Goal: Task Accomplishment & Management: Manage account settings

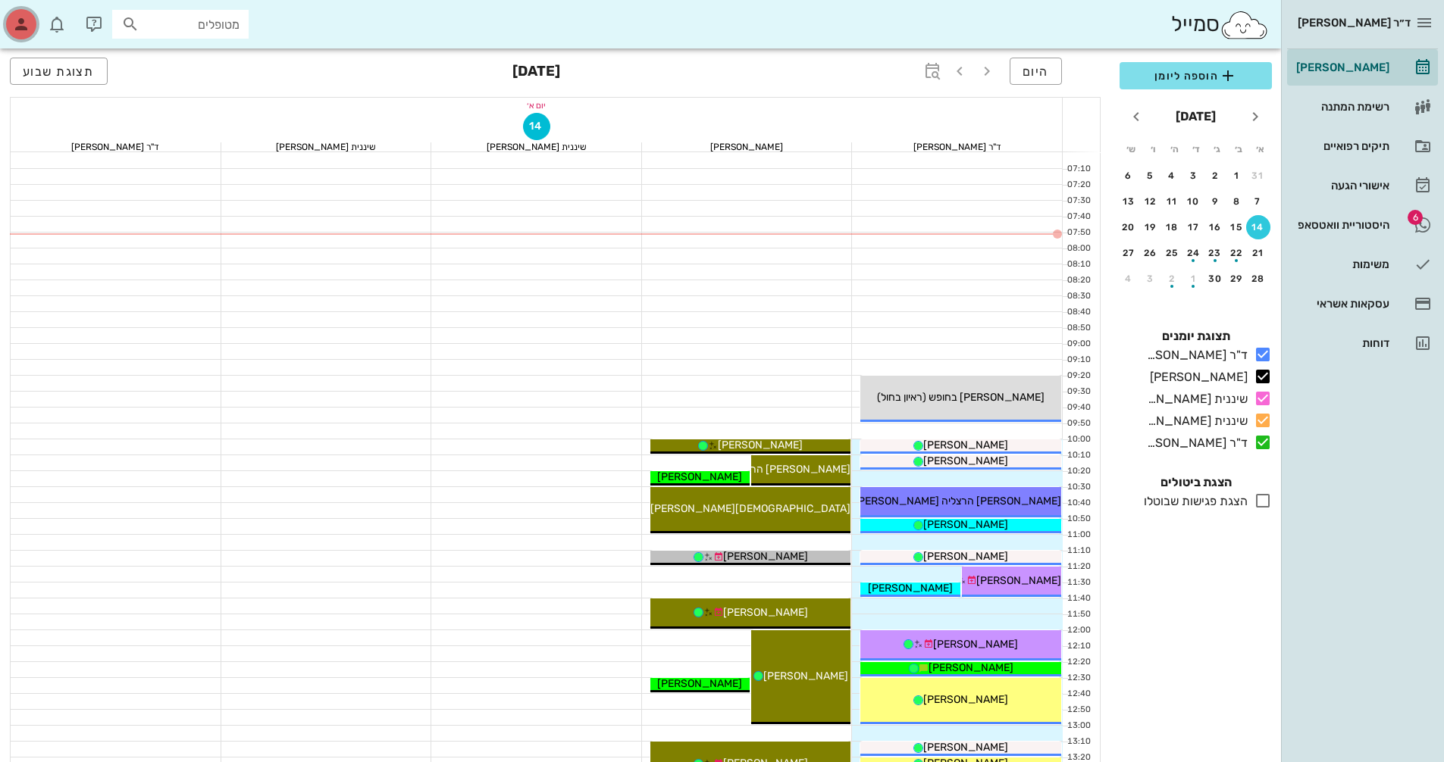
click at [23, 20] on icon "button" at bounding box center [21, 24] width 18 height 18
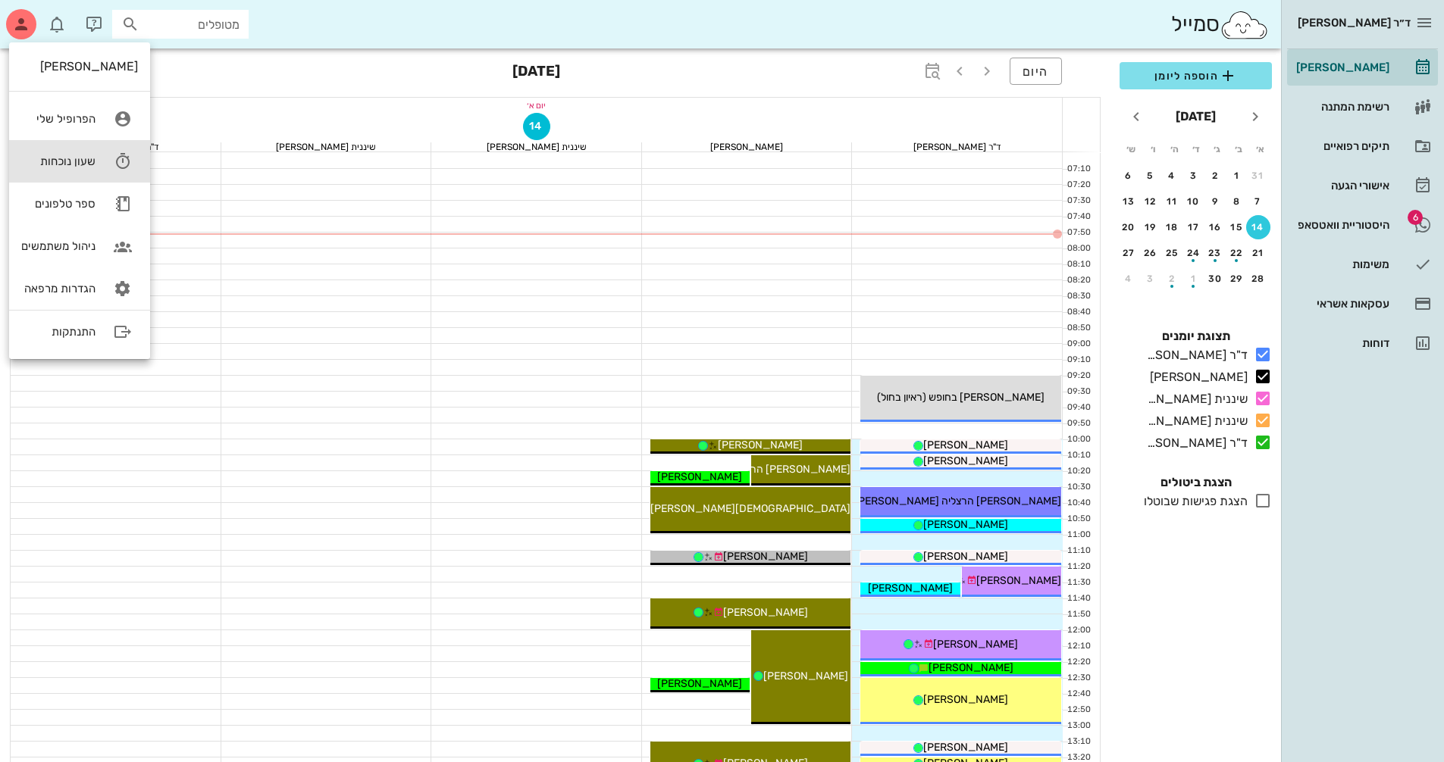
click at [59, 160] on div "שעון נוכחות" at bounding box center [58, 162] width 74 height 14
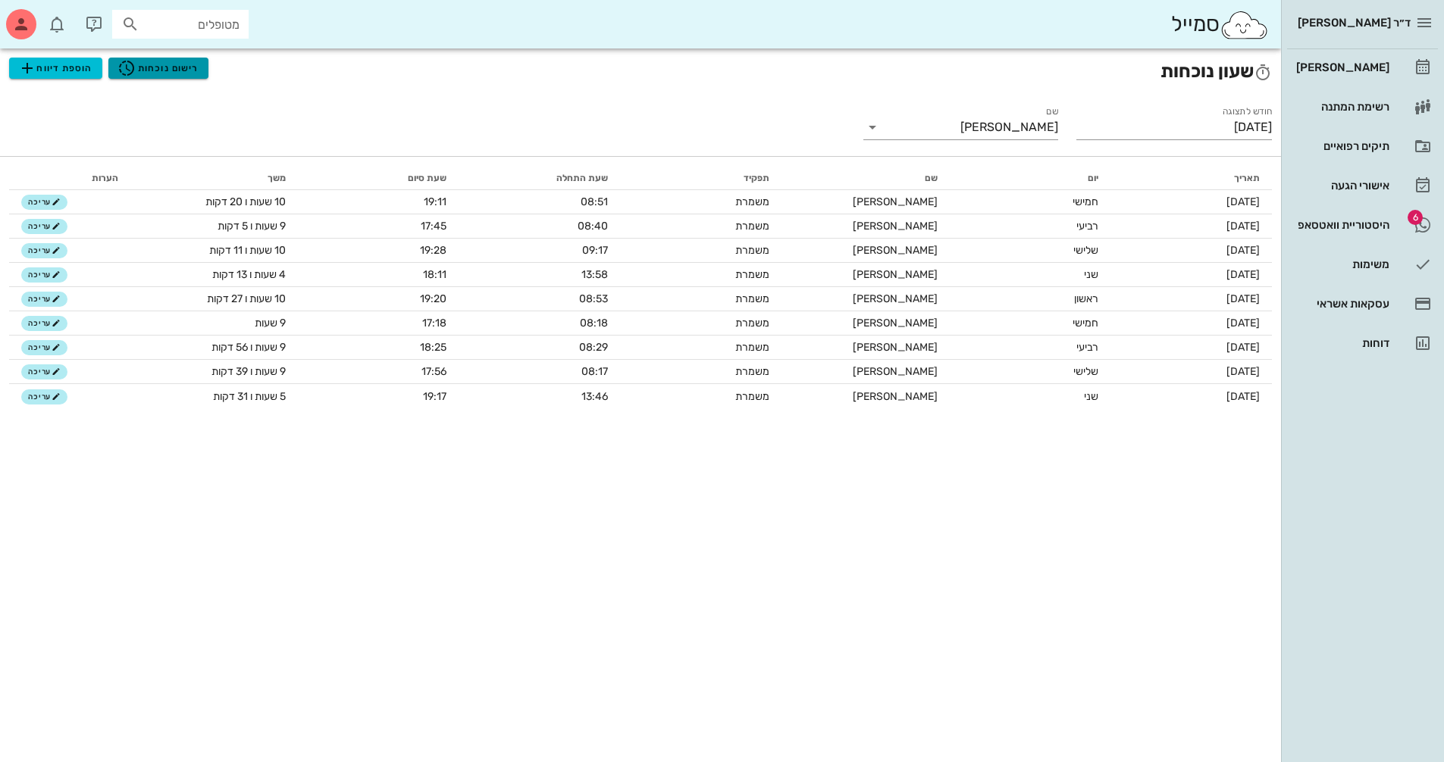
click at [162, 63] on span "רישום נוכחות" at bounding box center [157, 68] width 81 height 18
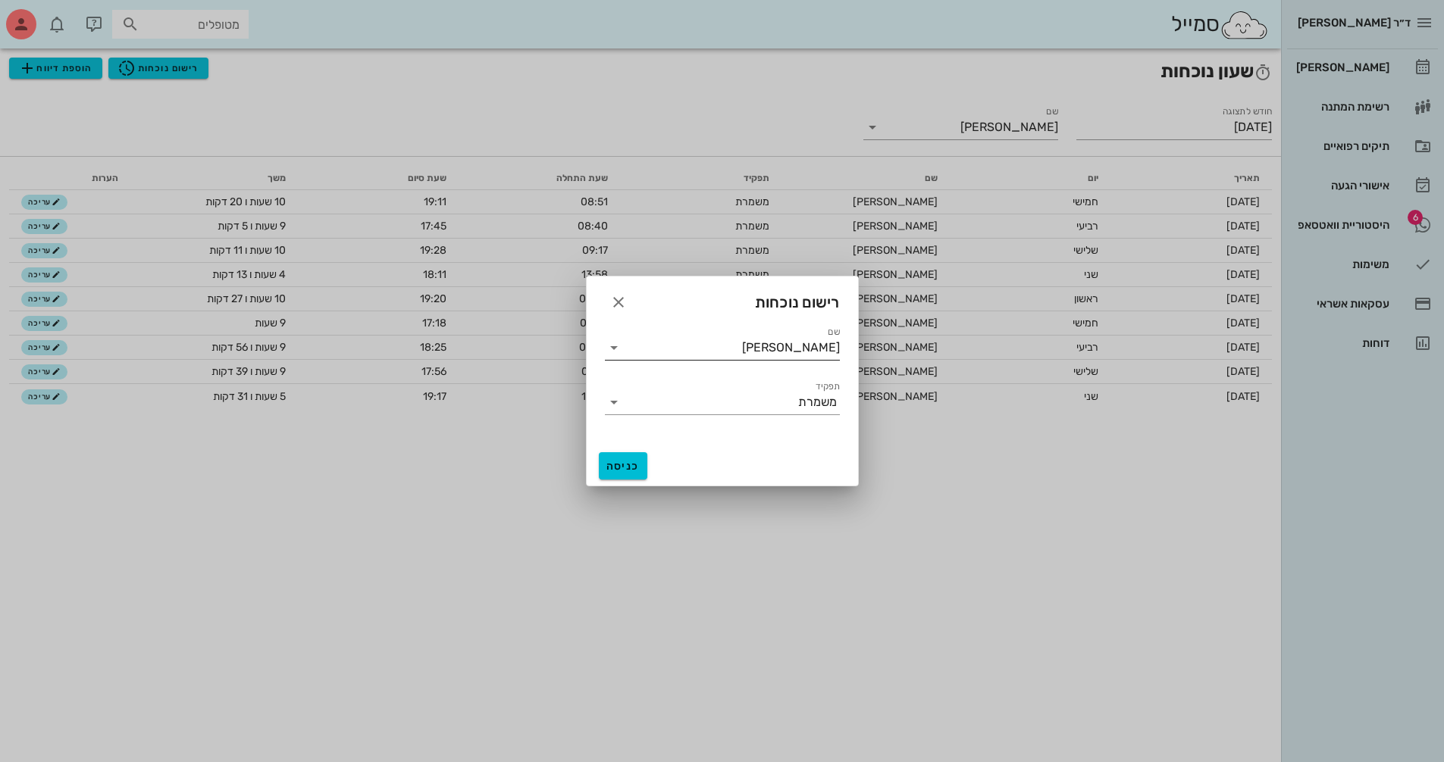
click at [660, 347] on input "[PERSON_NAME]" at bounding box center [733, 348] width 214 height 24
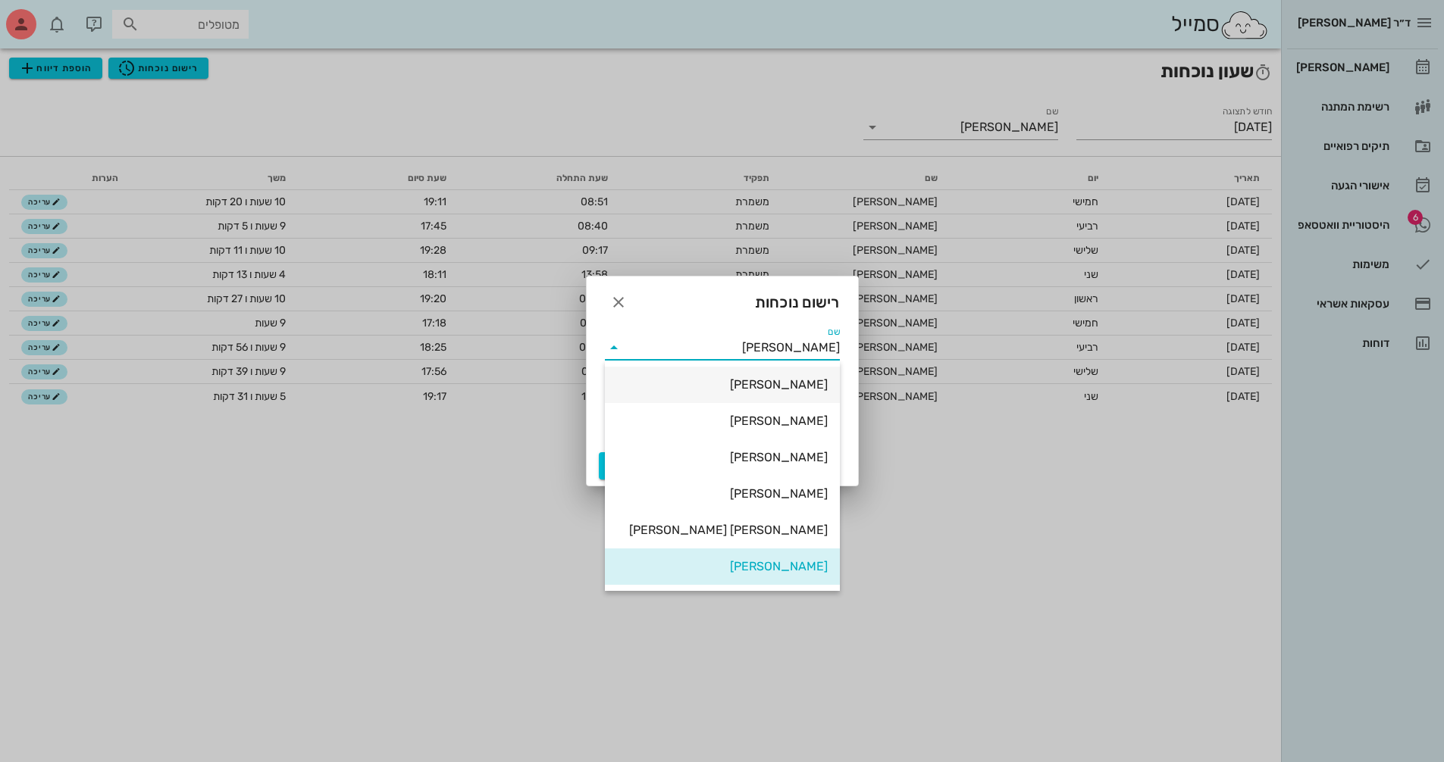
click at [752, 383] on div "[PERSON_NAME]" at bounding box center [722, 384] width 211 height 14
type input "[PERSON_NAME]"
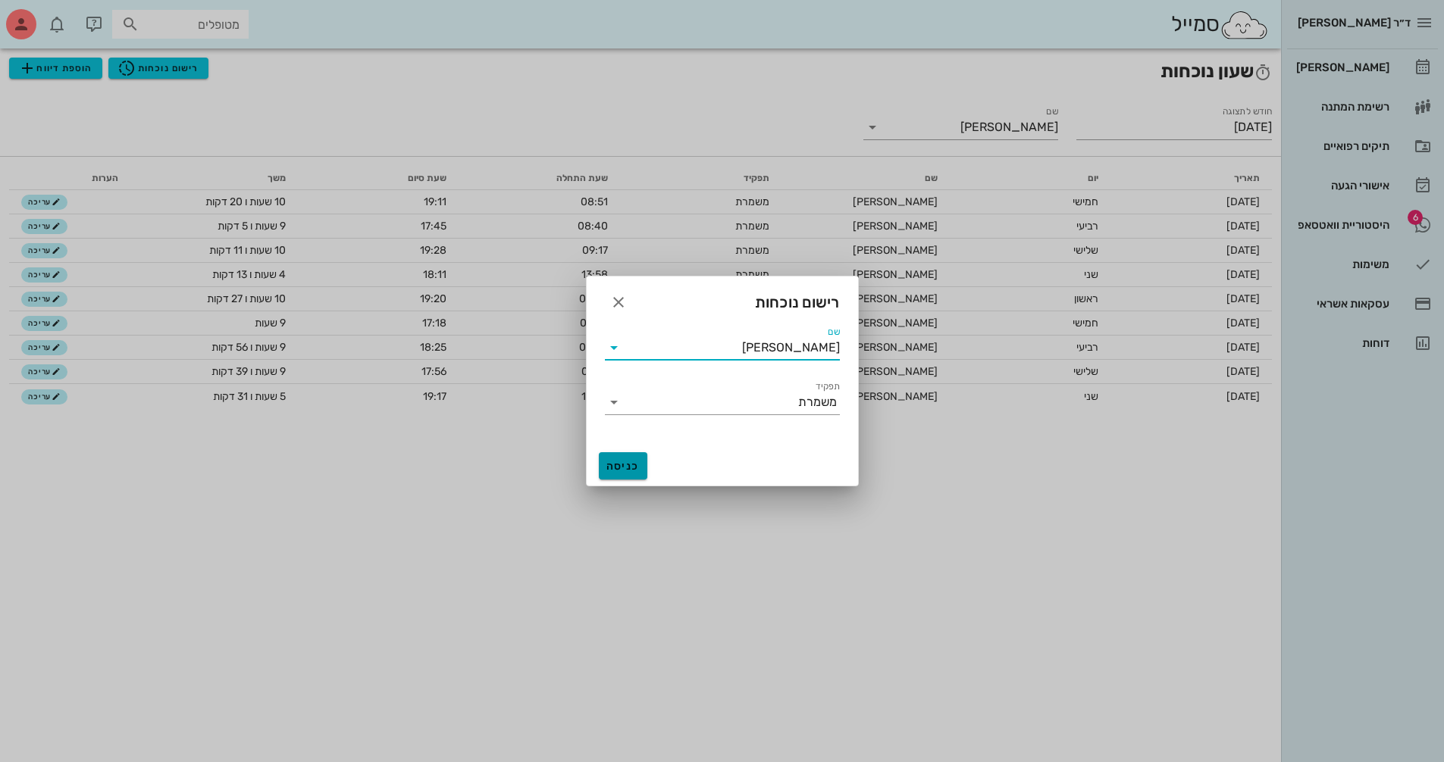
click at [621, 467] on span "כניסה" at bounding box center [623, 466] width 36 height 13
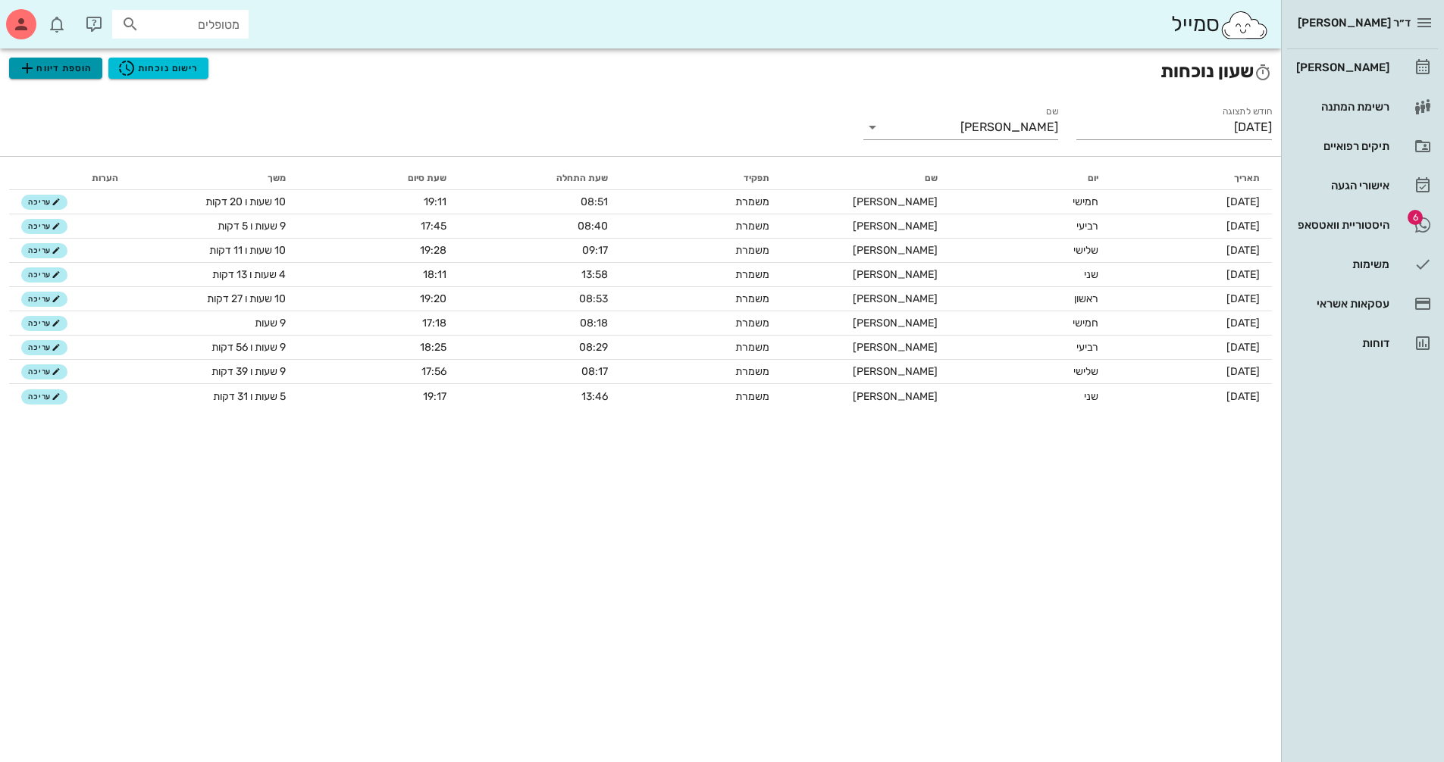
click at [44, 69] on span "הוספת דיווח" at bounding box center [55, 68] width 74 height 18
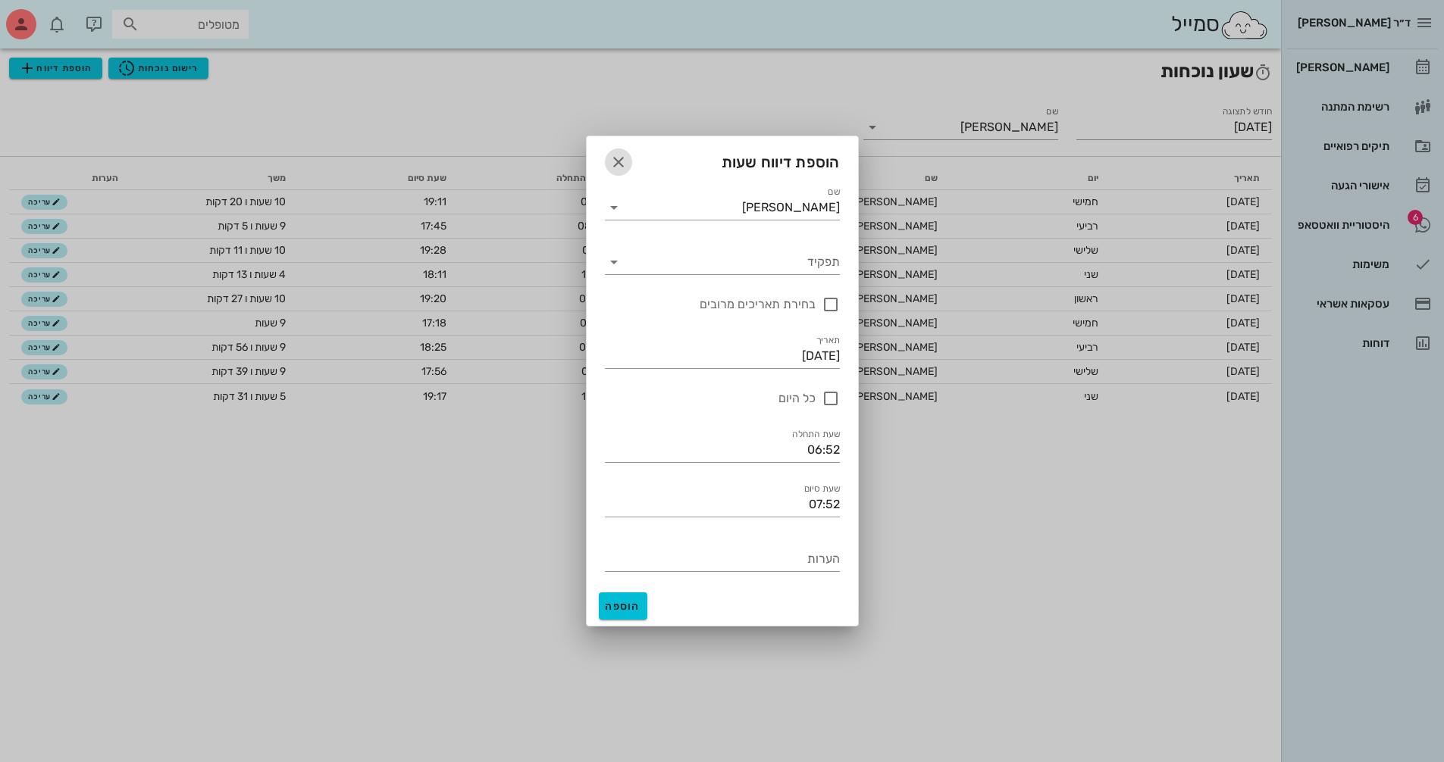
click at [621, 159] on icon "button" at bounding box center [618, 162] width 18 height 18
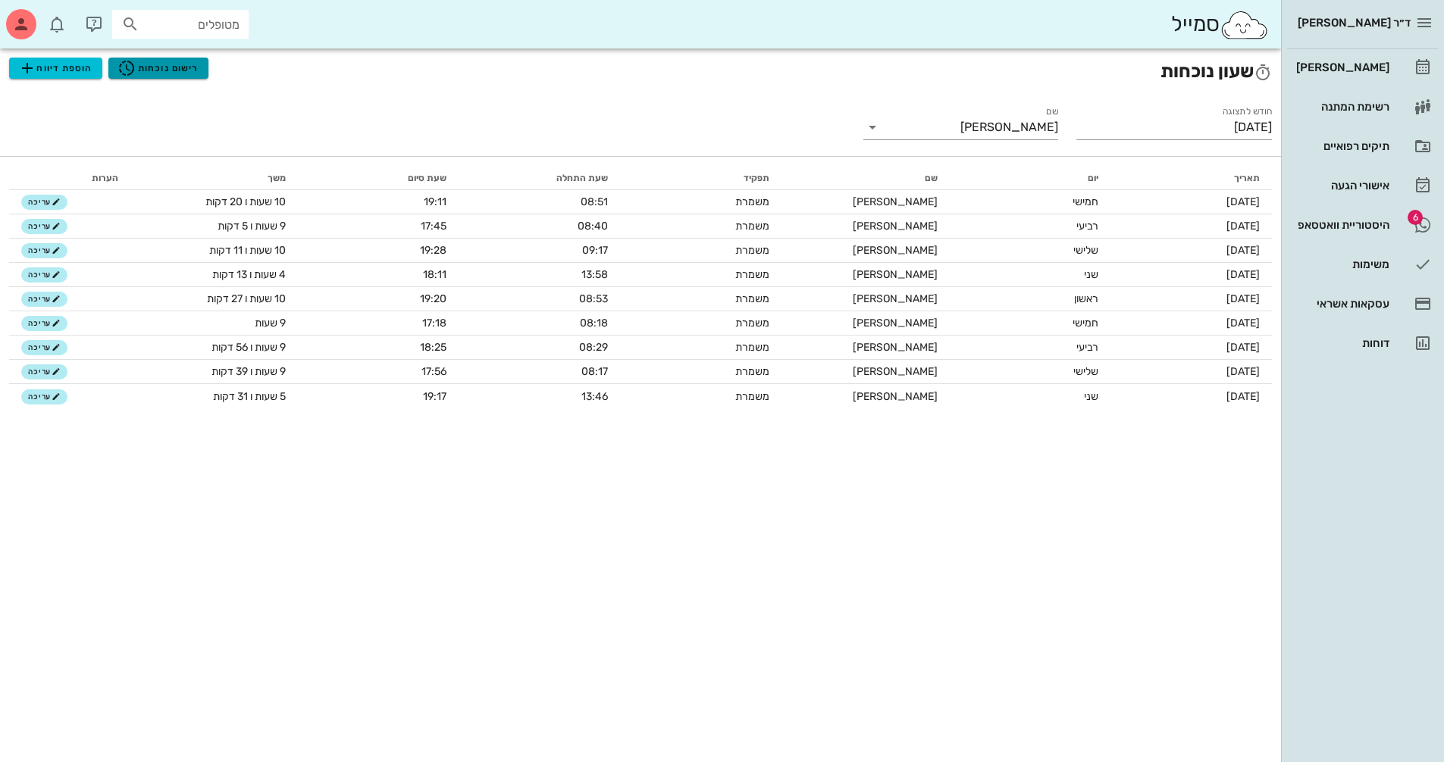
click at [142, 67] on span "רישום נוכחות" at bounding box center [157, 68] width 81 height 18
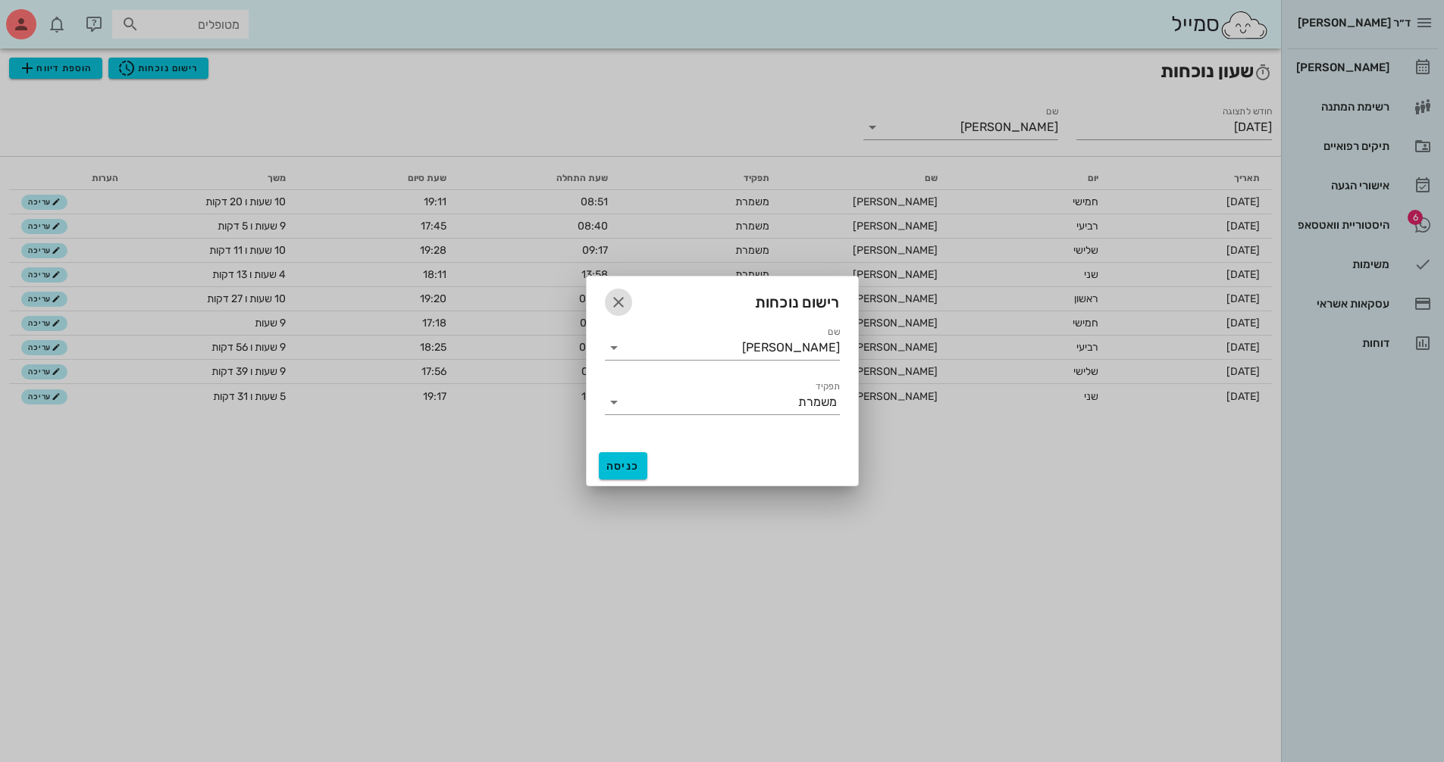
click at [618, 298] on icon "button" at bounding box center [618, 302] width 18 height 18
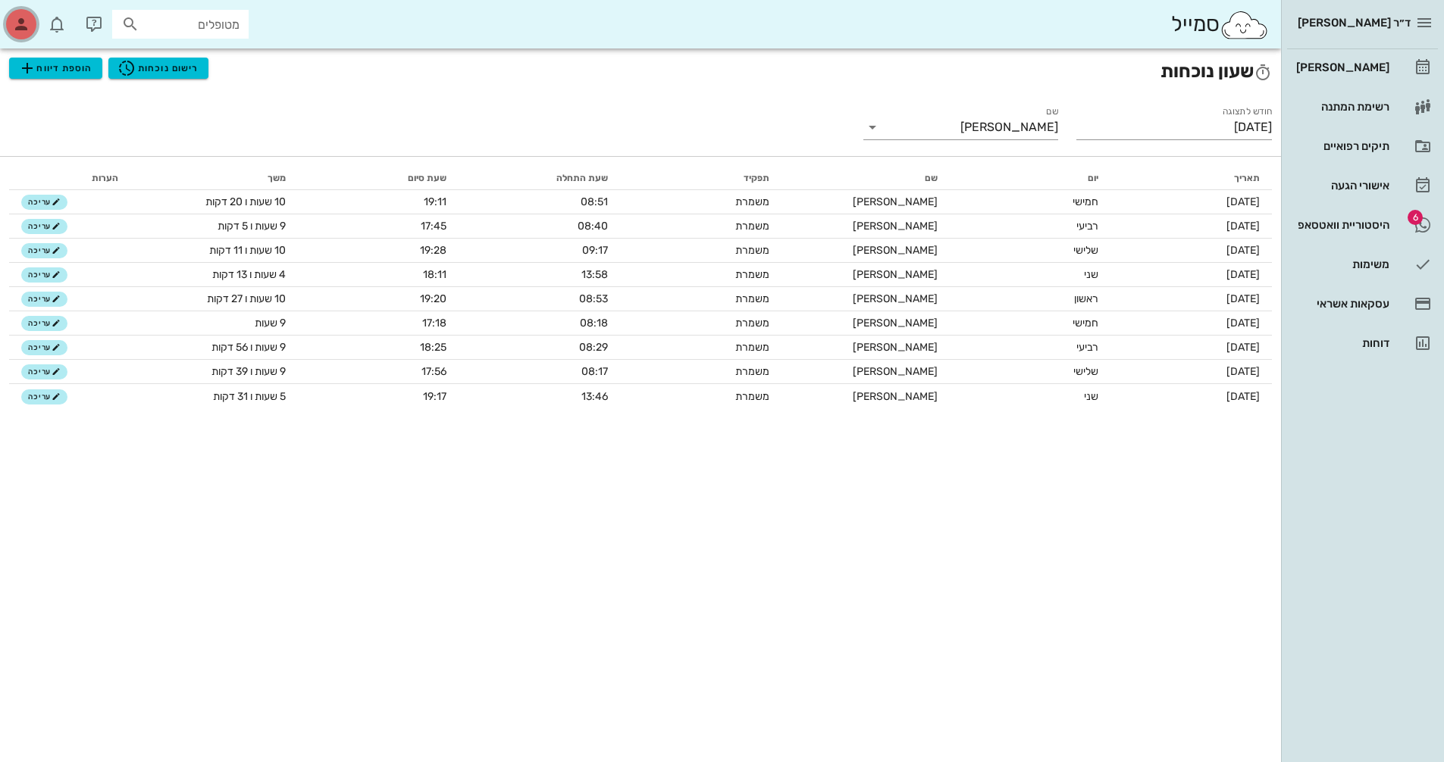
click at [20, 23] on icon "button" at bounding box center [21, 24] width 18 height 18
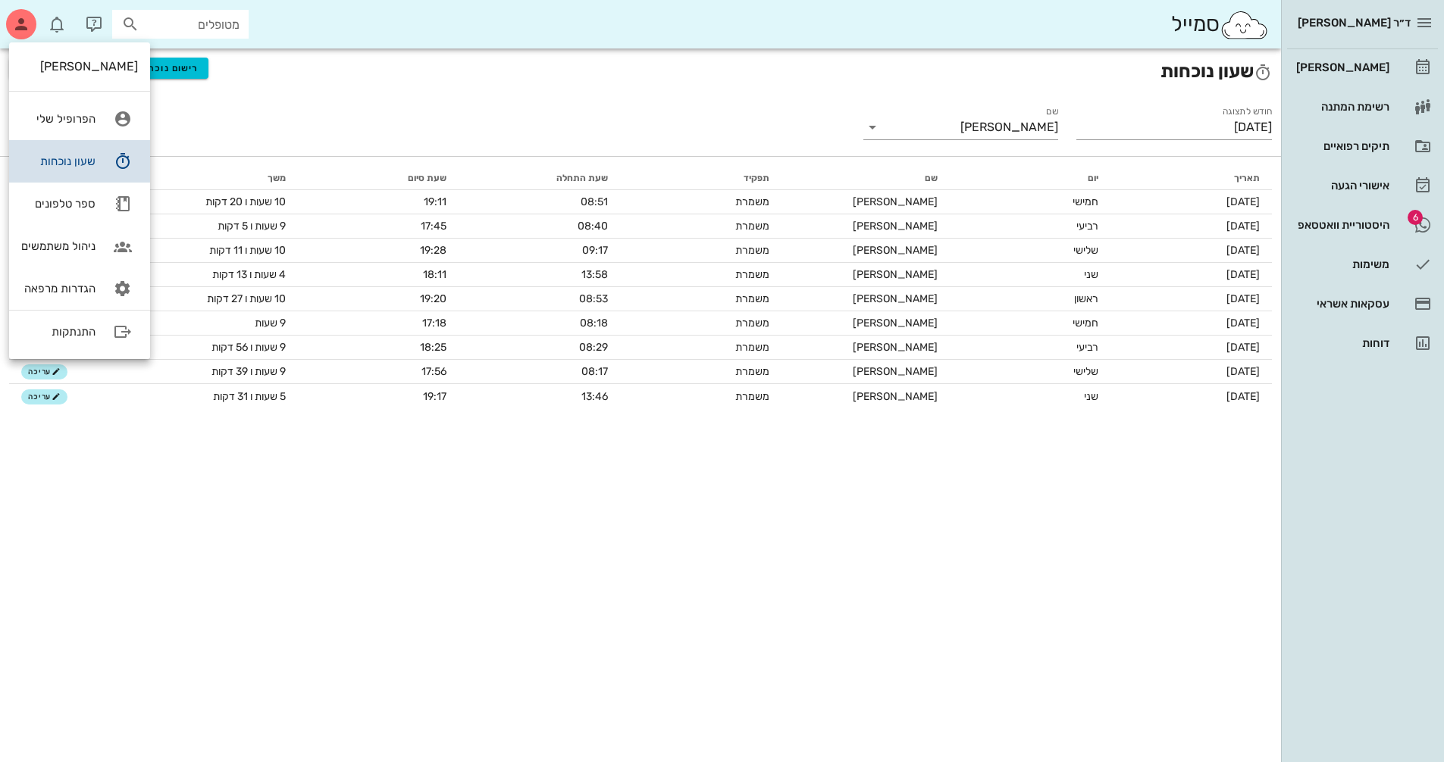
click at [77, 150] on link "שעון נוכחות" at bounding box center [79, 161] width 141 height 42
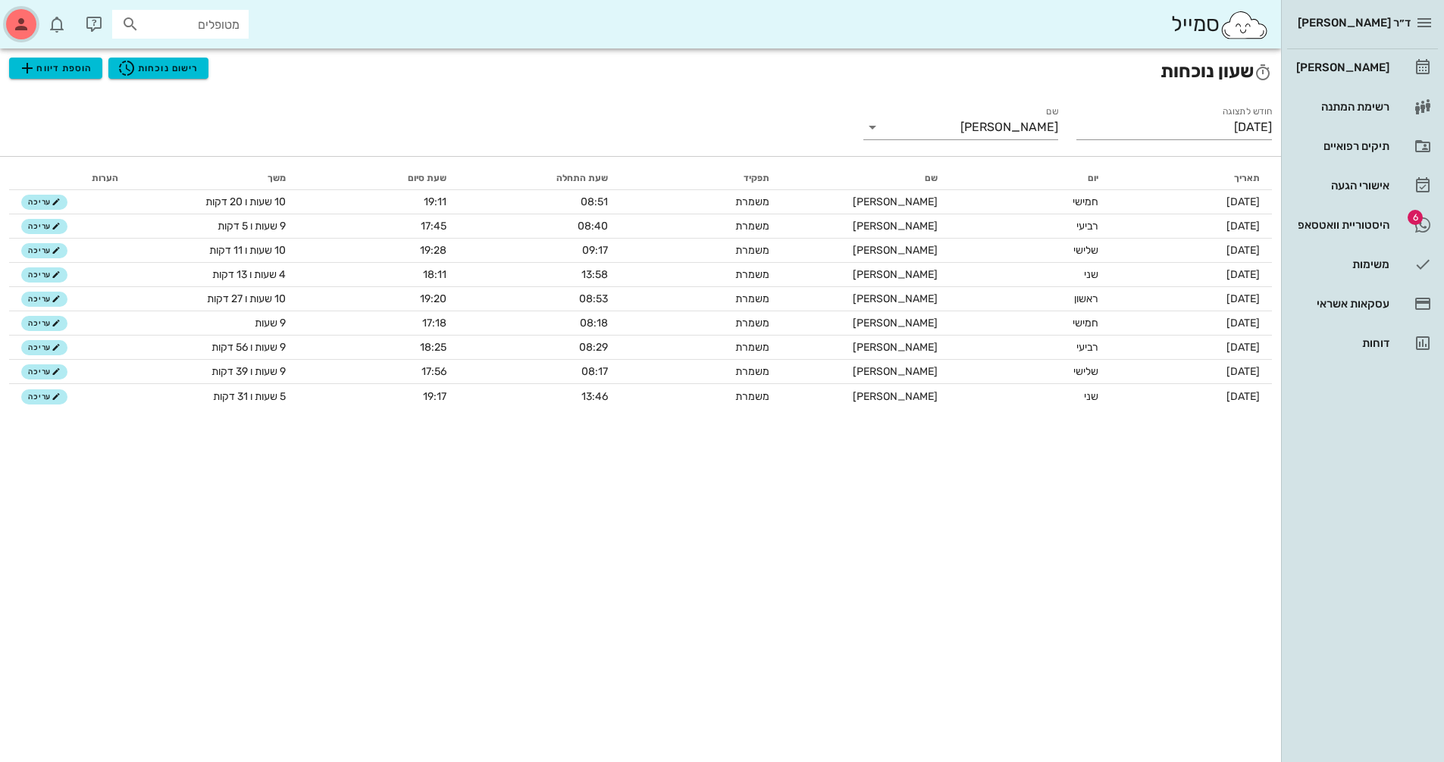
click at [14, 21] on icon "button" at bounding box center [21, 24] width 18 height 18
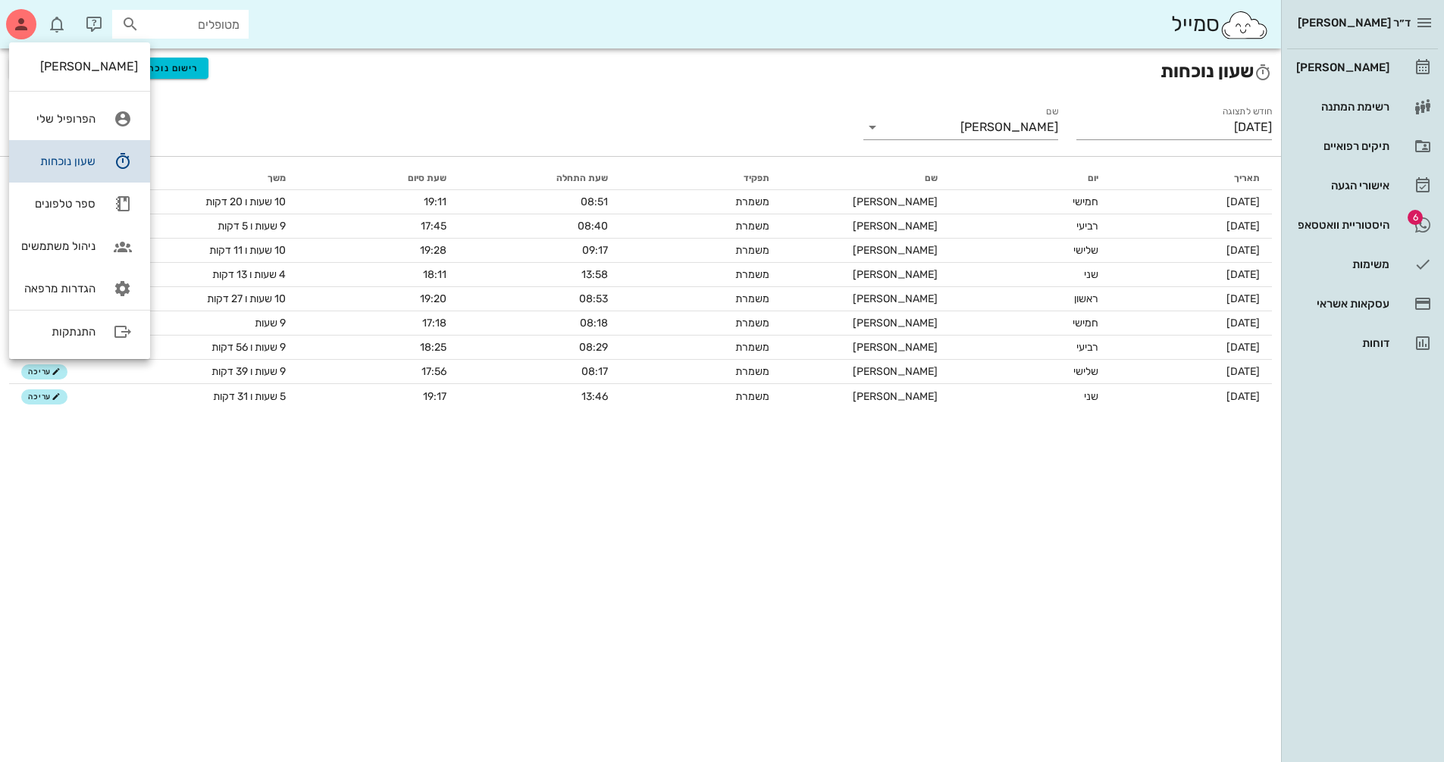
click at [76, 150] on link "שעון נוכחות" at bounding box center [79, 161] width 141 height 42
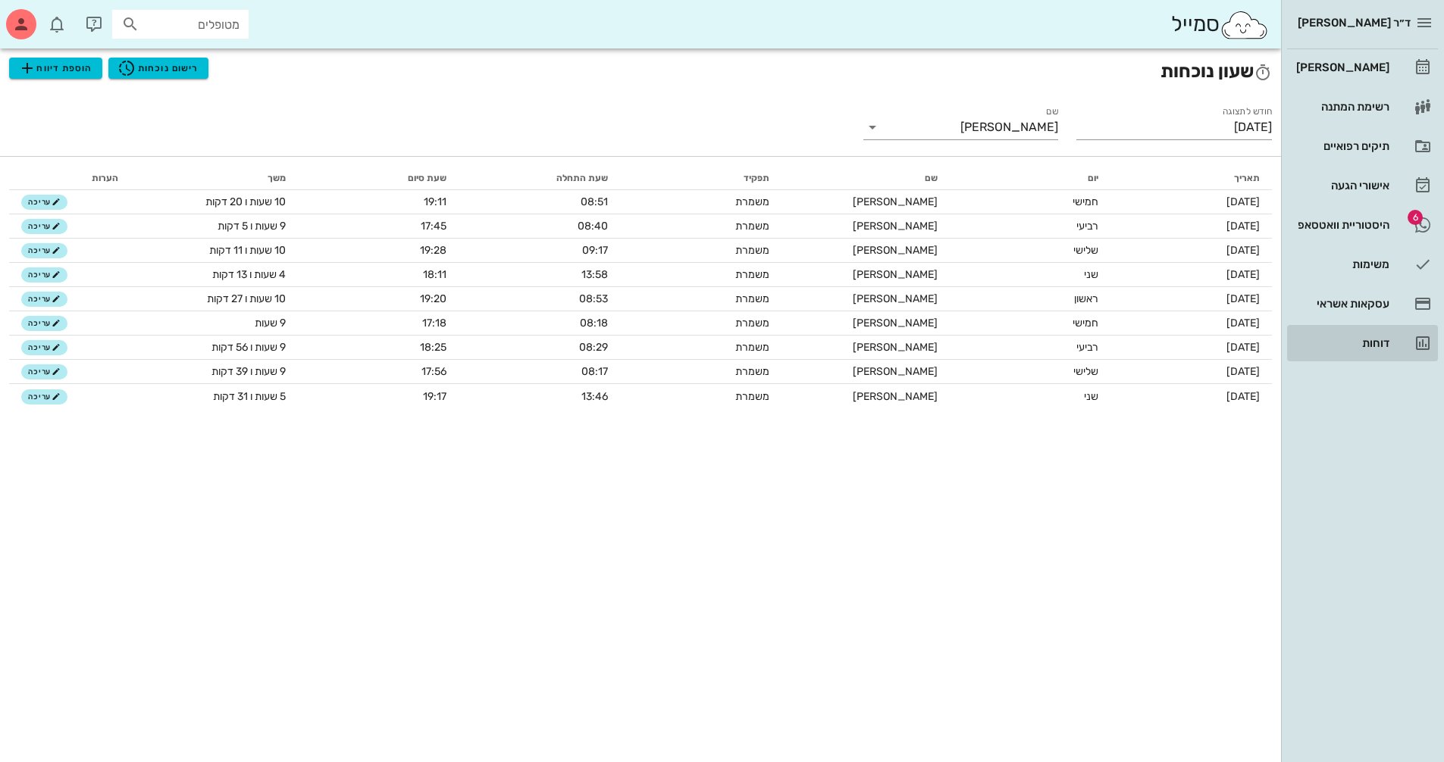
click at [1366, 341] on div "דוחות" at bounding box center [1341, 343] width 96 height 12
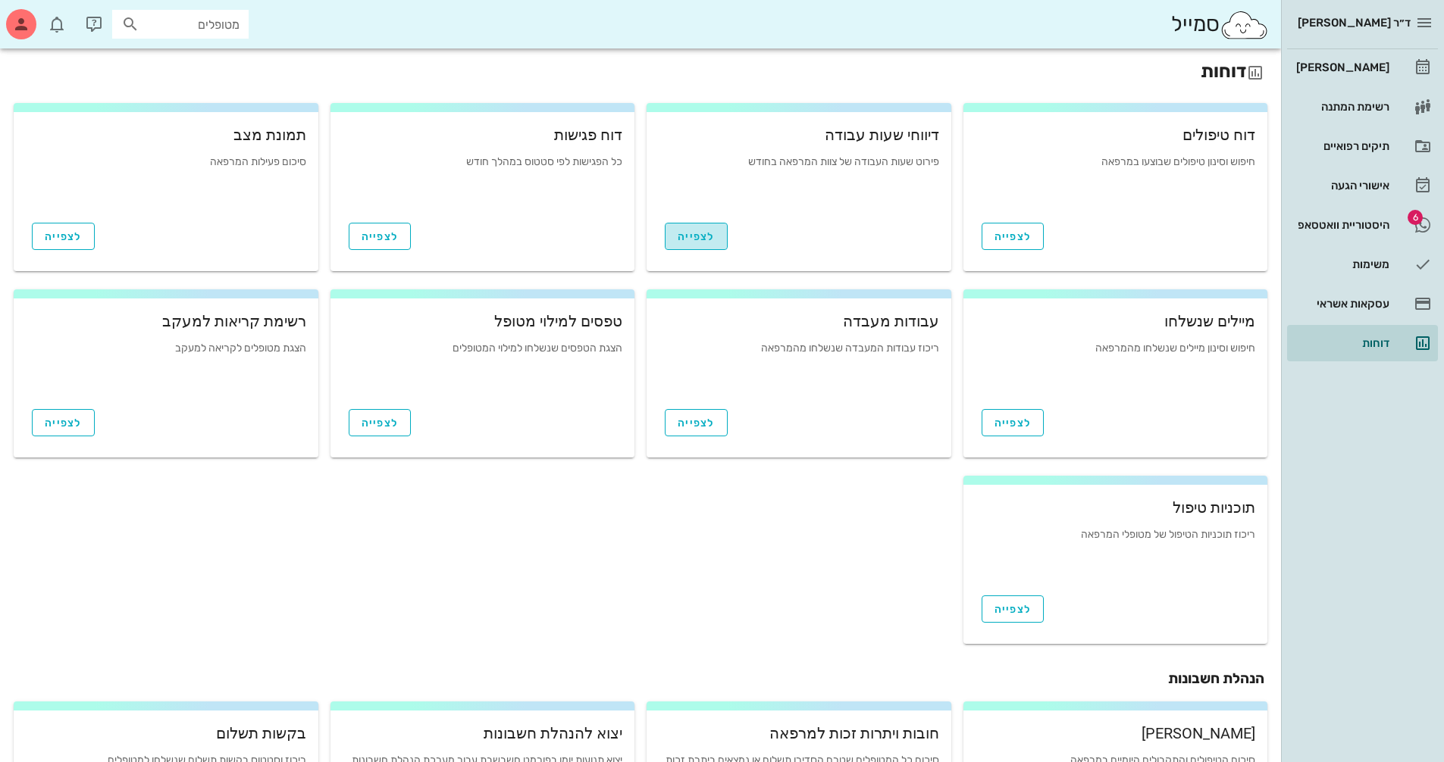
click at [693, 232] on span "לצפייה" at bounding box center [695, 236] width 37 height 13
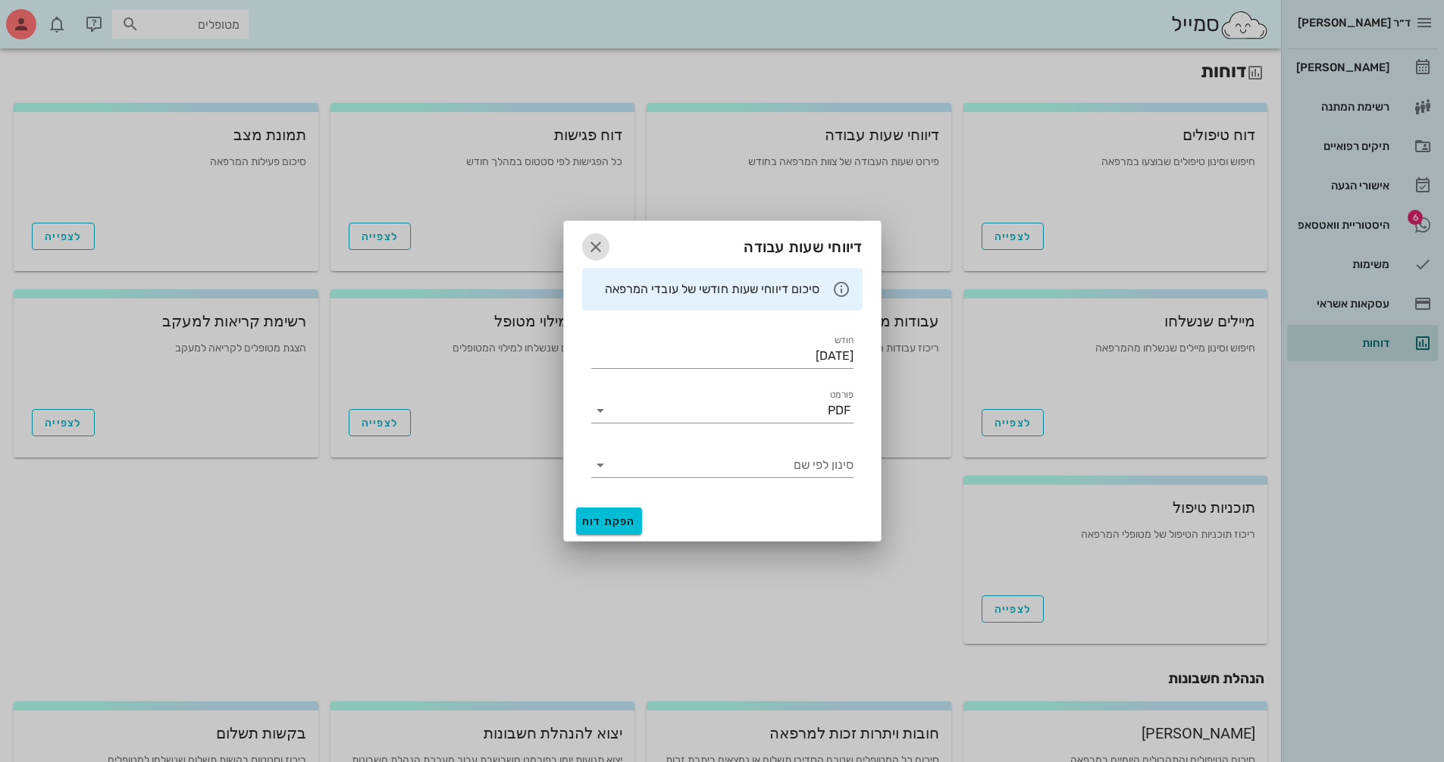
click at [593, 246] on icon "button" at bounding box center [596, 247] width 18 height 18
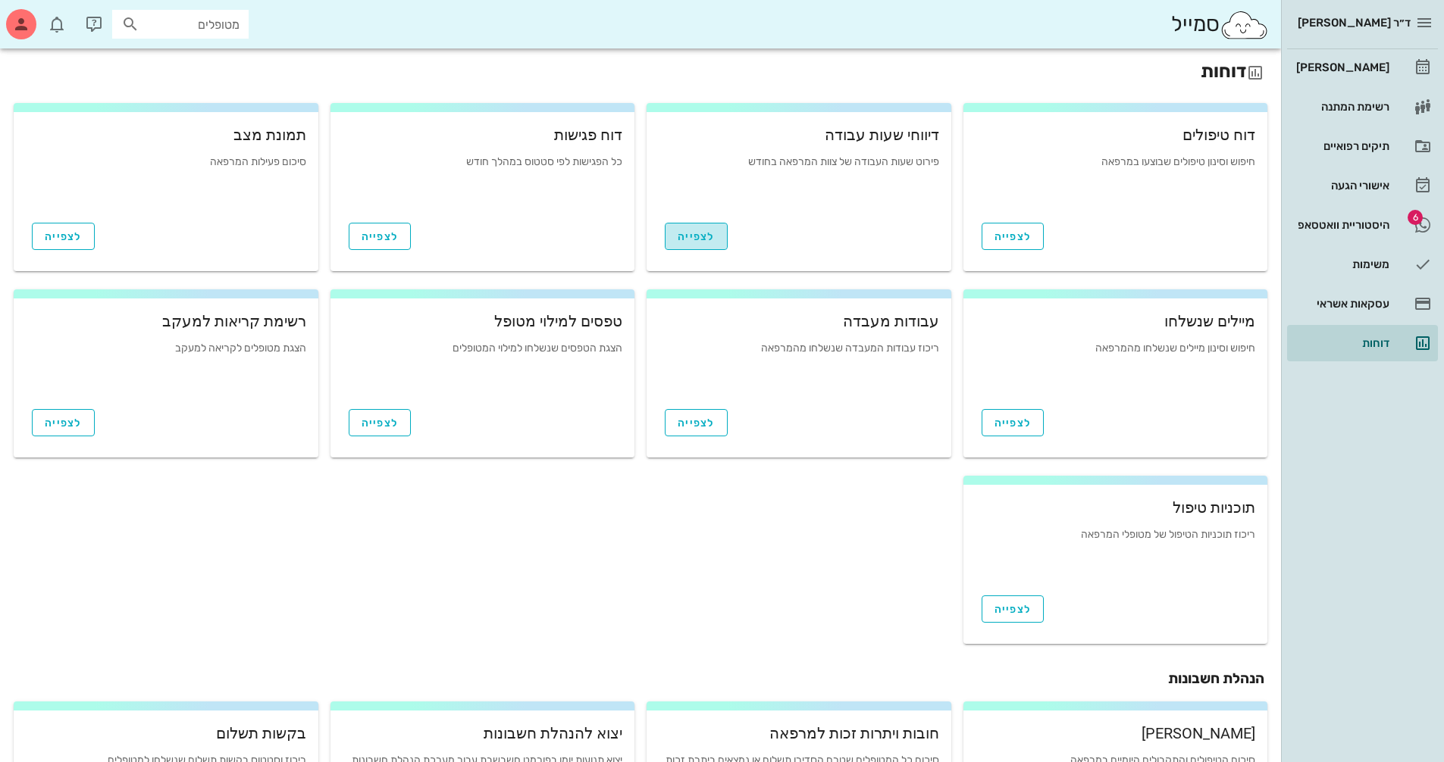
click at [698, 233] on span "לצפייה" at bounding box center [695, 236] width 37 height 13
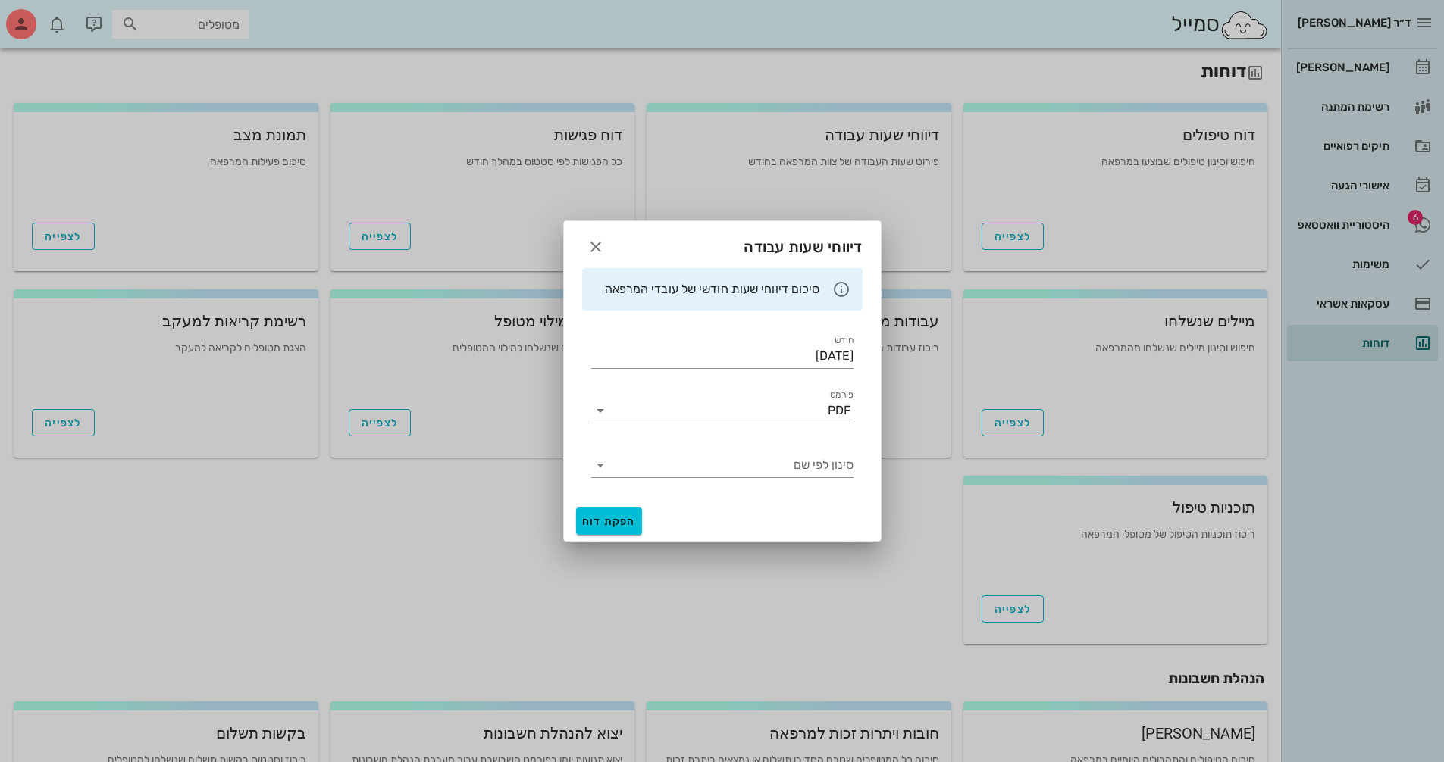
click at [727, 289] on div "סיכום דיווחי שעות חודשי של עובדי המרפאה" at bounding box center [707, 289] width 226 height 17
click at [591, 248] on icon "button" at bounding box center [596, 247] width 18 height 18
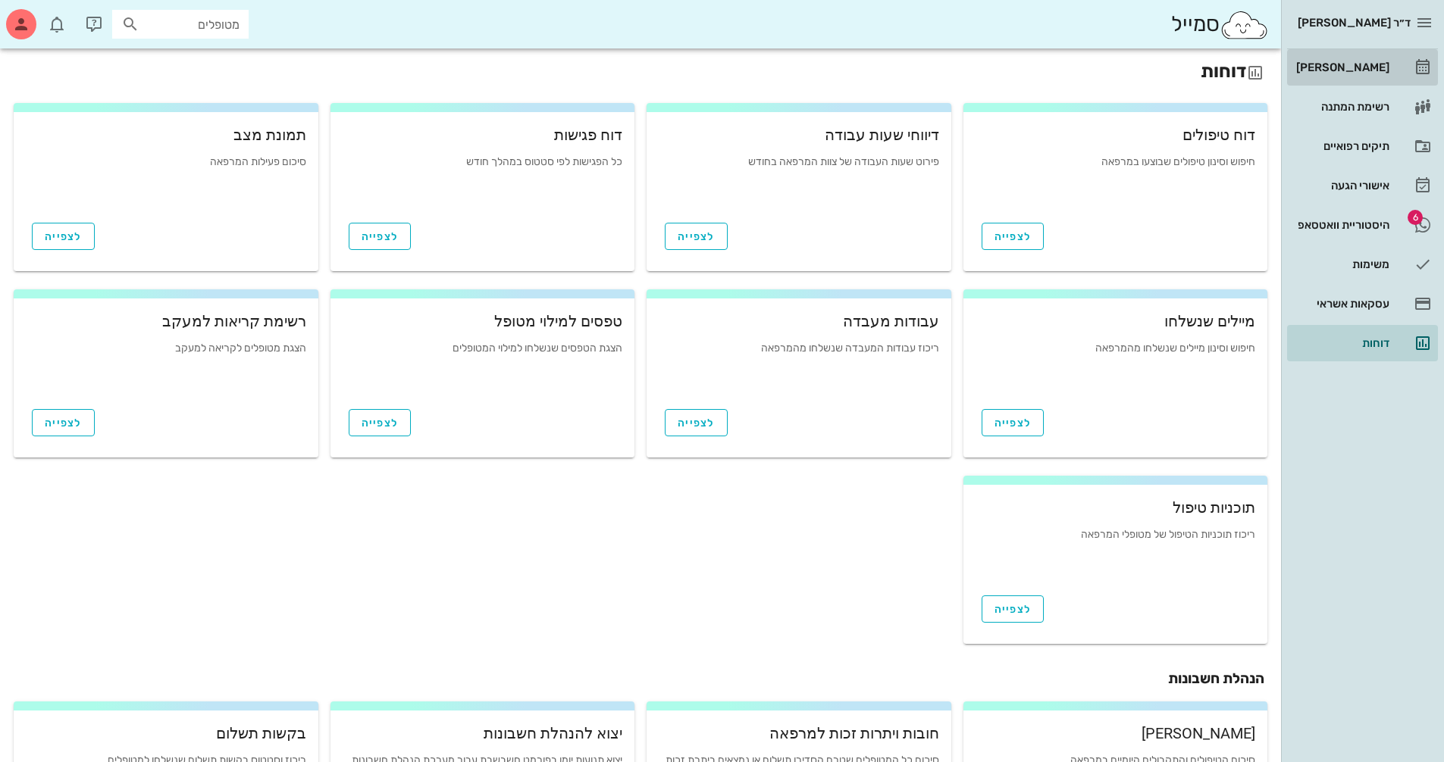
click at [1338, 67] on div "[PERSON_NAME]" at bounding box center [1341, 67] width 96 height 12
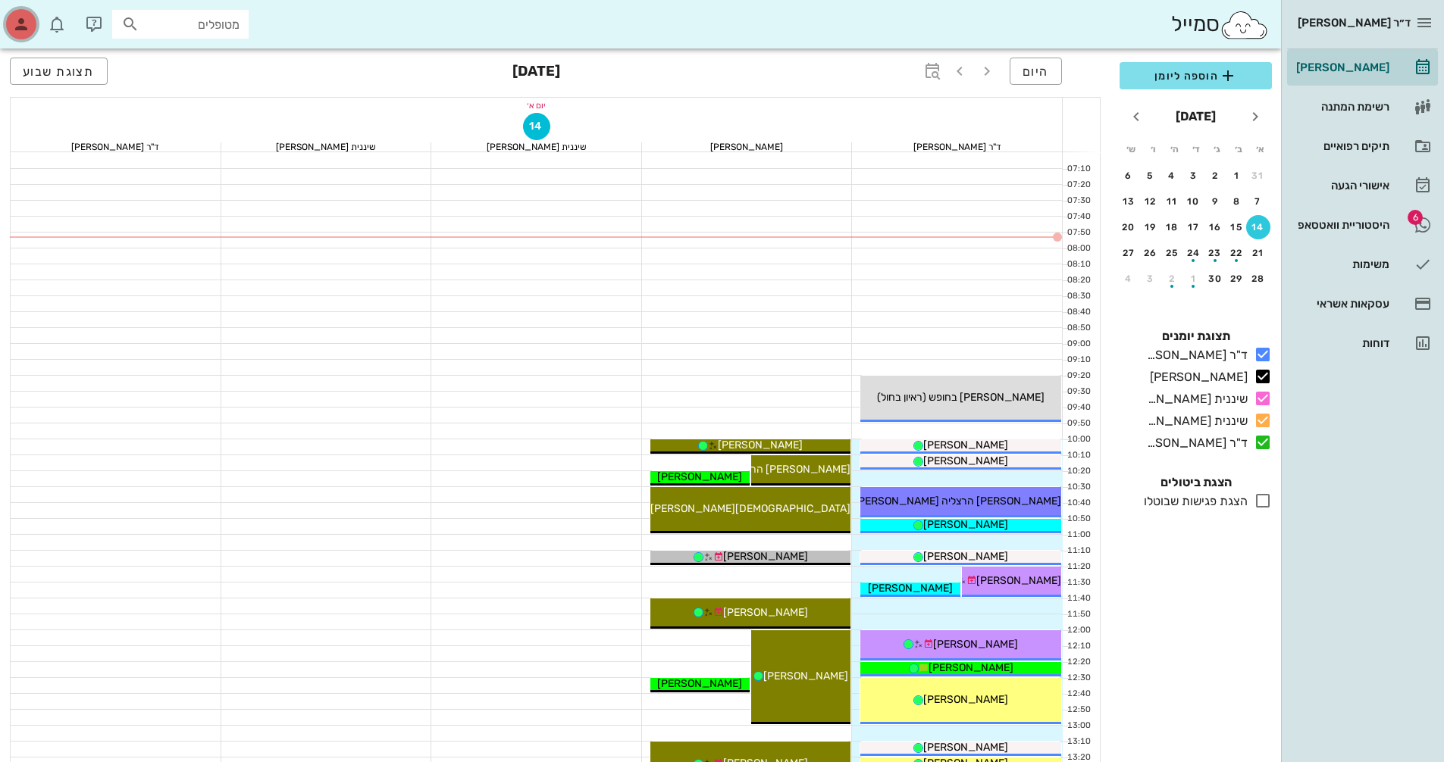
click at [26, 23] on icon "button" at bounding box center [21, 24] width 18 height 18
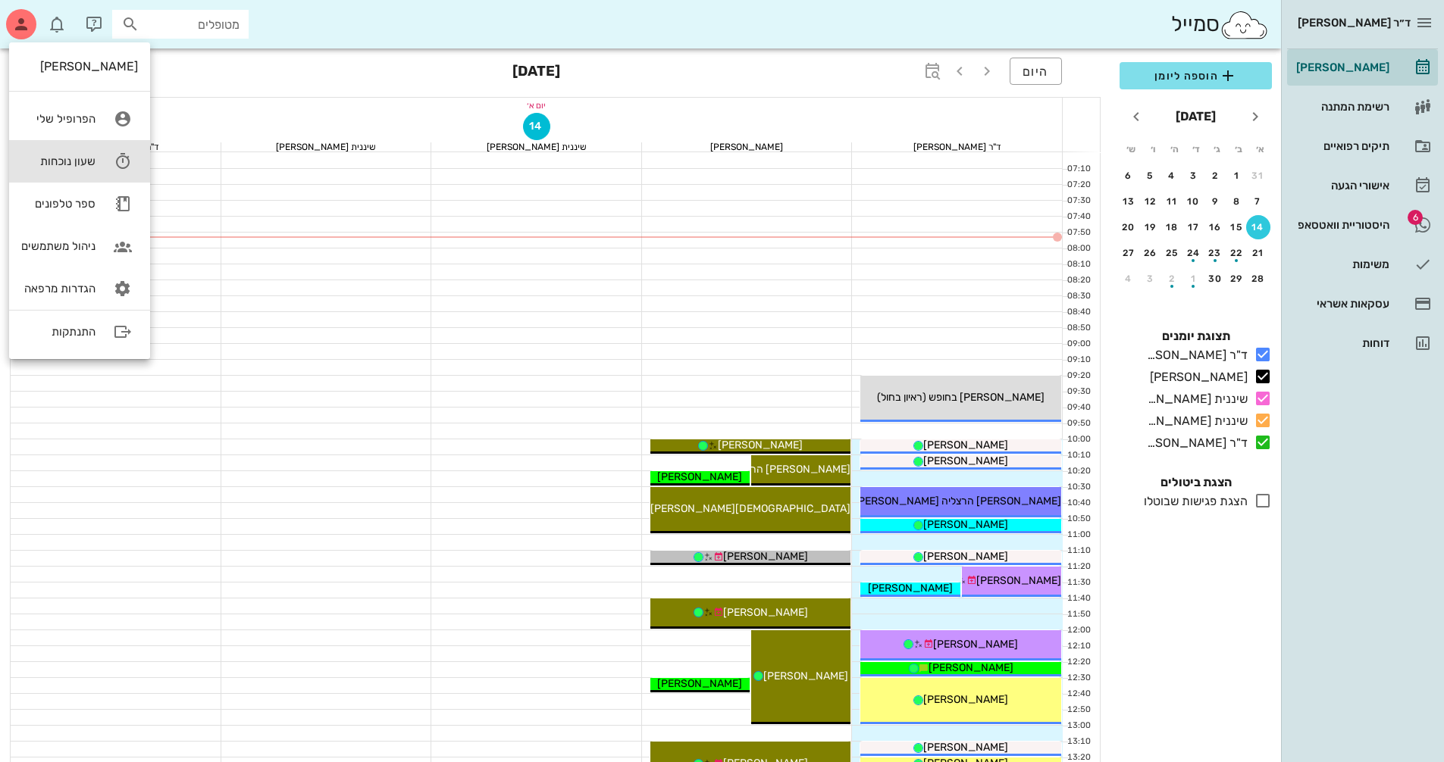
click at [80, 158] on div "שעון נוכחות" at bounding box center [58, 162] width 74 height 14
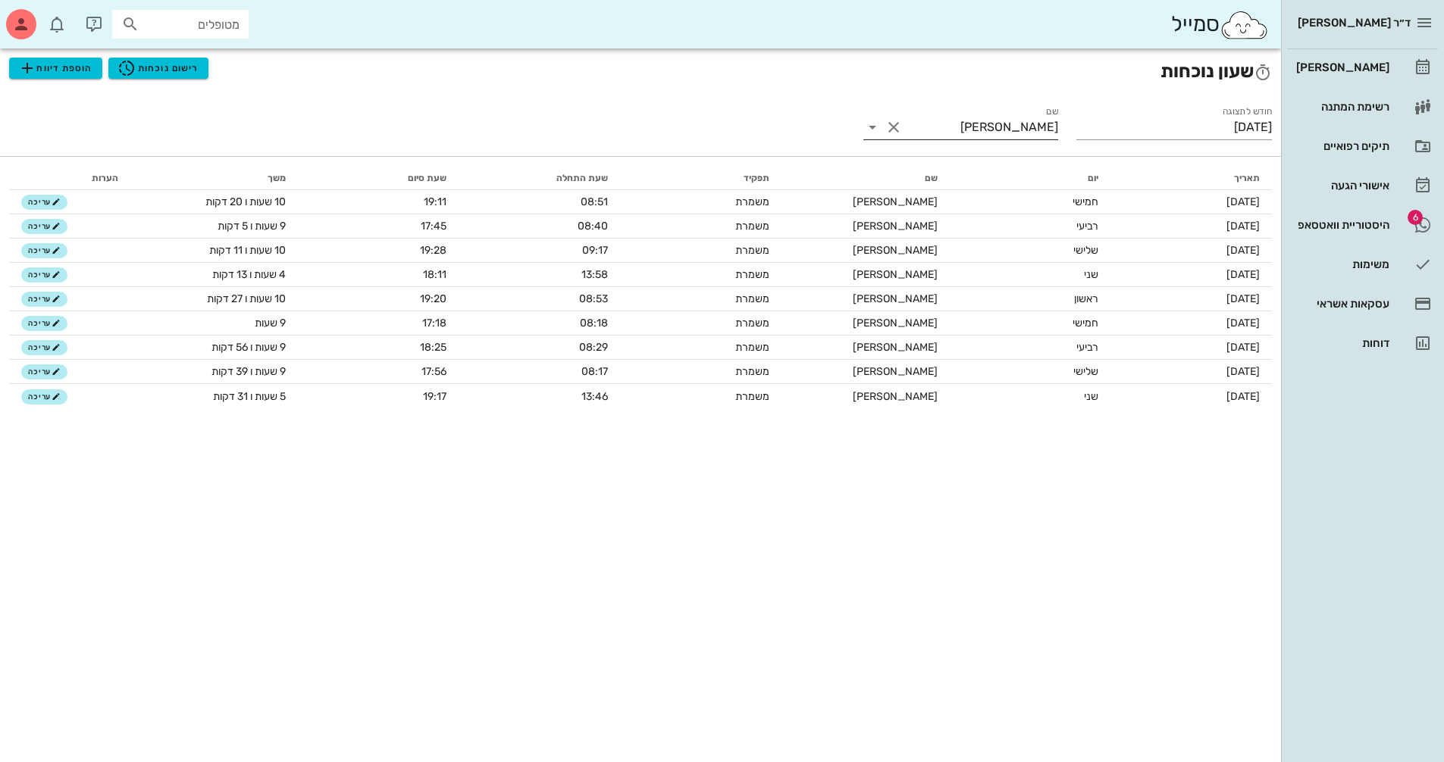
click at [881, 124] on icon at bounding box center [872, 127] width 18 height 18
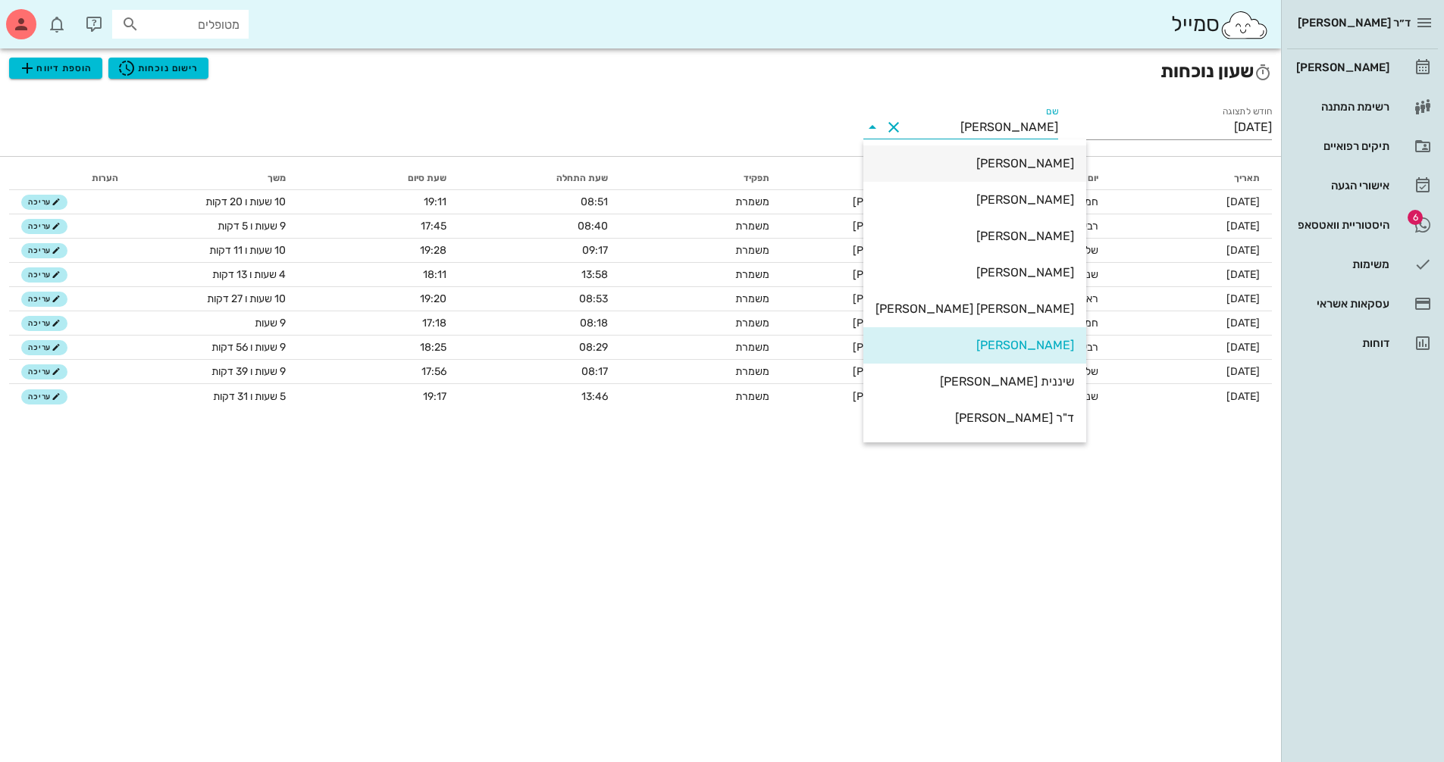
click at [974, 165] on div "[PERSON_NAME]" at bounding box center [974, 163] width 199 height 14
type input "[PERSON_NAME]"
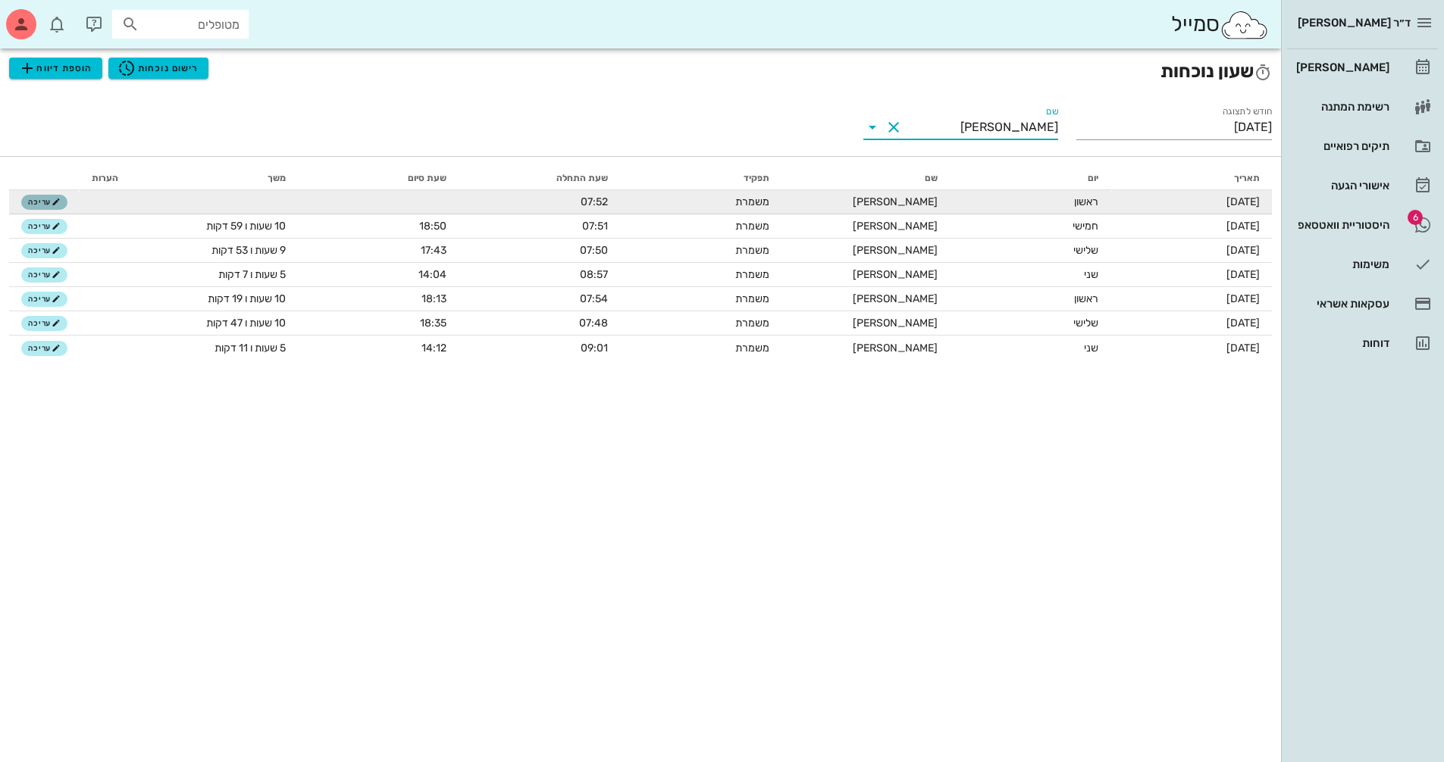
click at [48, 199] on span "עריכה" at bounding box center [44, 202] width 33 height 9
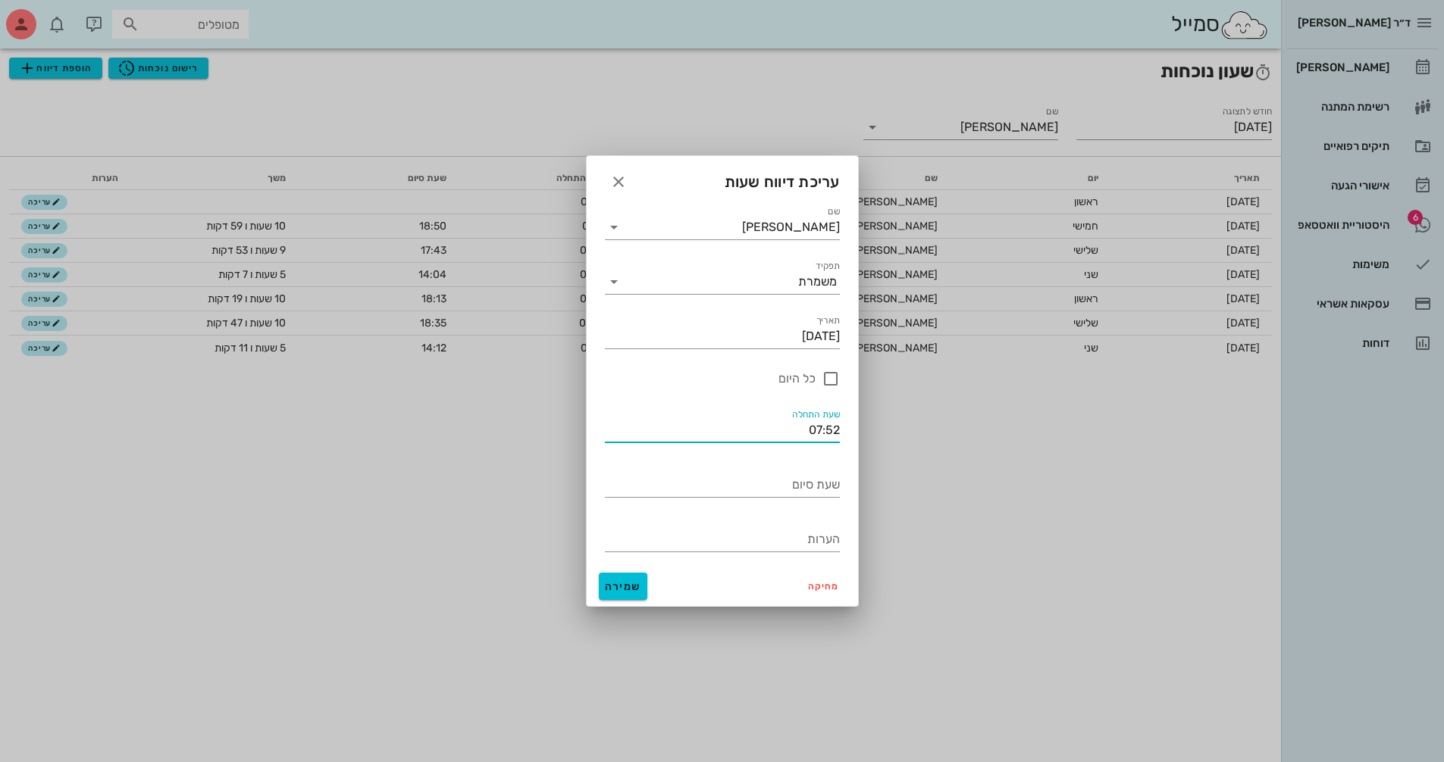
drag, startPoint x: 824, startPoint y: 430, endPoint x: 853, endPoint y: 425, distance: 29.2
click at [852, 426] on div "שם ולנטינה ינקלביץ תפקיד משמרת תאריכים תאריך 14/09/2025 כל היום שעת התחלה 07:52…" at bounding box center [722, 380] width 271 height 373
type input "07:45"
click at [624, 578] on button "שמירה" at bounding box center [623, 586] width 48 height 27
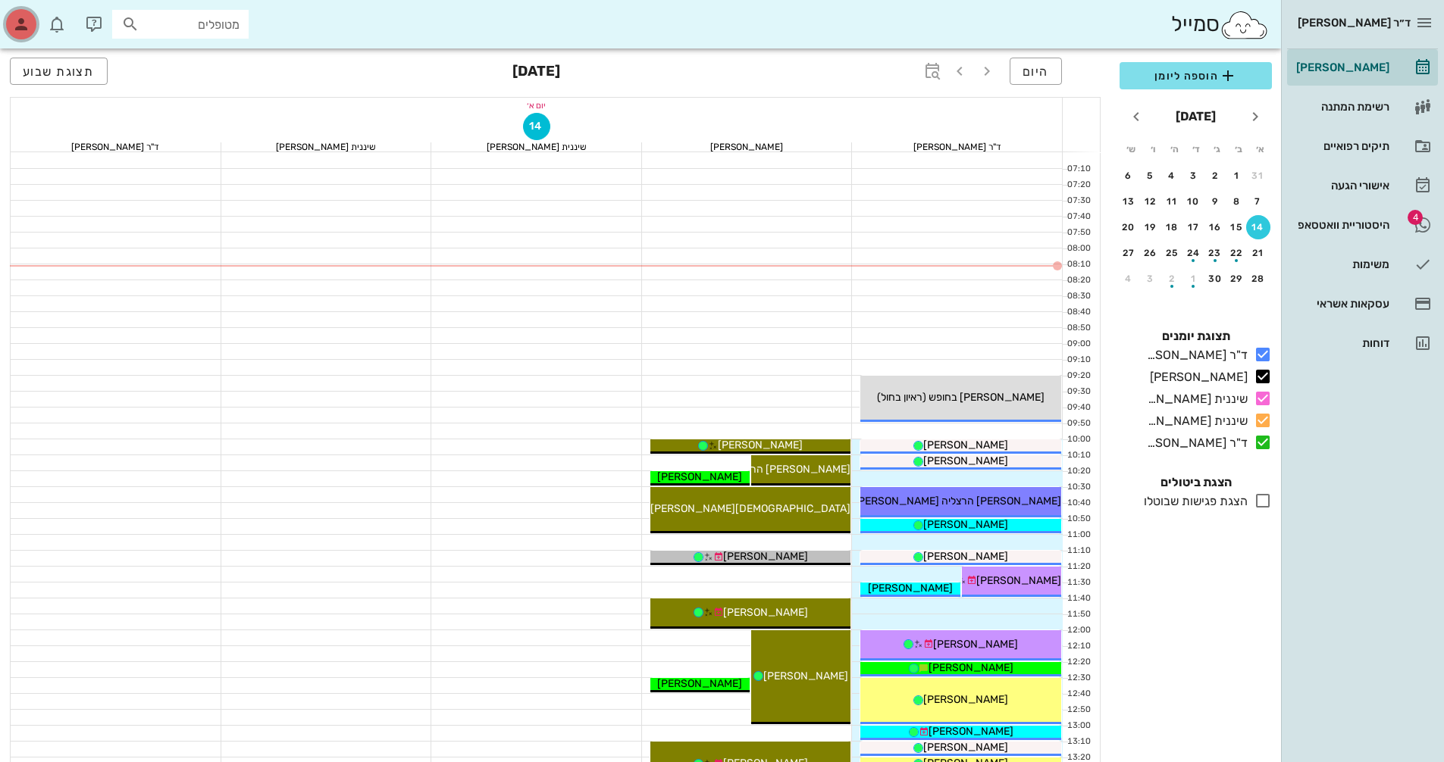
click at [29, 23] on icon "button" at bounding box center [21, 24] width 18 height 18
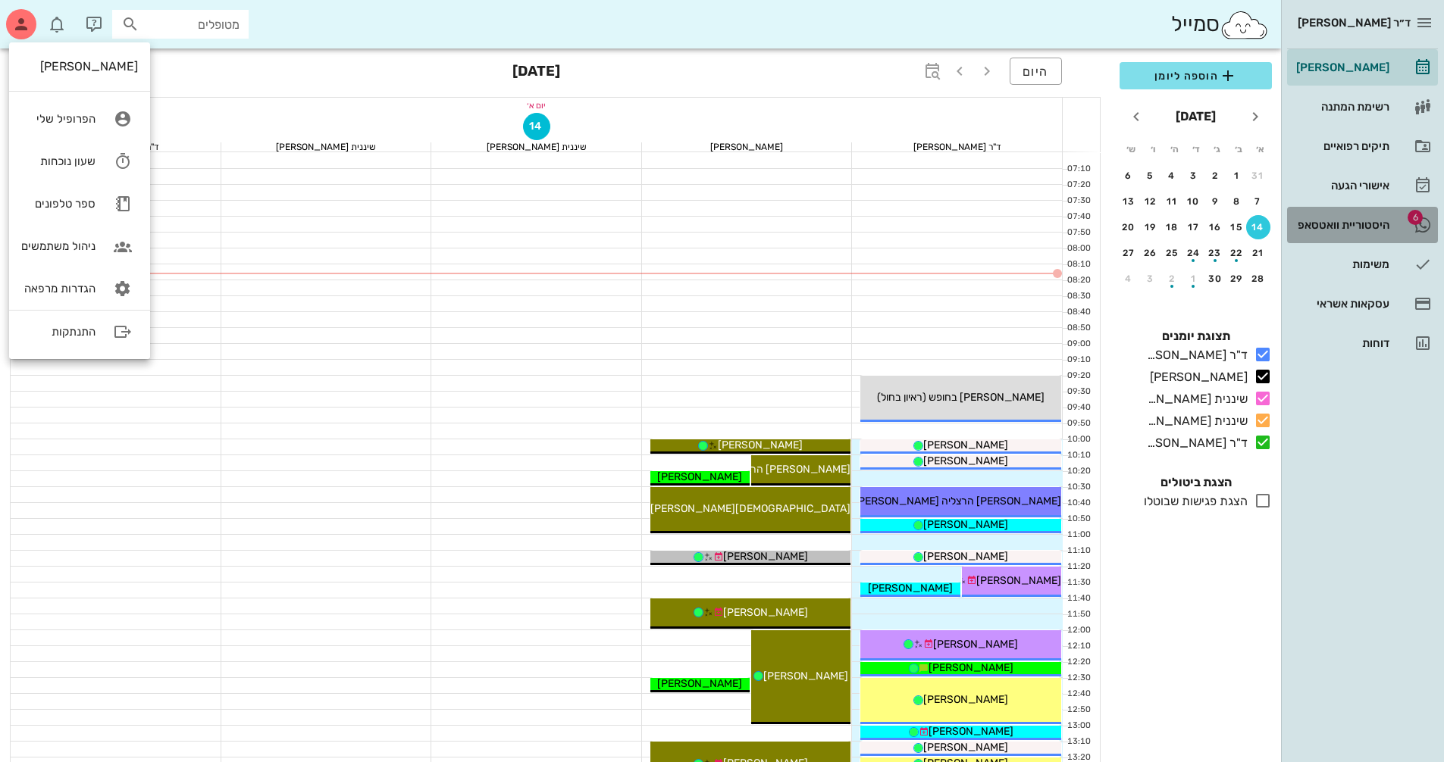
click at [1342, 216] on div "היסטוריית וואטסאפ" at bounding box center [1341, 225] width 96 height 24
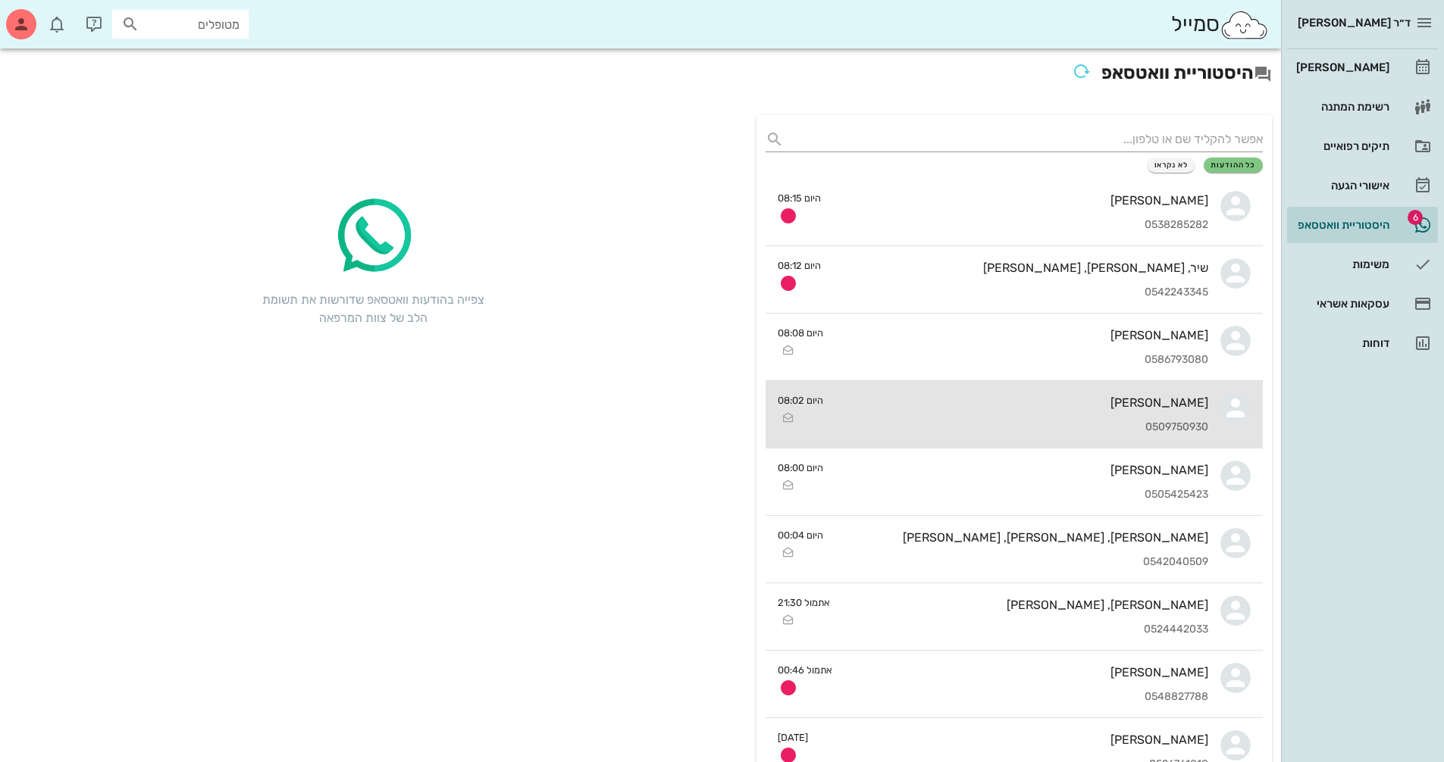
click at [1158, 415] on div "[PERSON_NAME] 0509750930" at bounding box center [1021, 414] width 373 height 67
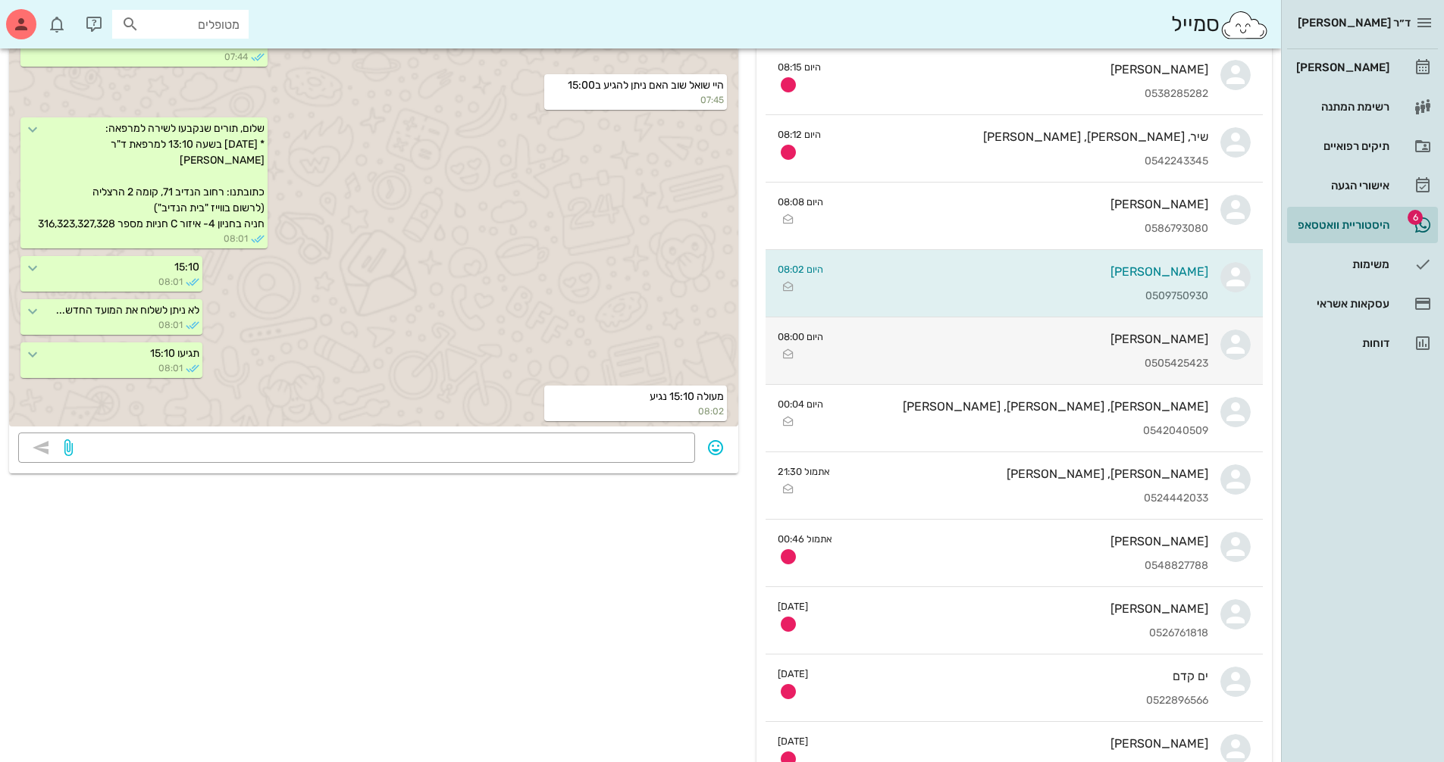
scroll to position [152, 0]
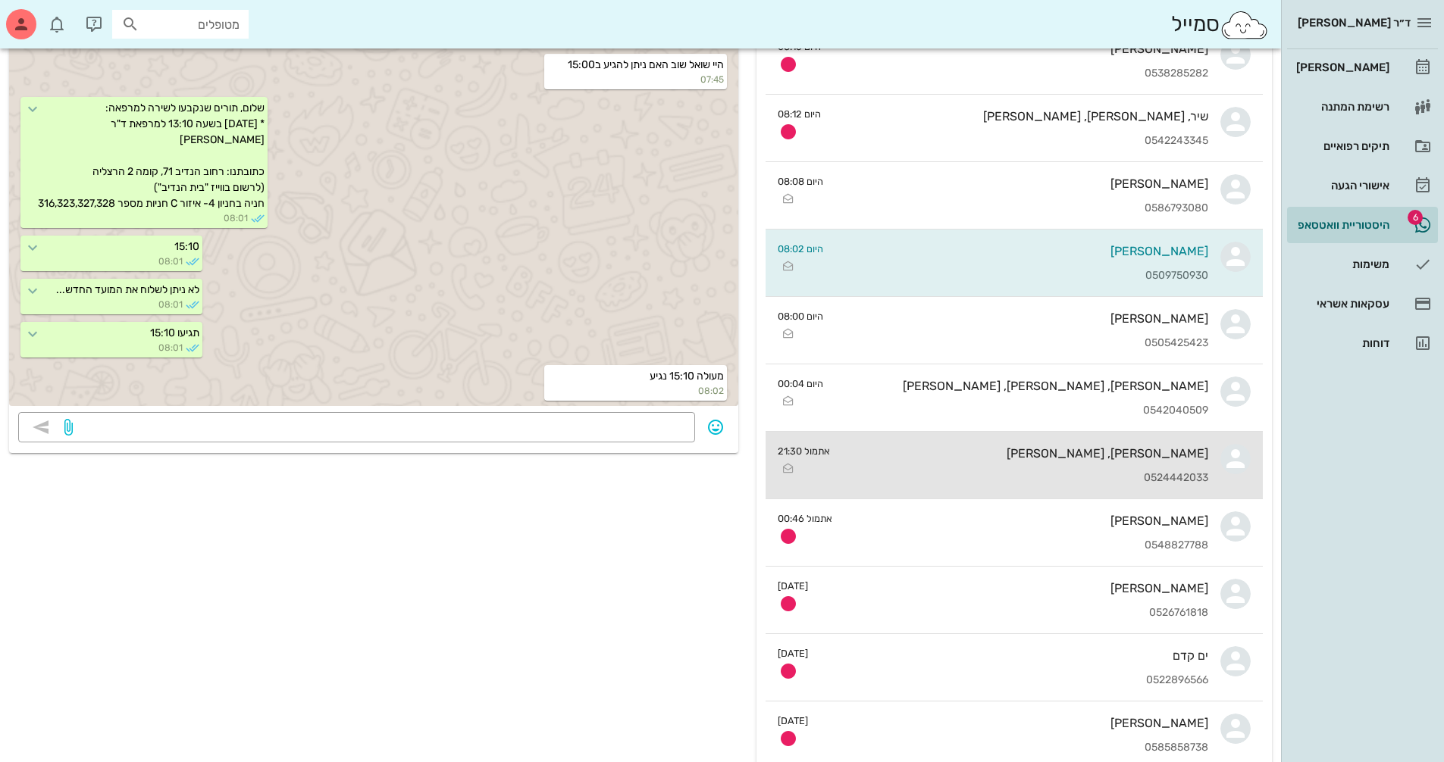
click at [1146, 453] on div "[PERSON_NAME], [PERSON_NAME]" at bounding box center [1025, 453] width 366 height 14
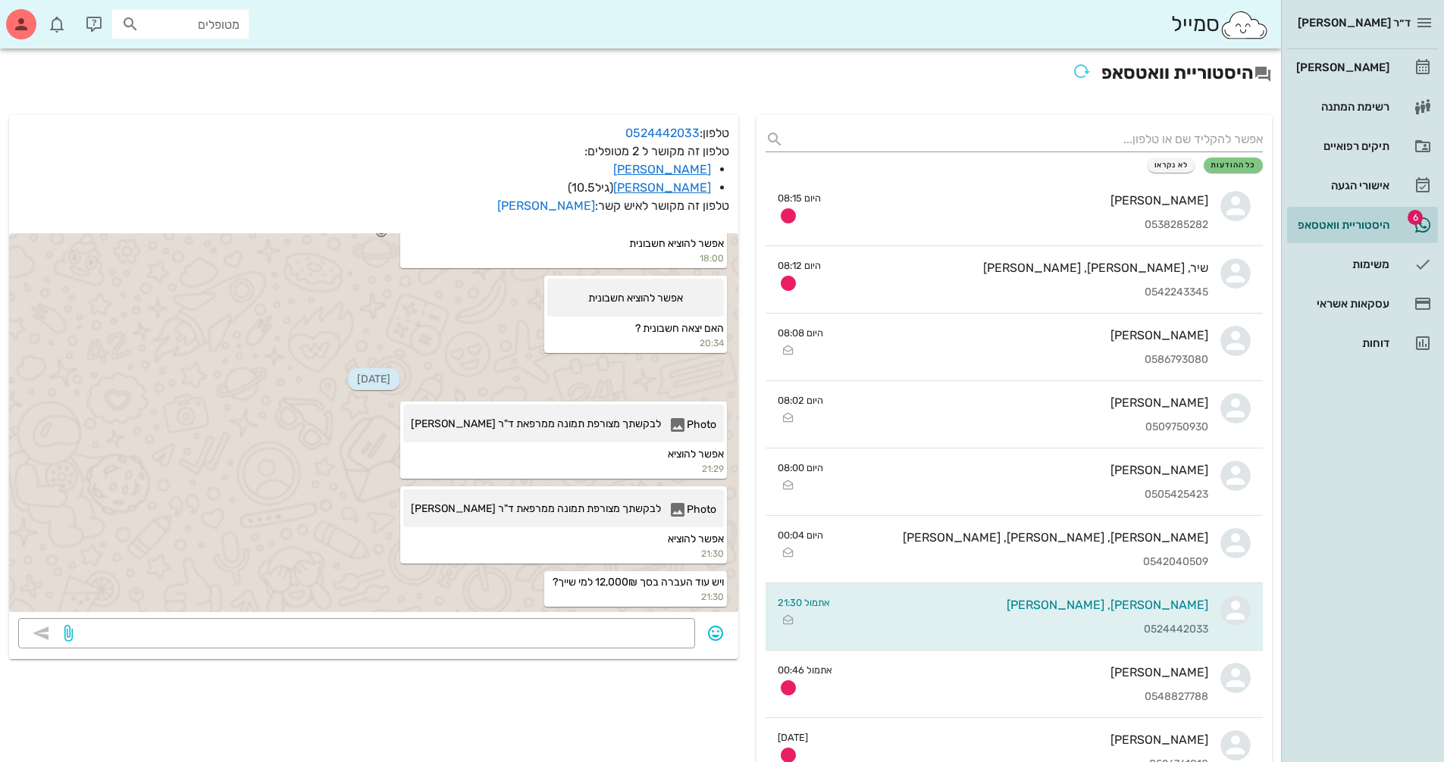
scroll to position [16293, 0]
click at [633, 229] on span "לבקשתך מצורפת תמונה ממרפאת ד"ר [PERSON_NAME]" at bounding box center [536, 216] width 250 height 23
click at [511, 151] on div at bounding box center [275, 94] width 504 height 114
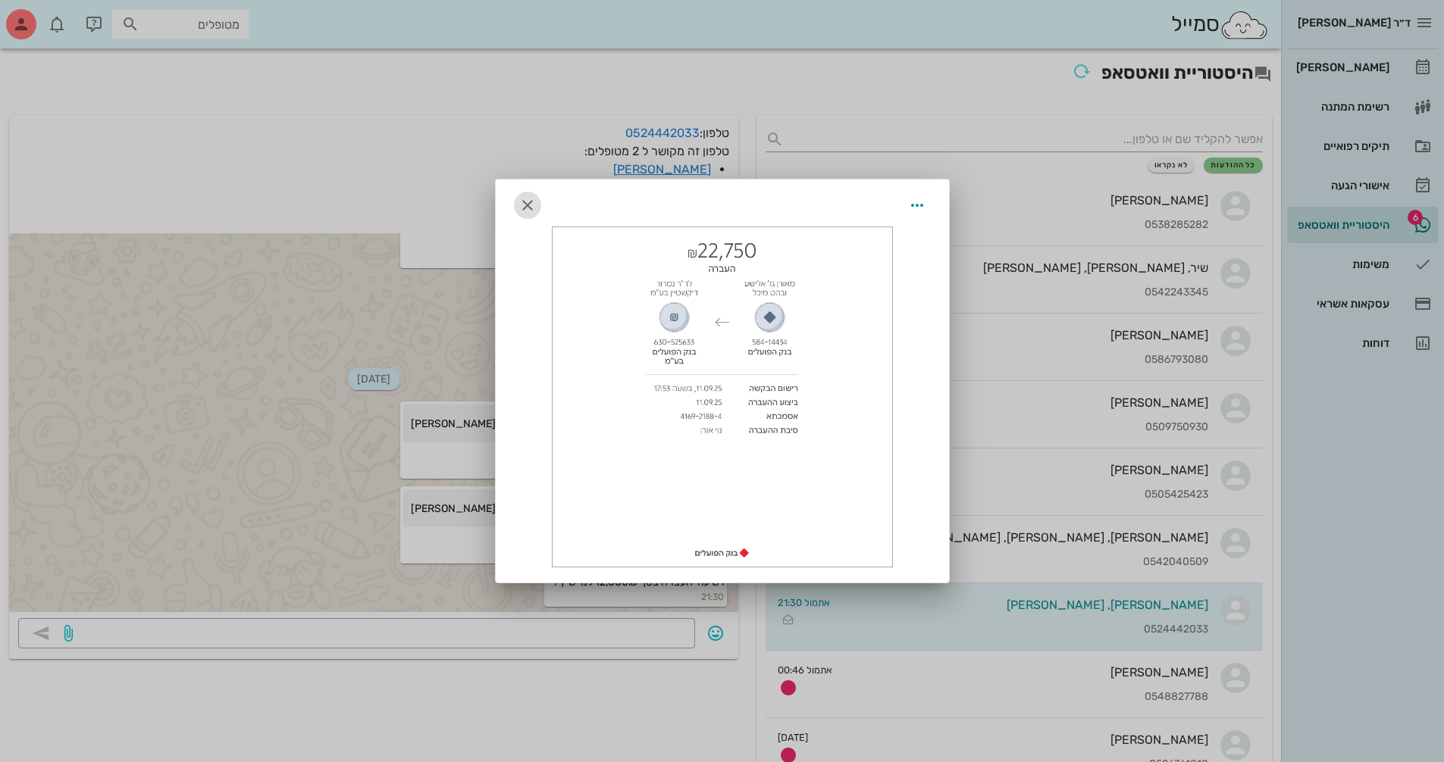
click at [533, 207] on icon "button" at bounding box center [527, 205] width 18 height 18
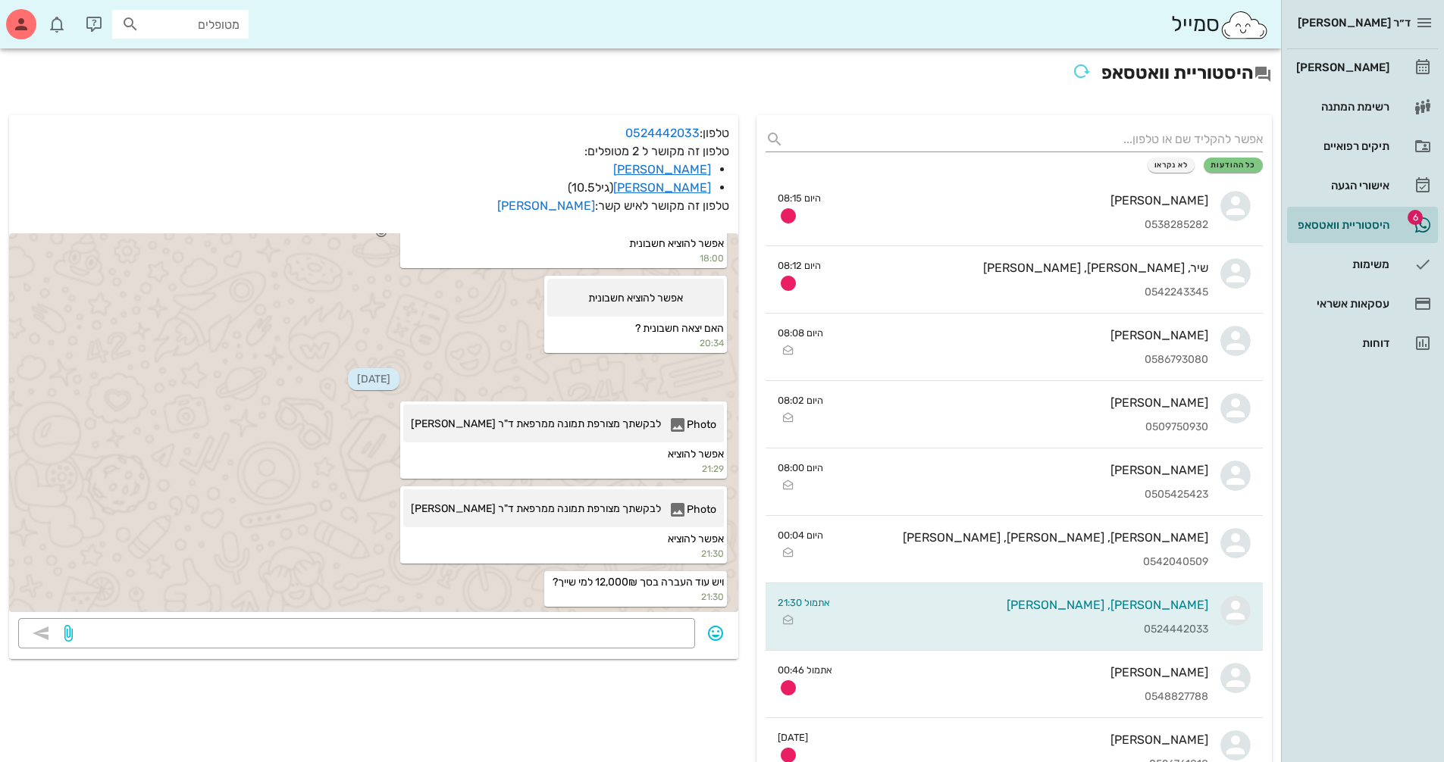
click at [699, 229] on div "Photo" at bounding box center [692, 216] width 48 height 23
click at [487, 151] on div at bounding box center [275, 94] width 504 height 114
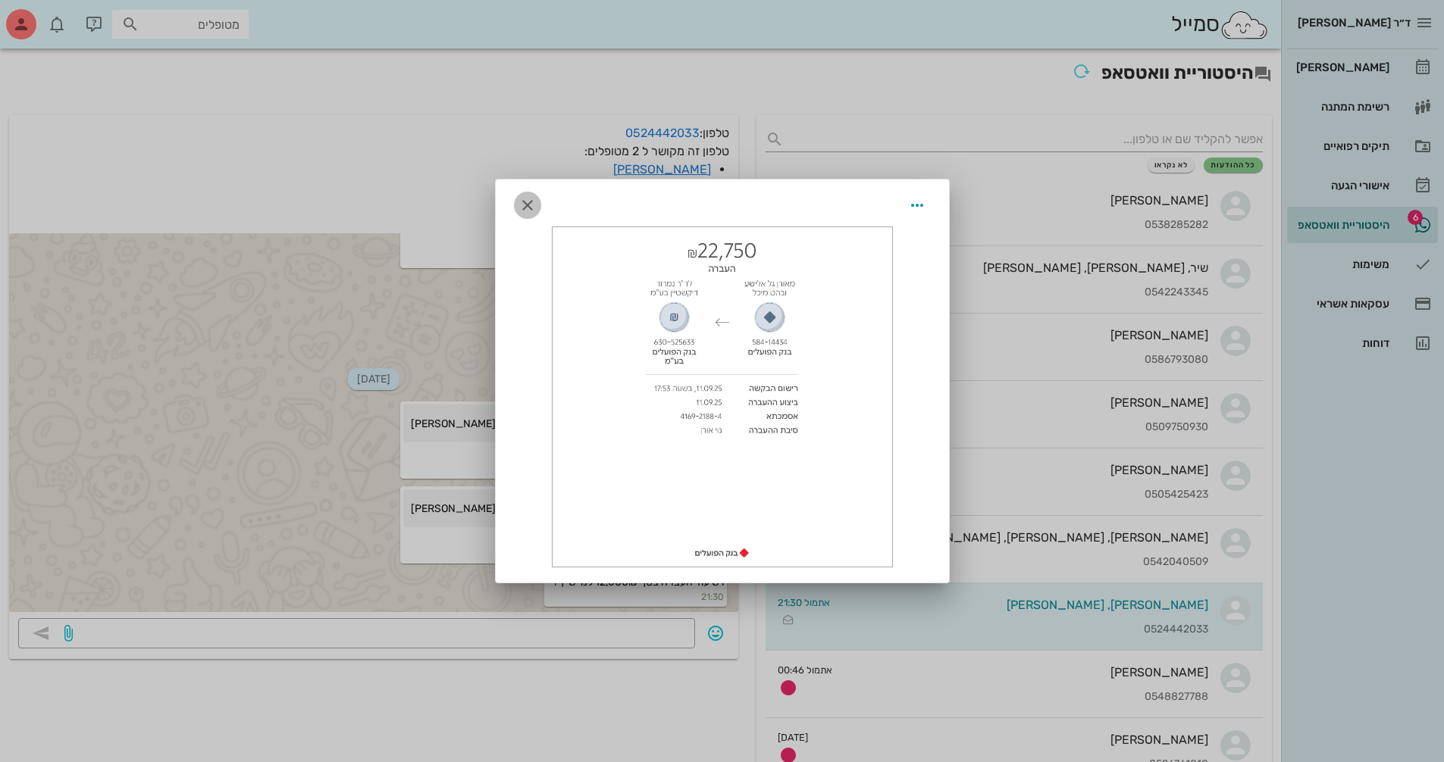
click at [518, 207] on icon "button" at bounding box center [527, 205] width 18 height 18
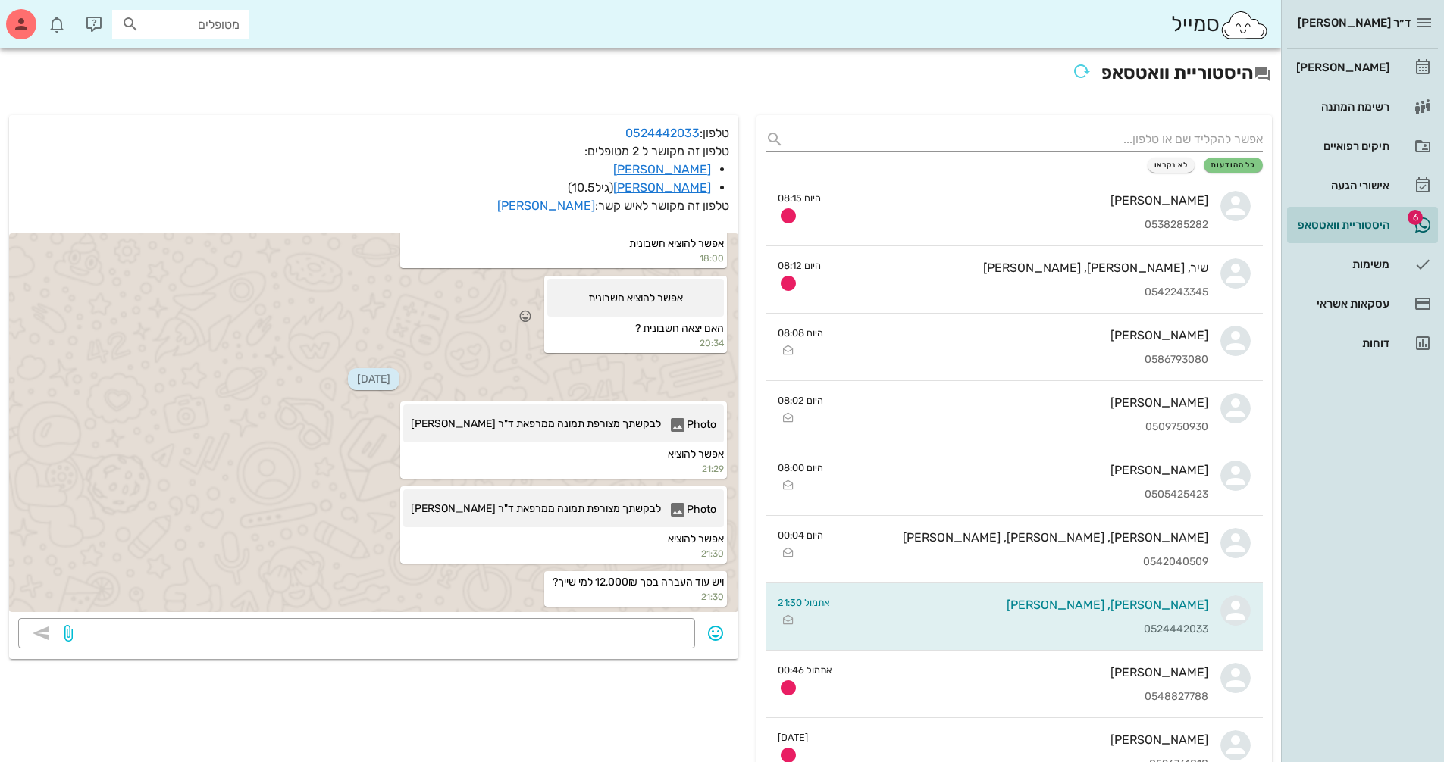
scroll to position [16439, 0]
click at [683, 314] on span "אפשר להוציא חשבונית" at bounding box center [635, 301] width 95 height 23
click at [698, 416] on div "Photo" at bounding box center [692, 427] width 48 height 23
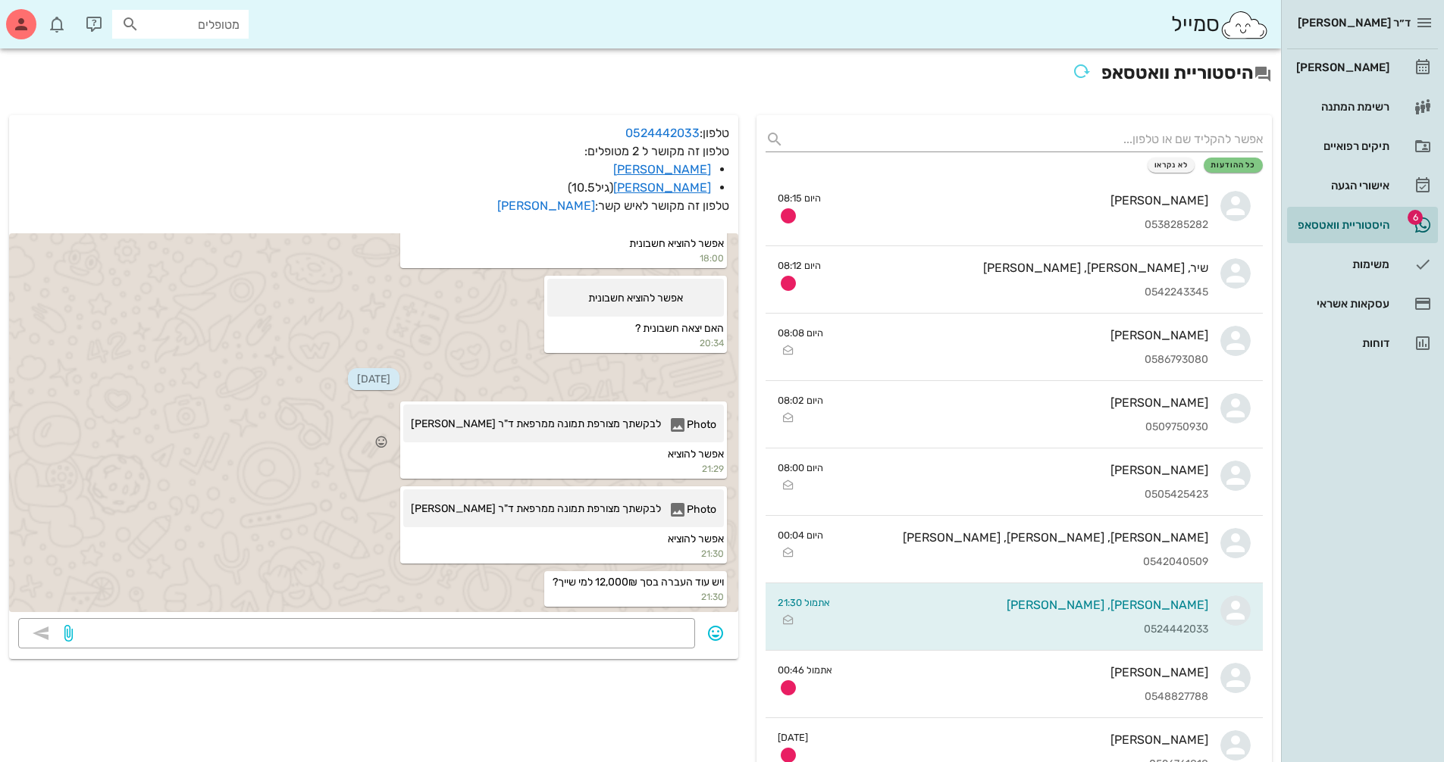
click at [677, 416] on icon at bounding box center [677, 425] width 18 height 18
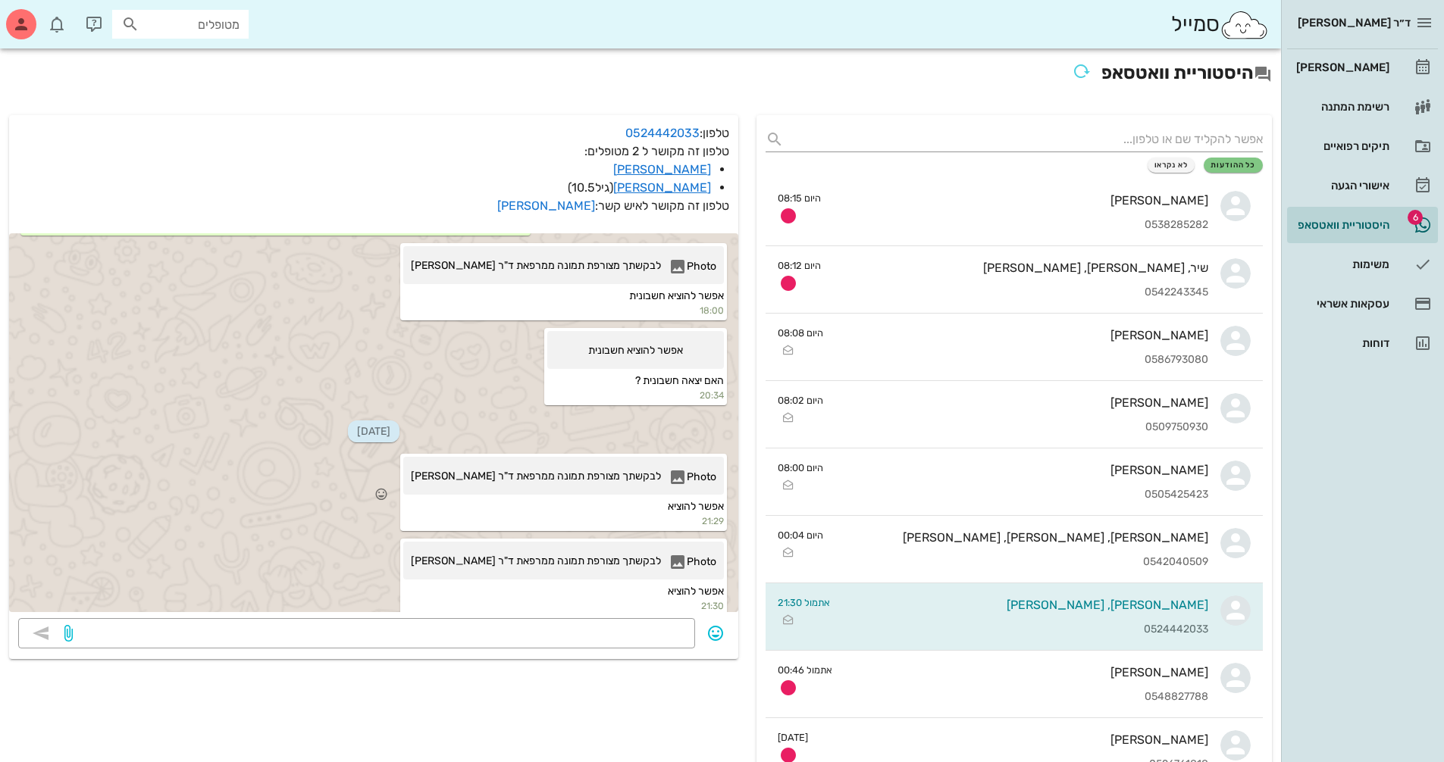
scroll to position [16112, 0]
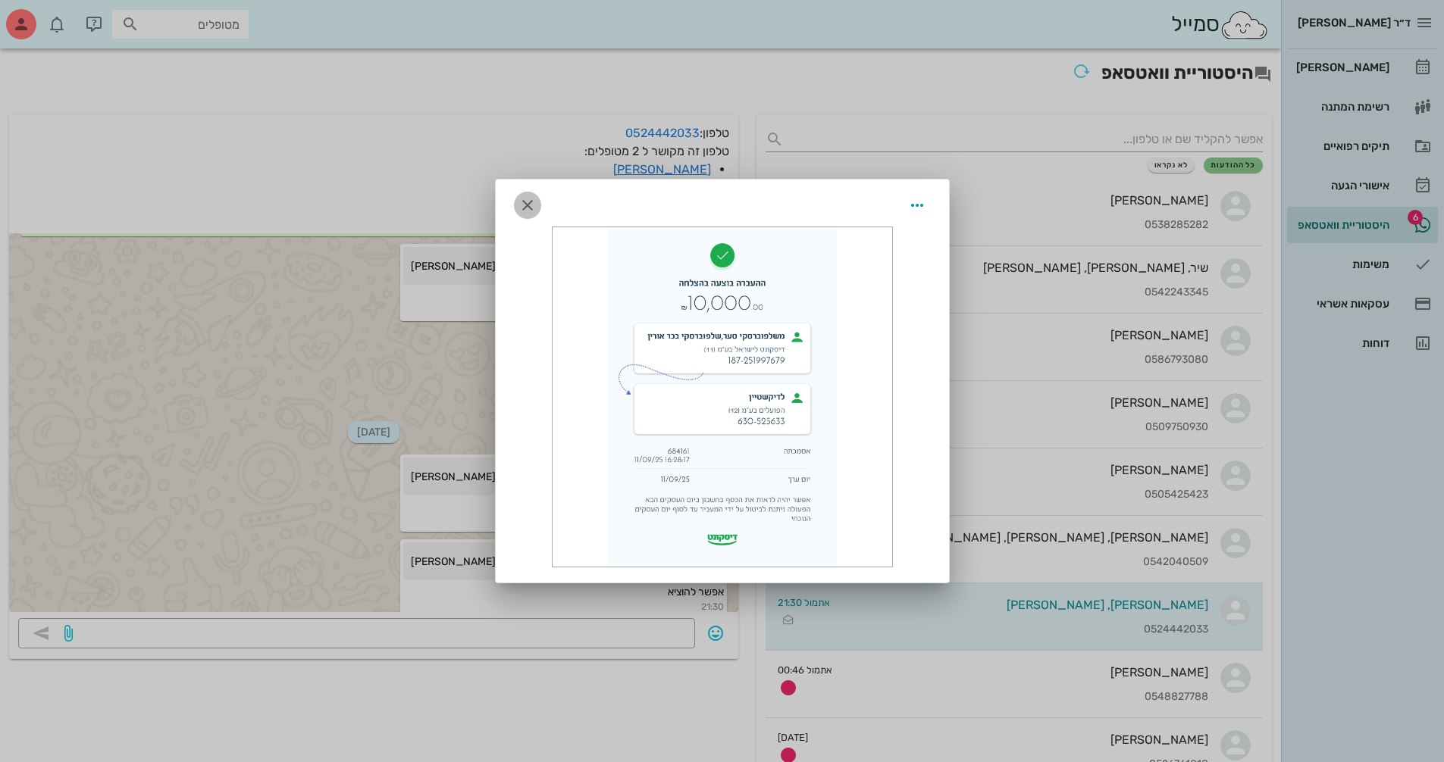
click at [524, 207] on icon "button" at bounding box center [527, 205] width 18 height 18
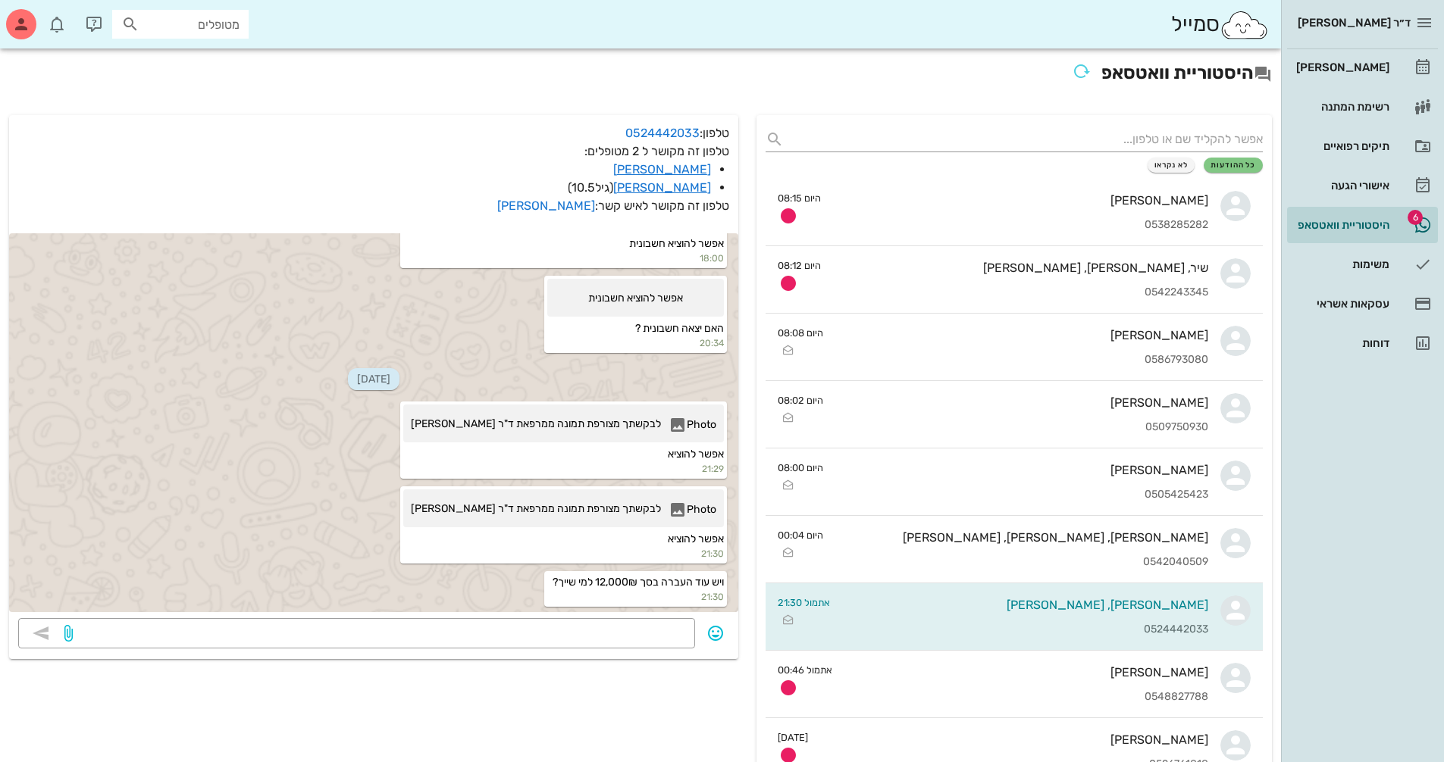
scroll to position [16567, 0]
click at [680, 512] on icon at bounding box center [677, 510] width 18 height 18
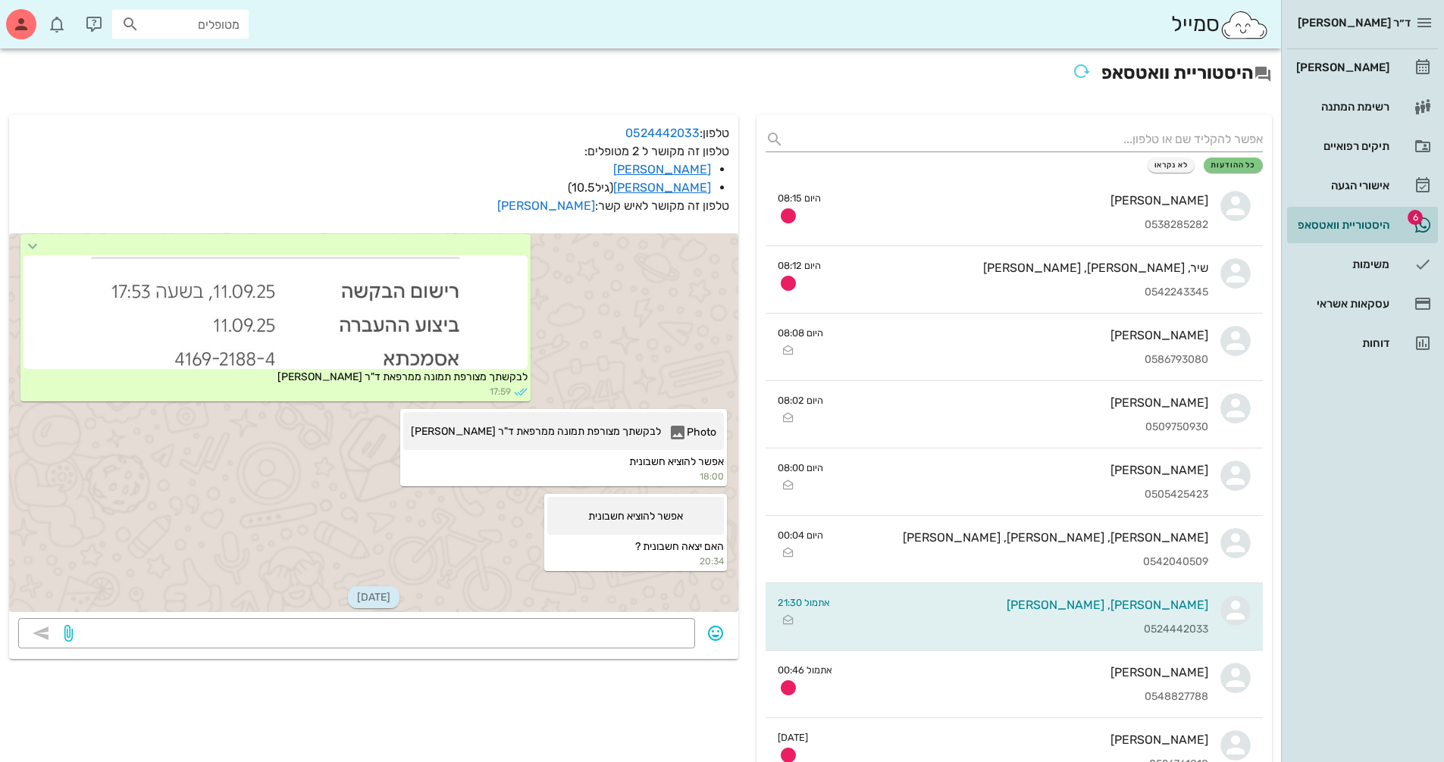
scroll to position [15937, 0]
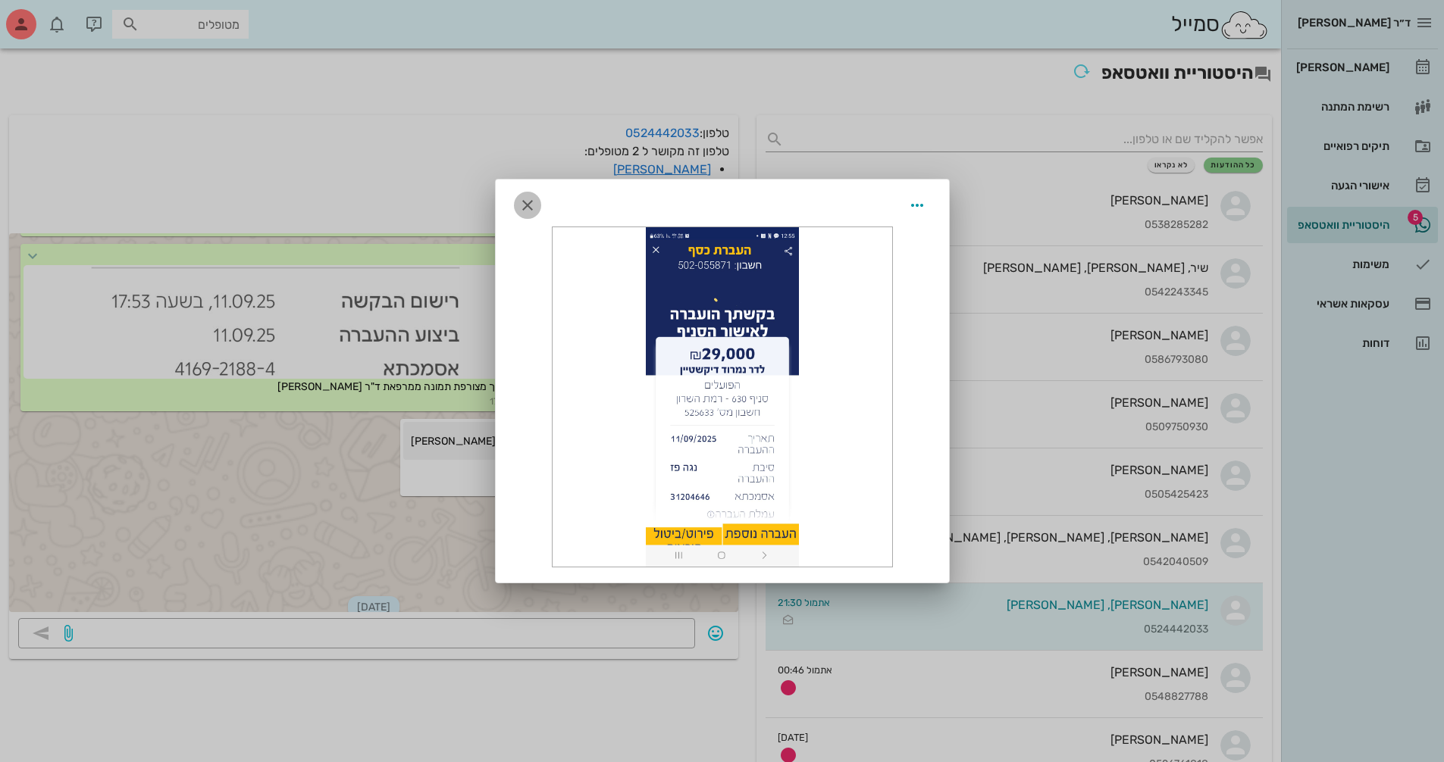
click at [518, 209] on icon "button" at bounding box center [527, 205] width 18 height 18
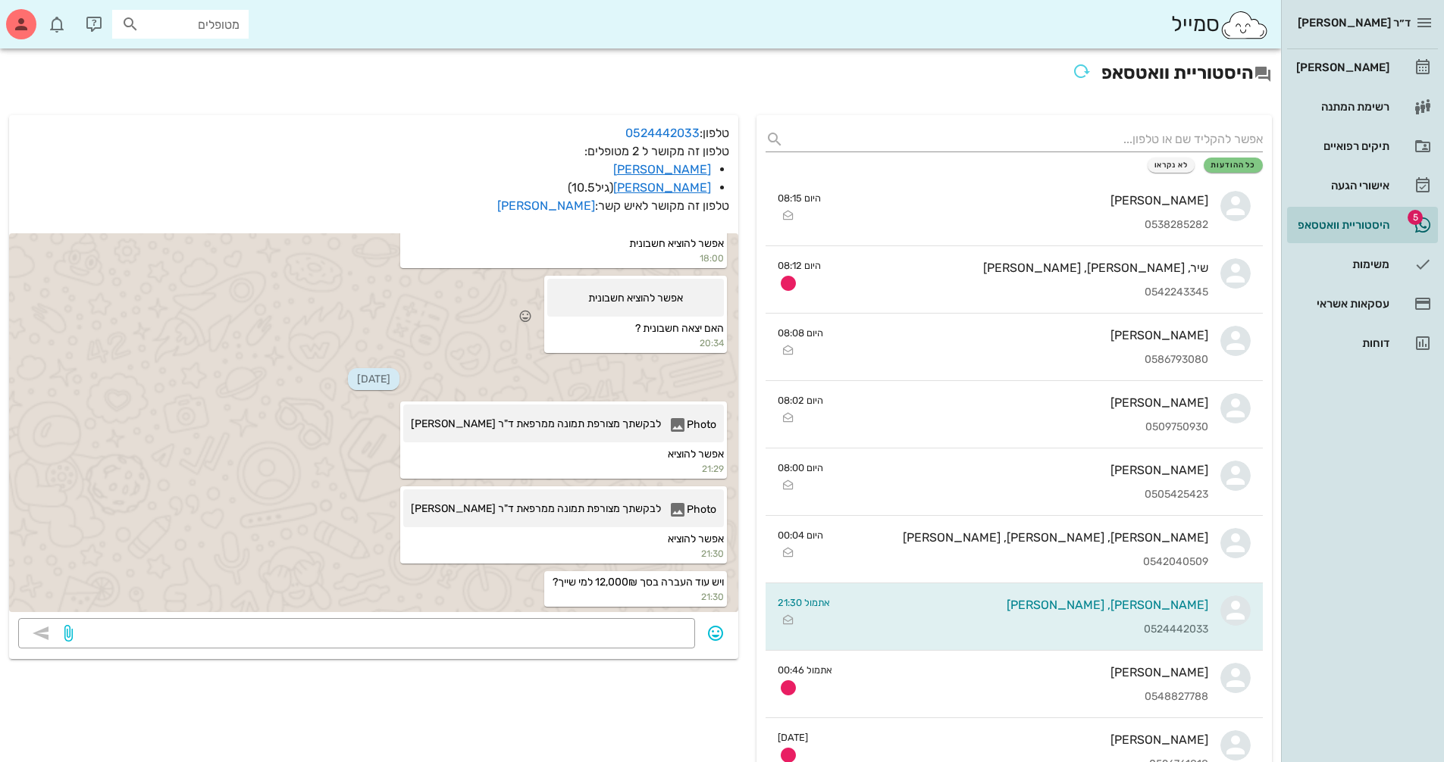
scroll to position [16596, 0]
click at [674, 416] on icon at bounding box center [677, 425] width 18 height 18
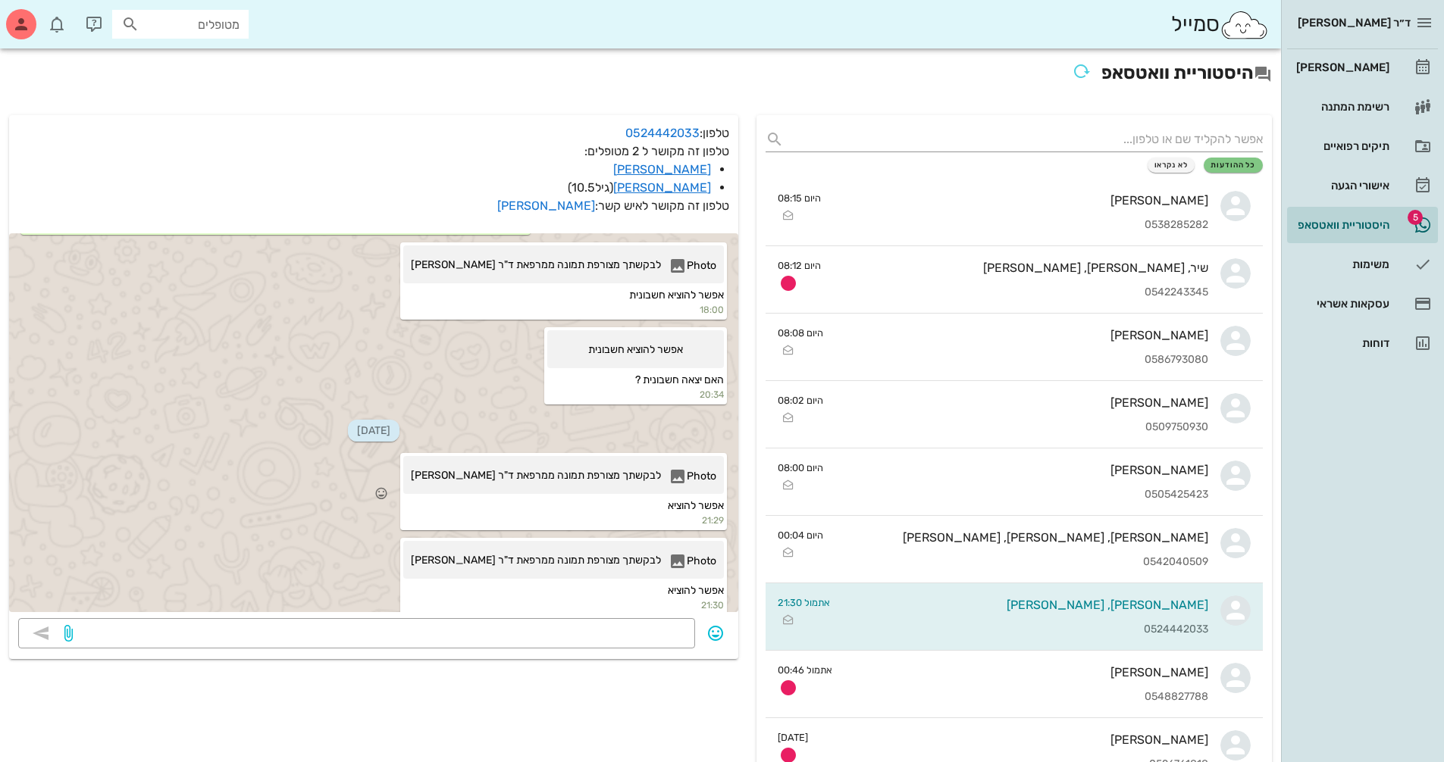
scroll to position [16112, 0]
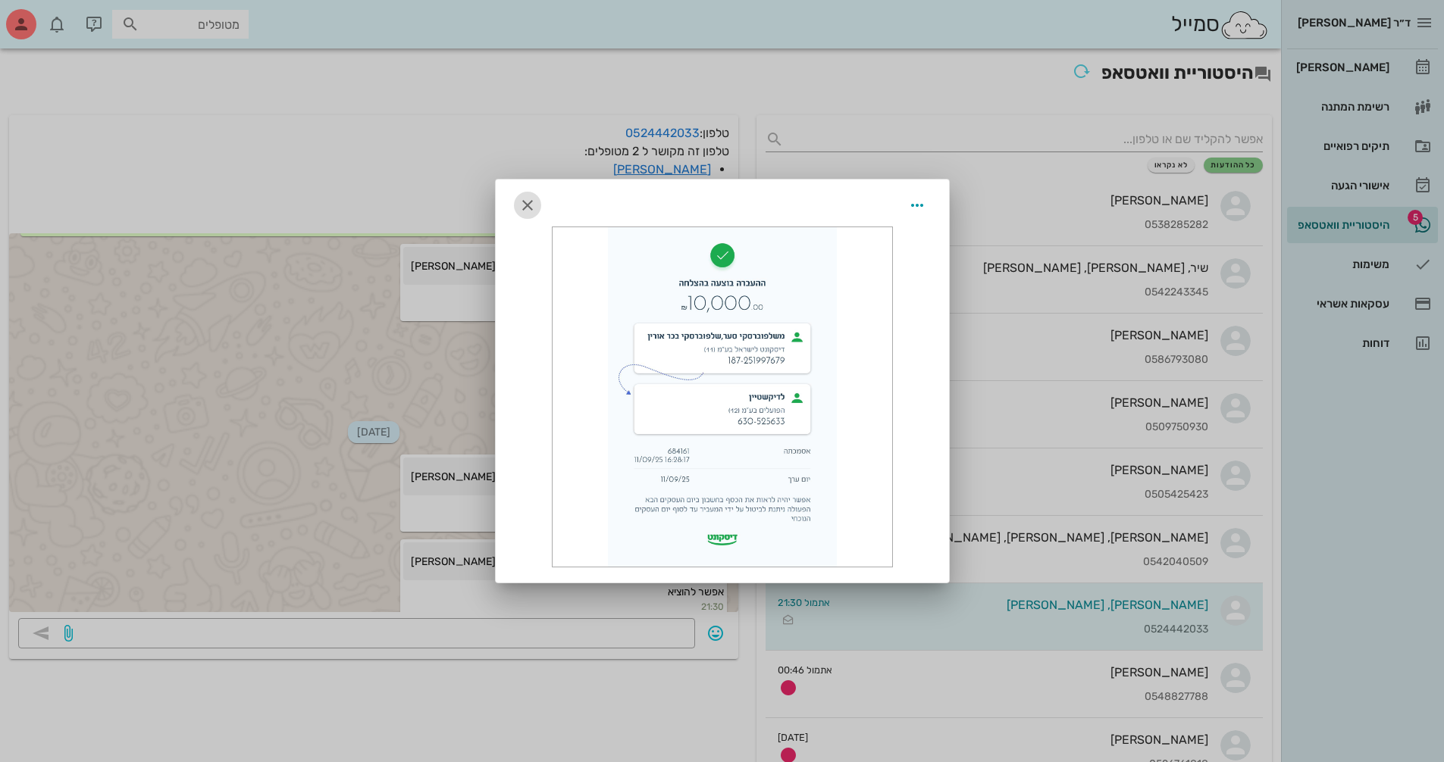
click at [522, 210] on icon "button" at bounding box center [527, 205] width 18 height 18
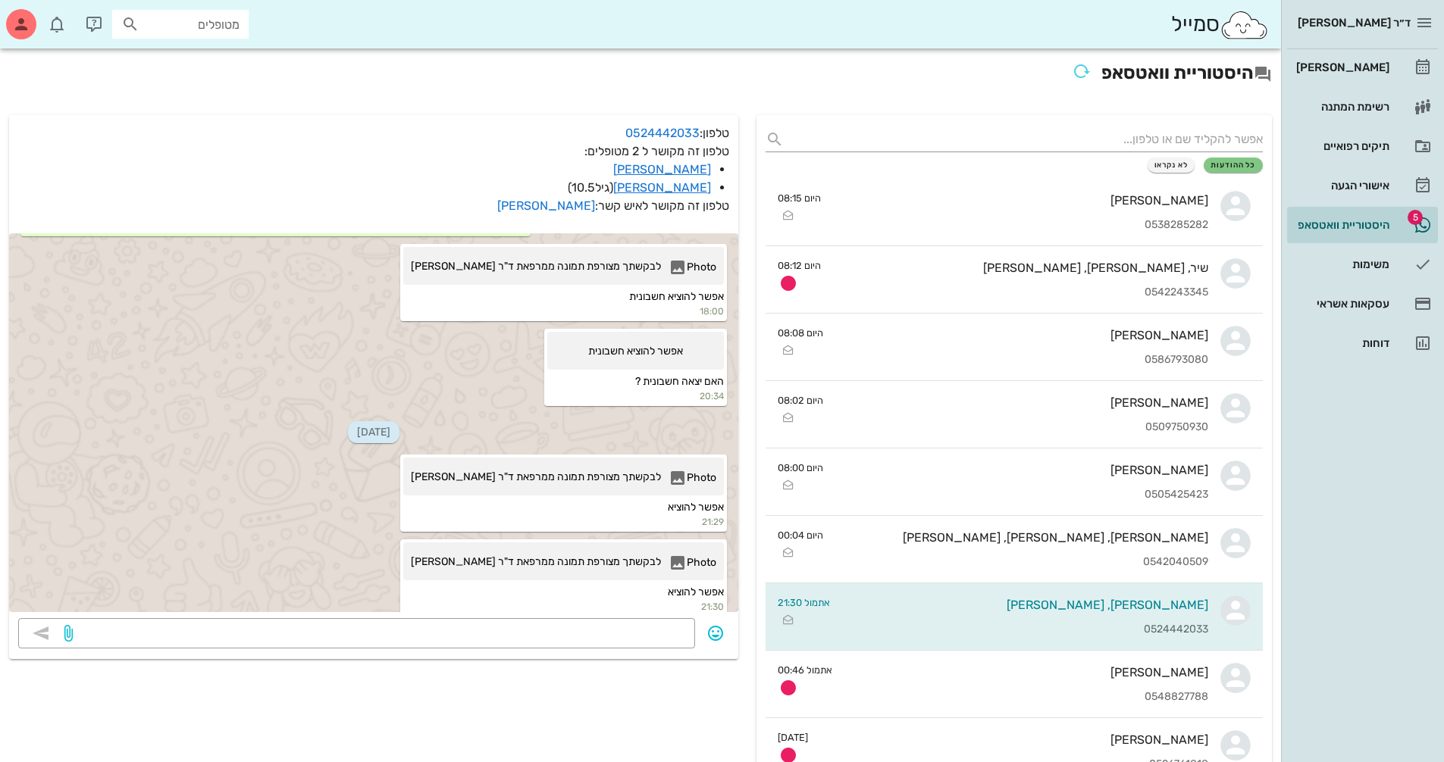
click at [496, 204] on div at bounding box center [275, 147] width 504 height 114
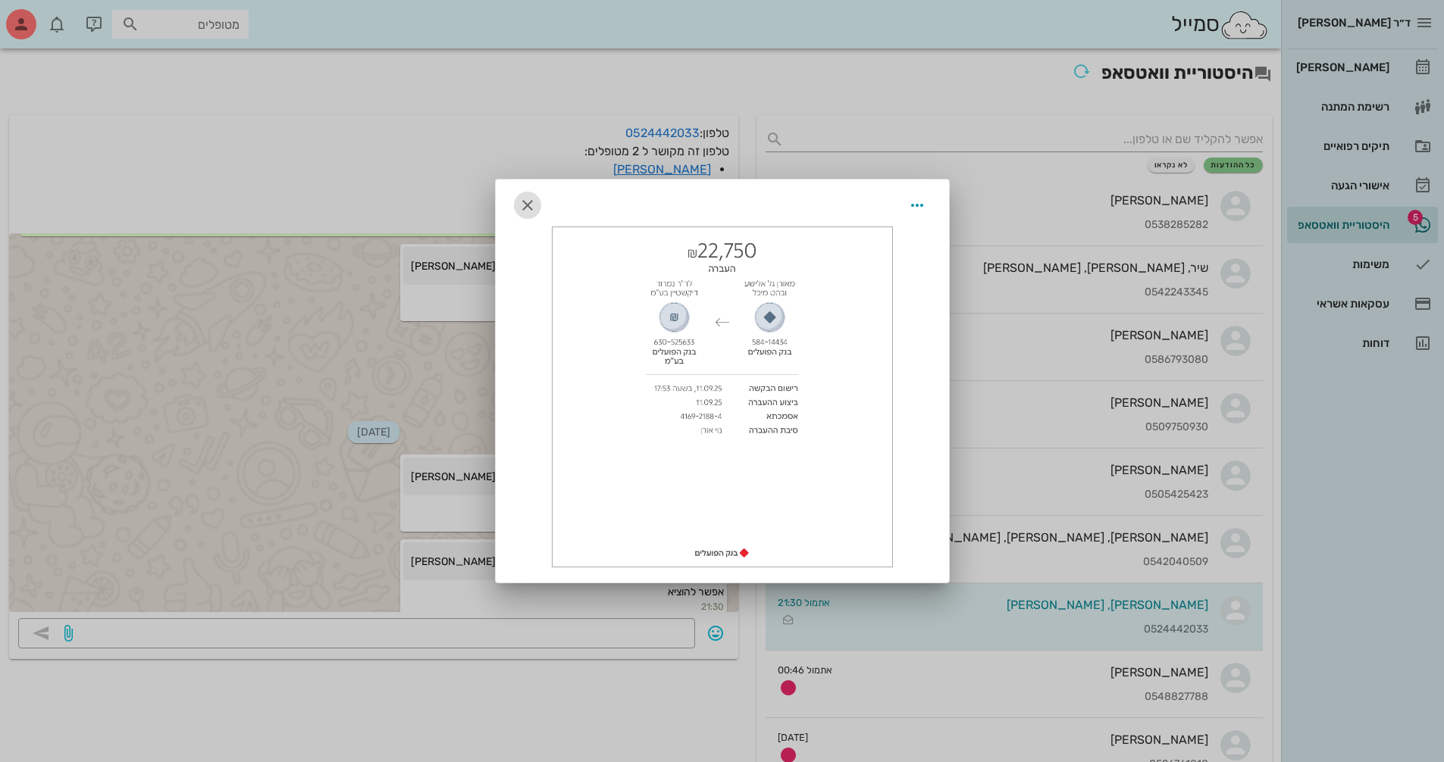
click at [531, 207] on icon "button" at bounding box center [527, 205] width 18 height 18
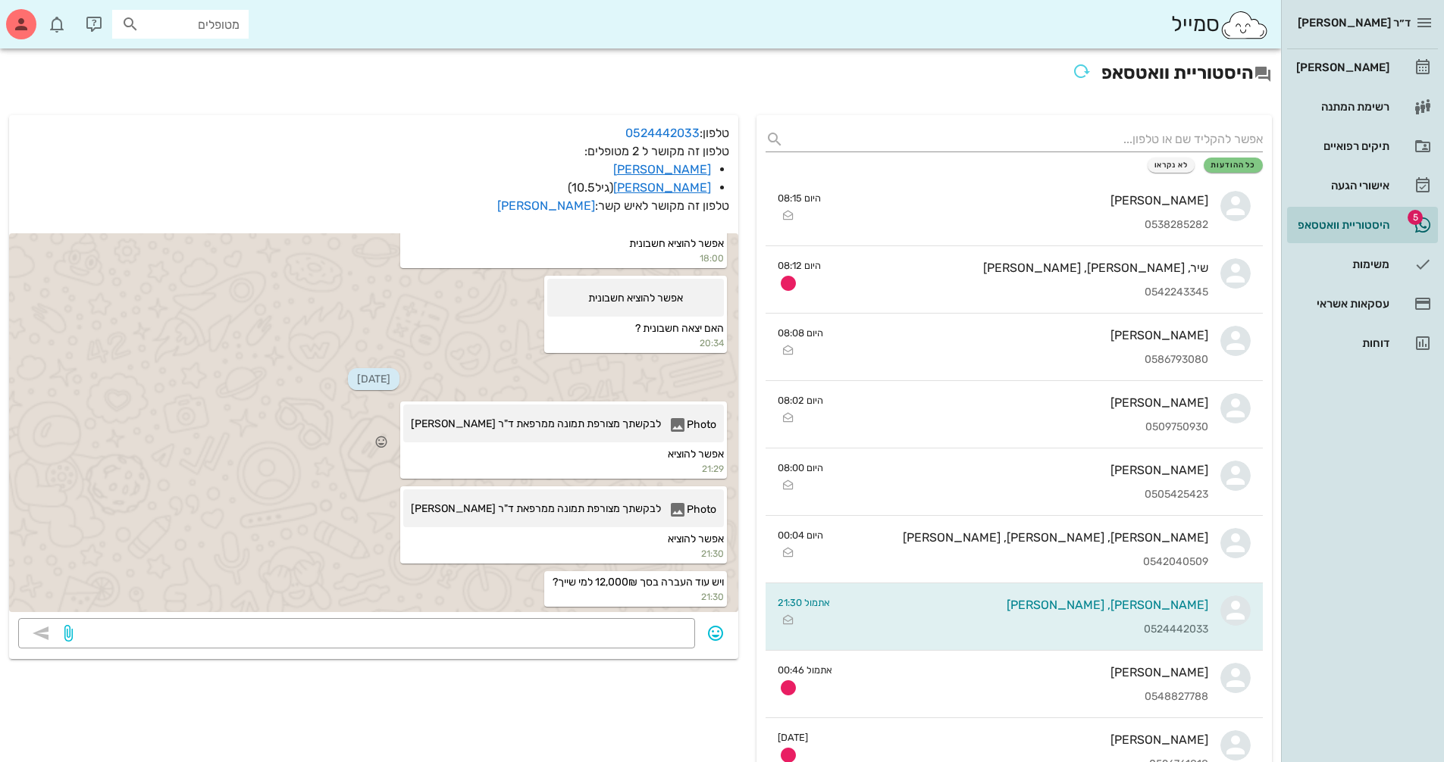
scroll to position [16596, 0]
click at [680, 501] on icon at bounding box center [677, 510] width 18 height 18
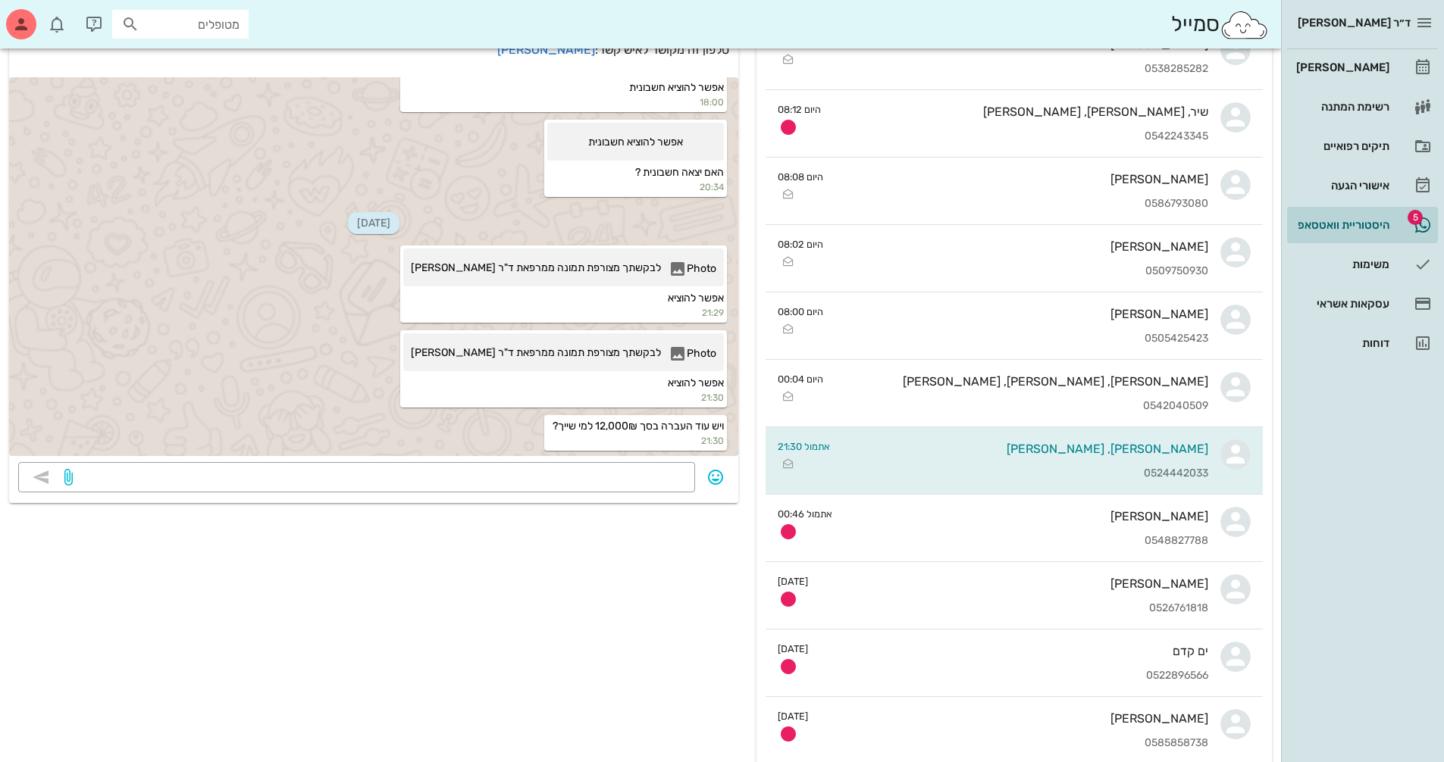
scroll to position [152, 0]
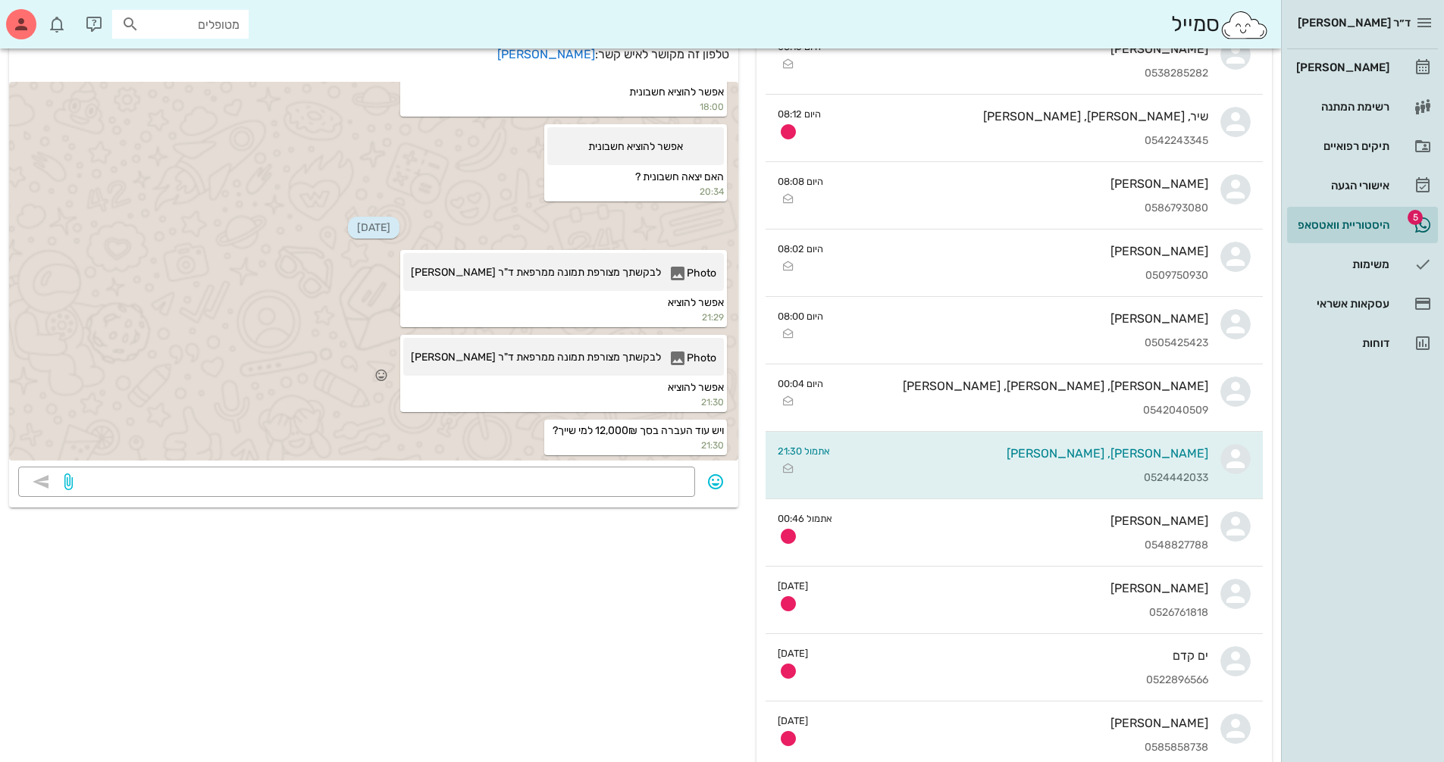
click at [658, 358] on span "לבקשתך מצורפת תמונה ממרפאת ד"ר [PERSON_NAME]" at bounding box center [536, 360] width 250 height 23
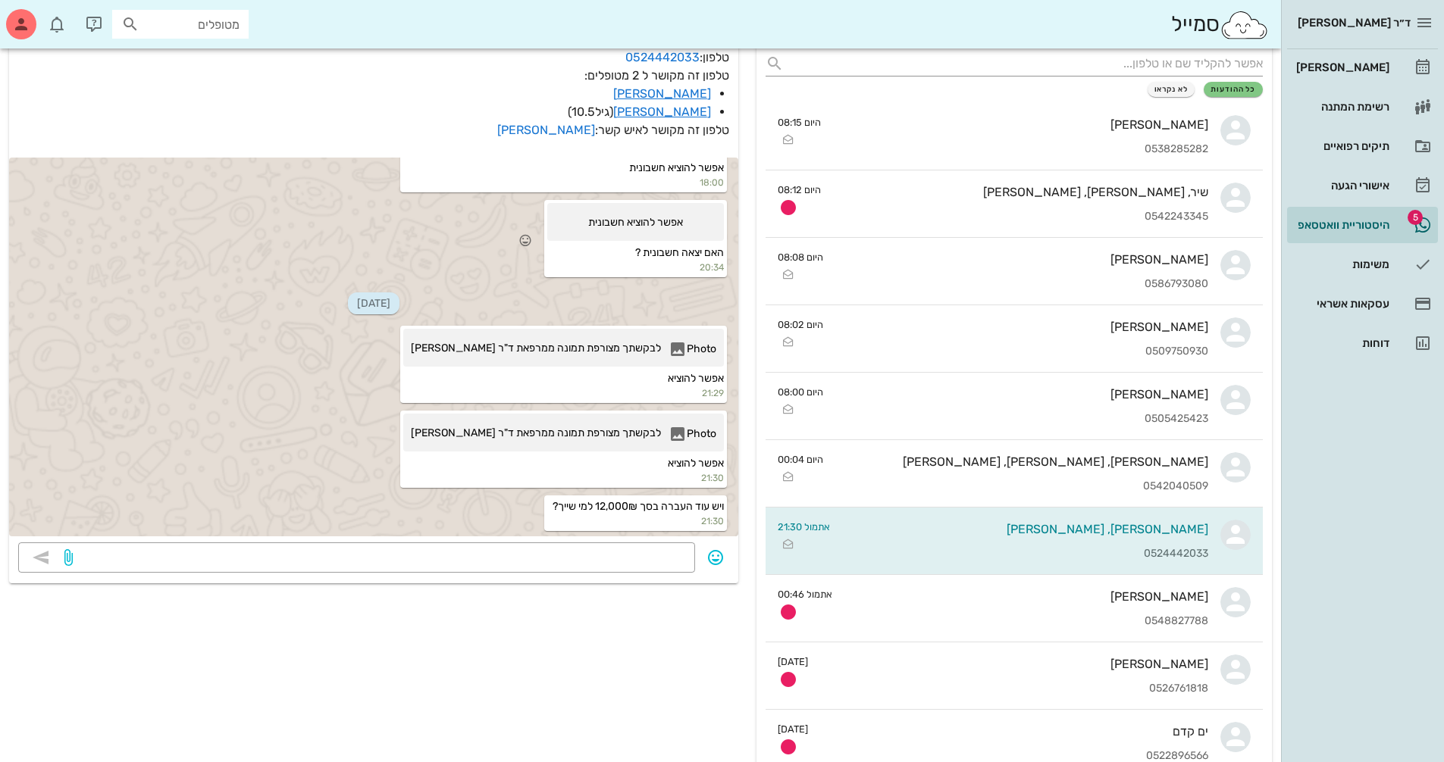
scroll to position [16596, 0]
click at [675, 425] on icon at bounding box center [677, 434] width 18 height 18
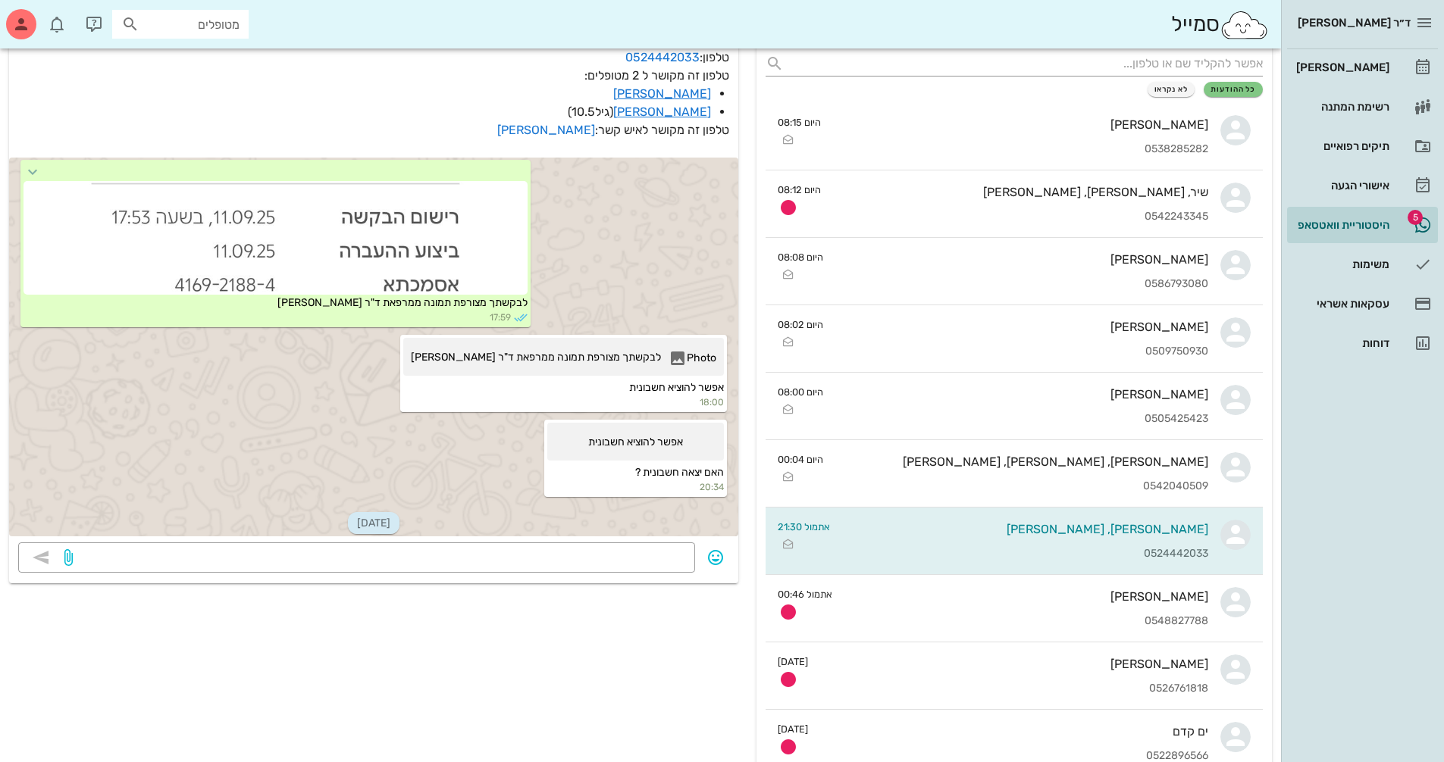
scroll to position [15937, 0]
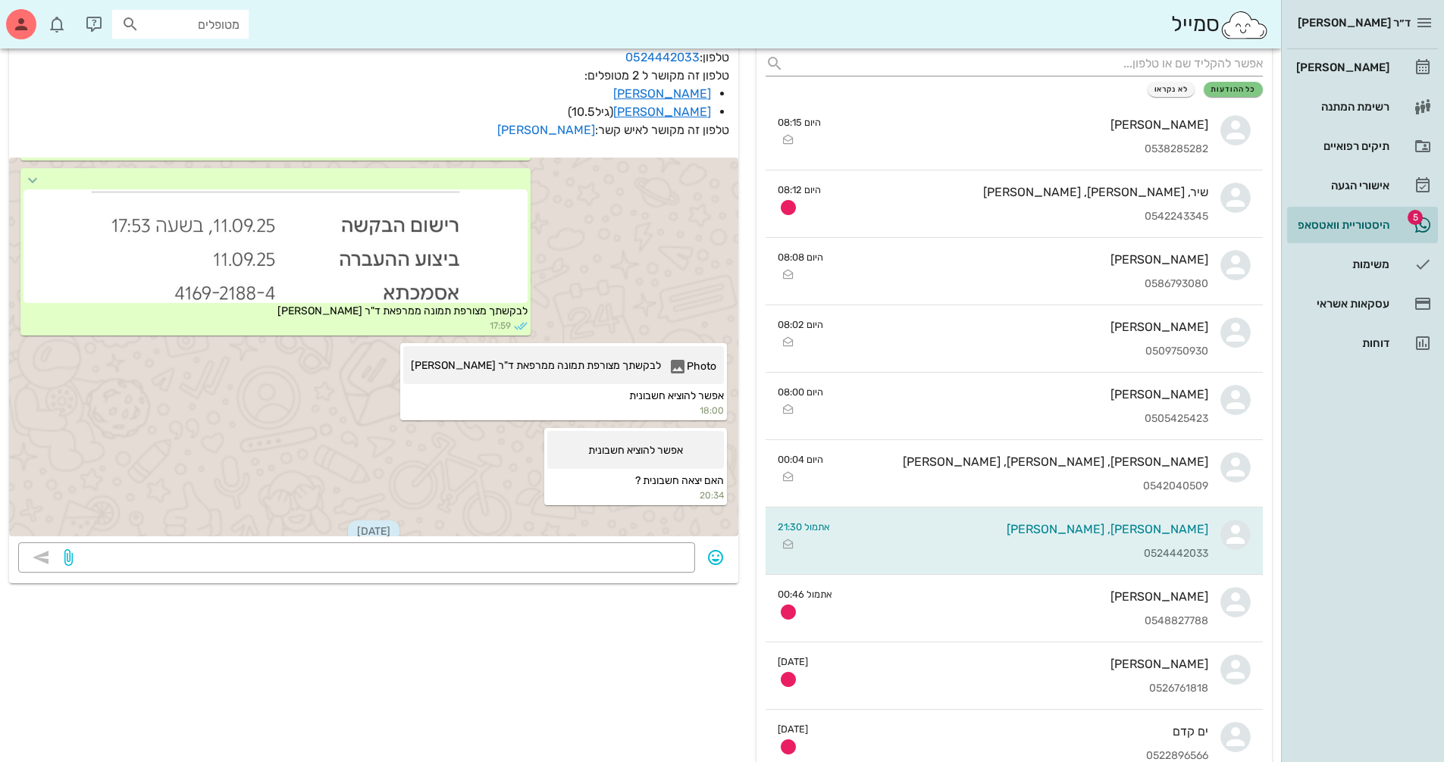
click at [381, 128] on div at bounding box center [275, 71] width 504 height 114
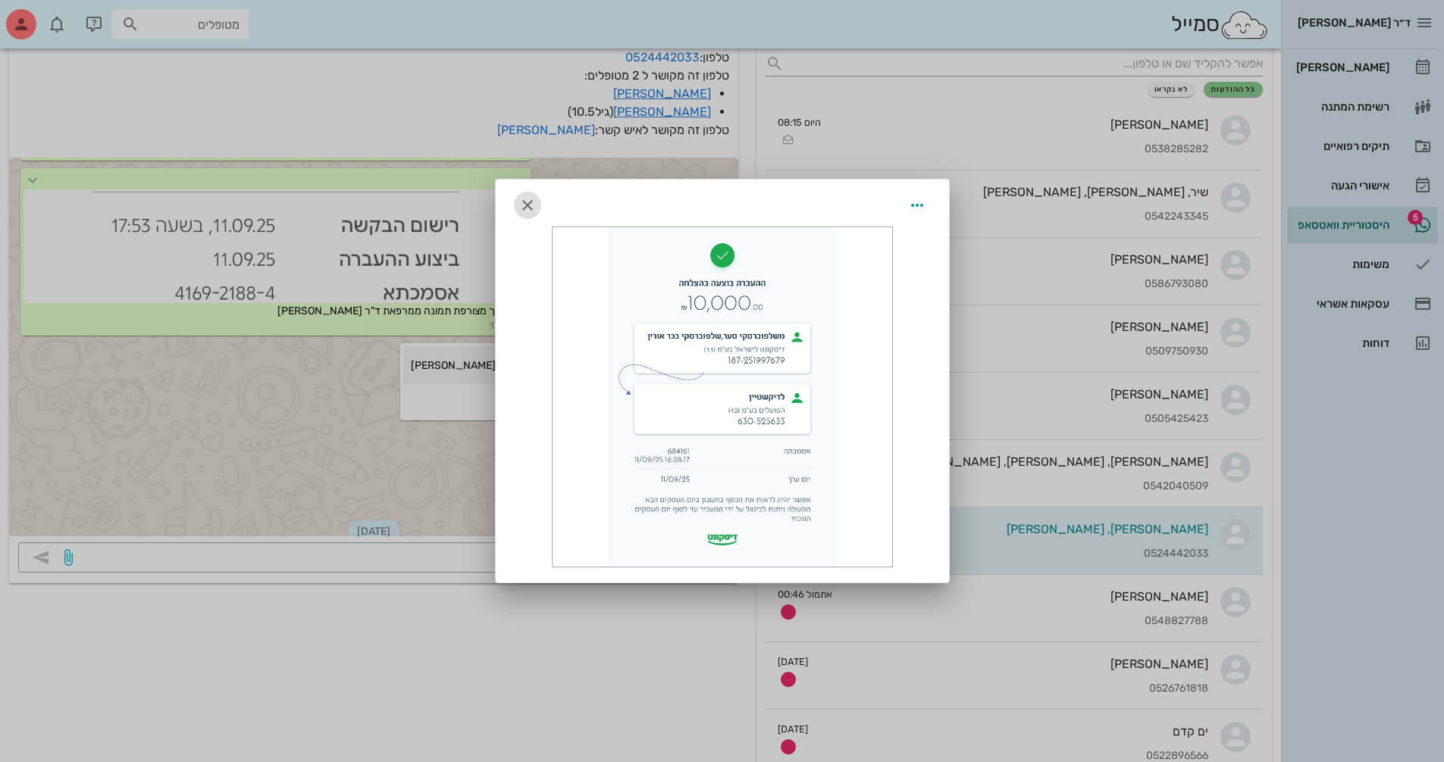
click at [522, 203] on icon "button" at bounding box center [527, 205] width 18 height 18
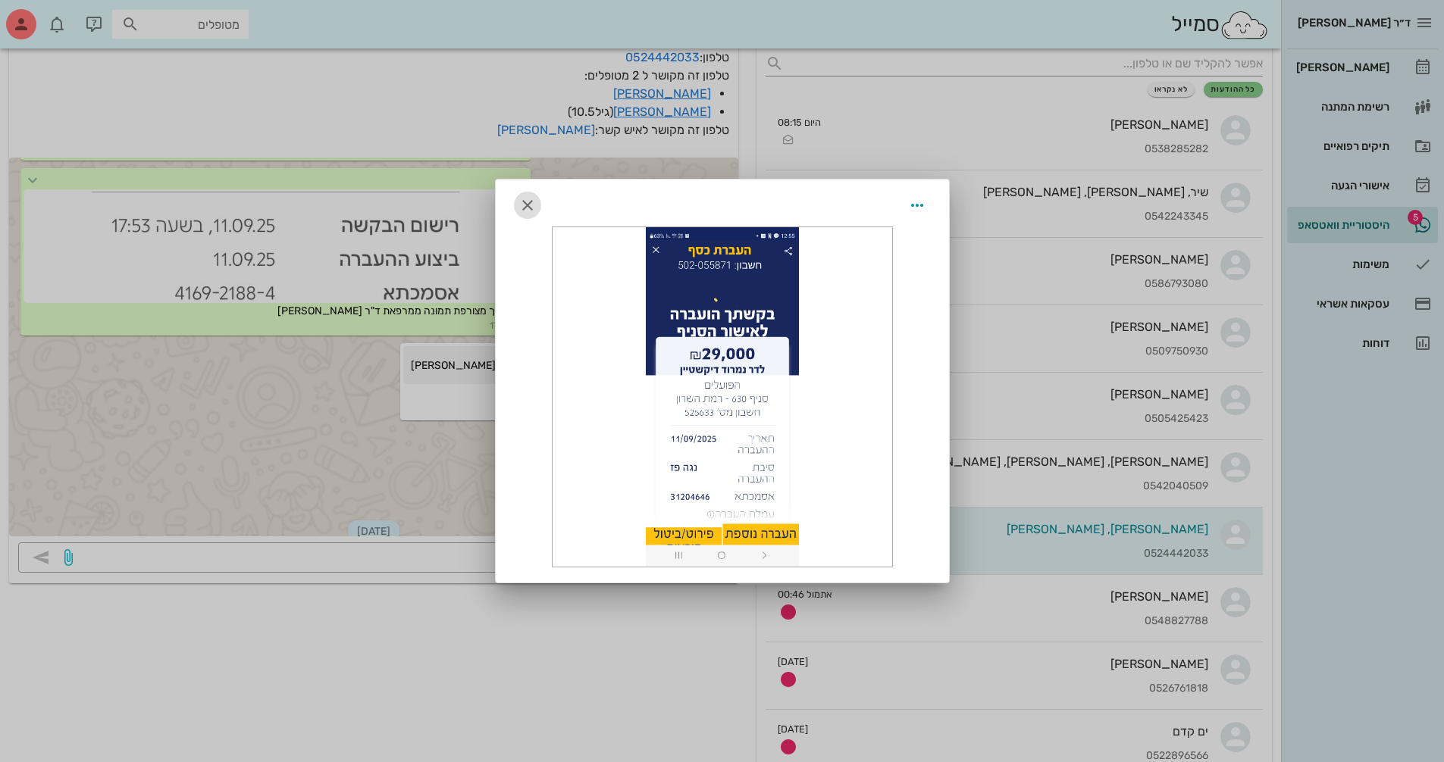
click at [518, 213] on icon "button" at bounding box center [527, 205] width 18 height 18
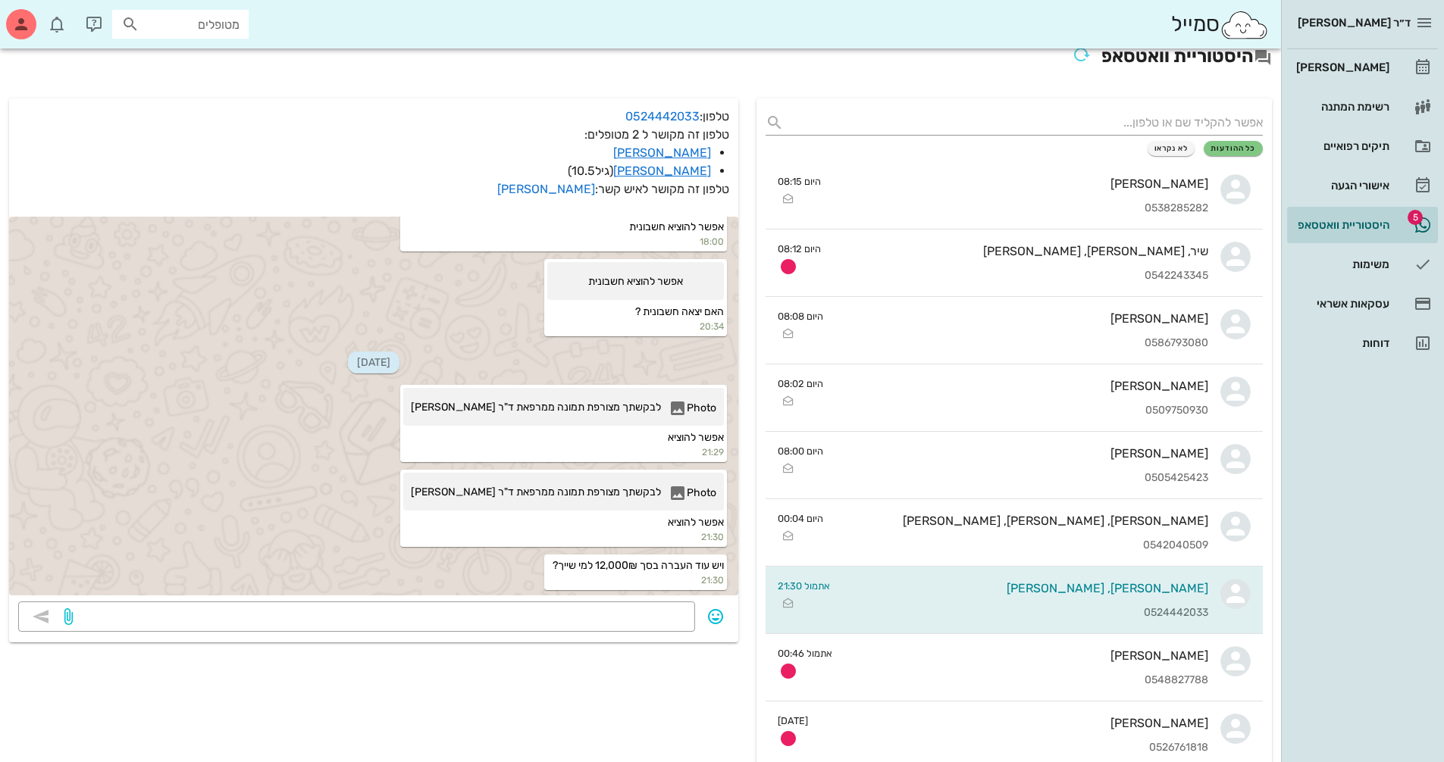
scroll to position [0, 0]
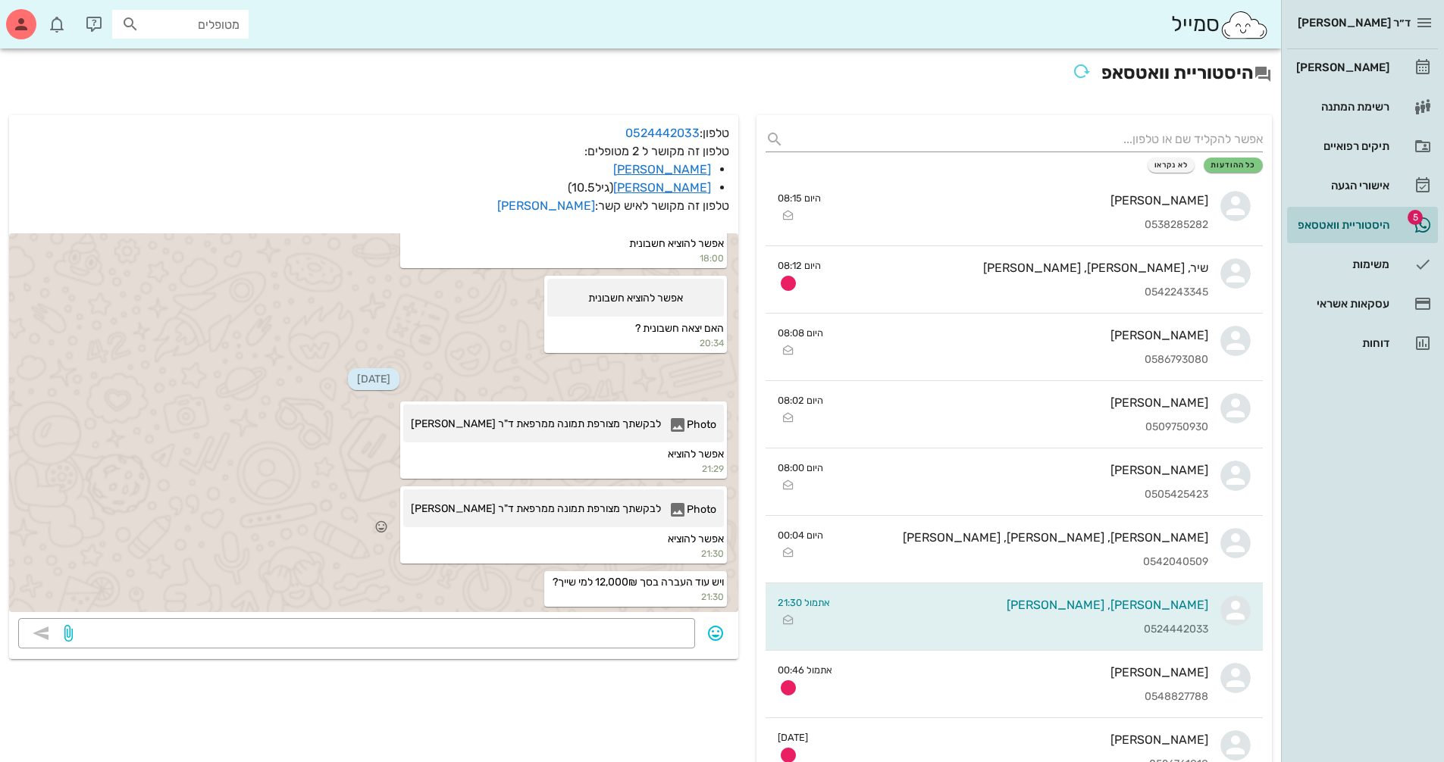
click at [636, 515] on span "לבקשתך מצורפת תמונה ממרפאת ד"ר [PERSON_NAME]" at bounding box center [536, 512] width 250 height 23
click at [434, 151] on div at bounding box center [275, 94] width 504 height 114
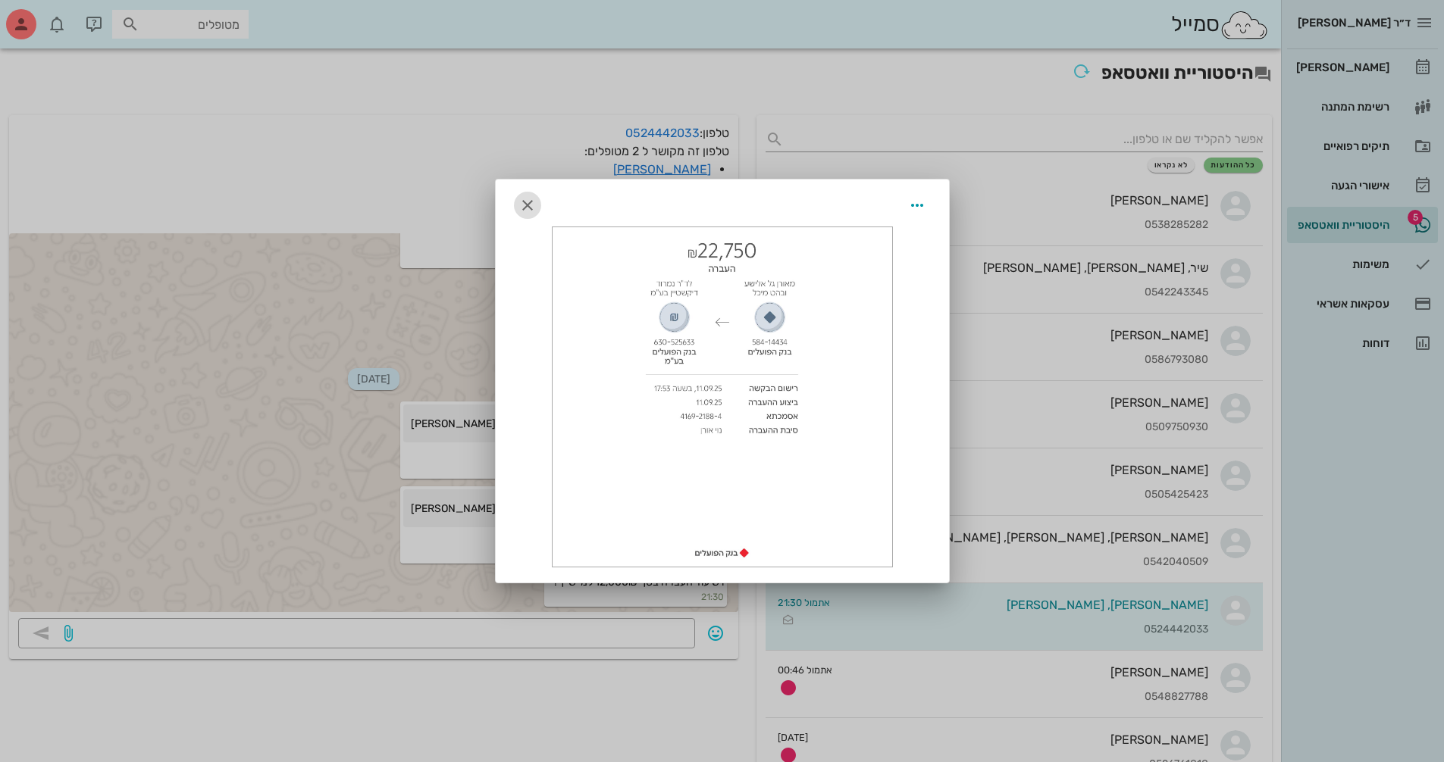
click at [540, 211] on span "button" at bounding box center [527, 205] width 27 height 18
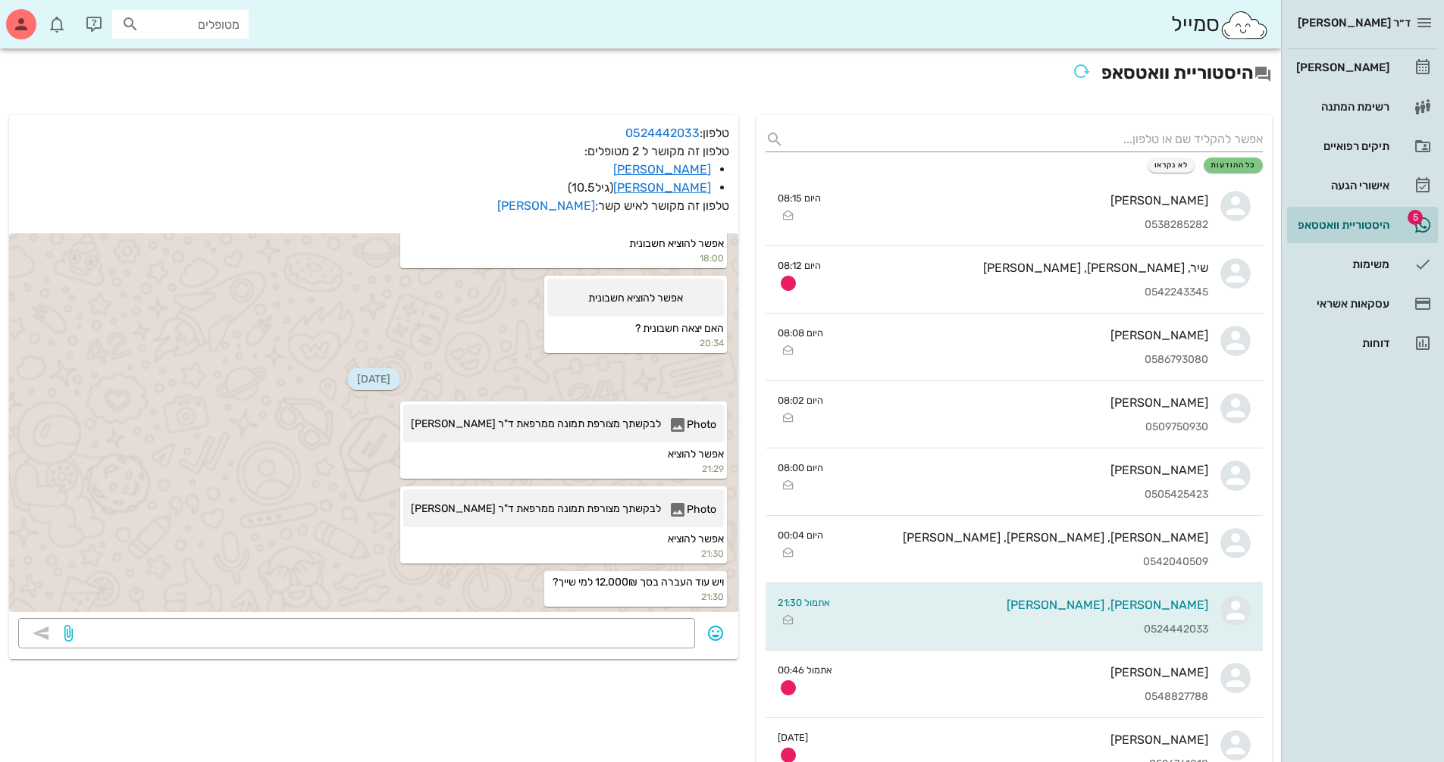
scroll to position [16520, 0]
click at [230, 25] on input "מטופלים" at bounding box center [190, 24] width 97 height 20
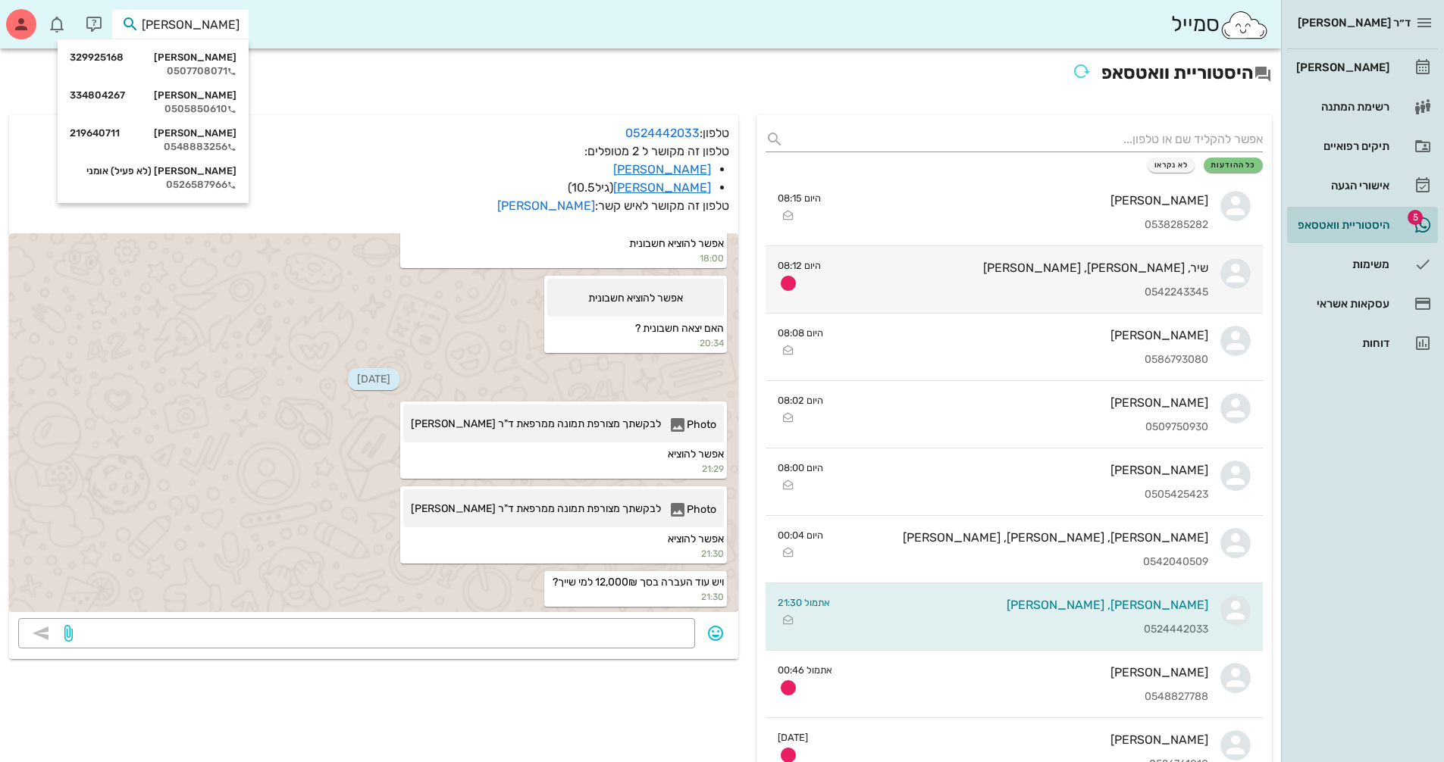
type input "[PERSON_NAME] [PERSON_NAME]"
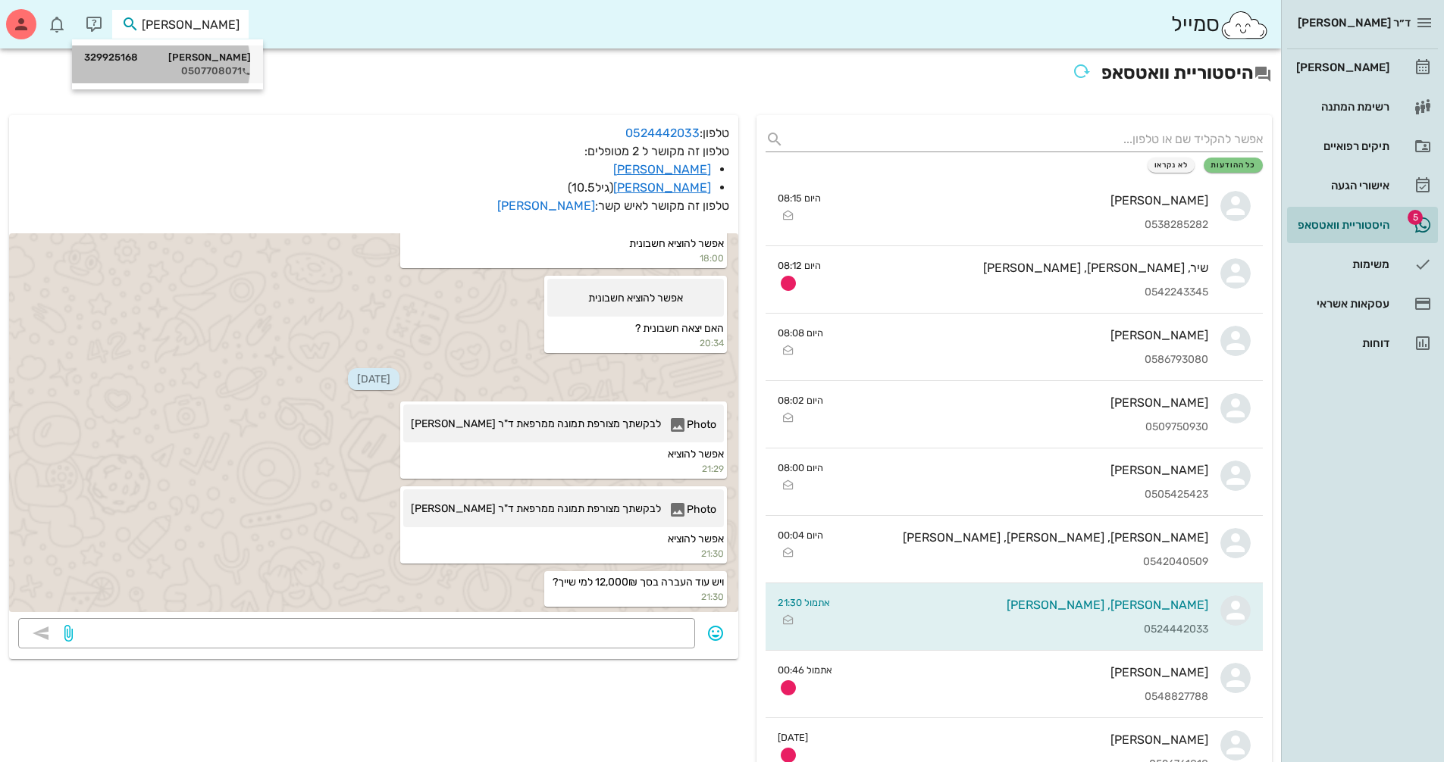
click at [205, 72] on div "0507708071" at bounding box center [167, 71] width 167 height 12
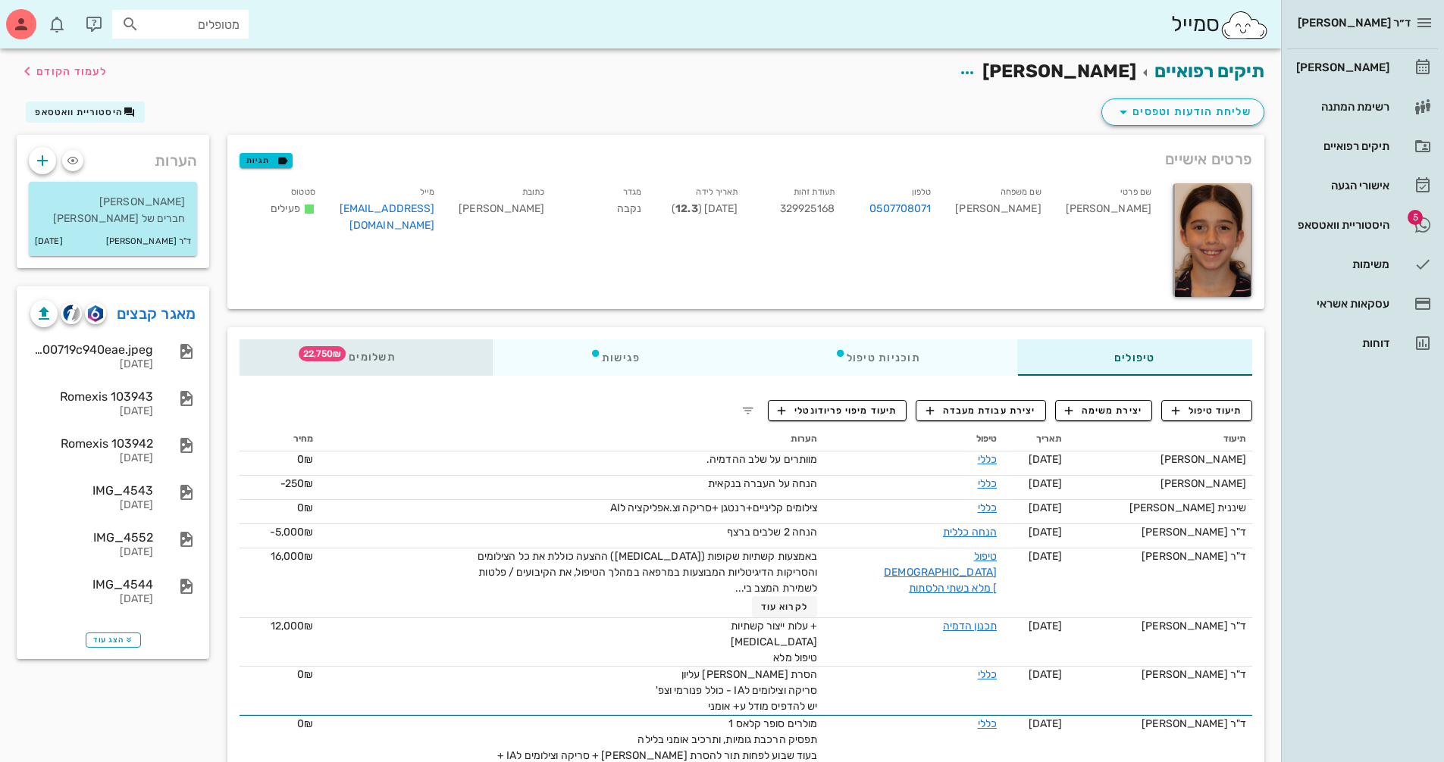
click at [333, 349] on span "22,750₪" at bounding box center [322, 353] width 47 height 15
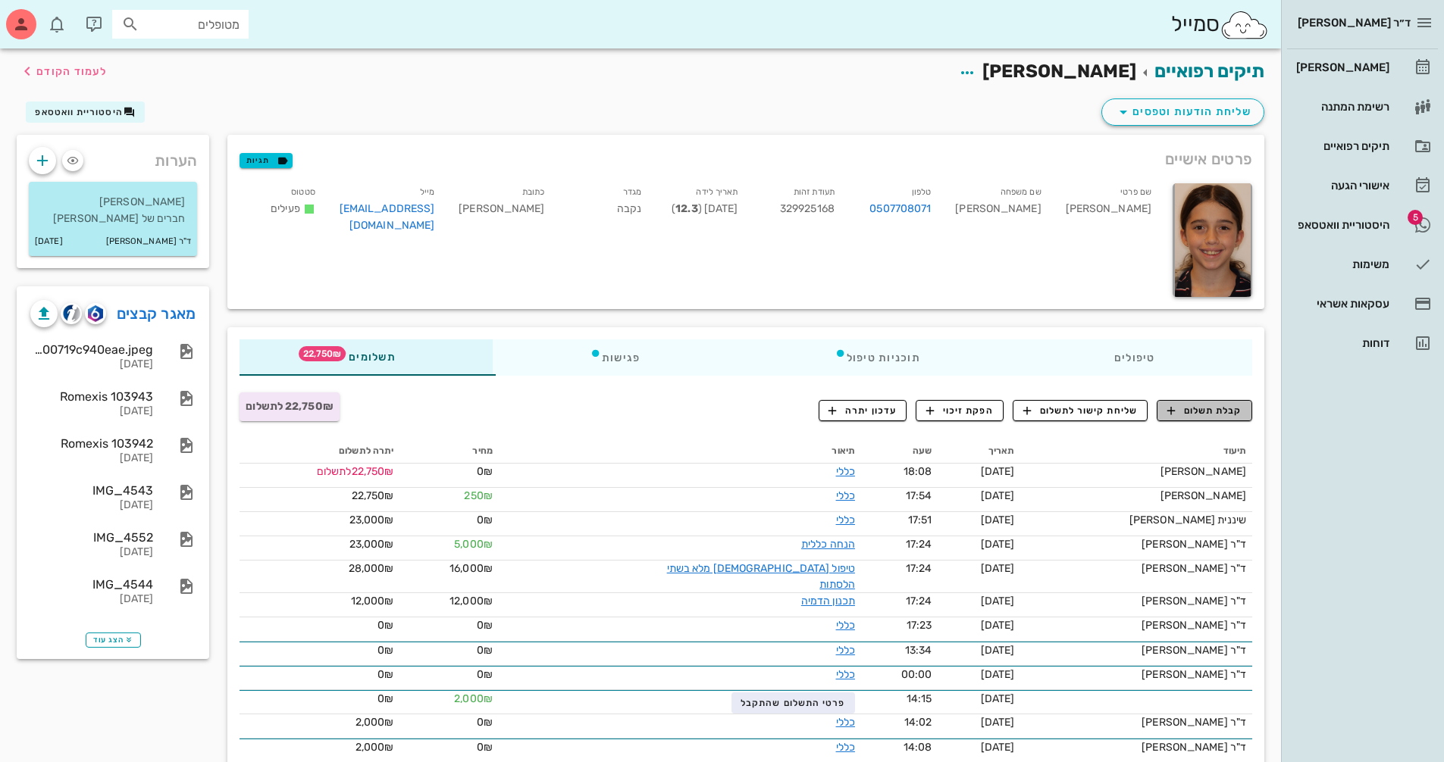
click at [1217, 405] on span "קבלת תשלום" at bounding box center [1204, 411] width 75 height 14
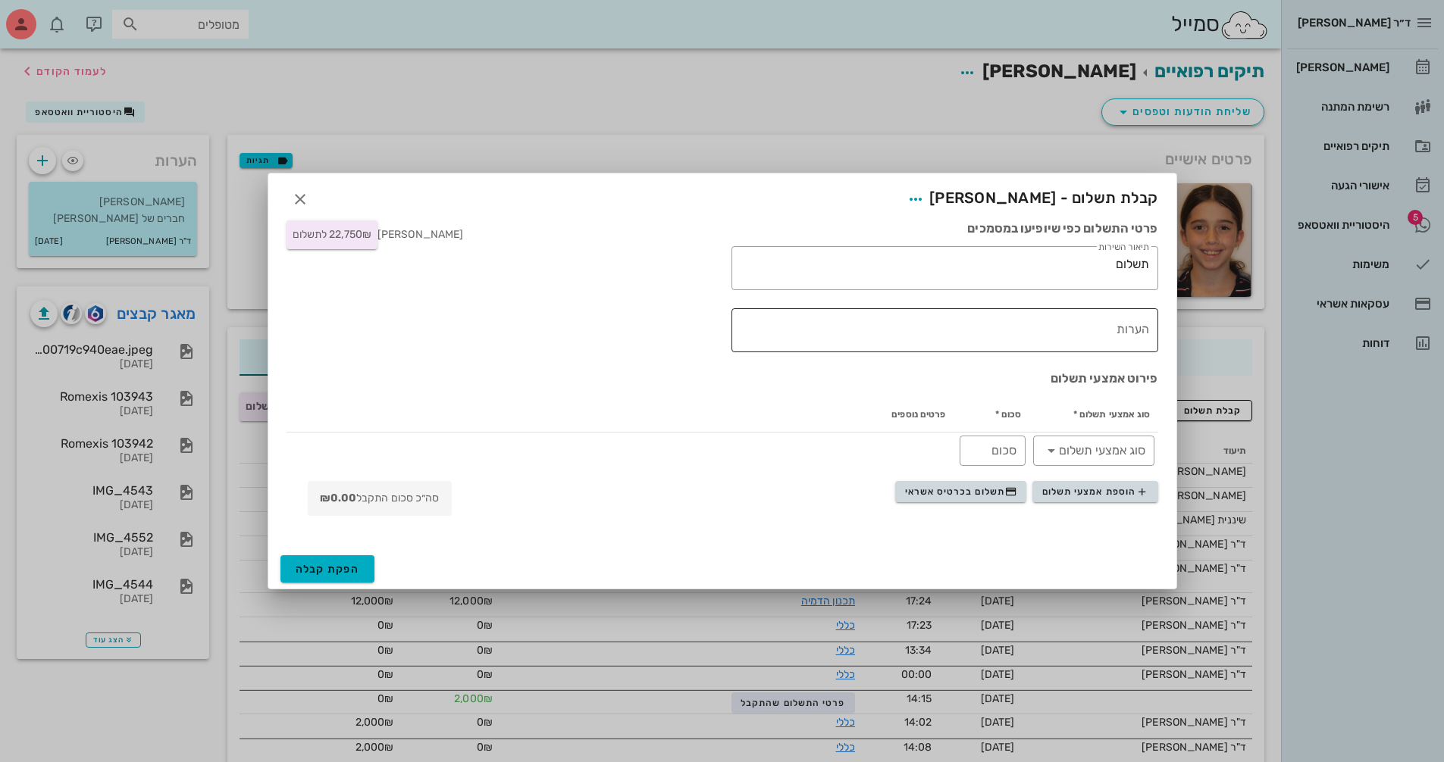
click at [1096, 327] on textarea "הערות" at bounding box center [941, 334] width 415 height 36
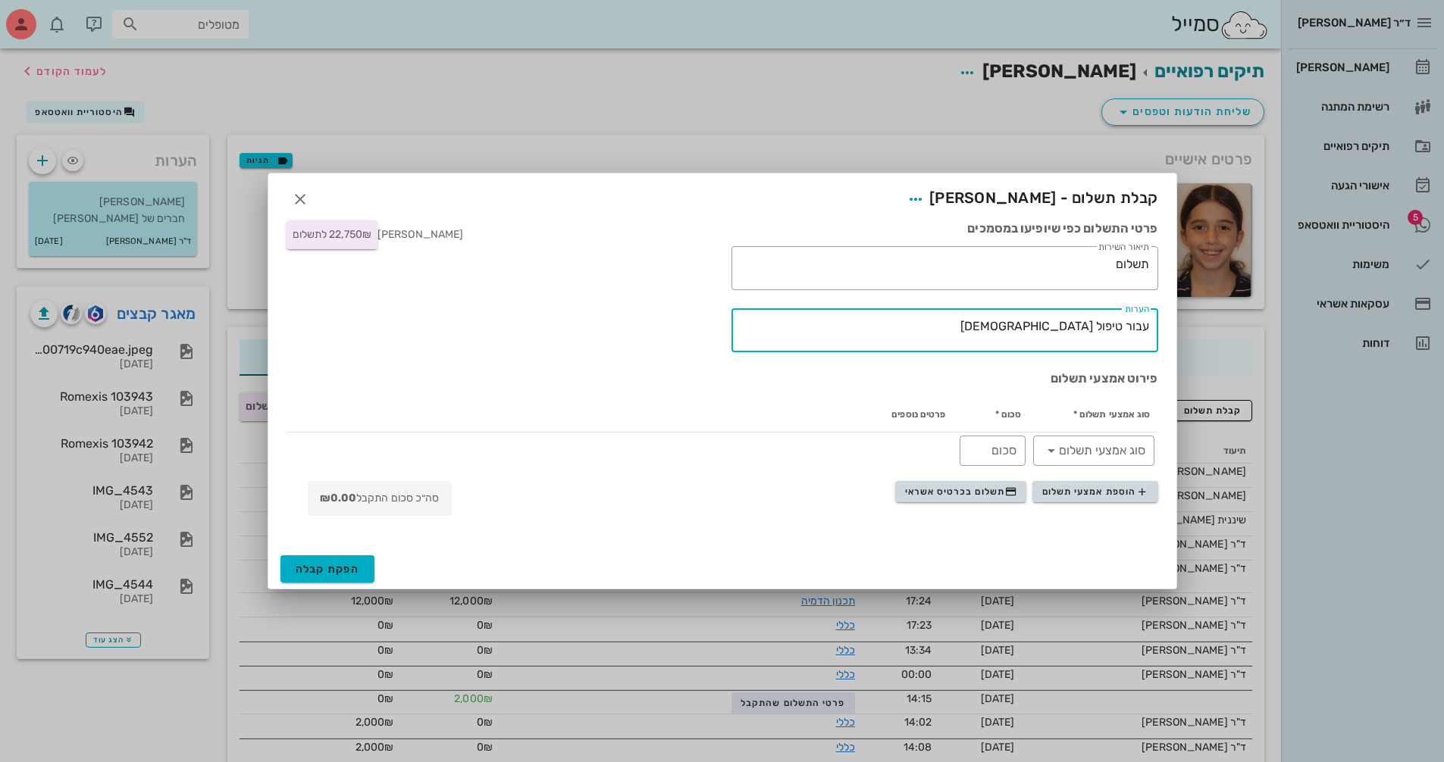
drag, startPoint x: 1022, startPoint y: 327, endPoint x: 1234, endPoint y: 354, distance: 214.6
click at [1212, 345] on div "ד״ר [PERSON_NAME] [PERSON_NAME] רשימת המתנה תיקים רפואיים אישורי הגעה 5 היסטורי…" at bounding box center [722, 569] width 1444 height 1139
type textarea "עבור טיפול [DEMOGRAPHIC_DATA]"
click at [1104, 268] on textarea "תשלום" at bounding box center [941, 272] width 415 height 36
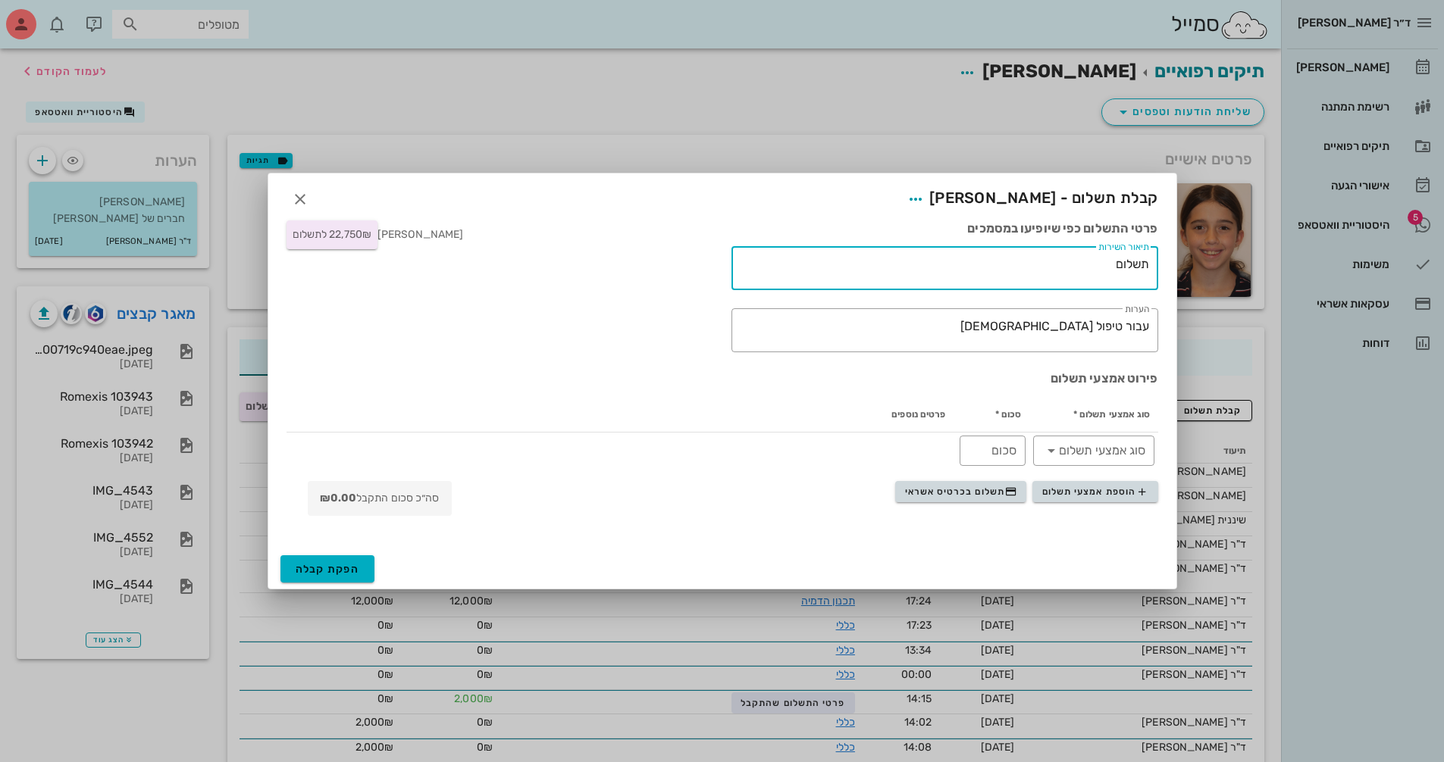
paste textarea "עבור טיפול [DEMOGRAPHIC_DATA]"
type textarea "תשלום עבור טיפול [DEMOGRAPHIC_DATA]"
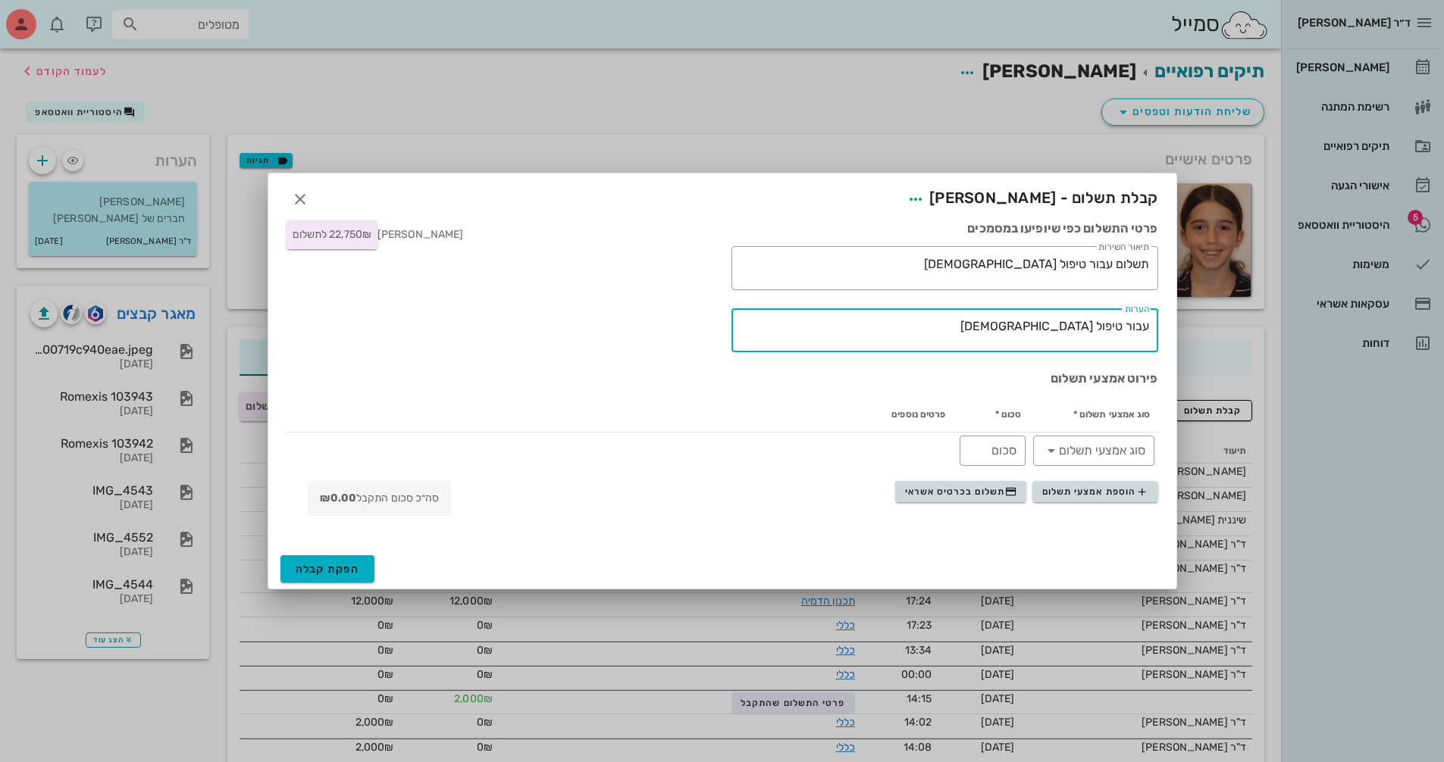
drag, startPoint x: 995, startPoint y: 327, endPoint x: 1436, endPoint y: 342, distance: 441.3
click at [1443, 349] on html "ד״ר [PERSON_NAME] [PERSON_NAME] רשימת המתנה תיקים רפואיים אישורי הגעה 5 היסטורי…" at bounding box center [722, 569] width 1444 height 1139
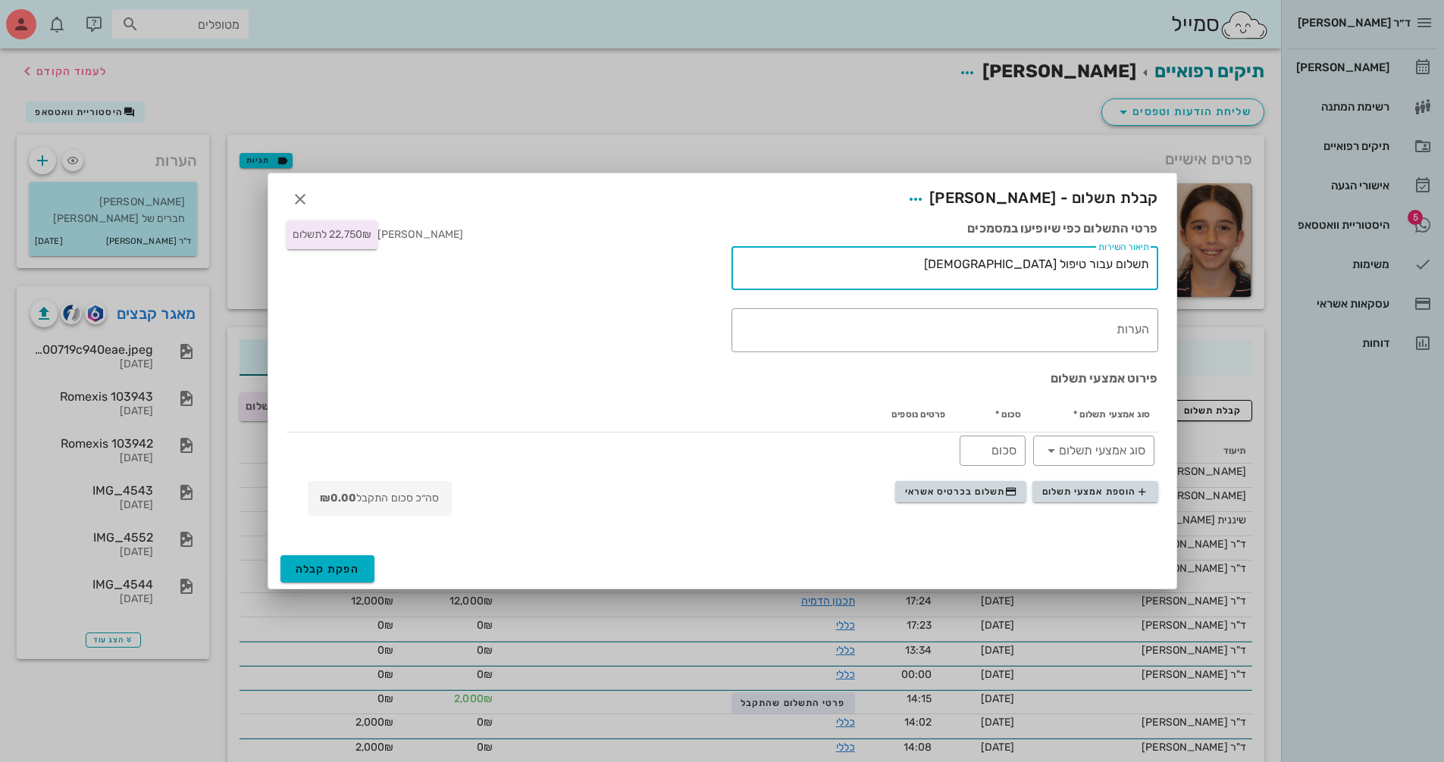
drag, startPoint x: 904, startPoint y: 262, endPoint x: 1322, endPoint y: 261, distance: 417.5
click at [1322, 261] on div "ד״ר [PERSON_NAME] [PERSON_NAME] רשימת המתנה תיקים רפואיים אישורי הגעה 5 היסטורי…" at bounding box center [722, 569] width 1444 height 1139
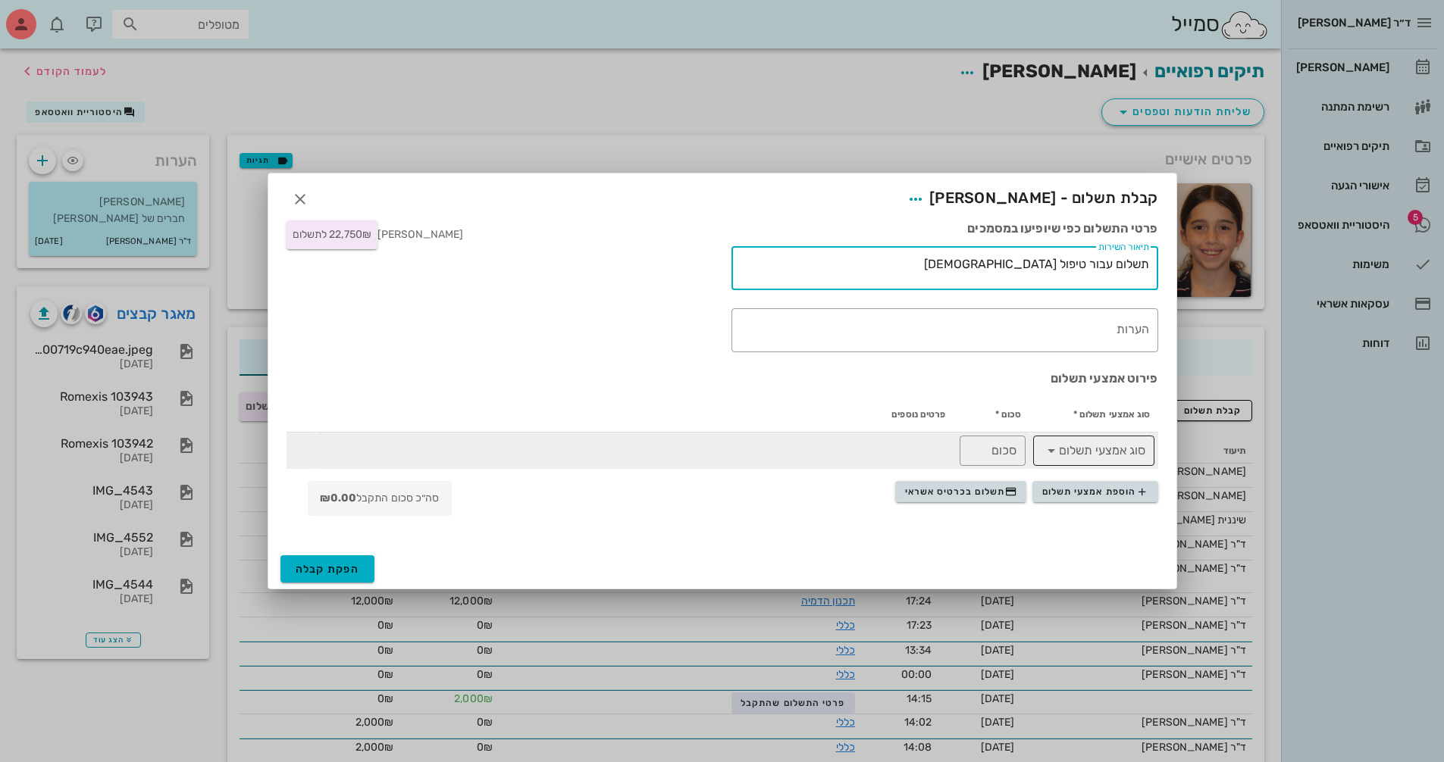
click at [1053, 452] on icon at bounding box center [1051, 451] width 18 height 18
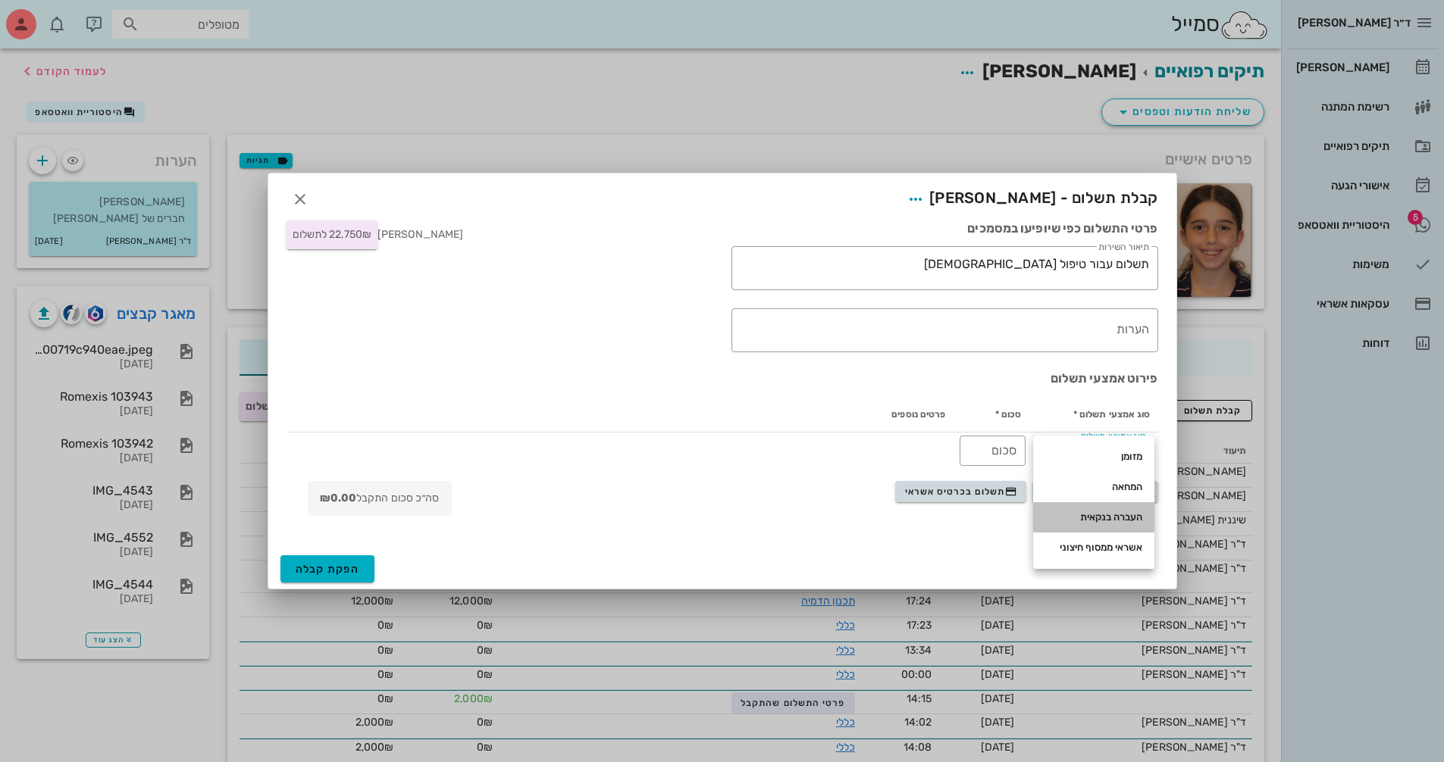
click at [1090, 522] on div "העברה בנקאית" at bounding box center [1093, 518] width 97 height 12
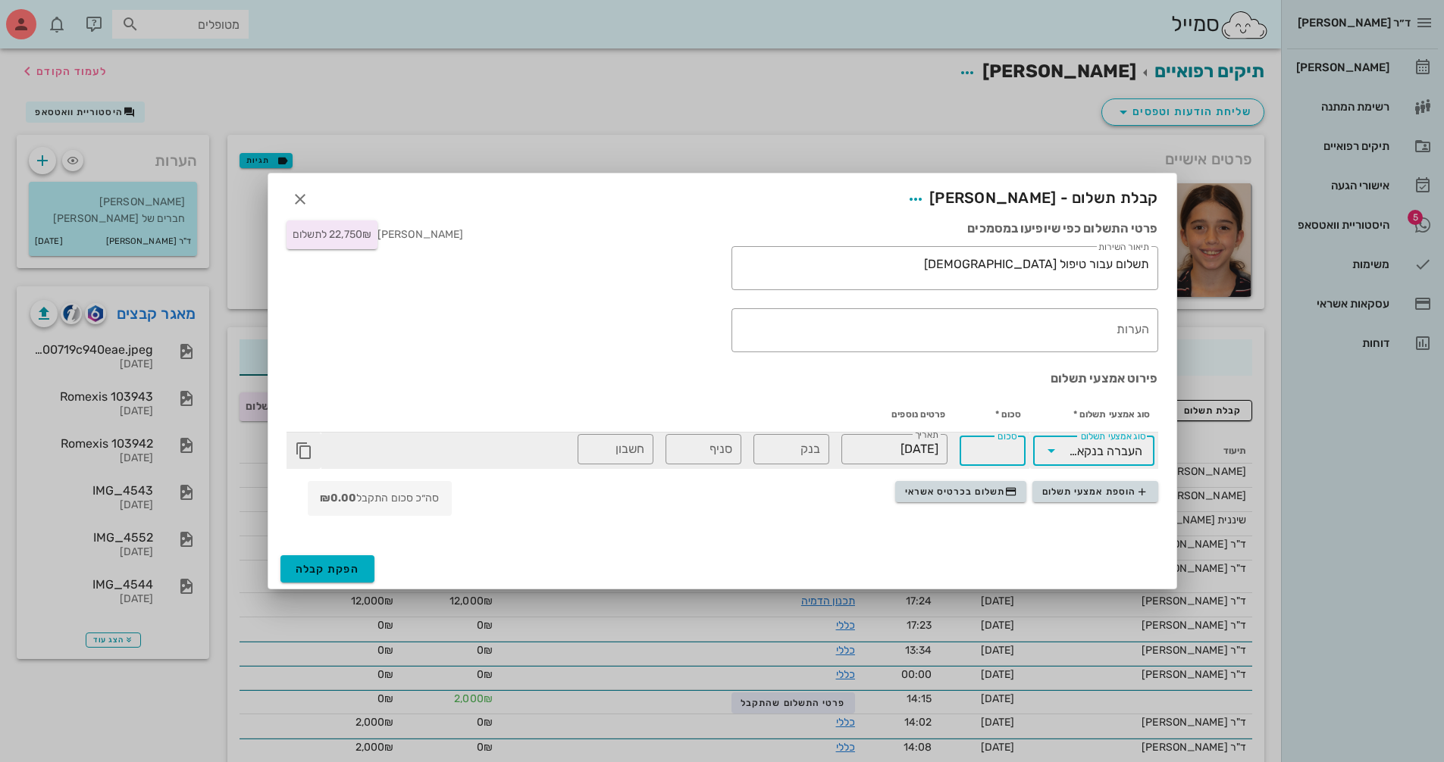
click at [1005, 454] on input "סכום" at bounding box center [992, 451] width 48 height 24
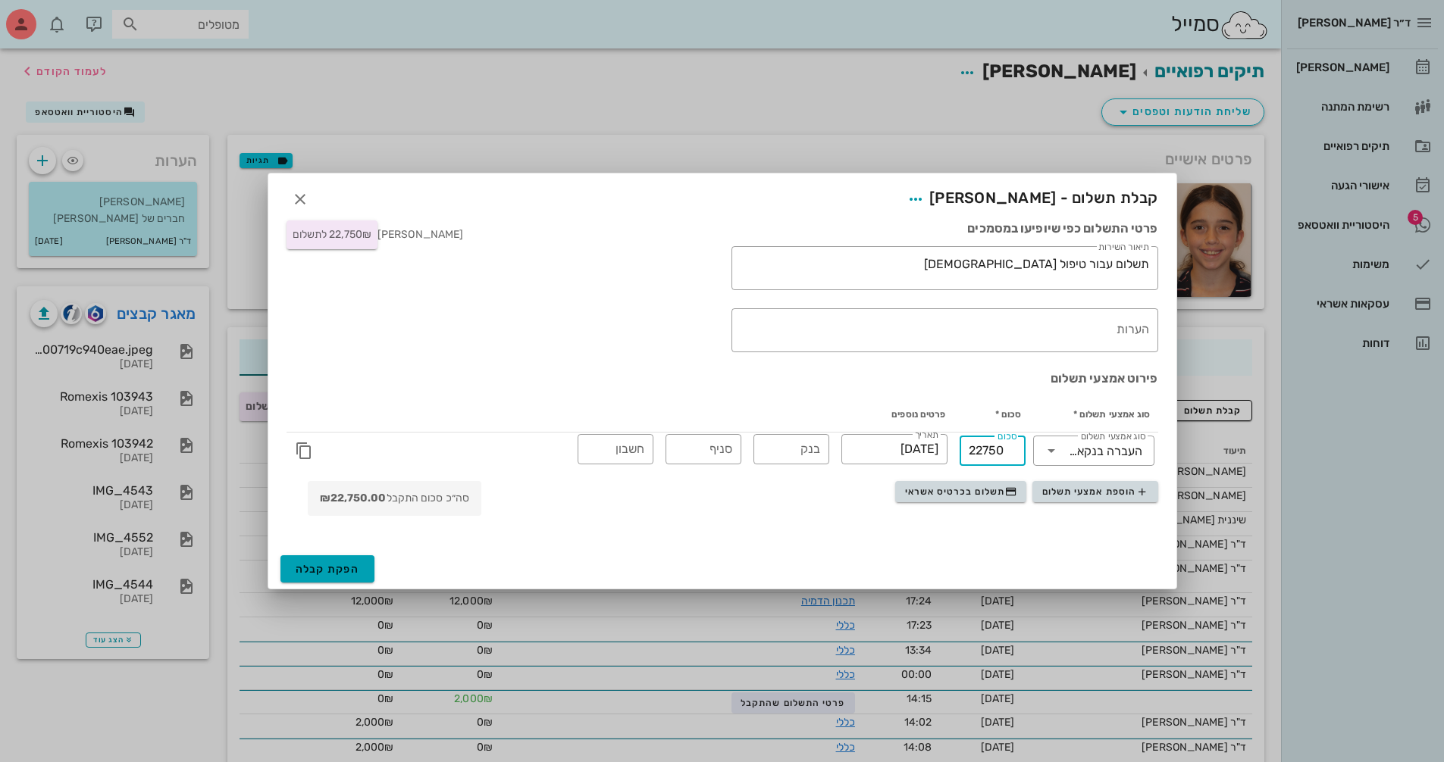
type input "22750"
click at [337, 561] on button "הפקת קבלה" at bounding box center [327, 568] width 95 height 27
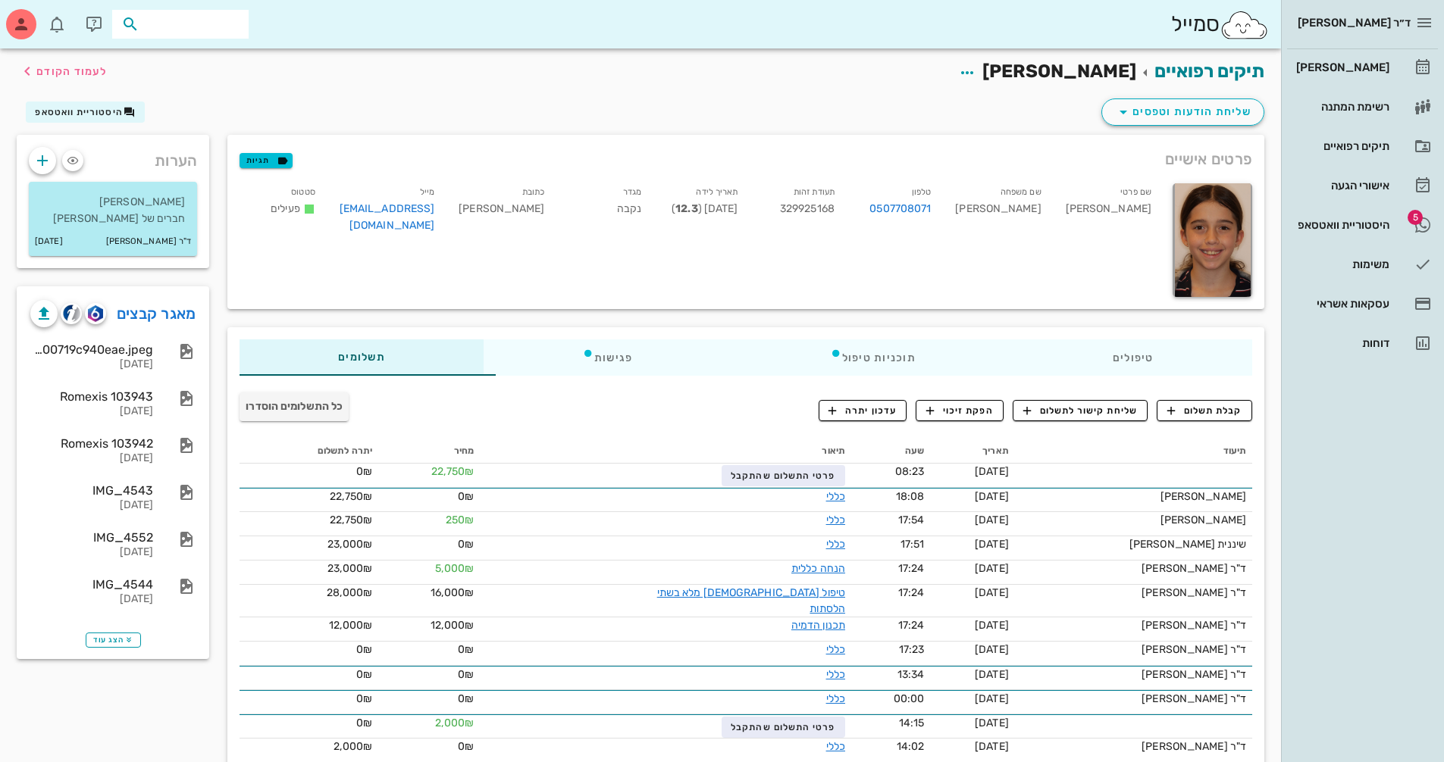
click at [189, 20] on input "text" at bounding box center [190, 24] width 97 height 20
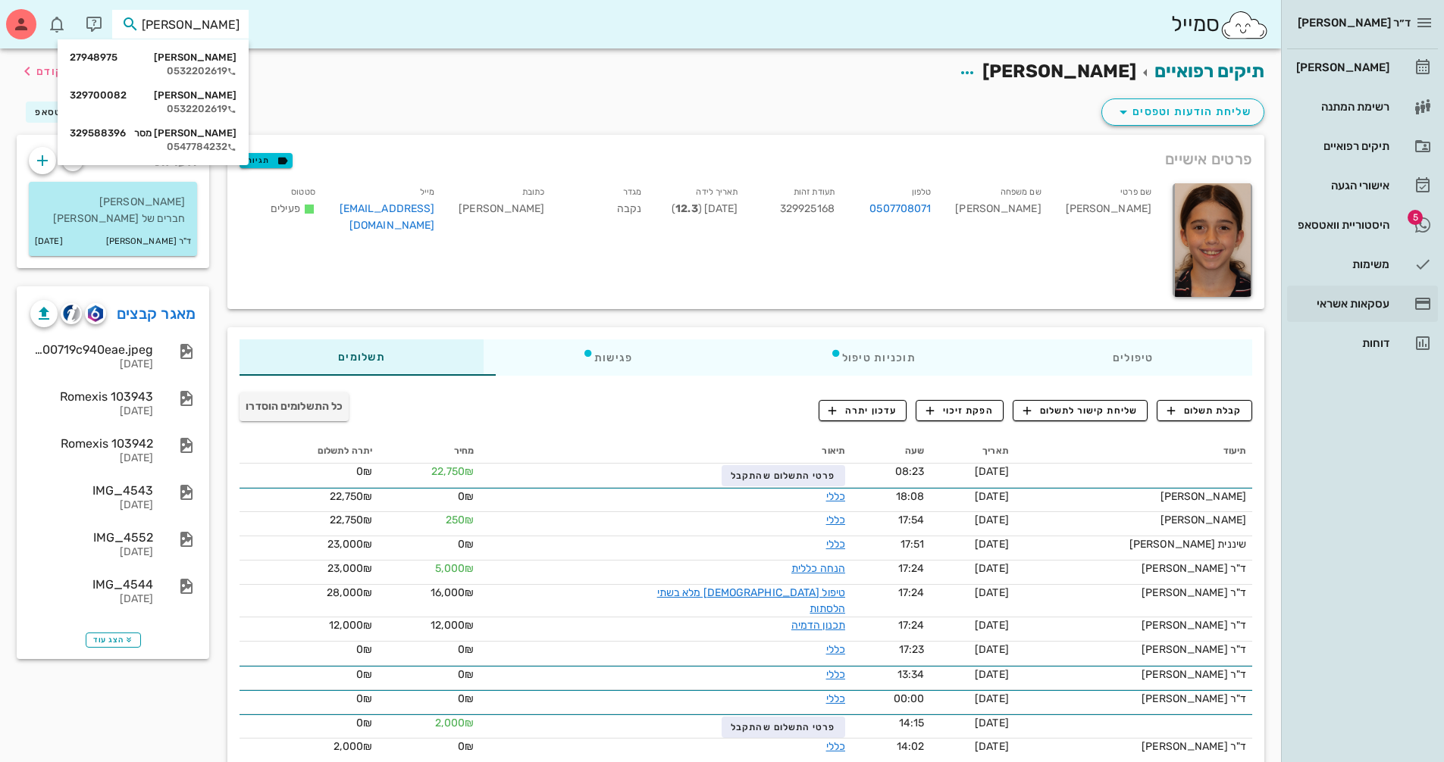
type input "[PERSON_NAME]"
click at [225, 104] on div "0532202619" at bounding box center [153, 109] width 167 height 12
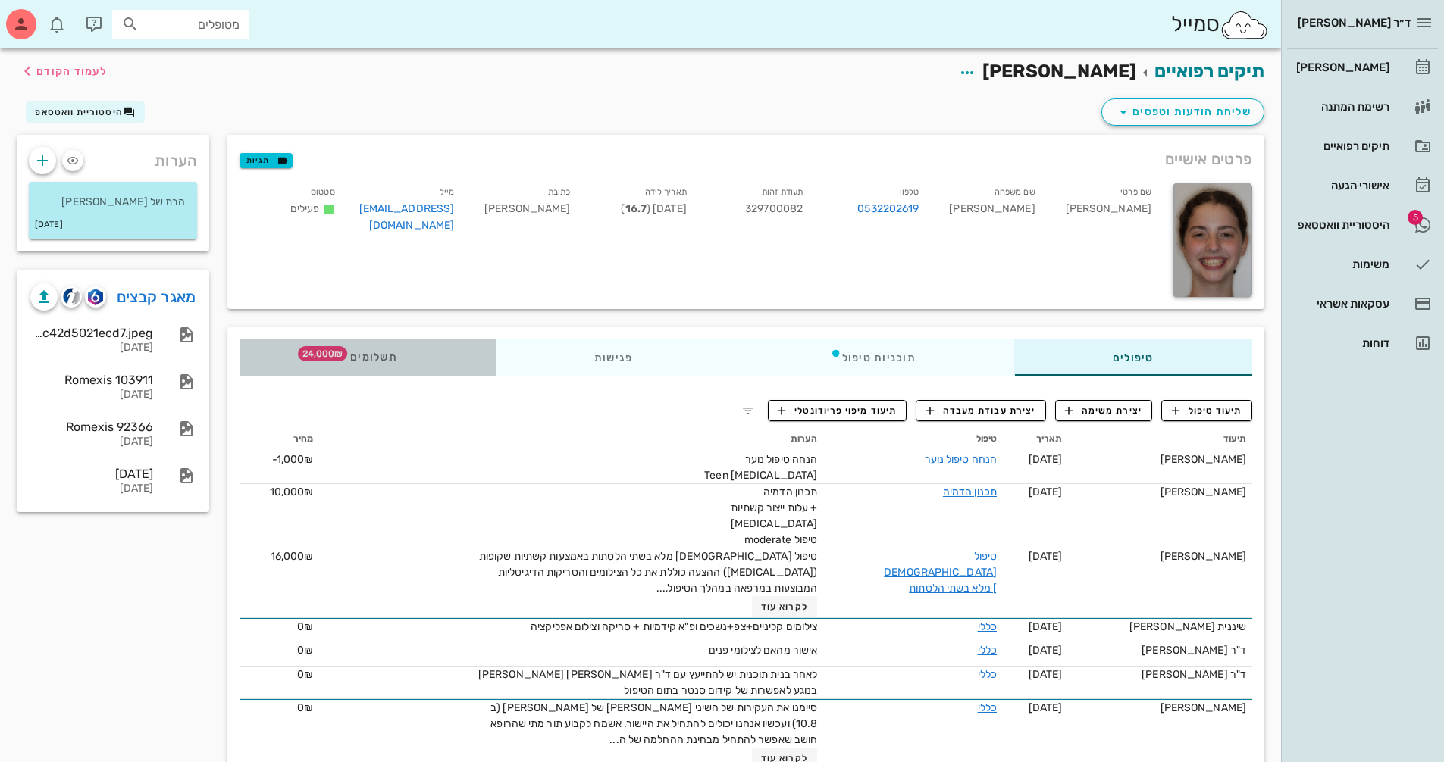
click at [402, 356] on div "תשלומים 24,000₪" at bounding box center [367, 357] width 256 height 36
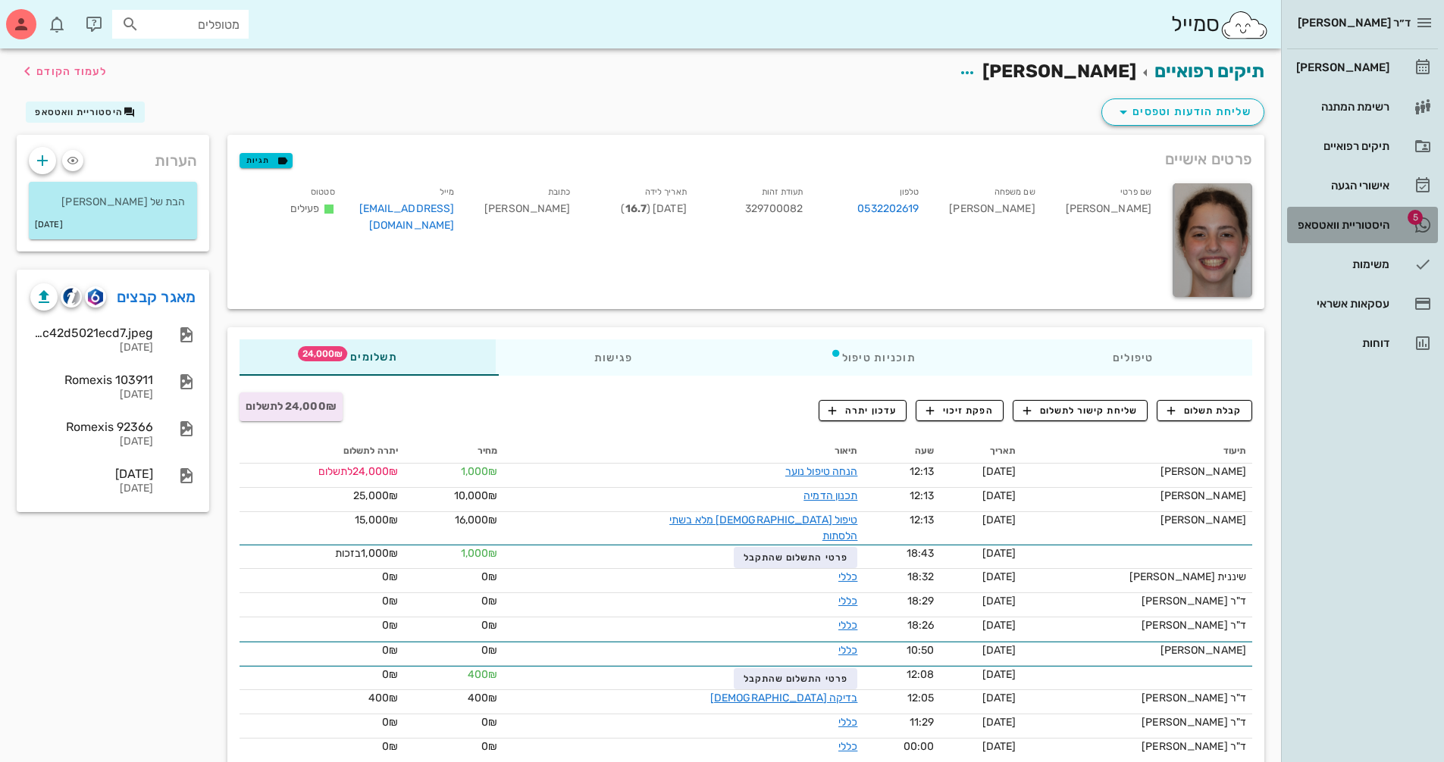
click at [1380, 231] on div "היסטוריית וואטסאפ" at bounding box center [1341, 225] width 96 height 24
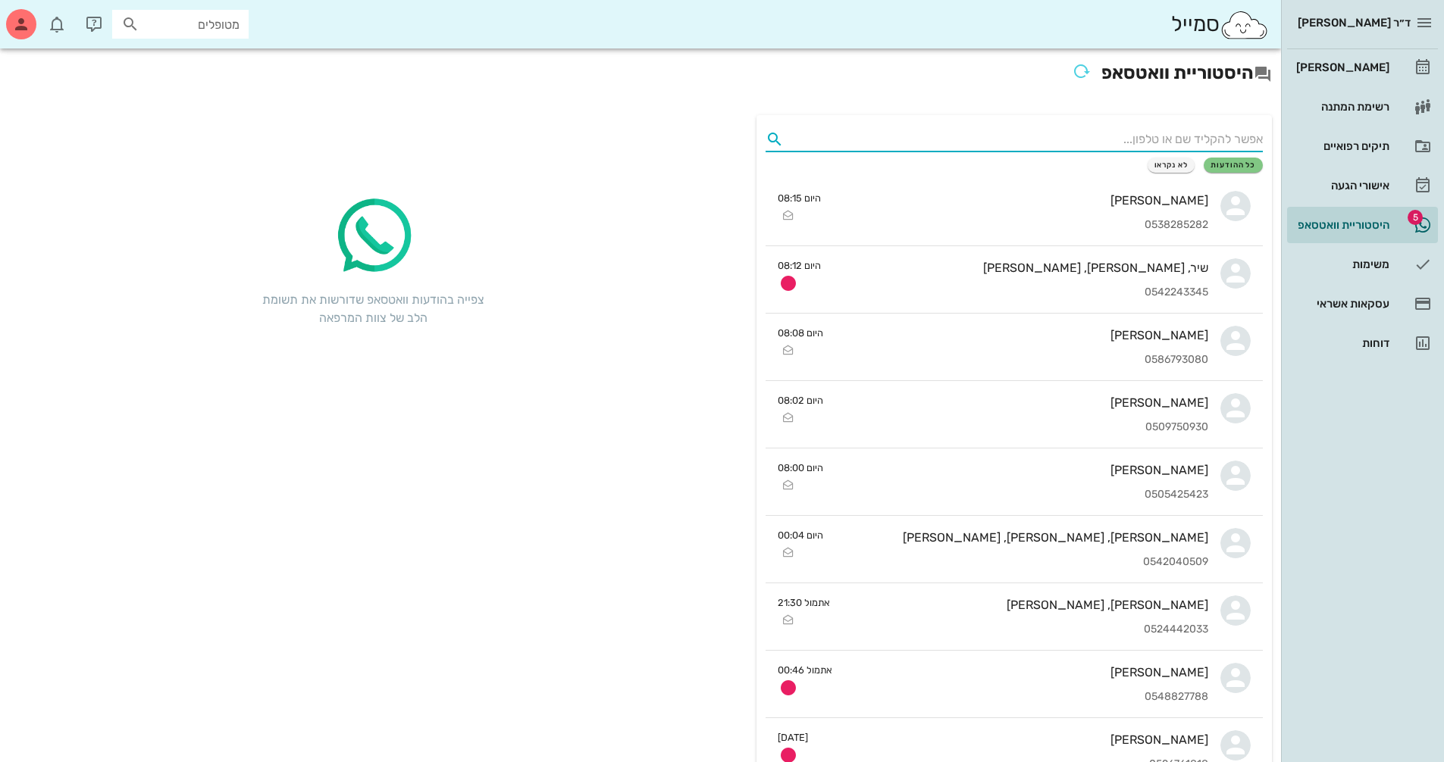
click at [1119, 141] on input "text" at bounding box center [1026, 139] width 473 height 24
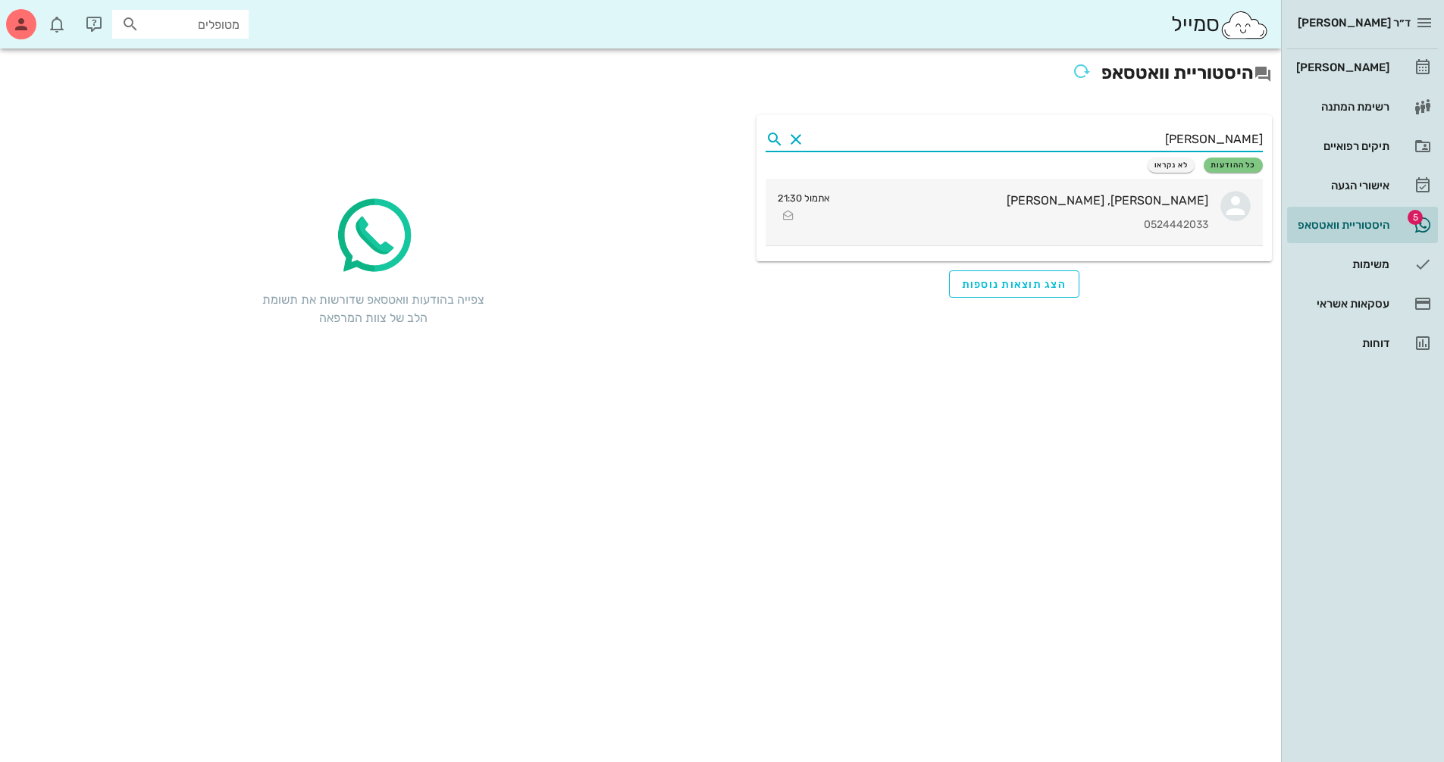
type input "[PERSON_NAME]"
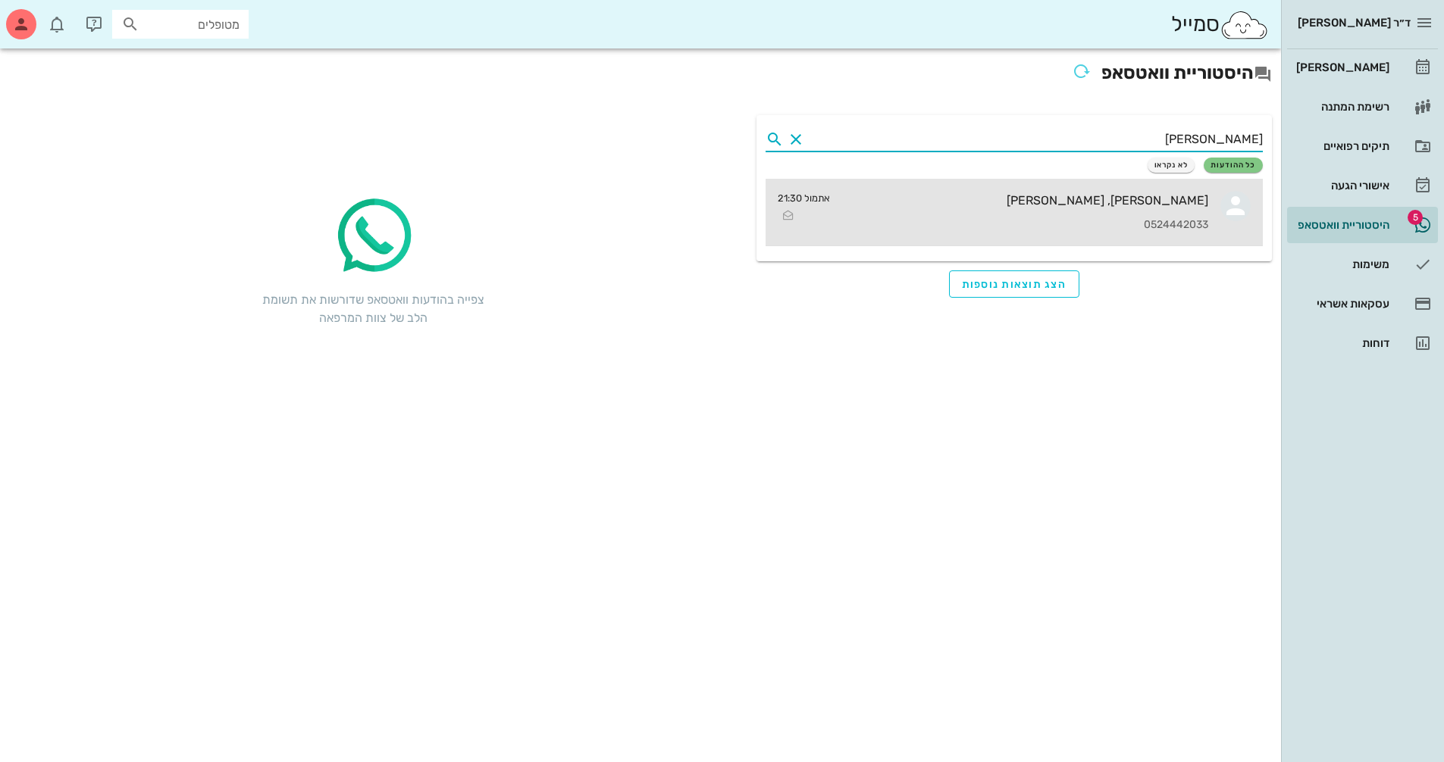
click at [1147, 206] on div "[PERSON_NAME], [PERSON_NAME]" at bounding box center [1025, 200] width 366 height 14
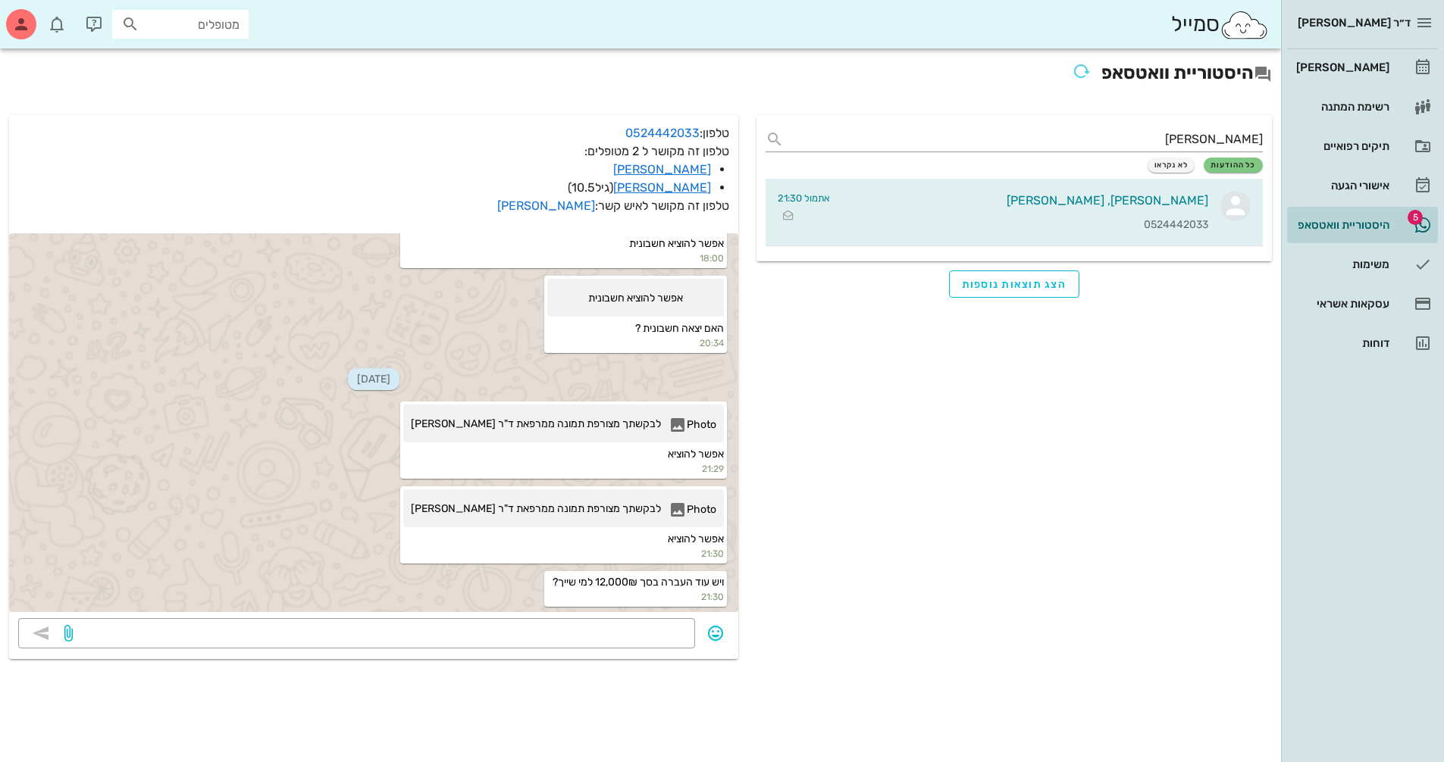
scroll to position [16444, 0]
click at [704, 229] on div "Photo" at bounding box center [692, 216] width 48 height 23
click at [477, 151] on div at bounding box center [275, 94] width 504 height 114
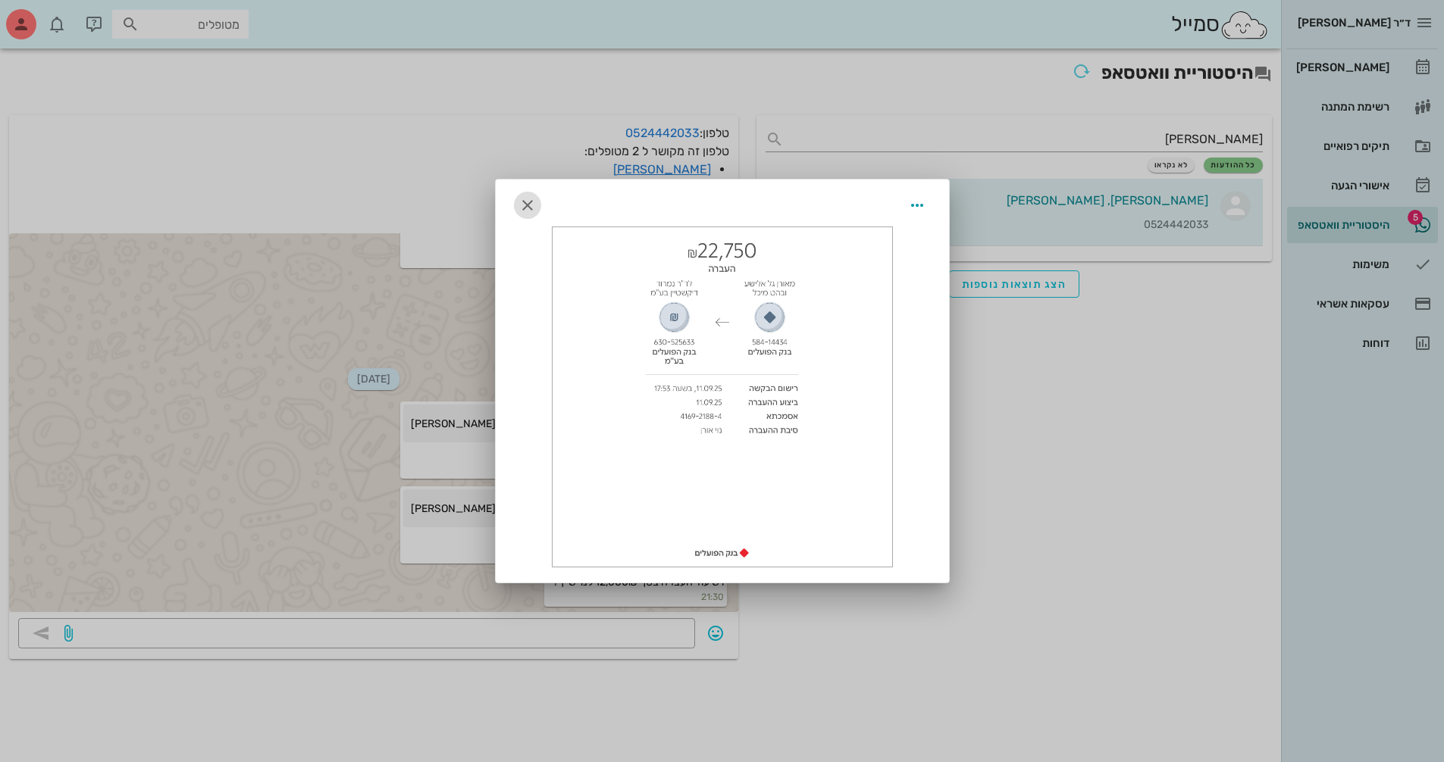
click at [527, 207] on icon "button" at bounding box center [527, 205] width 18 height 18
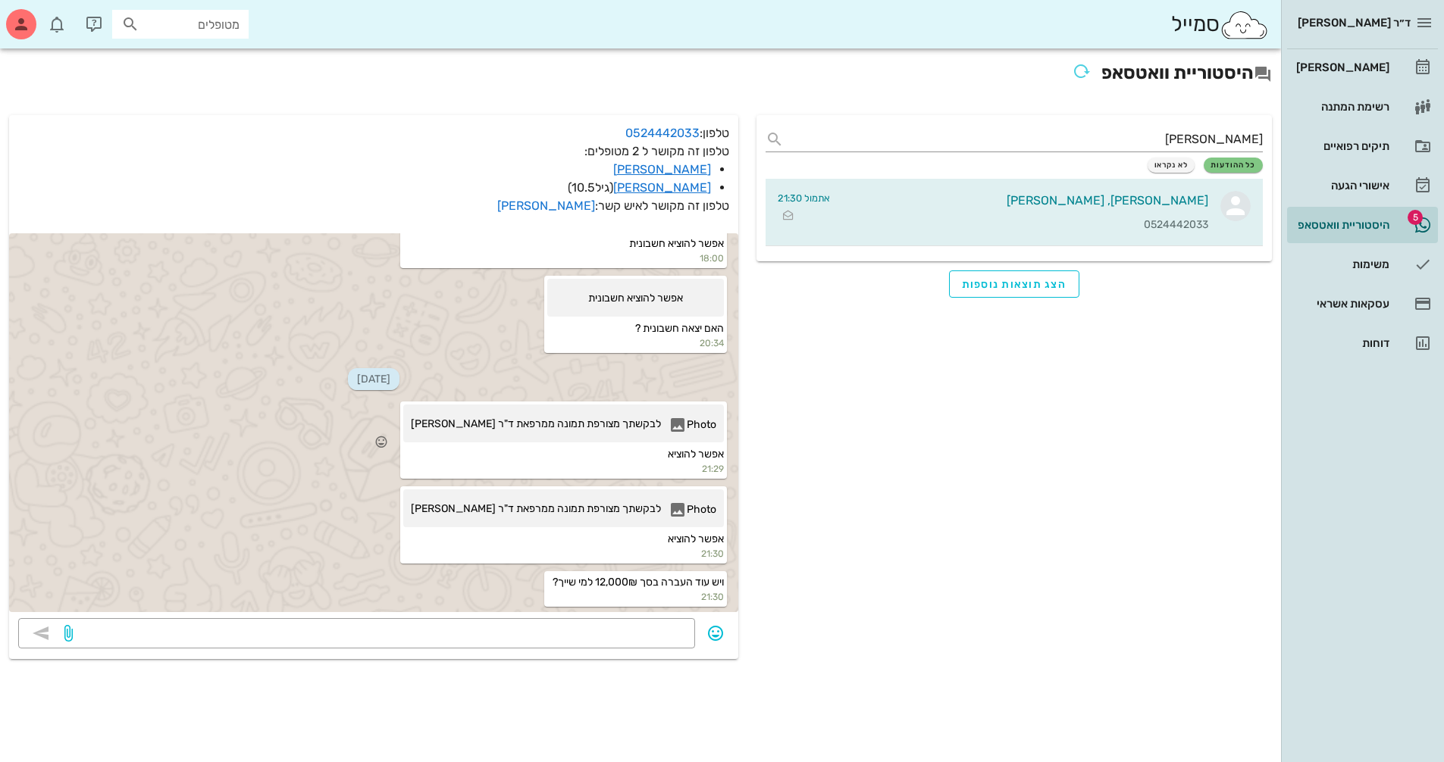
scroll to position [16439, 0]
click at [634, 440] on span "לבקשתך מצורפת תמונה ממרפאת ד"ר [PERSON_NAME]" at bounding box center [536, 427] width 250 height 23
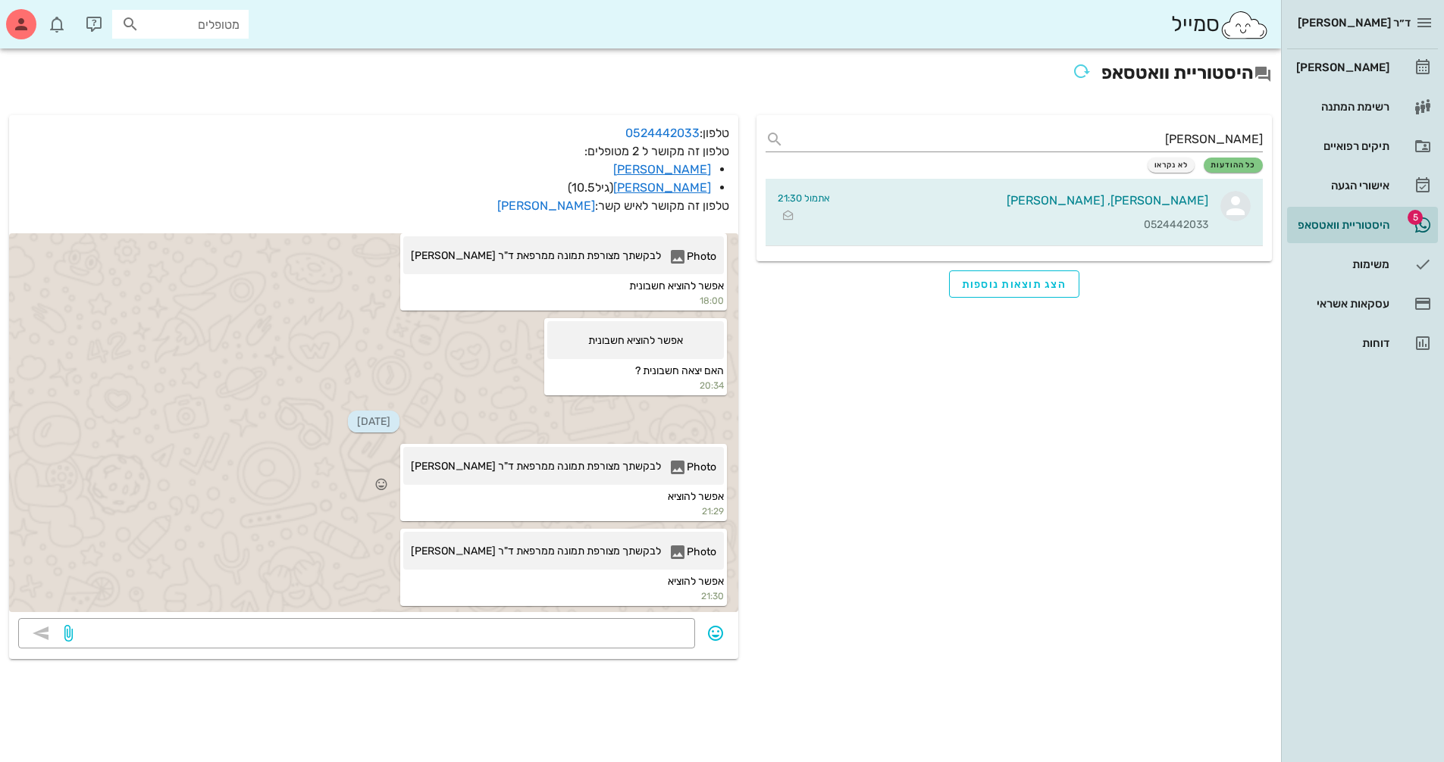
scroll to position [16112, 0]
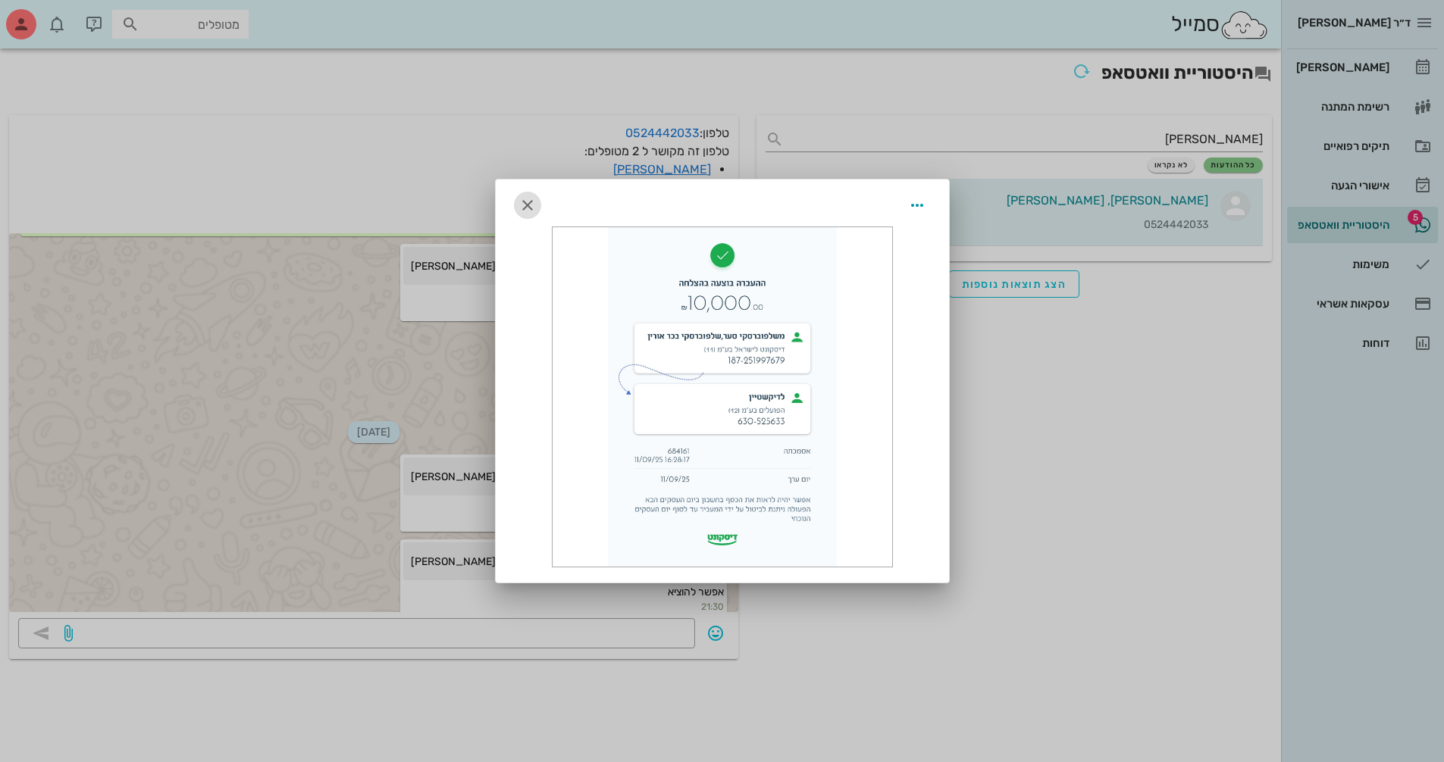
click at [531, 209] on icon "button" at bounding box center [527, 205] width 18 height 18
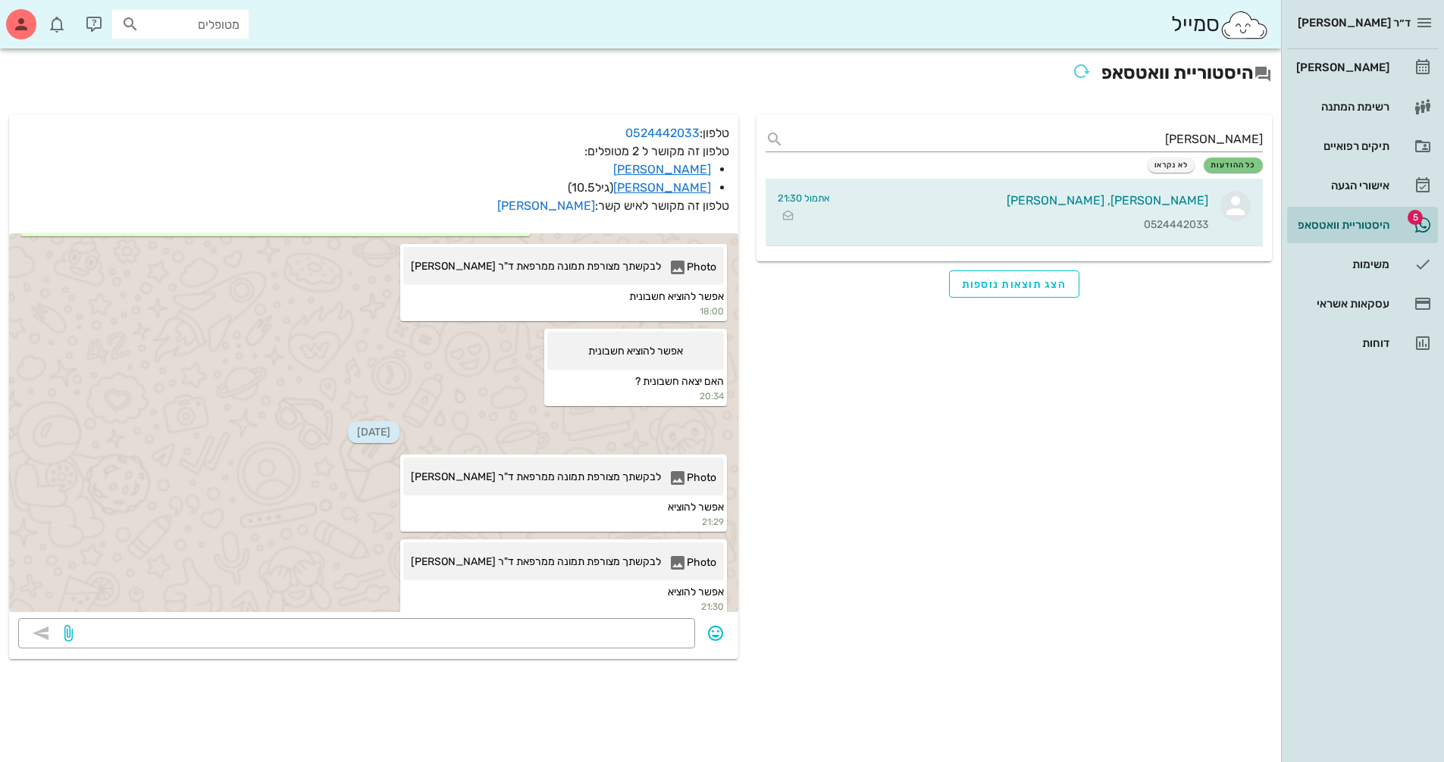
click at [197, 11] on div "מטופלים" at bounding box center [180, 24] width 136 height 29
type input "[PERSON_NAME]"
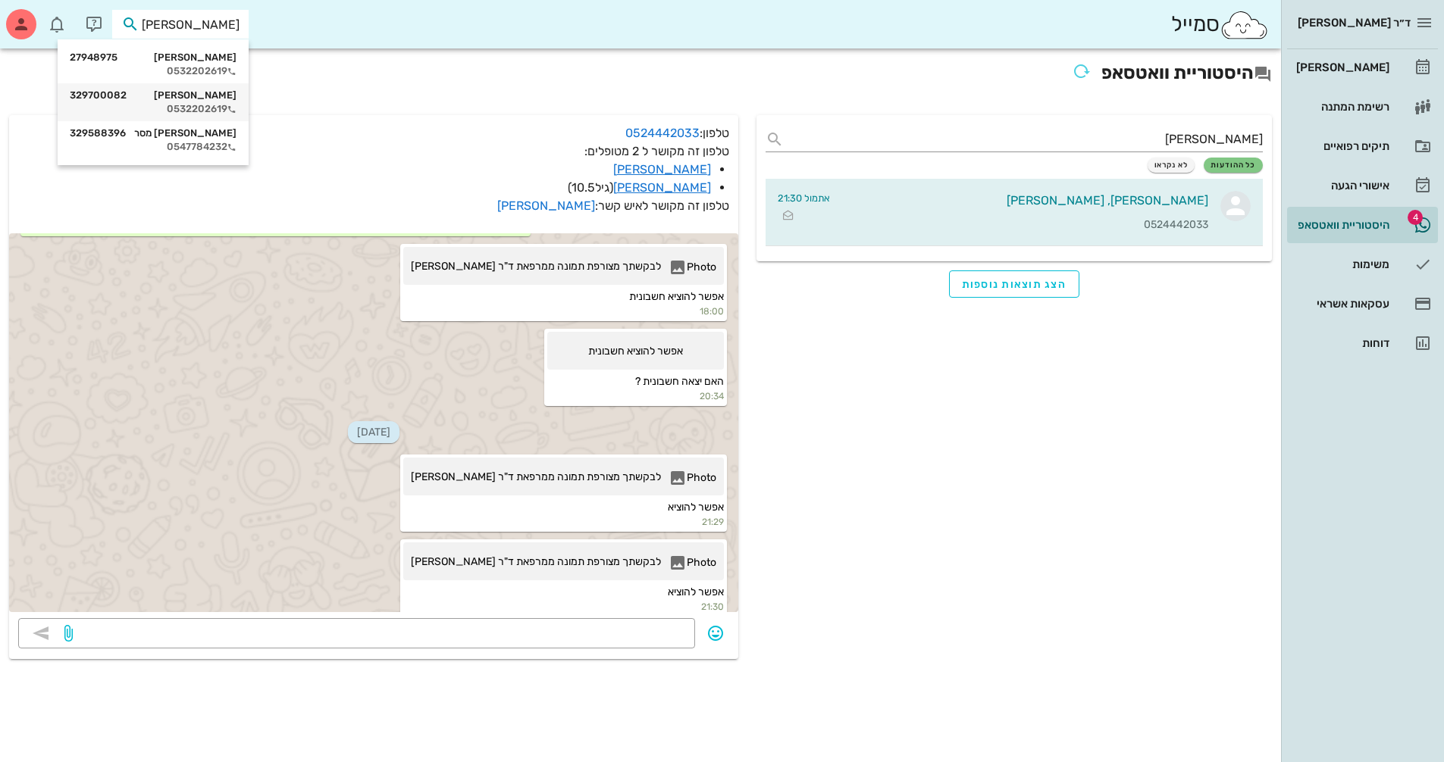
click at [177, 101] on div "[PERSON_NAME] 329700082" at bounding box center [153, 95] width 167 height 12
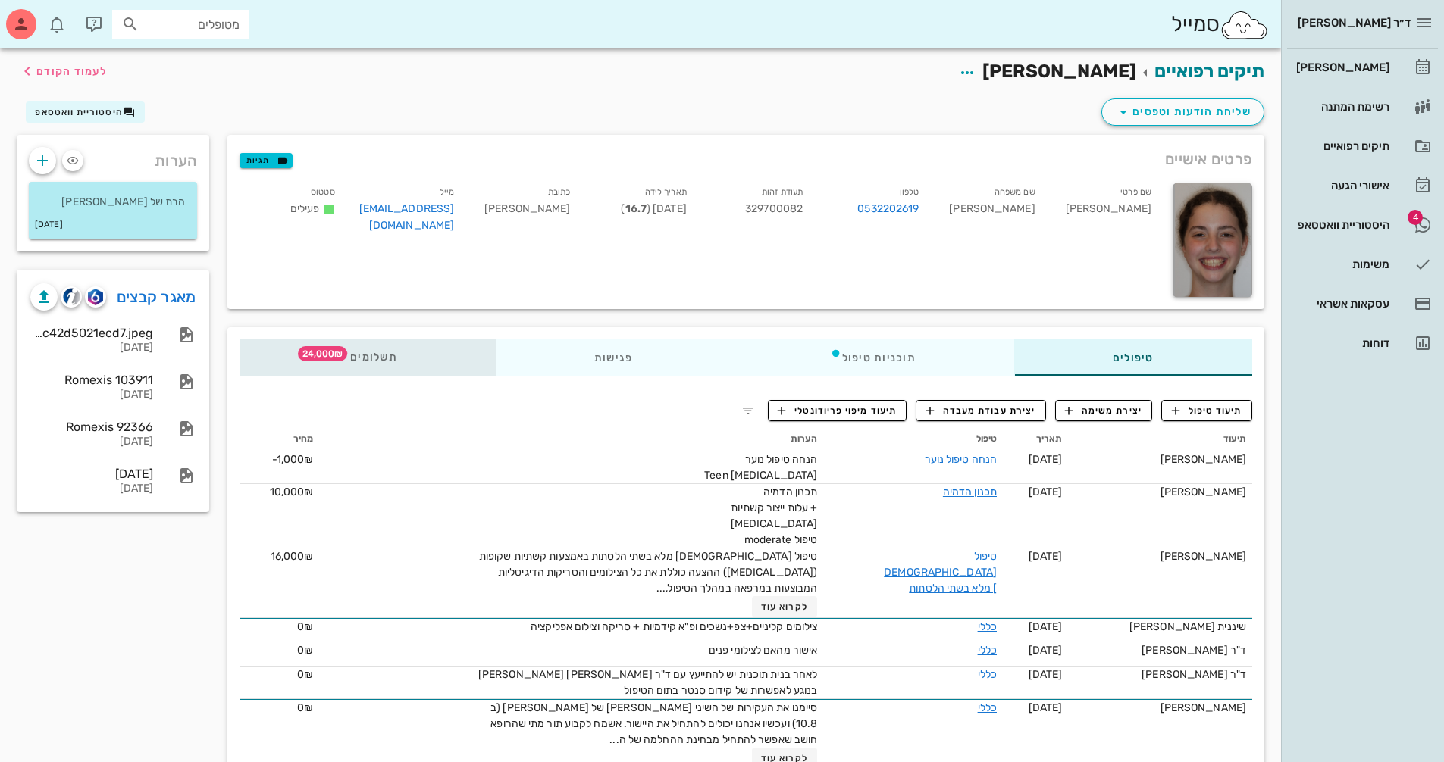
click at [380, 356] on span "תשלומים 24,000₪" at bounding box center [367, 357] width 59 height 11
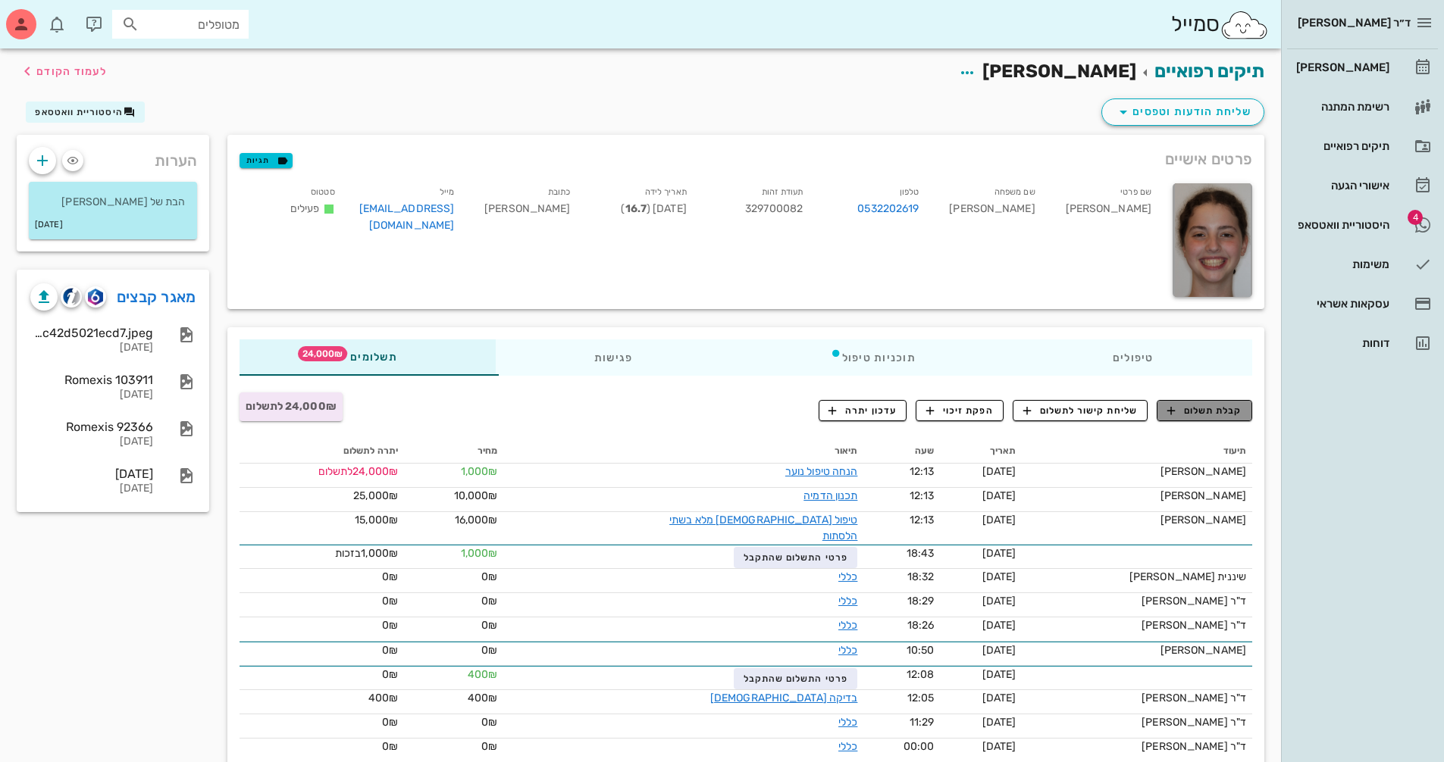
click at [1231, 414] on span "קבלת תשלום" at bounding box center [1204, 411] width 75 height 14
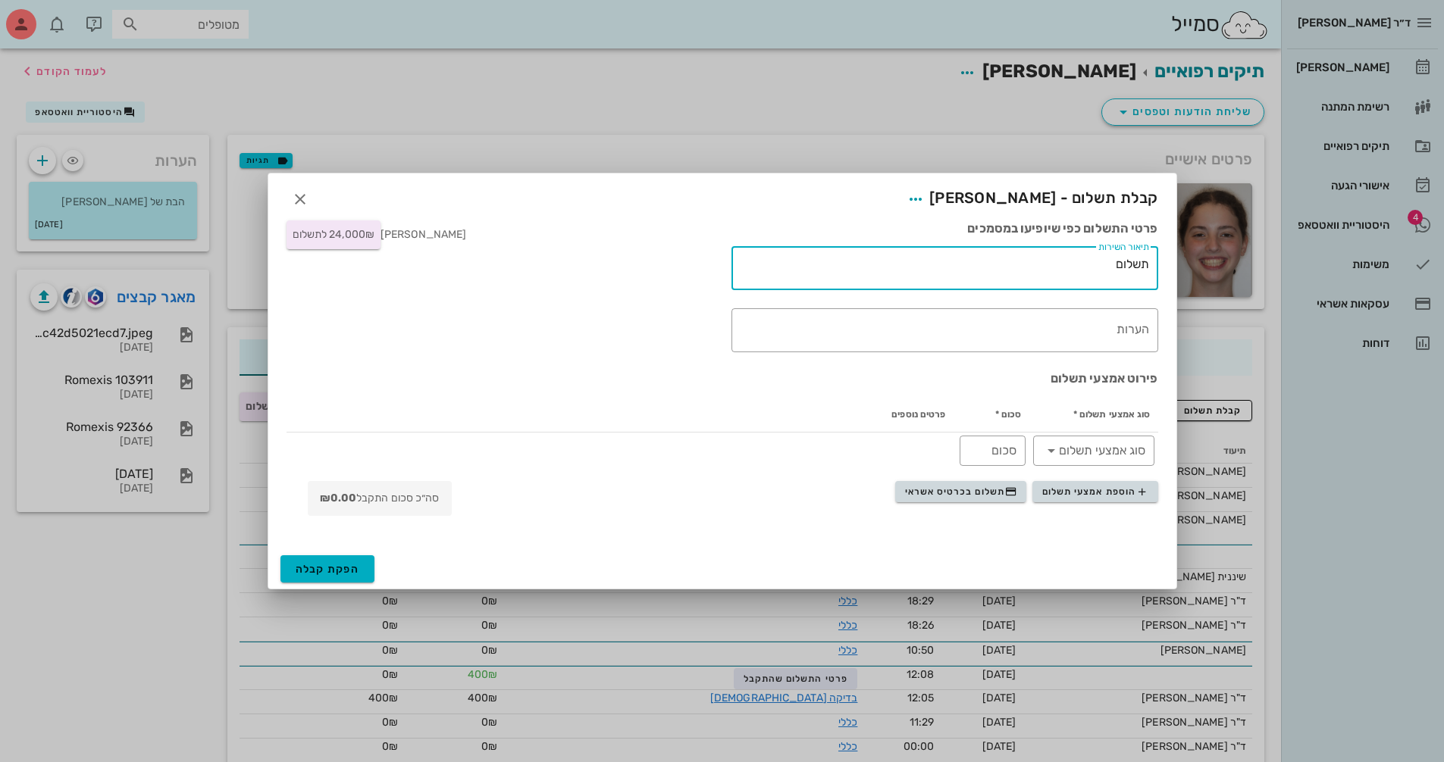
click at [1062, 268] on textarea "תשלום" at bounding box center [941, 272] width 415 height 36
type textarea "ת"
paste textarea "תשלום עבור טיפול [DEMOGRAPHIC_DATA]"
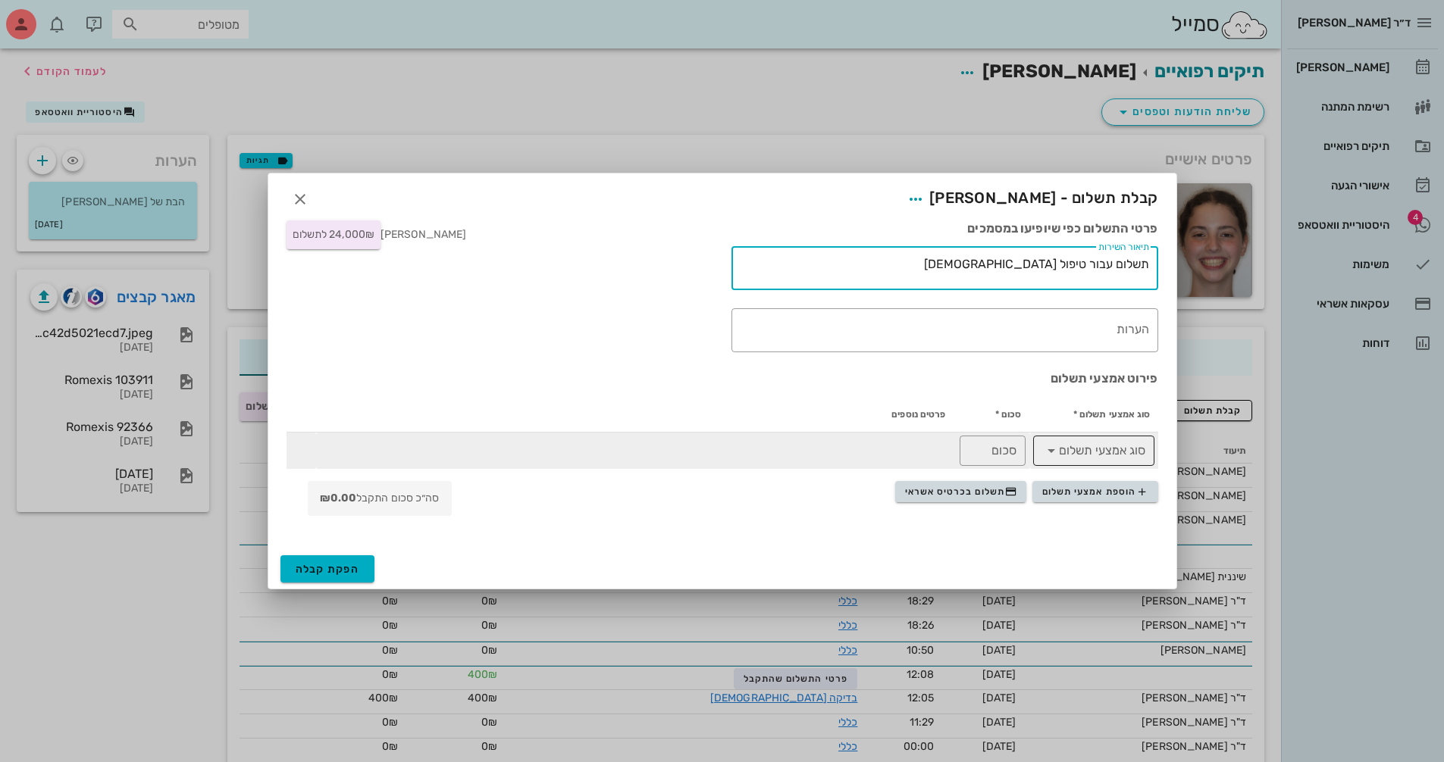
type textarea "תשלום עבור טיפול [DEMOGRAPHIC_DATA]"
click at [1081, 449] on input "סוג אמצעי תשלום" at bounding box center [1104, 451] width 82 height 24
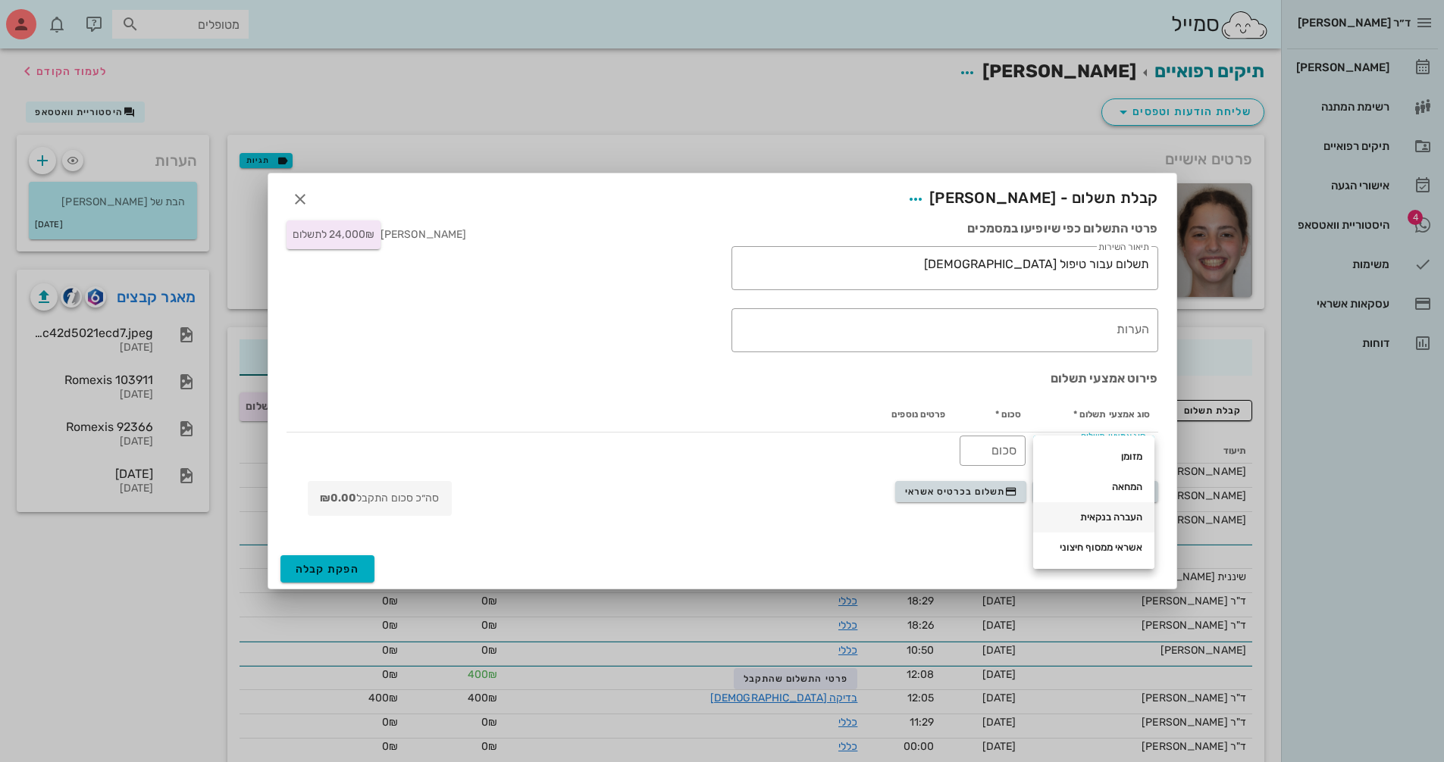
click at [1087, 508] on div "העברה בנקאית" at bounding box center [1093, 517] width 97 height 24
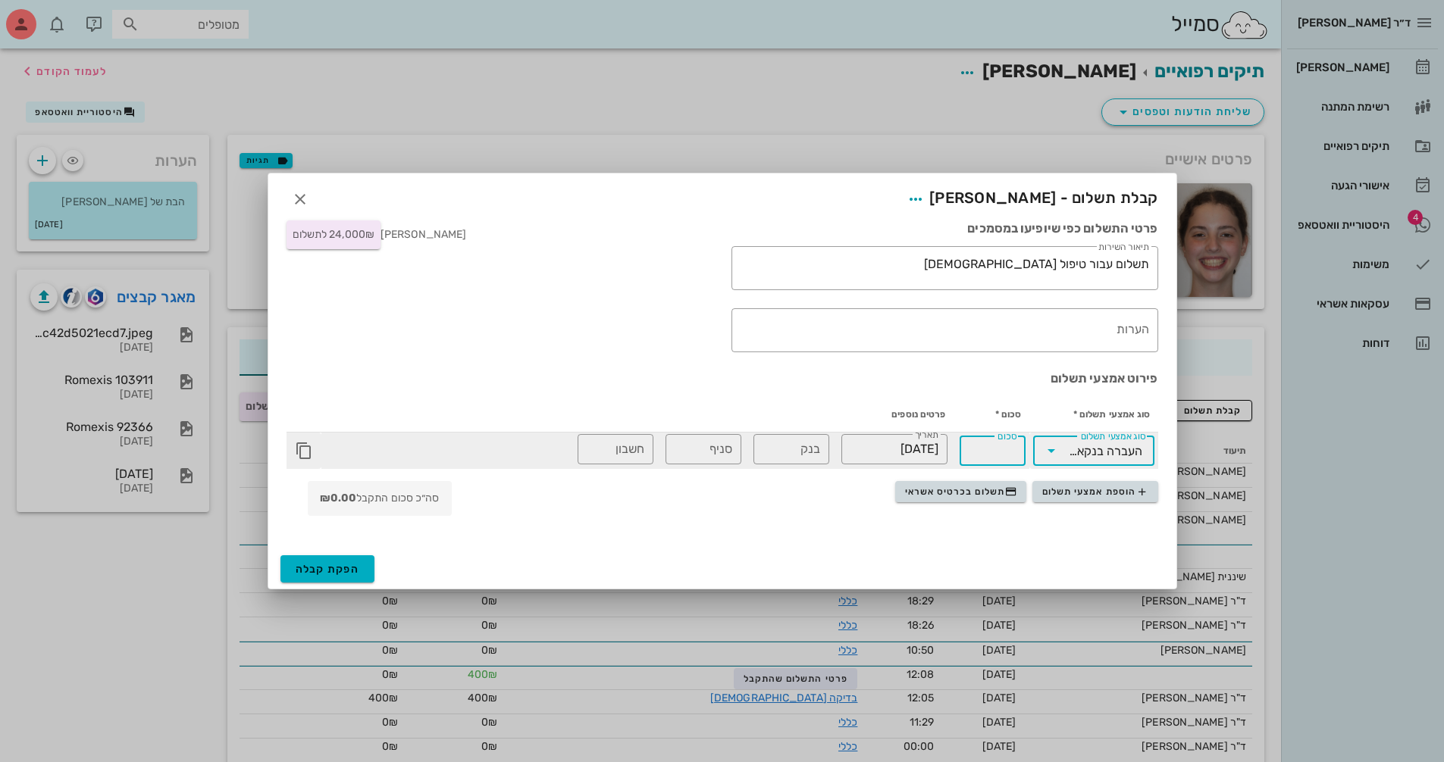
click at [996, 447] on input "סכום" at bounding box center [992, 451] width 48 height 24
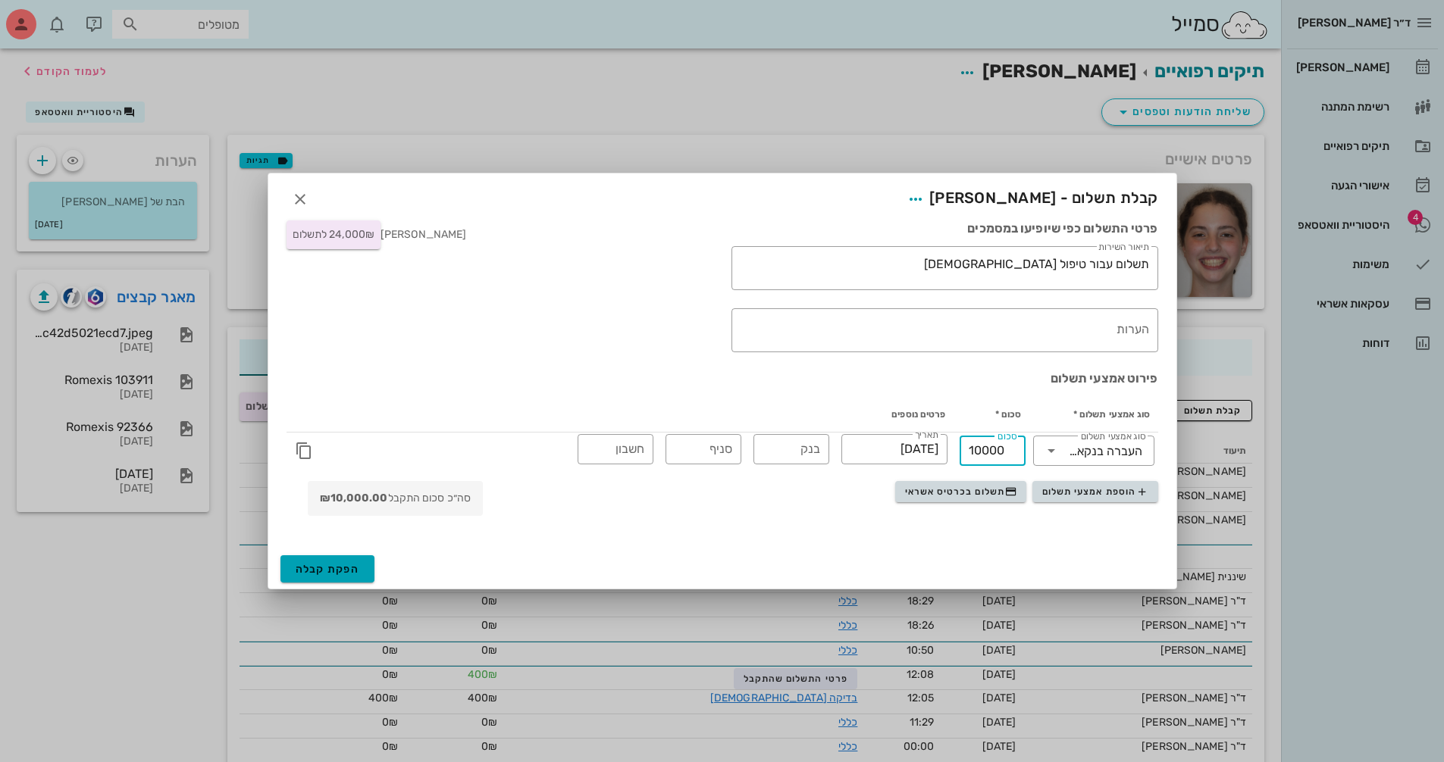
type input "10000"
click at [326, 563] on span "הפקת קבלה" at bounding box center [328, 569] width 64 height 13
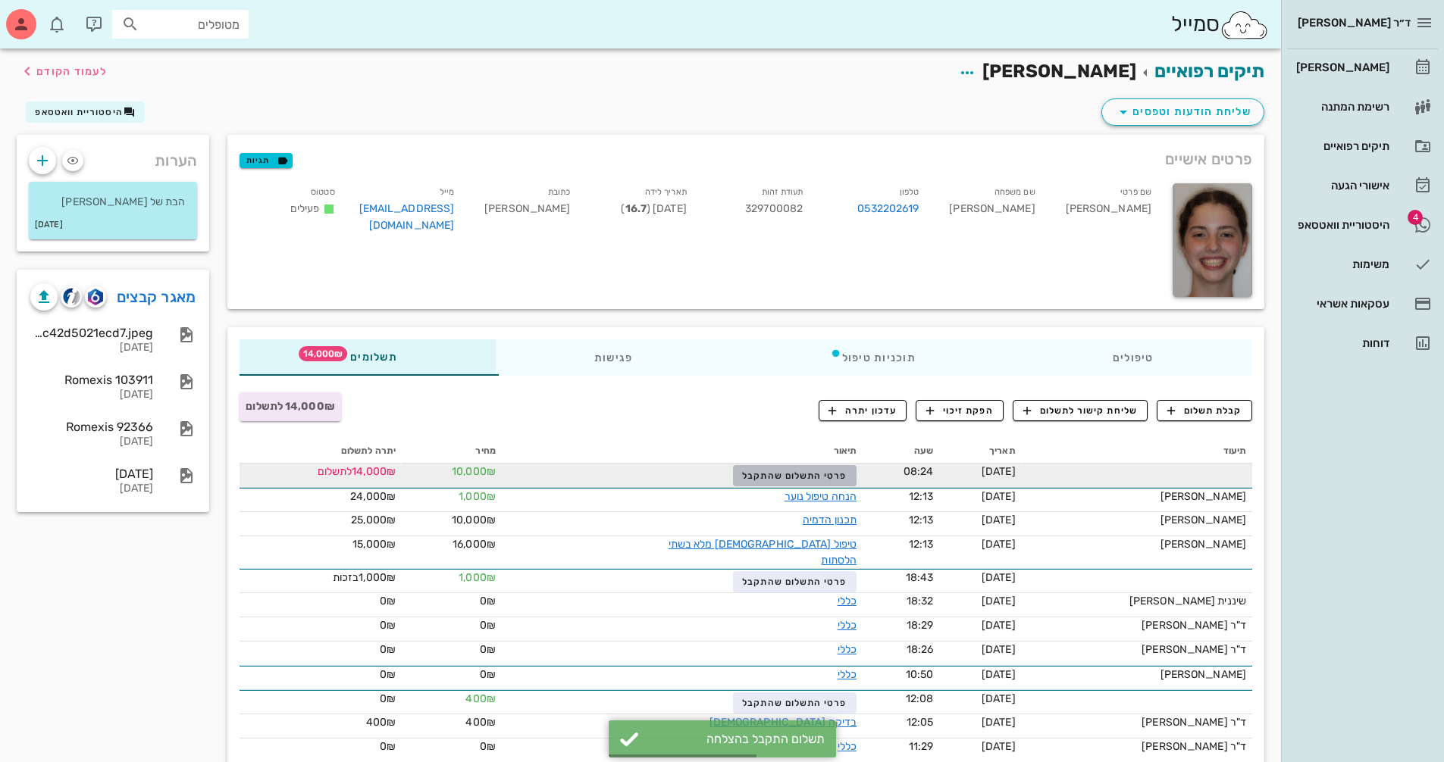
click at [824, 478] on span "פרטי התשלום שהתקבל" at bounding box center [794, 476] width 105 height 11
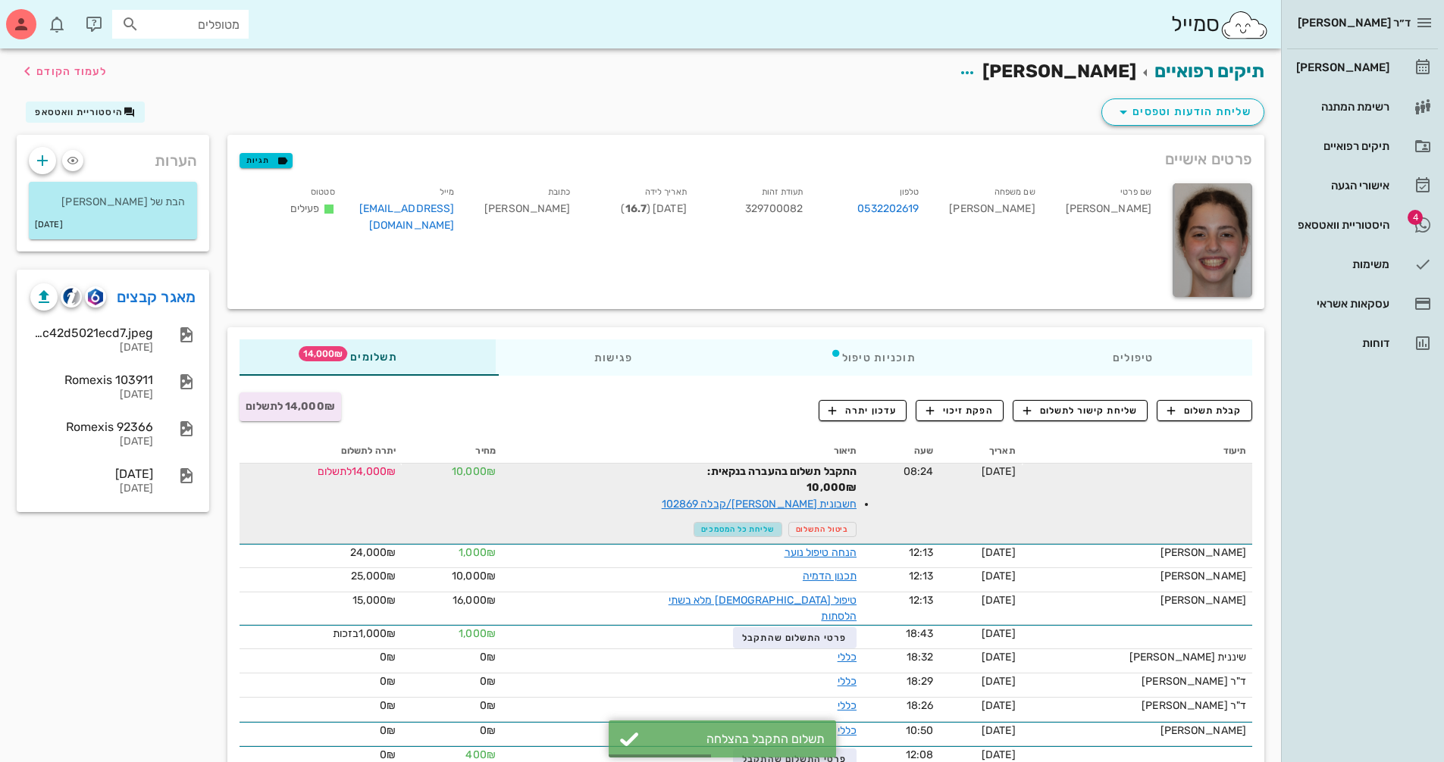
click at [741, 530] on span "שליחת כל המסמכים" at bounding box center [738, 529] width 74 height 9
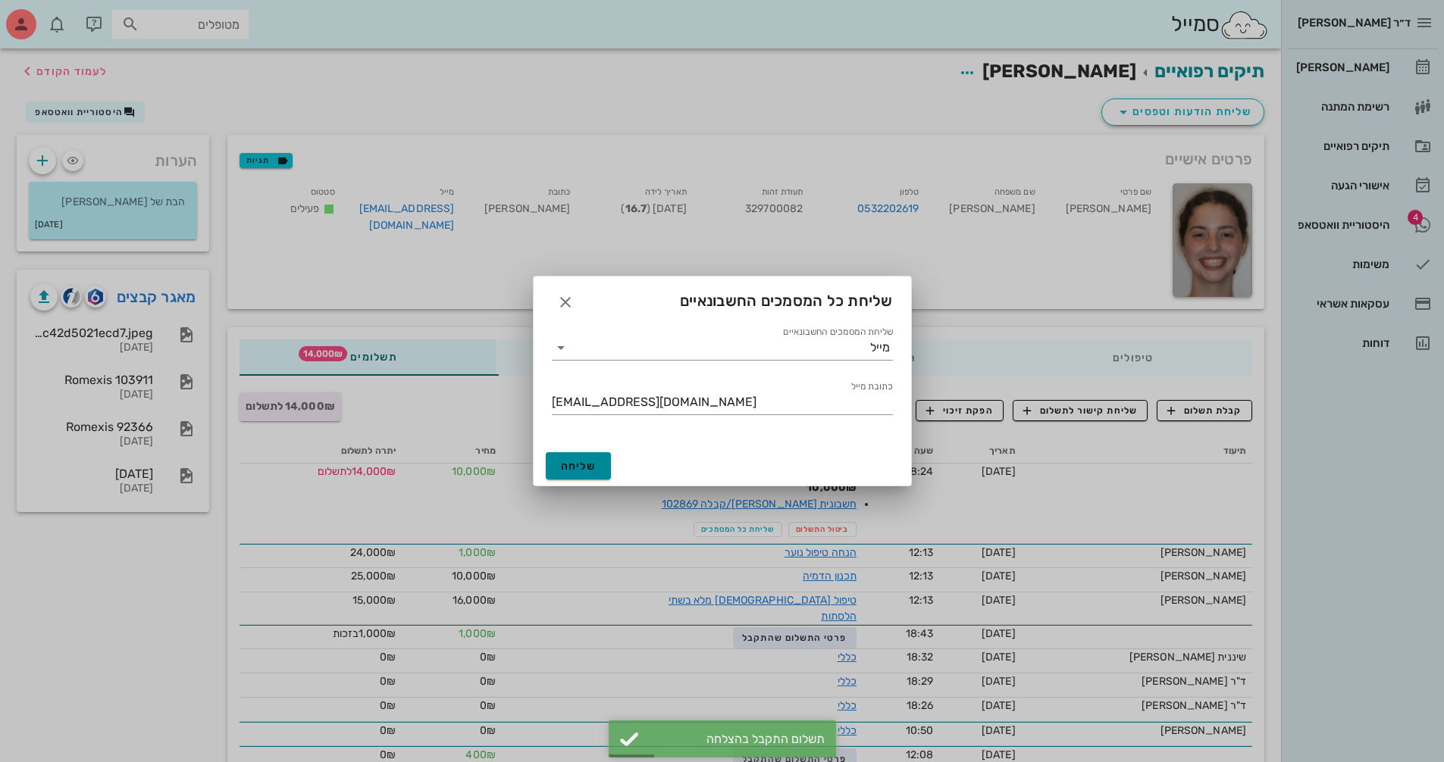
click at [577, 470] on span "שליחה" at bounding box center [579, 466] width 36 height 13
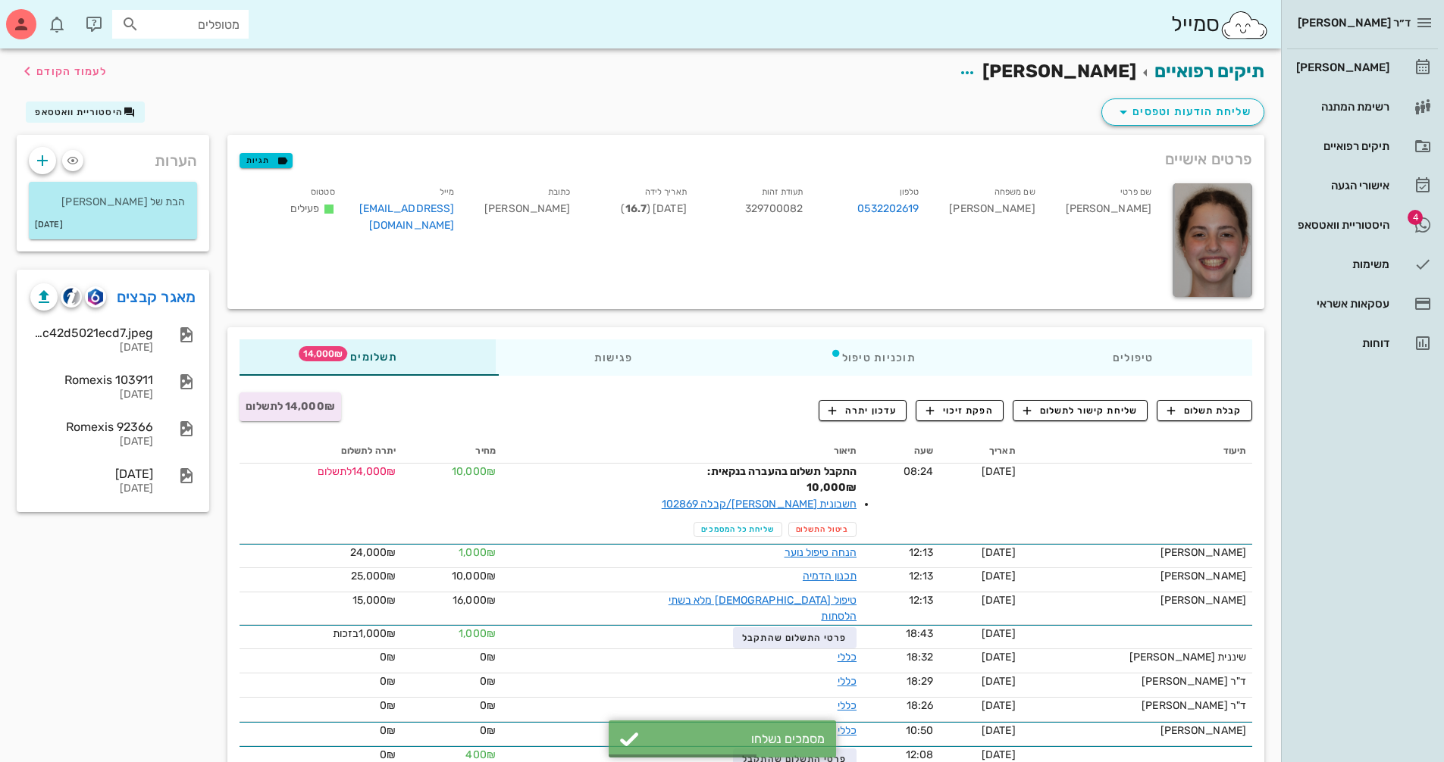
click at [186, 35] on div "מטופלים" at bounding box center [180, 24] width 136 height 29
type input "[PERSON_NAME] [PERSON_NAME]"
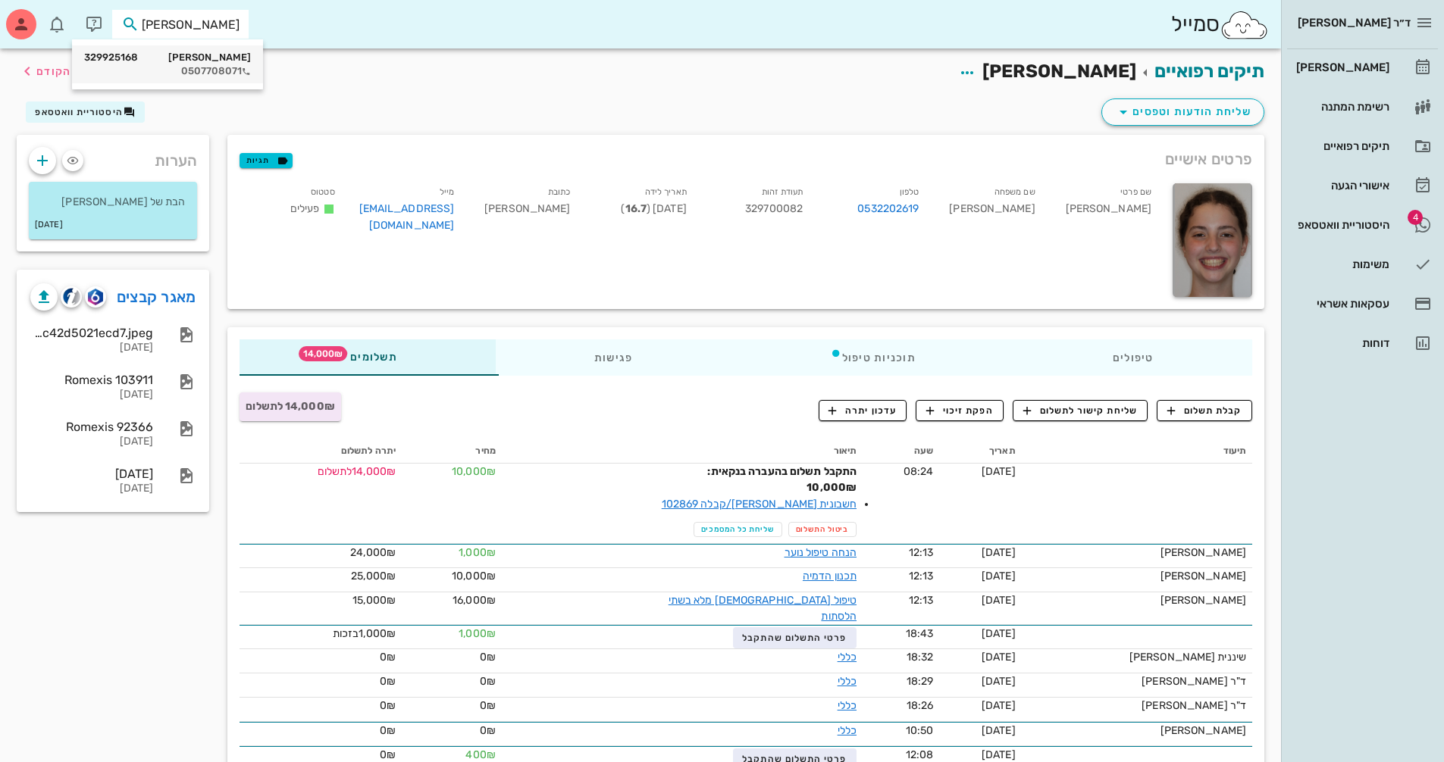
click at [217, 78] on div "[PERSON_NAME] 329925168 0507708071" at bounding box center [167, 64] width 167 height 38
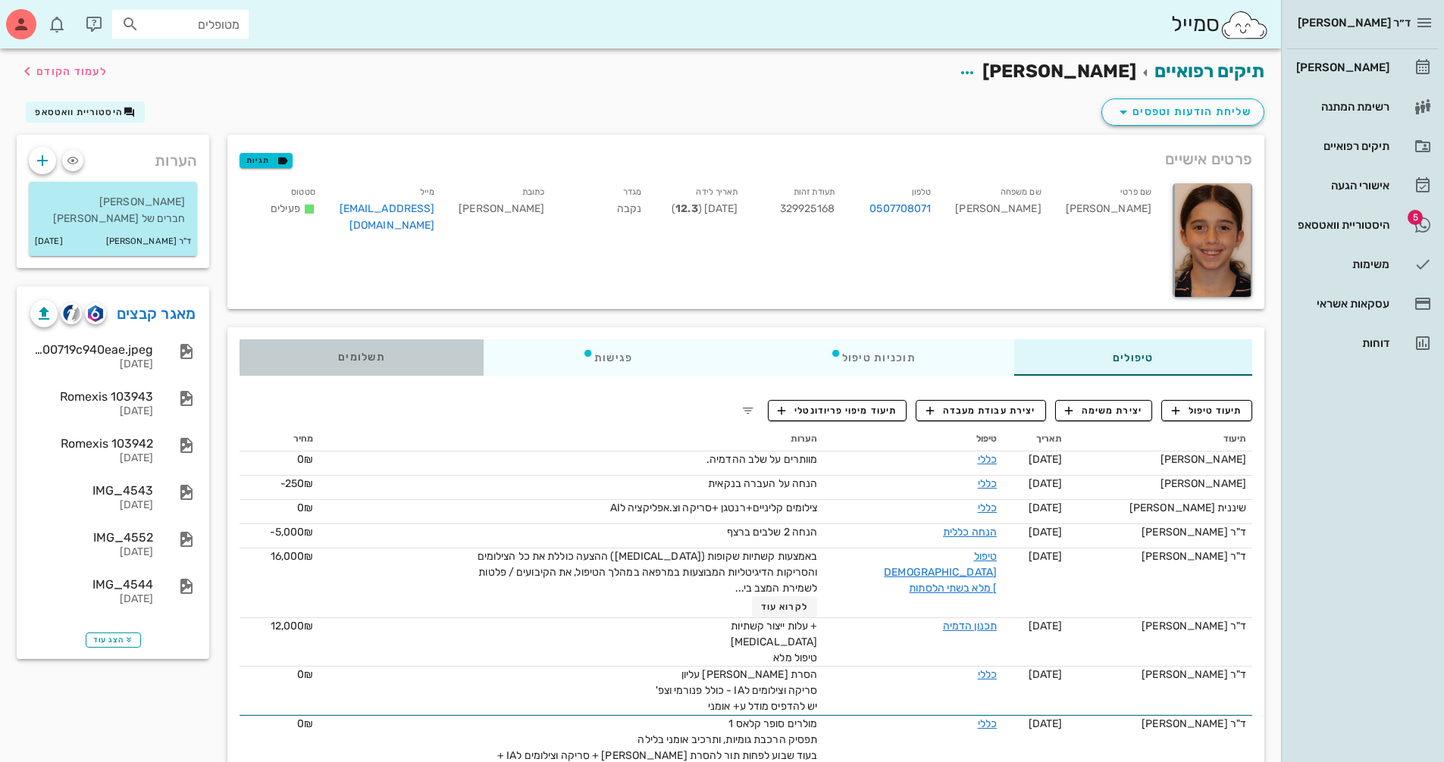
click at [383, 372] on div "תשלומים 0₪" at bounding box center [361, 357] width 244 height 36
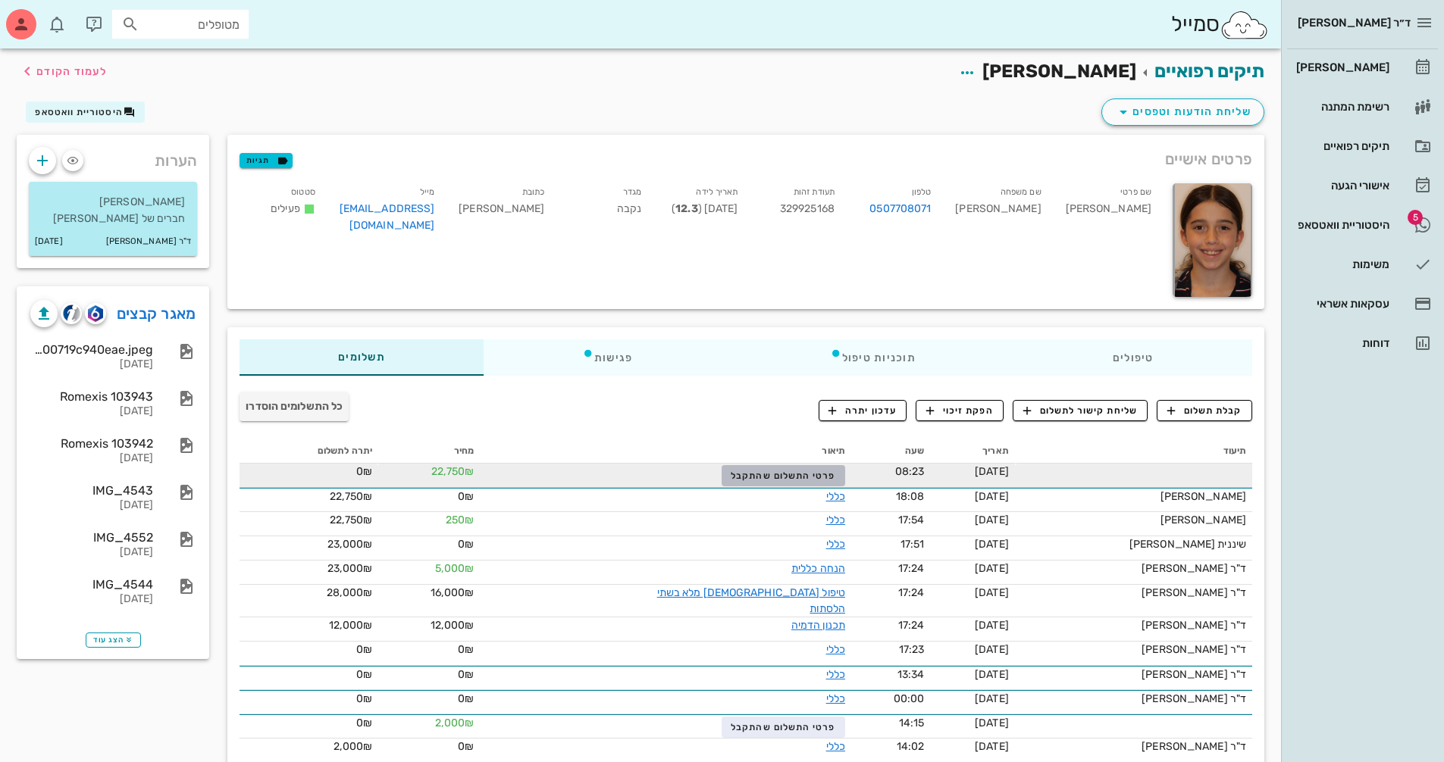
click at [764, 480] on span "פרטי התשלום שהתקבל" at bounding box center [783, 476] width 105 height 11
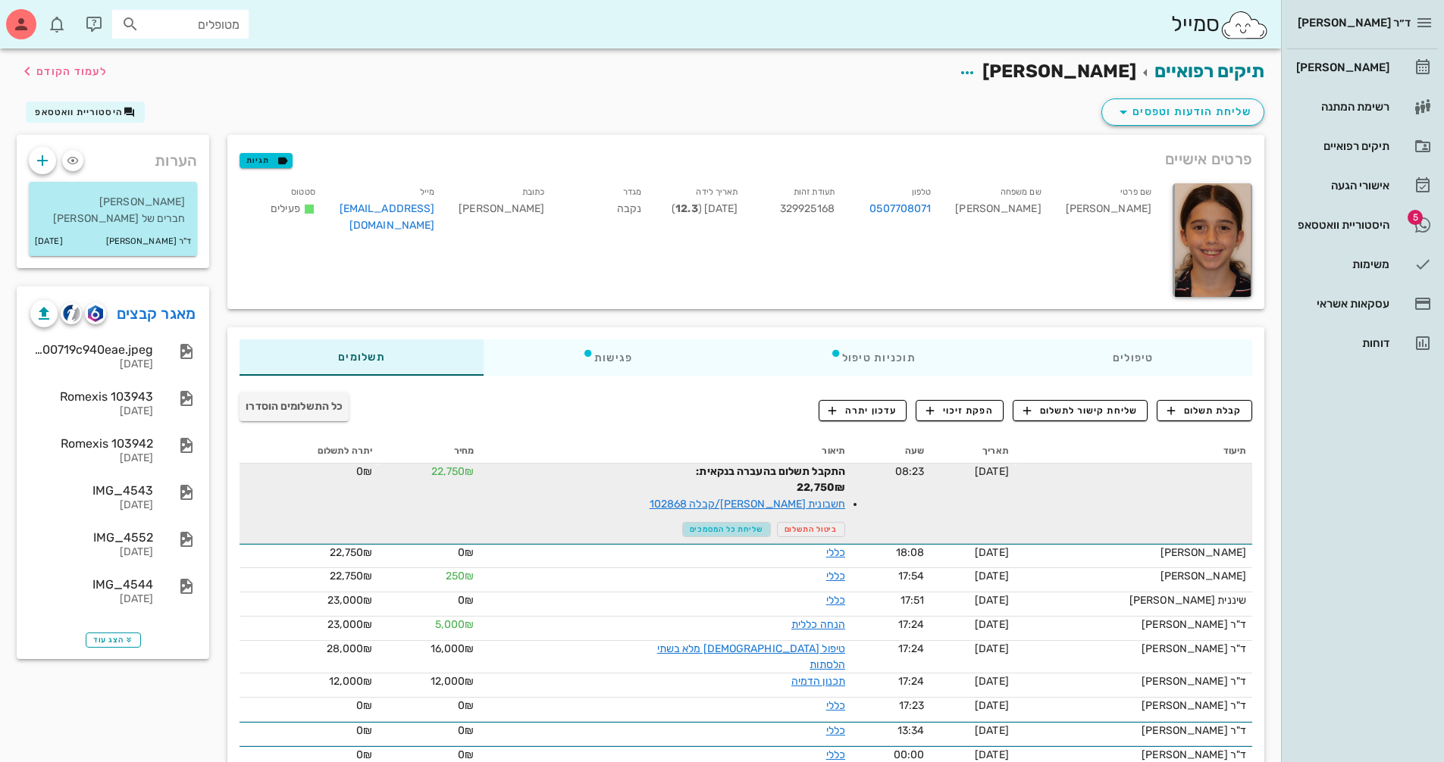
click at [734, 533] on span "שליחת כל המסמכים" at bounding box center [727, 529] width 74 height 9
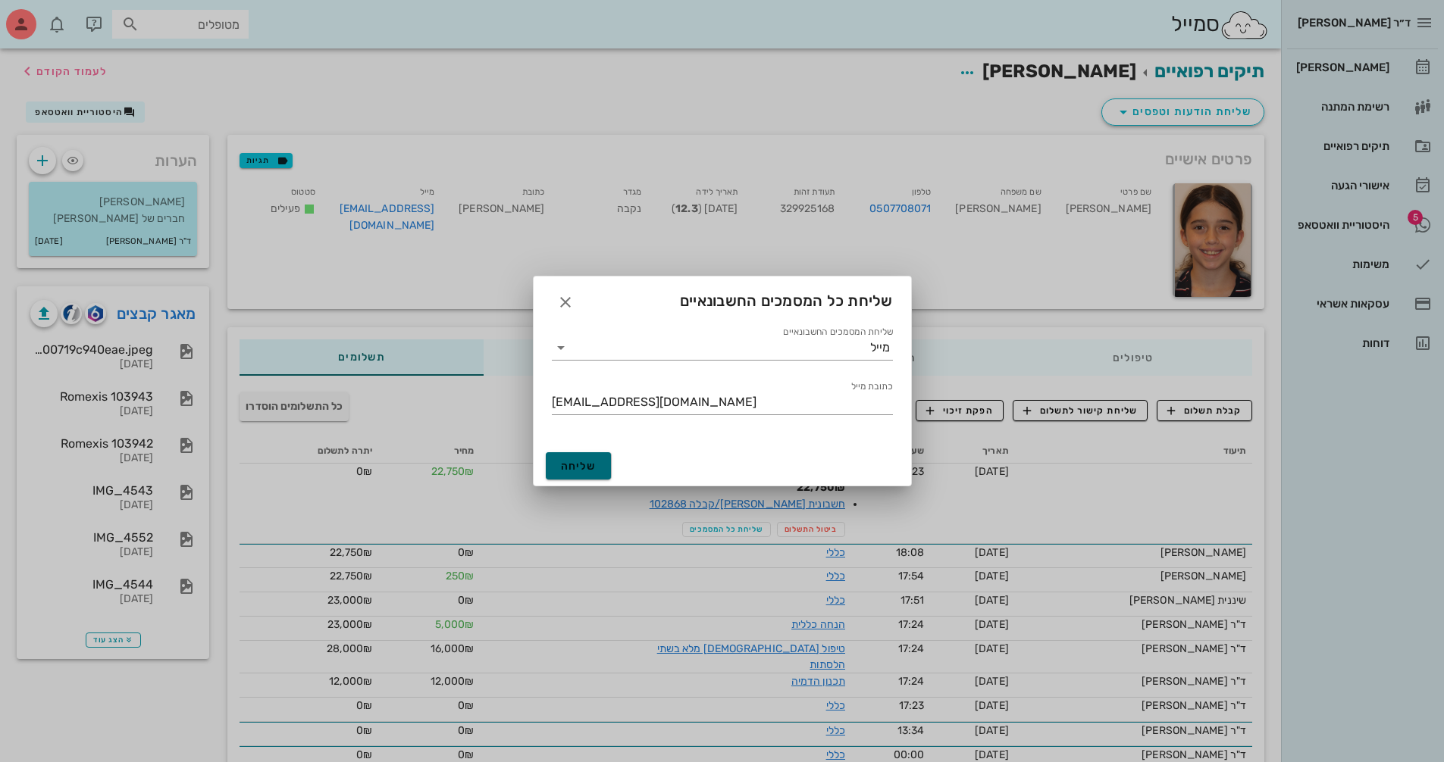
click at [600, 465] on button "שליחה" at bounding box center [579, 465] width 66 height 27
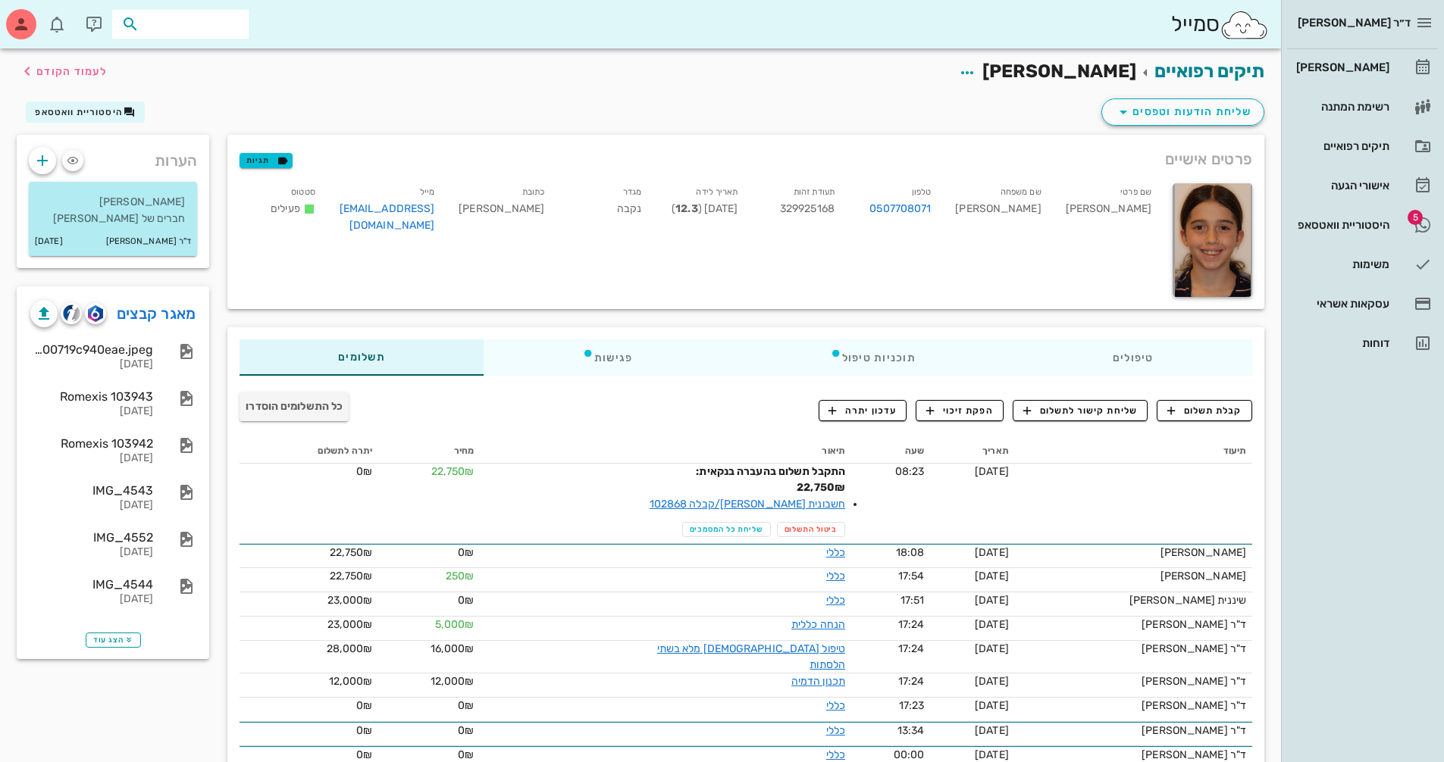
click at [203, 20] on input "text" at bounding box center [190, 24] width 97 height 20
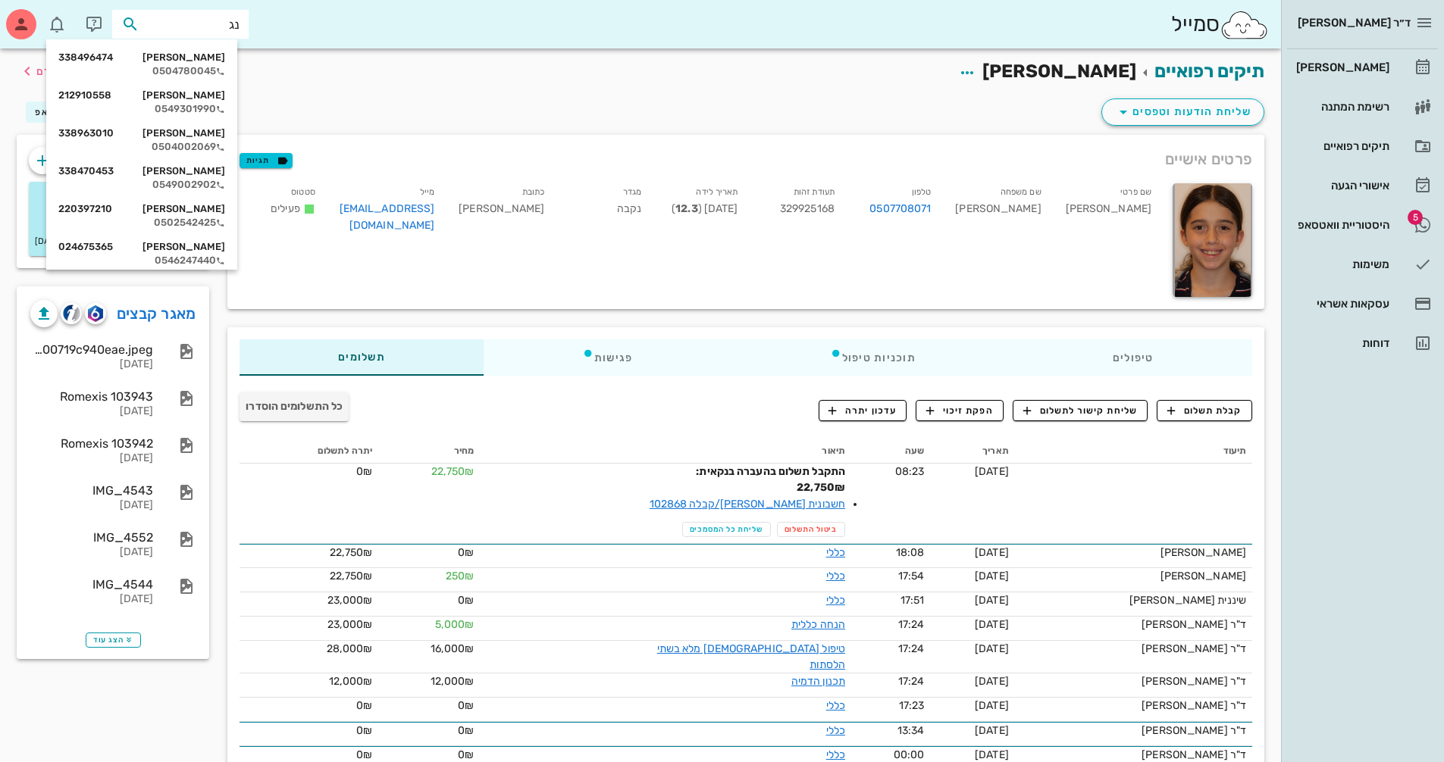
type input "[PERSON_NAME]"
click at [183, 108] on div "0549301990" at bounding box center [141, 109] width 167 height 12
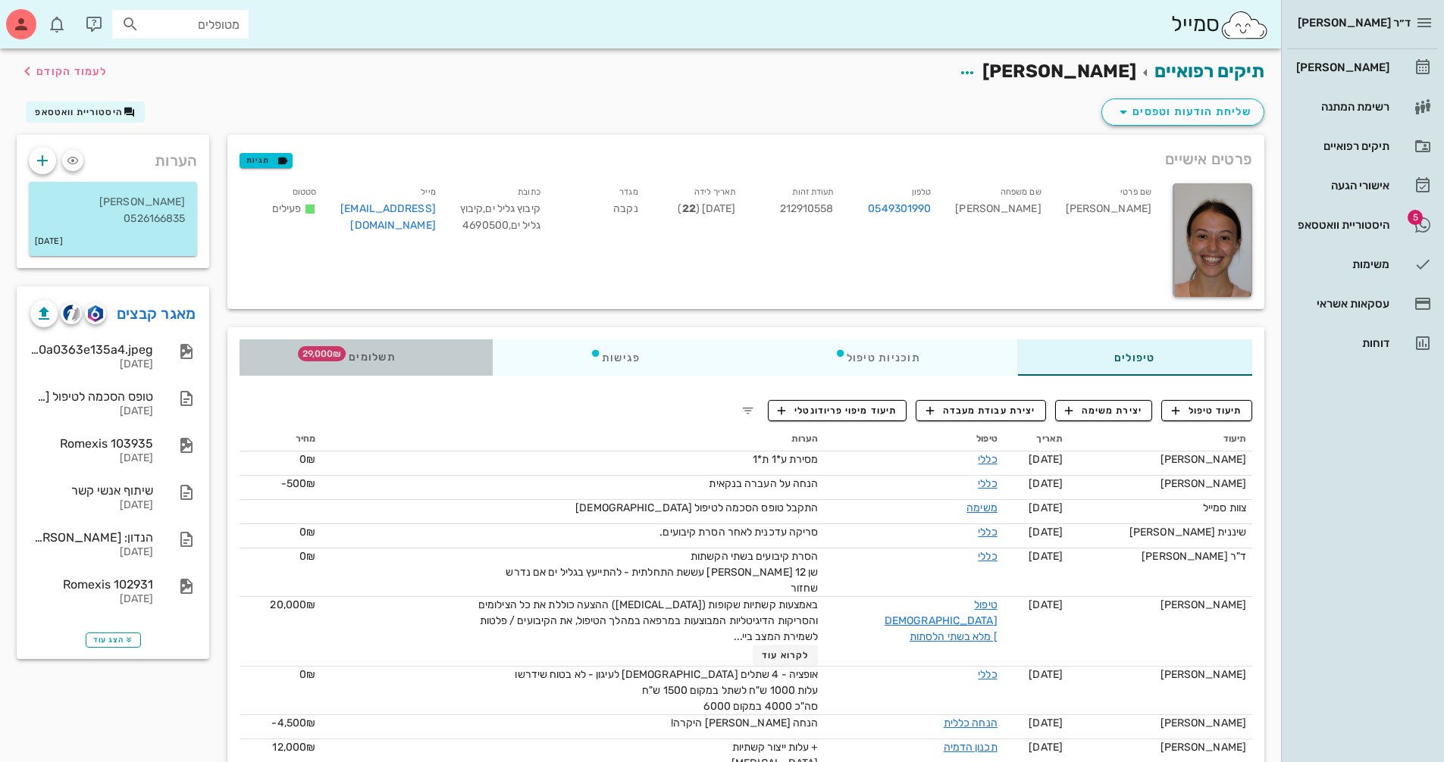
click at [348, 353] on icon at bounding box center [342, 353] width 12 height 12
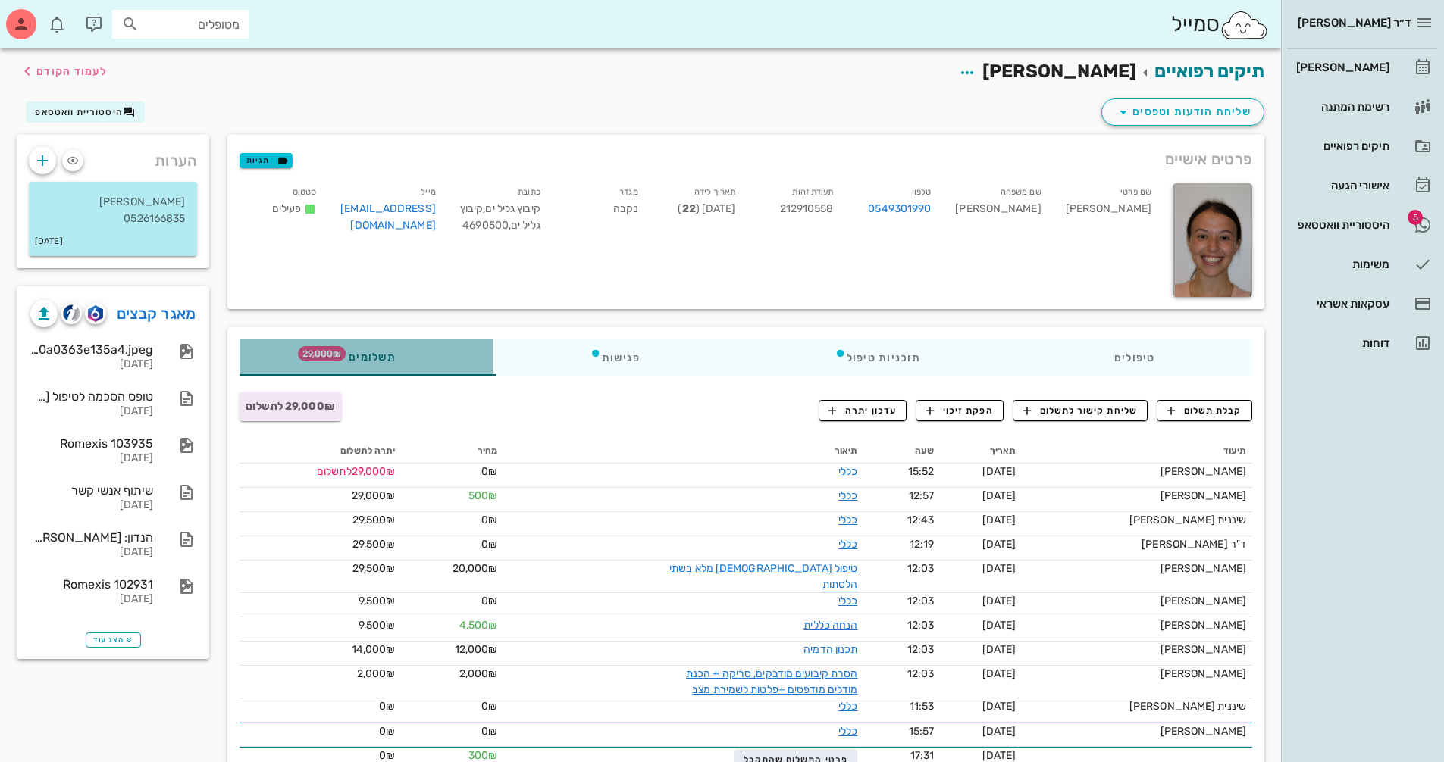
click at [403, 359] on div "תשלומים 29,000₪" at bounding box center [365, 357] width 253 height 36
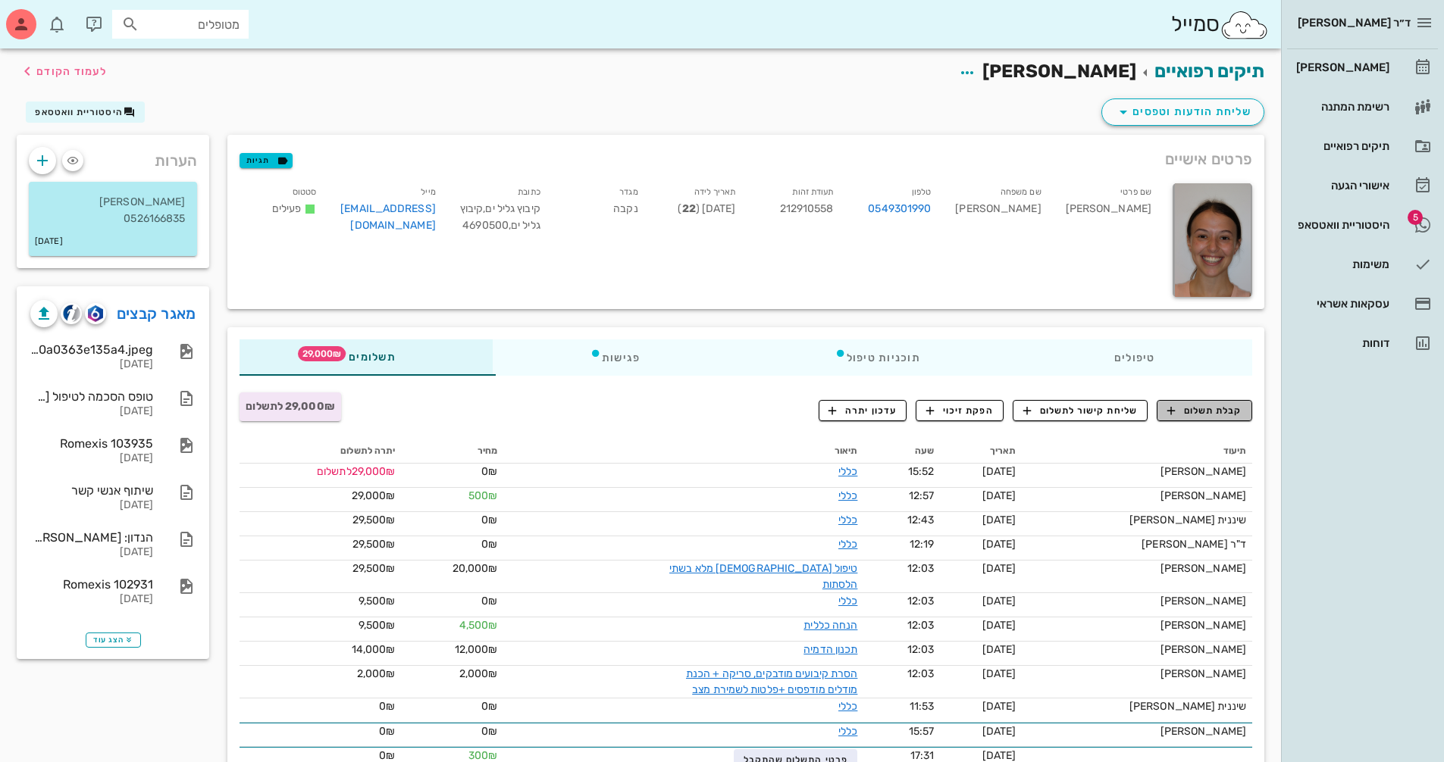
click at [1193, 408] on span "קבלת תשלום" at bounding box center [1204, 411] width 75 height 14
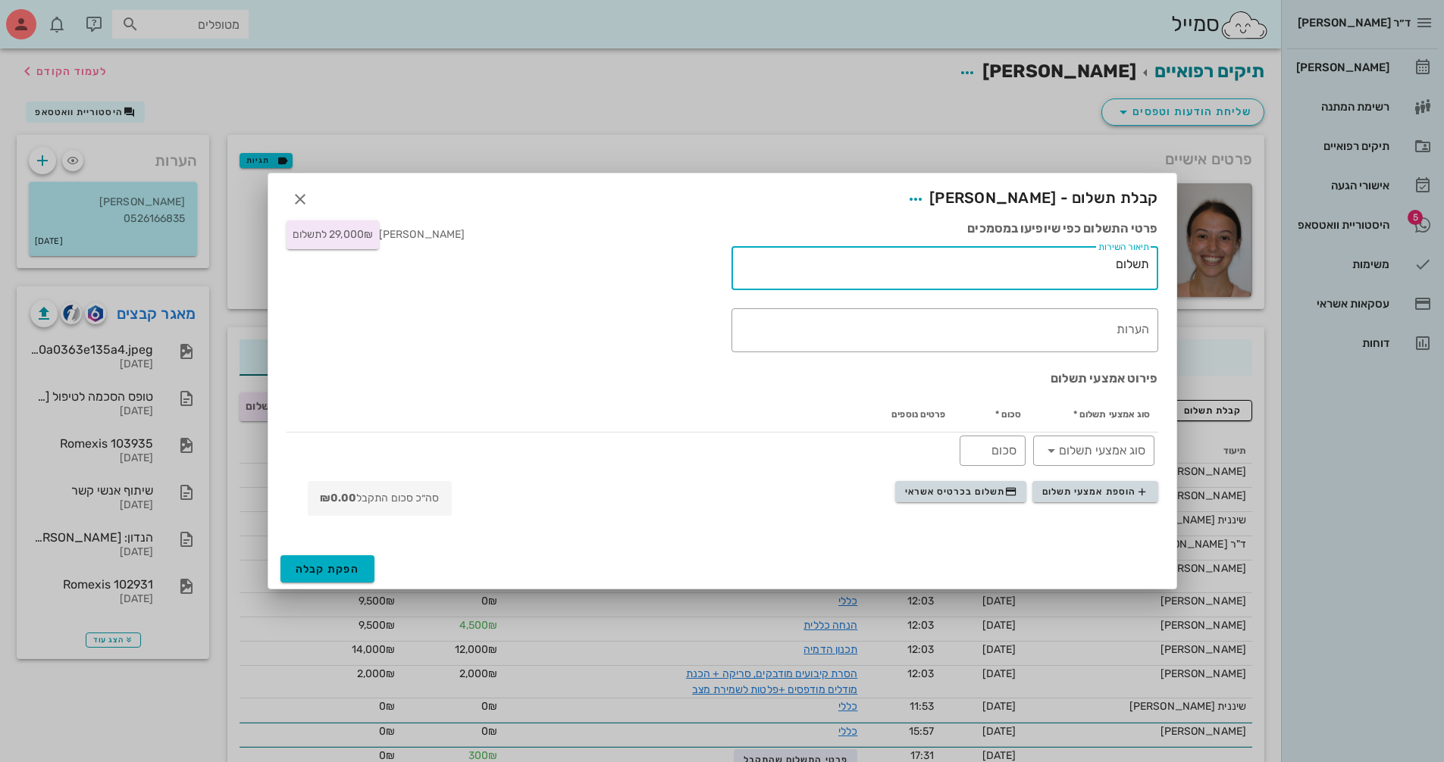
drag, startPoint x: 1089, startPoint y: 270, endPoint x: 1300, endPoint y: 282, distance: 211.0
paste textarea "עבור טיפול [DEMOGRAPHIC_DATA]"
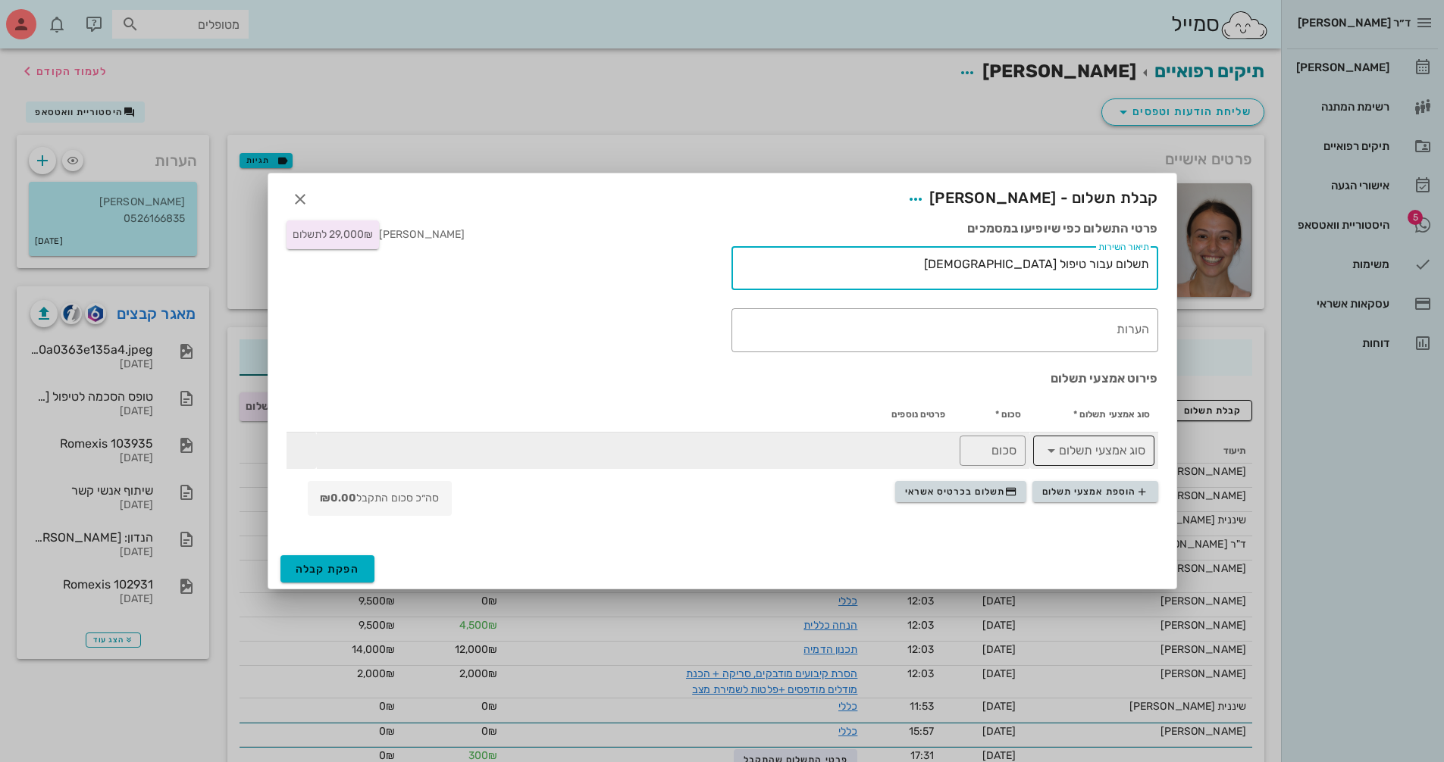
type textarea "תשלום עבור טיפול [DEMOGRAPHIC_DATA]"
click at [1091, 446] on input "סוג אמצעי תשלום" at bounding box center [1104, 451] width 82 height 24
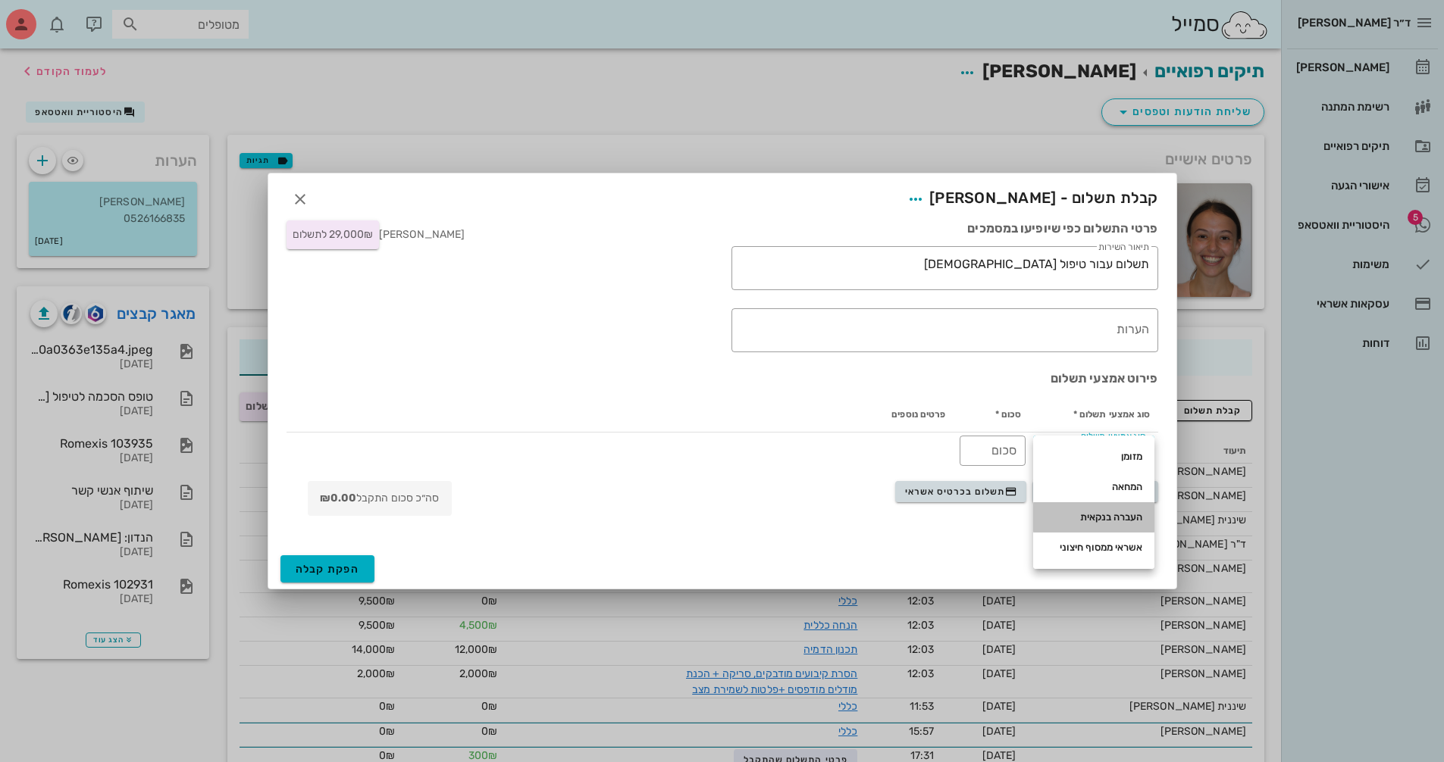
click at [1100, 514] on div "העברה בנקאית" at bounding box center [1093, 518] width 97 height 12
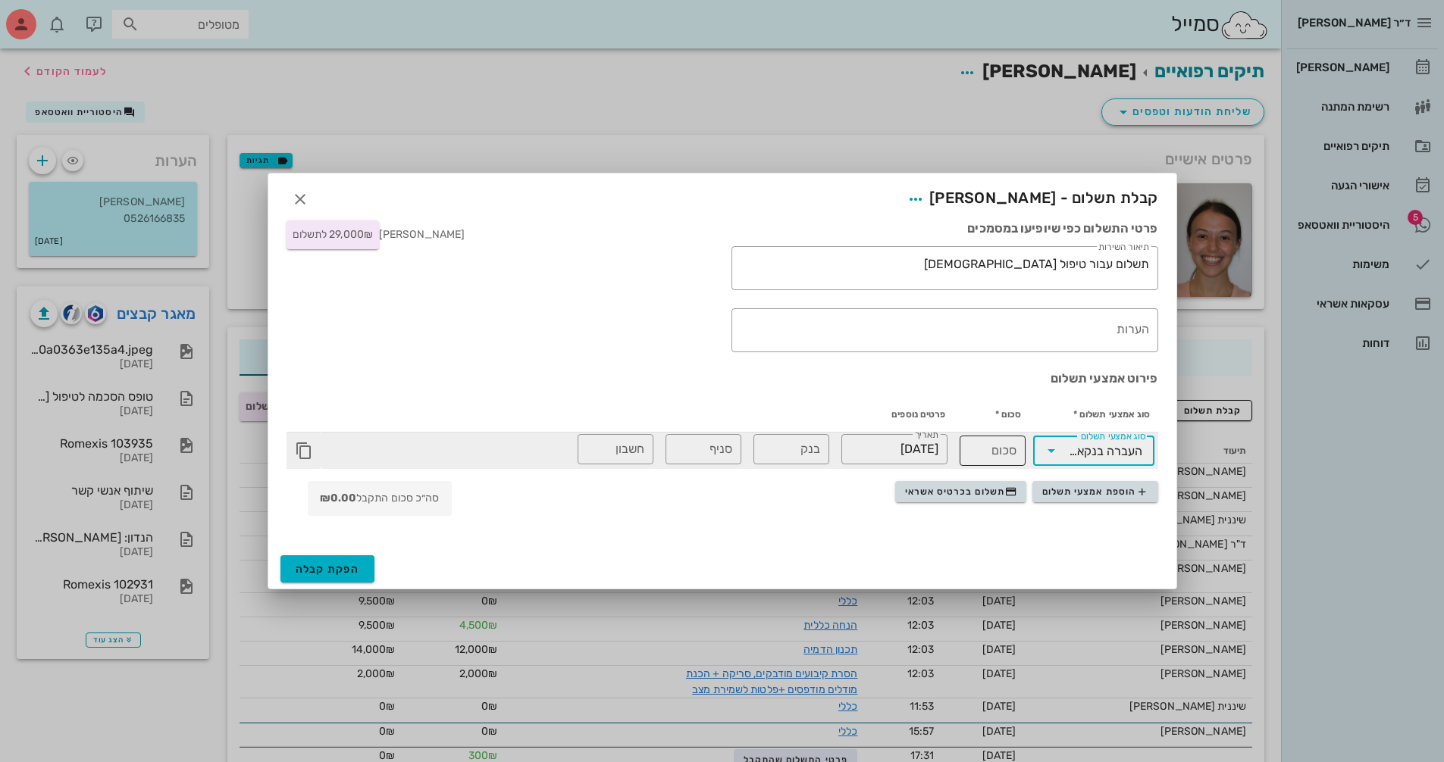
click at [1015, 450] on input "סכום" at bounding box center [992, 451] width 48 height 24
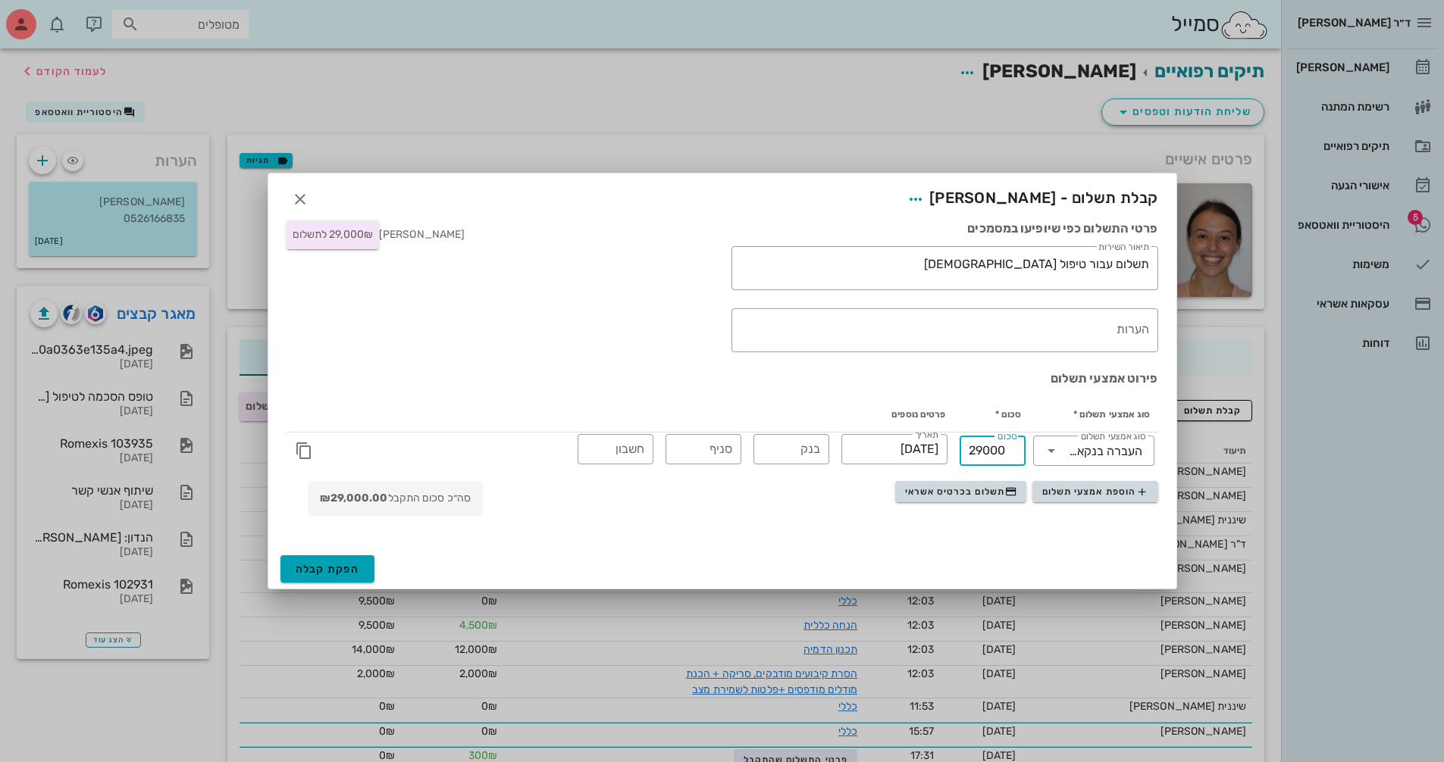
type input "29000"
click at [316, 571] on span "הפקת קבלה" at bounding box center [328, 569] width 64 height 13
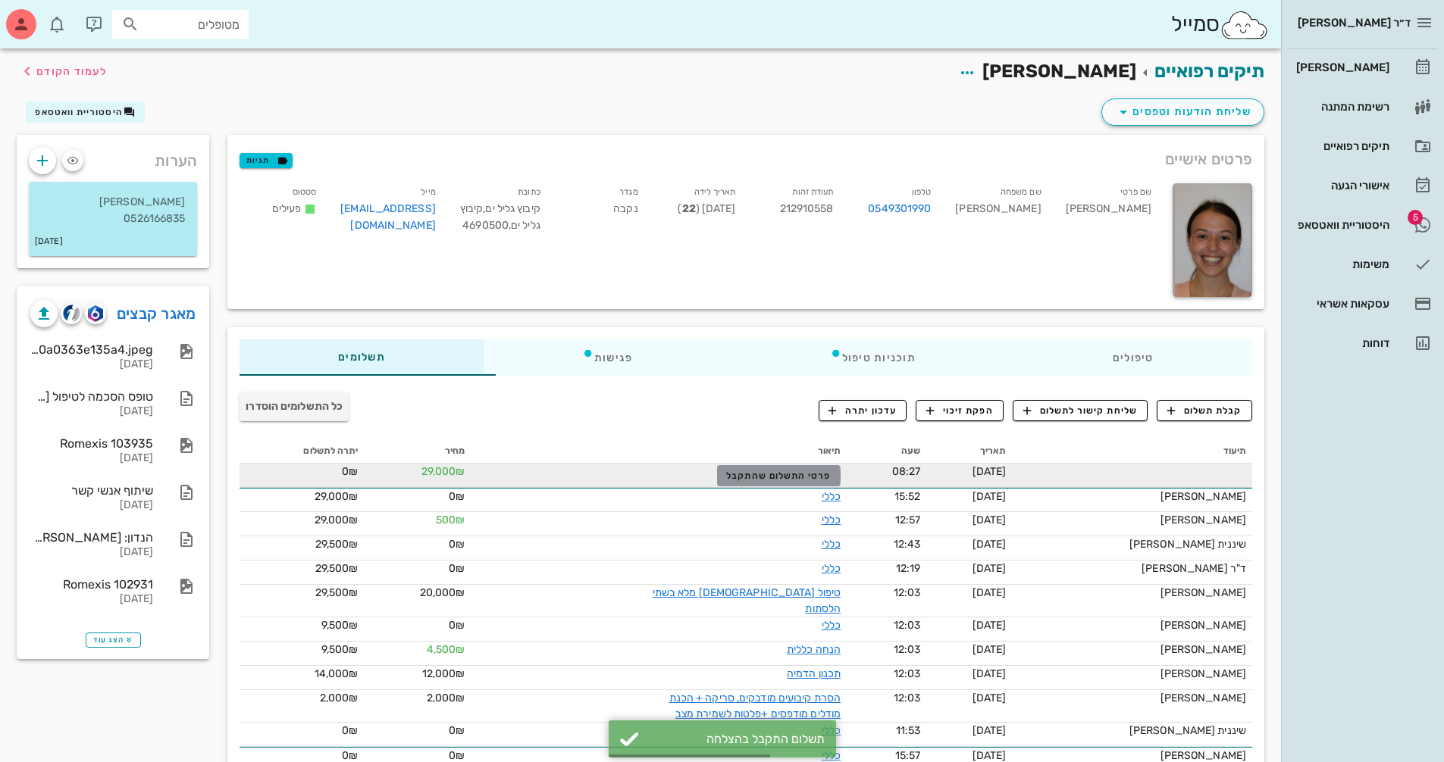
click at [759, 476] on span "פרטי התשלום שהתקבל" at bounding box center [778, 476] width 105 height 11
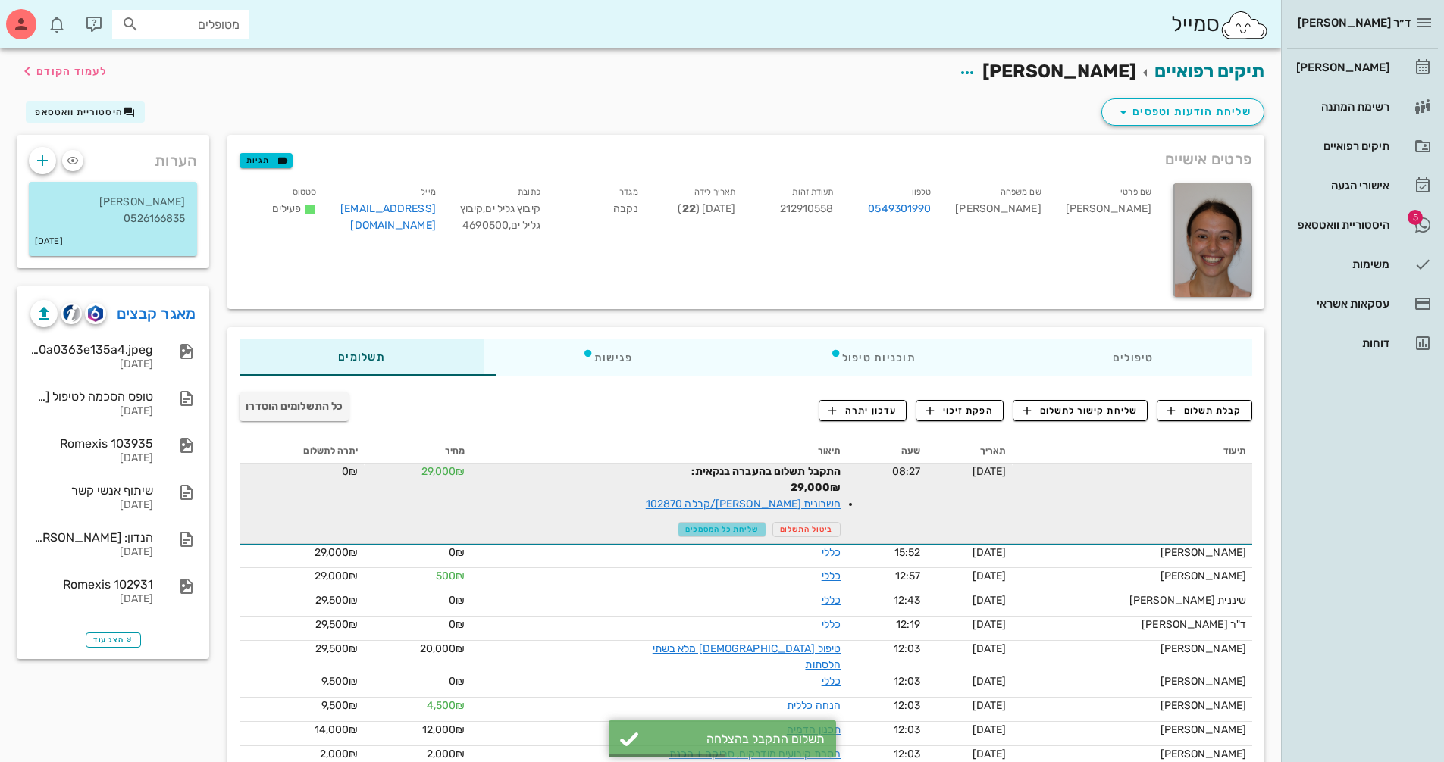
click at [737, 526] on span "שליחת כל המסמכים" at bounding box center [722, 529] width 74 height 9
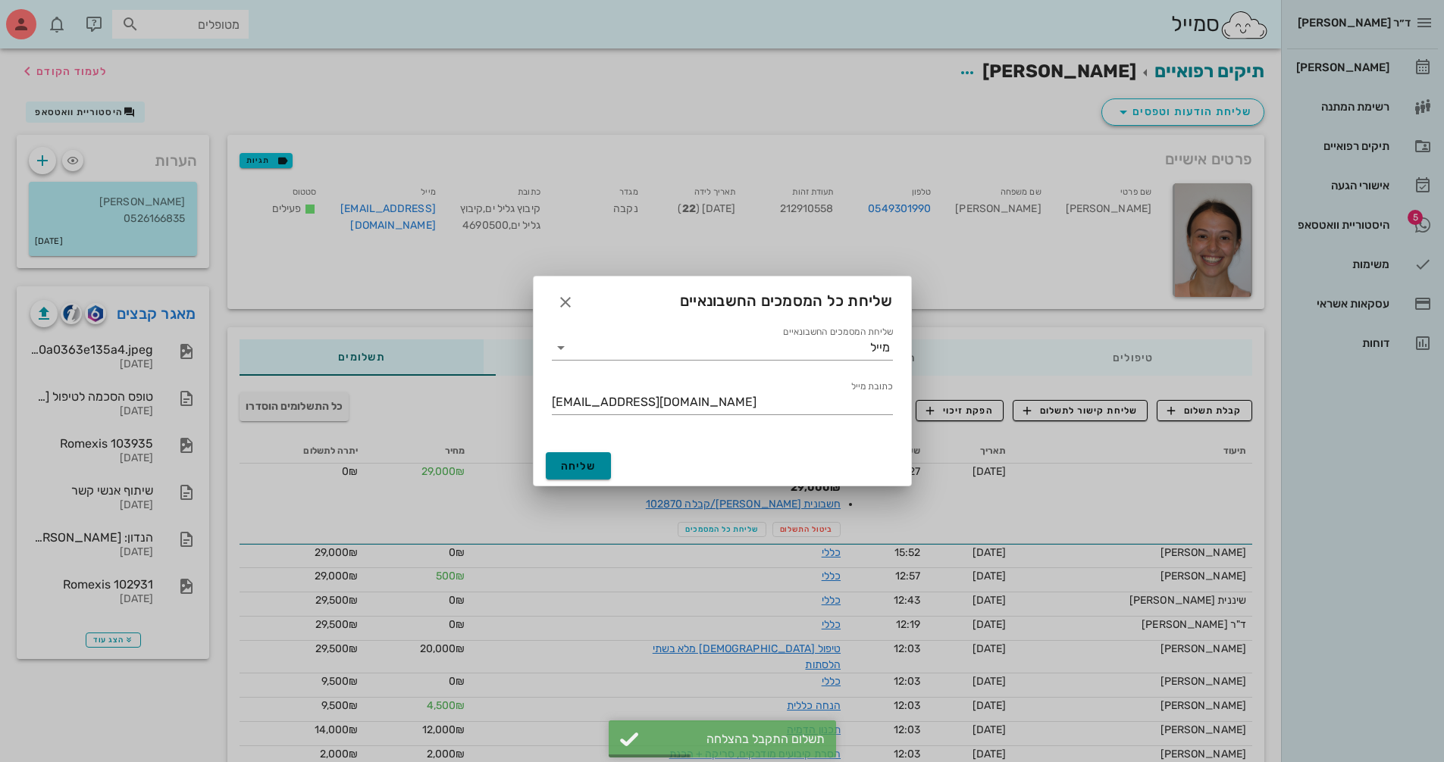
click at [601, 460] on button "שליחה" at bounding box center [579, 465] width 66 height 27
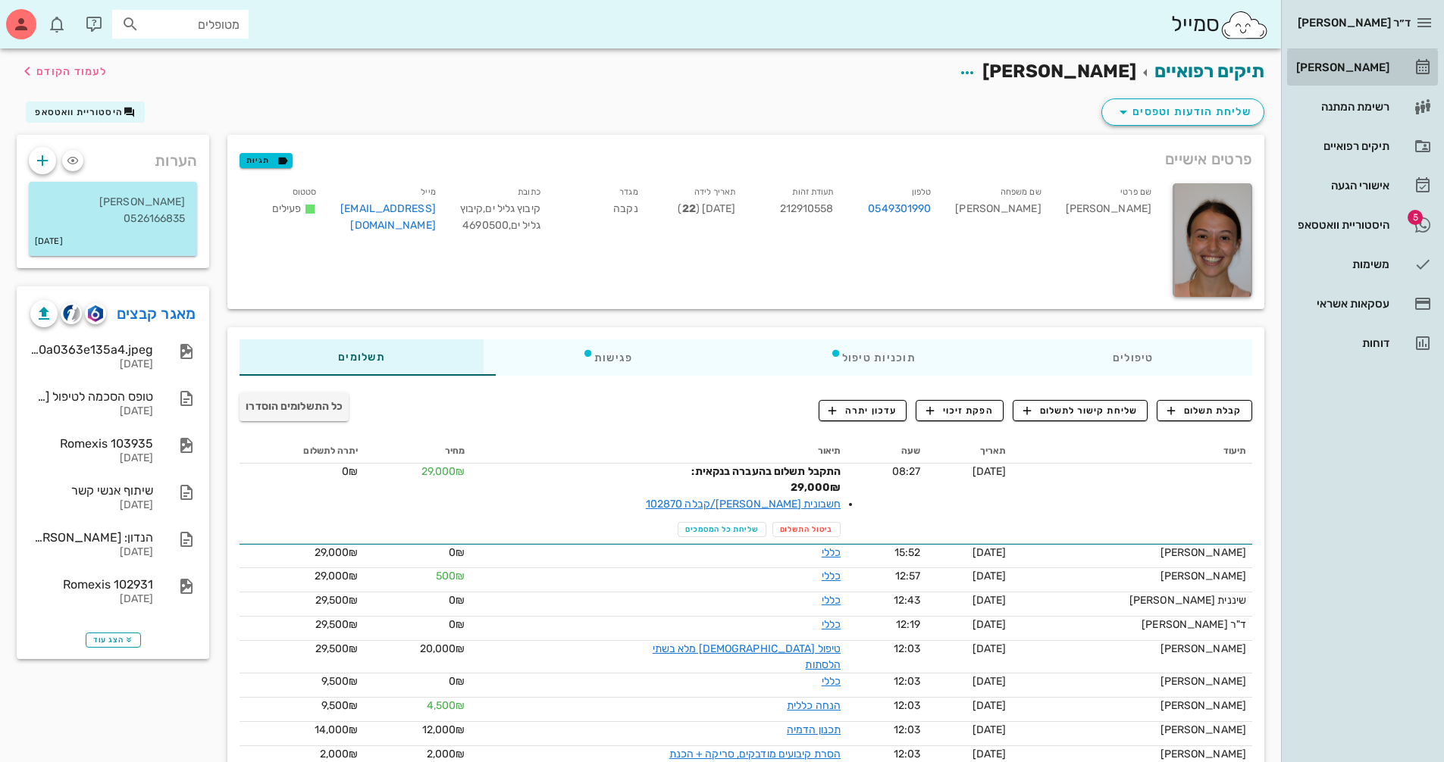
click at [1322, 70] on div "[PERSON_NAME]" at bounding box center [1341, 67] width 96 height 12
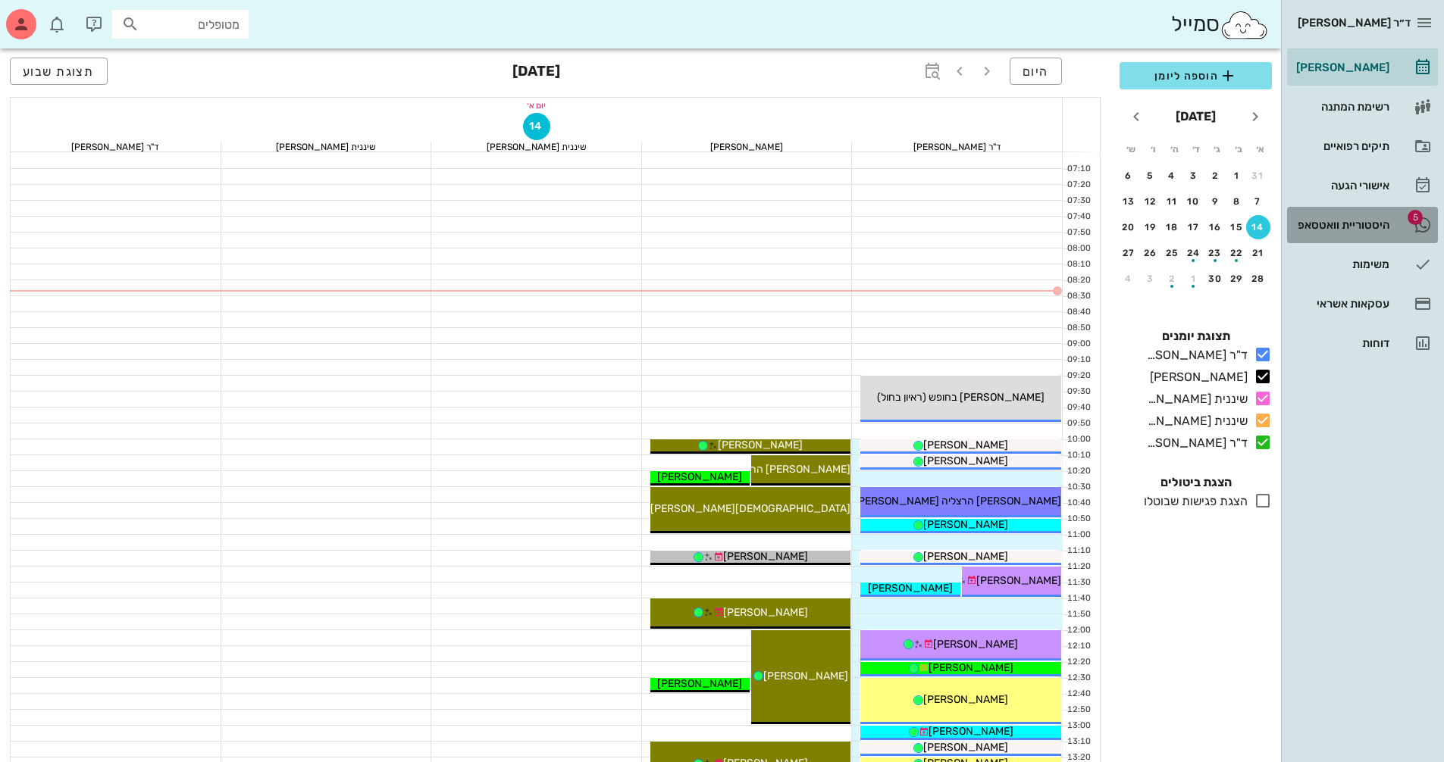
click at [1344, 217] on div "היסטוריית וואטסאפ" at bounding box center [1341, 225] width 96 height 24
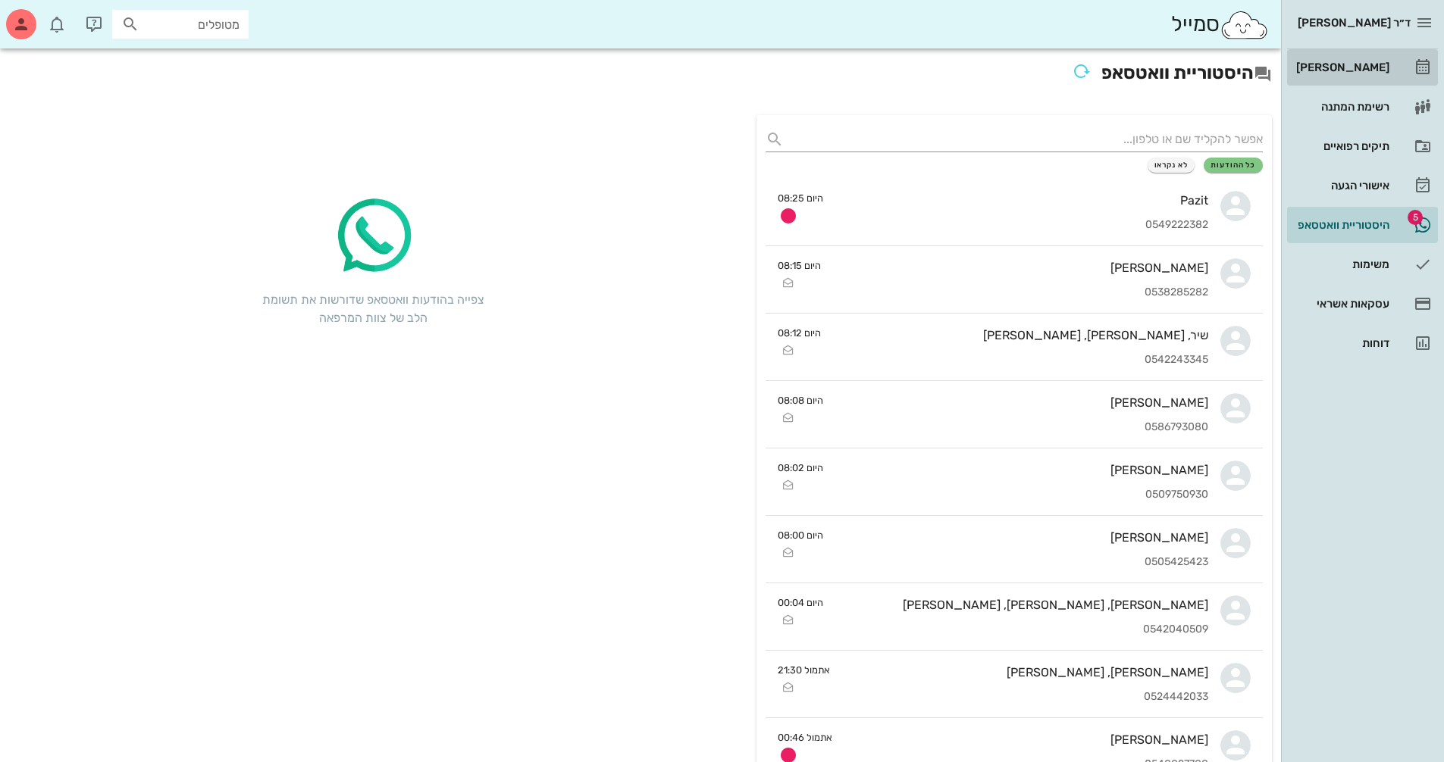
click at [1346, 73] on div "[PERSON_NAME]" at bounding box center [1341, 67] width 96 height 12
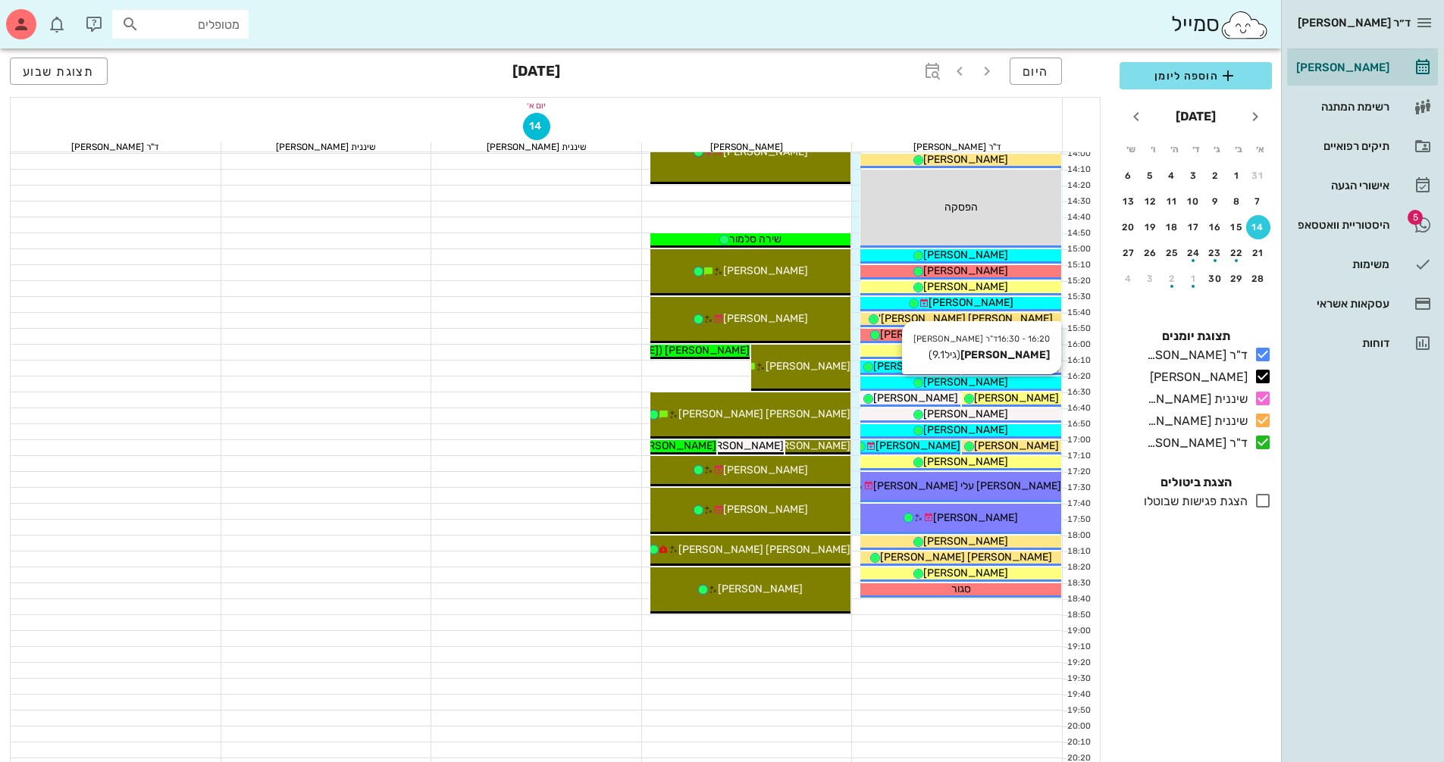
scroll to position [727, 0]
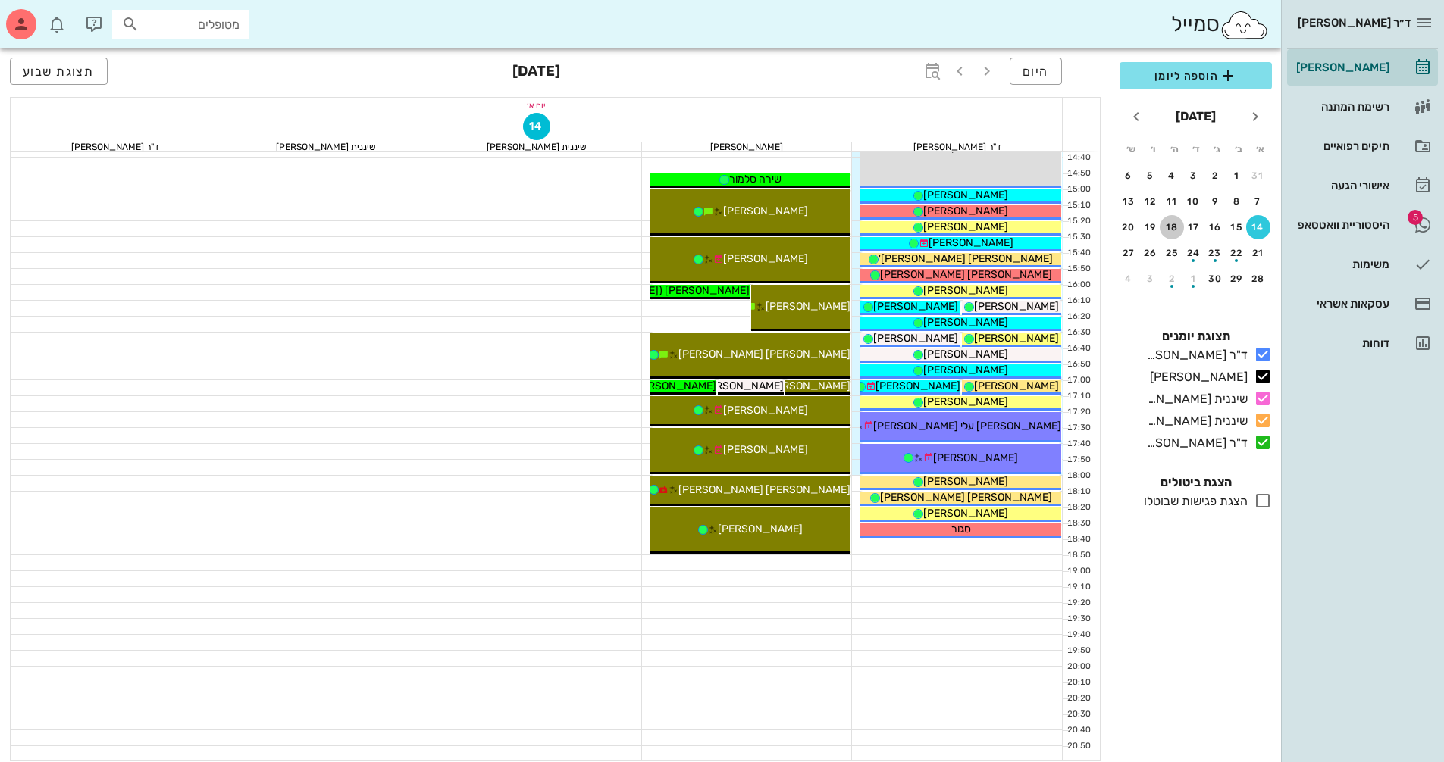
click at [1170, 232] on div "18" at bounding box center [1171, 227] width 24 height 11
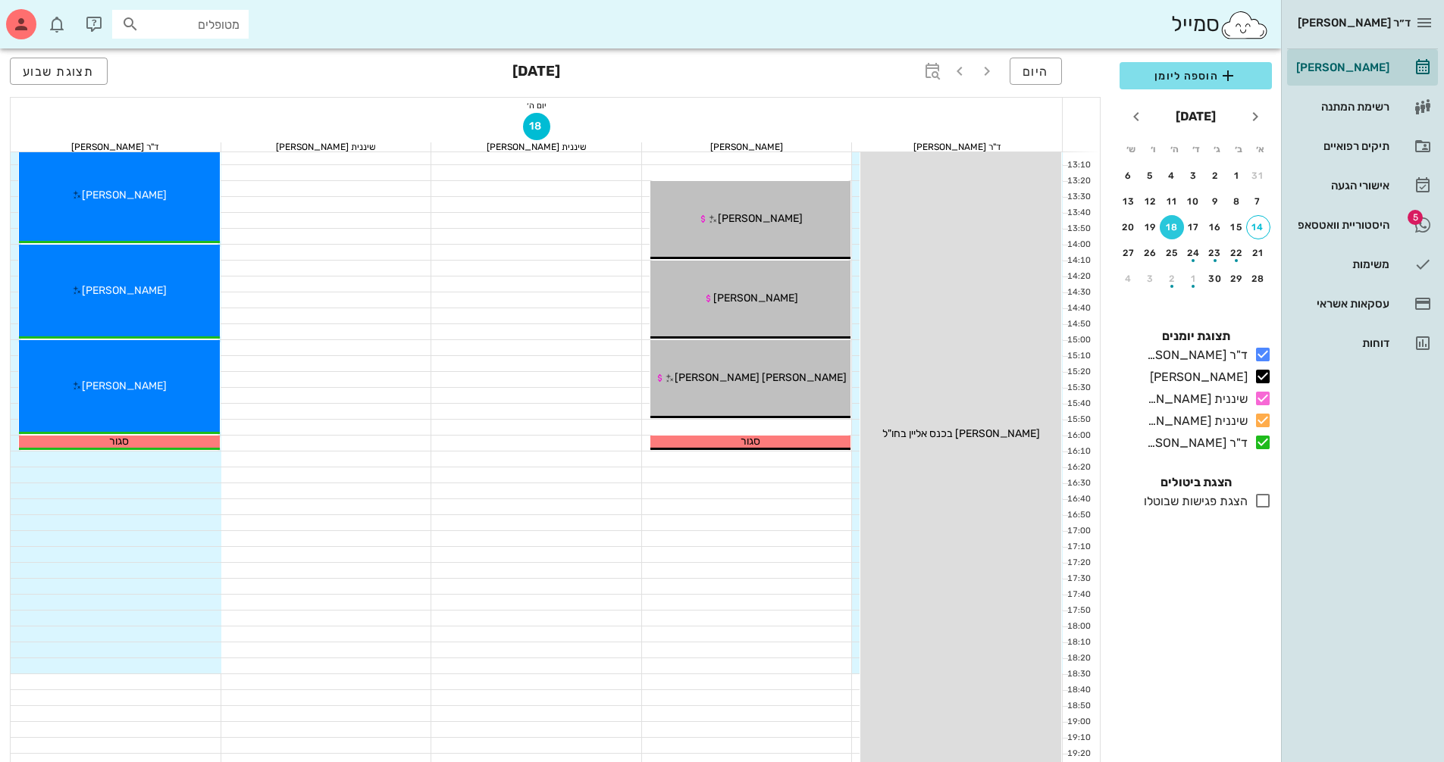
scroll to position [576, 0]
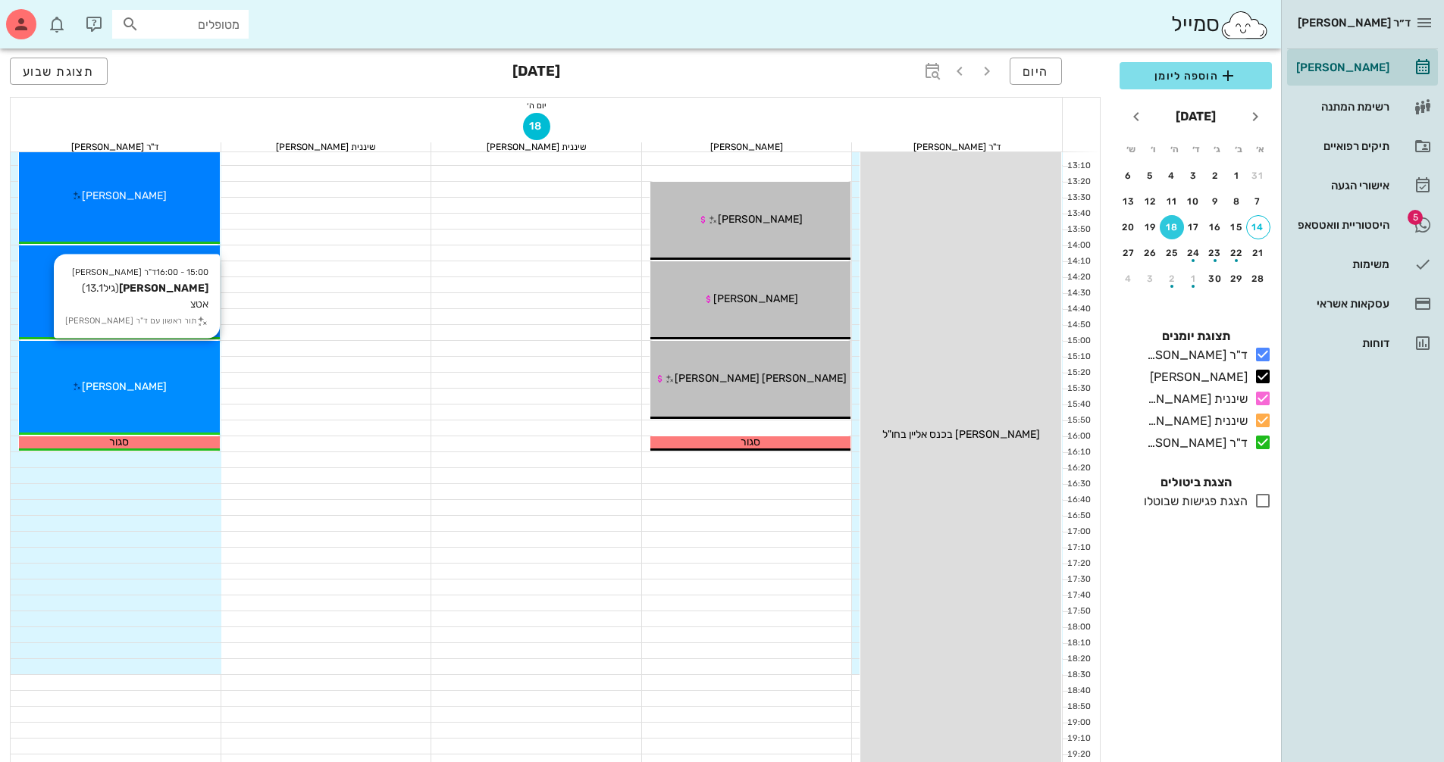
click at [180, 372] on div "15:00 - 16:00 ד"ר [PERSON_NAME] [PERSON_NAME] (גיל 13.1 ) אטצ תור ראשון עם ד"ר …" at bounding box center [119, 388] width 201 height 94
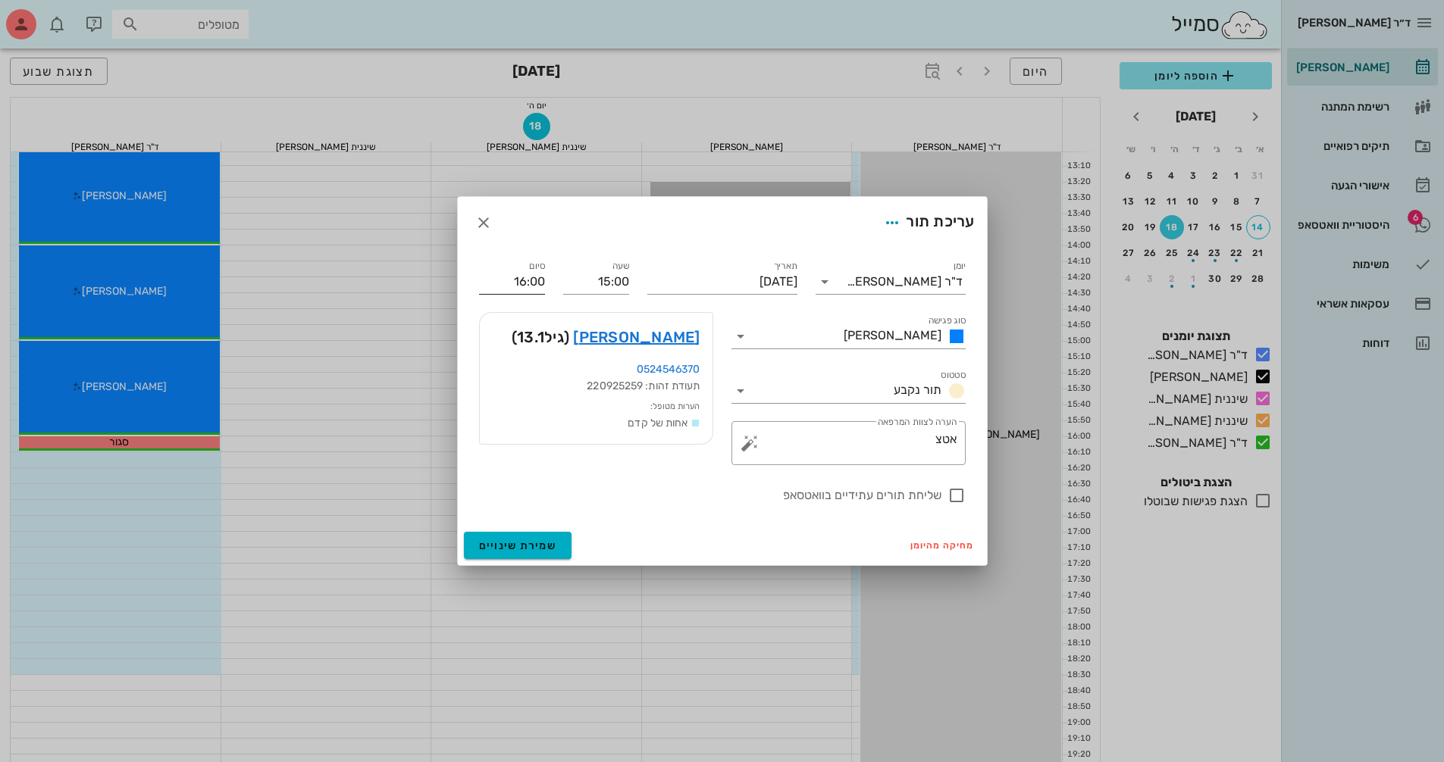
click at [540, 277] on input "16:00" at bounding box center [512, 282] width 66 height 24
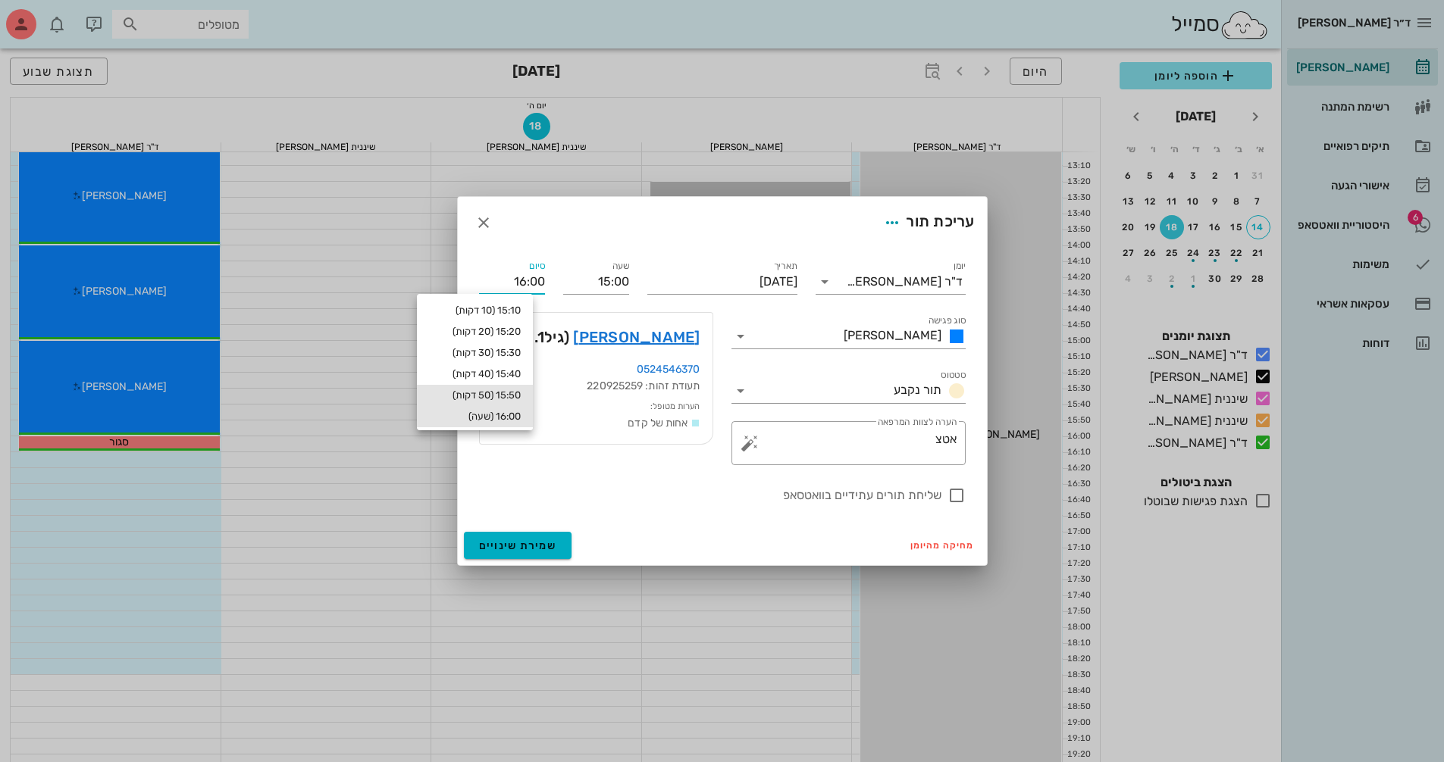
click at [512, 393] on div "15:50 (50 דקות)" at bounding box center [475, 396] width 92 height 12
type input "15:50"
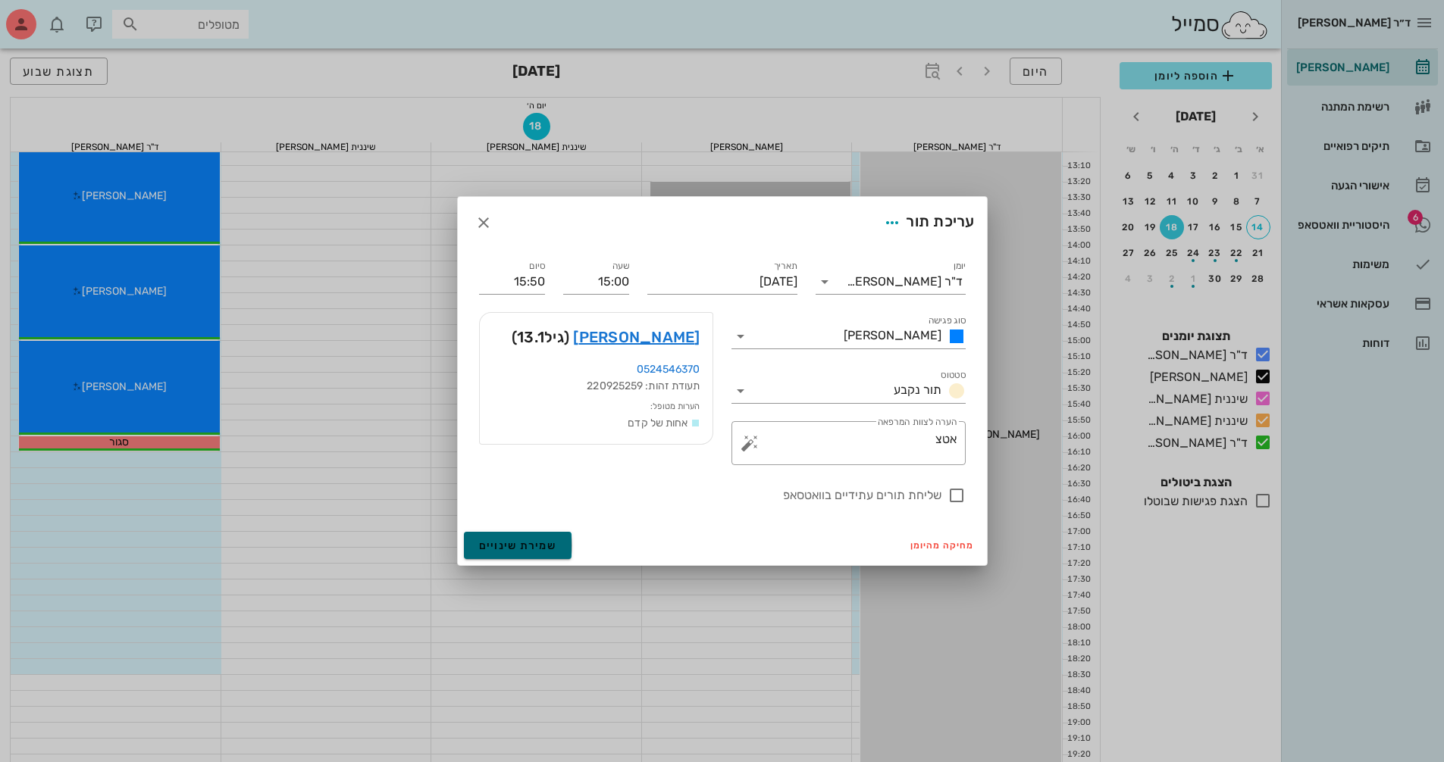
click at [546, 534] on button "שמירת שינויים" at bounding box center [518, 545] width 108 height 27
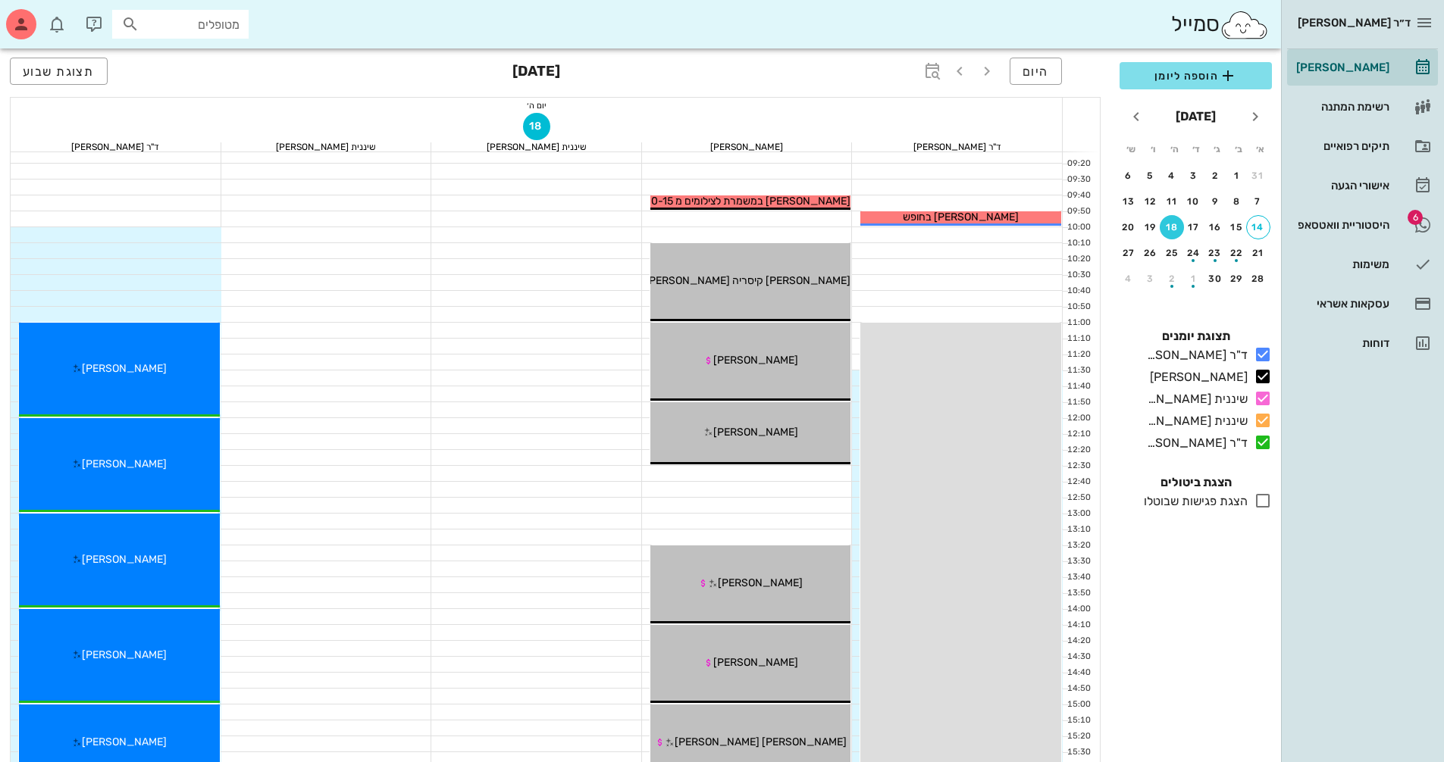
scroll to position [197, 0]
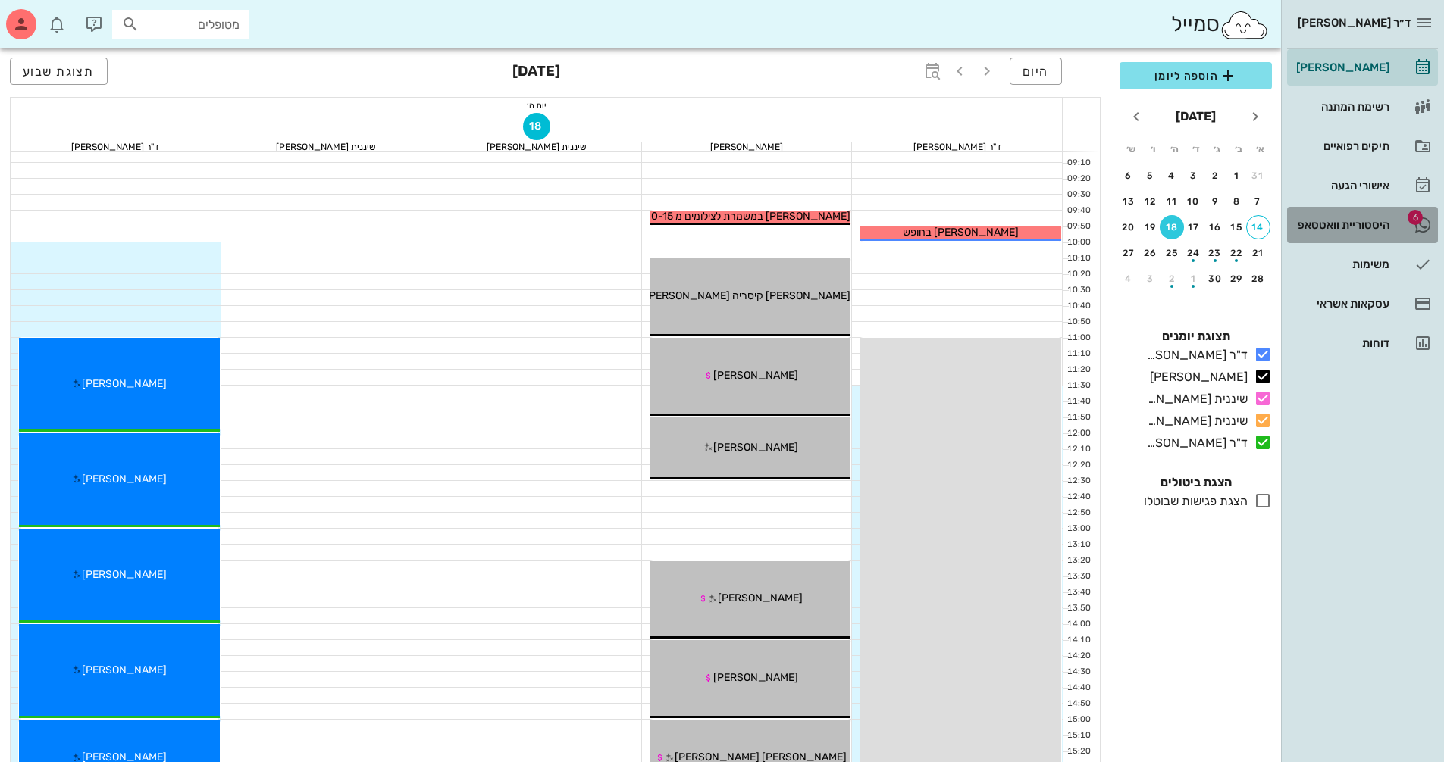
click at [1338, 239] on link "6 היסטוריית וואטסאפ" at bounding box center [1362, 225] width 151 height 36
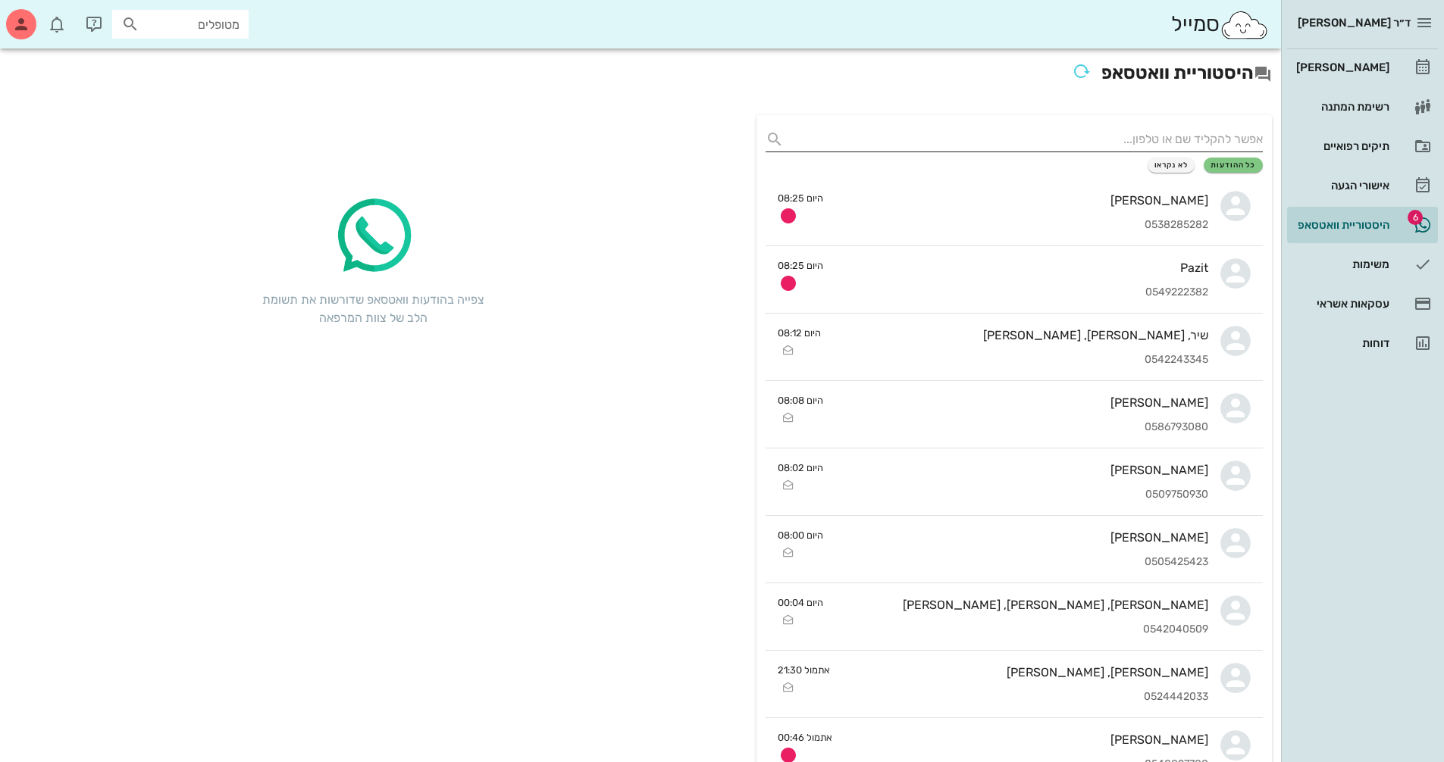
click at [1171, 136] on input "text" at bounding box center [1026, 139] width 473 height 24
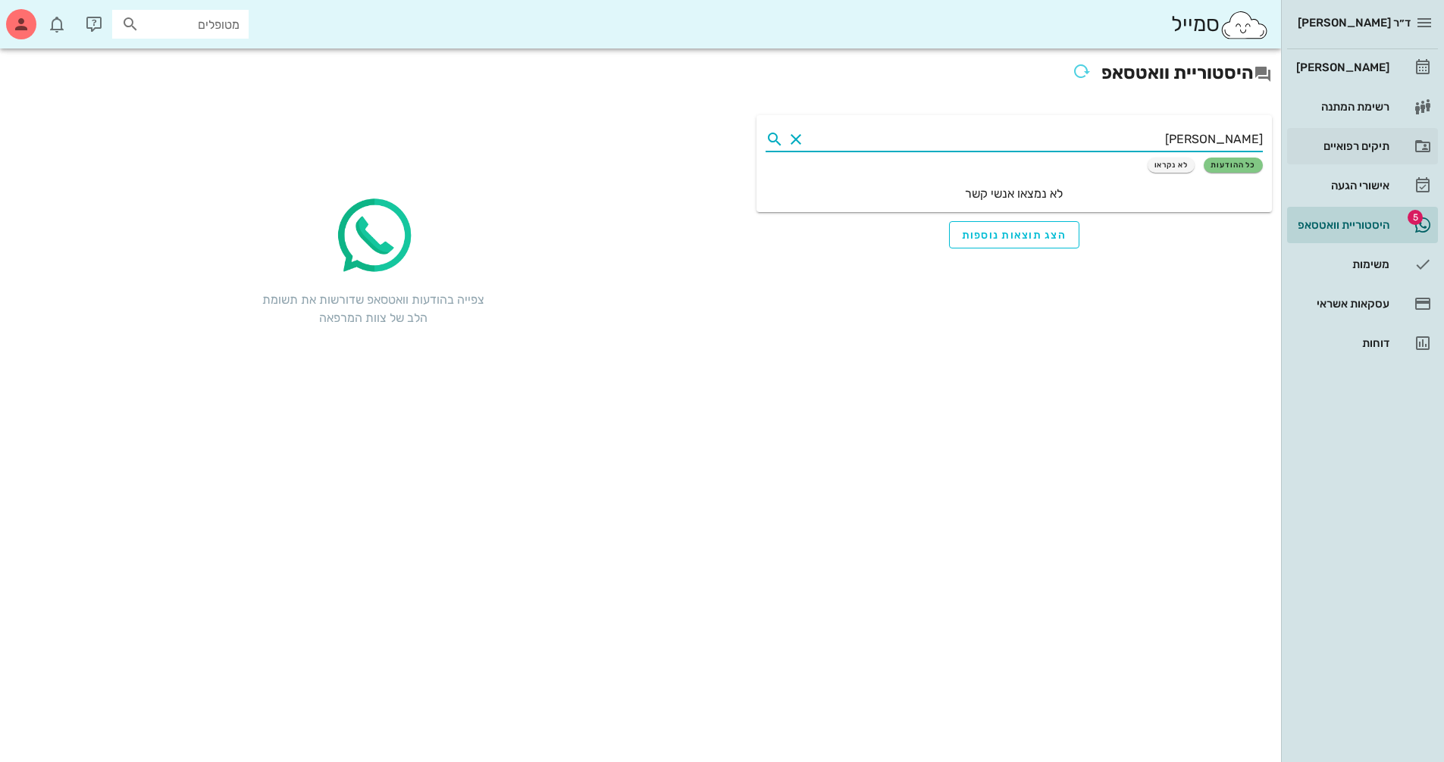
drag, startPoint x: 1208, startPoint y: 149, endPoint x: 1290, endPoint y: 149, distance: 81.8
click at [1290, 149] on div "ד״ר [PERSON_NAME] [PERSON_NAME] רשימת המתנה תיקים רפואיים אישורי הגעה 5 היסטורי…" at bounding box center [722, 381] width 1444 height 762
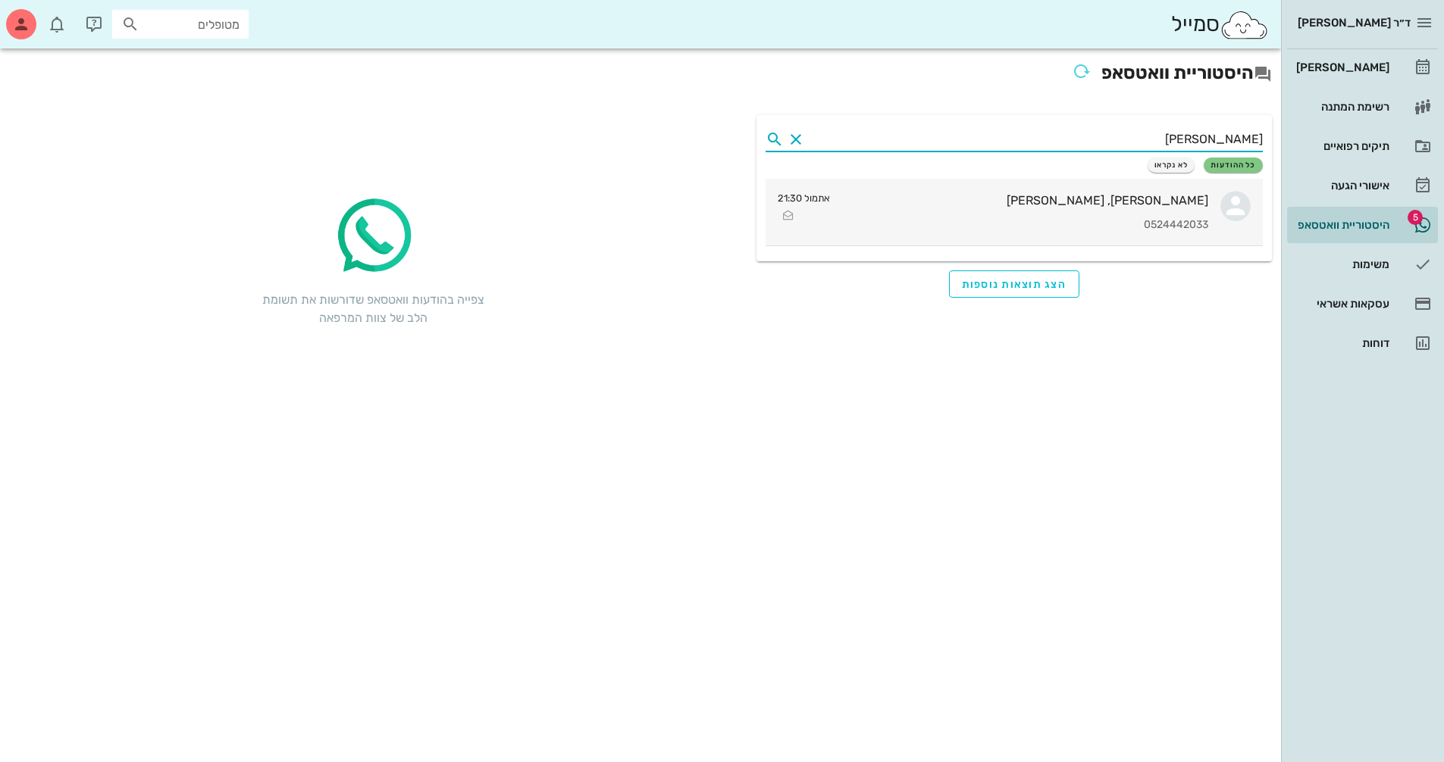
type input "[PERSON_NAME]"
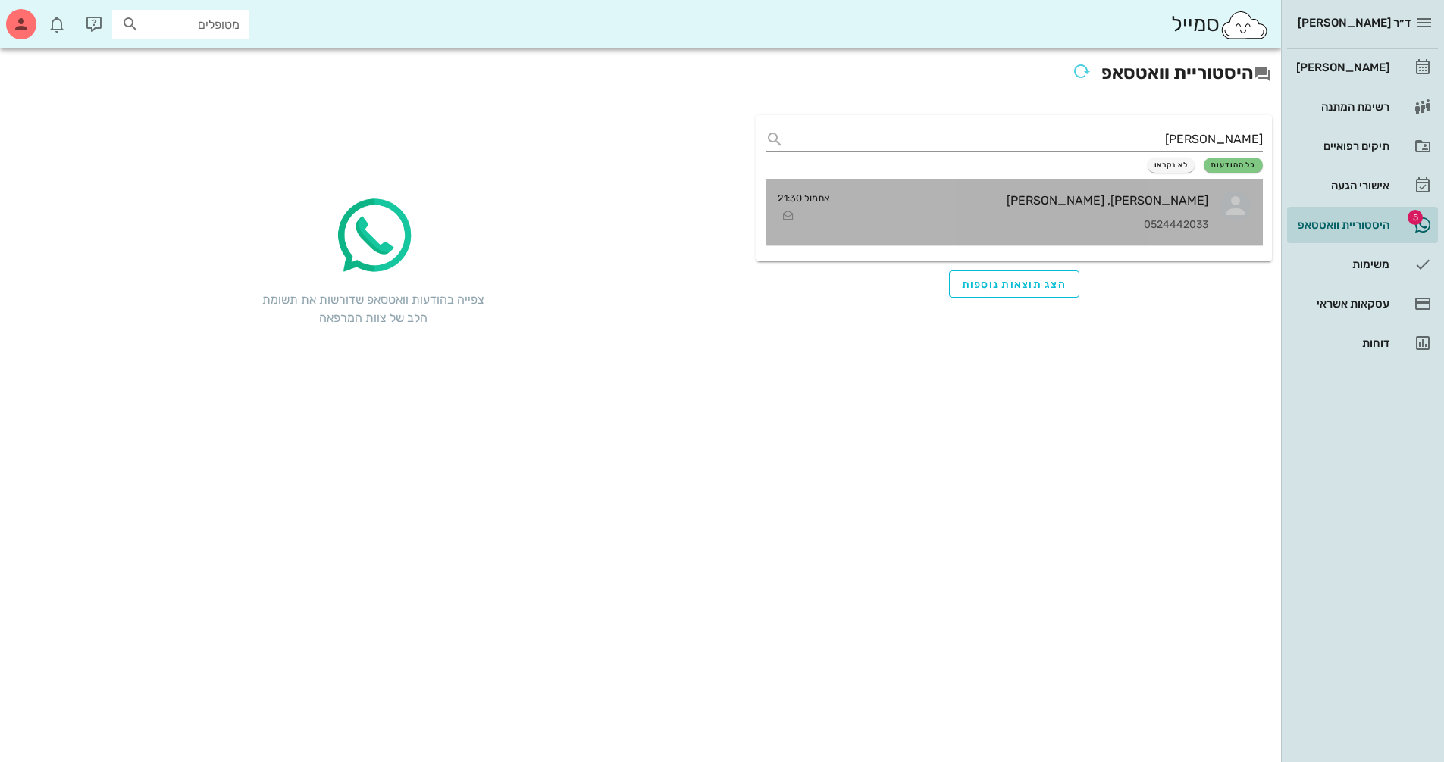
click at [1174, 211] on div "[PERSON_NAME], [PERSON_NAME] 0524442033" at bounding box center [1025, 212] width 366 height 67
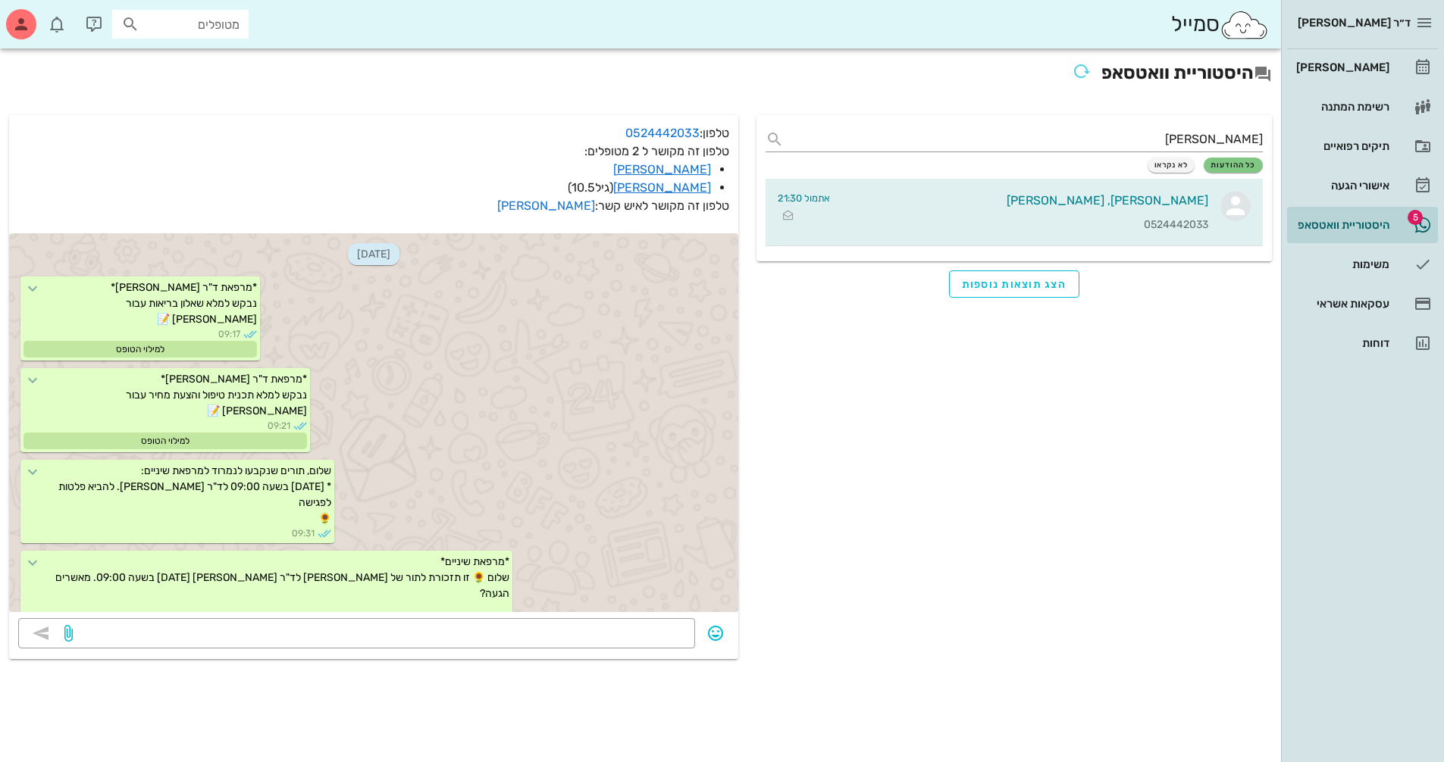
scroll to position [16596, 0]
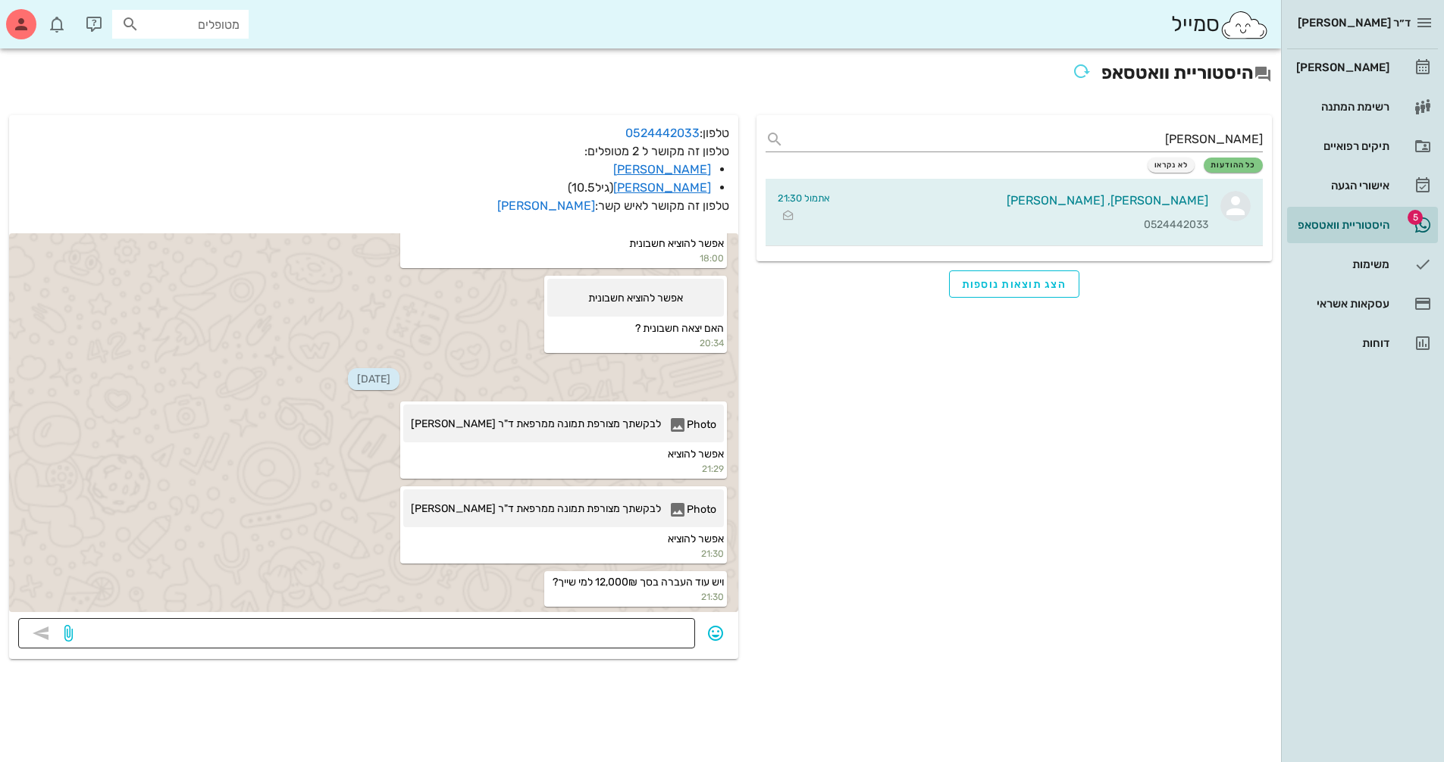
click at [641, 641] on textarea at bounding box center [381, 635] width 610 height 24
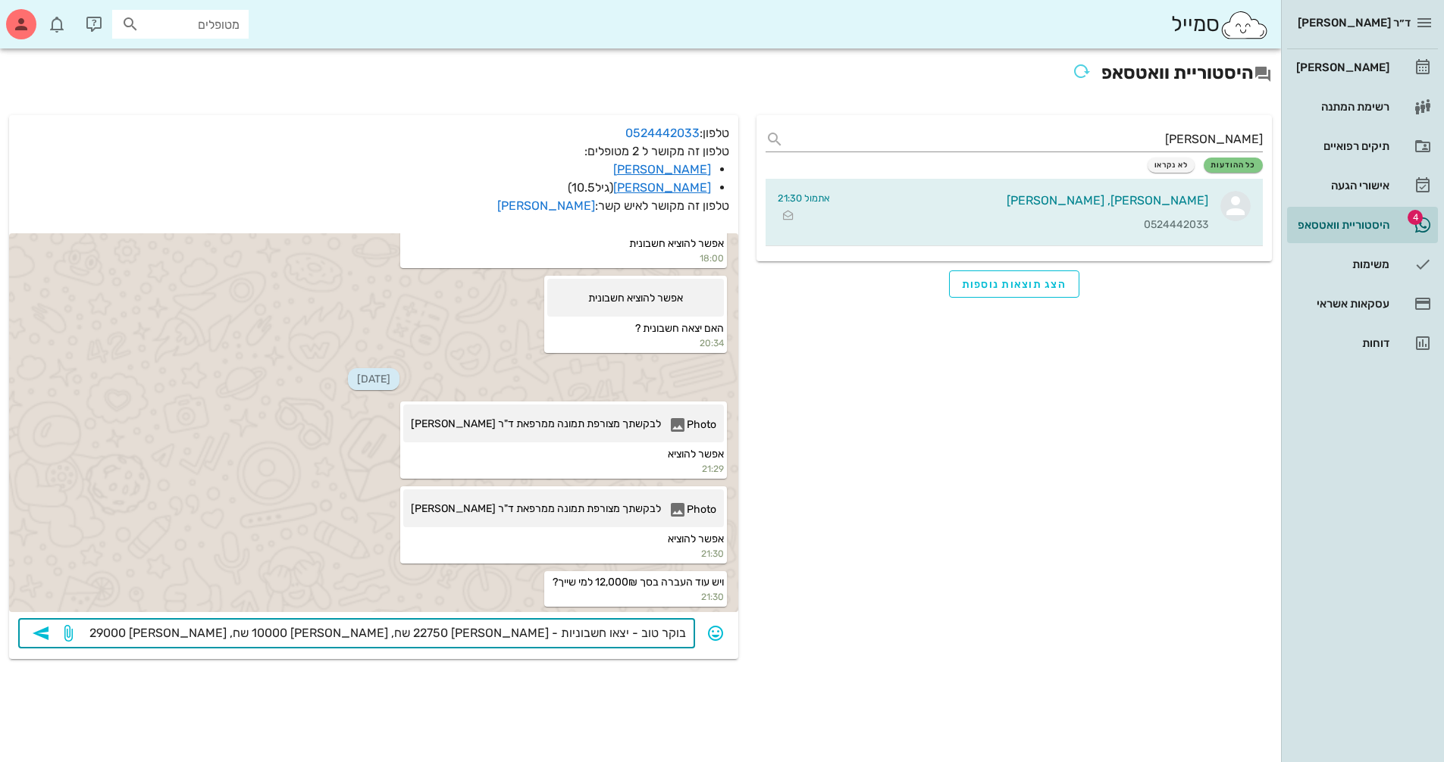
type textarea "בוקר טוב - יצאו חשבוניות - [PERSON_NAME] 22750 שח, [PERSON_NAME] 10000 שח, [PER…"
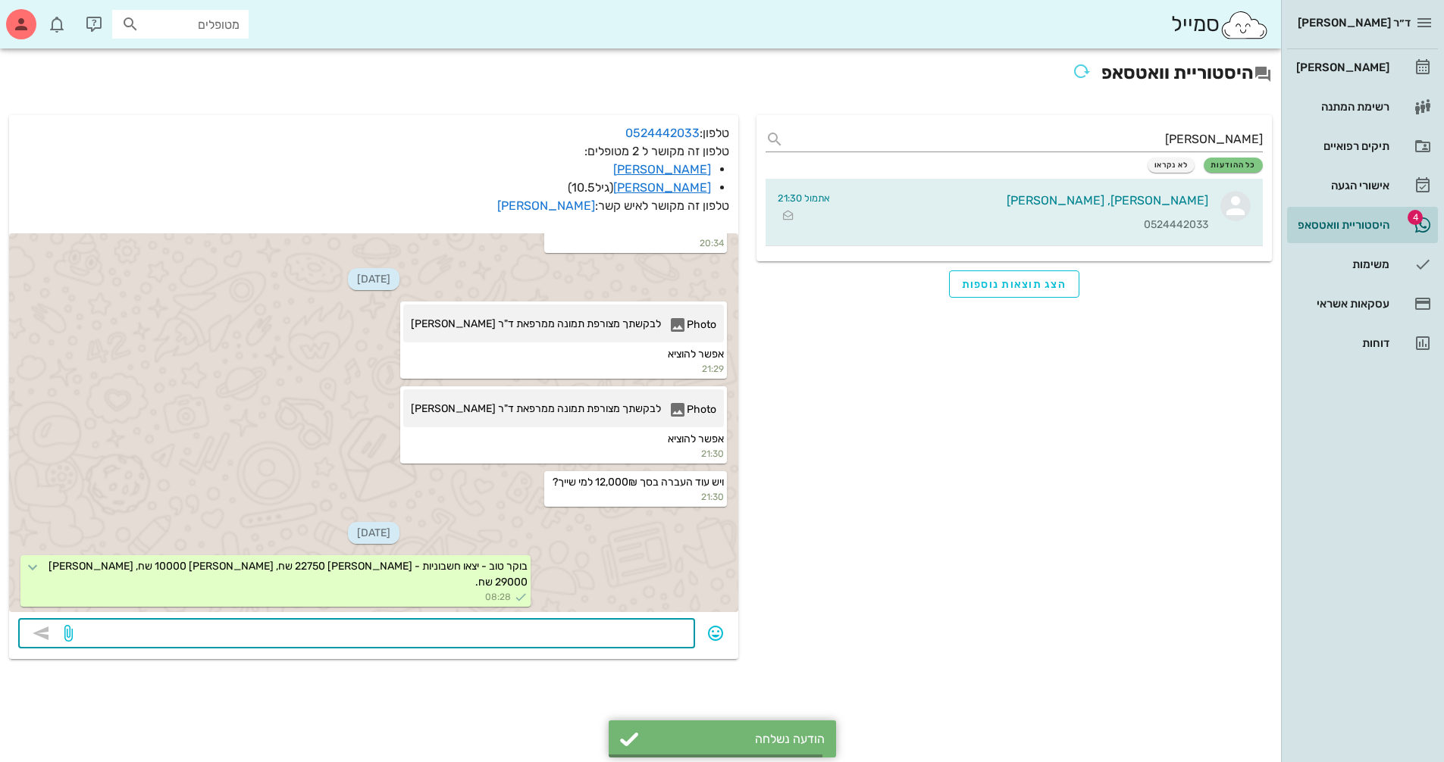
scroll to position [16680, 0]
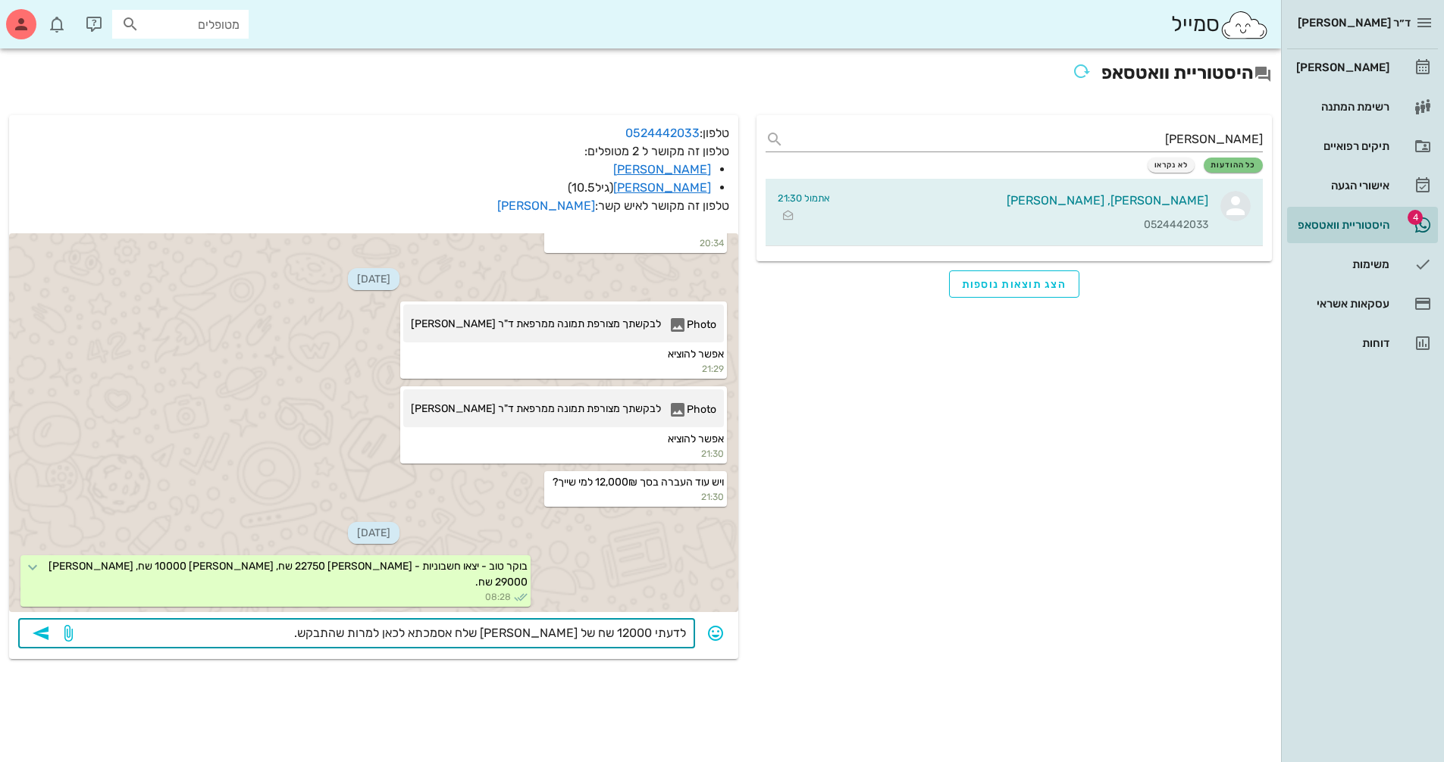
type textarea "לדעתי 12000 שח של [PERSON_NAME] שלח אסמכתא לכאן למרות שהתבקש."
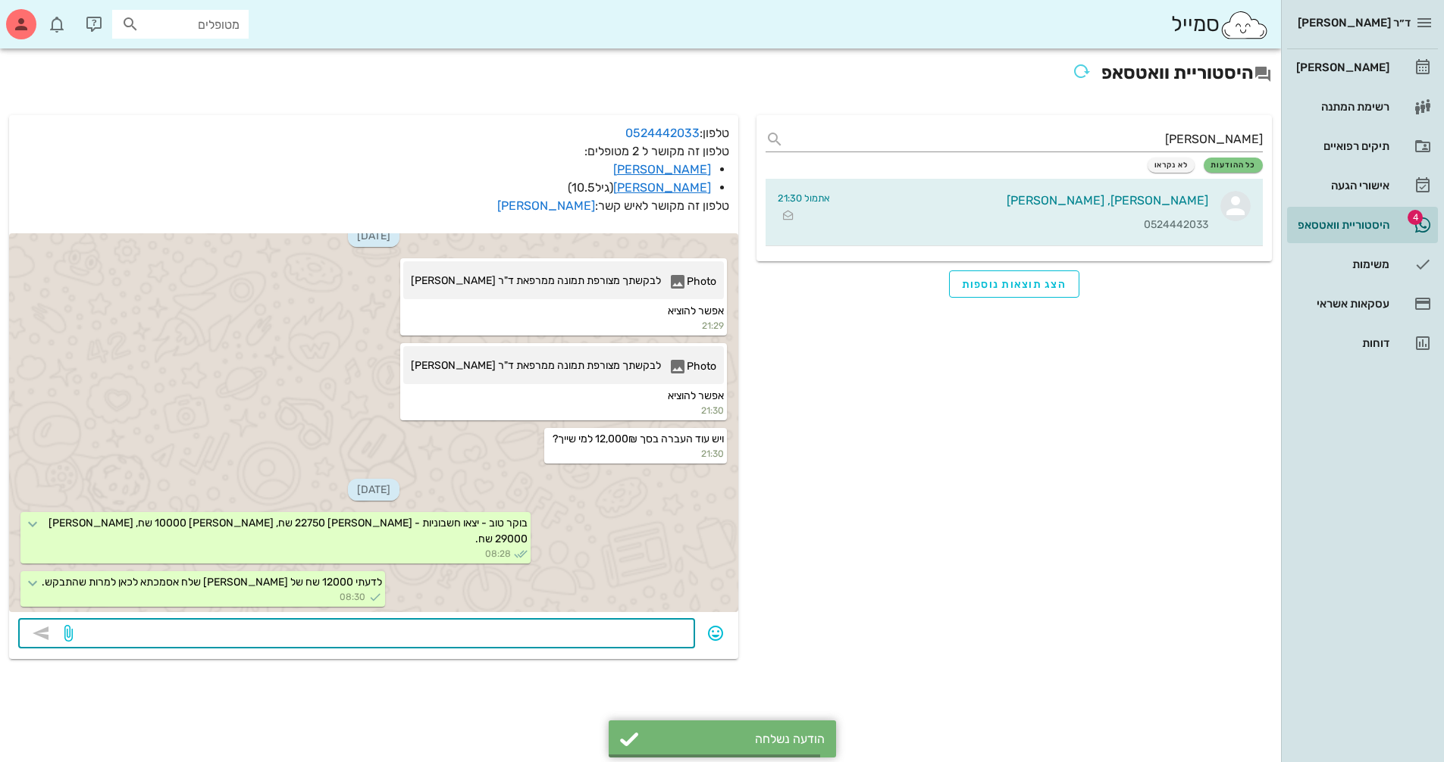
scroll to position [16723, 0]
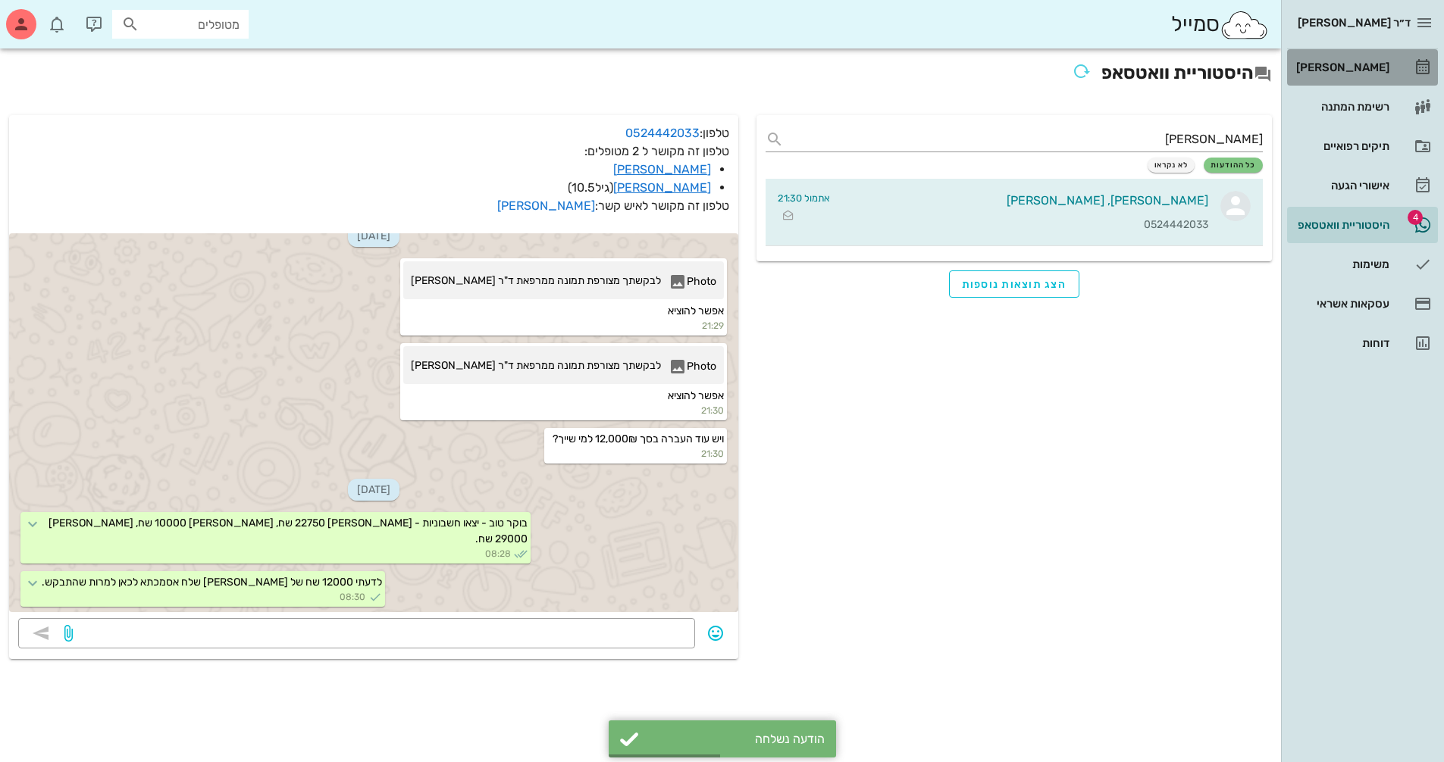
click at [1335, 73] on div "[PERSON_NAME]" at bounding box center [1341, 67] width 96 height 12
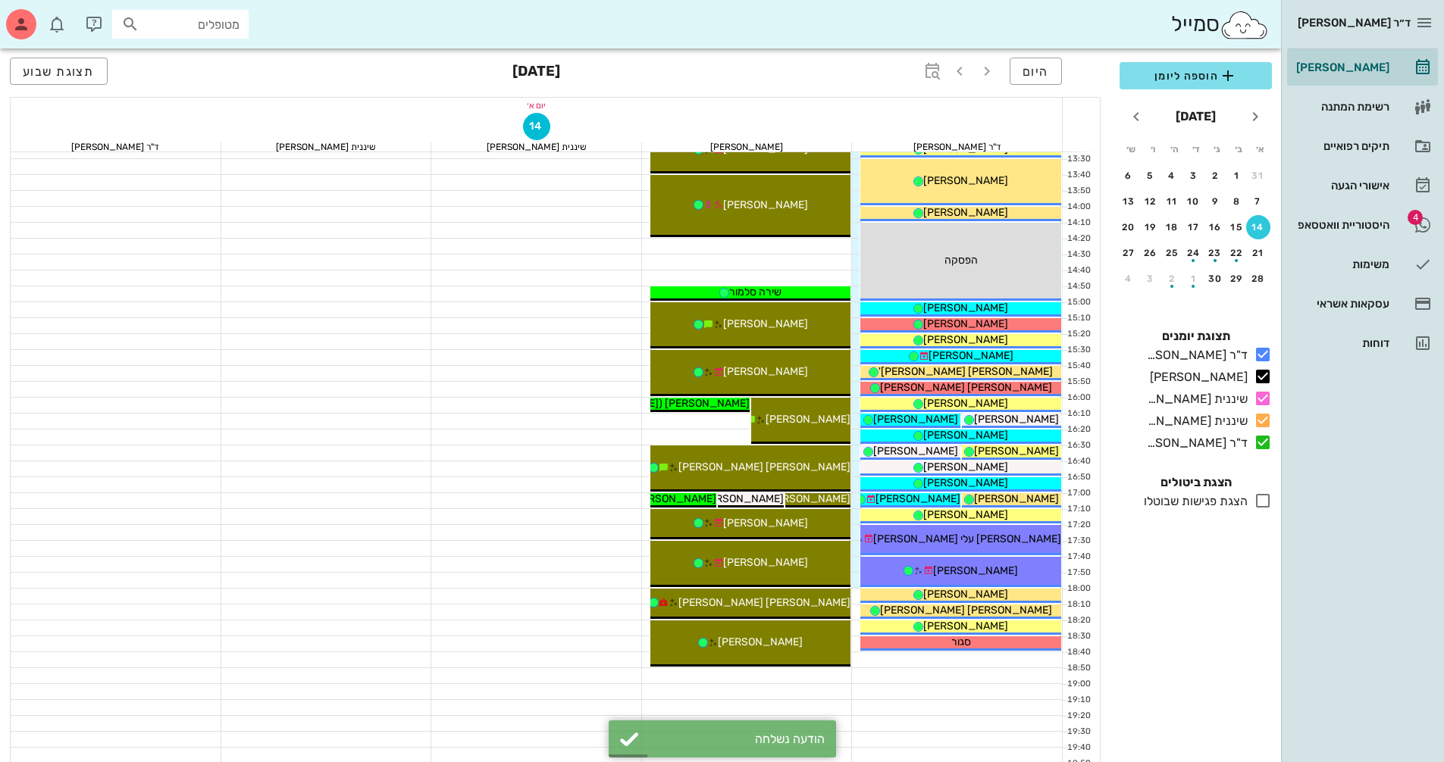
scroll to position [682, 0]
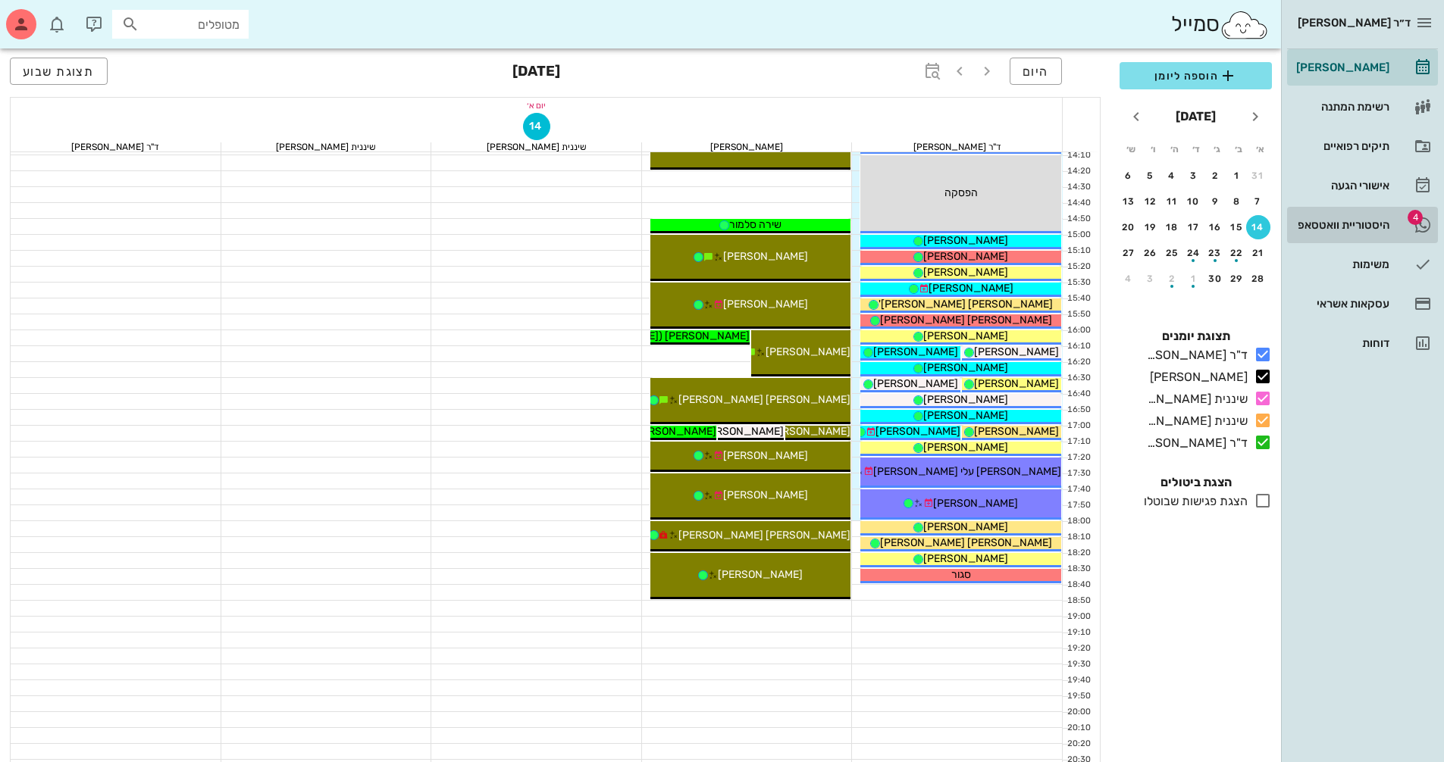
click at [1325, 223] on div "היסטוריית וואטסאפ" at bounding box center [1341, 225] width 96 height 12
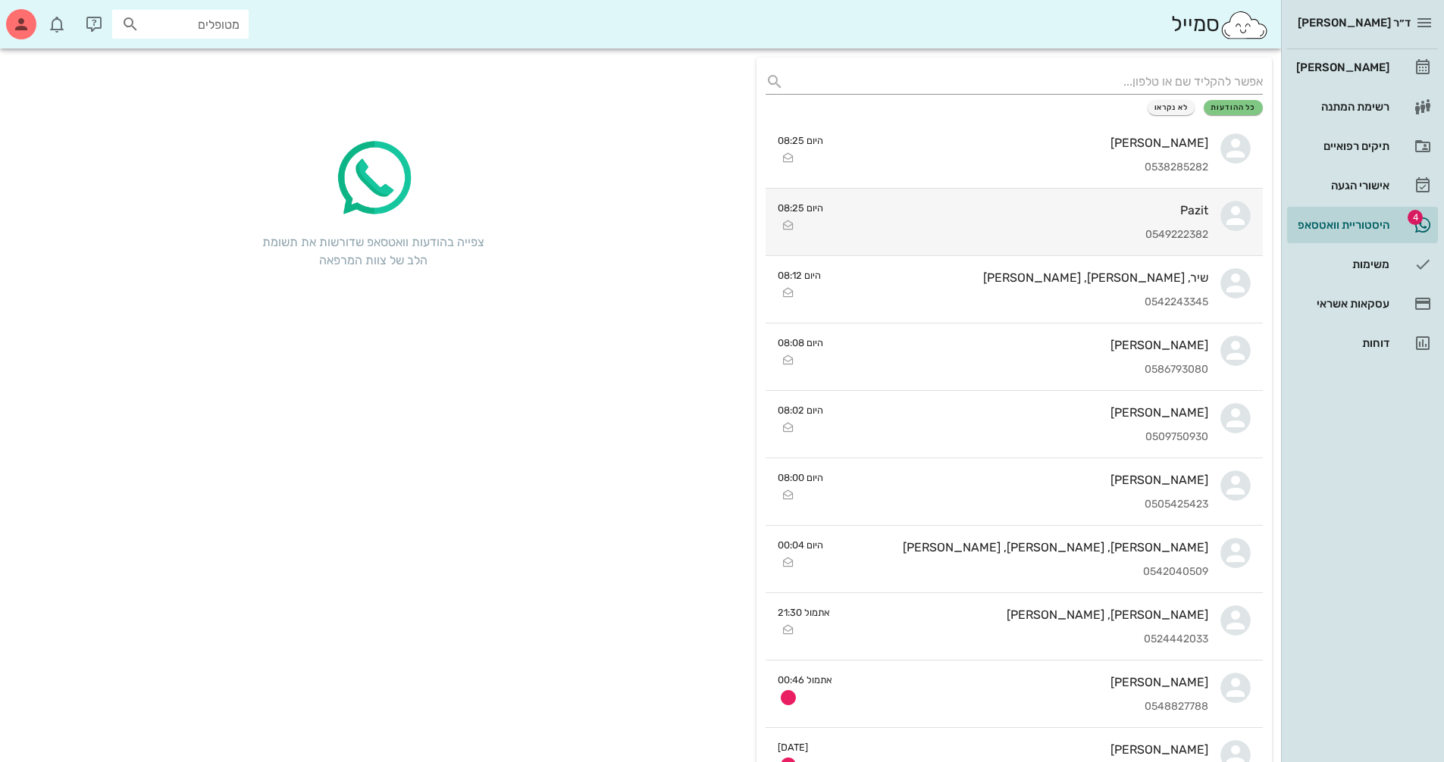
scroll to position [152, 0]
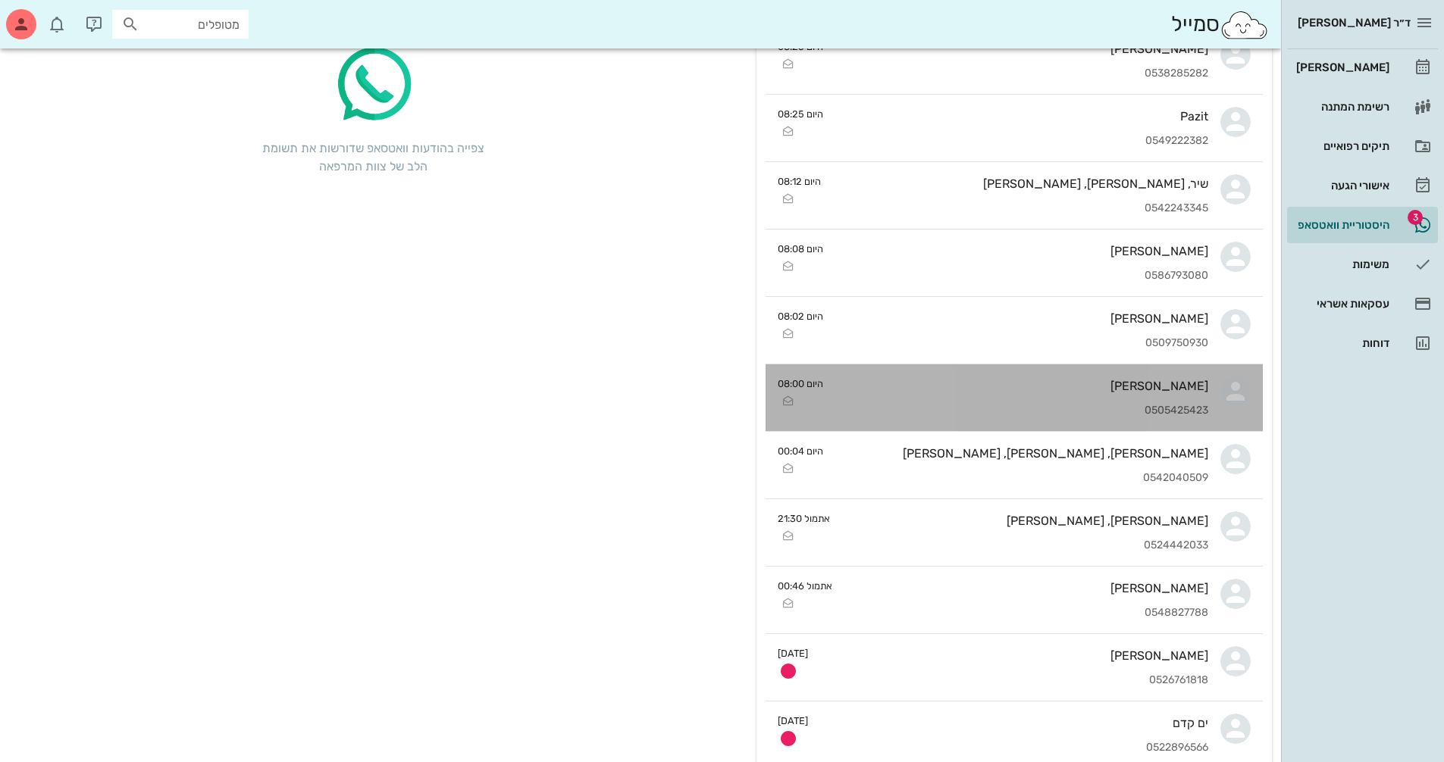
click at [1086, 386] on div "[PERSON_NAME]" at bounding box center [1021, 386] width 373 height 14
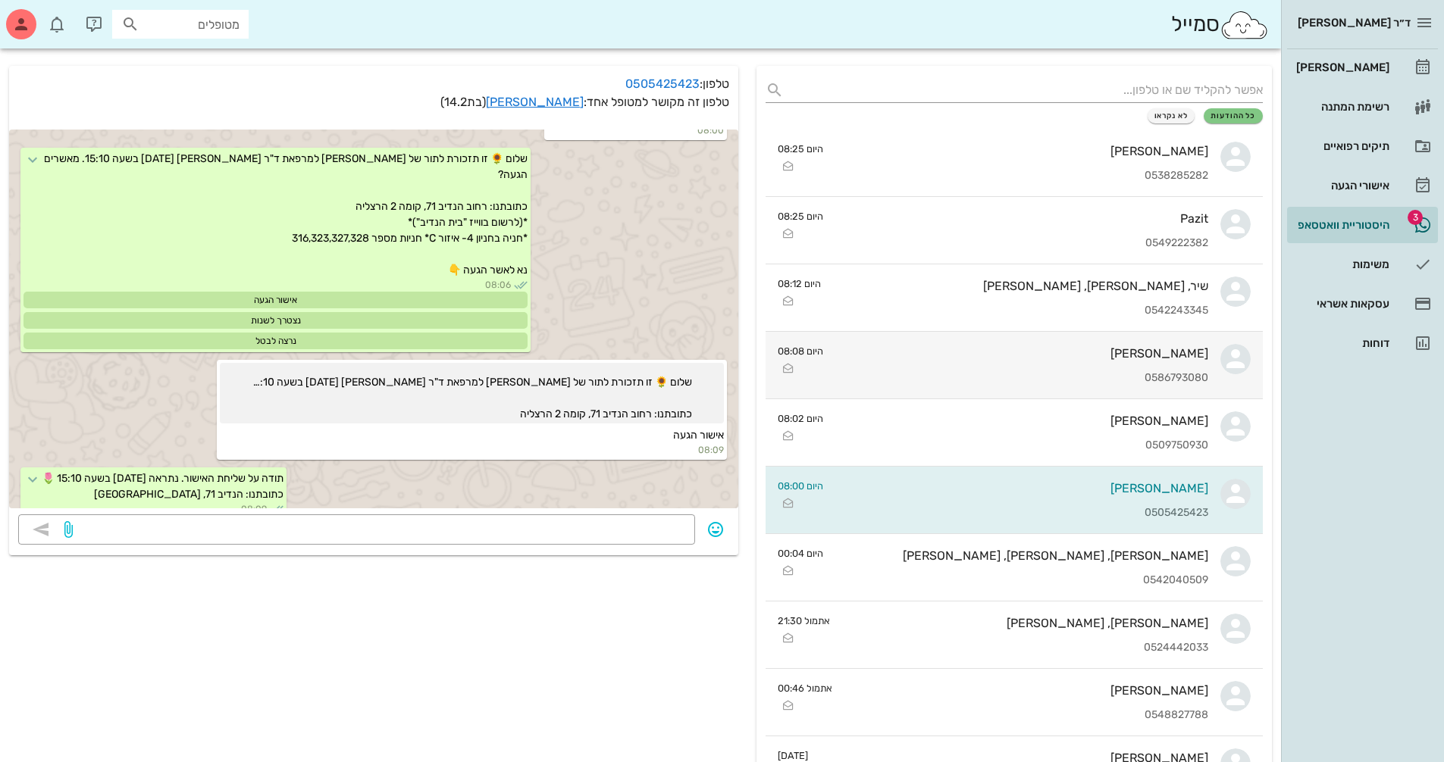
scroll to position [76, 0]
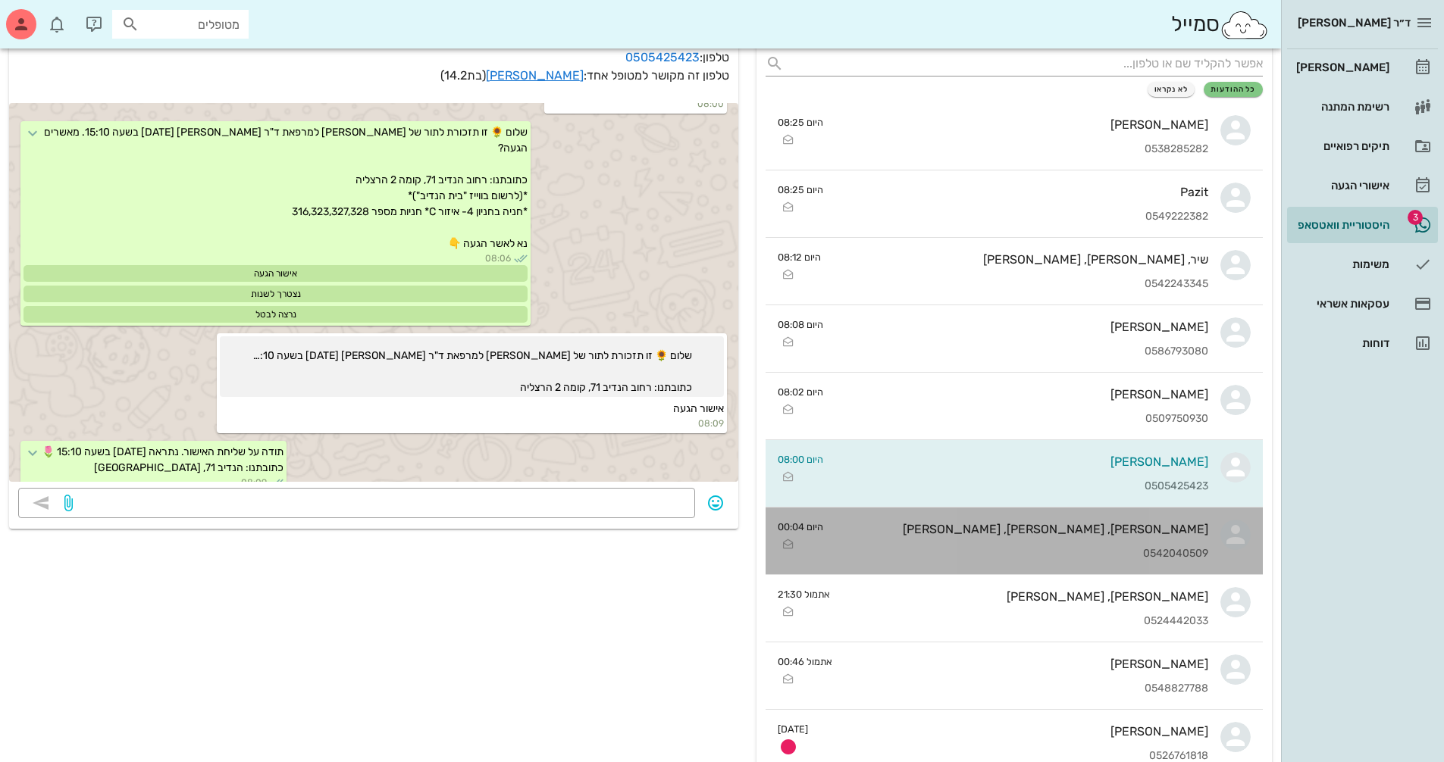
click at [990, 530] on div "[PERSON_NAME], [PERSON_NAME], [PERSON_NAME]" at bounding box center [1021, 529] width 373 height 14
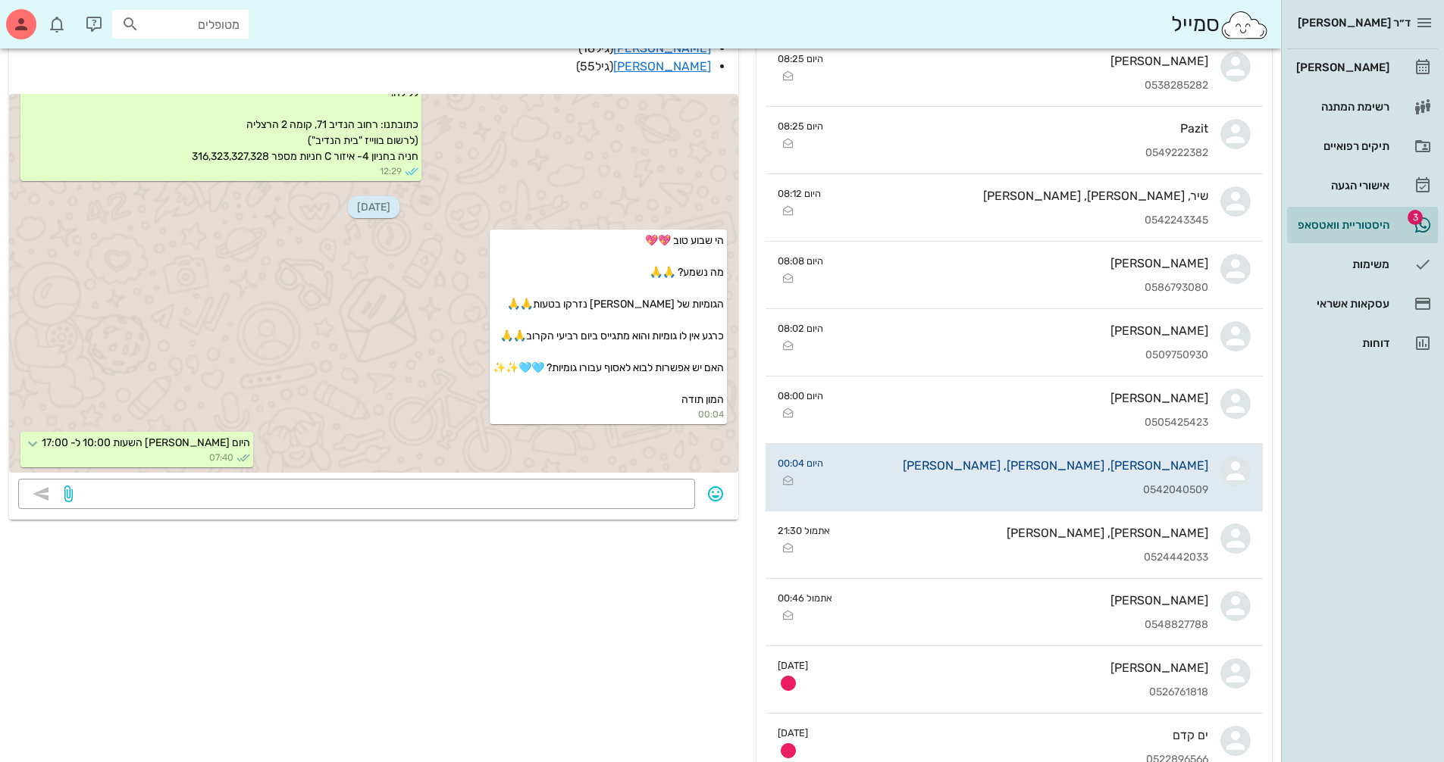
scroll to position [152, 0]
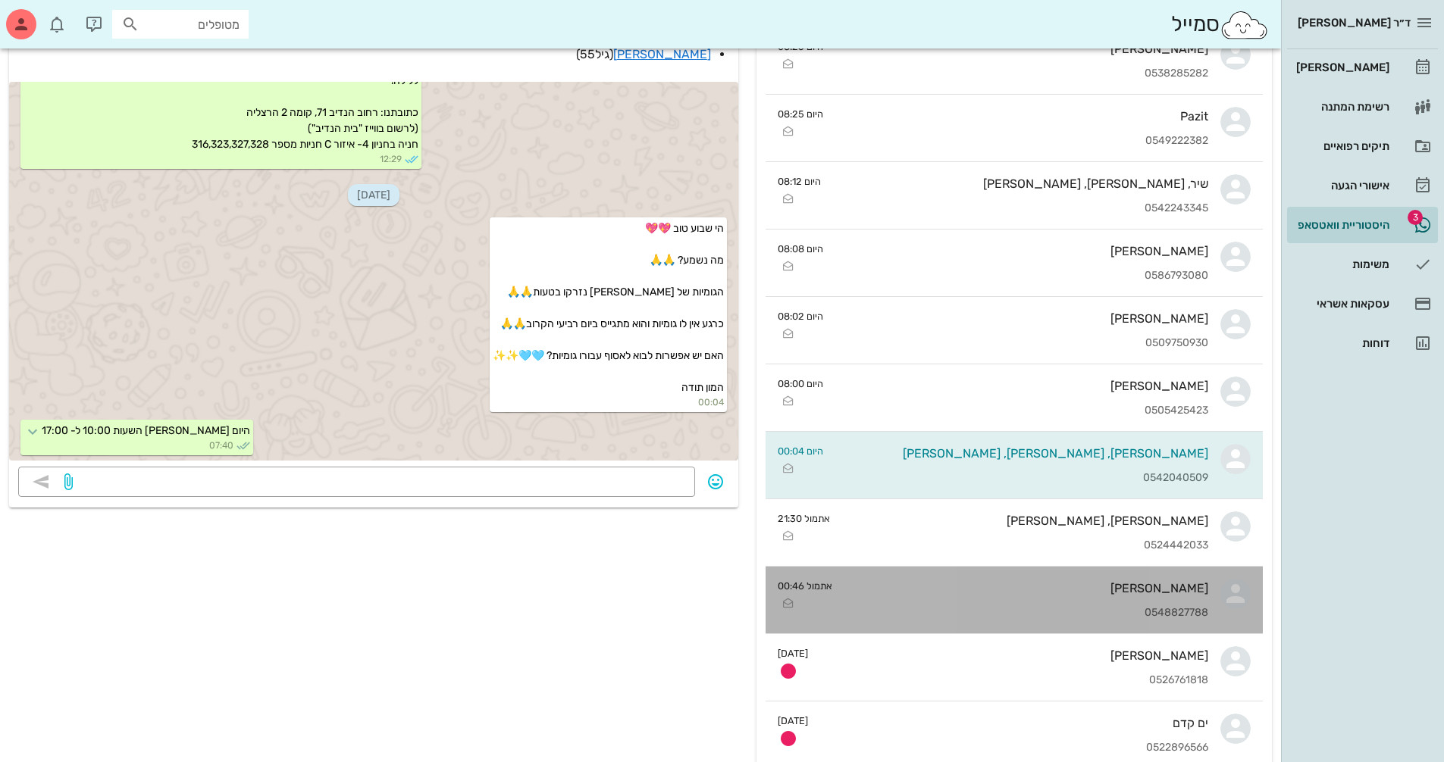
click at [971, 611] on div "0548827788" at bounding box center [1026, 613] width 364 height 13
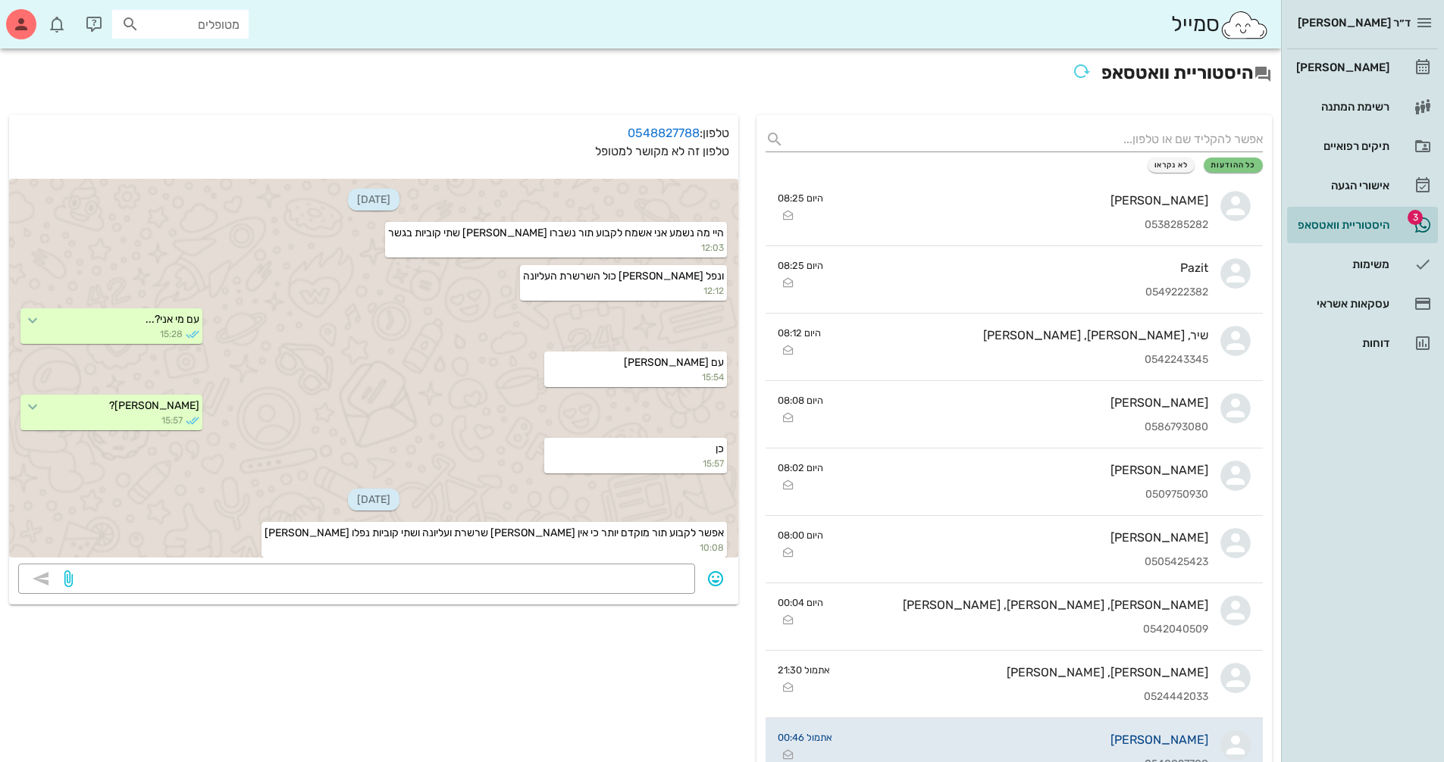
scroll to position [494, 0]
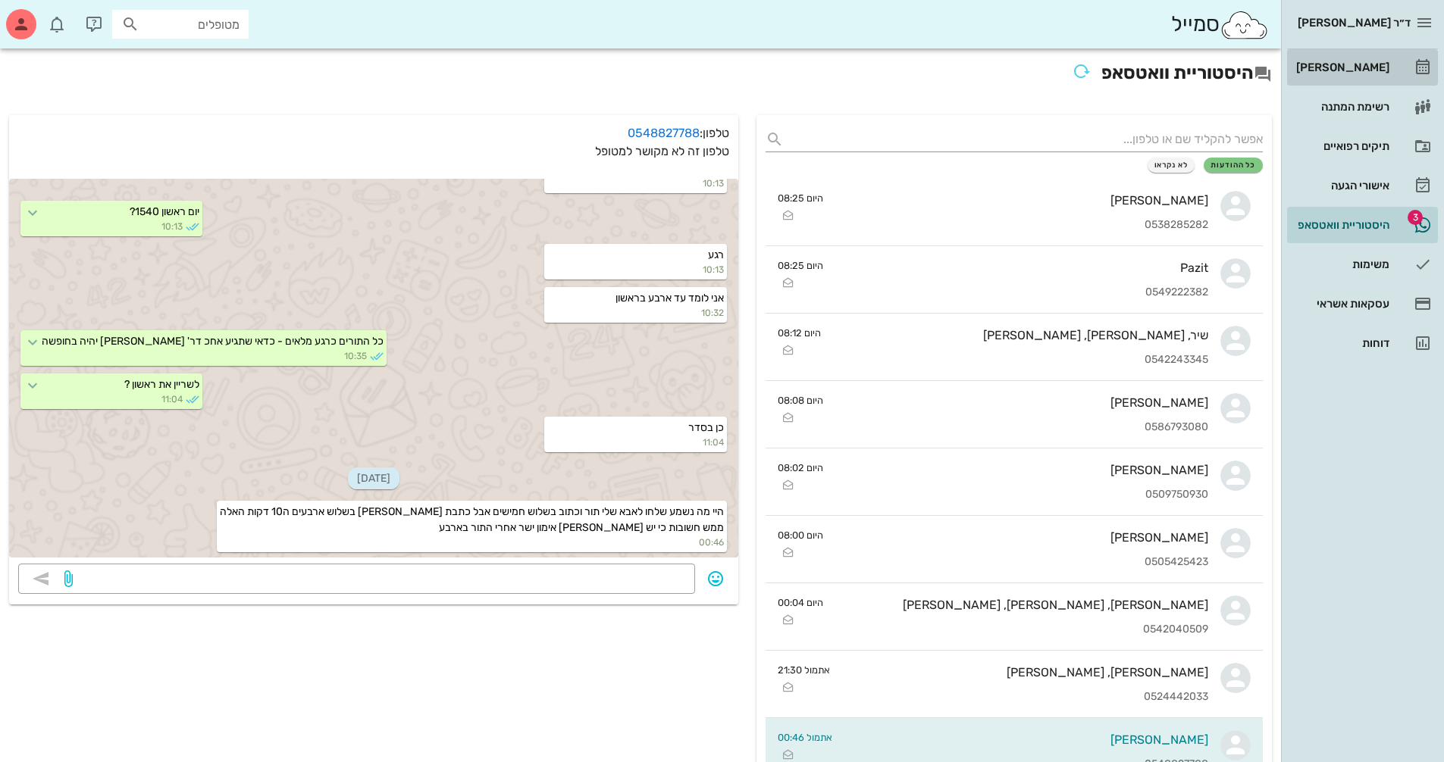
click at [1353, 74] on div "[PERSON_NAME]" at bounding box center [1341, 67] width 96 height 24
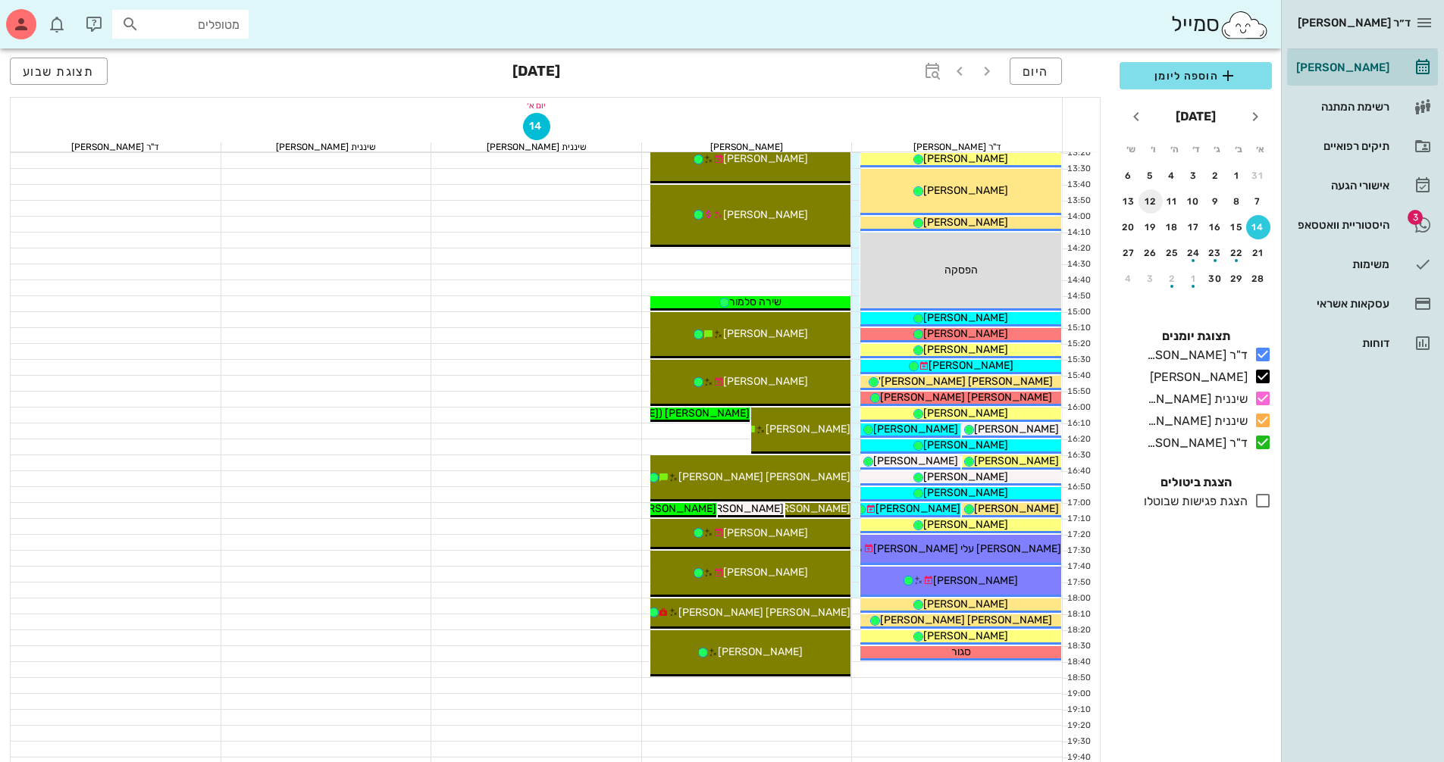
scroll to position [606, 0]
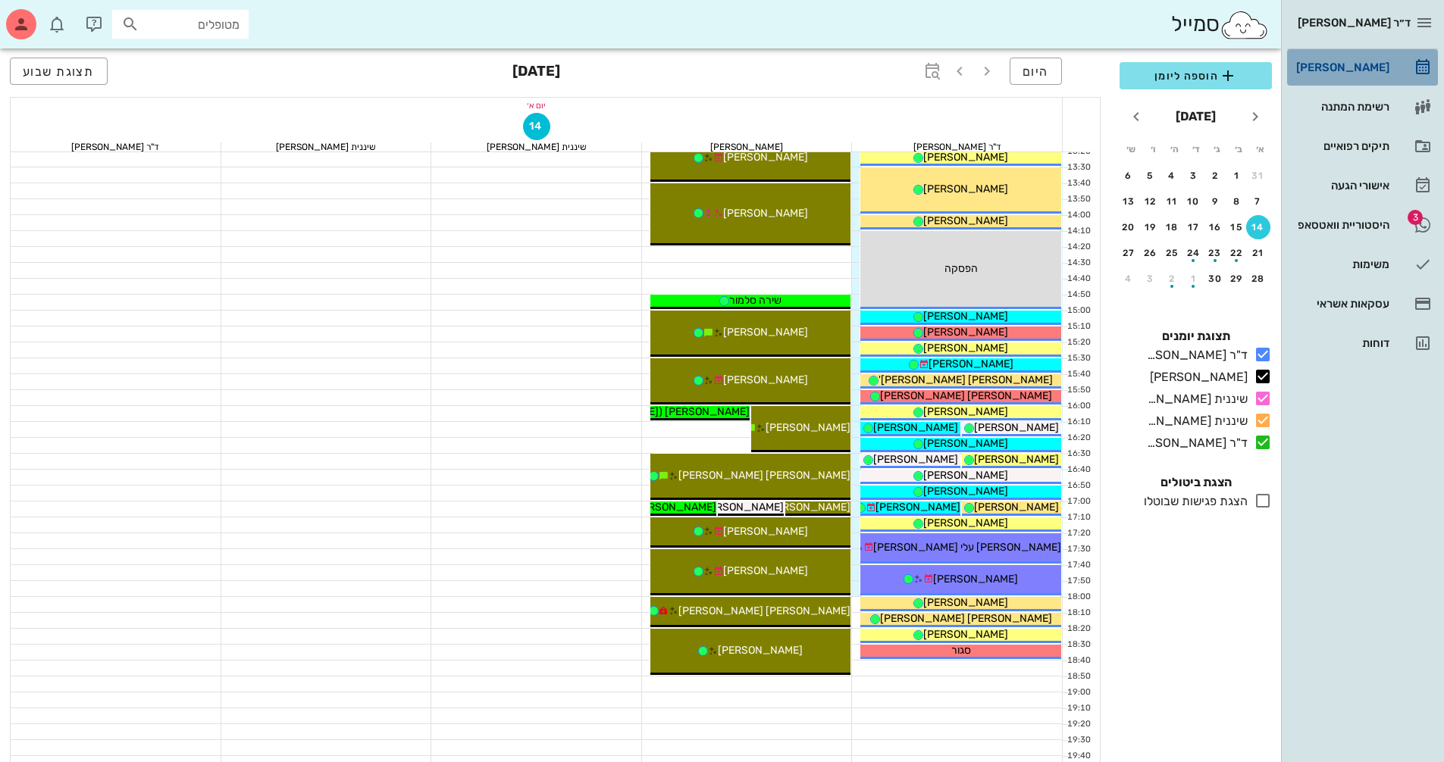
click at [1350, 67] on div "[PERSON_NAME]" at bounding box center [1341, 67] width 96 height 12
click at [1357, 223] on div "היסטוריית וואטסאפ" at bounding box center [1341, 225] width 96 height 12
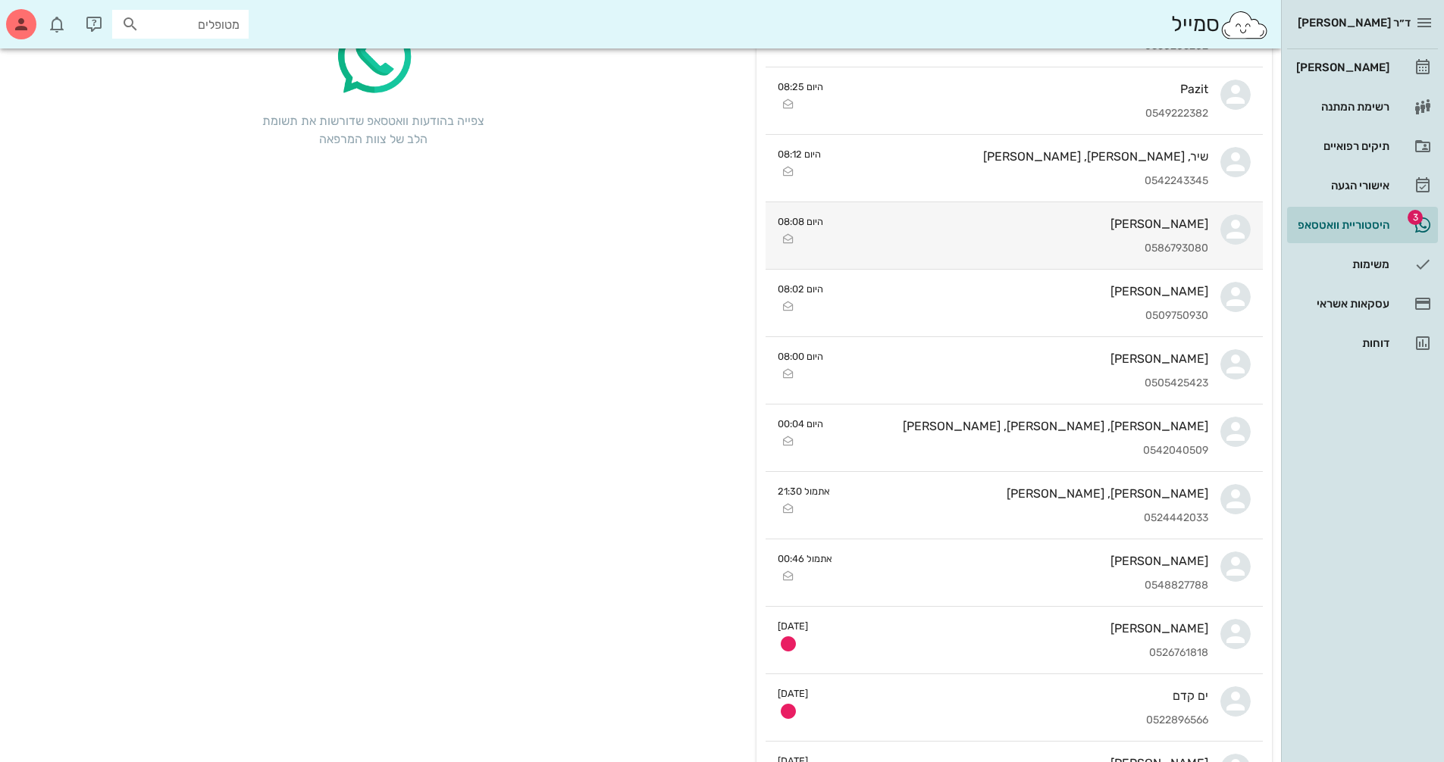
scroll to position [227, 0]
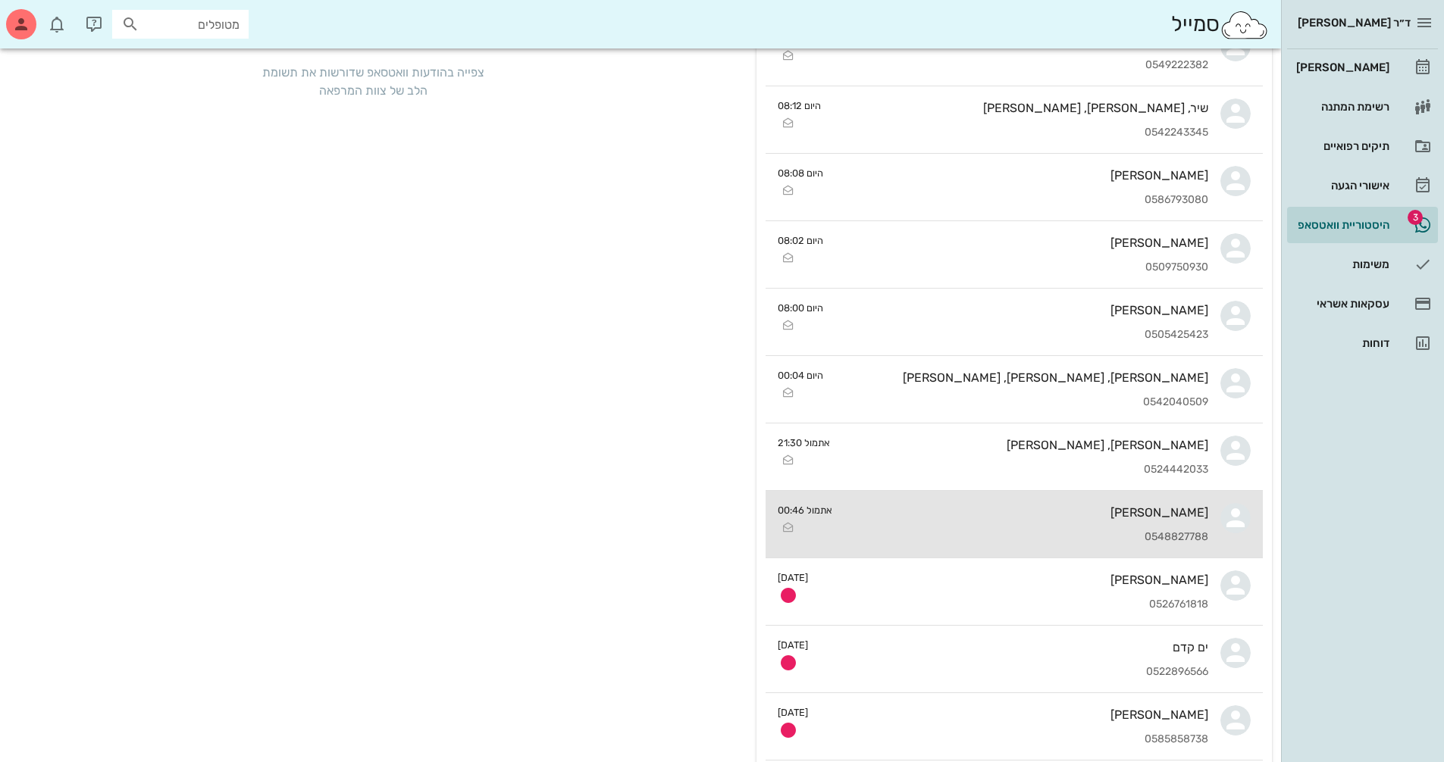
click at [1075, 512] on div "[PERSON_NAME]" at bounding box center [1026, 512] width 364 height 14
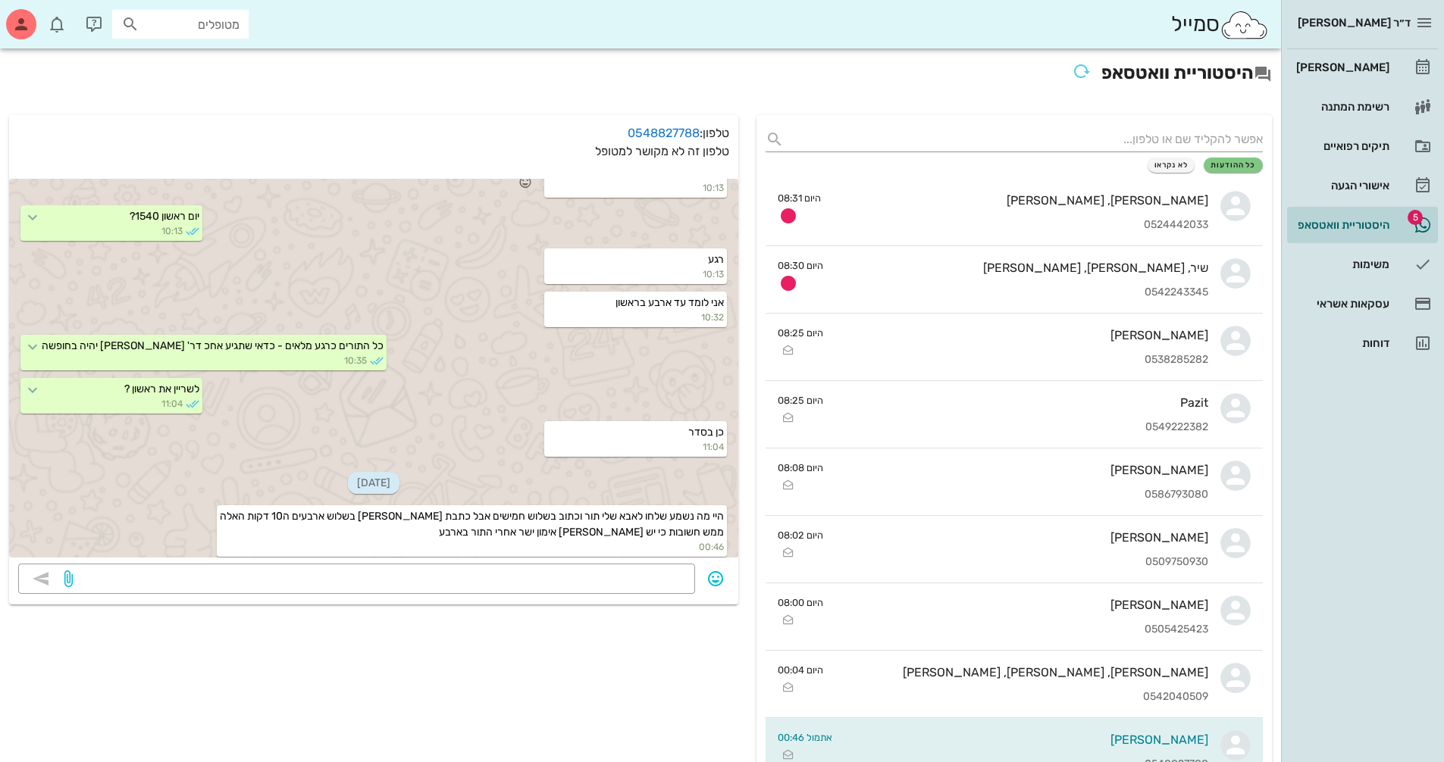
scroll to position [494, 0]
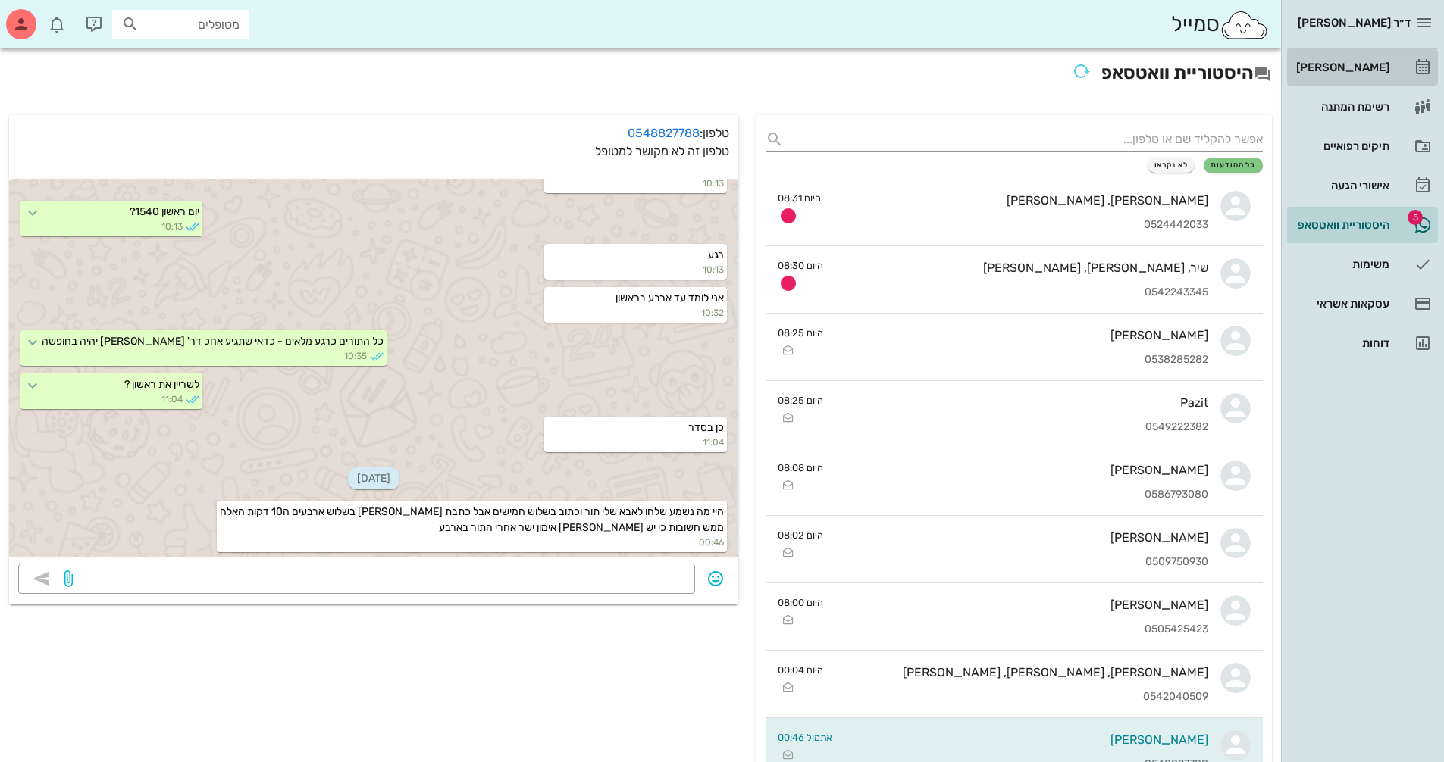
click at [1372, 64] on div "[PERSON_NAME]" at bounding box center [1341, 67] width 96 height 12
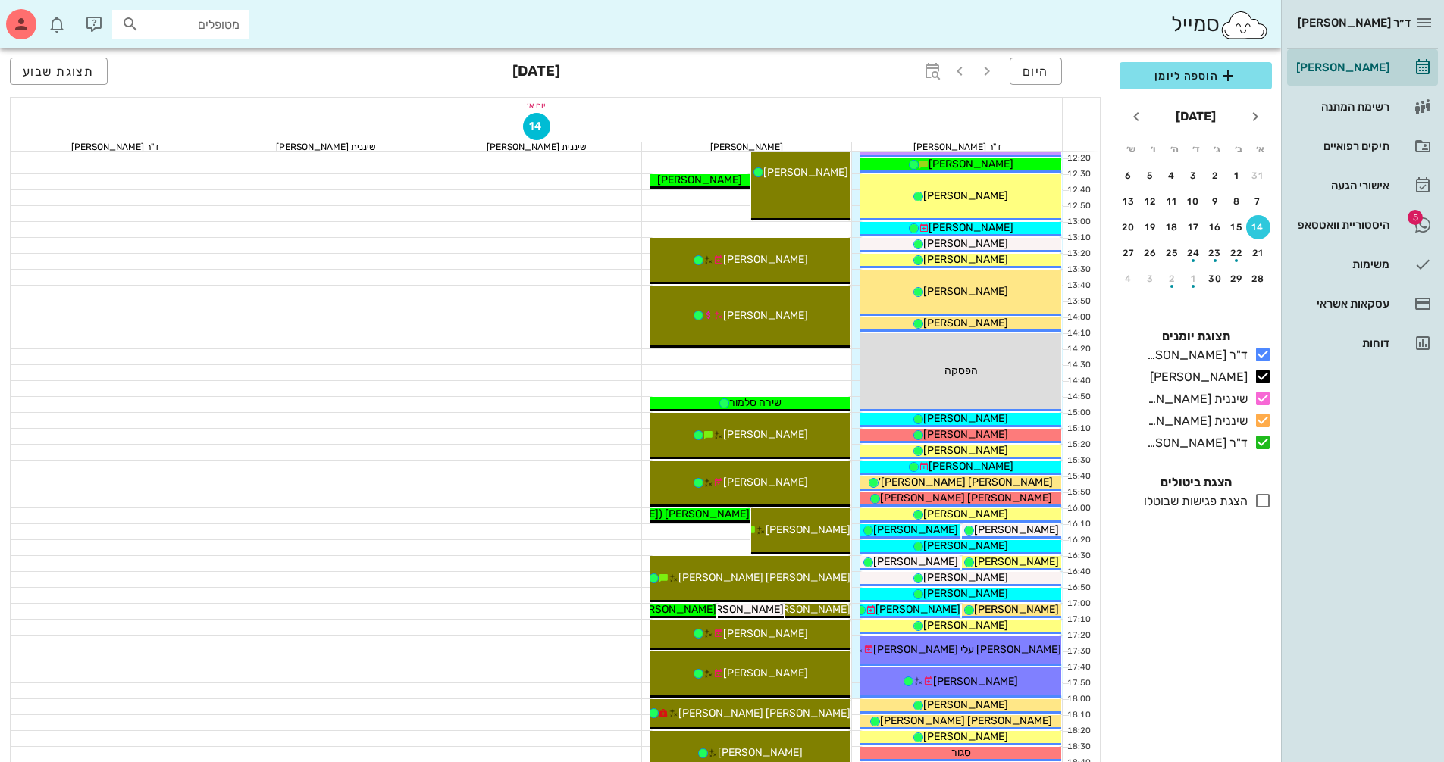
scroll to position [530, 0]
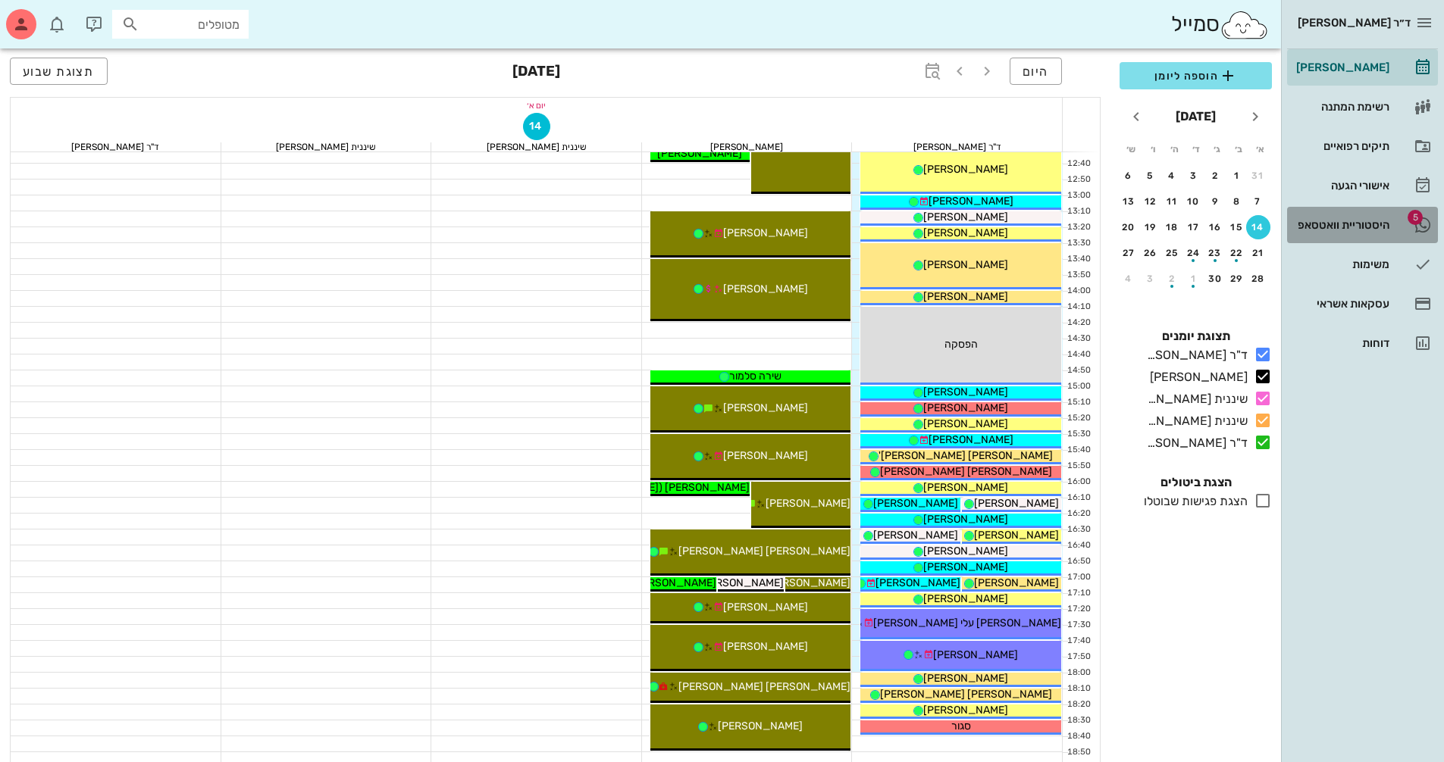
click at [1325, 222] on div "היסטוריית וואטסאפ" at bounding box center [1341, 225] width 96 height 12
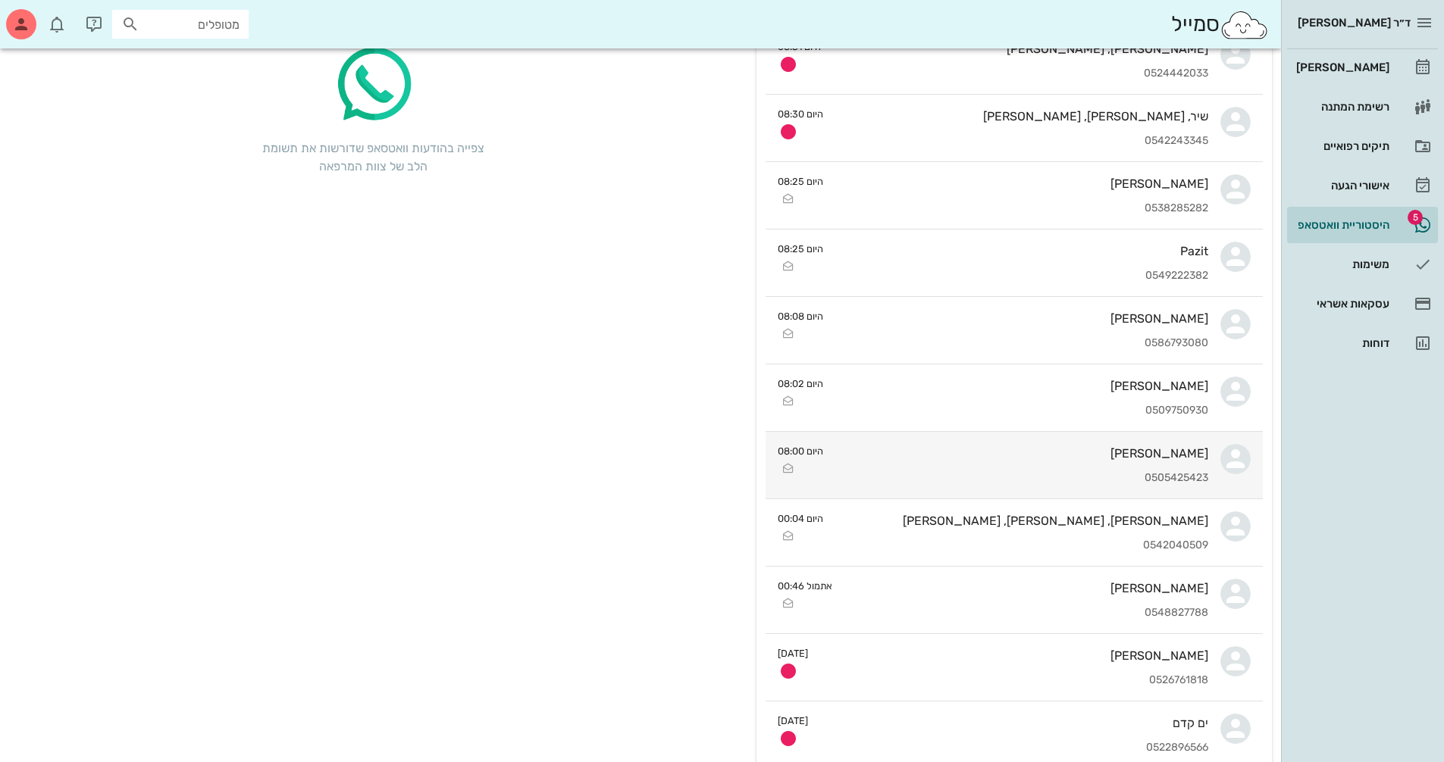
scroll to position [227, 0]
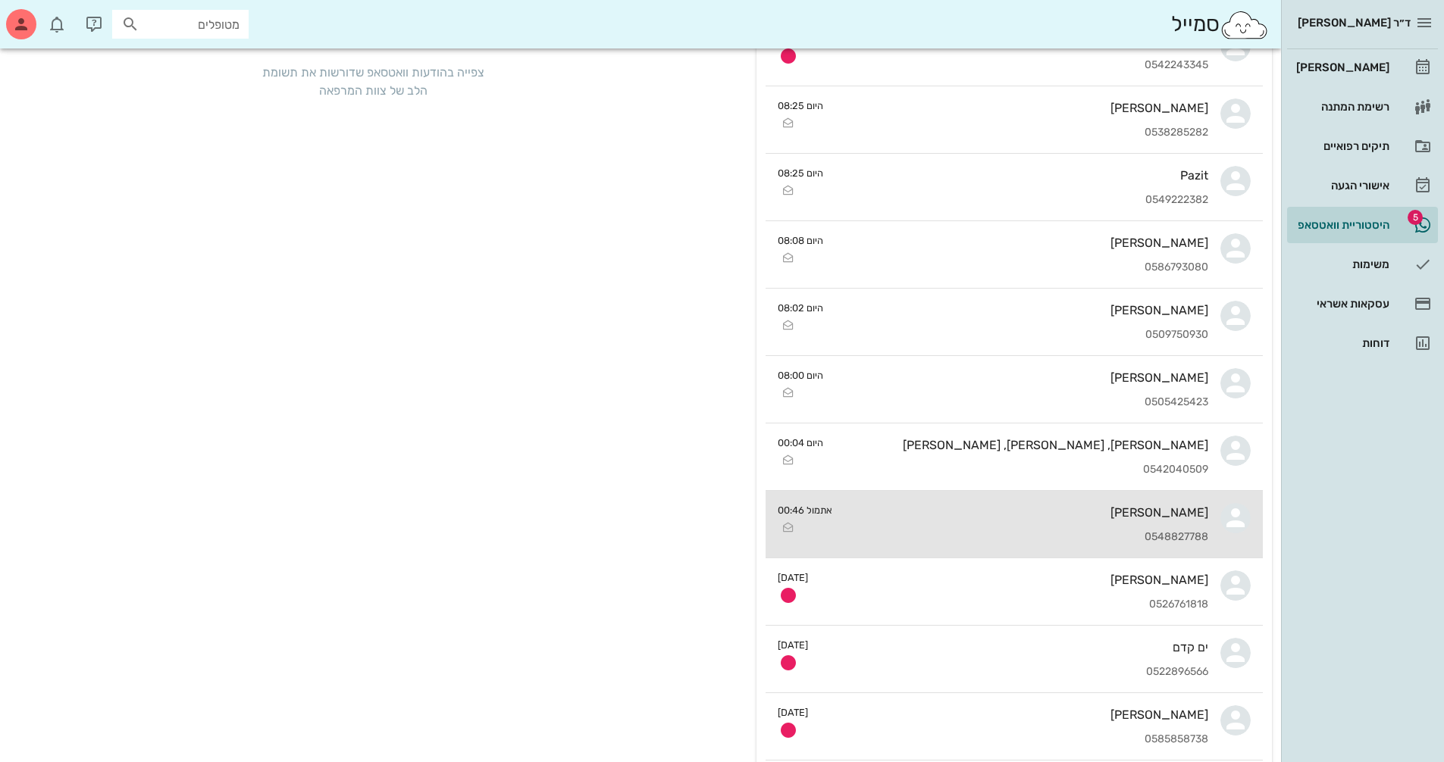
click at [1028, 518] on div "[PERSON_NAME]" at bounding box center [1026, 512] width 364 height 14
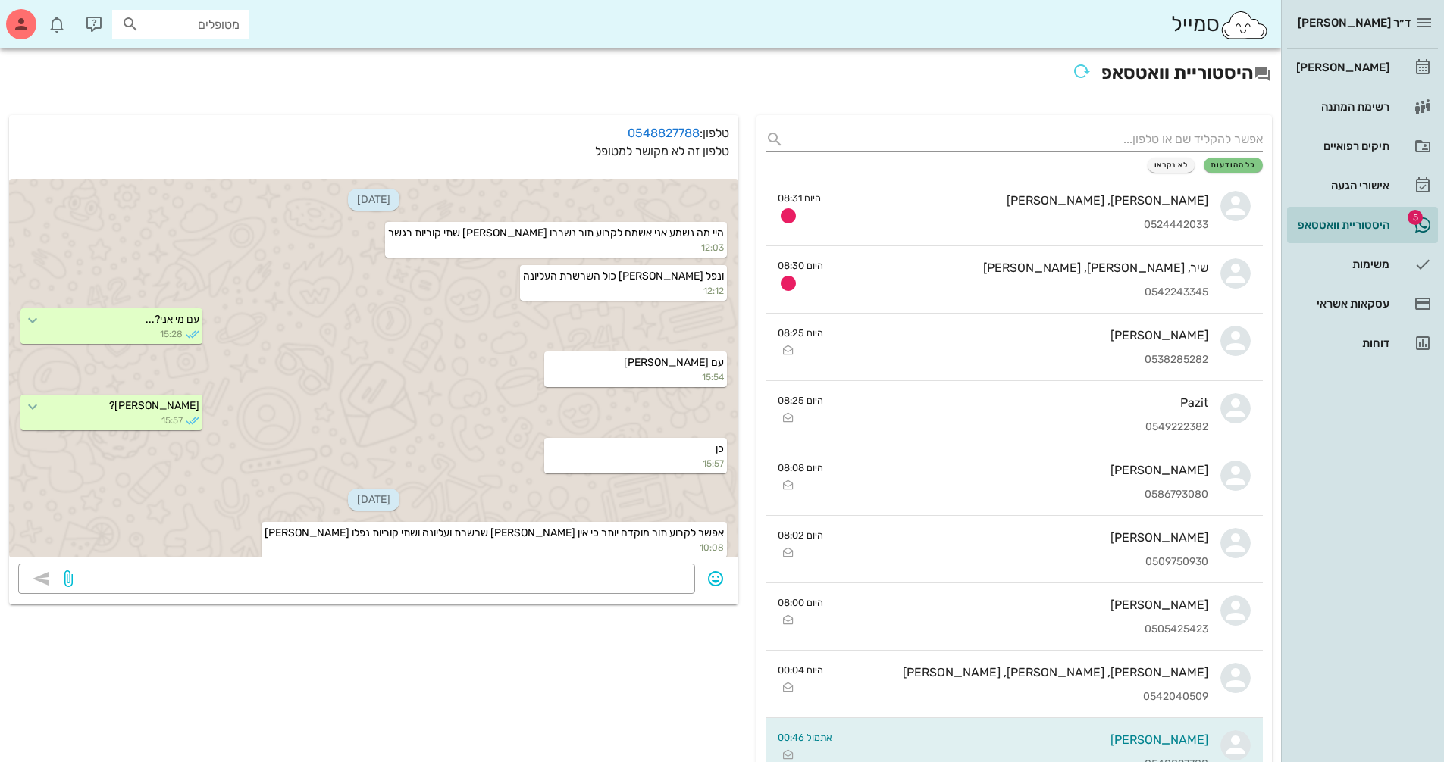
scroll to position [610, 0]
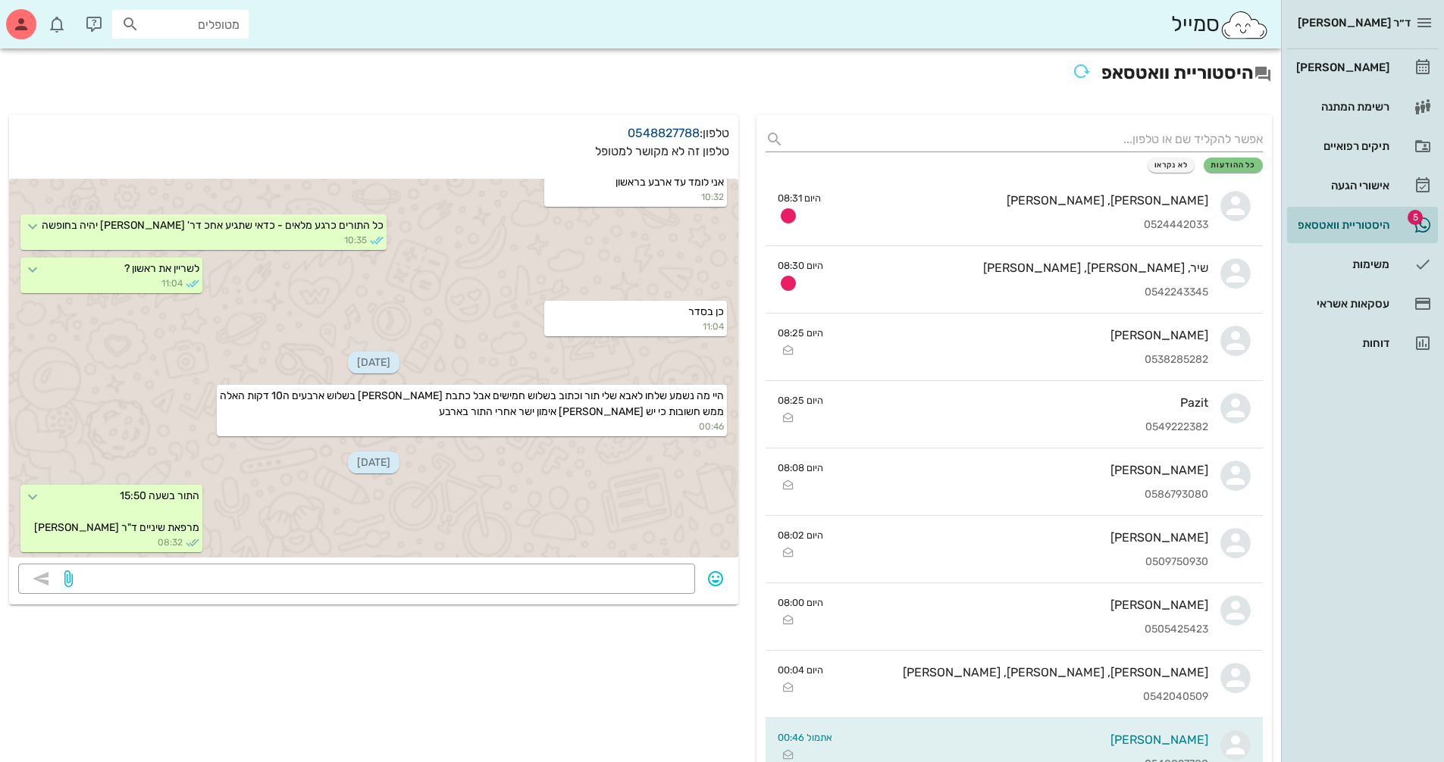
drag, startPoint x: 610, startPoint y: 127, endPoint x: 696, endPoint y: 138, distance: 87.0
click at [694, 131] on p "טלפון: 0548827788" at bounding box center [373, 133] width 711 height 18
copy link "0548827788"
click at [1370, 145] on div "תיקים רפואיים" at bounding box center [1341, 146] width 96 height 12
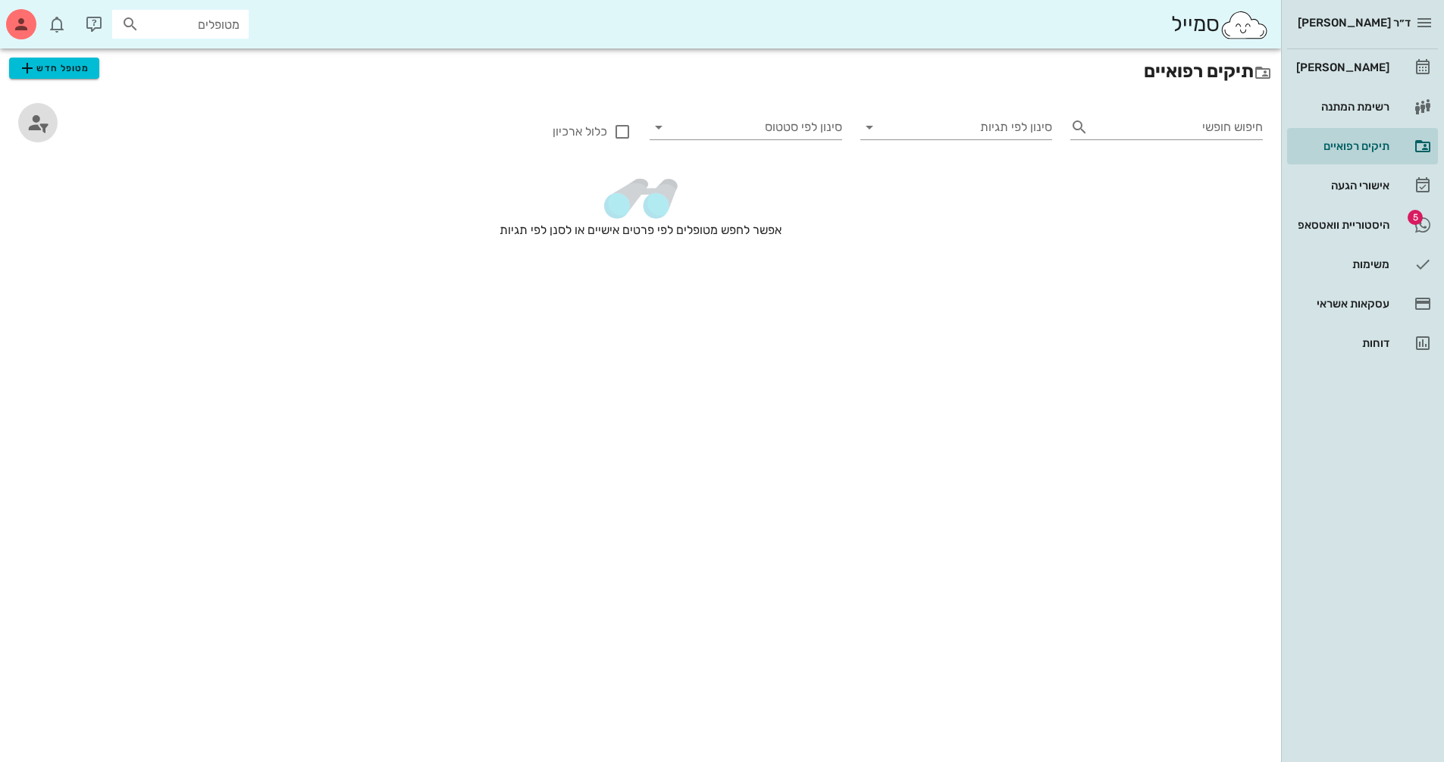
click at [43, 120] on icon "button" at bounding box center [38, 123] width 24 height 24
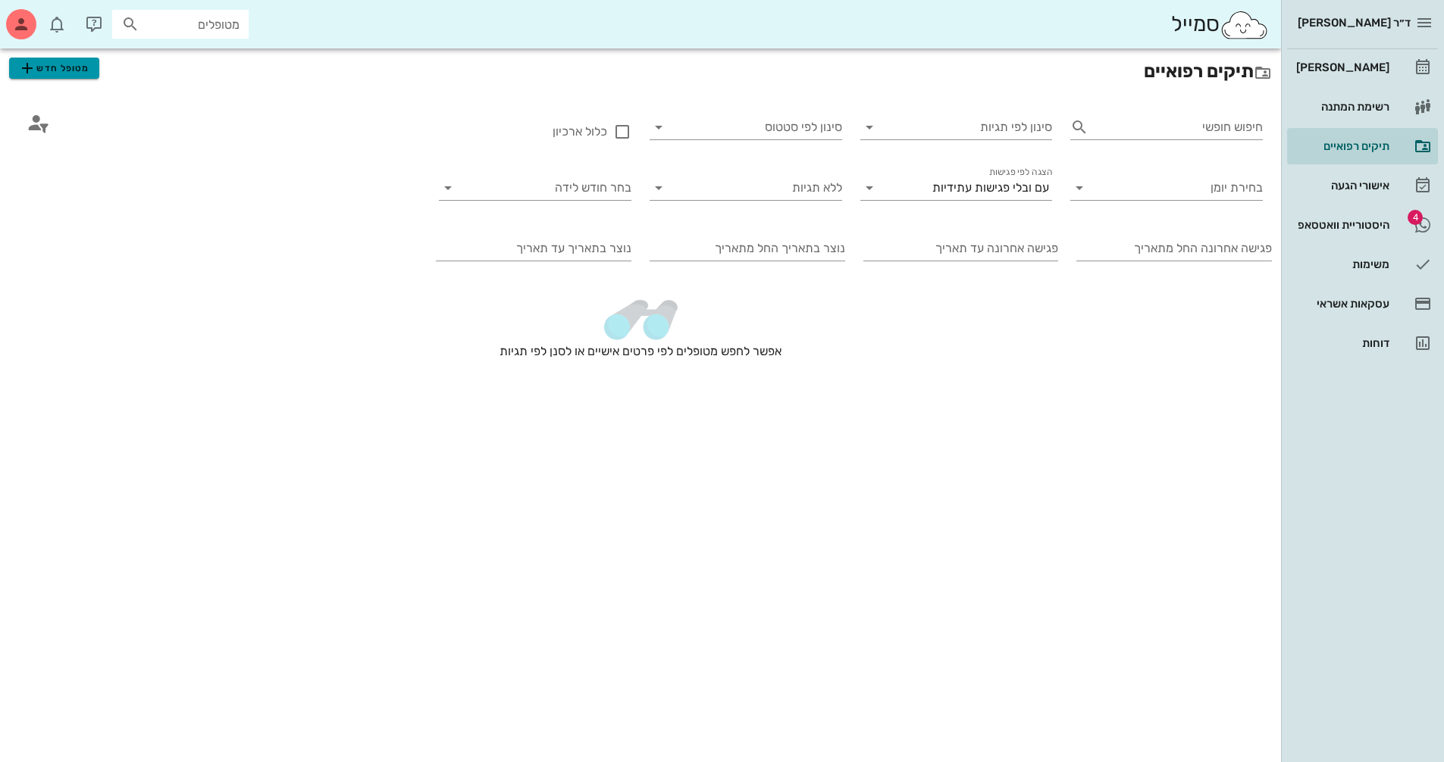
click at [64, 78] on button "מטופל חדש" at bounding box center [54, 68] width 90 height 21
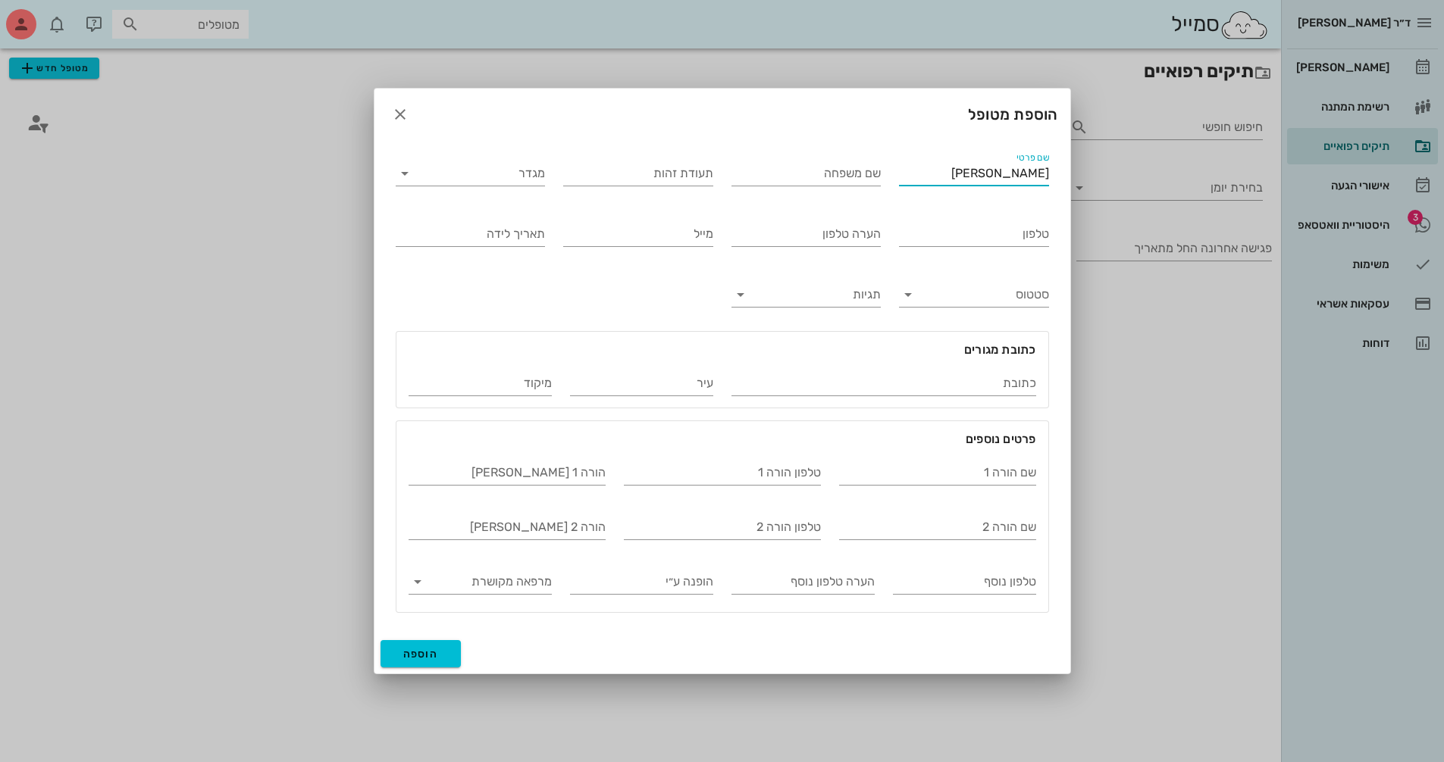
type input "[PERSON_NAME]"
type input "[PERSON_NAME] [PERSON_NAME]"
click at [936, 246] on div "טלפון" at bounding box center [974, 234] width 150 height 24
paste input "0548827788"
type input "0548827788"
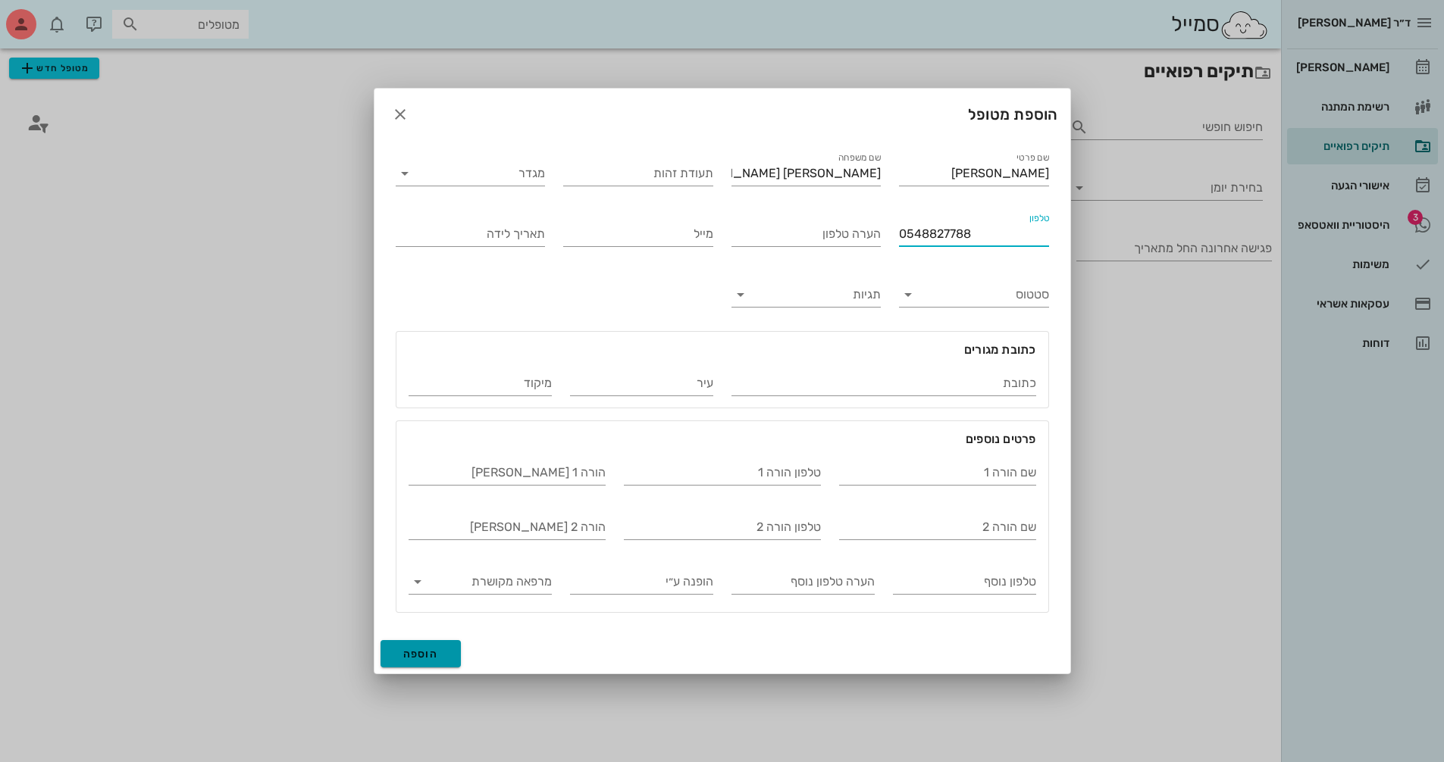
click at [435, 650] on span "הוספה" at bounding box center [421, 654] width 36 height 13
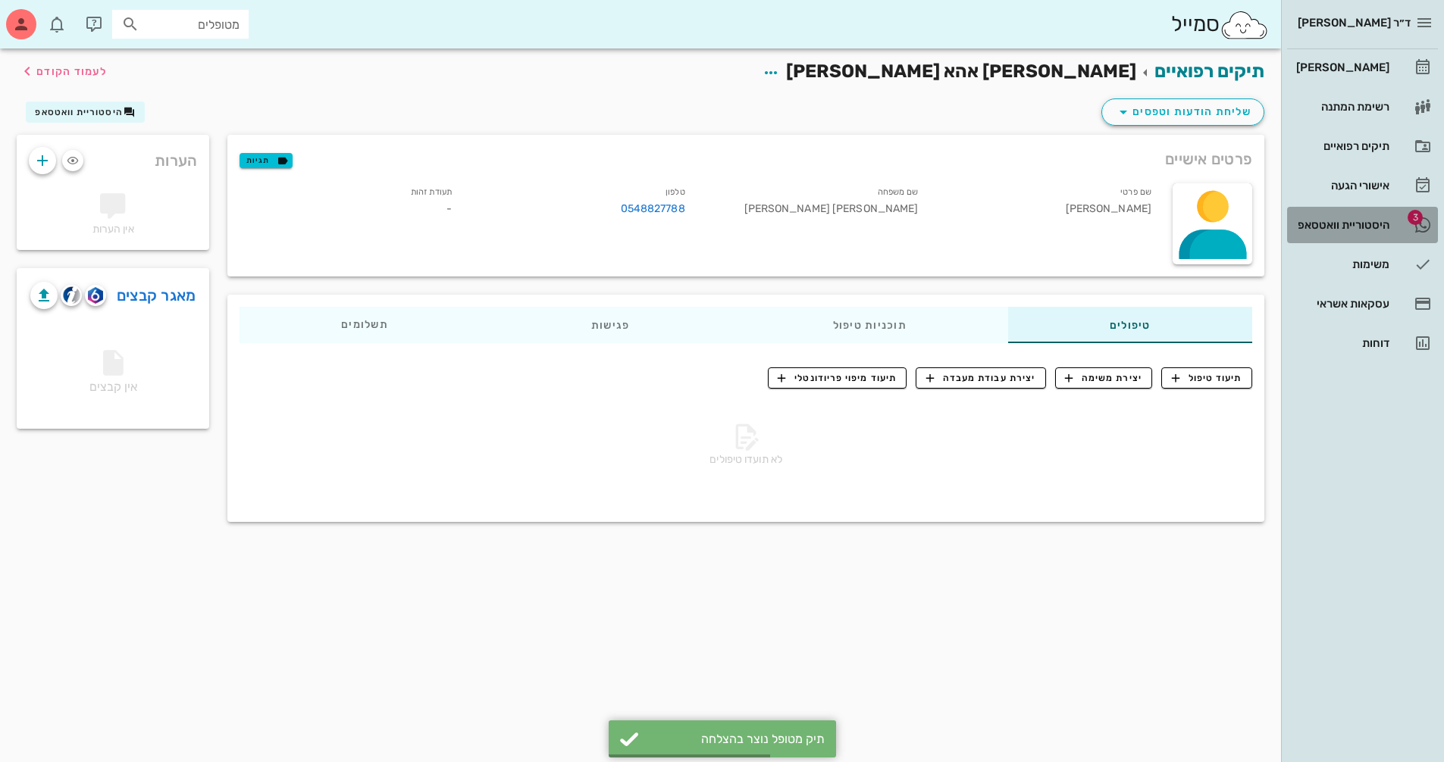
click at [1357, 232] on div "היסטוריית וואטסאפ" at bounding box center [1341, 225] width 96 height 24
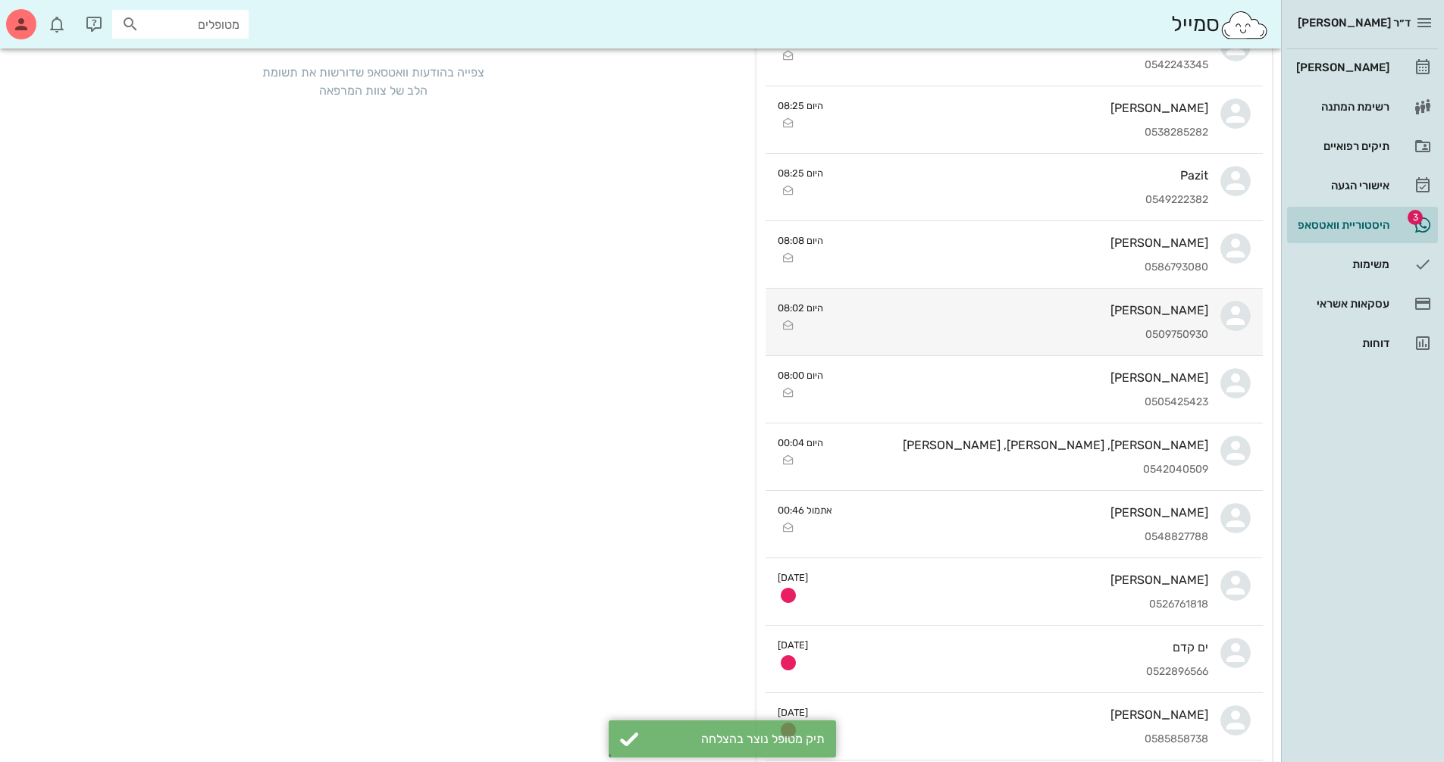
scroll to position [303, 0]
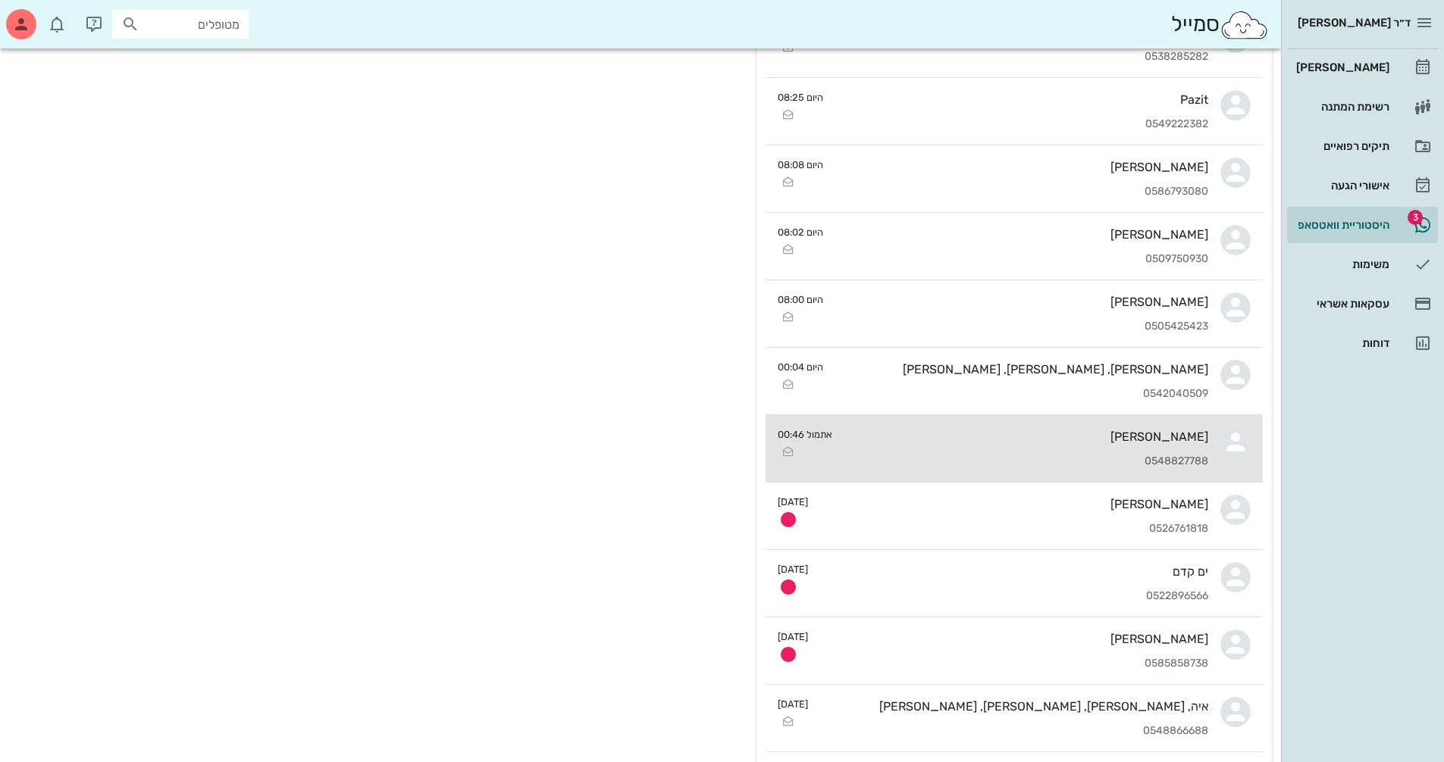
click at [1149, 453] on div "[PERSON_NAME] 0548827788" at bounding box center [1026, 448] width 364 height 67
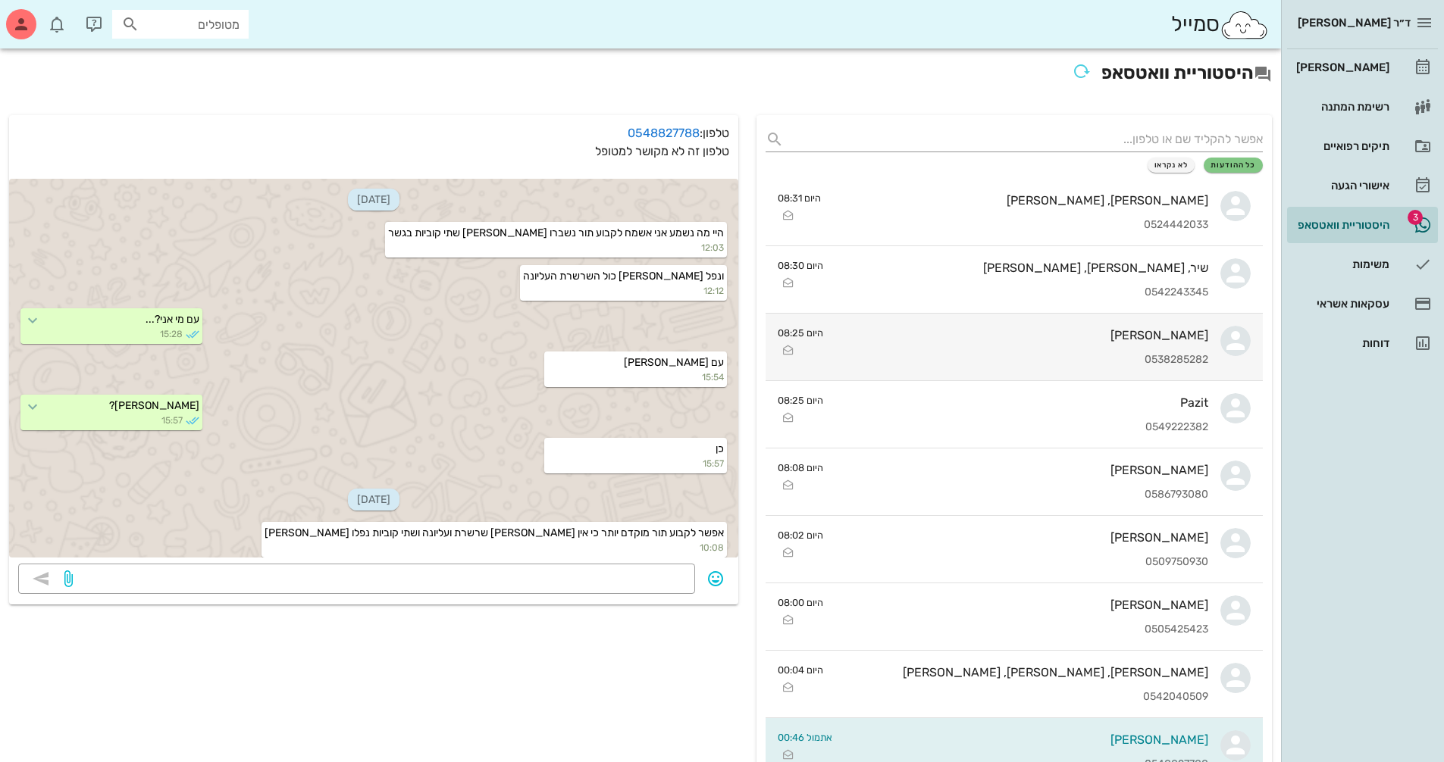
scroll to position [685, 0]
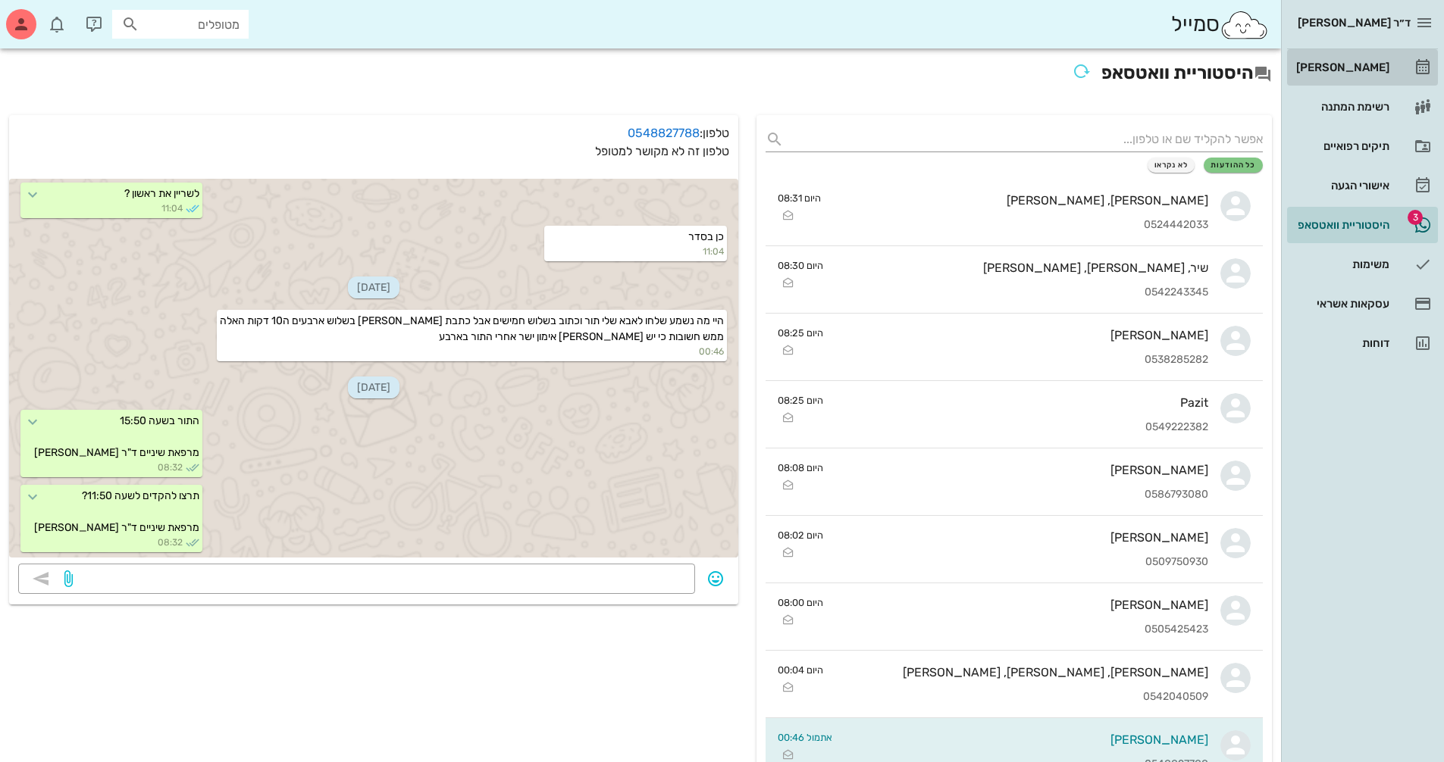
click at [1356, 71] on div "[PERSON_NAME]" at bounding box center [1341, 67] width 96 height 12
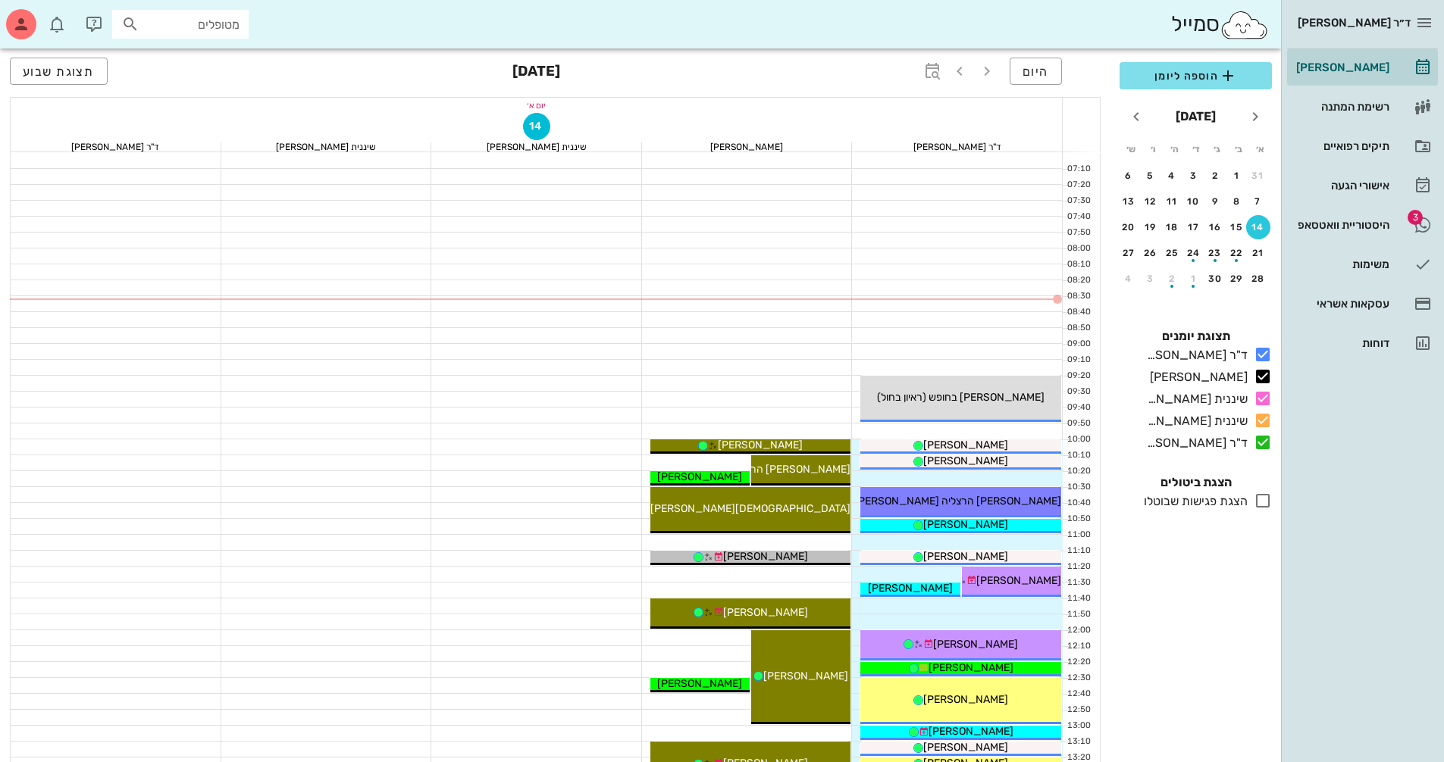
click at [1262, 227] on div "14" at bounding box center [1258, 227] width 24 height 11
click at [214, 33] on input "text" at bounding box center [190, 24] width 97 height 20
type input "g"
drag, startPoint x: 177, startPoint y: 20, endPoint x: 307, endPoint y: 37, distance: 131.4
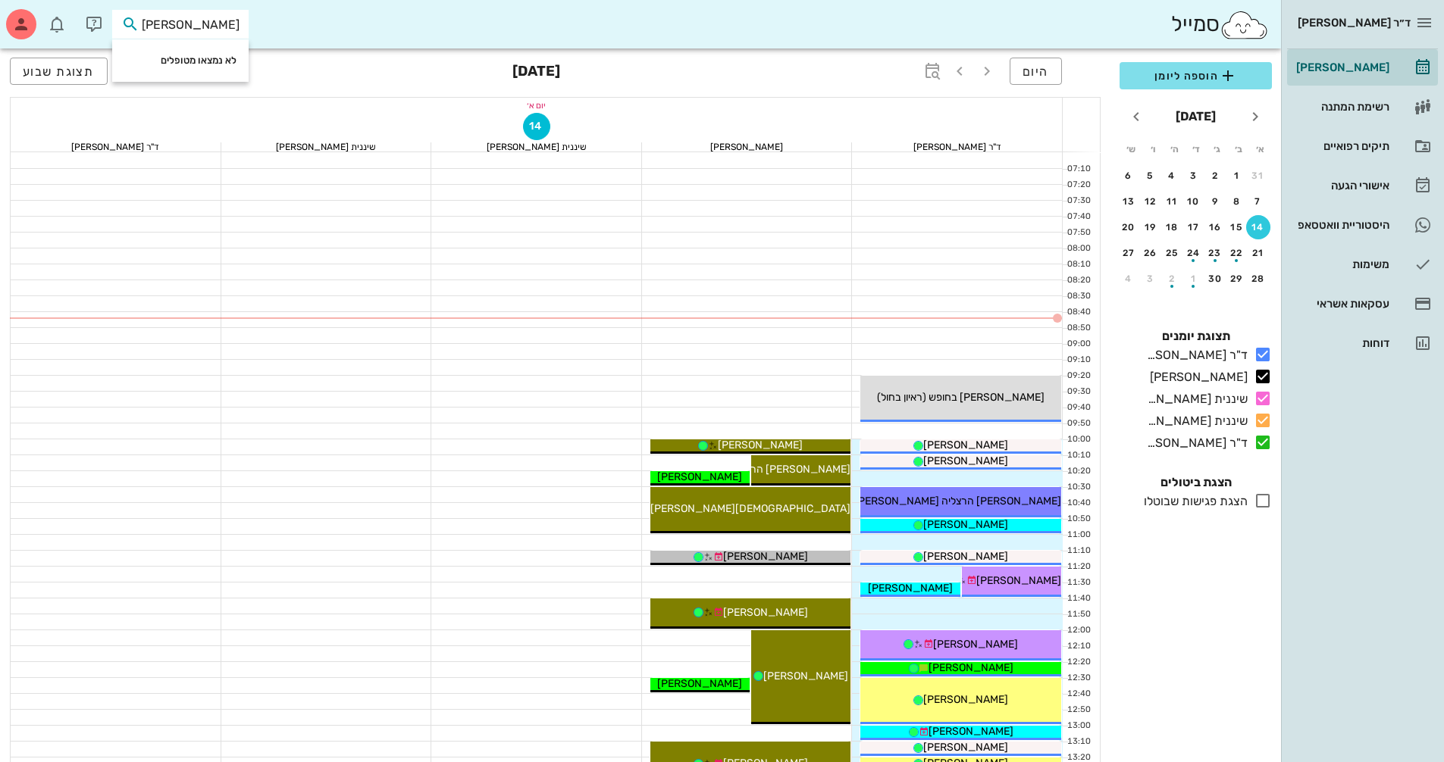
click at [307, 37] on div "סמייל [PERSON_NAME]" at bounding box center [640, 24] width 1281 height 48
type input "[PERSON_NAME]"
click at [1351, 217] on div "היסטוריית וואטסאפ" at bounding box center [1341, 225] width 96 height 24
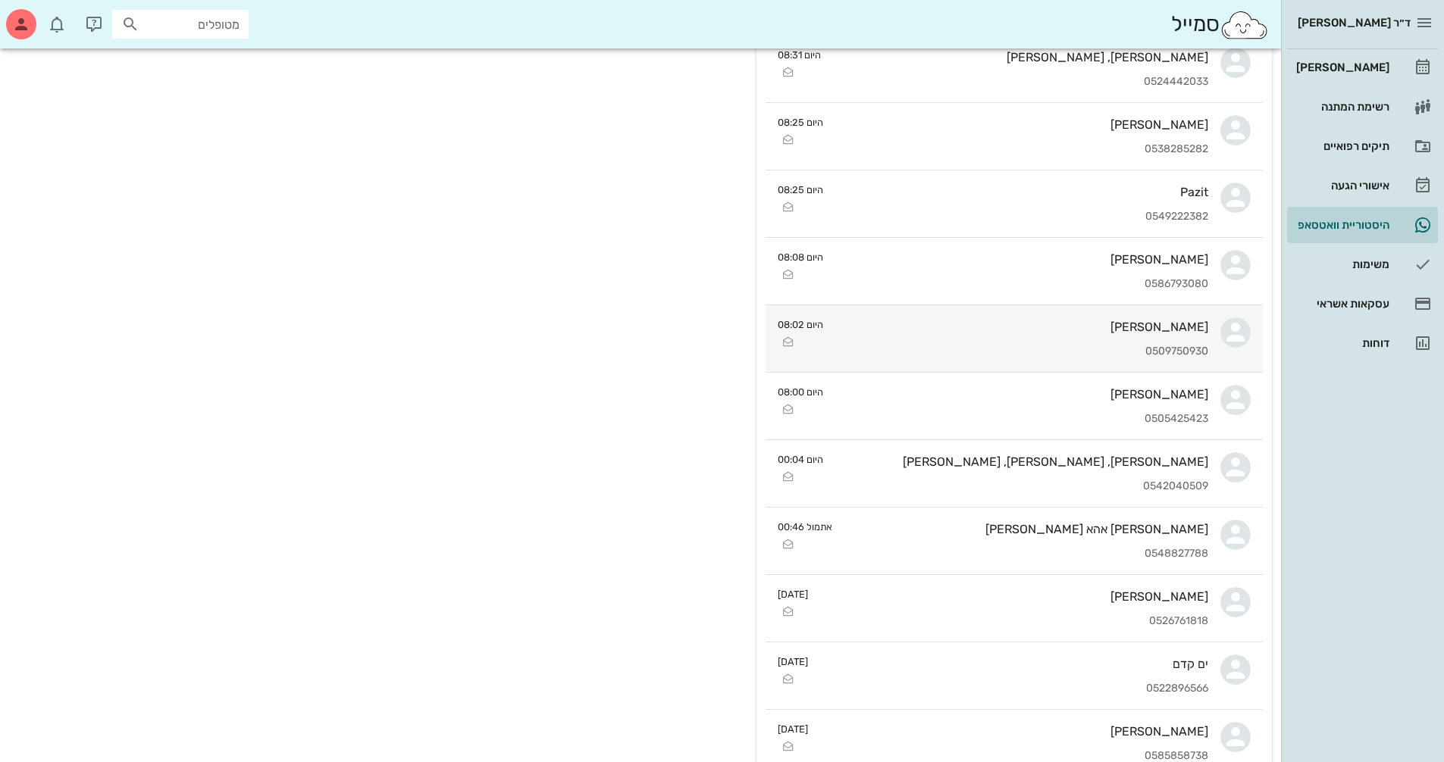
scroll to position [303, 0]
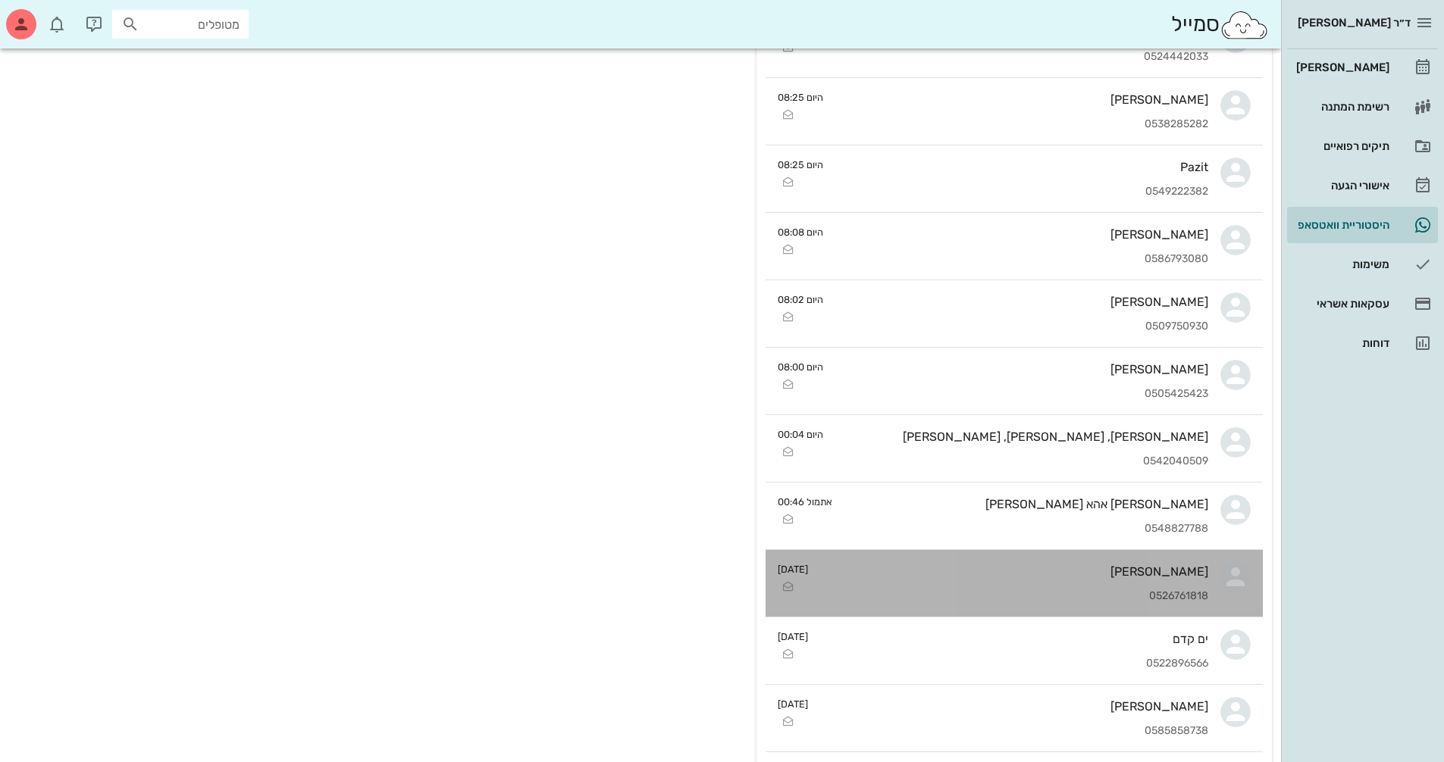
click at [1197, 571] on div "[PERSON_NAME]" at bounding box center [1014, 572] width 388 height 14
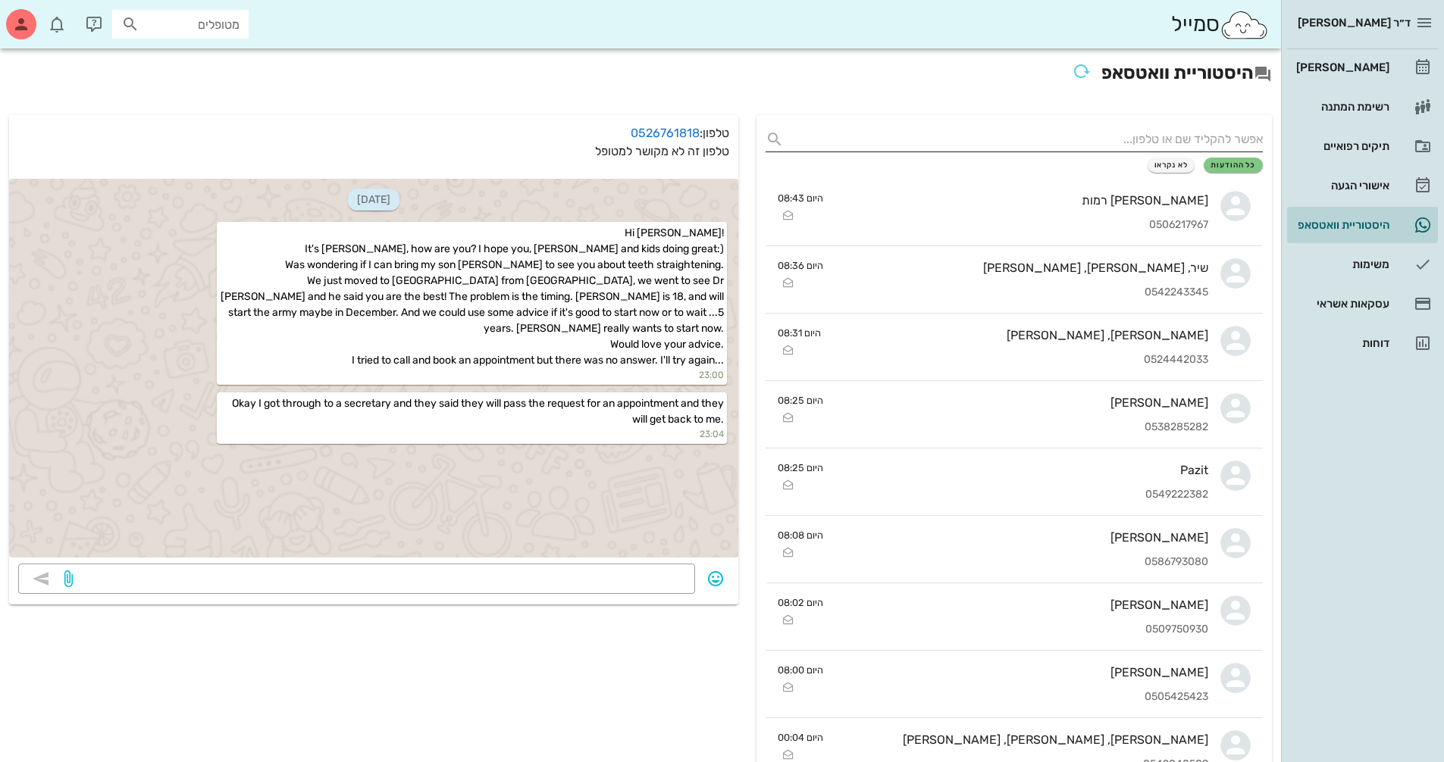
click at [1225, 142] on input "text" at bounding box center [1026, 139] width 473 height 24
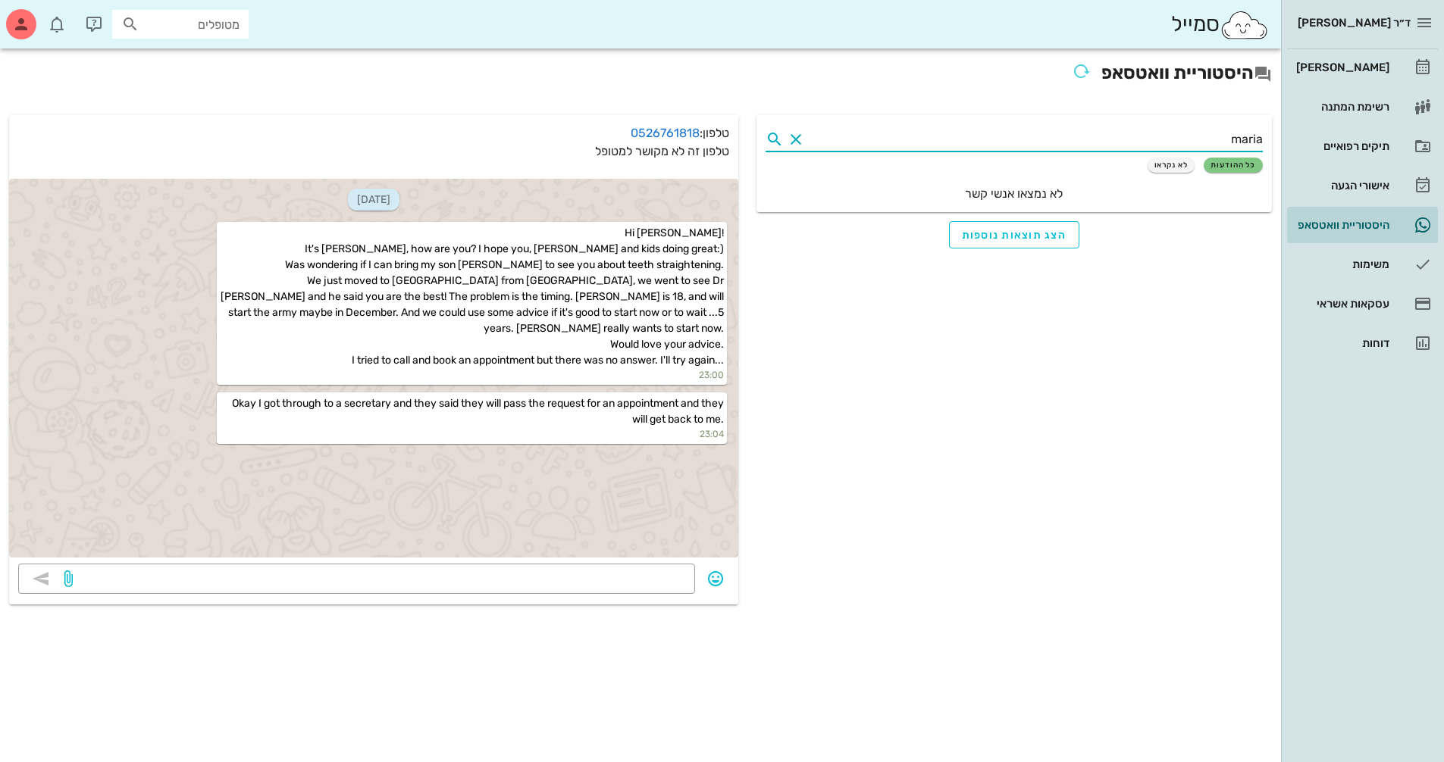
type input "maria"
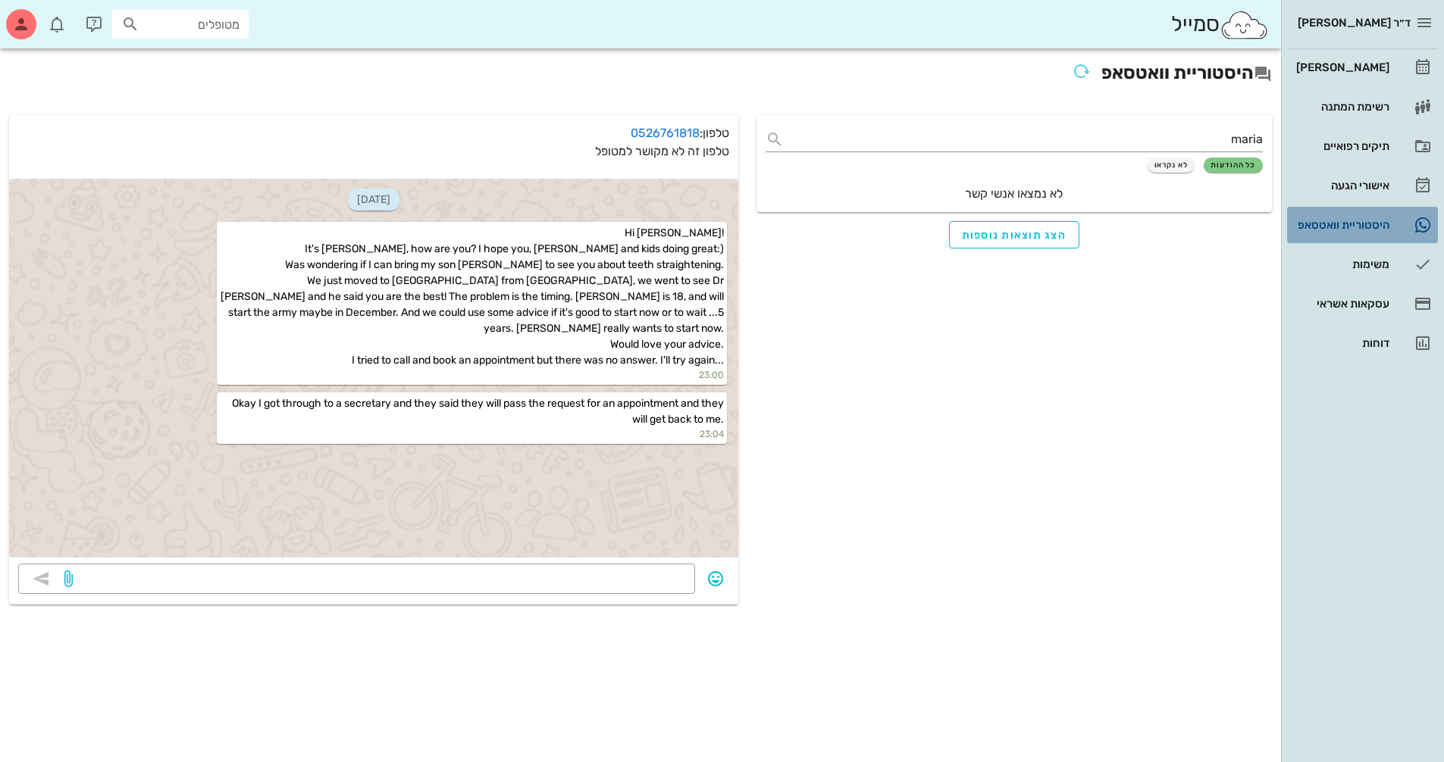
click at [1386, 229] on div "היסטוריית וואטסאפ" at bounding box center [1341, 225] width 96 height 12
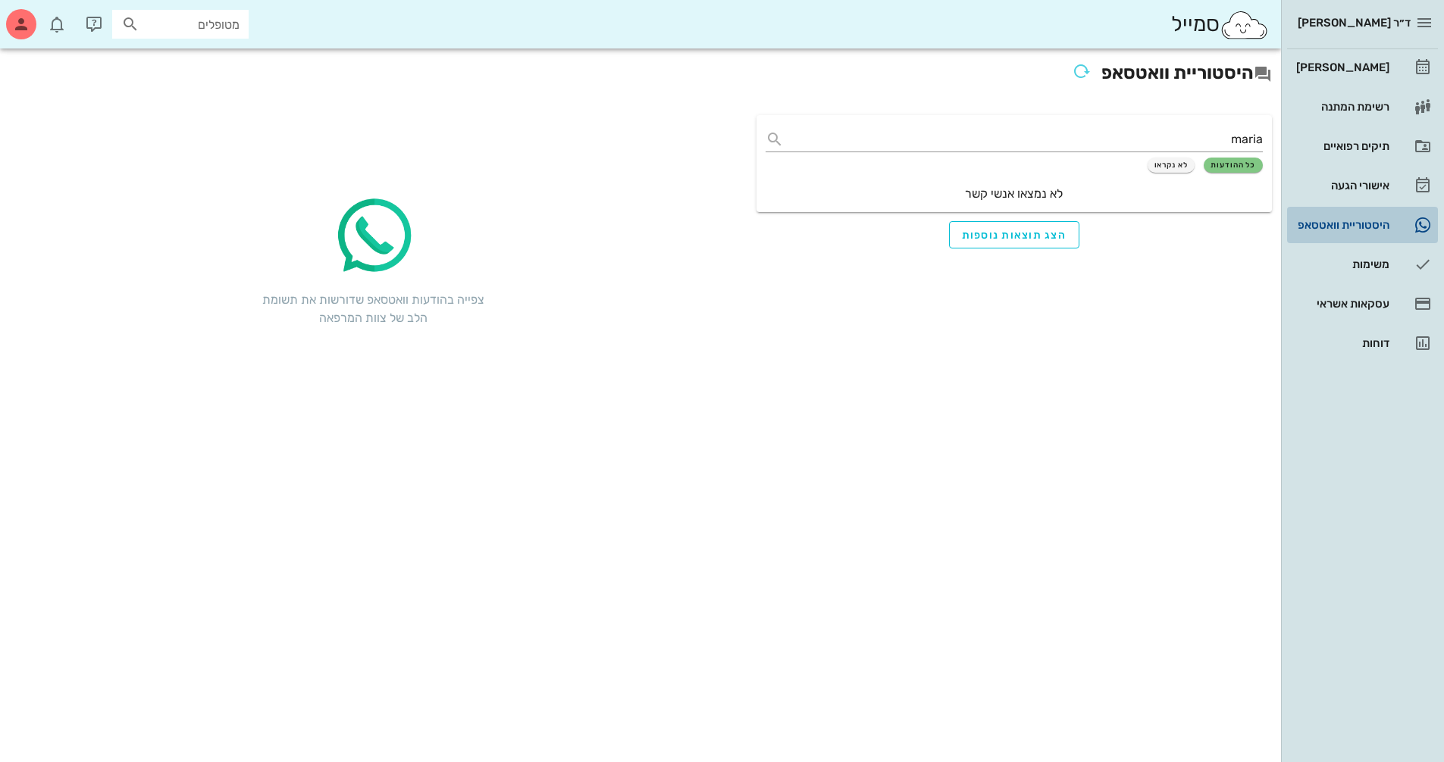
click at [1379, 224] on div "היסטוריית וואטסאפ" at bounding box center [1341, 225] width 96 height 12
drag, startPoint x: 1197, startPoint y: 143, endPoint x: 1449, endPoint y: 129, distance: 252.8
click at [1443, 143] on html "ד״ר [PERSON_NAME] [PERSON_NAME] רשימת המתנה תיקים רפואיים אישורי הגעה היסטוריית…" at bounding box center [722, 381] width 1444 height 762
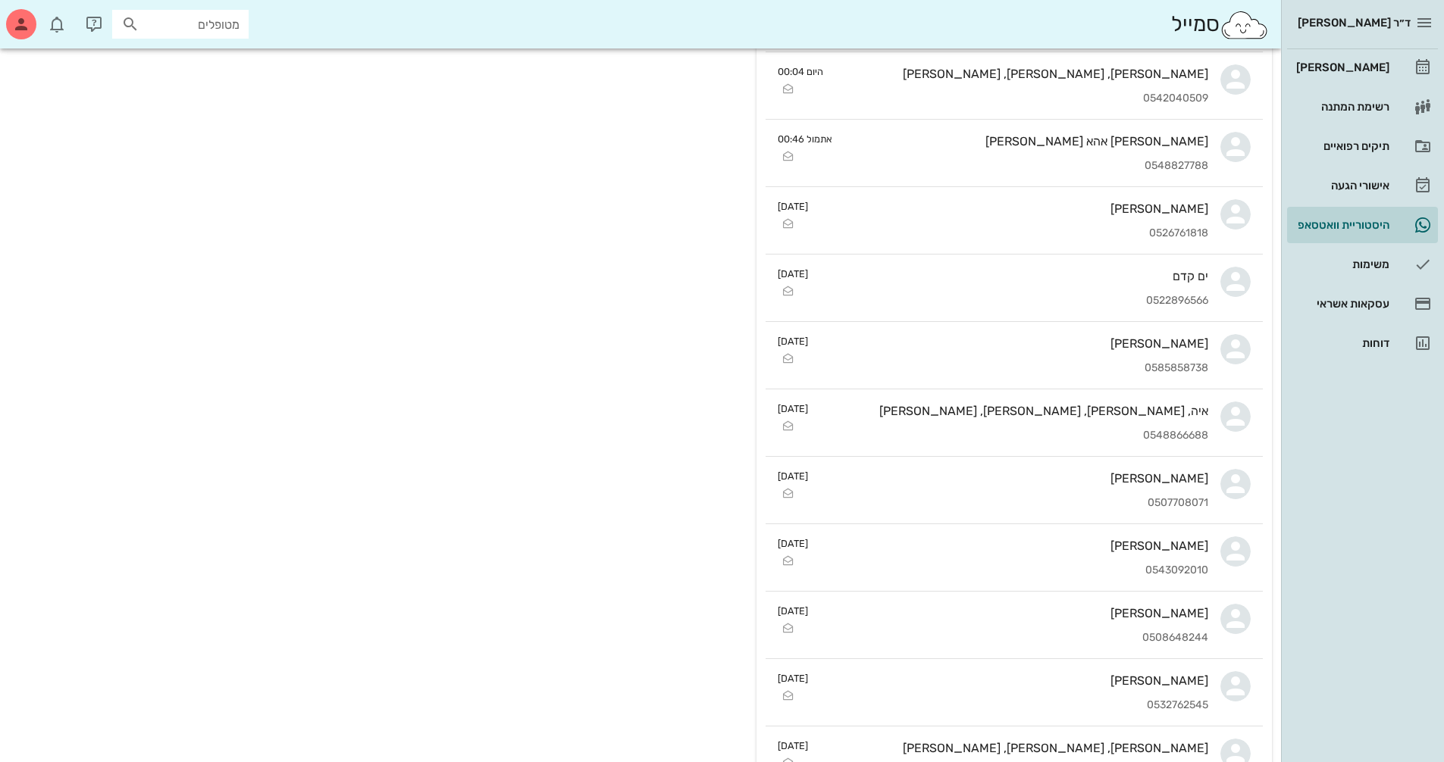
scroll to position [682, 0]
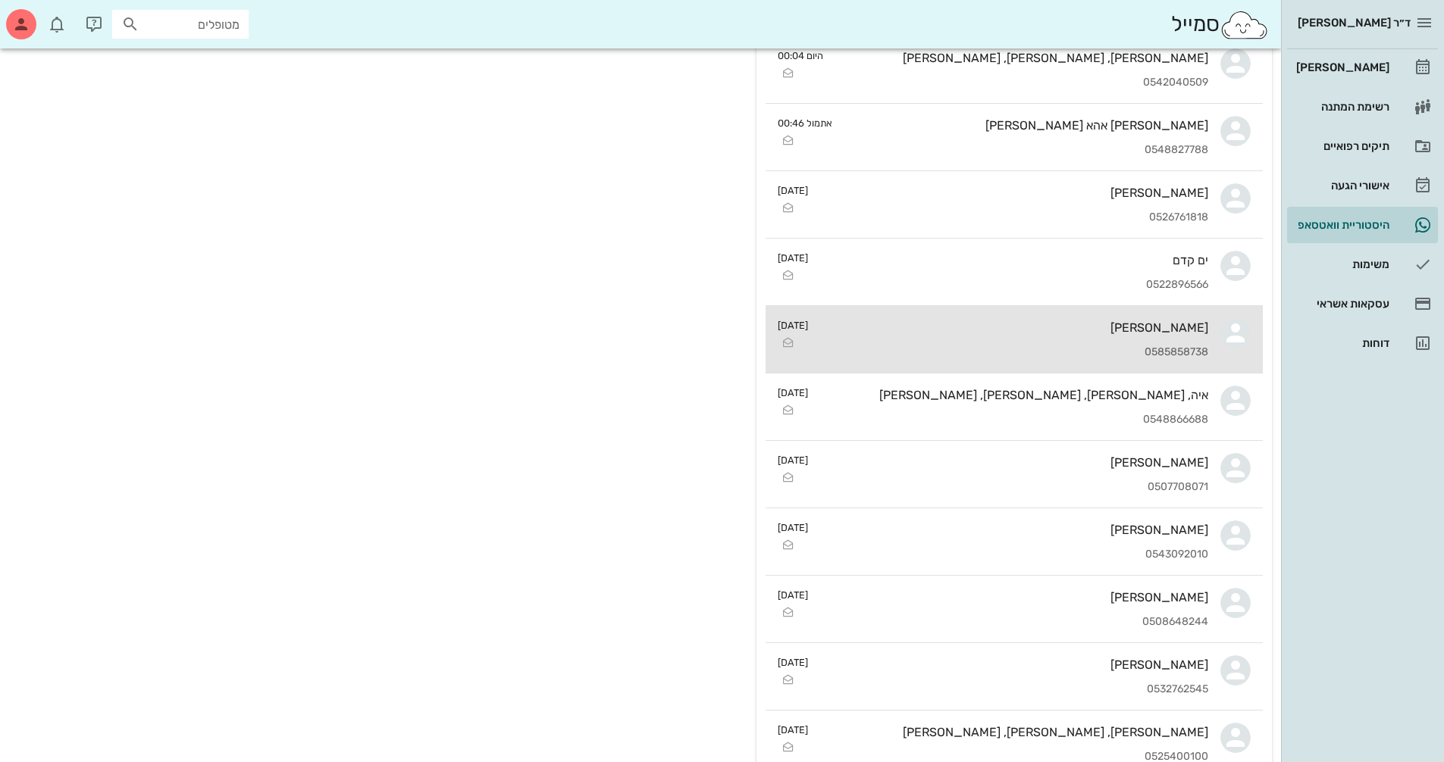
click at [1195, 336] on div "Maria 0585858738" at bounding box center [1014, 339] width 388 height 67
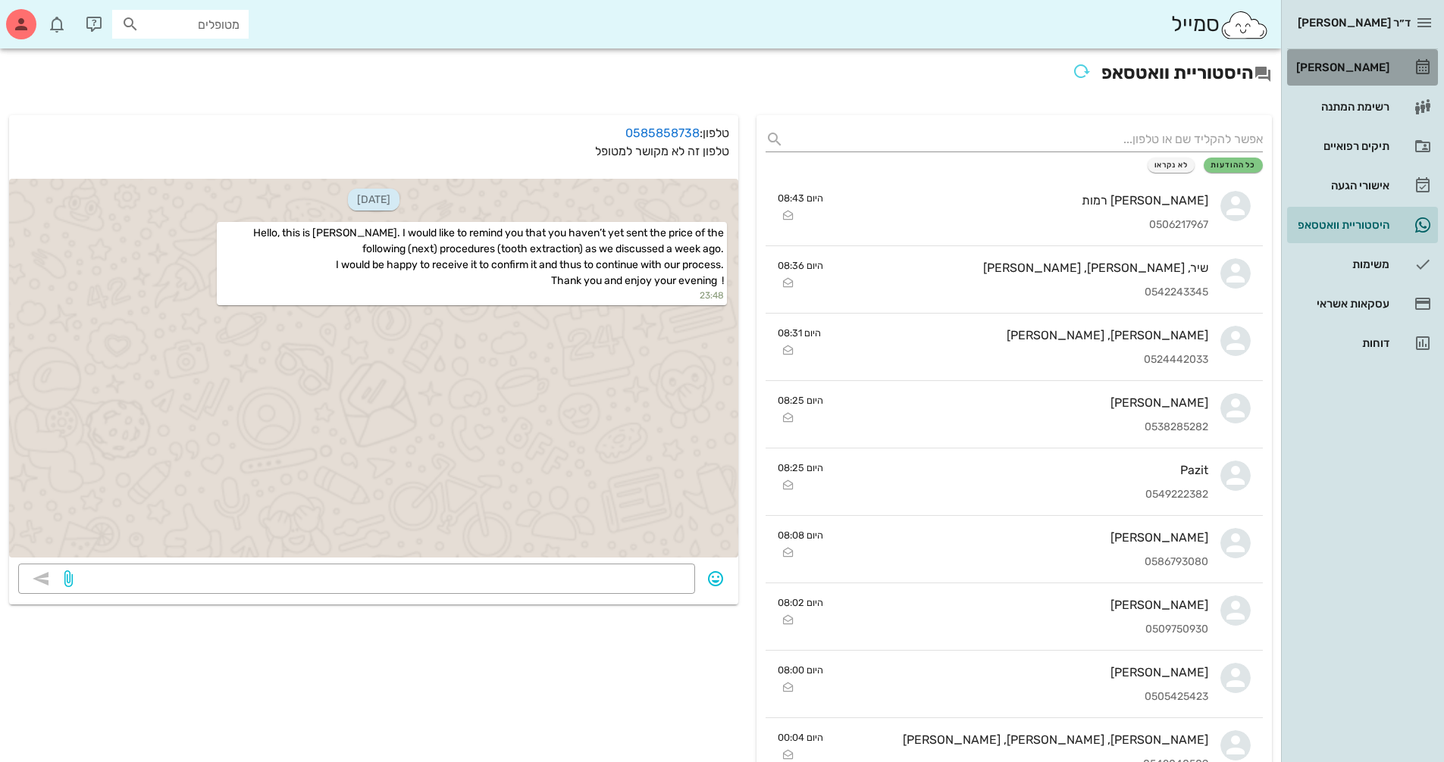
click at [1356, 60] on div "[PERSON_NAME]" at bounding box center [1341, 67] width 96 height 24
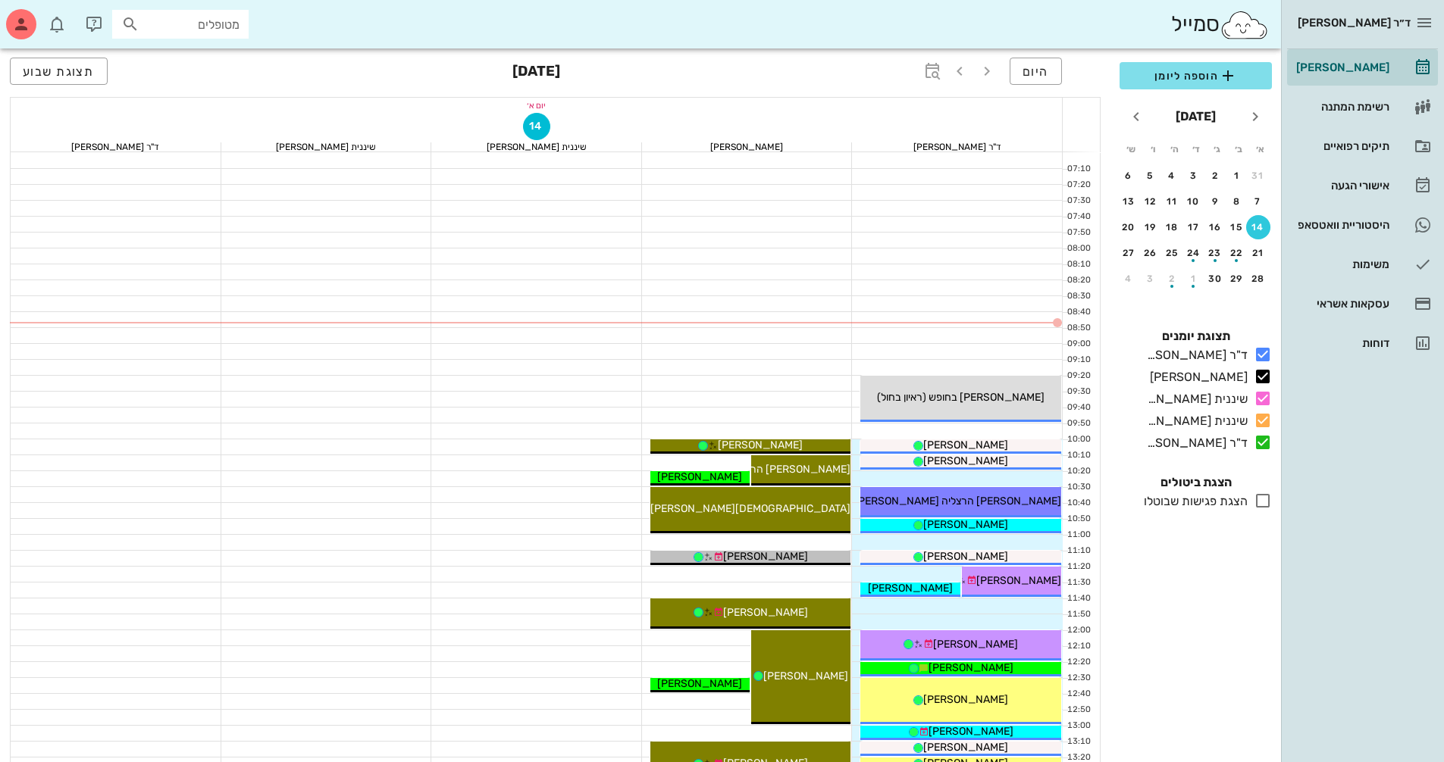
click at [199, 27] on input "מטופלים" at bounding box center [190, 24] width 97 height 20
type input "n"
type input "[PERSON_NAME]"
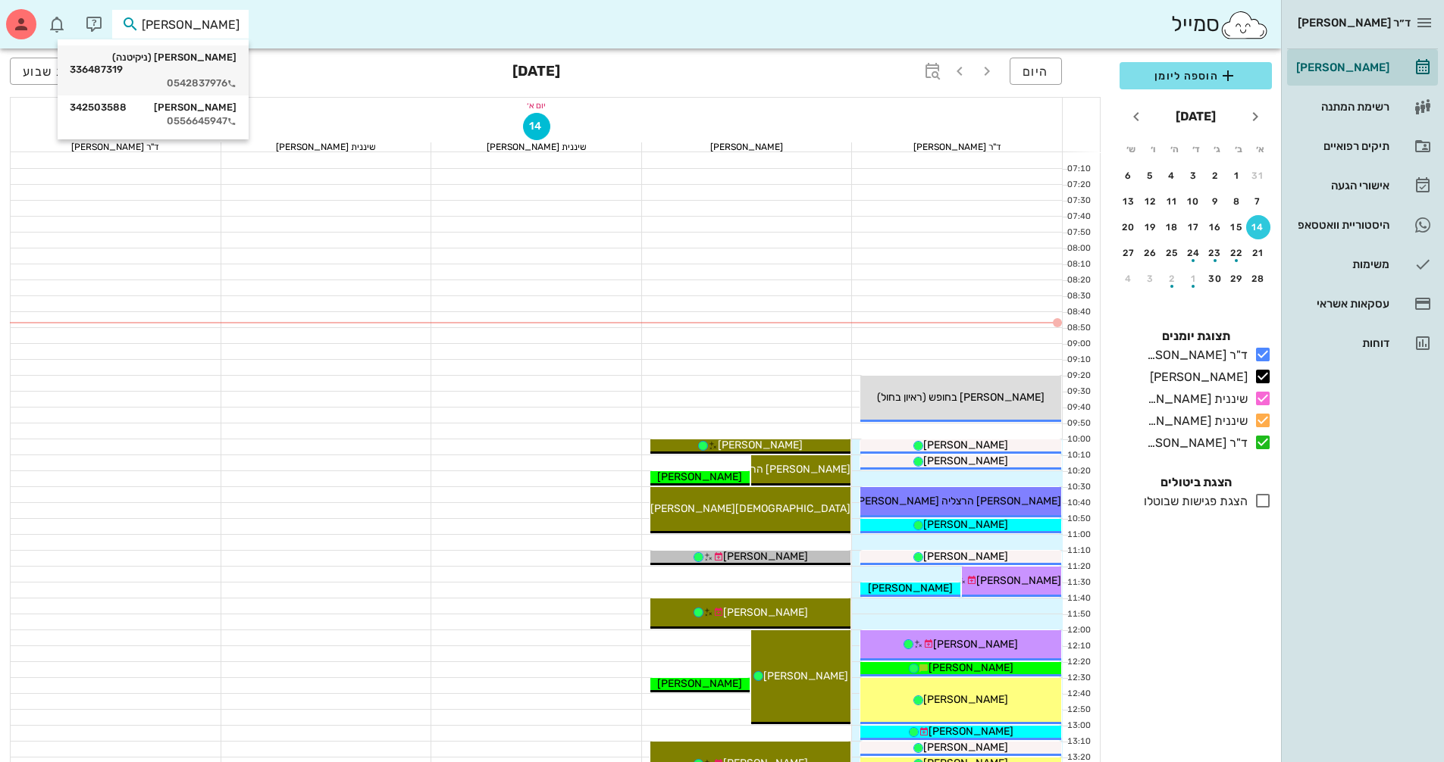
click at [183, 61] on div "[PERSON_NAME] (ניקיטנה) 336487319" at bounding box center [153, 64] width 167 height 24
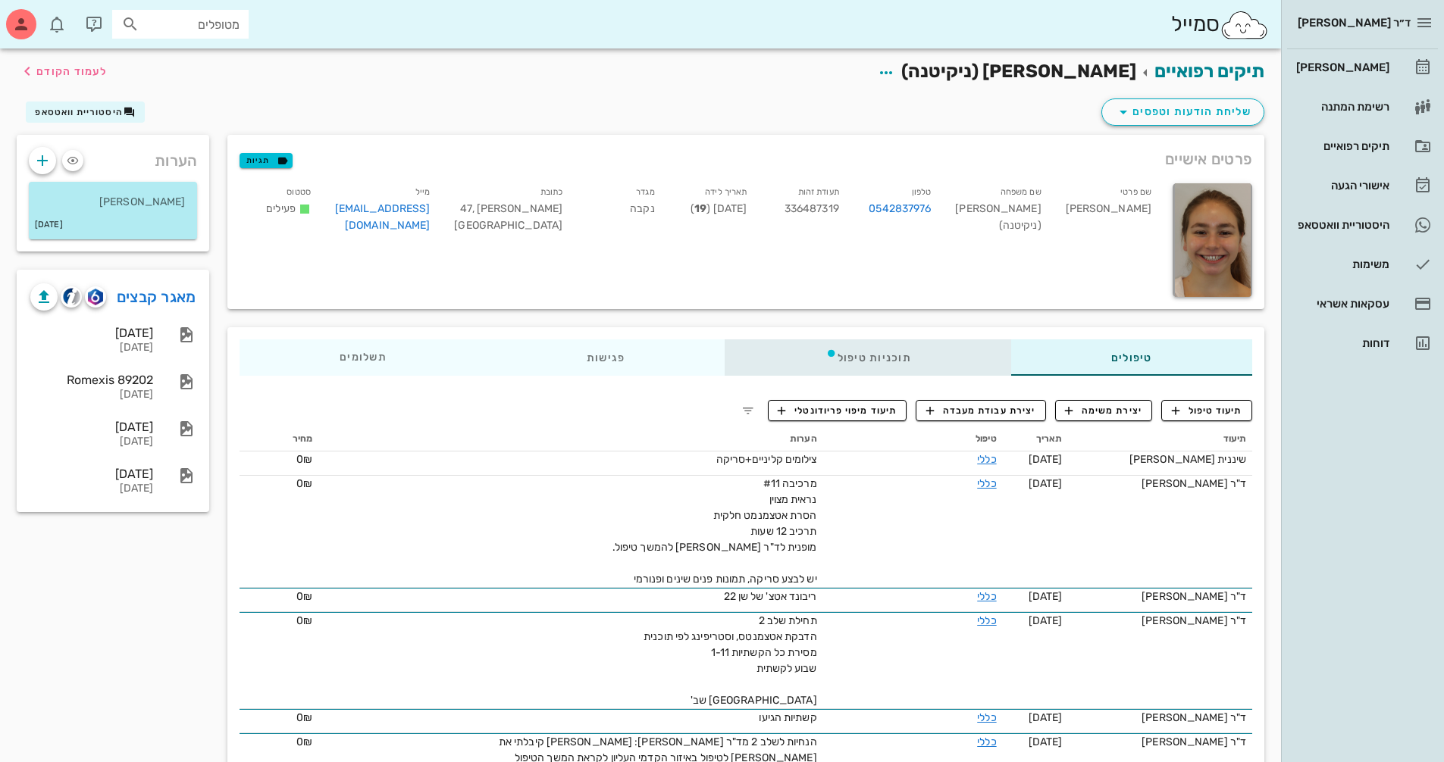
click at [868, 360] on div "תוכניות טיפול" at bounding box center [868, 357] width 286 height 36
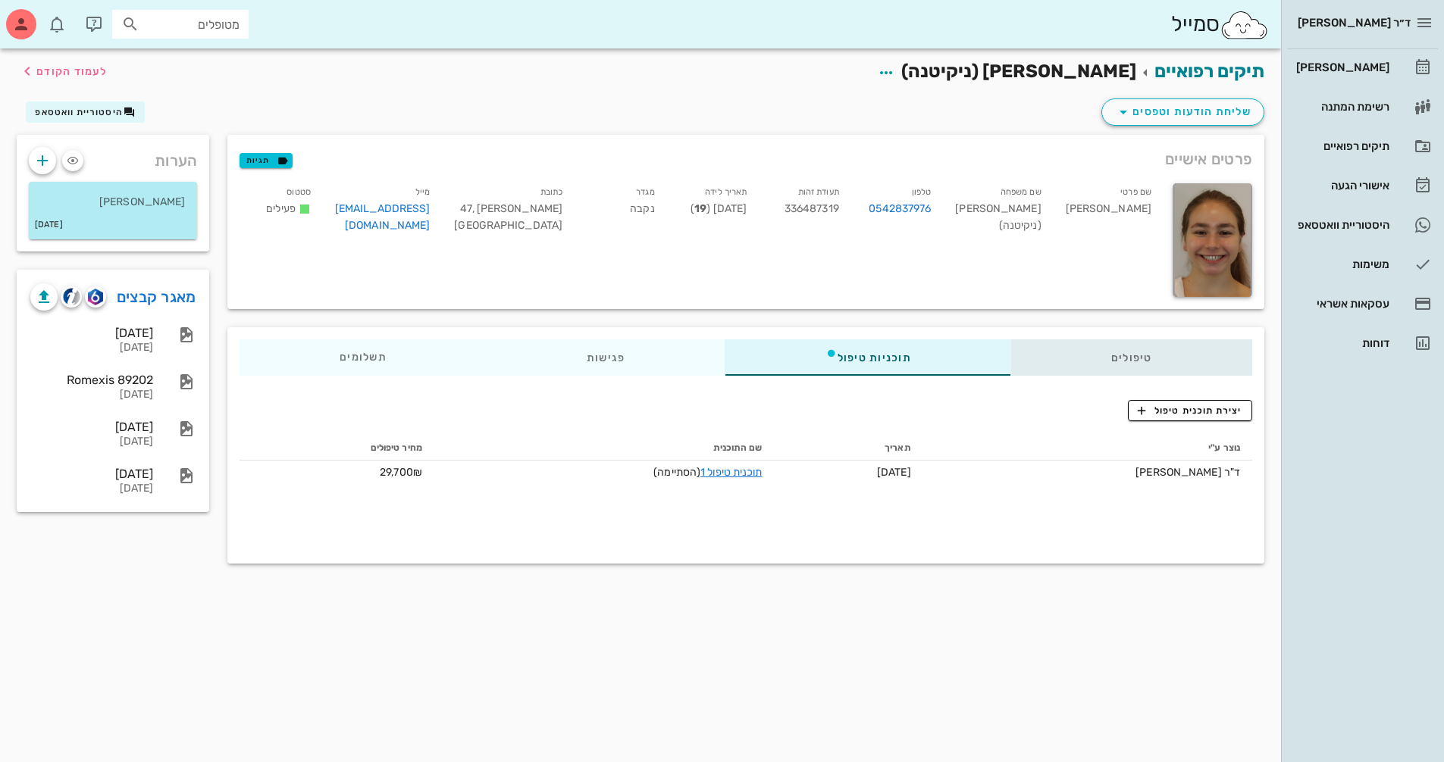
click at [1130, 352] on div "טיפולים" at bounding box center [1131, 357] width 241 height 36
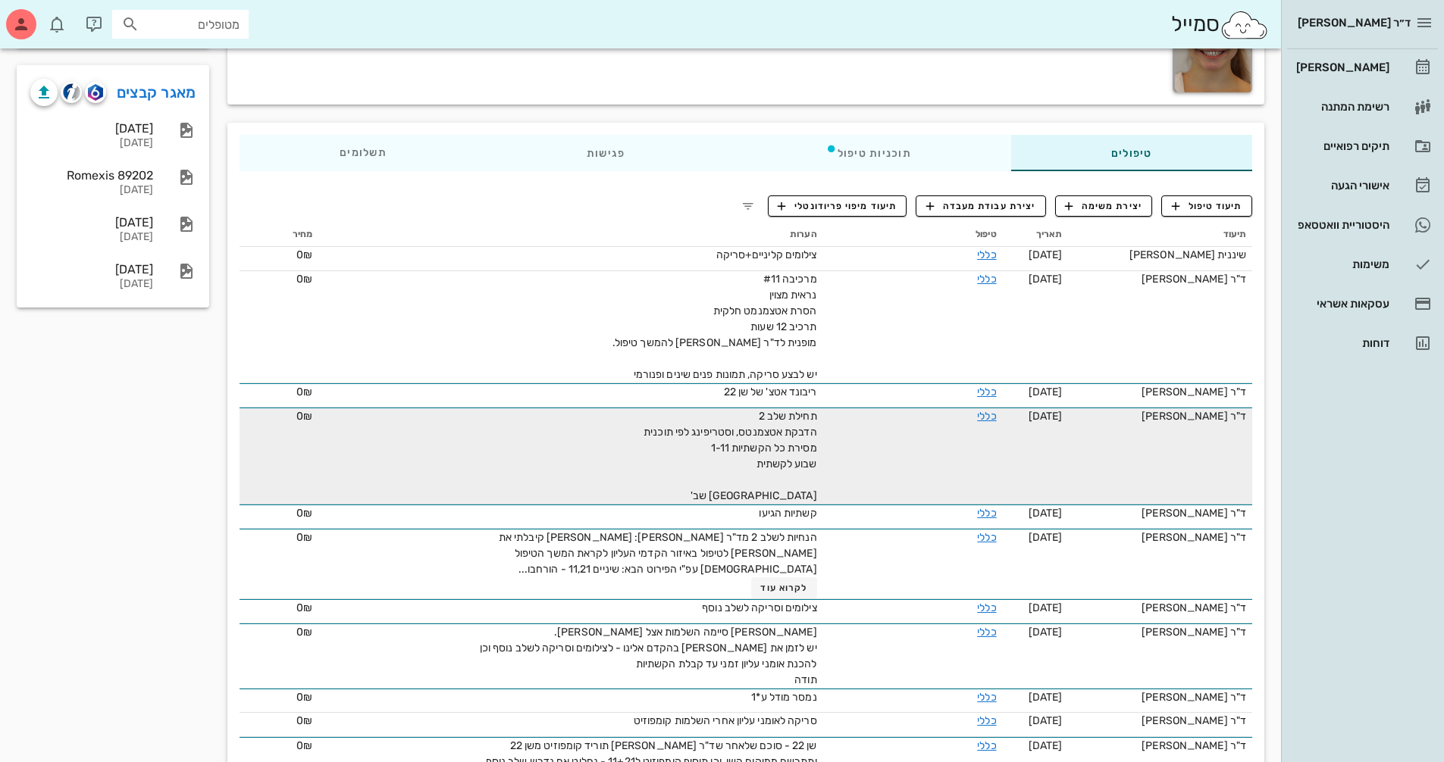
scroll to position [227, 0]
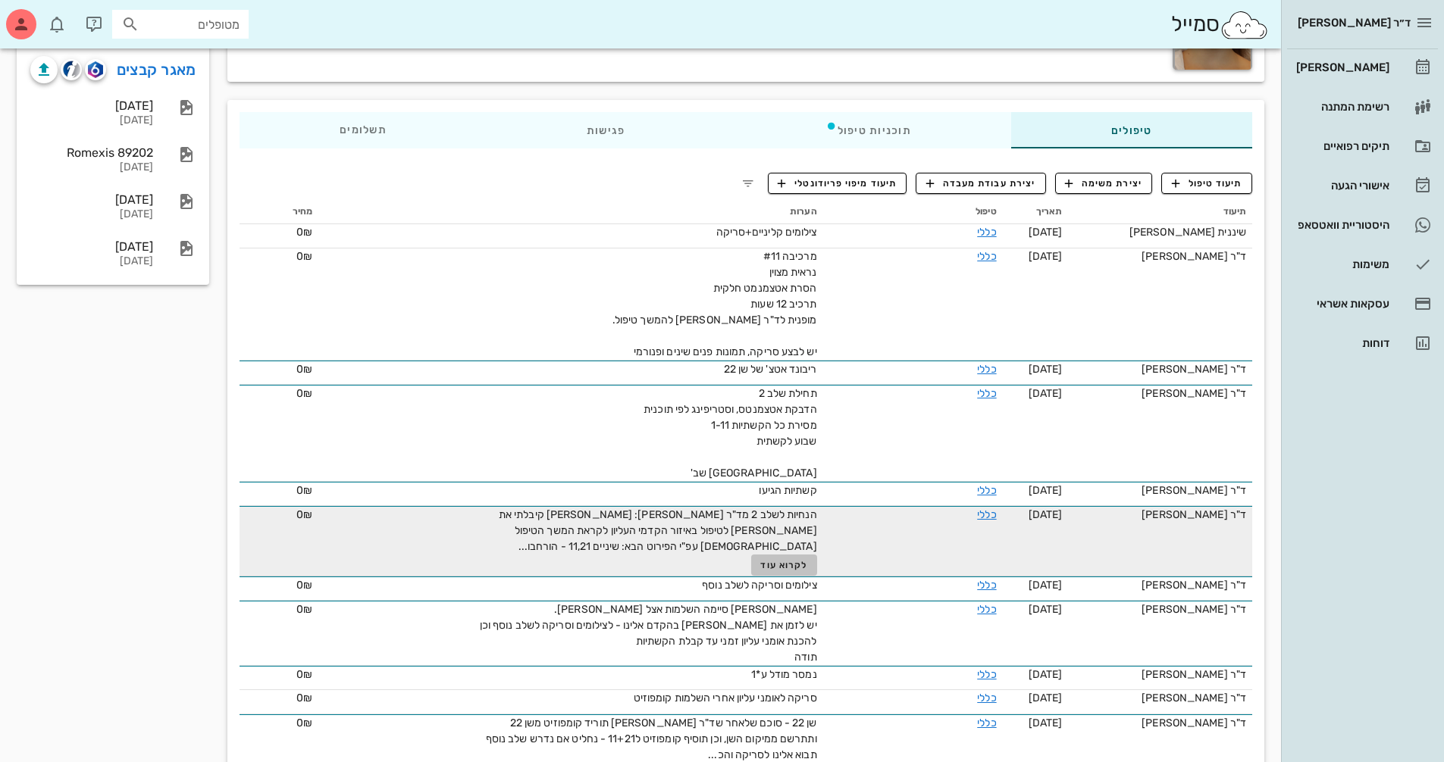
click at [790, 568] on span "לקרוא עוד" at bounding box center [783, 565] width 47 height 11
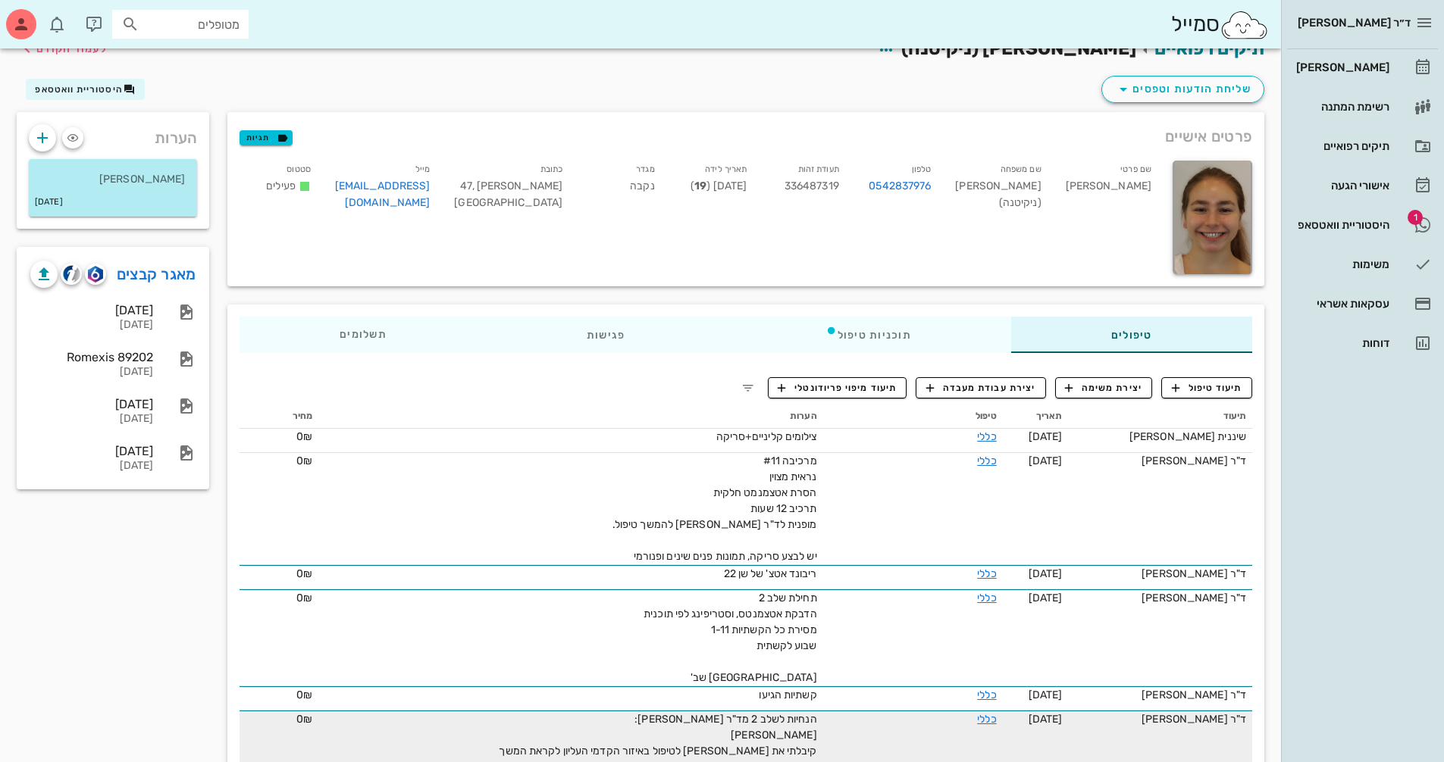
scroll to position [0, 0]
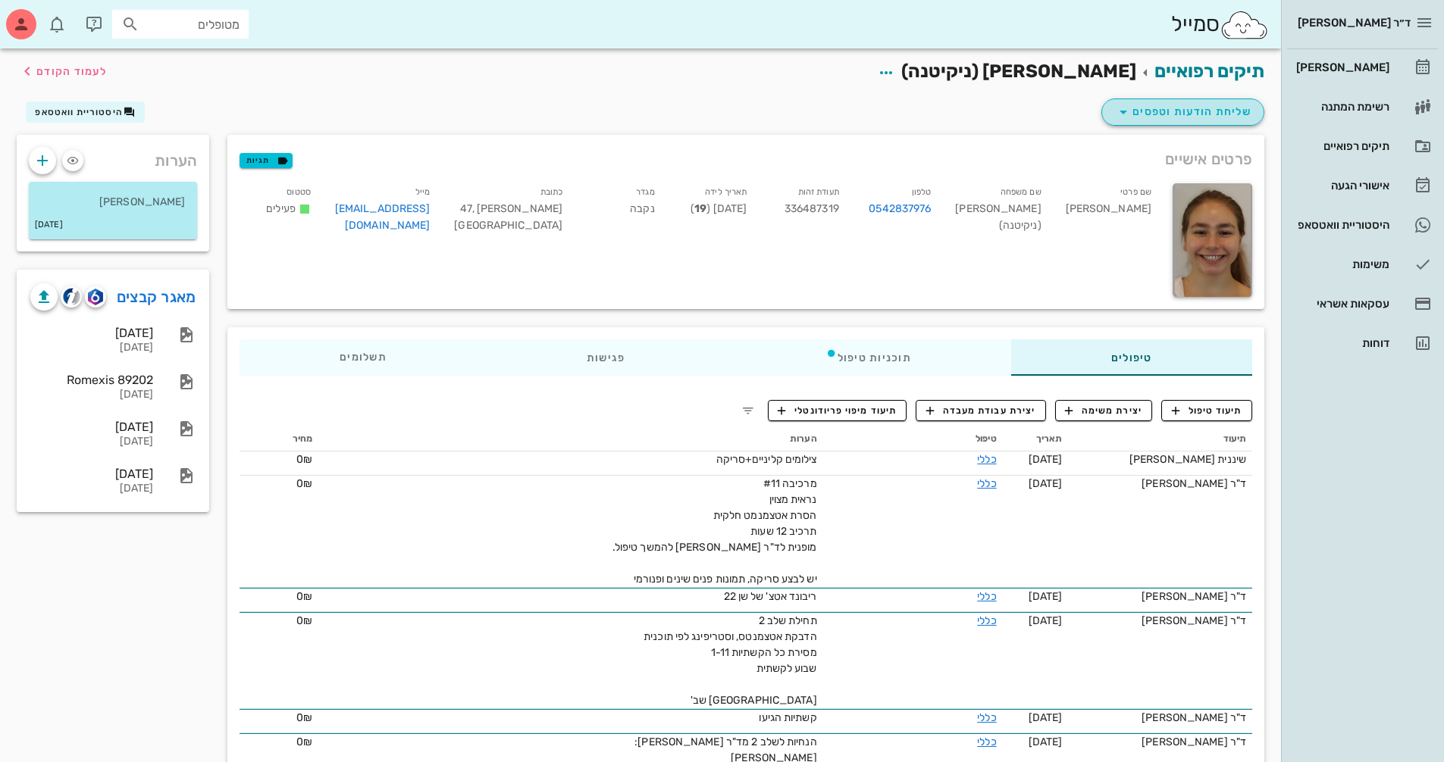
click at [1191, 107] on span "שליחת הודעות וטפסים" at bounding box center [1182, 112] width 137 height 18
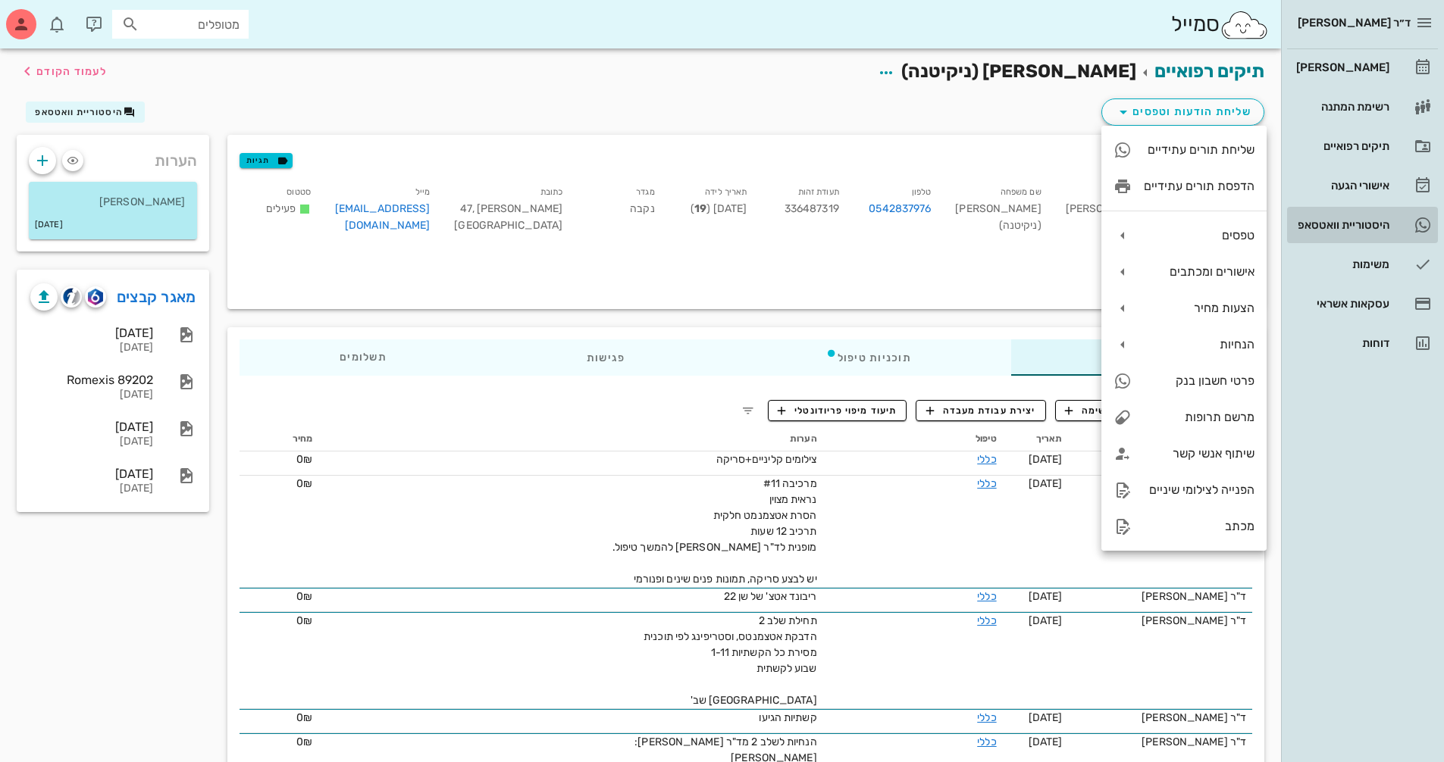
click at [1363, 234] on div "היסטוריית וואטסאפ" at bounding box center [1341, 225] width 96 height 24
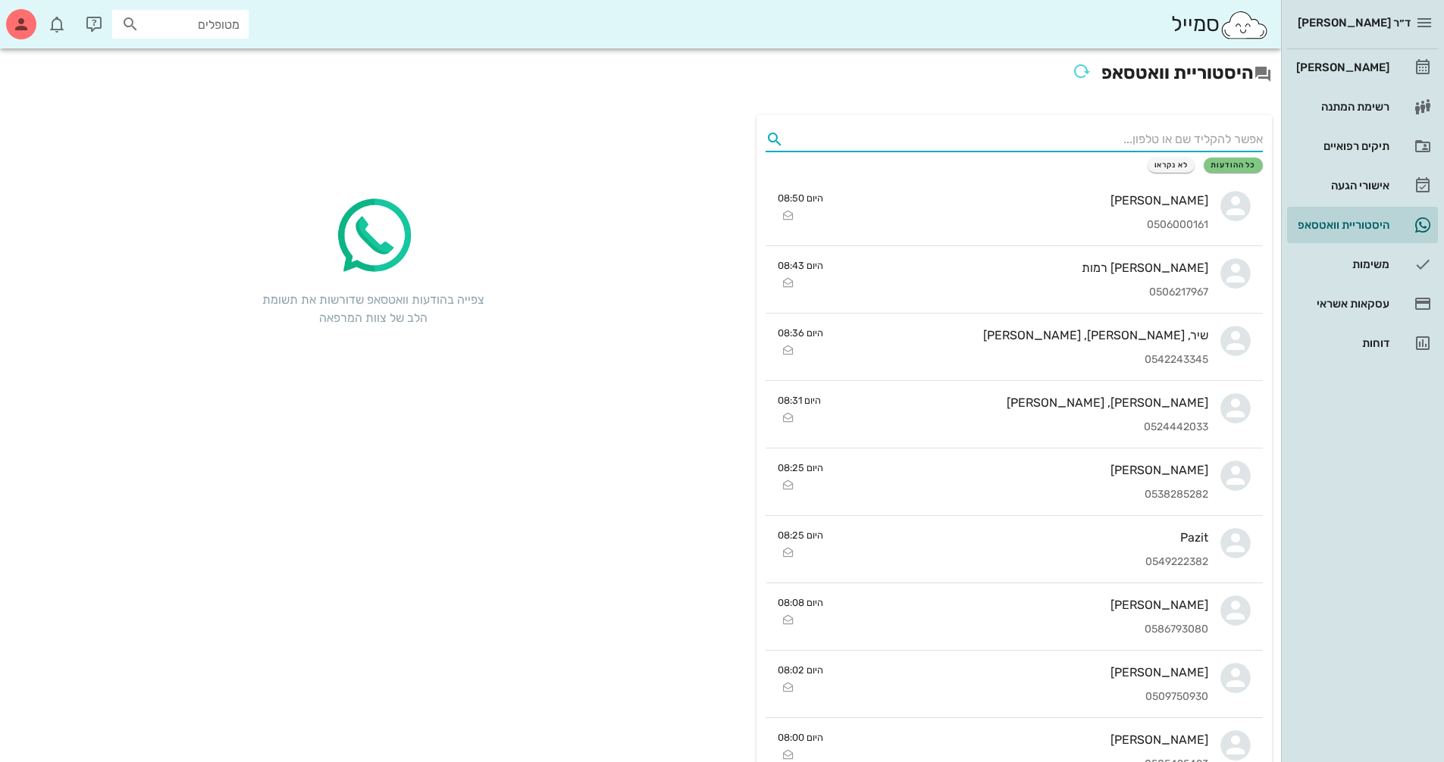
click at [1147, 139] on input "text" at bounding box center [1026, 139] width 473 height 24
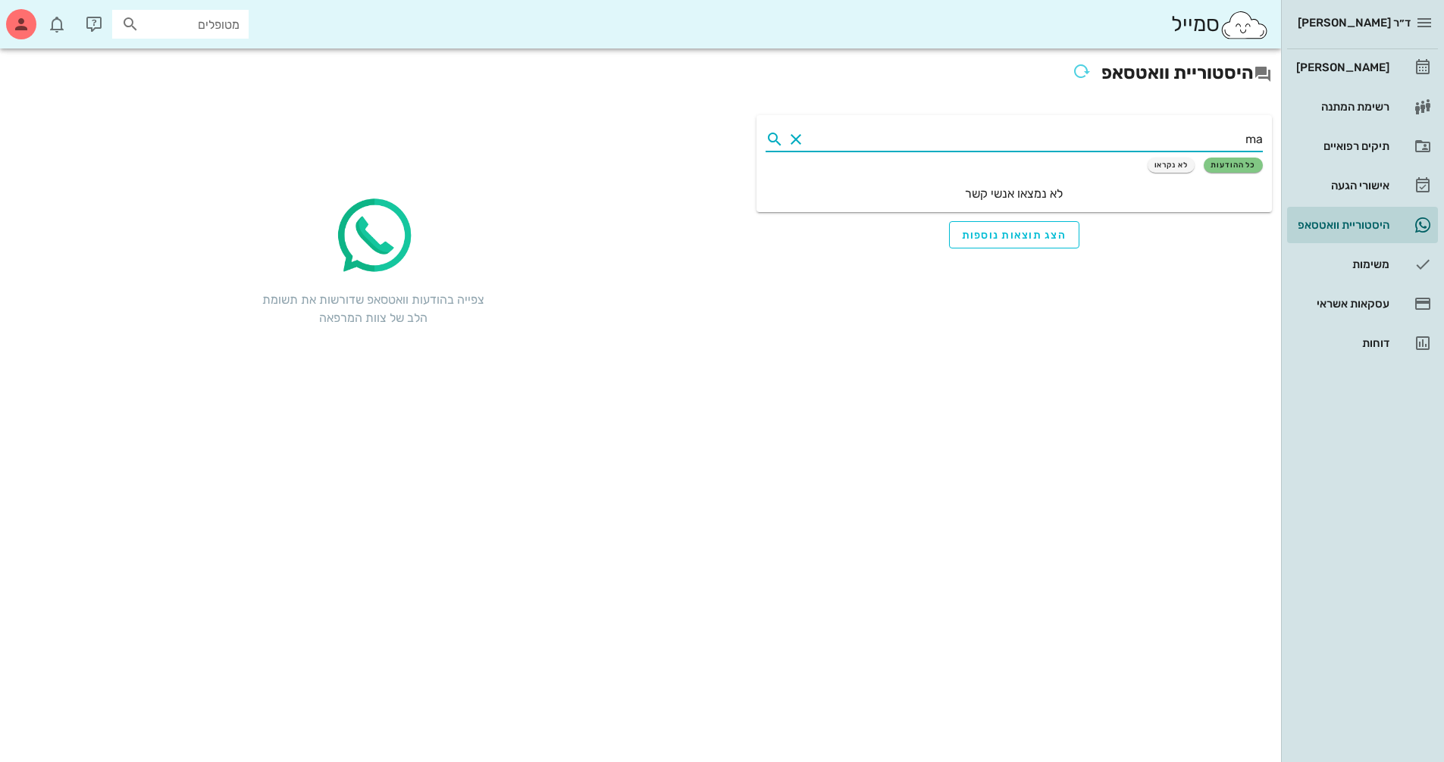
type input "m"
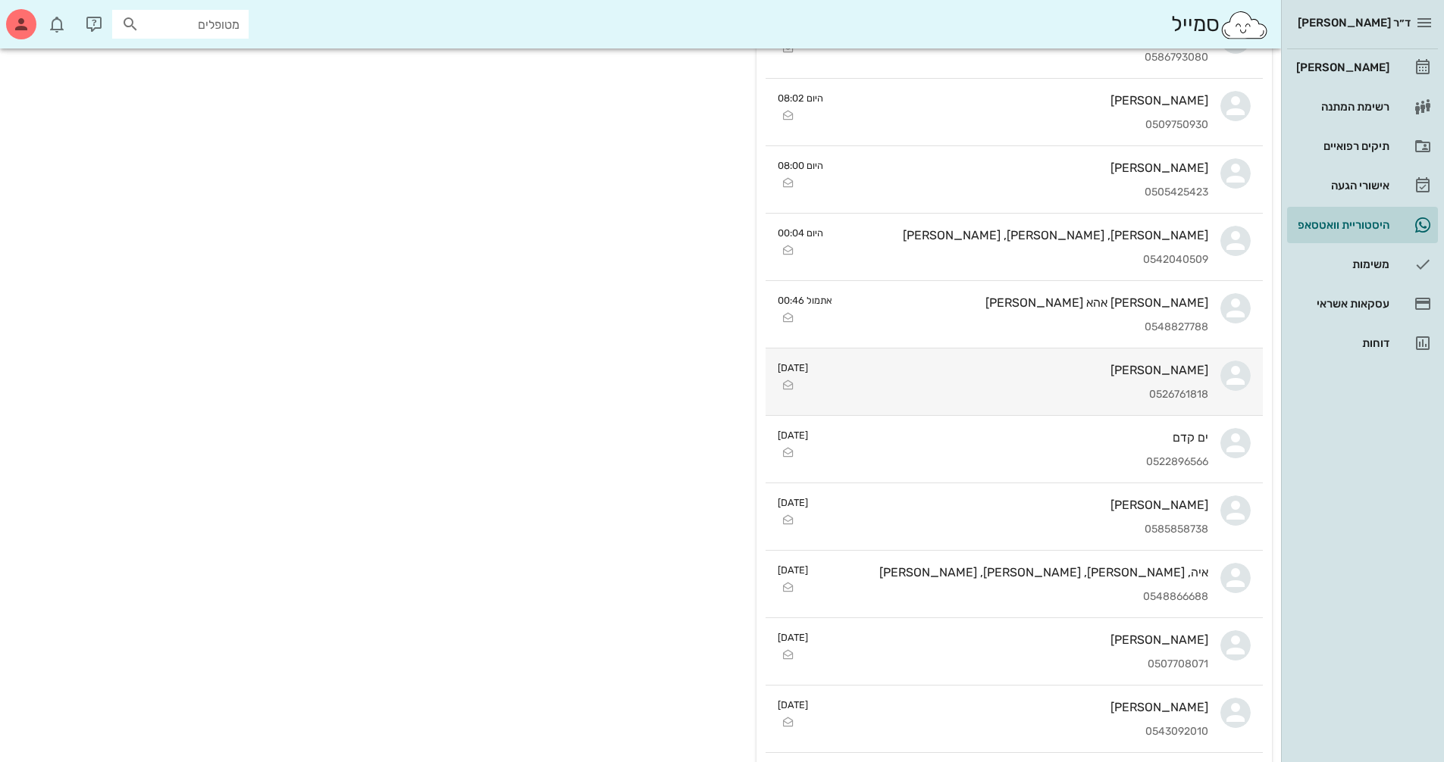
scroll to position [606, 0]
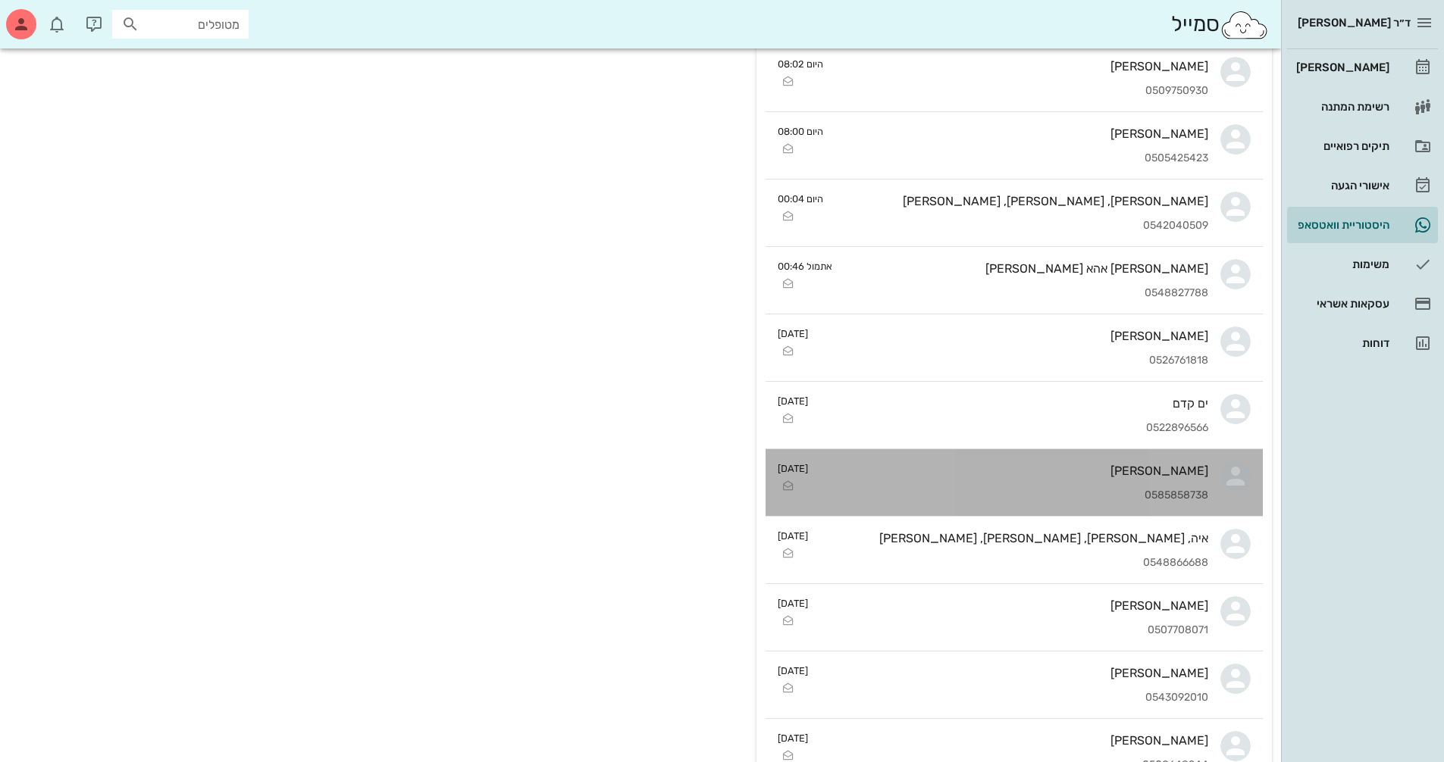
click at [1169, 477] on div "[PERSON_NAME]" at bounding box center [1014, 471] width 388 height 14
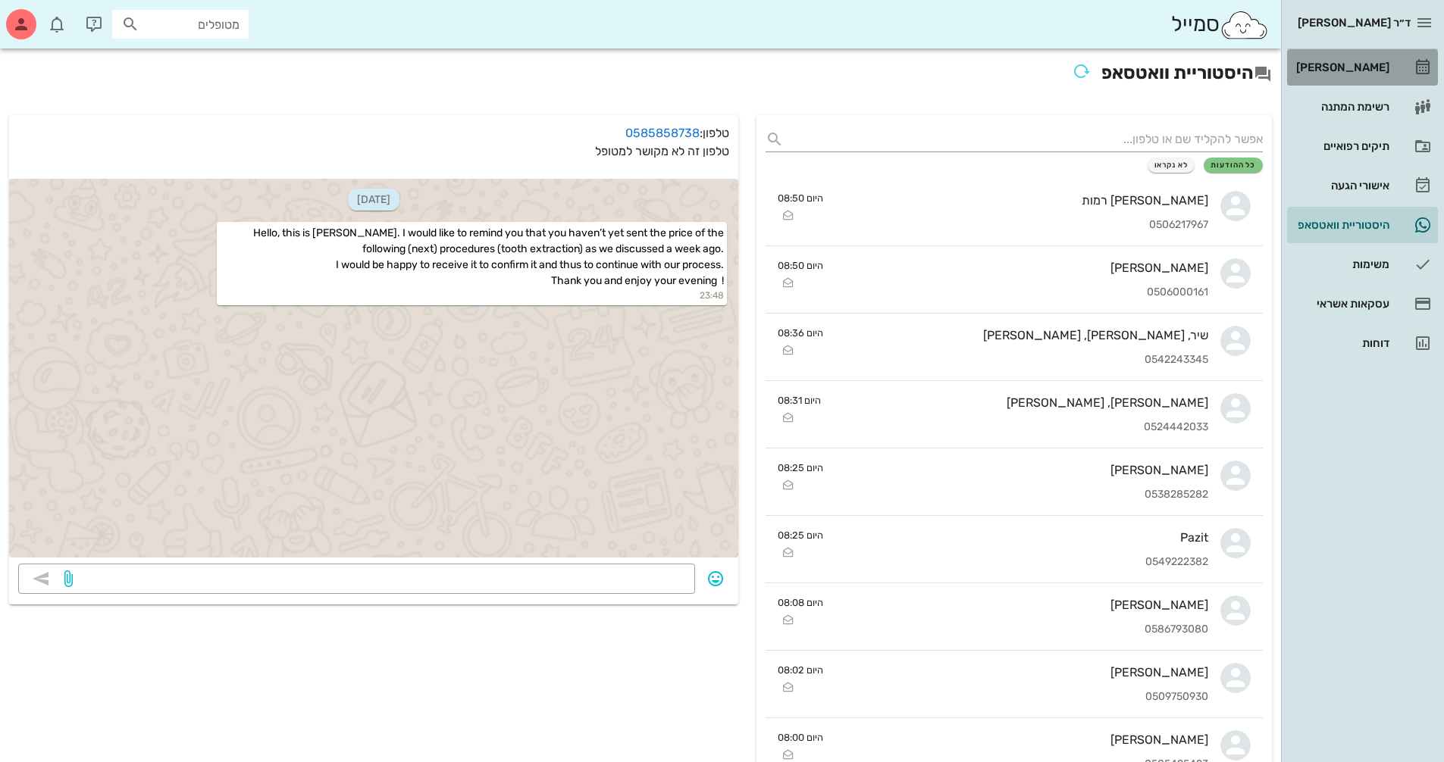
click at [1338, 70] on div "[PERSON_NAME]" at bounding box center [1341, 67] width 96 height 12
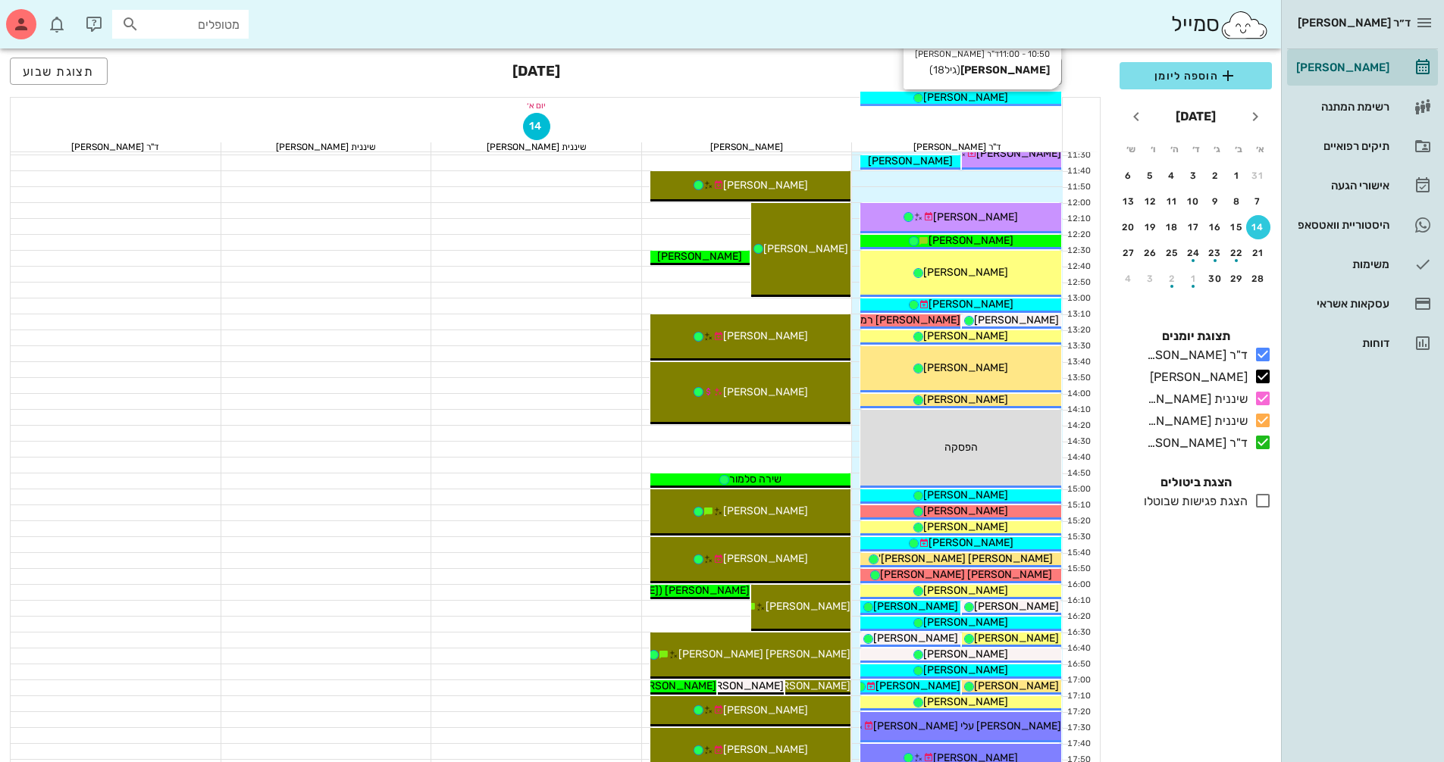
scroll to position [455, 0]
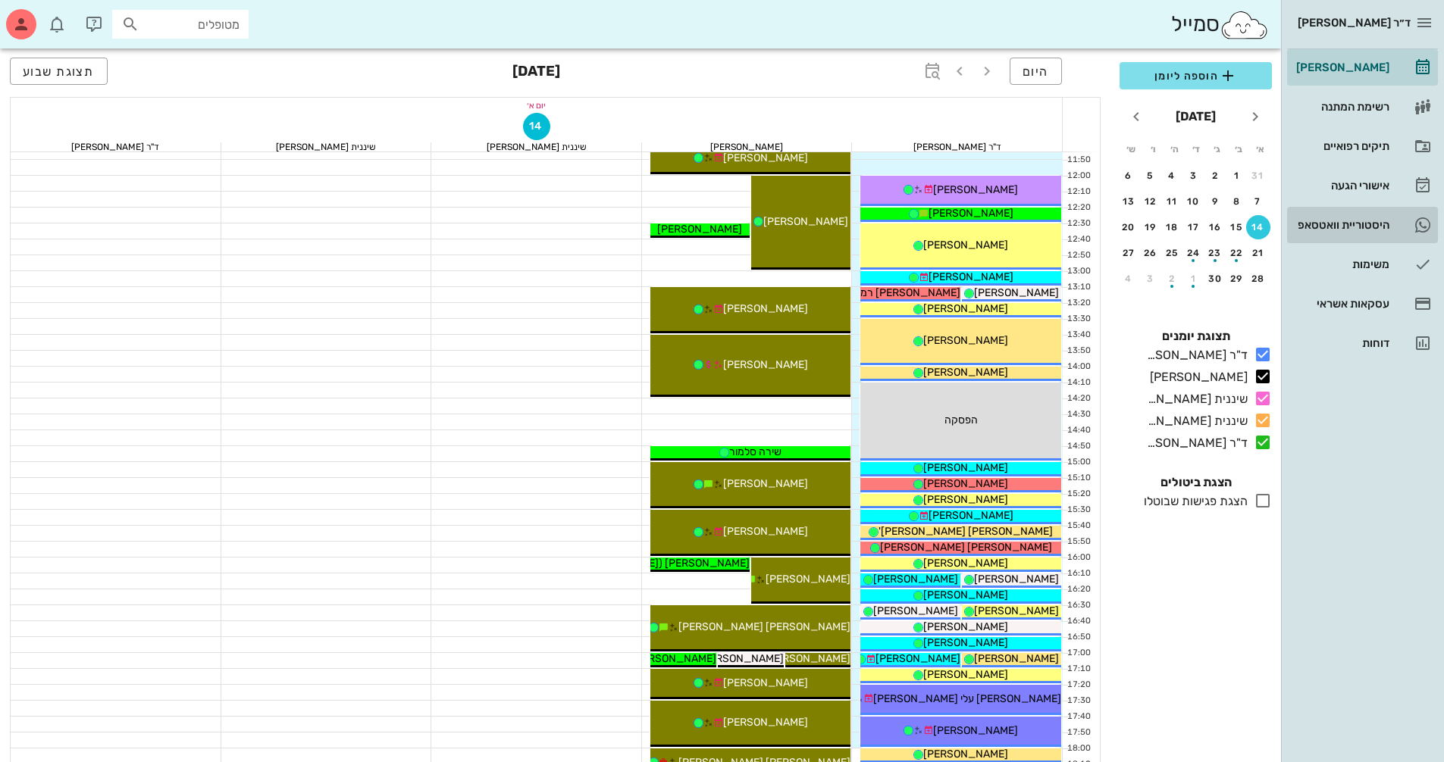
click at [1377, 228] on div "היסטוריית וואטסאפ" at bounding box center [1341, 225] width 96 height 12
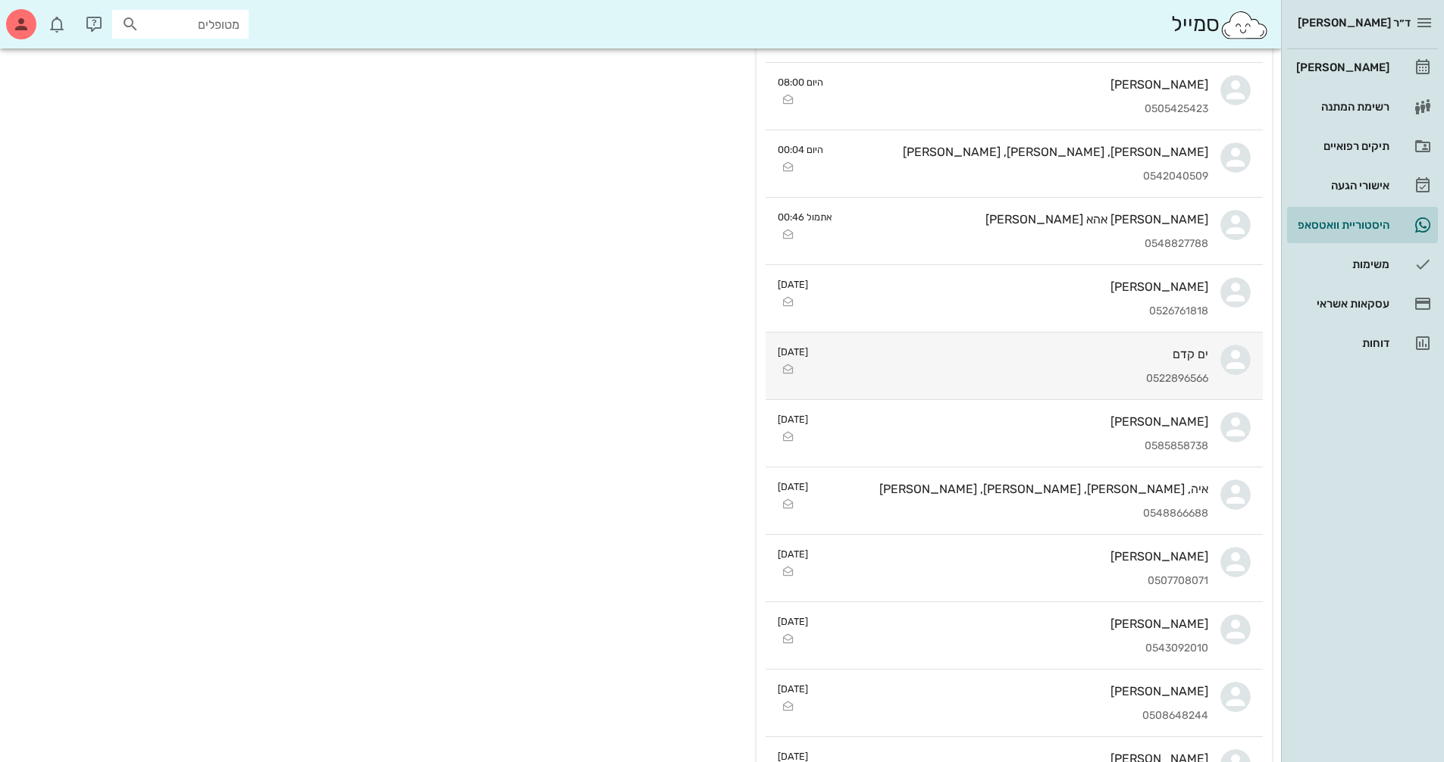
scroll to position [682, 0]
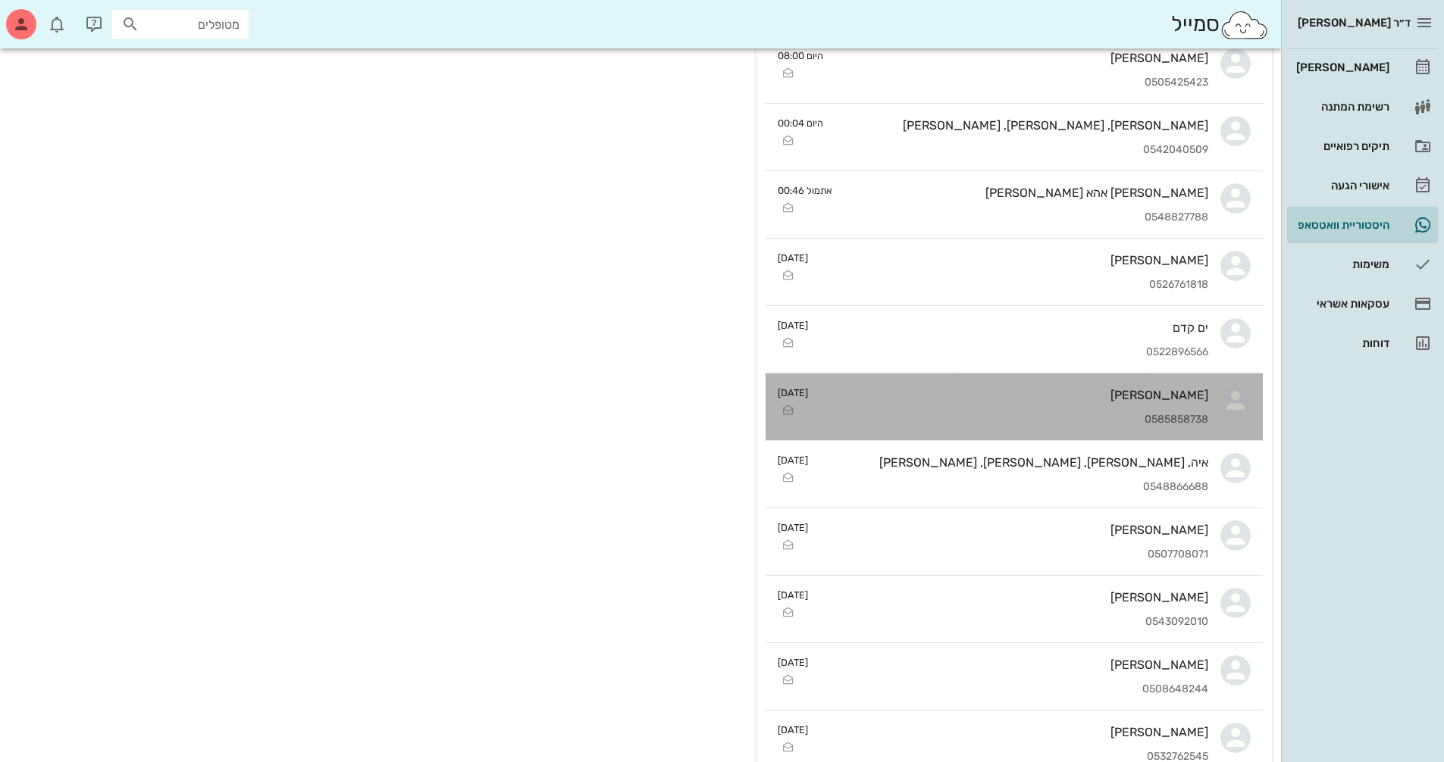
click at [1109, 388] on div "Maria 0585858738" at bounding box center [1014, 407] width 388 height 67
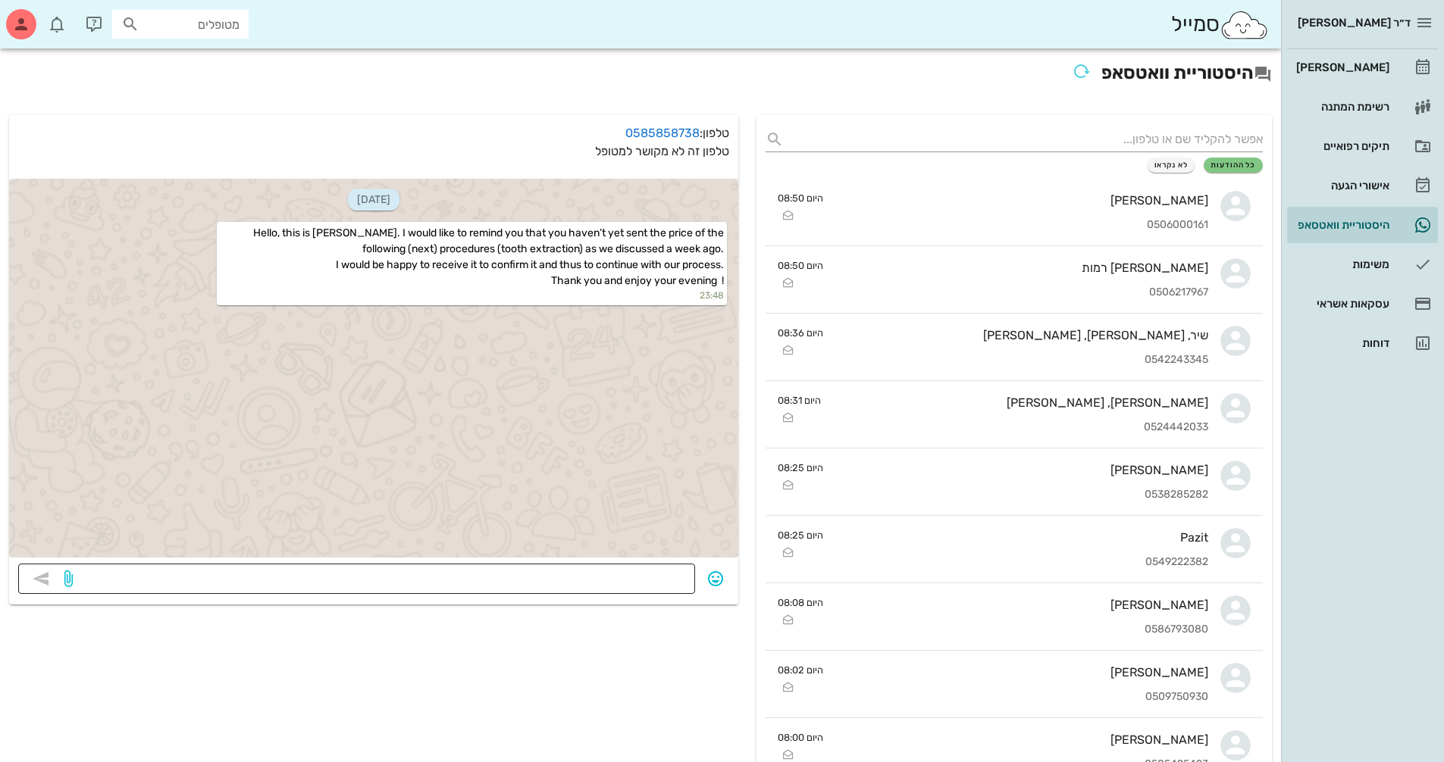
click at [681, 583] on textarea at bounding box center [381, 580] width 610 height 24
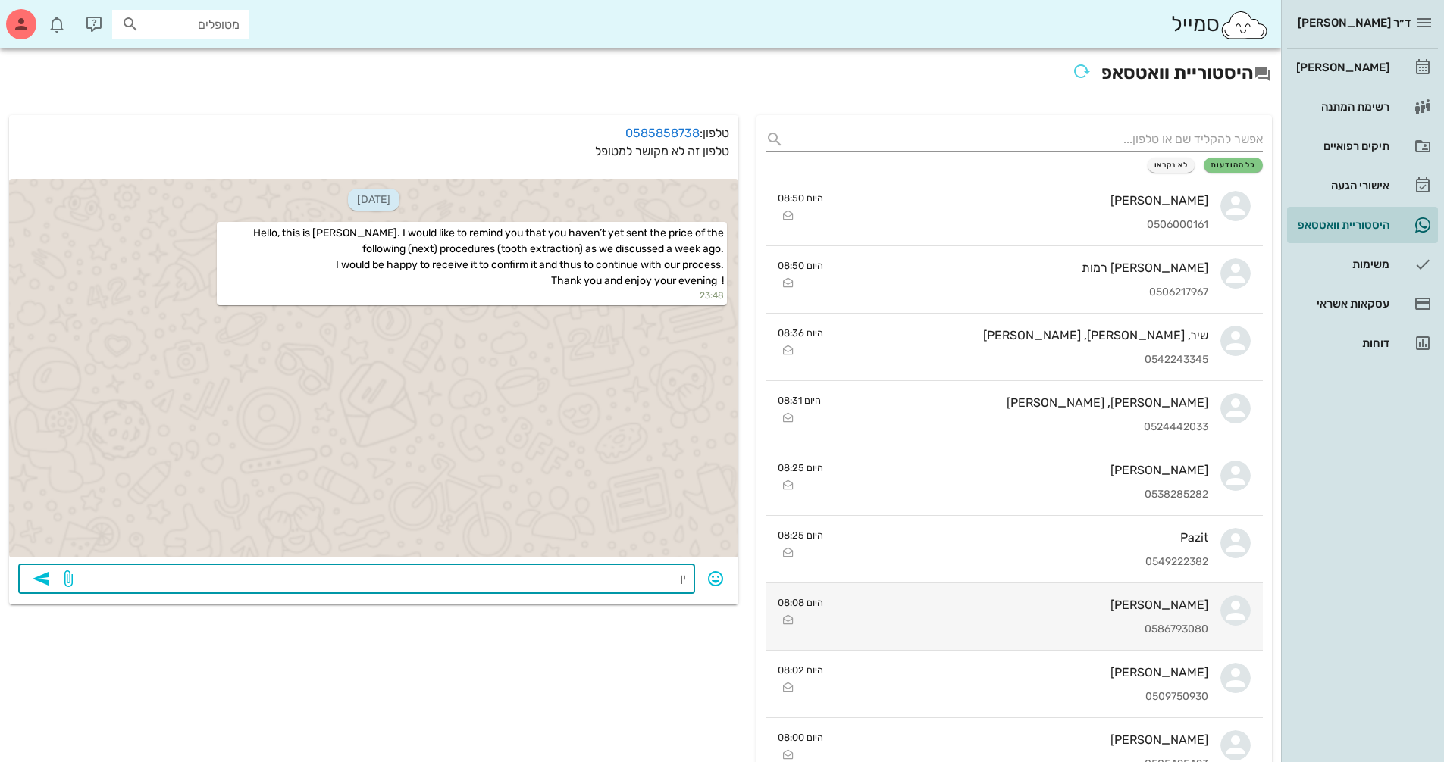
type textarea "י"
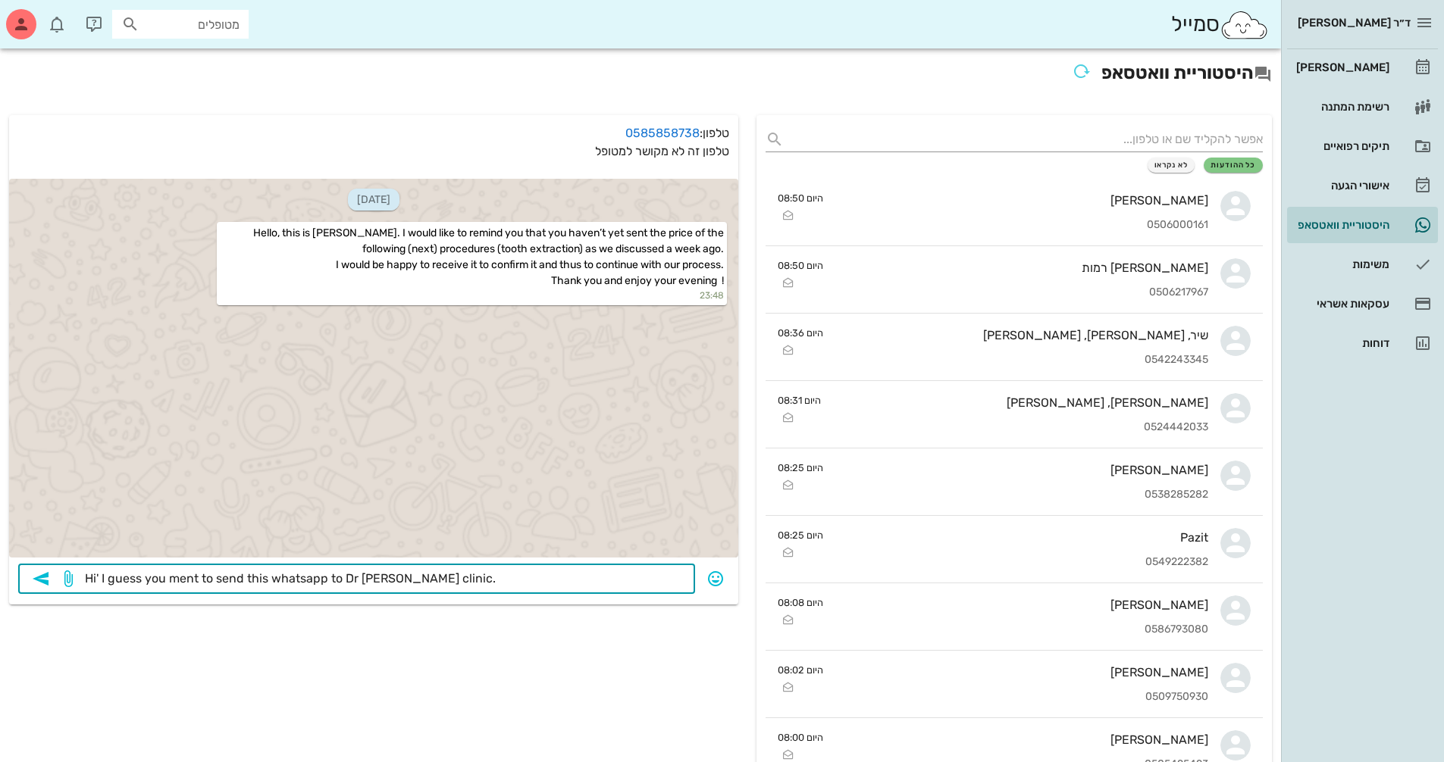
click at [368, 578] on textarea "Hi' I guess you ment to send this whatsapp to Dr [PERSON_NAME] clinic." at bounding box center [381, 580] width 610 height 24
click at [371, 577] on textarea "Hi' I guess you ment to send this whatsapp to Dr [PERSON_NAME] clinic." at bounding box center [381, 580] width 610 height 24
click at [491, 571] on textarea "Hi' I guess you ment to send this whatsapp to Dr Schweden's clinic." at bounding box center [381, 580] width 610 height 24
type textarea "Hi' I guess you ment to send this whatsapp to Dr Schweden's clinic. You sent it…"
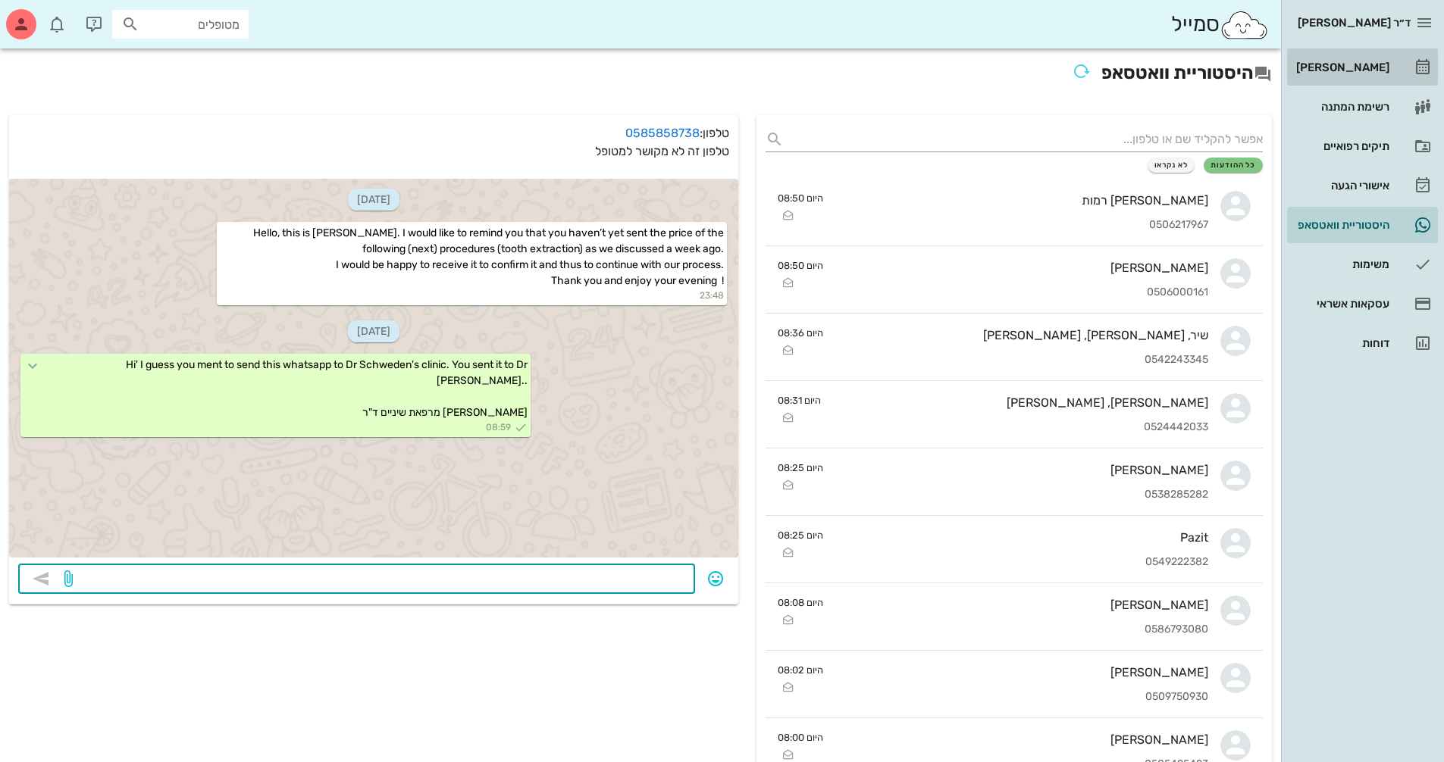
click at [1366, 64] on div "[PERSON_NAME]" at bounding box center [1341, 67] width 96 height 12
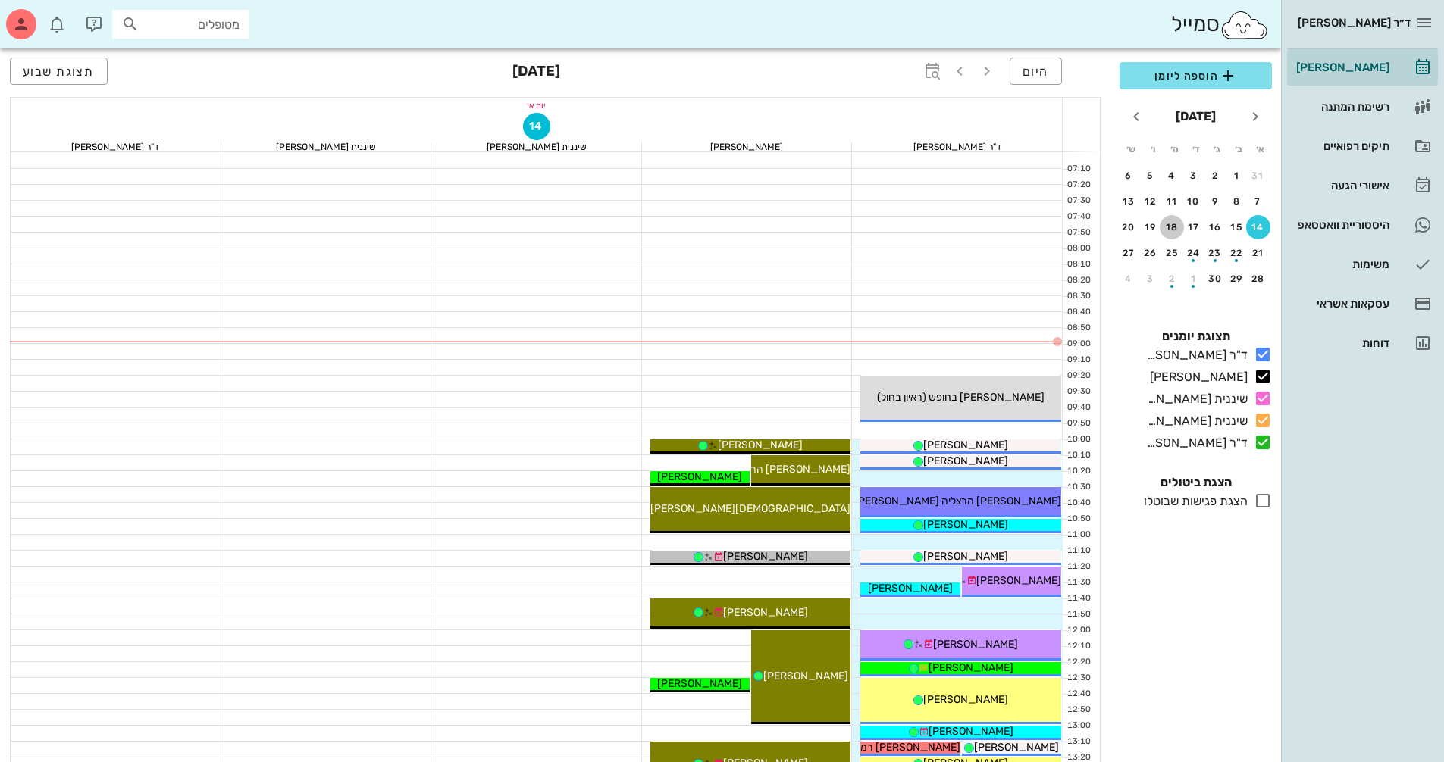
click at [1168, 230] on div "18" at bounding box center [1171, 227] width 24 height 11
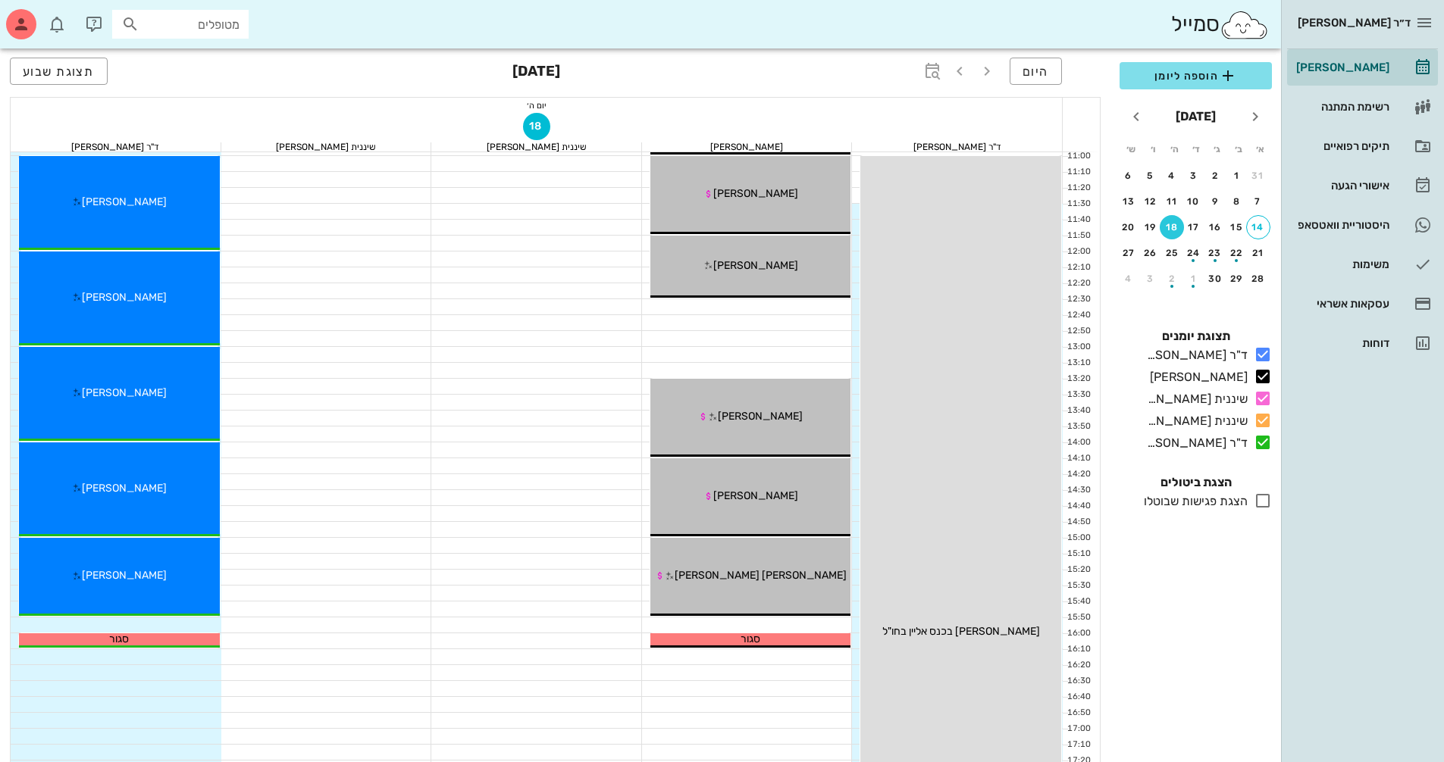
scroll to position [227, 0]
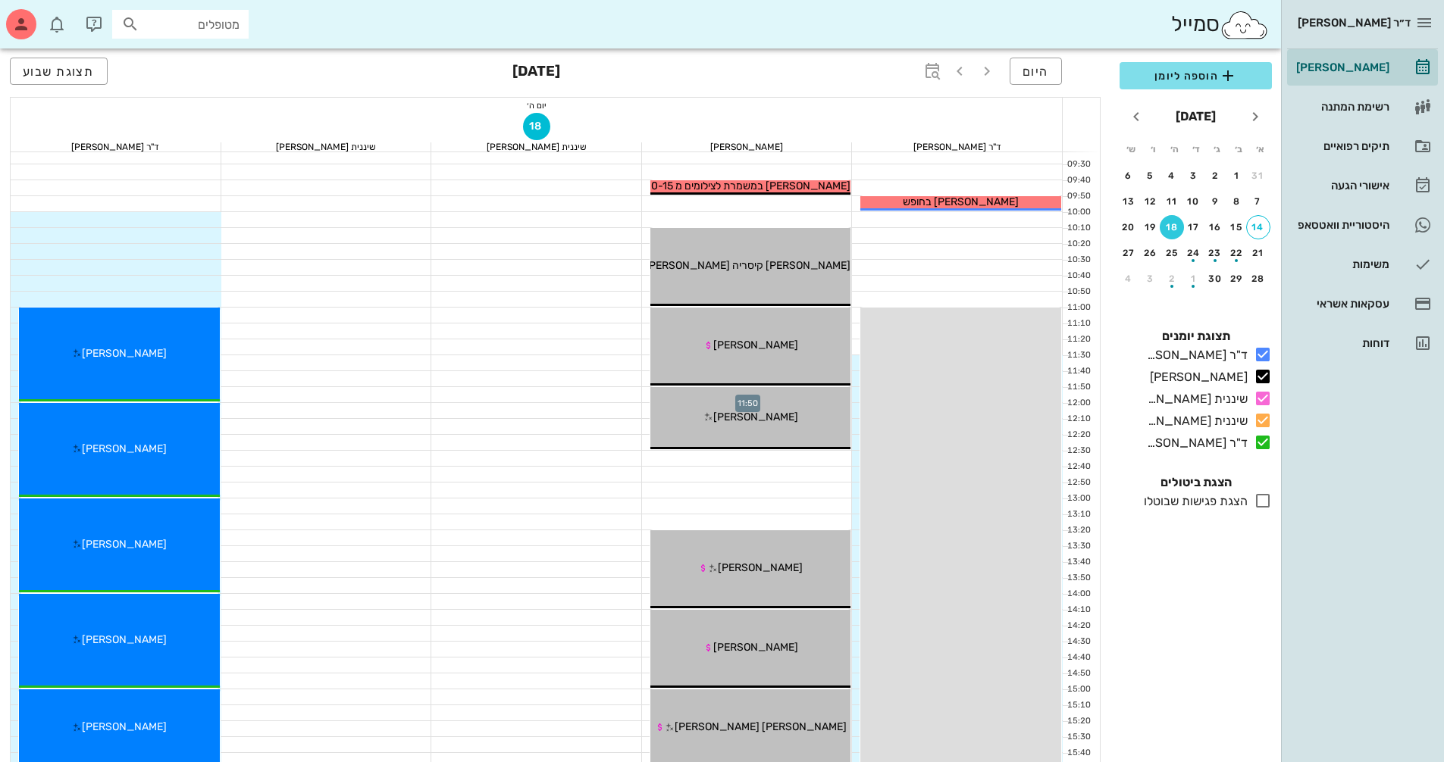
click at [646, 393] on div at bounding box center [747, 394] width 211 height 15
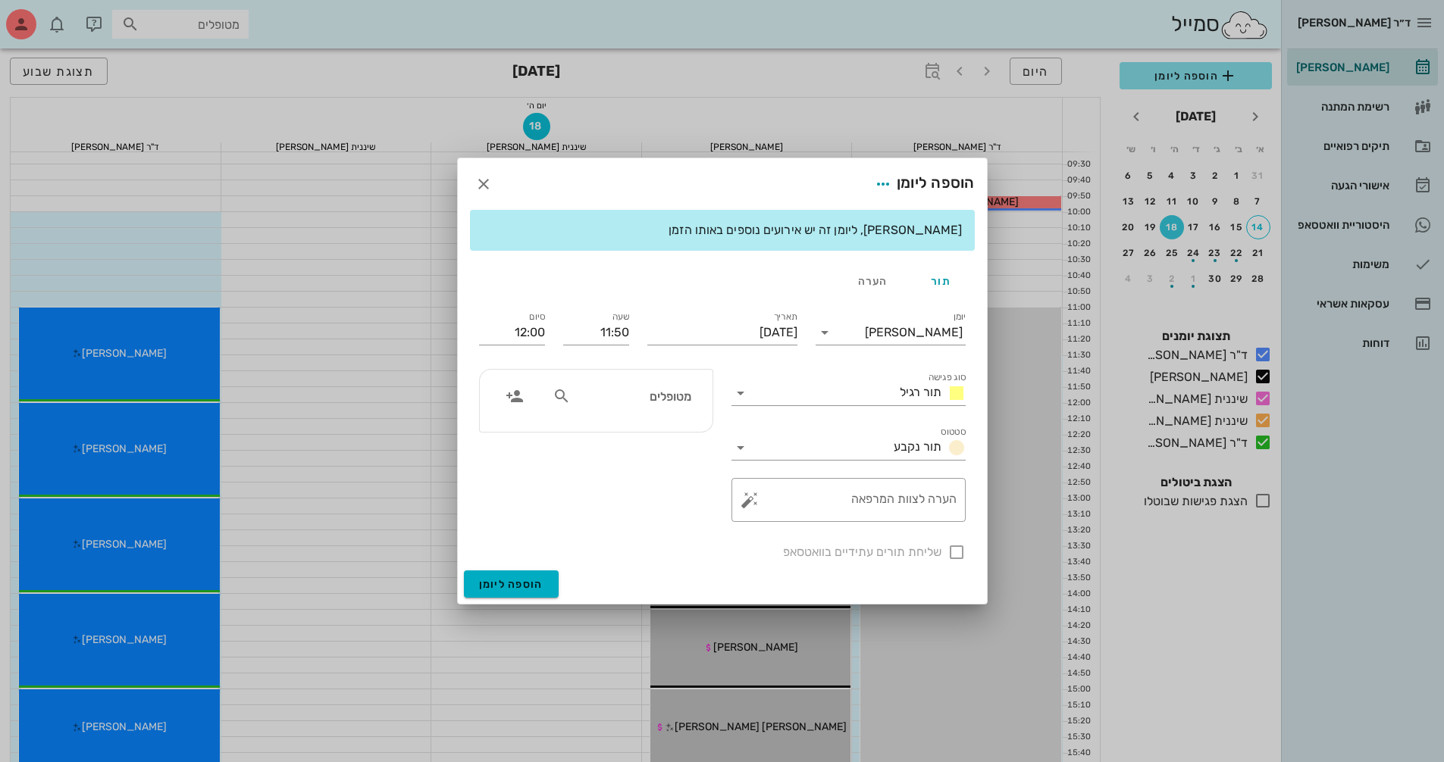
click at [643, 398] on input "מטופלים" at bounding box center [632, 396] width 117 height 20
type input ","
type input "[PERSON_NAME]"
click at [665, 433] on div "[PERSON_NAME] 220227276" at bounding box center [604, 430] width 167 height 12
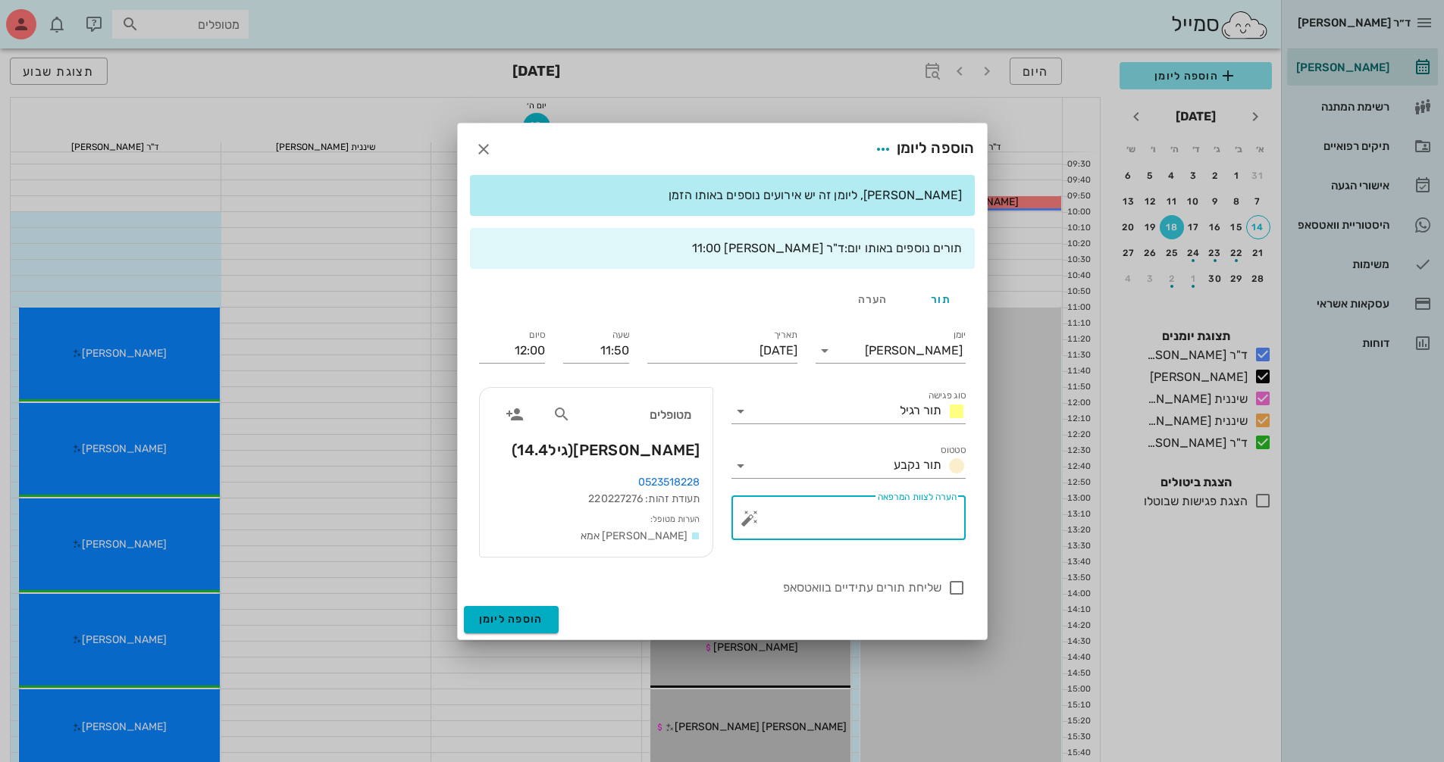
click at [886, 531] on textarea "הערה לצוות המרפאה" at bounding box center [854, 522] width 204 height 36
type textarea "סריקה לע*2"
click at [740, 407] on icon at bounding box center [740, 411] width 18 height 18
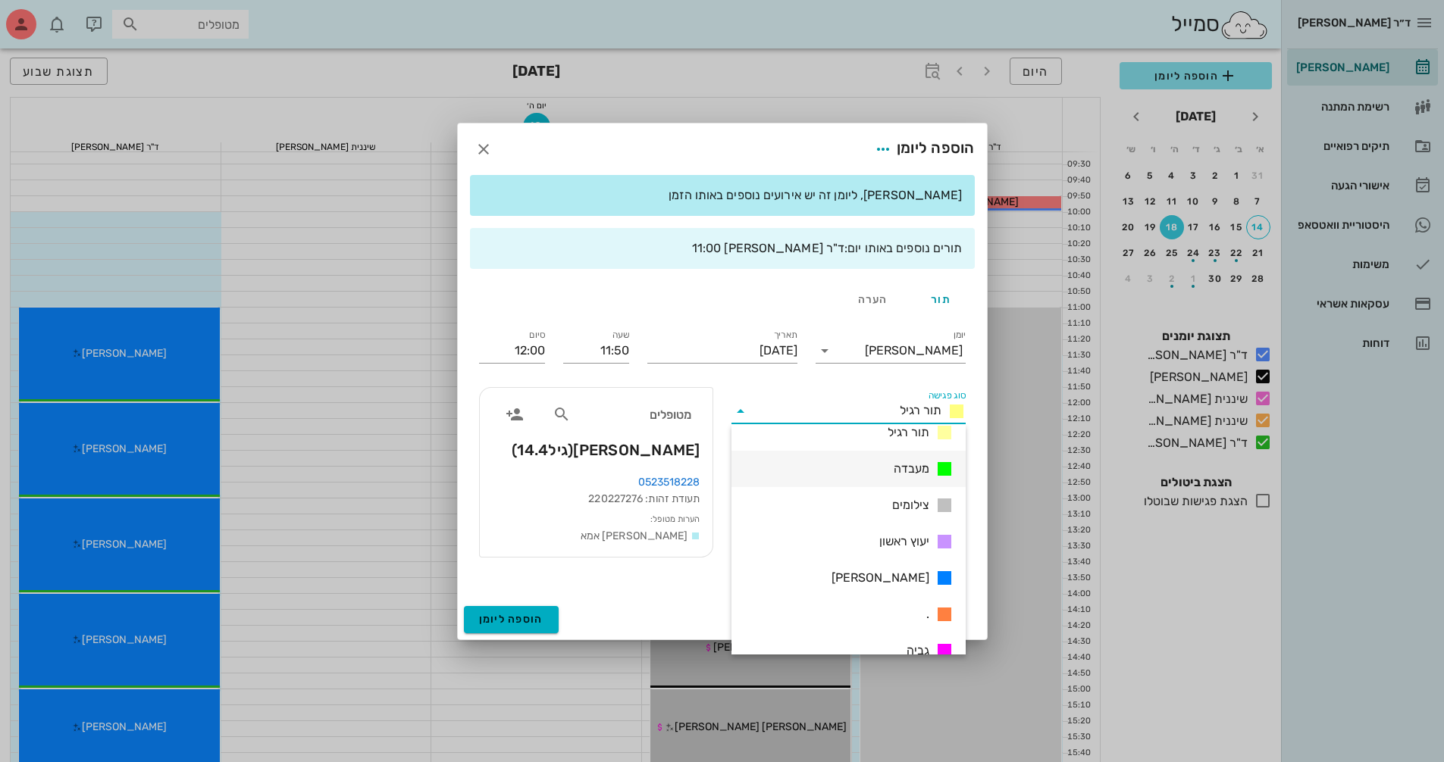
scroll to position [218, 0]
click at [934, 490] on div "צילומים" at bounding box center [848, 485] width 234 height 36
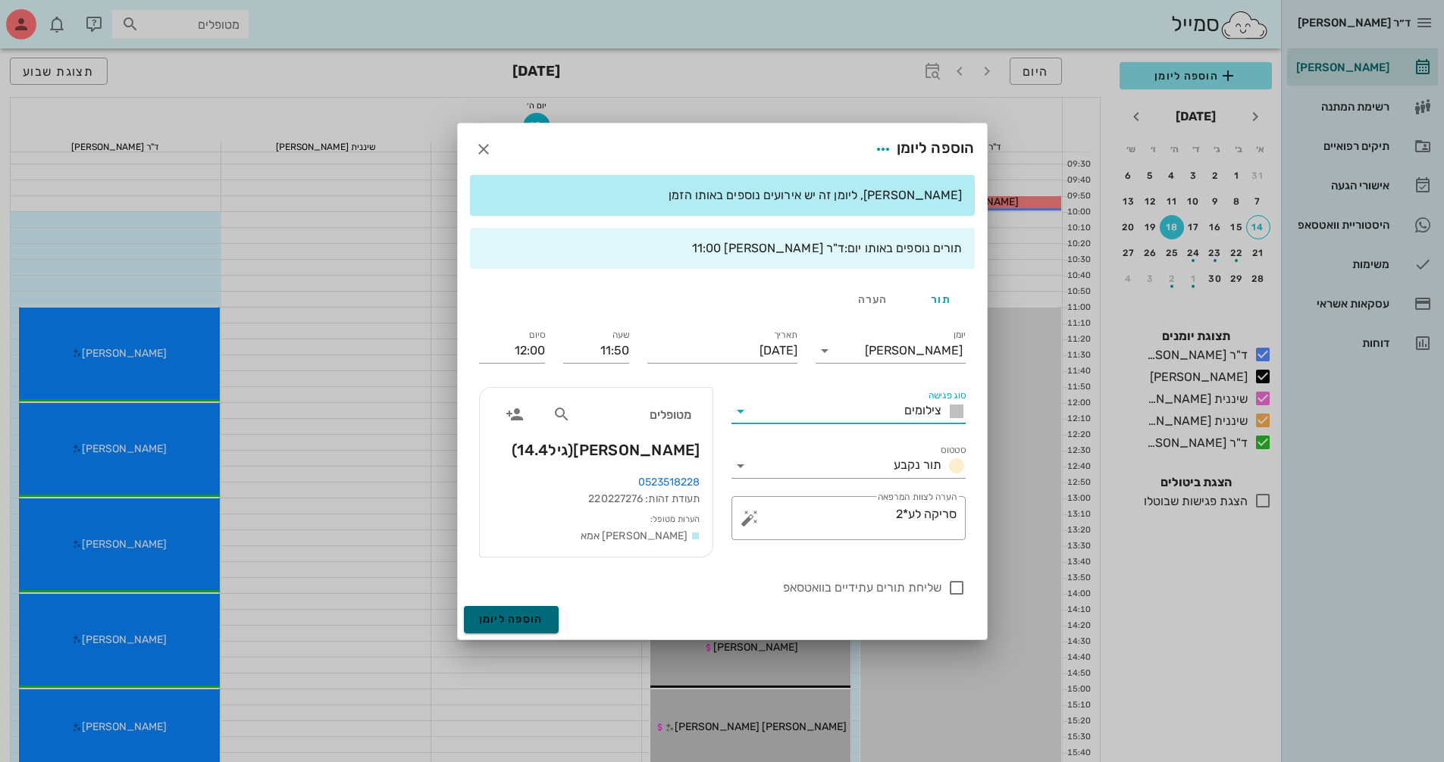
click at [523, 630] on button "הוספה ליומן" at bounding box center [511, 619] width 95 height 27
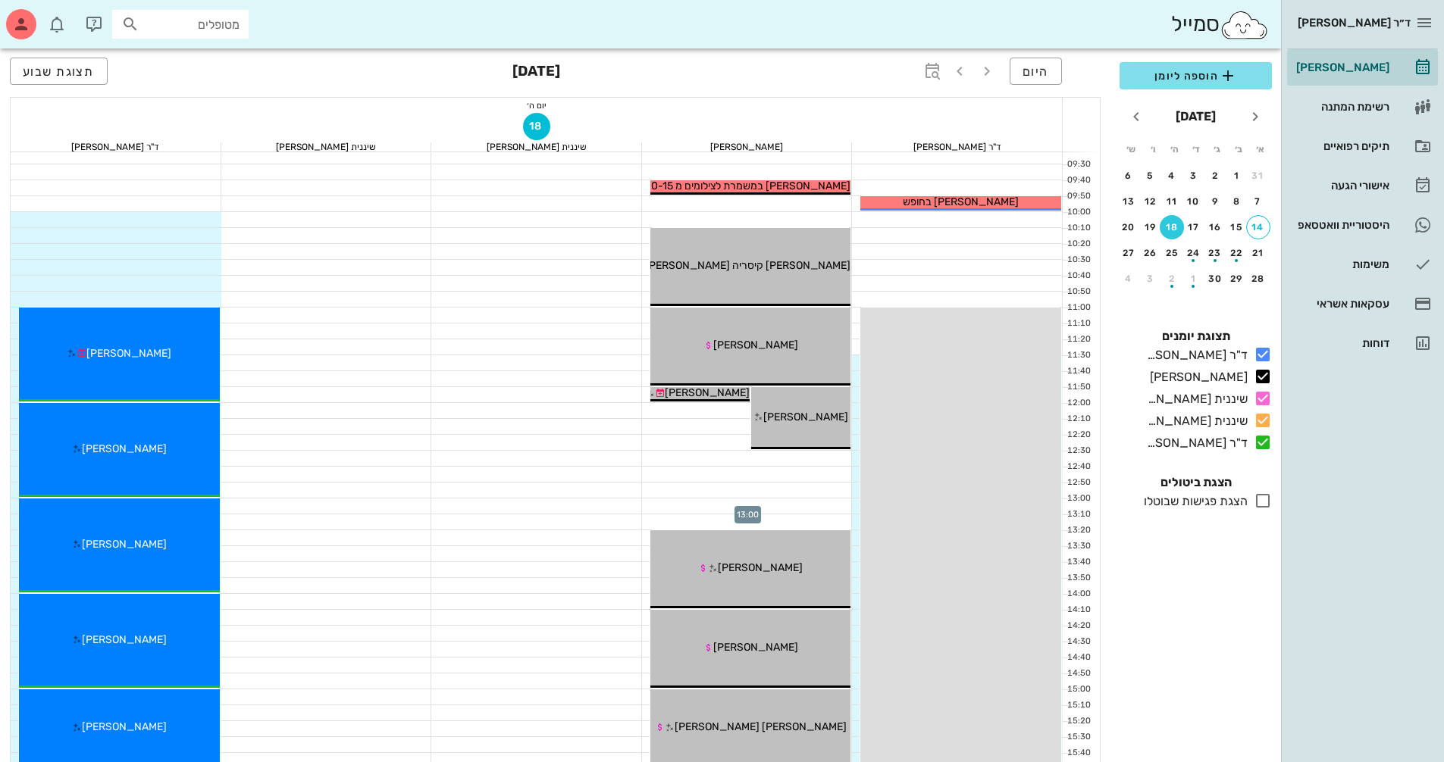
click at [654, 505] on div at bounding box center [747, 506] width 211 height 15
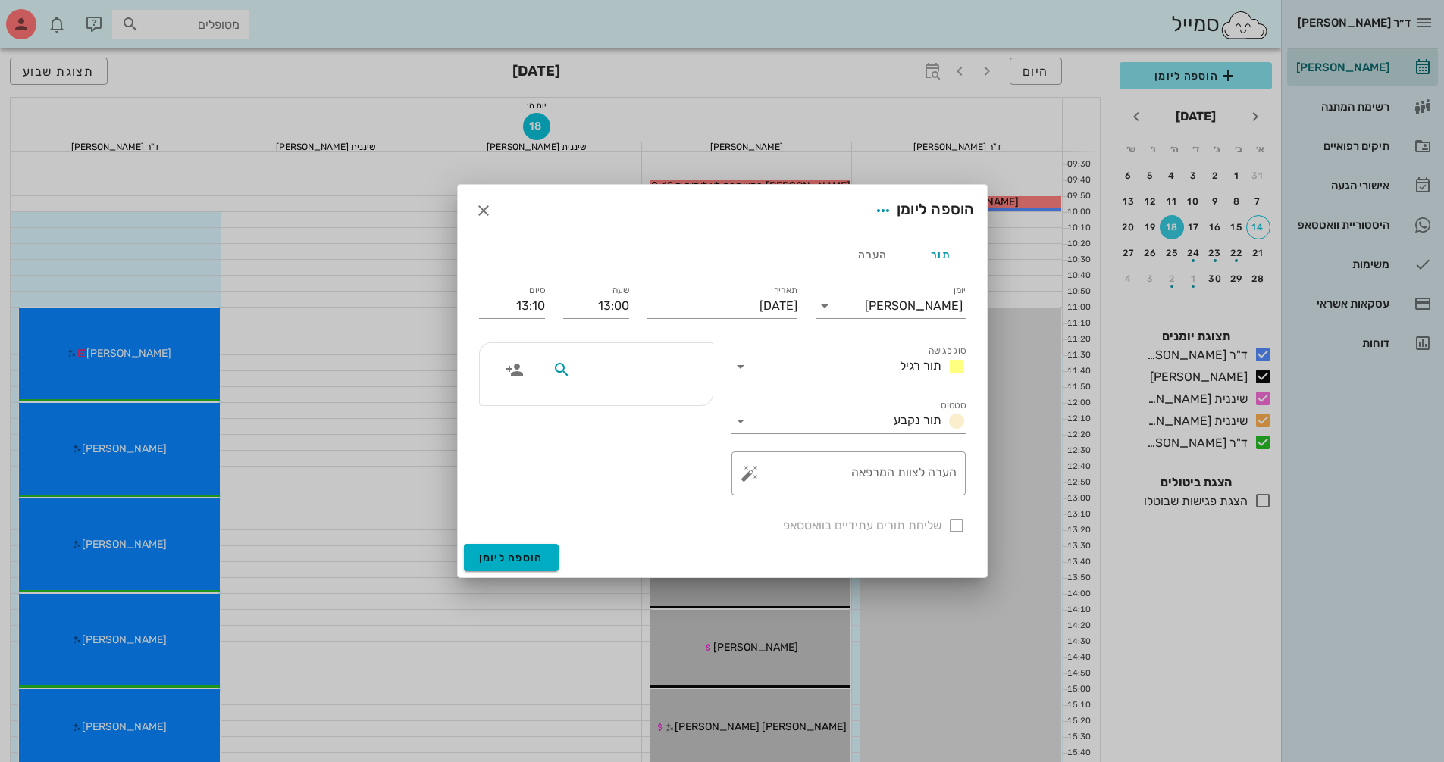
click at [637, 377] on input "text" at bounding box center [632, 370] width 117 height 20
type input "אביב כ"
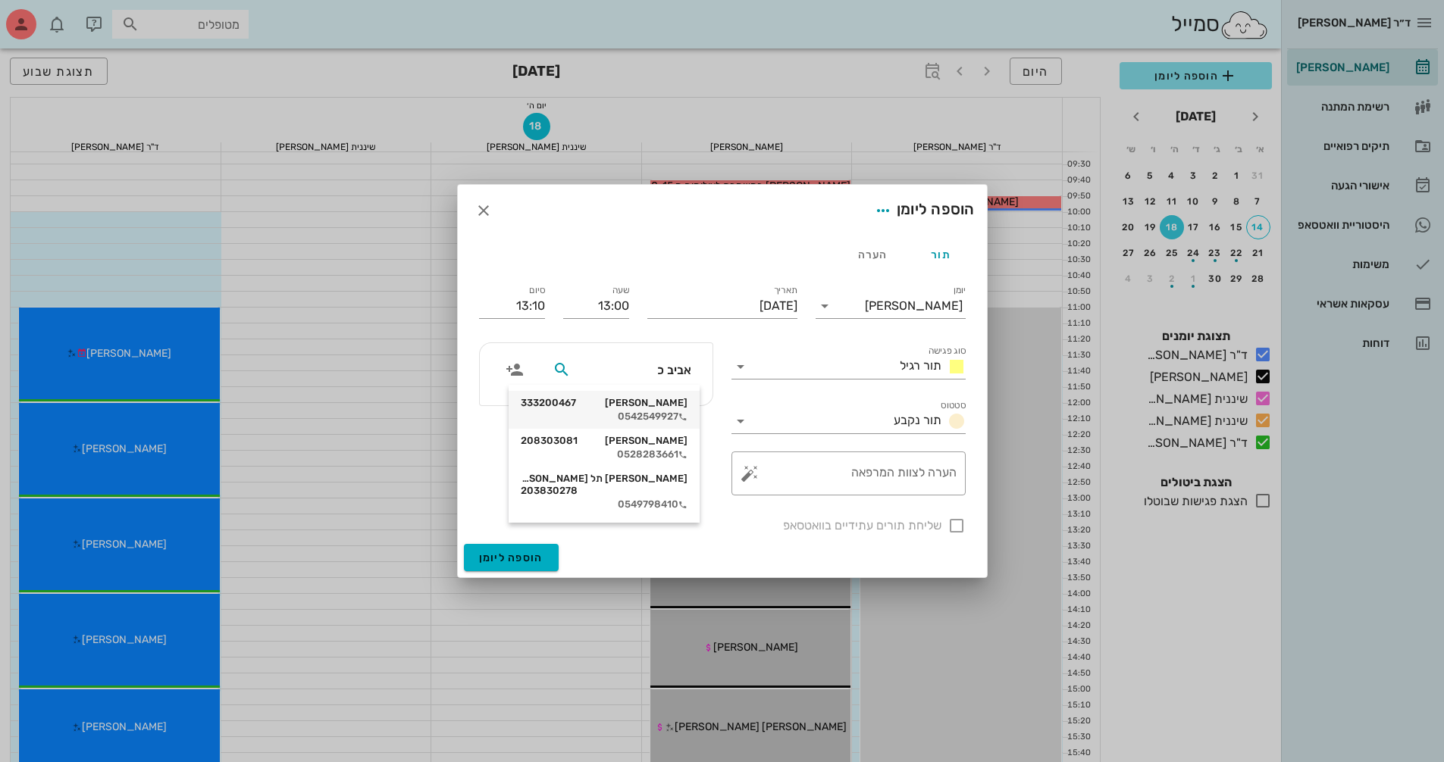
click at [639, 403] on div "אביב [PERSON_NAME] 333200467" at bounding box center [604, 403] width 167 height 12
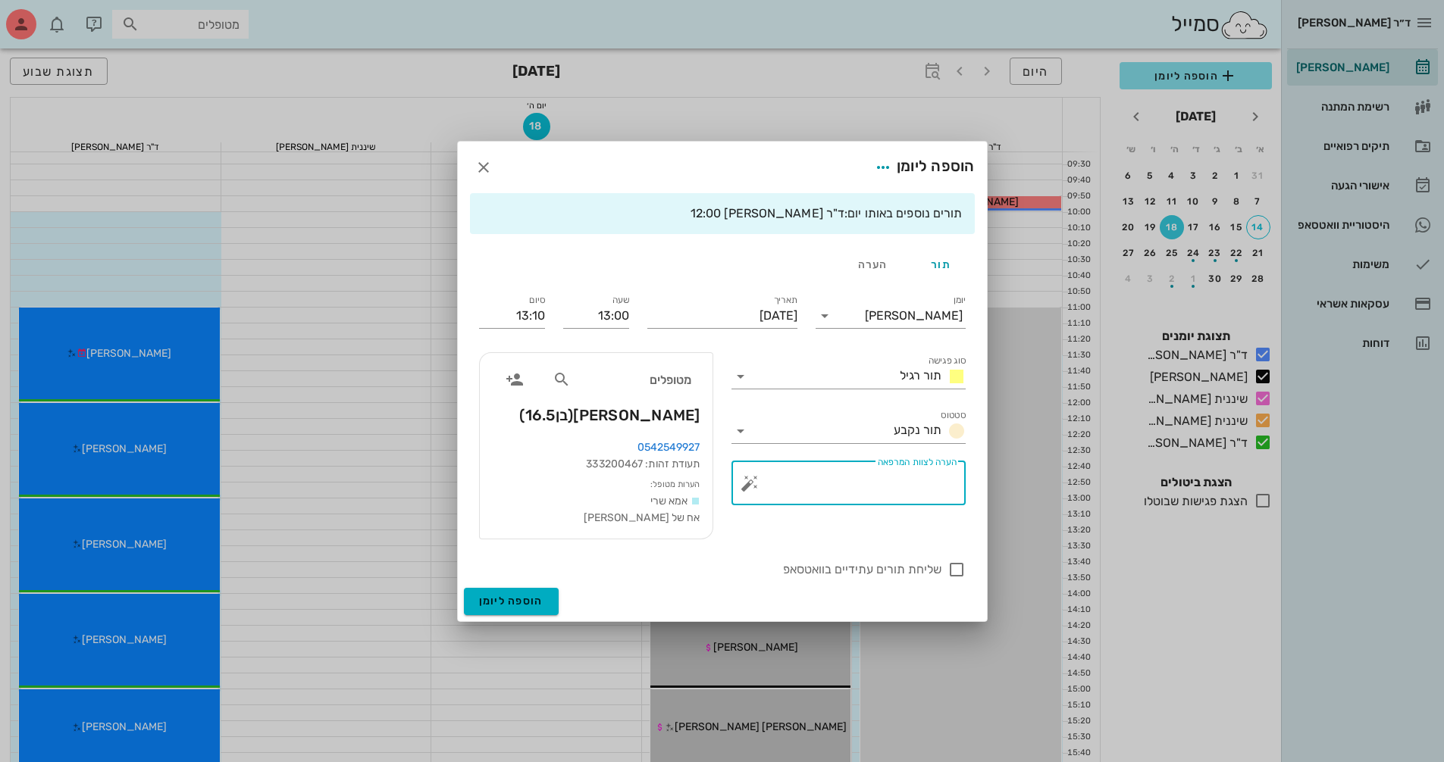
click at [931, 474] on div "הערה לצוות המרפאה" at bounding box center [854, 483] width 204 height 44
drag, startPoint x: 732, startPoint y: 374, endPoint x: 741, endPoint y: 377, distance: 9.4
type textarea "סריקה לע*2 ןצס"
click at [736, 374] on icon at bounding box center [740, 377] width 18 height 18
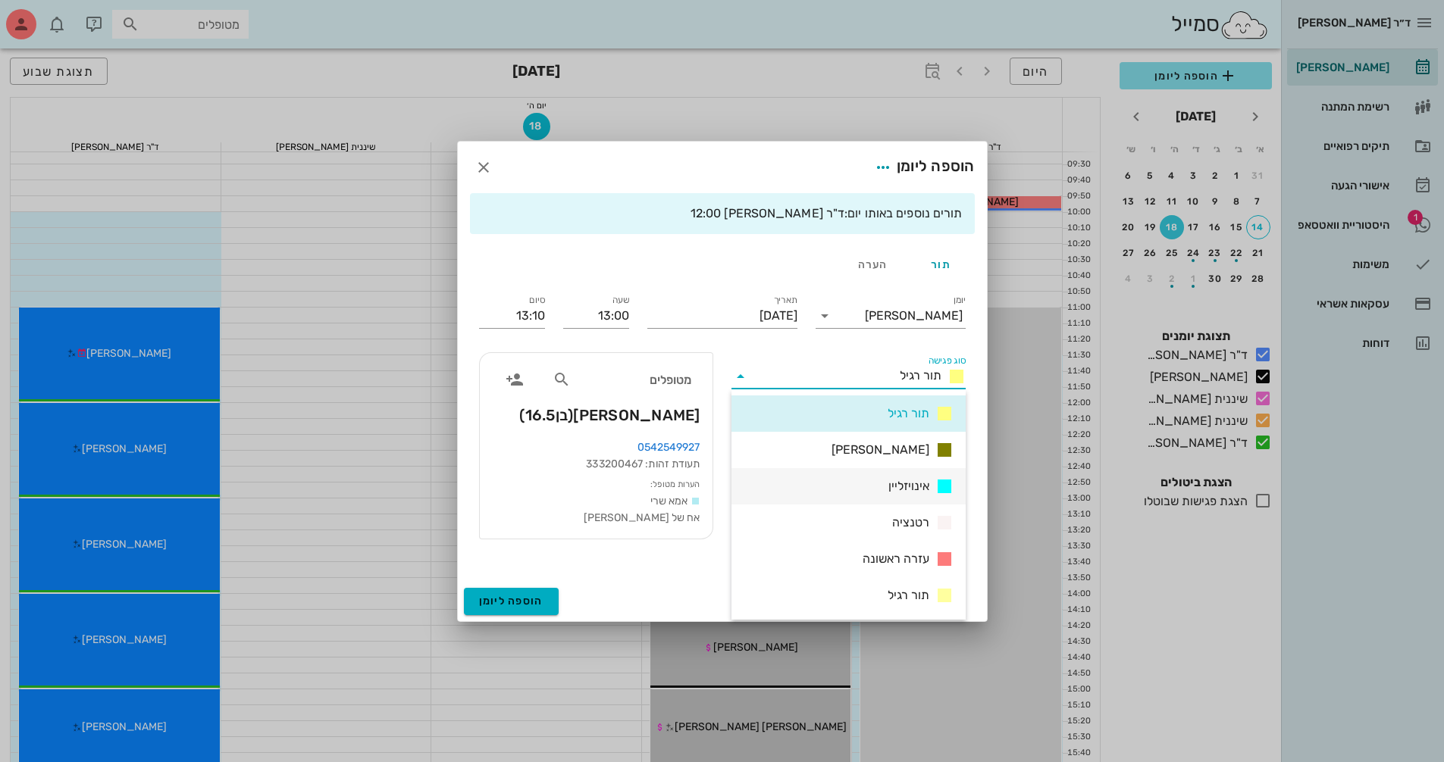
scroll to position [76, 0]
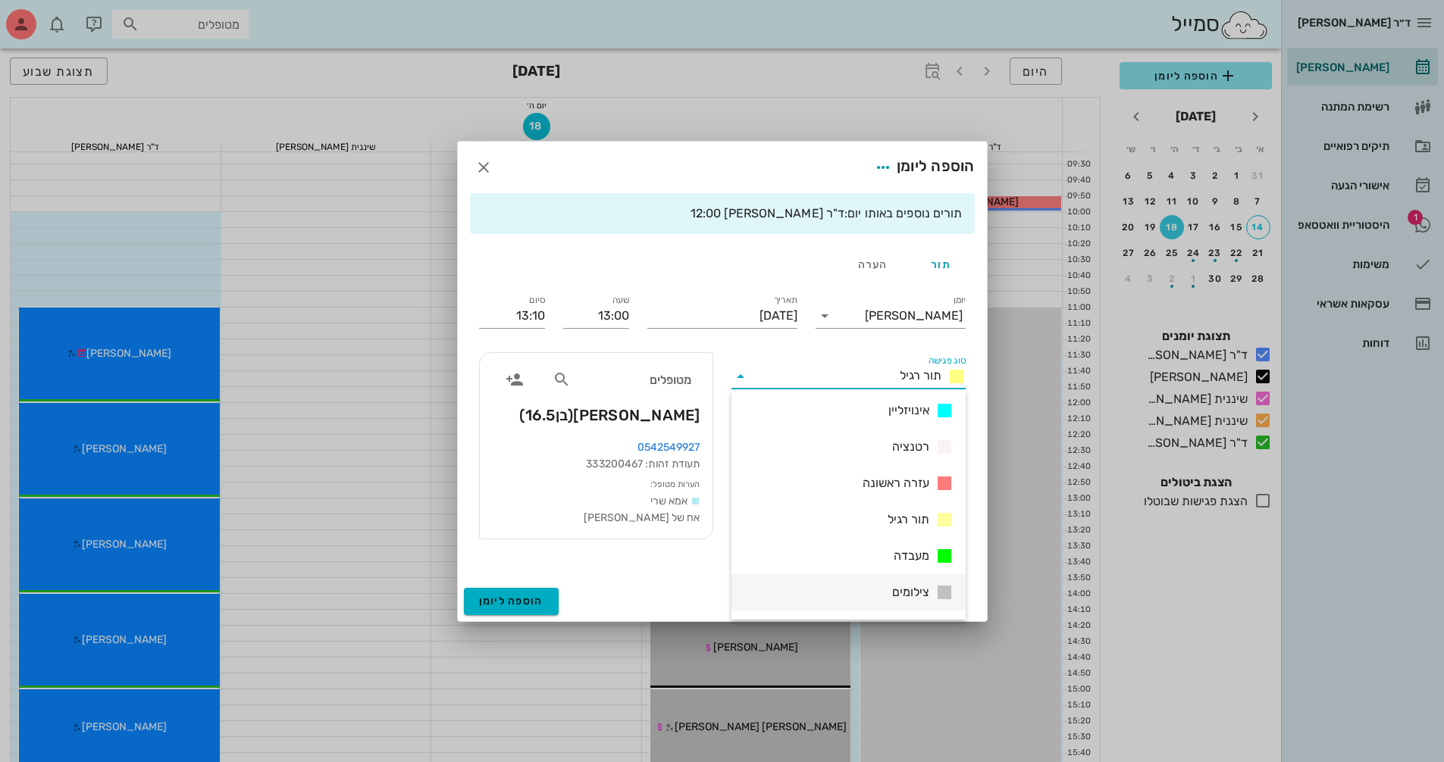
click at [840, 590] on div "צילומים" at bounding box center [848, 592] width 234 height 36
click at [533, 316] on input "13:10" at bounding box center [512, 316] width 66 height 24
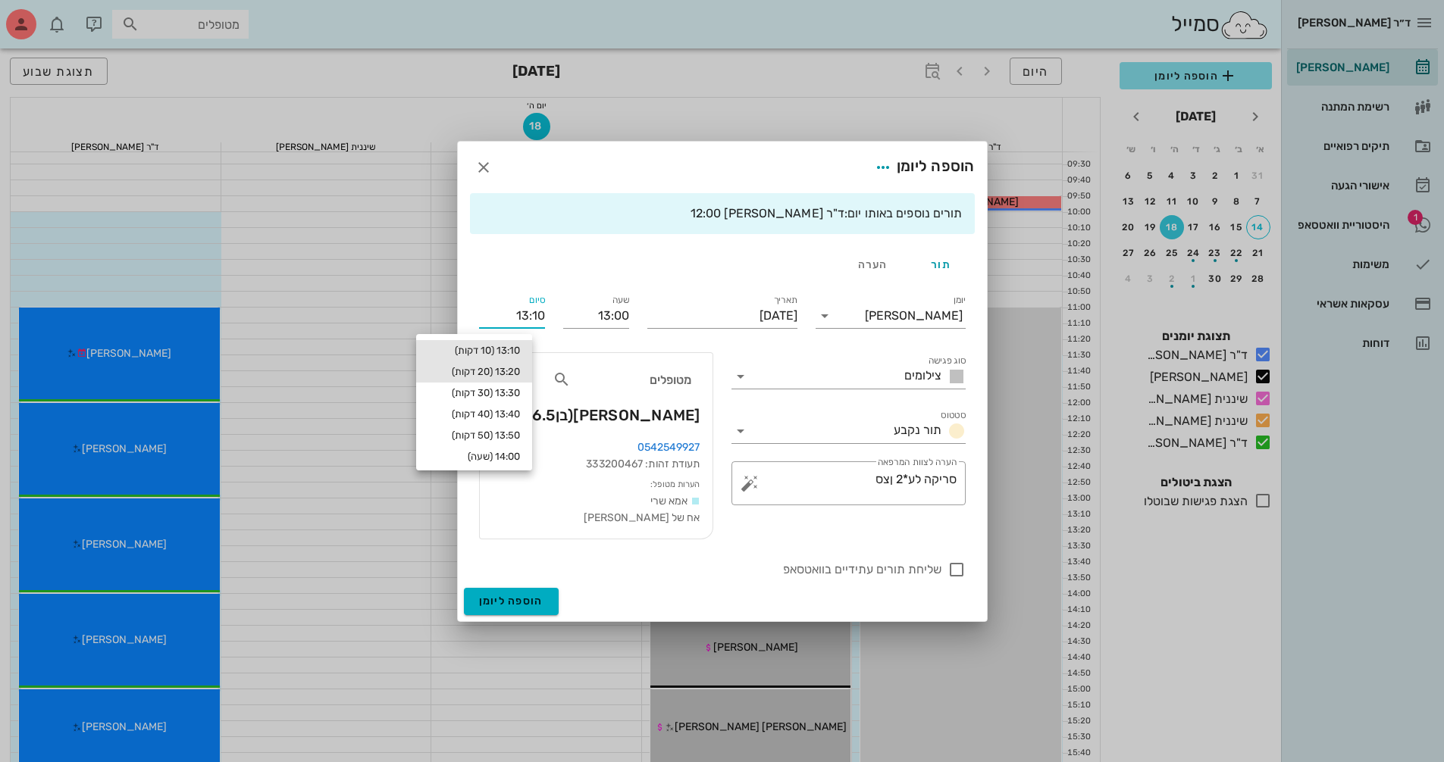
click at [532, 375] on div "13:20 (20 דקות)" at bounding box center [474, 371] width 116 height 21
type input "13:20"
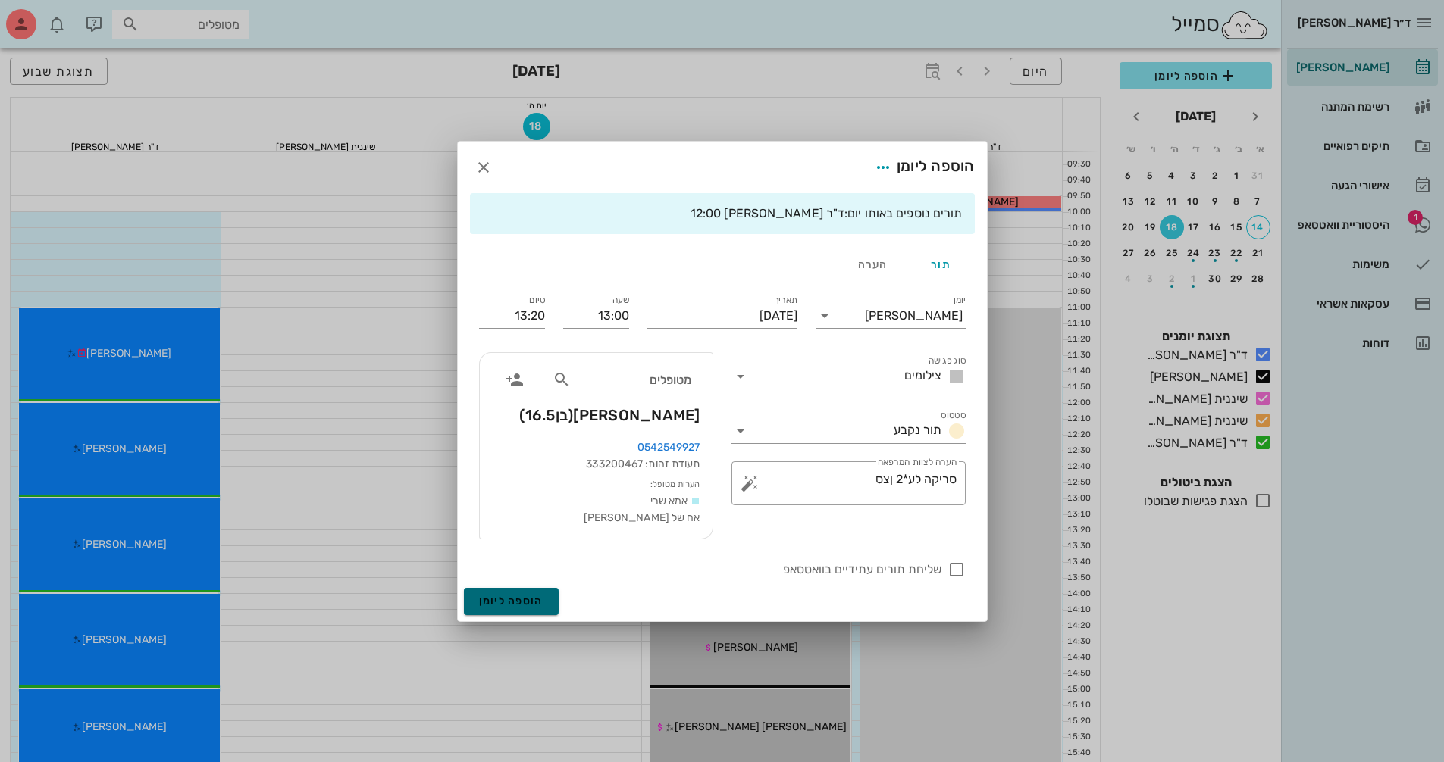
click at [544, 588] on button "הוספה ליומן" at bounding box center [511, 601] width 95 height 27
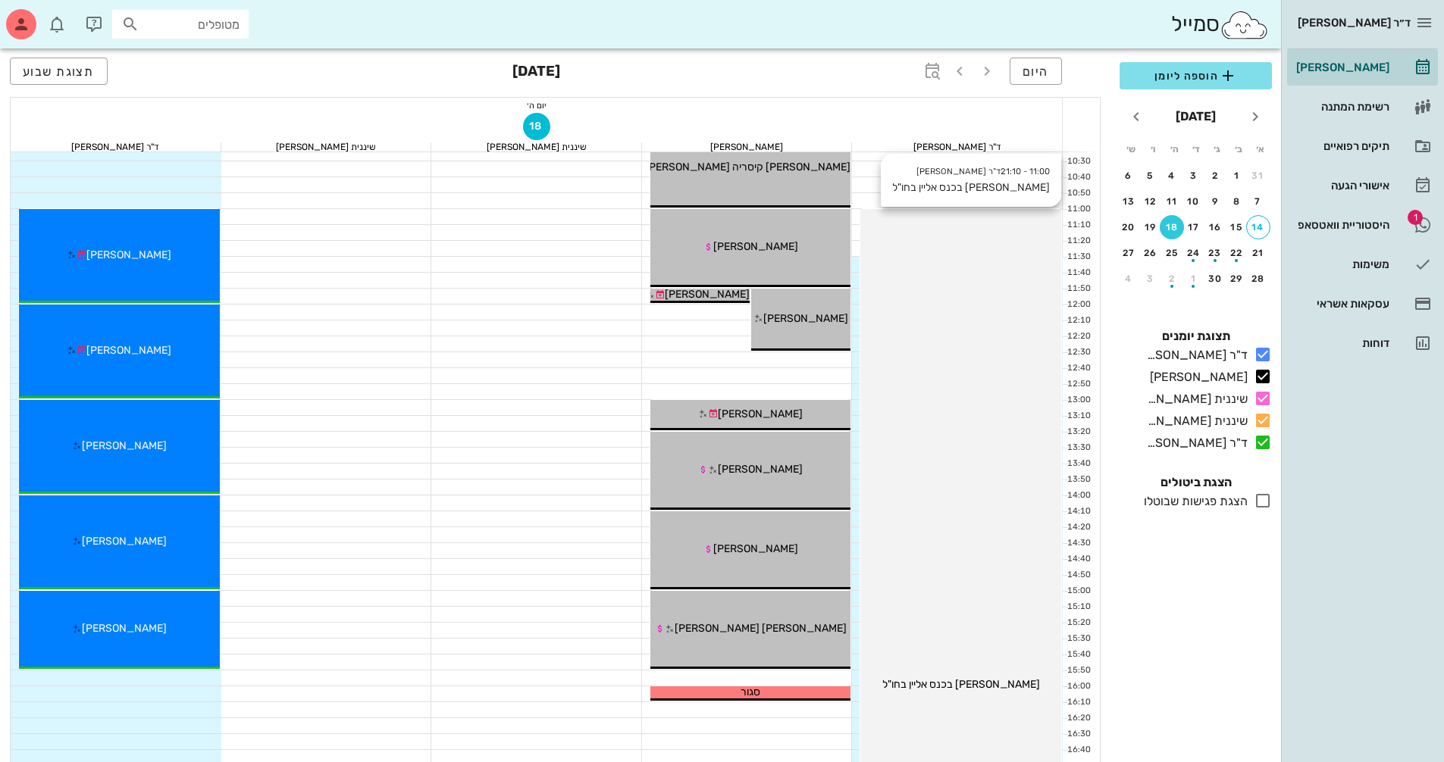
scroll to position [303, 0]
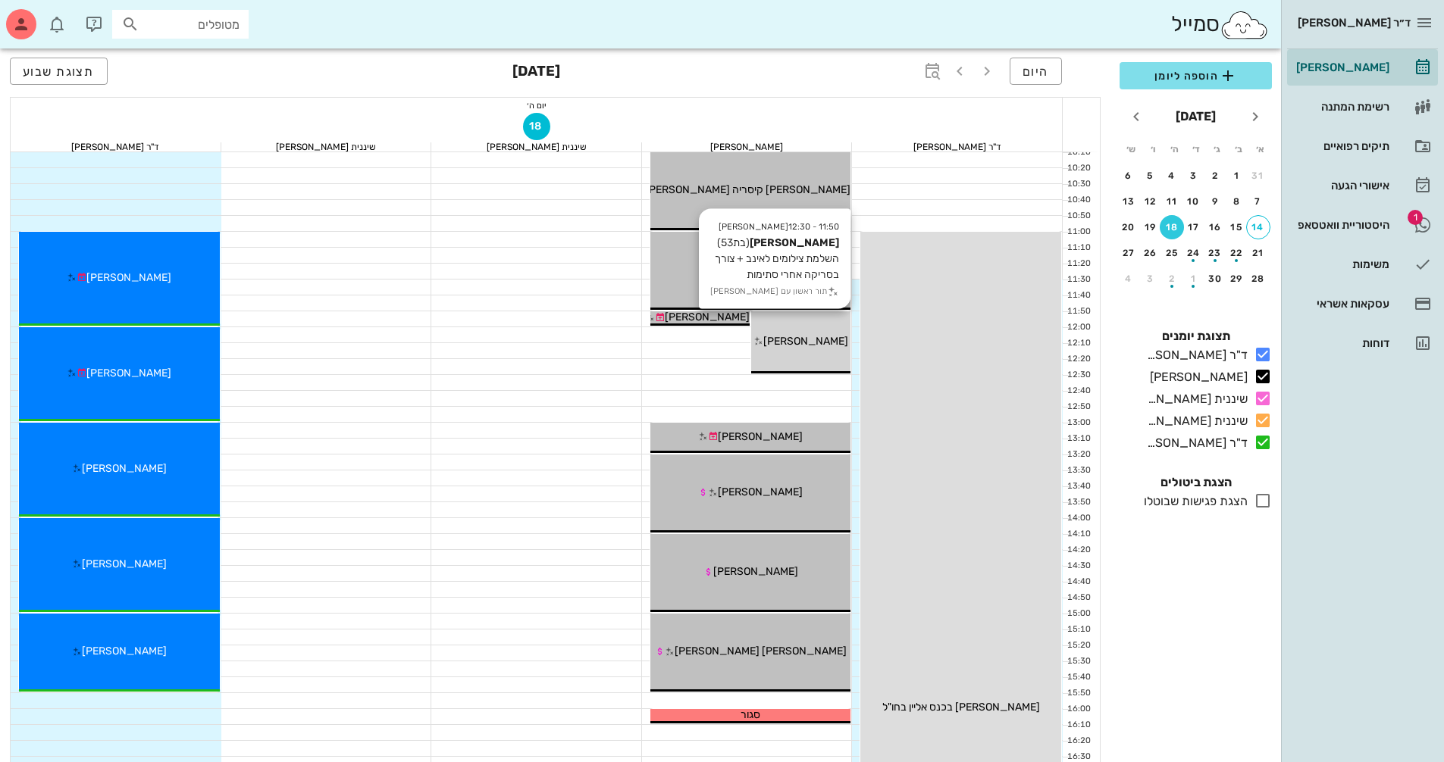
click at [805, 352] on div "11:50 - 12:30 [PERSON_NAME] (בת 53 ) השלמת צילומים לאינב + צורך בסריקה אחרי סתי…" at bounding box center [800, 342] width 99 height 62
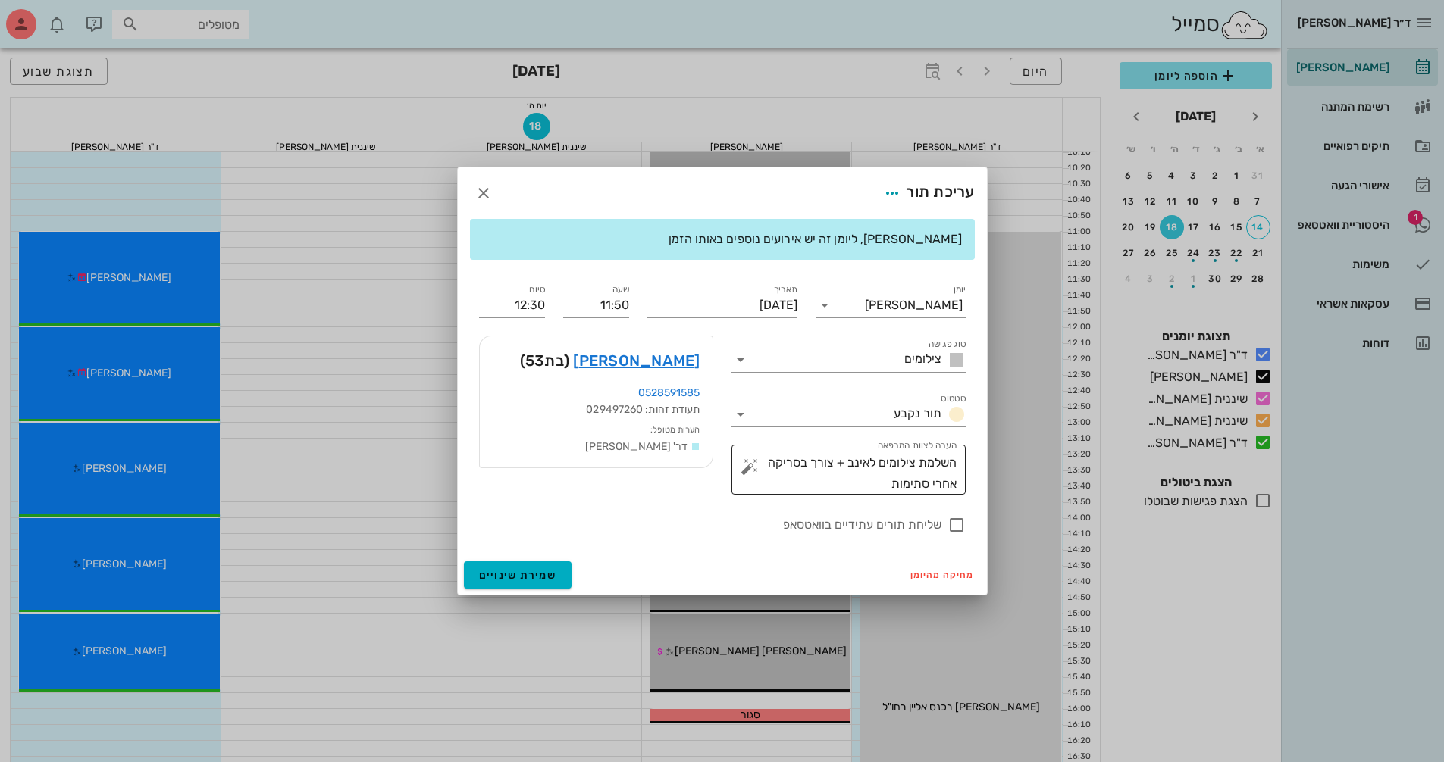
click at [852, 487] on textarea "השלמת צילומים לאינב + צורך בסריקה אחרי סתימות" at bounding box center [854, 473] width 204 height 42
click at [746, 465] on button "button" at bounding box center [749, 467] width 18 height 18
click at [768, 445] on div "הערות לפגישה" at bounding box center [779, 436] width 78 height 30
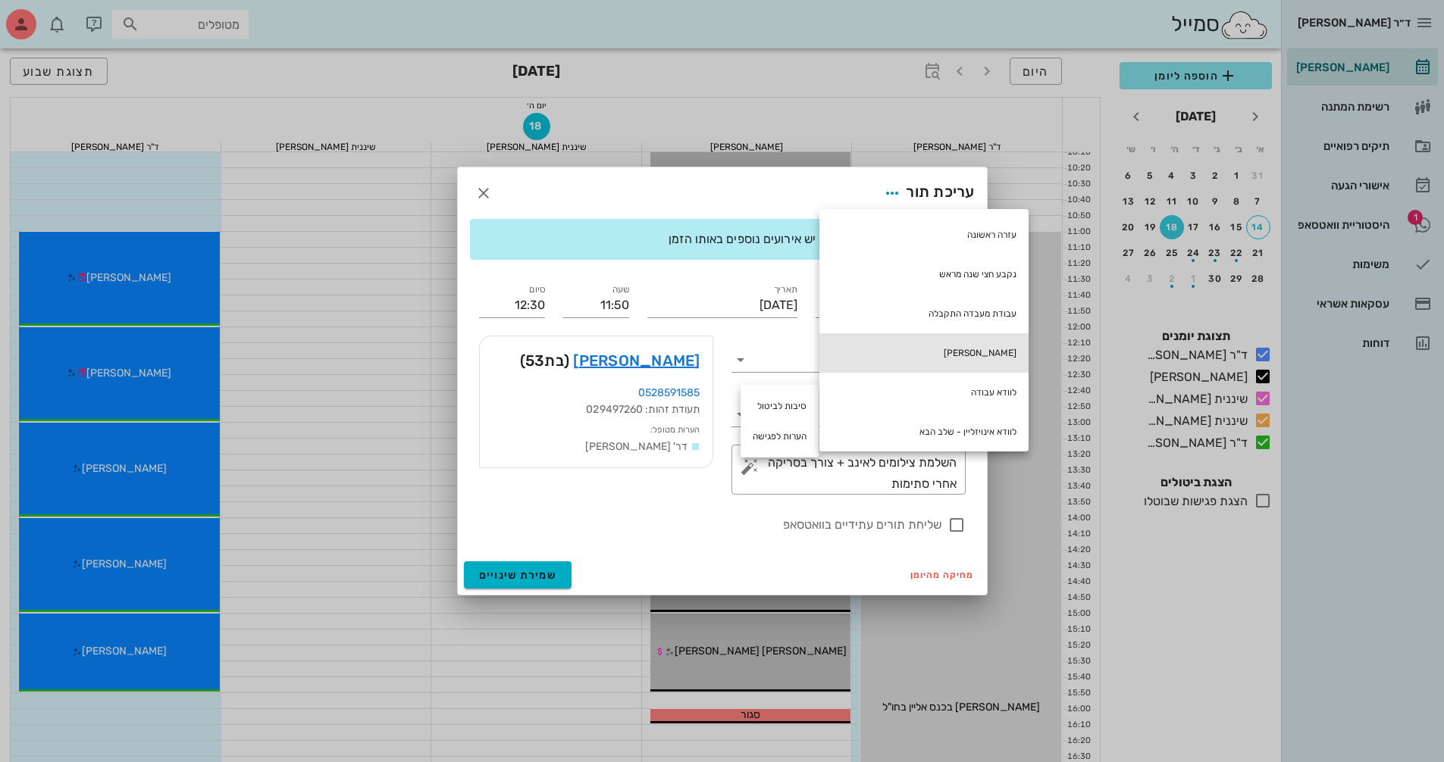
click at [997, 359] on div "[PERSON_NAME]" at bounding box center [923, 352] width 209 height 39
type textarea "השלמת צילומים לאינב + צורך בסריקה אחרי סתימות חוב [PERSON_NAME]"
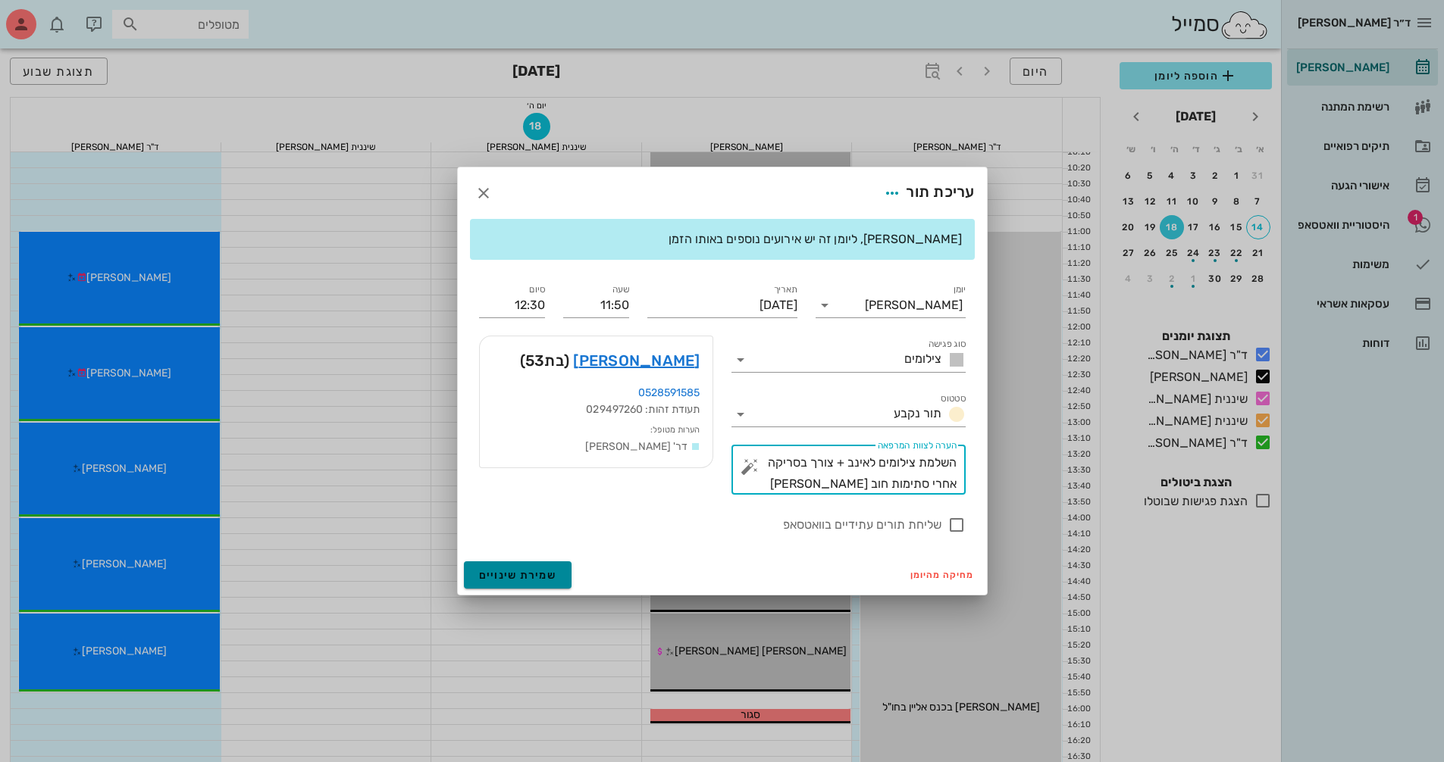
click at [537, 572] on span "שמירת שינויים" at bounding box center [518, 575] width 78 height 13
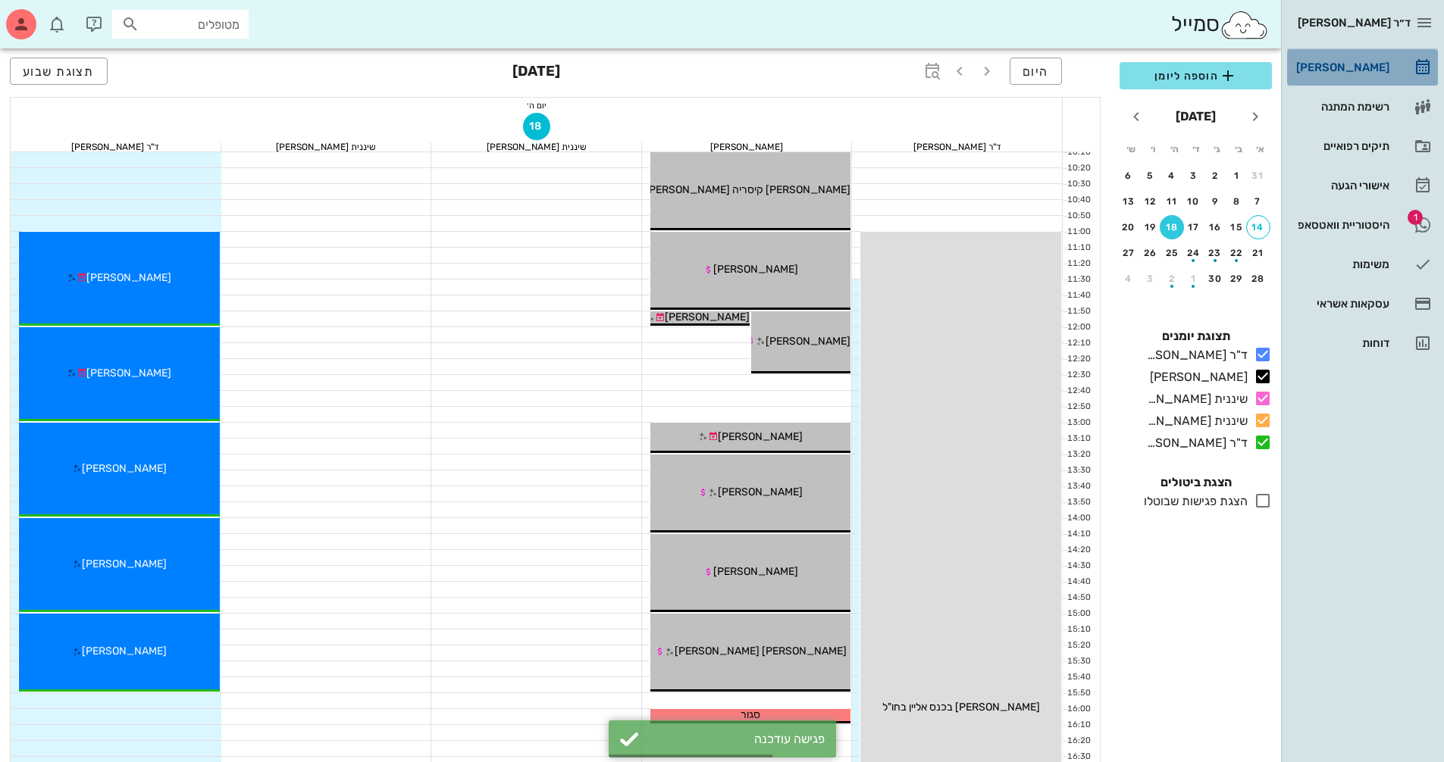
click at [1359, 67] on div "[PERSON_NAME]" at bounding box center [1341, 67] width 96 height 12
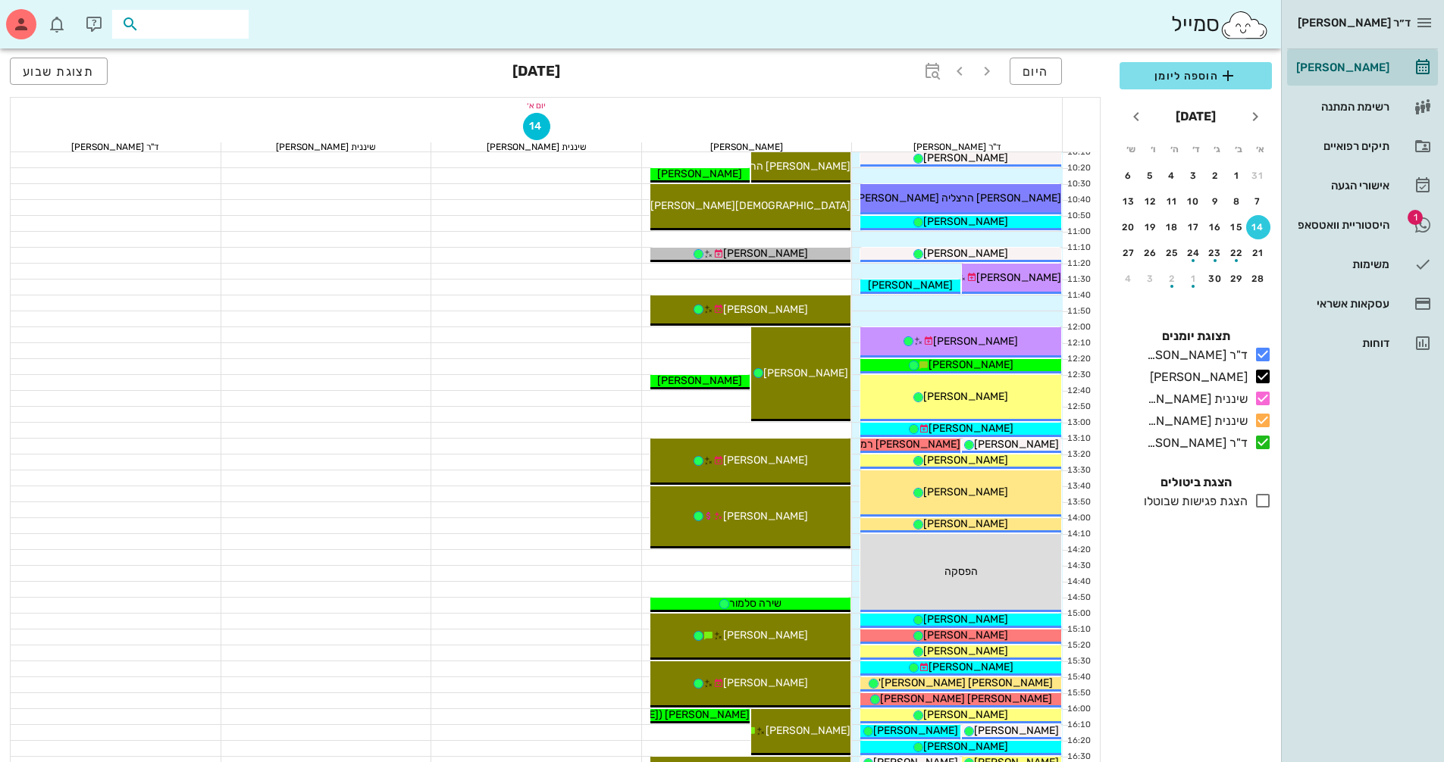
click at [224, 28] on input "text" at bounding box center [190, 24] width 97 height 20
type input "[PERSON_NAME]"
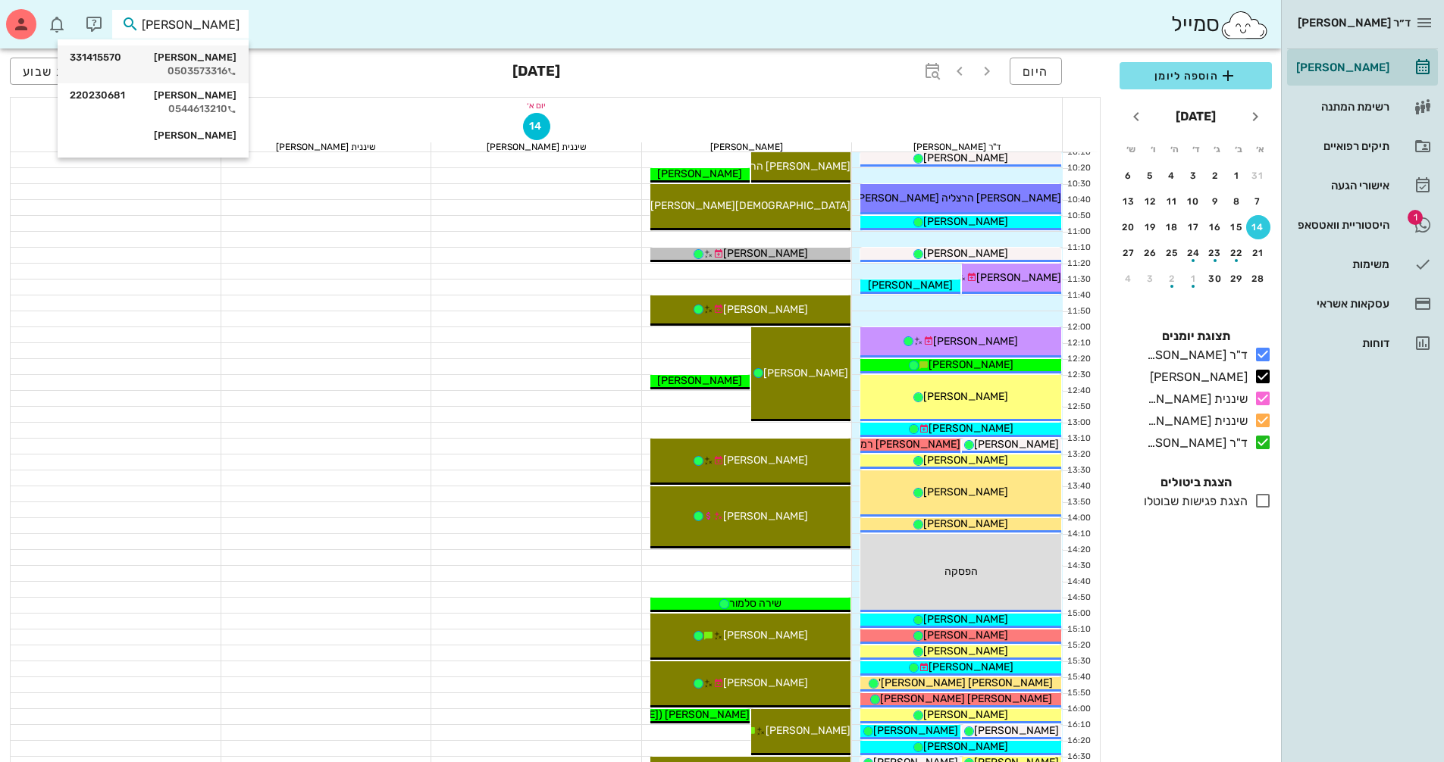
click at [184, 80] on div "[PERSON_NAME] 331415570 0503573316" at bounding box center [153, 64] width 167 height 38
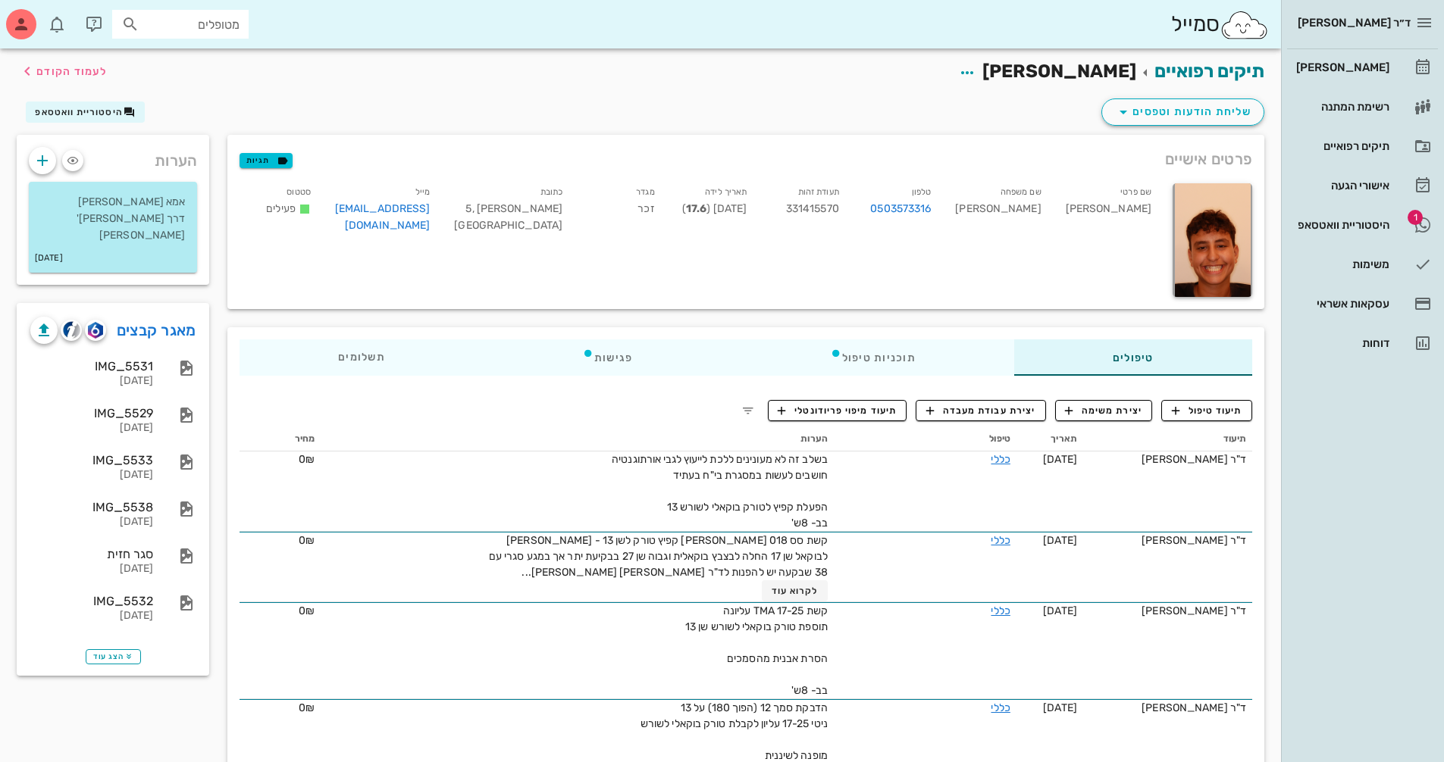
click at [213, 33] on input "מטופלים" at bounding box center [190, 24] width 97 height 20
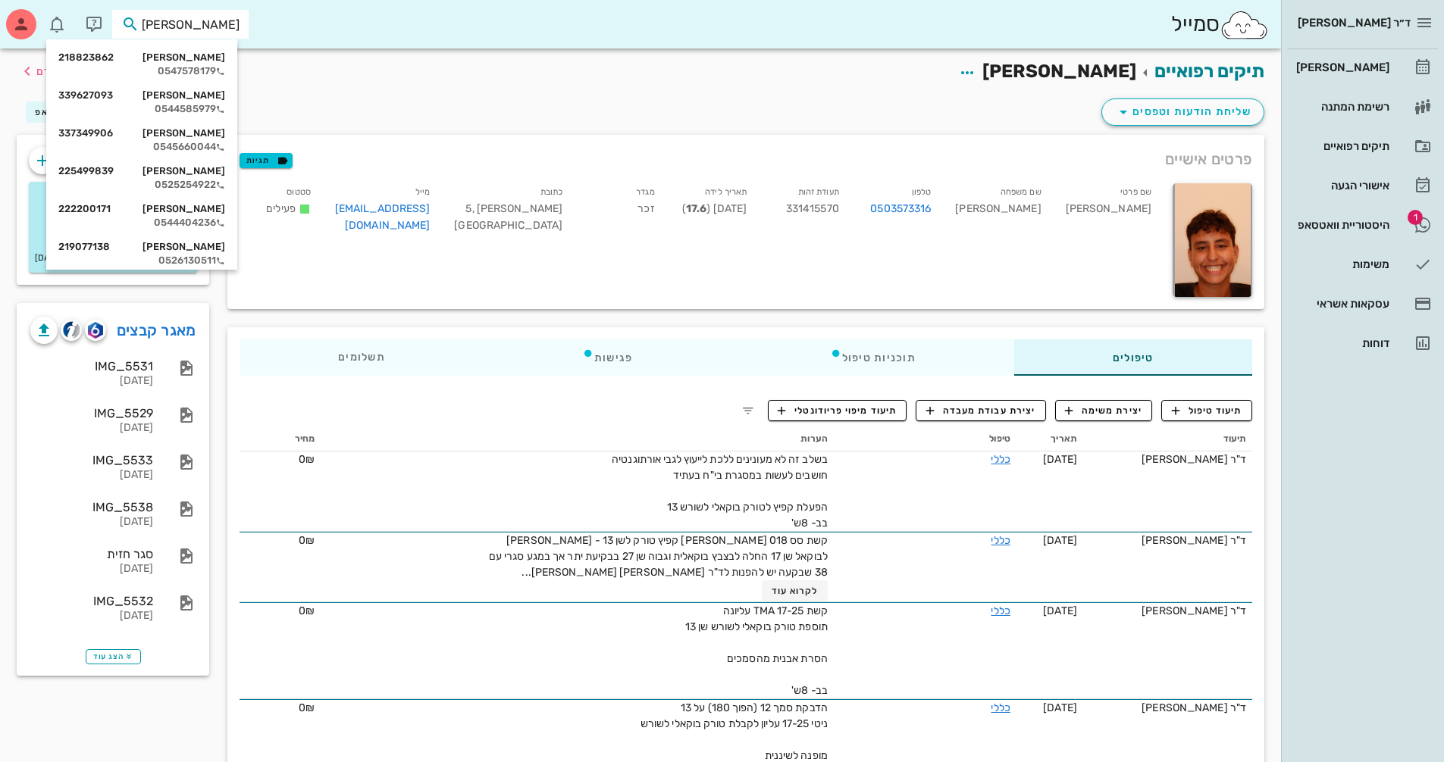
type input "[PERSON_NAME]"
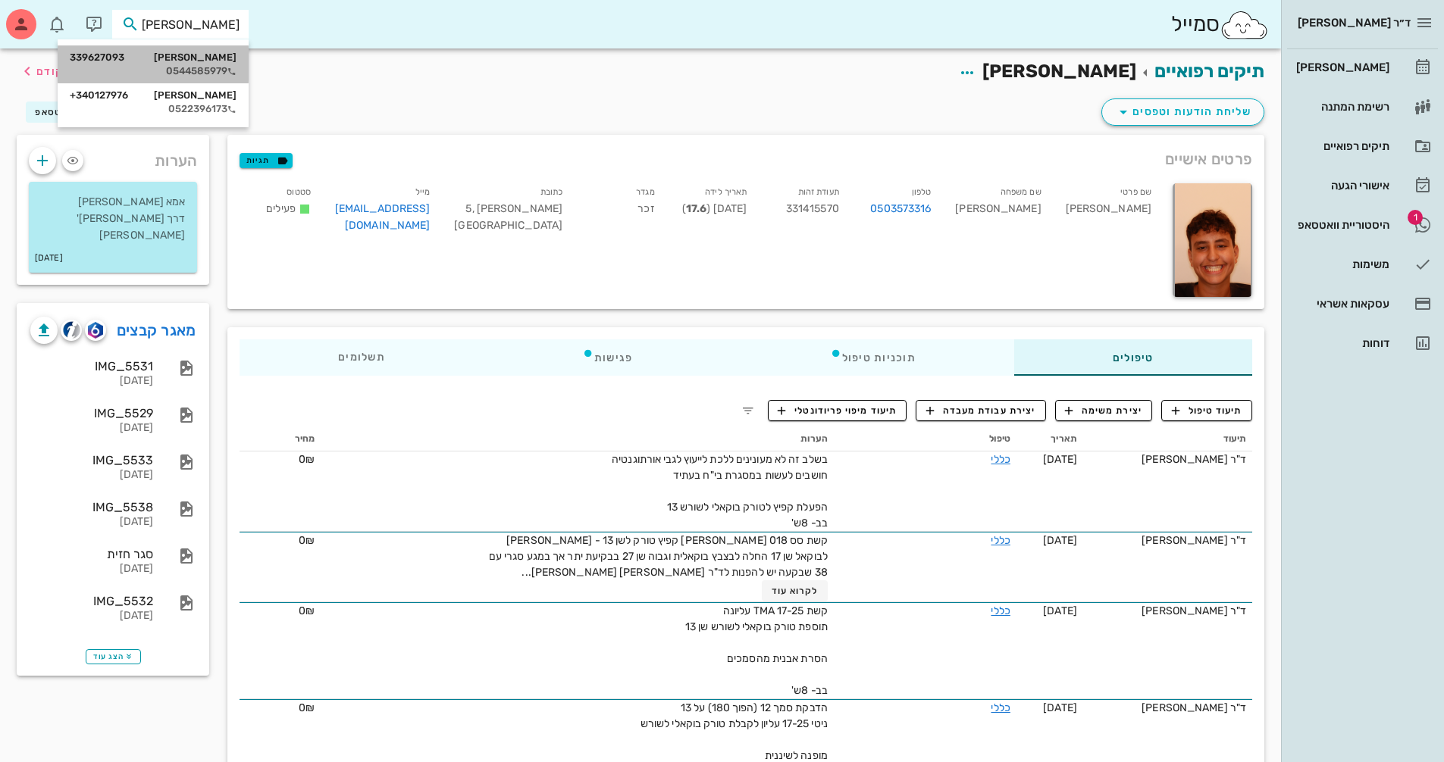
click at [208, 56] on div "[PERSON_NAME] 339627093" at bounding box center [153, 58] width 167 height 12
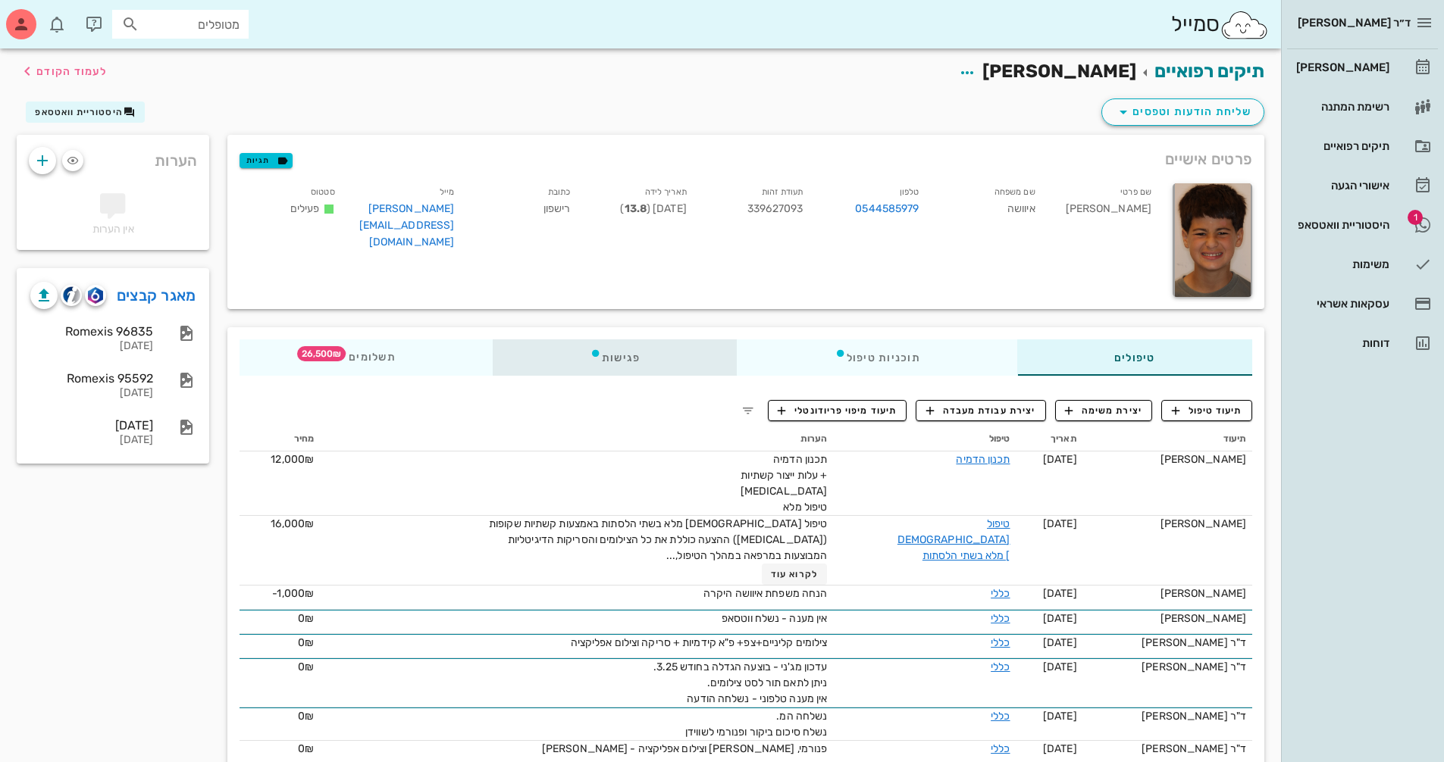
click at [636, 355] on div "פגישות" at bounding box center [615, 357] width 245 height 36
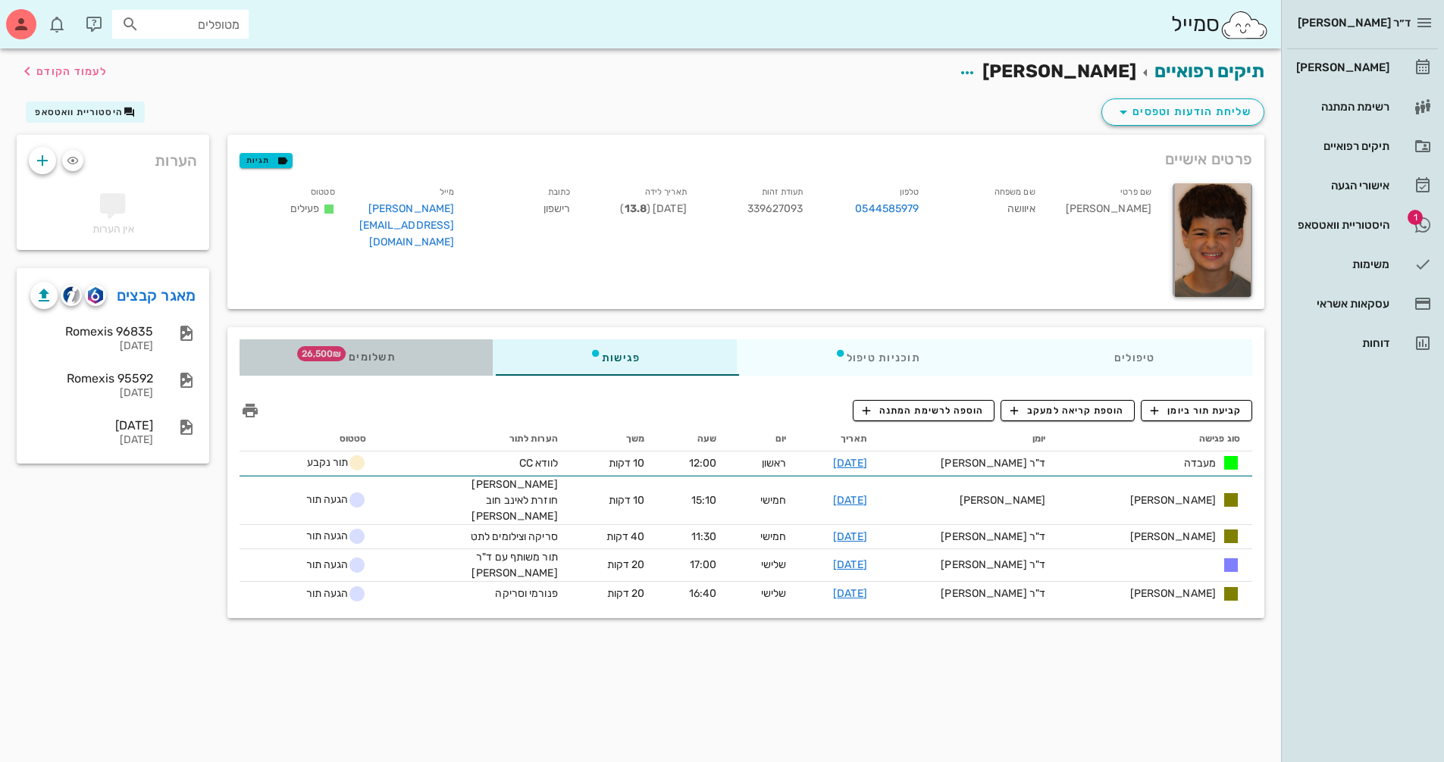
click at [399, 355] on div "תשלומים 26,500₪" at bounding box center [365, 357] width 253 height 36
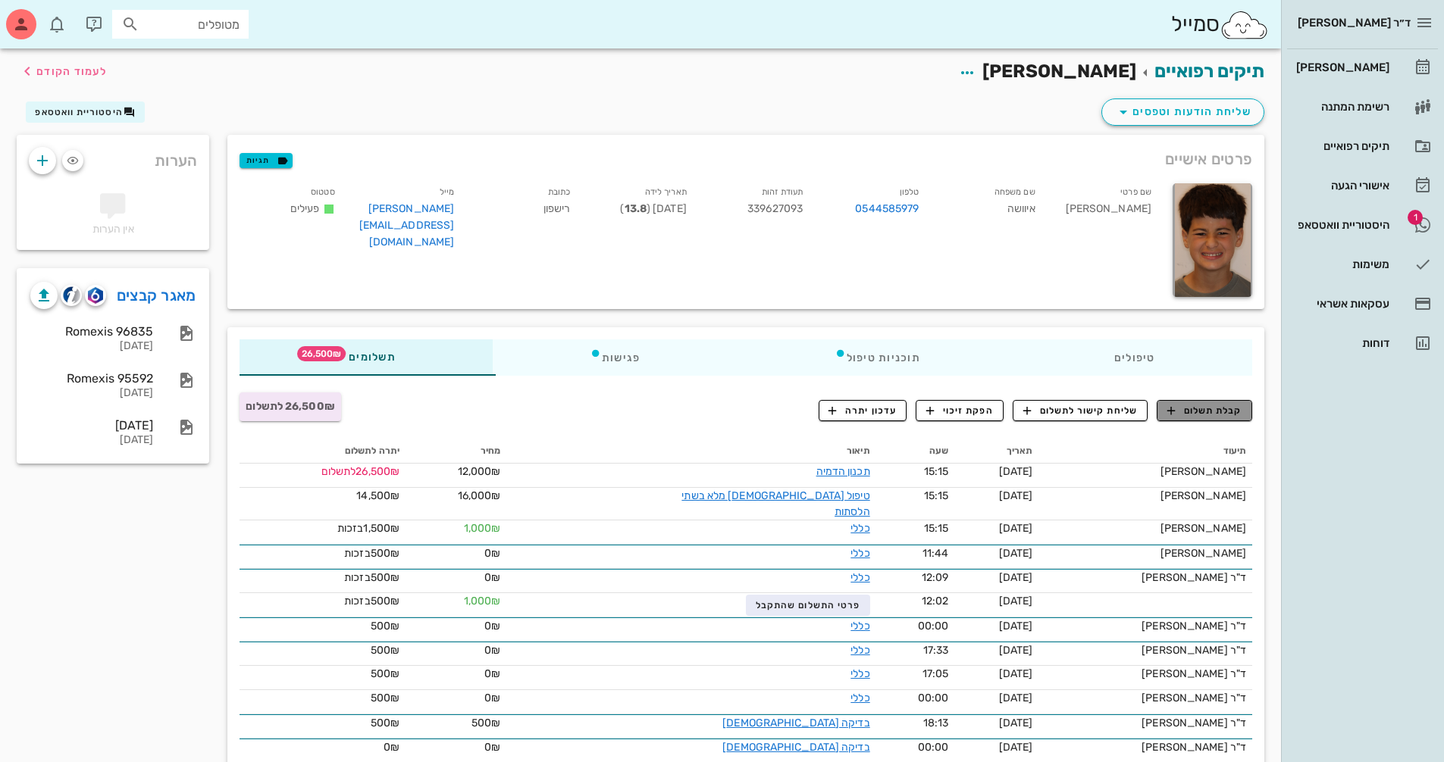
click at [1211, 402] on button "קבלת תשלום" at bounding box center [1203, 410] width 95 height 21
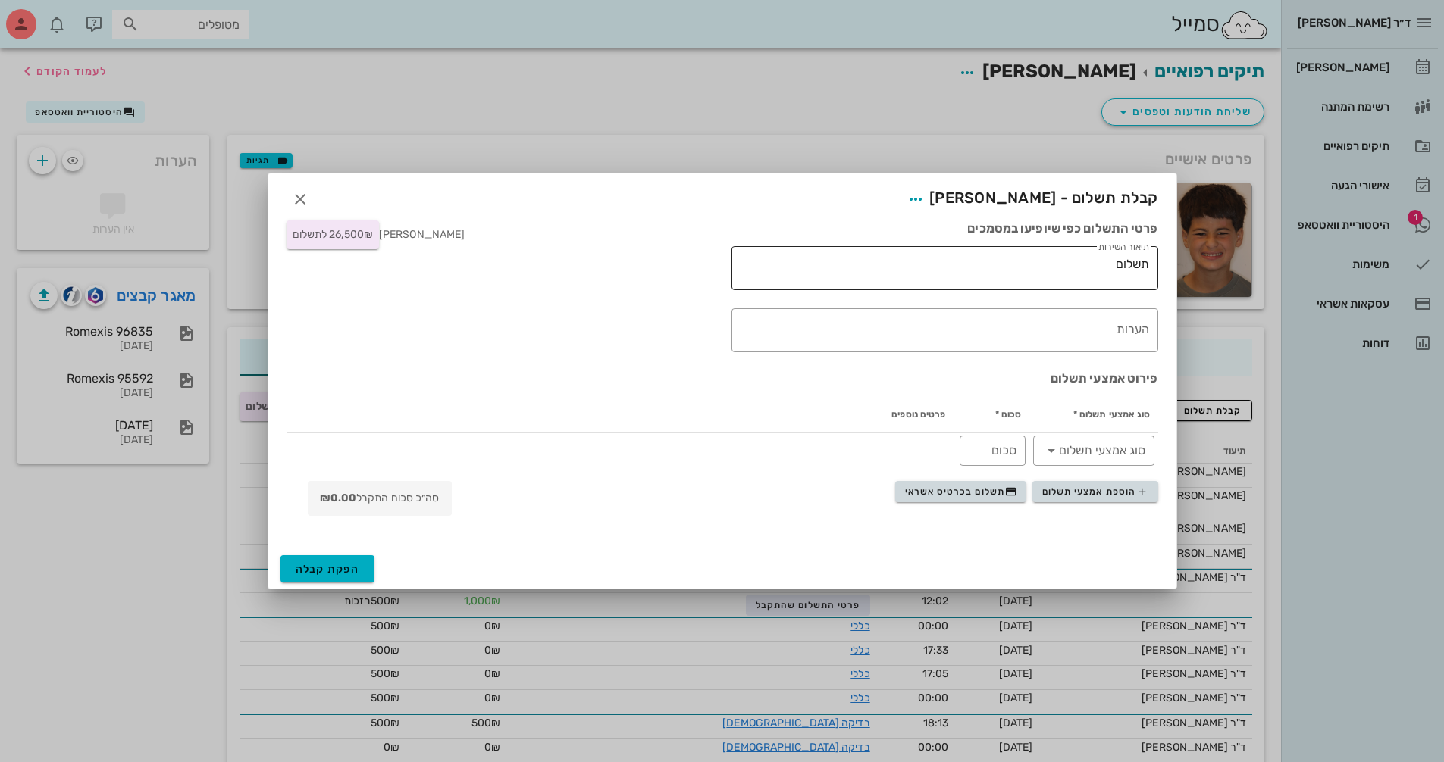
click at [1056, 270] on textarea "תשלום" at bounding box center [941, 272] width 415 height 36
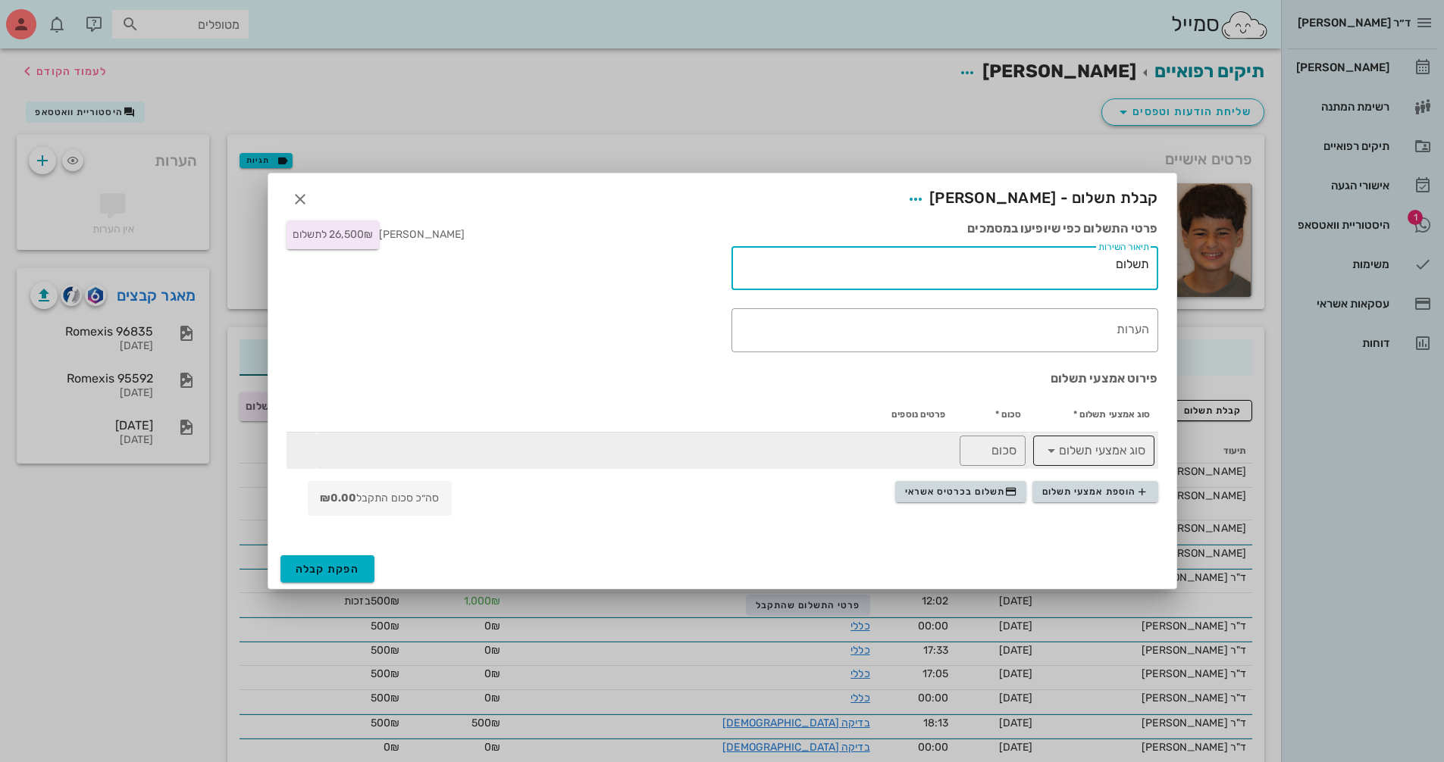
click at [1087, 448] on input "סוג אמצעי תשלום" at bounding box center [1104, 451] width 82 height 24
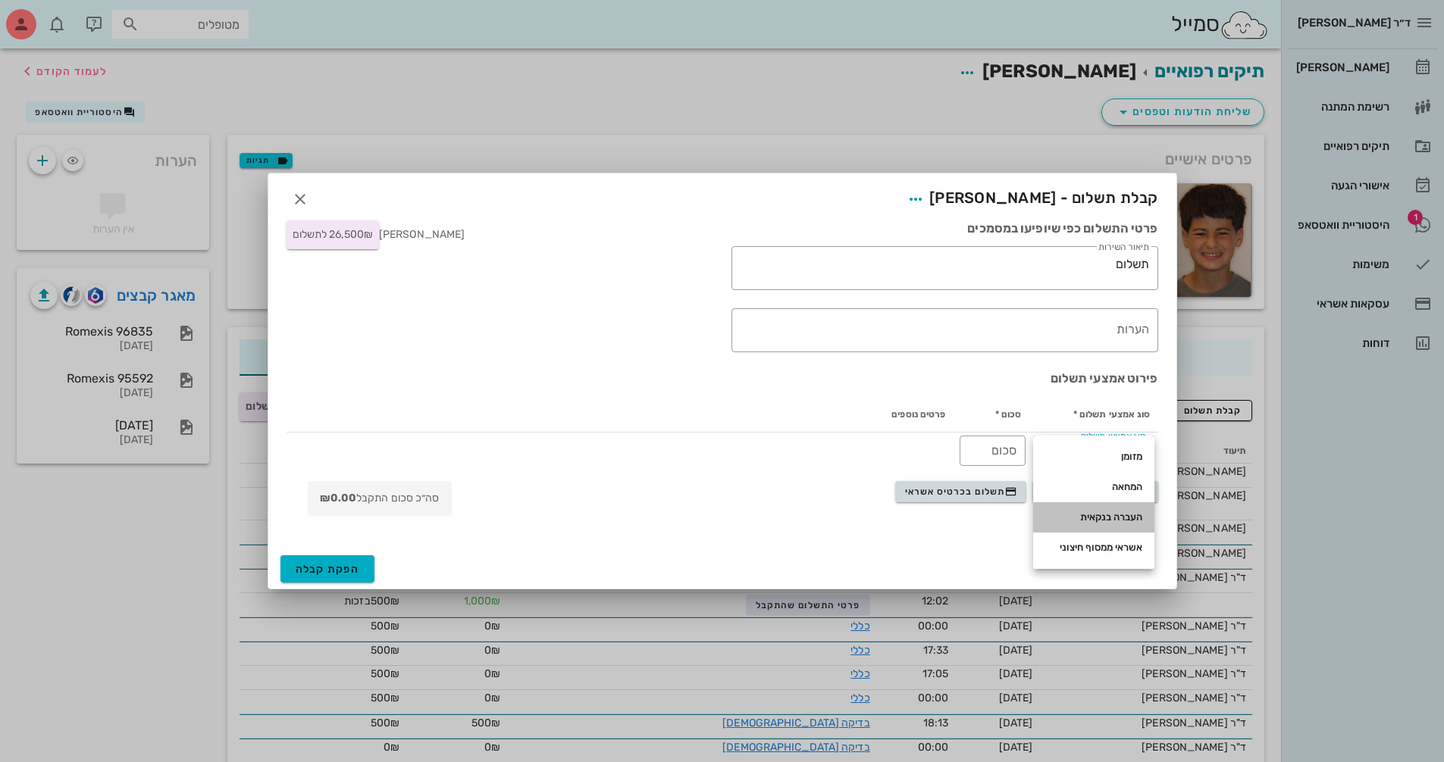
click at [1109, 519] on div "העברה בנקאית" at bounding box center [1093, 518] width 97 height 12
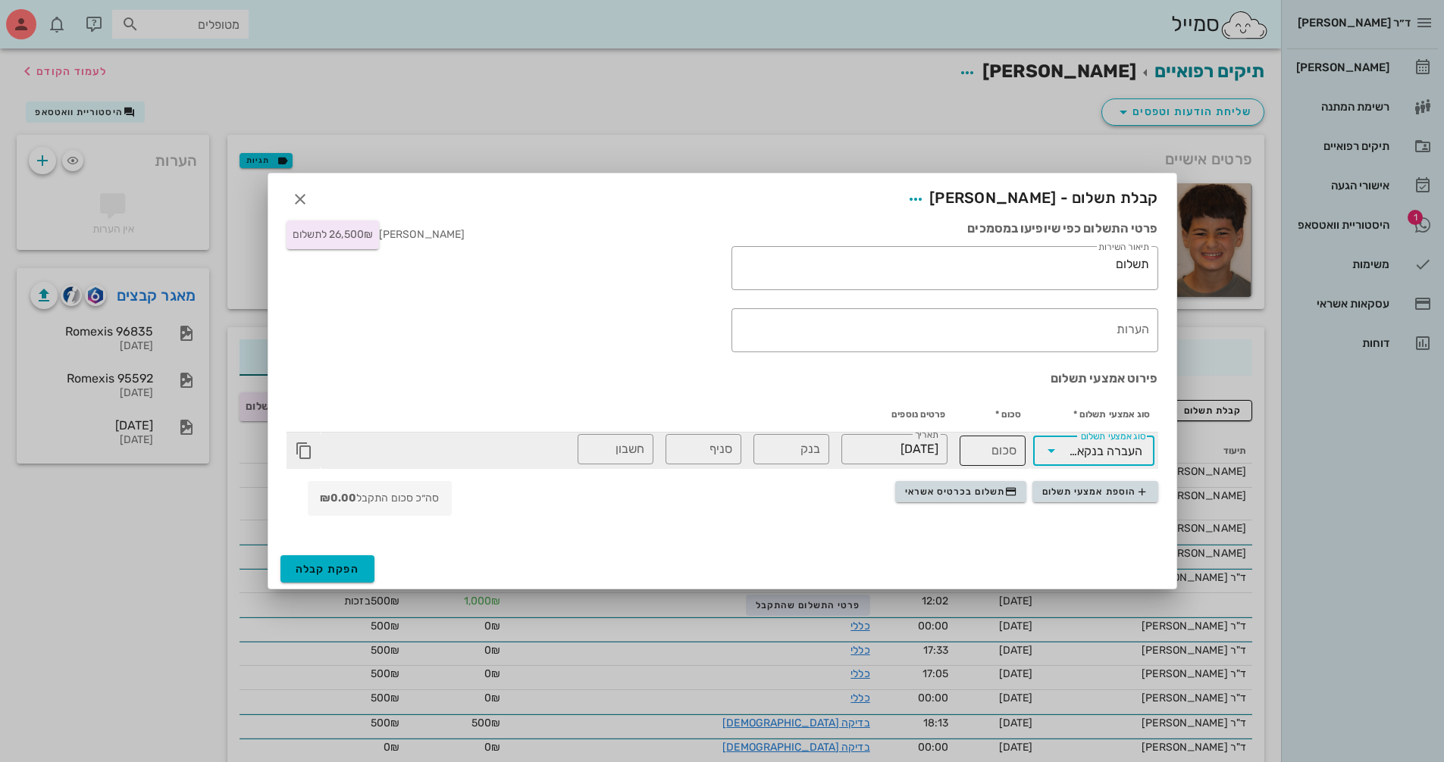
click at [996, 460] on input "סכום" at bounding box center [992, 451] width 48 height 24
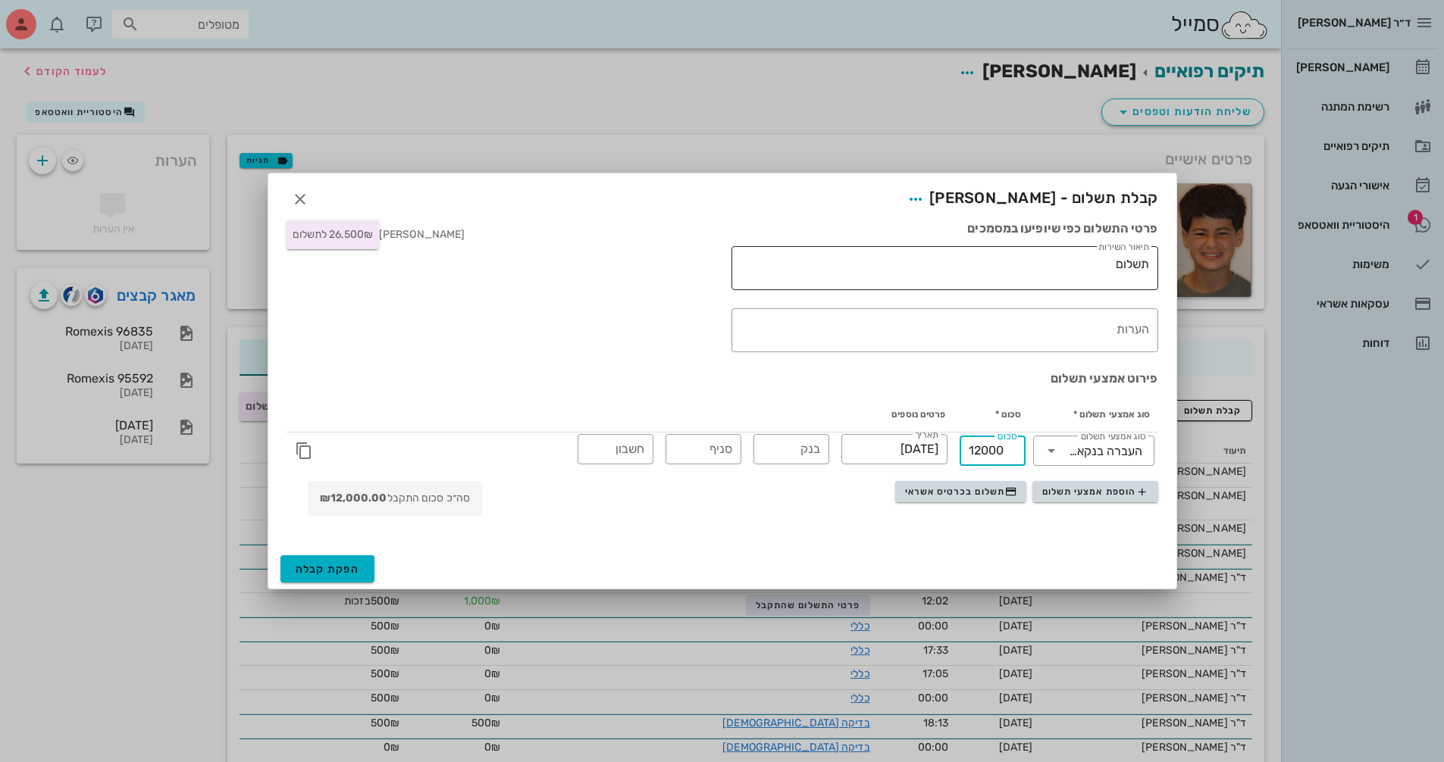
type input "12000"
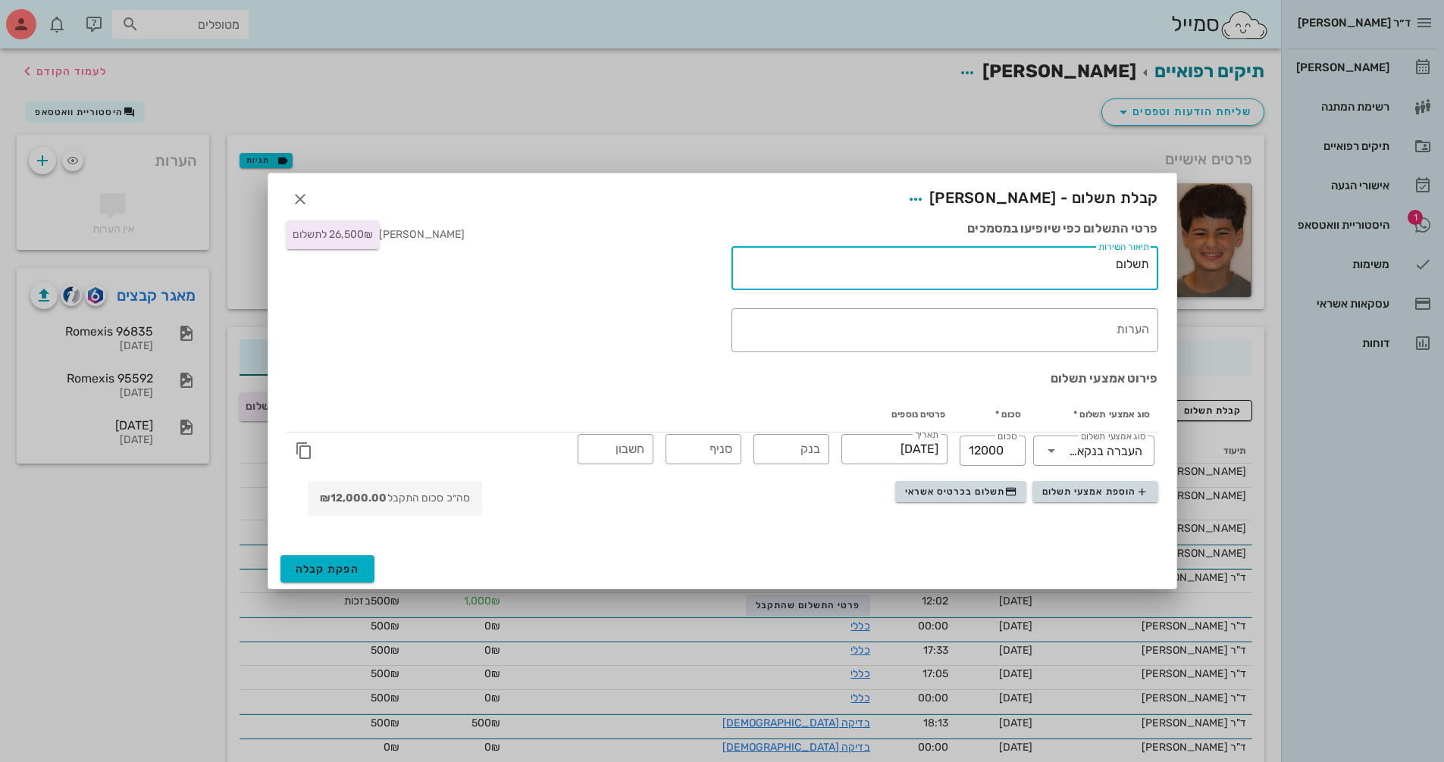
click at [1007, 263] on textarea "תשלום" at bounding box center [941, 272] width 415 height 36
drag, startPoint x: 1091, startPoint y: 266, endPoint x: 1106, endPoint y: 266, distance: 14.4
click at [1106, 266] on textarea "תשלום ע"ח טיפול [DEMOGRAPHIC_DATA]" at bounding box center [941, 272] width 415 height 36
click at [994, 264] on textarea "תשלום ע"ח טיפול [DEMOGRAPHIC_DATA]" at bounding box center [941, 272] width 415 height 36
type textarea "תשלום ע"ח טיפול [DEMOGRAPHIC_DATA]"
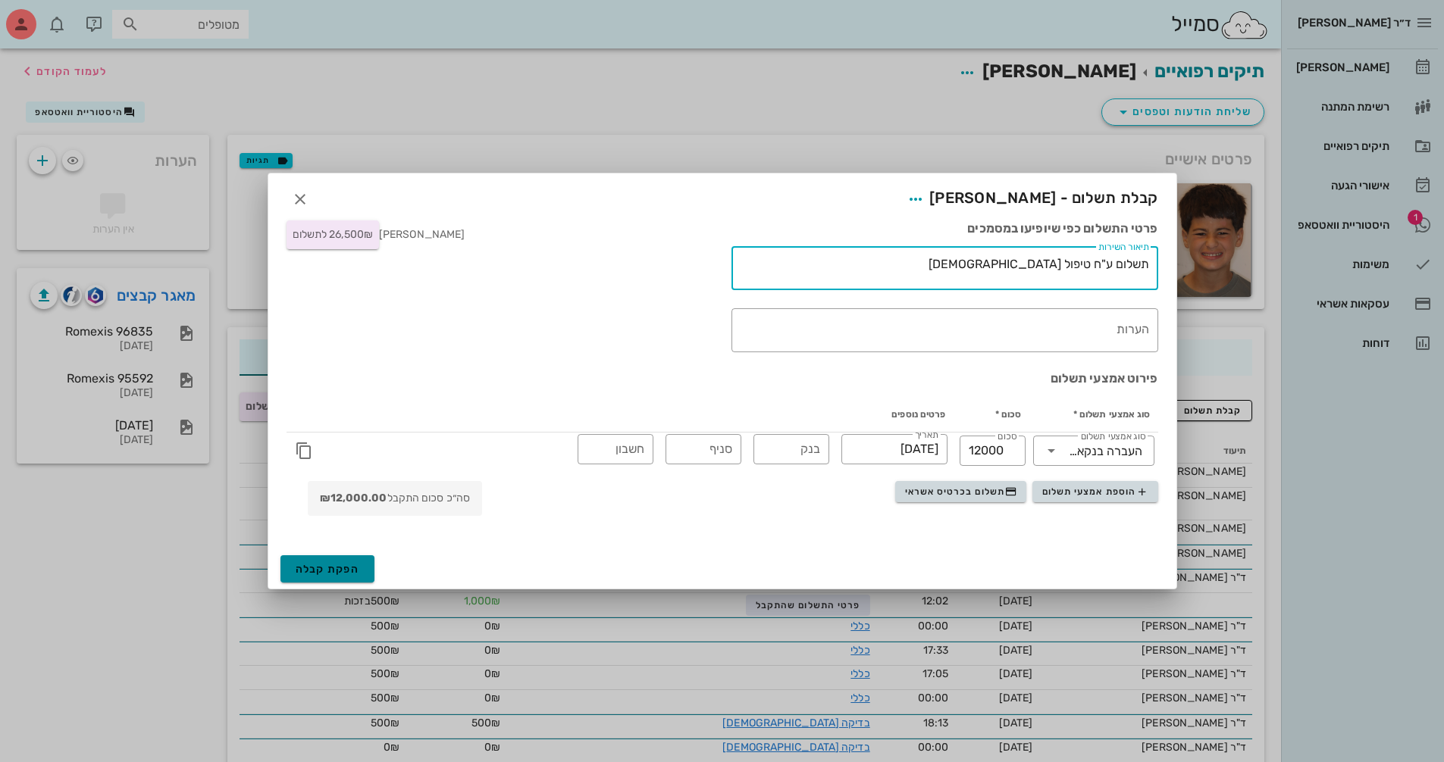
click at [346, 567] on span "הפקת קבלה" at bounding box center [328, 569] width 64 height 13
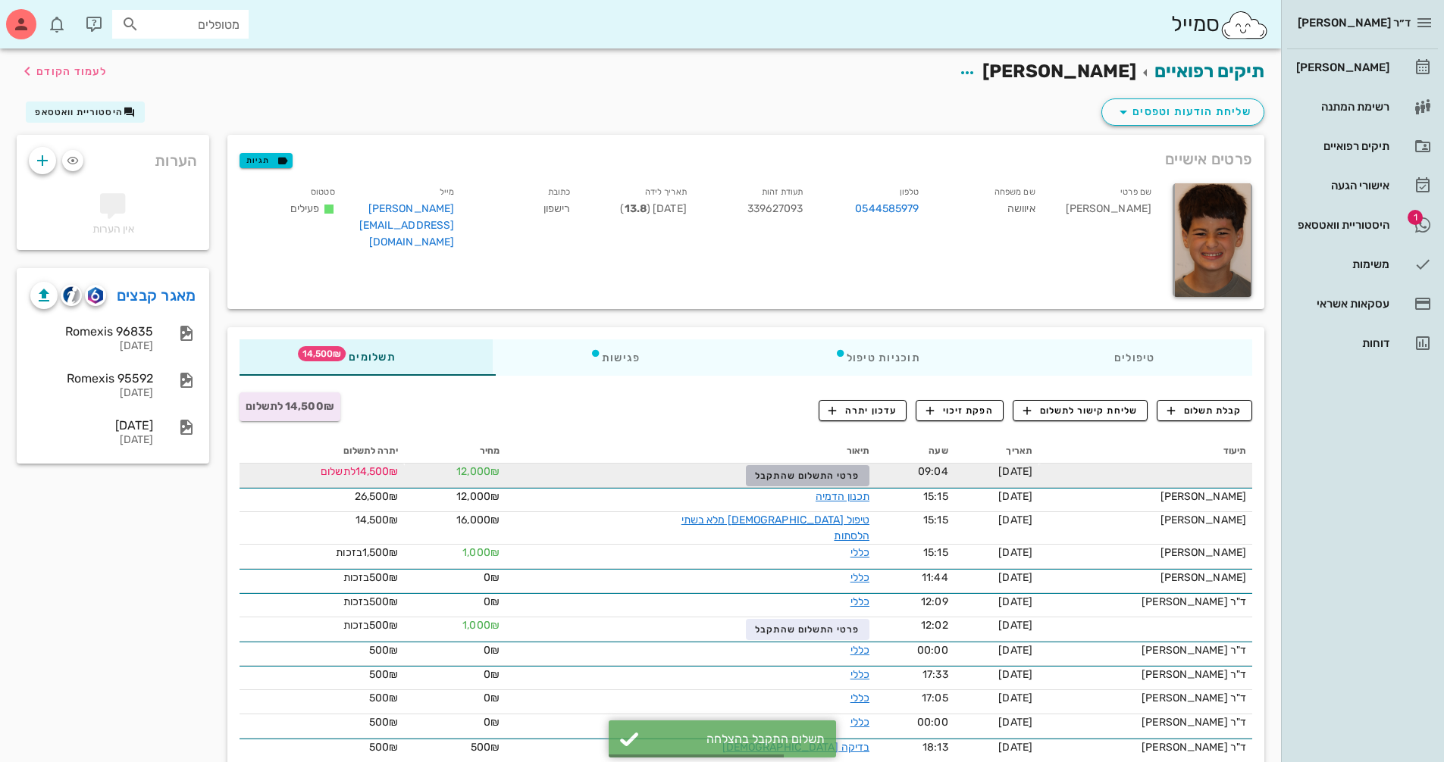
click at [755, 479] on span "פרטי התשלום שהתקבל" at bounding box center [807, 476] width 105 height 11
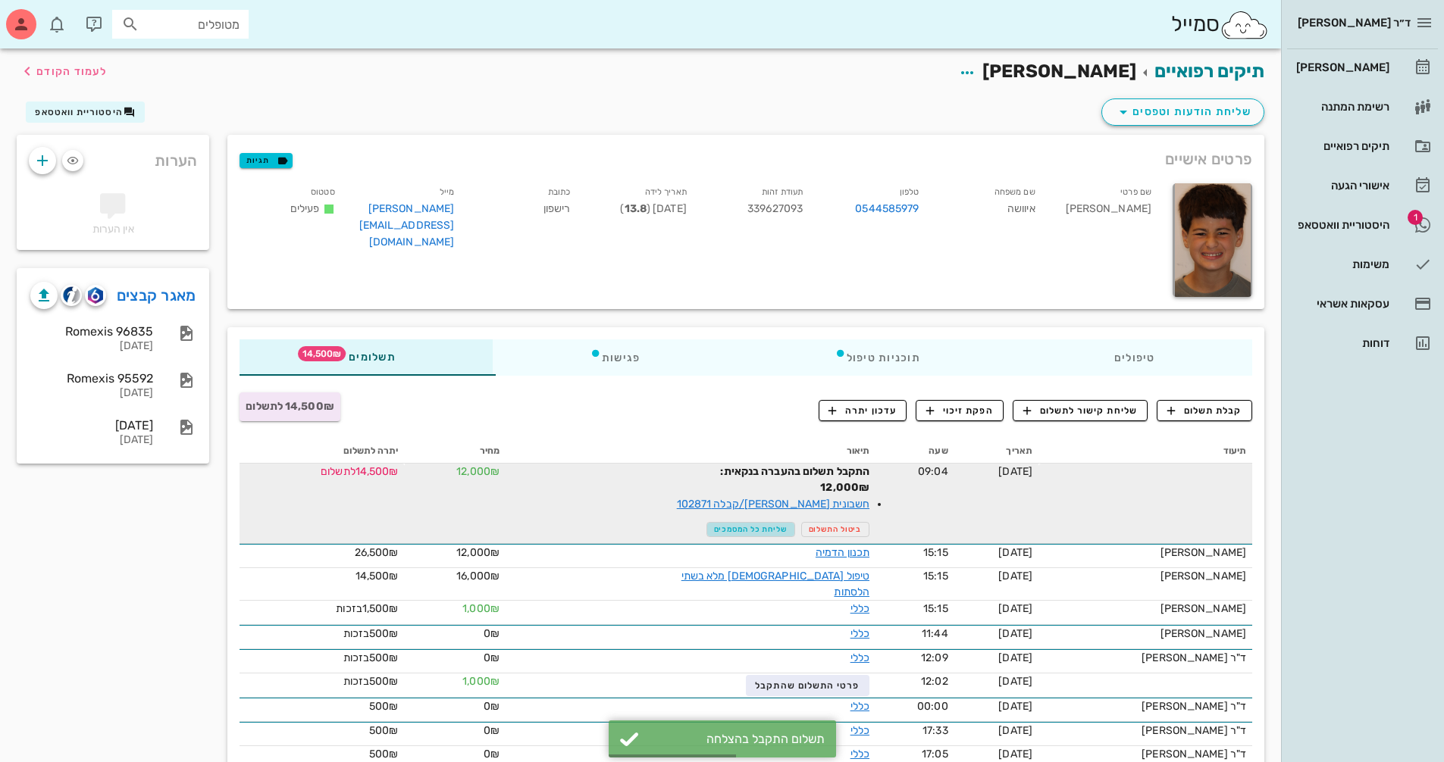
click at [721, 527] on span "שליחת כל המסמכים" at bounding box center [751, 529] width 74 height 9
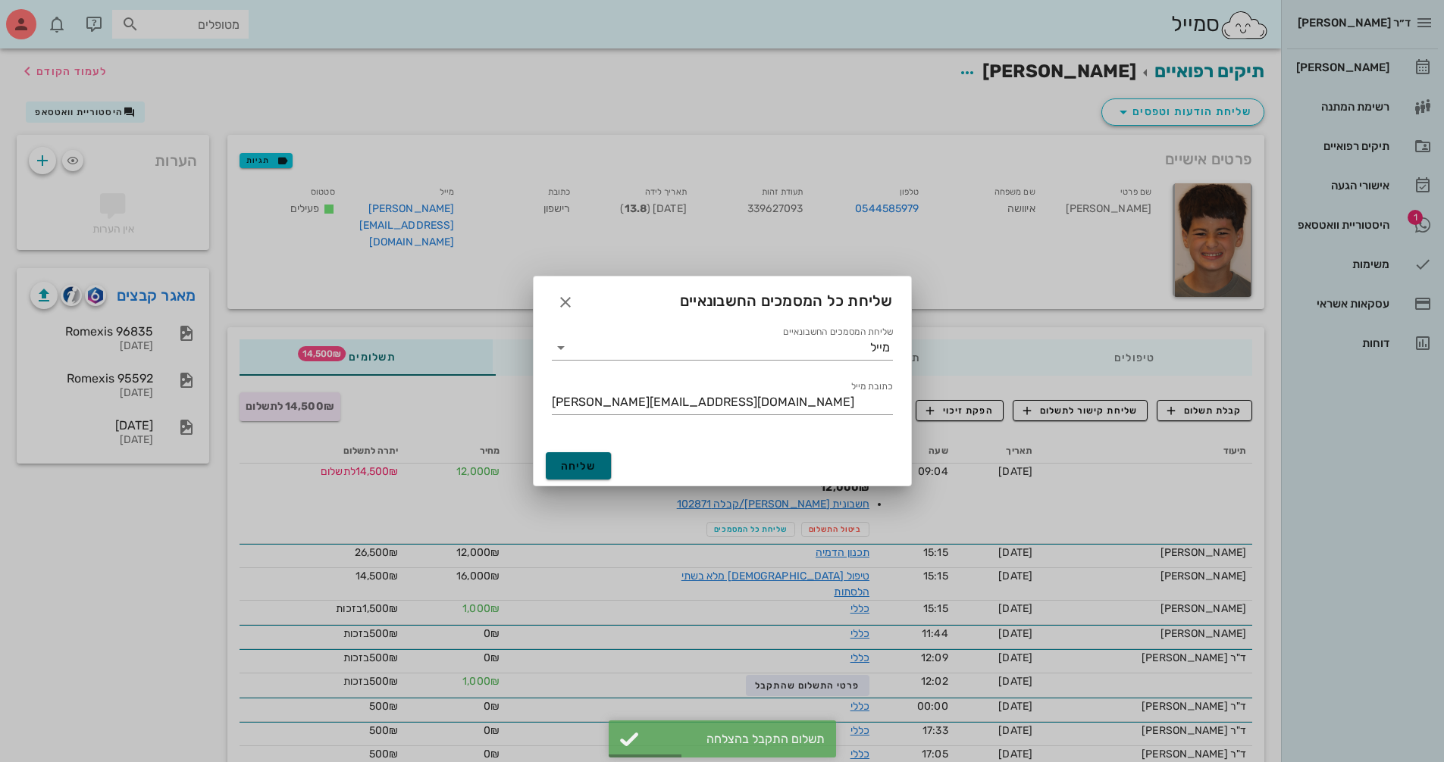
click at [566, 473] on button "שליחה" at bounding box center [579, 465] width 66 height 27
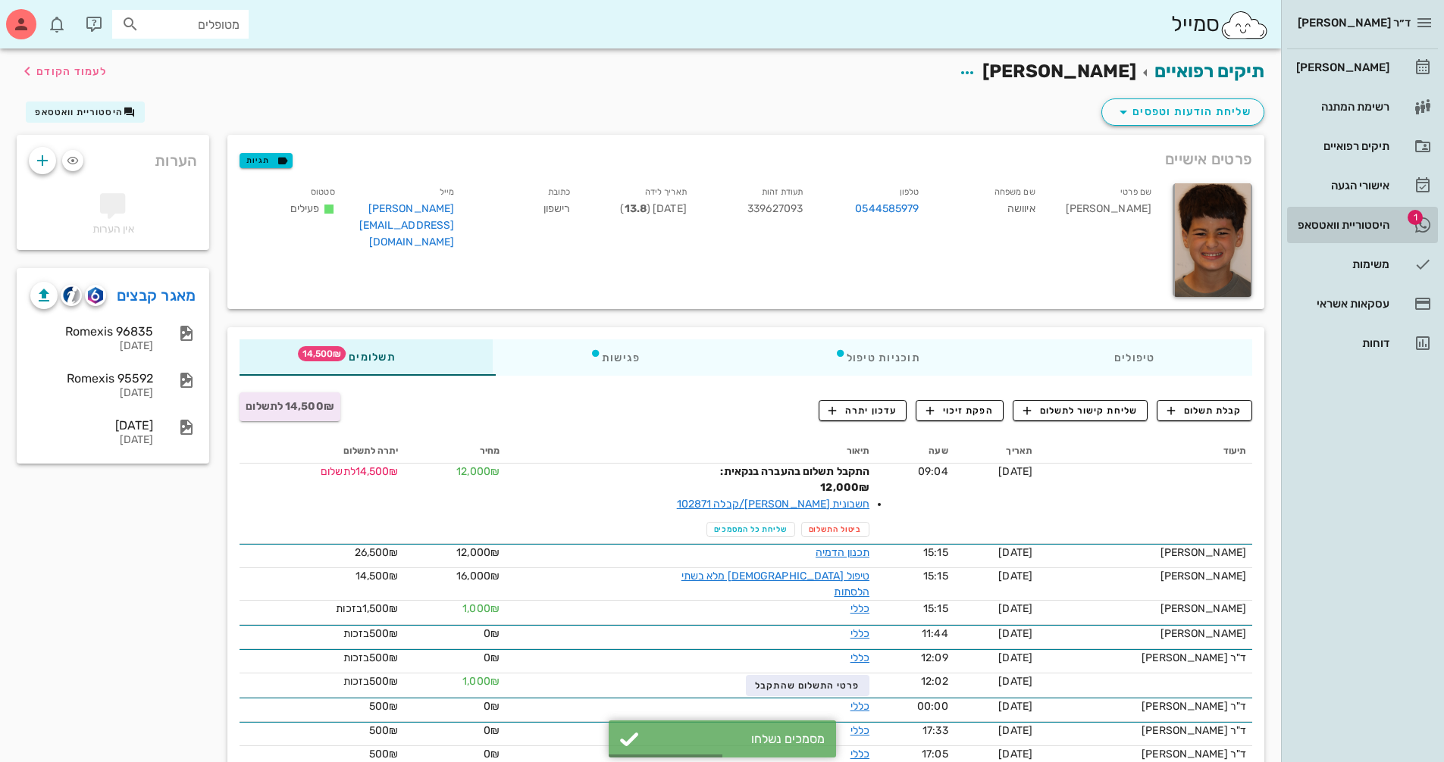
click at [1347, 222] on div "היסטוריית וואטסאפ" at bounding box center [1341, 225] width 96 height 12
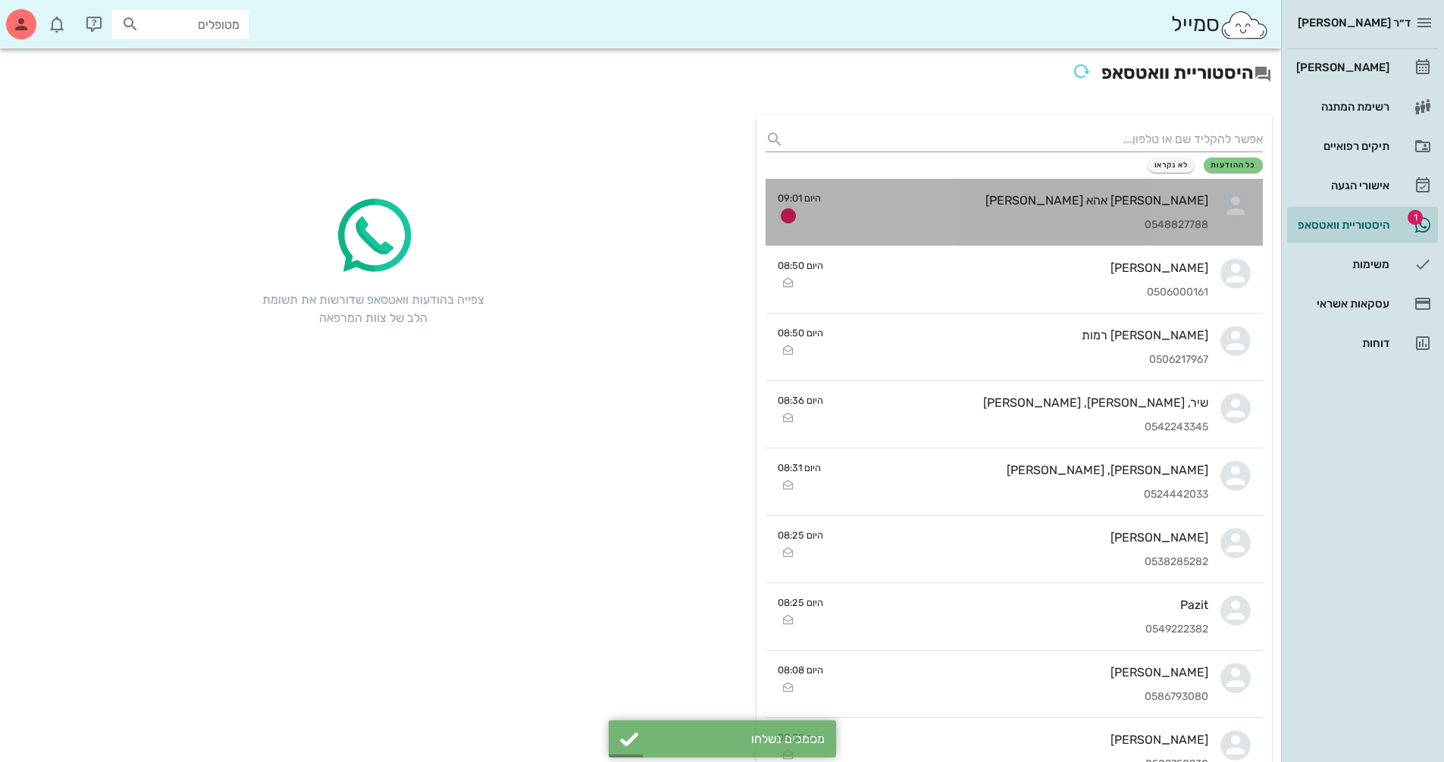
click at [1137, 213] on div "[PERSON_NAME] [PERSON_NAME] 0548827788" at bounding box center [1020, 212] width 375 height 67
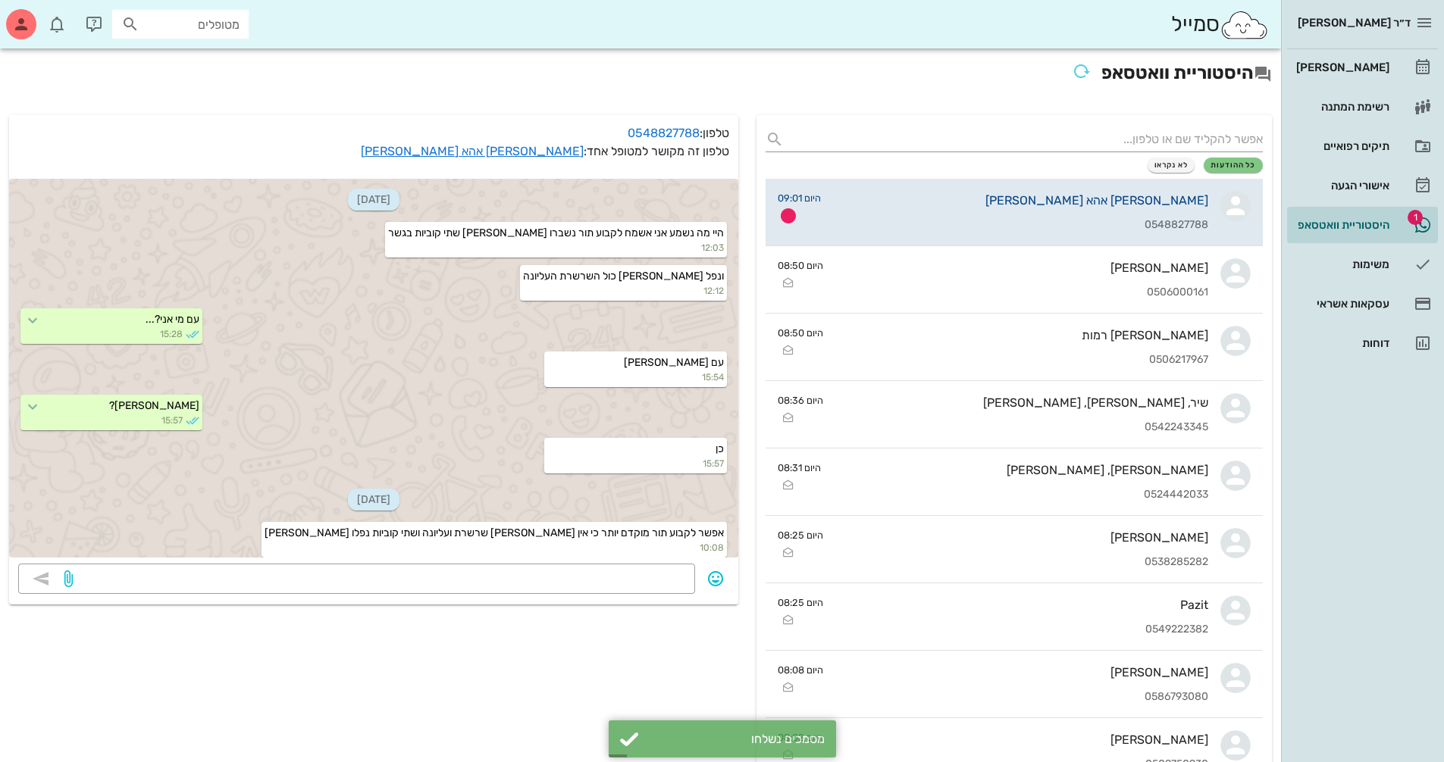
scroll to position [728, 0]
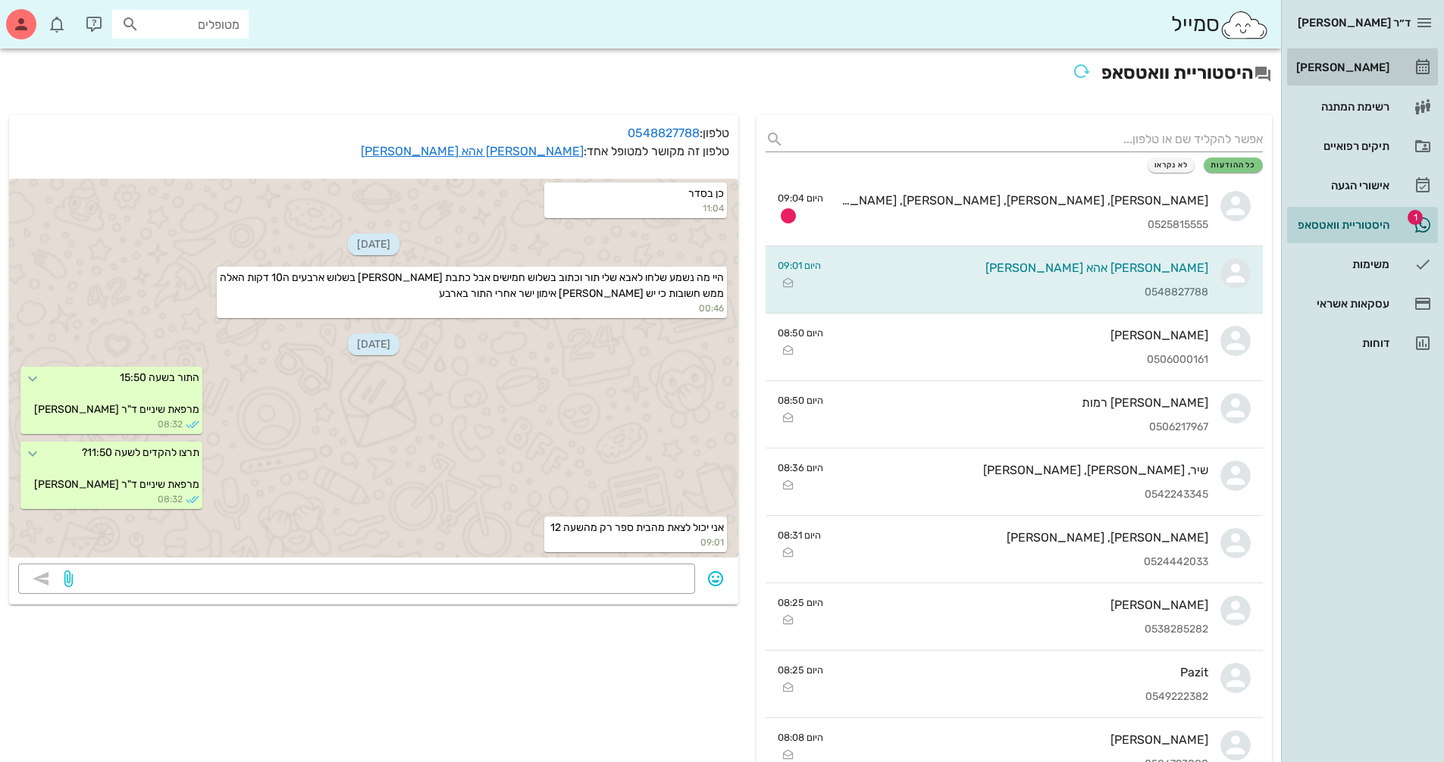
click at [1368, 61] on div "[PERSON_NAME]" at bounding box center [1341, 67] width 96 height 12
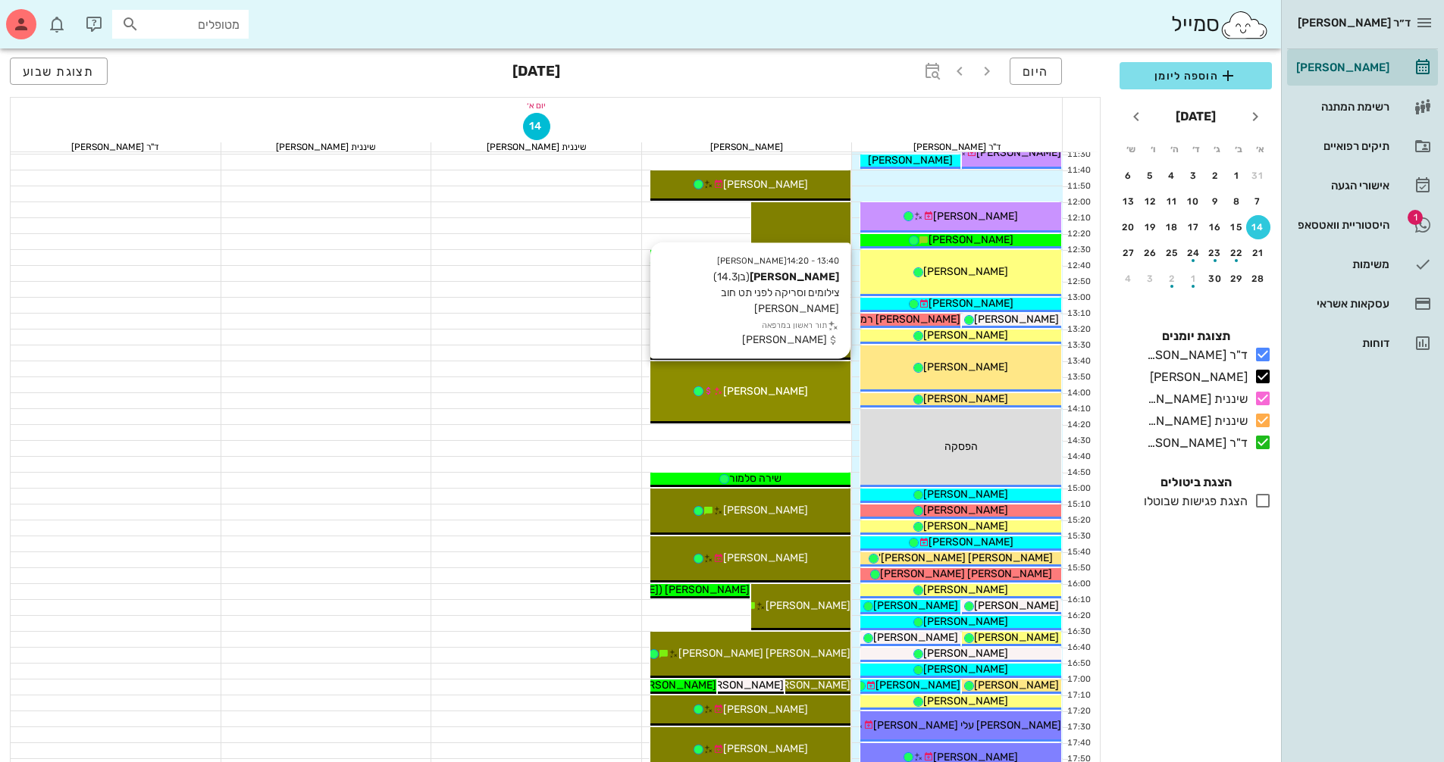
scroll to position [455, 0]
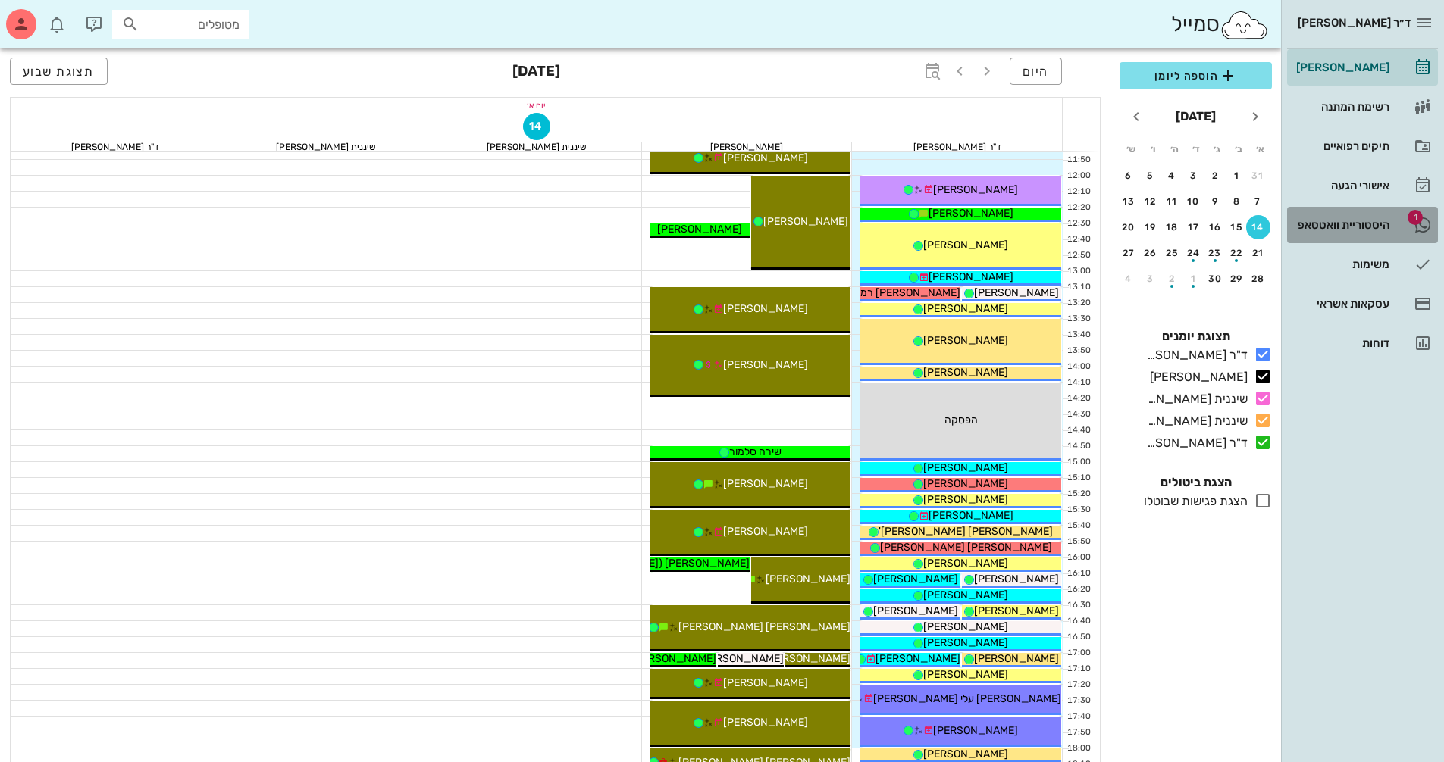
click at [1343, 227] on div "היסטוריית וואטסאפ" at bounding box center [1341, 225] width 96 height 12
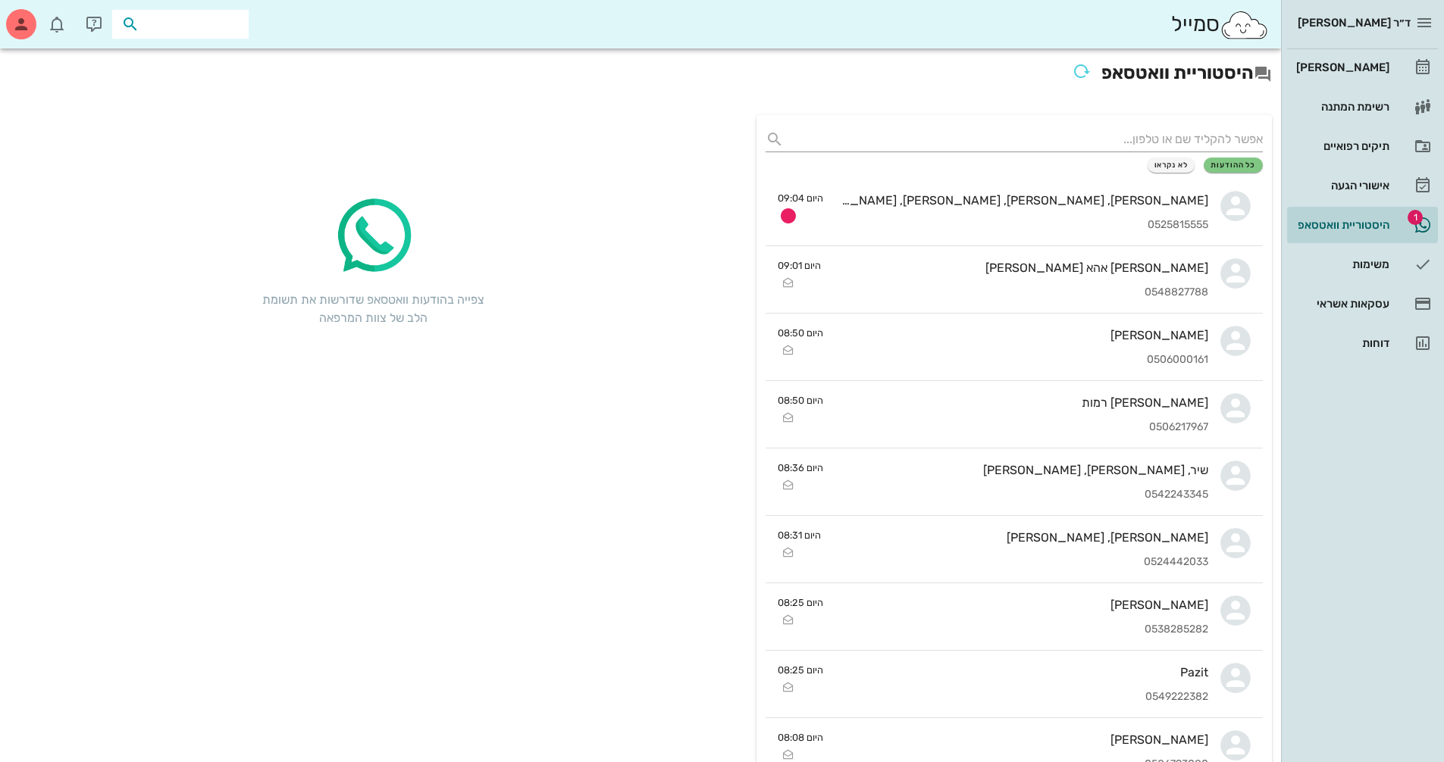
click at [196, 23] on input "text" at bounding box center [190, 24] width 97 height 20
type input "ר"
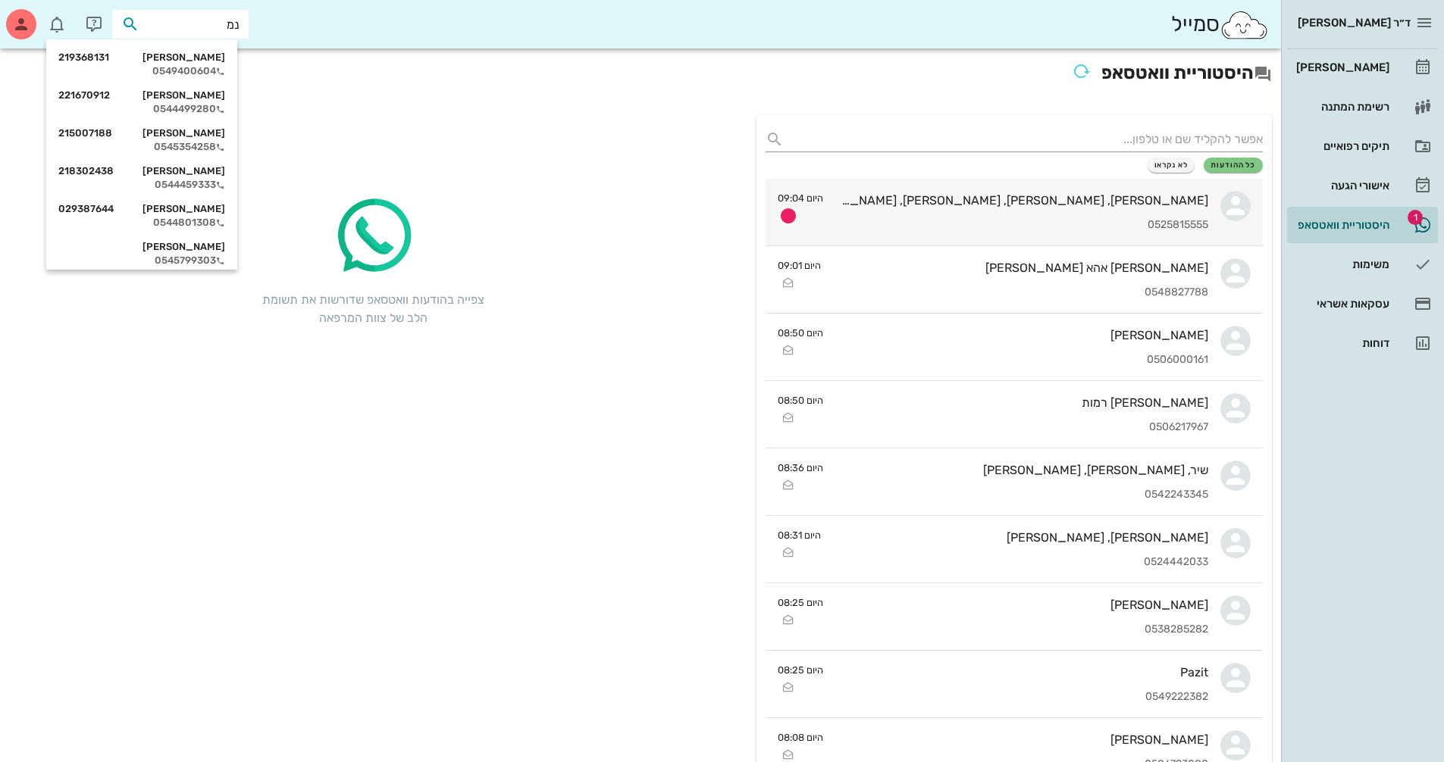
type input "נמר"
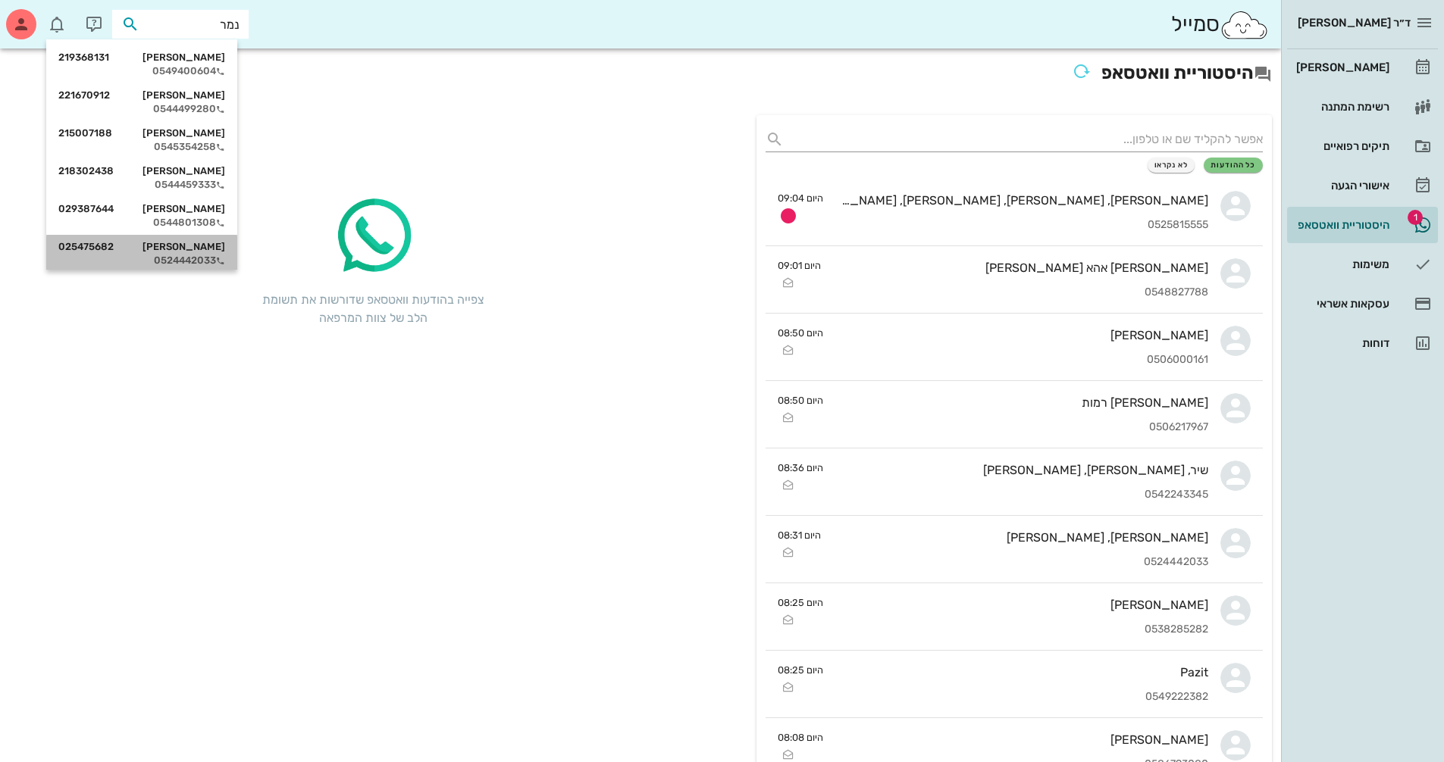
click at [208, 261] on div "0524442033" at bounding box center [141, 261] width 167 height 12
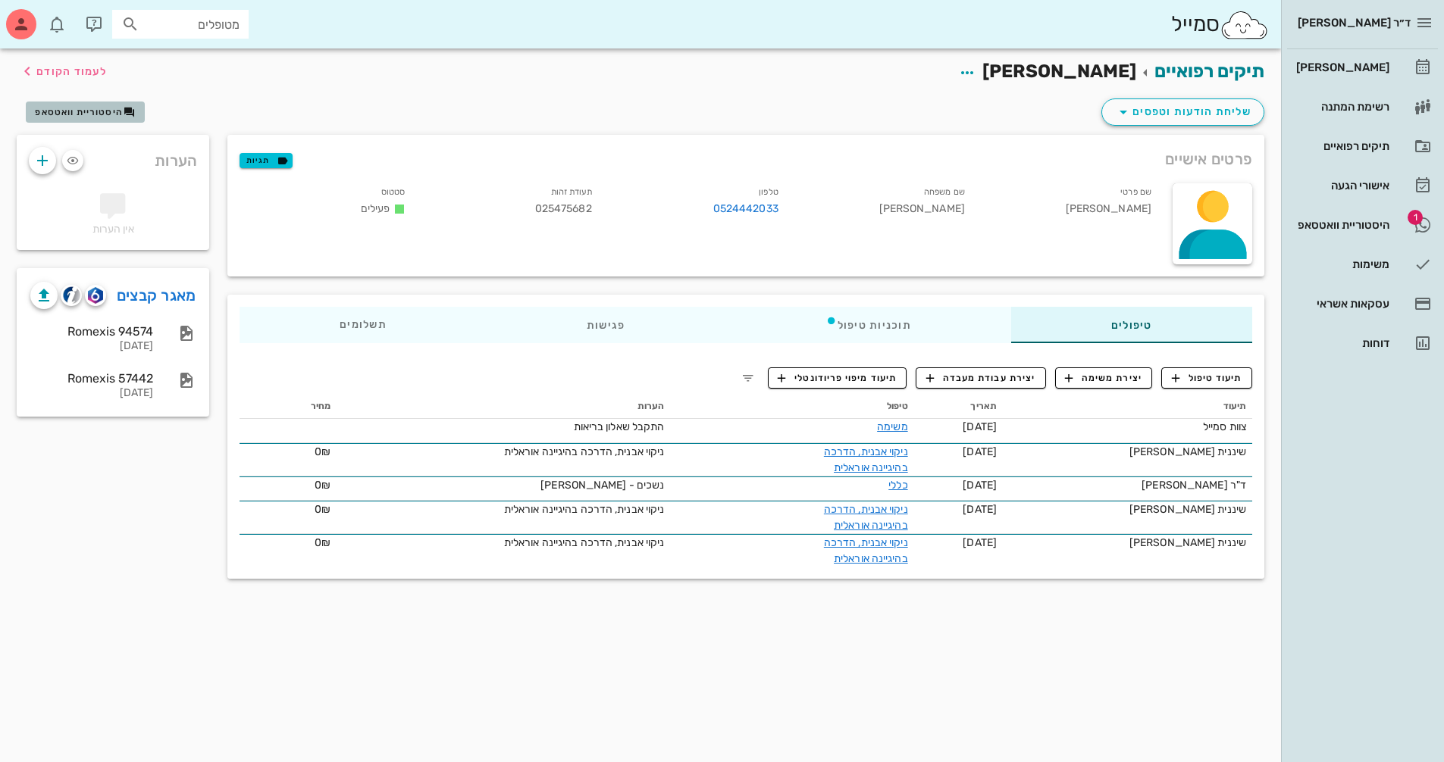
click at [100, 116] on span "היסטוריית וואטסאפ" at bounding box center [79, 112] width 88 height 11
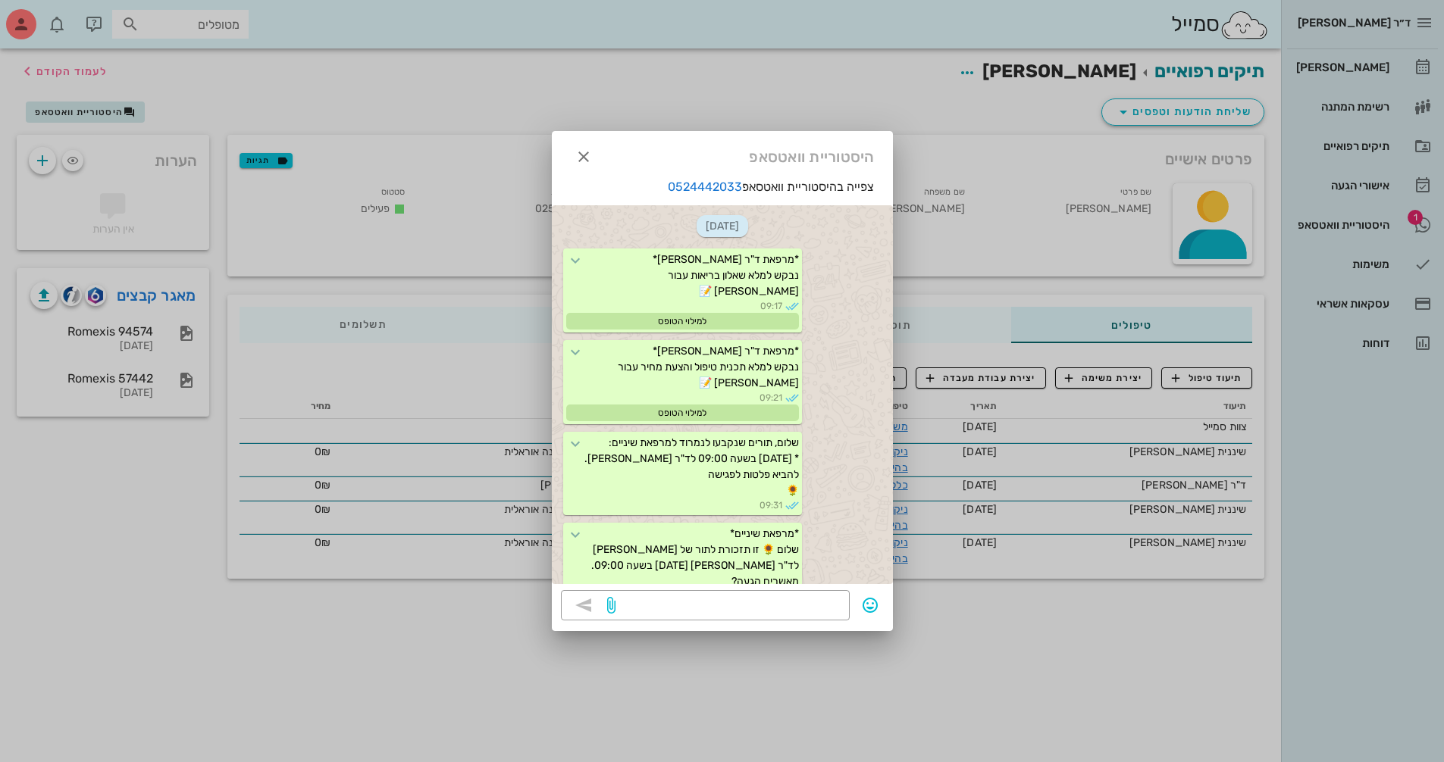
scroll to position [18024, 0]
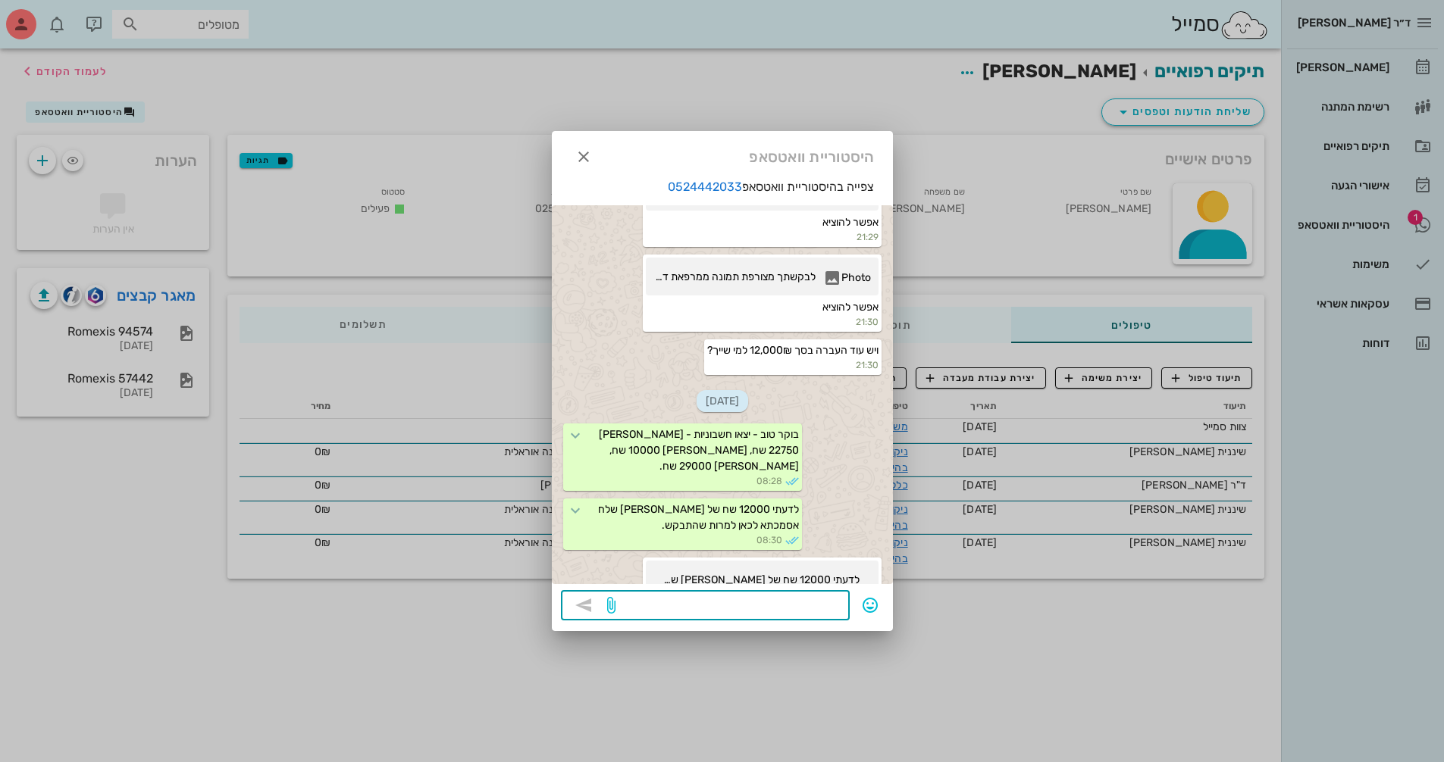
click at [833, 595] on textarea at bounding box center [729, 607] width 222 height 24
click at [779, 608] on textarea "חשבונית לאייושה [PERSON_NAME] - יצאה 12000 שח" at bounding box center [729, 607] width 222 height 24
drag, startPoint x: 690, startPoint y: 606, endPoint x: 720, endPoint y: 612, distance: 30.2
click at [720, 612] on textarea "חשבונית לאיוושה [PERSON_NAME] - יצאה 12000 שח" at bounding box center [729, 607] width 222 height 24
click at [840, 608] on div "​ חשבונית לאיוושה [PERSON_NAME] - 12000 שח" at bounding box center [705, 605] width 289 height 30
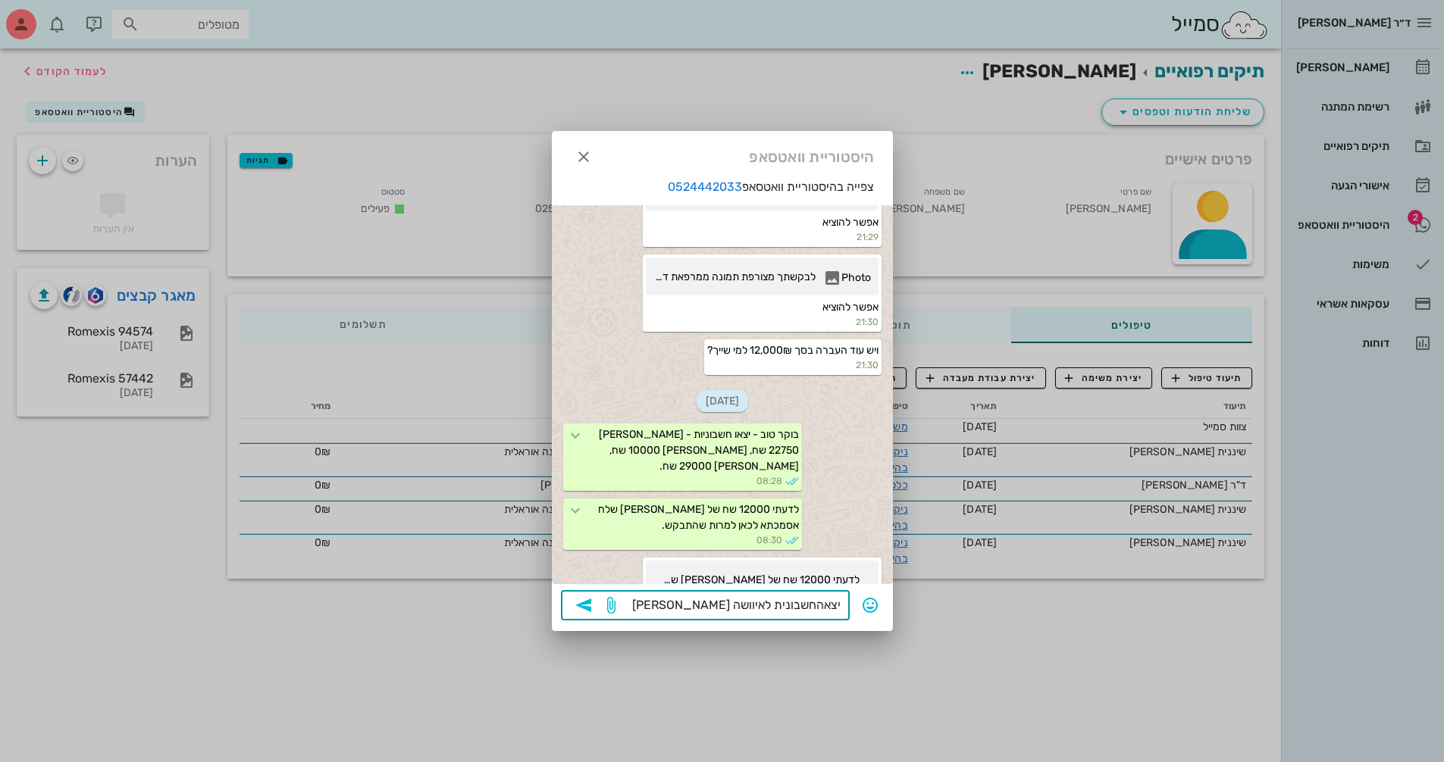
type textarea "יצאה חשבונית לאיוושה [PERSON_NAME] - 12000 שח"
click at [580, 600] on icon "button" at bounding box center [583, 605] width 18 height 18
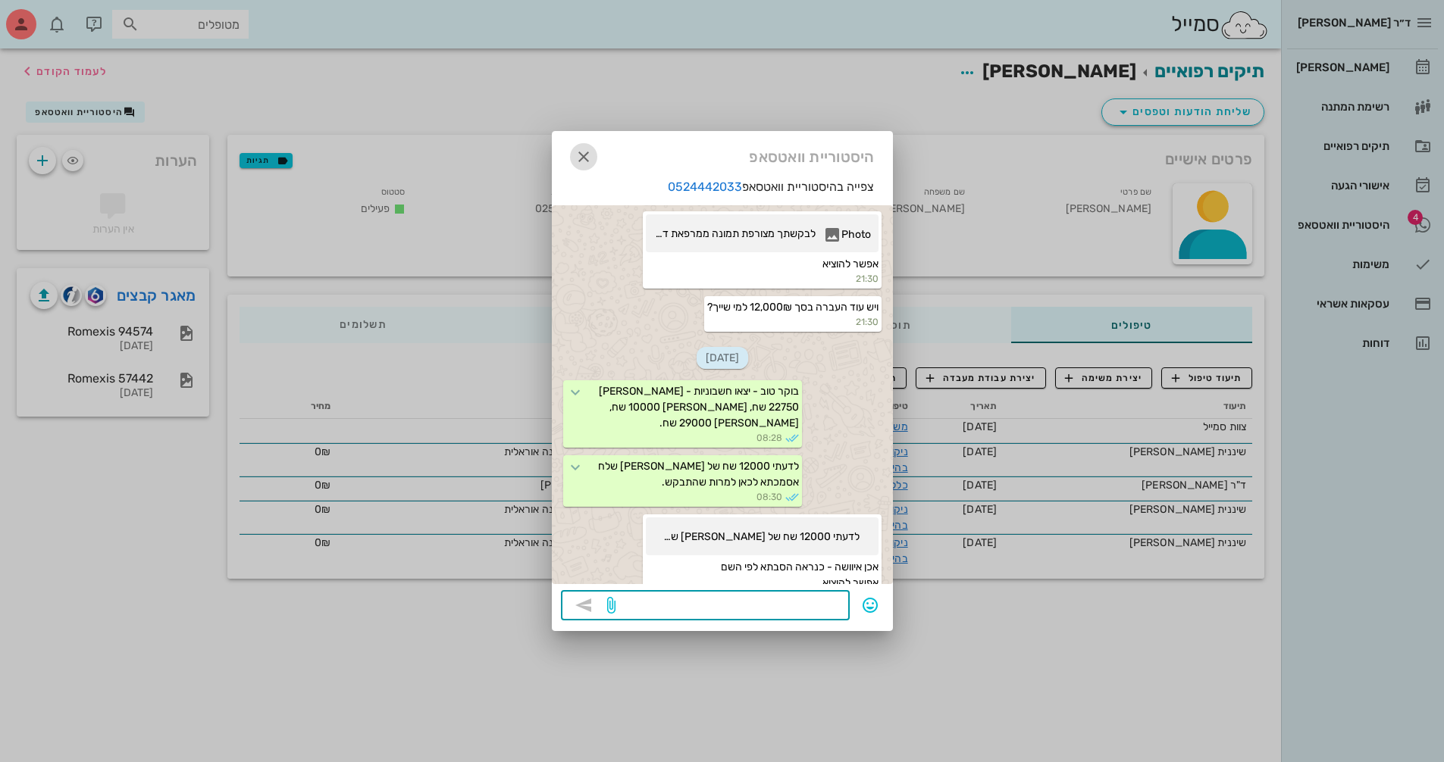
click at [583, 149] on icon "button" at bounding box center [583, 157] width 18 height 18
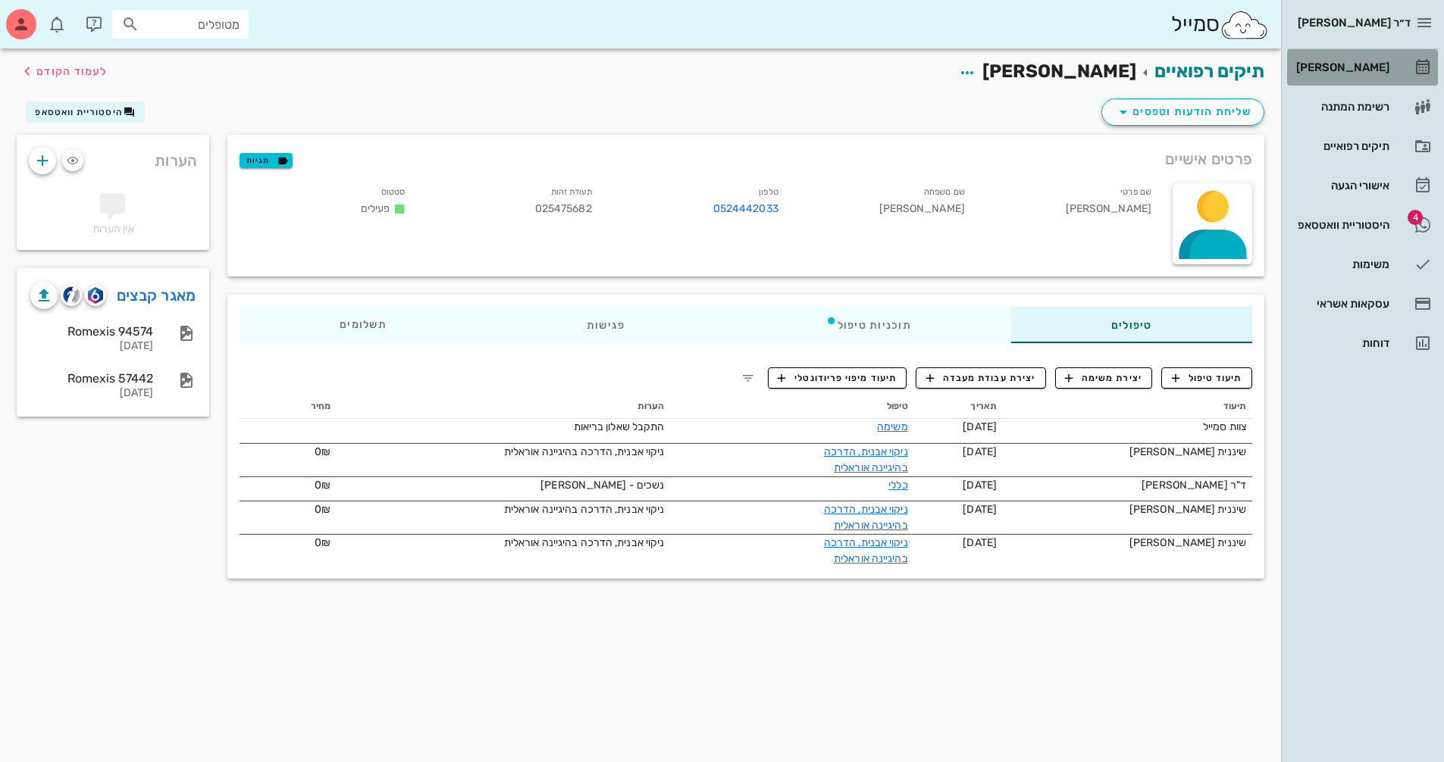
click at [1374, 70] on div "[PERSON_NAME]" at bounding box center [1341, 67] width 96 height 12
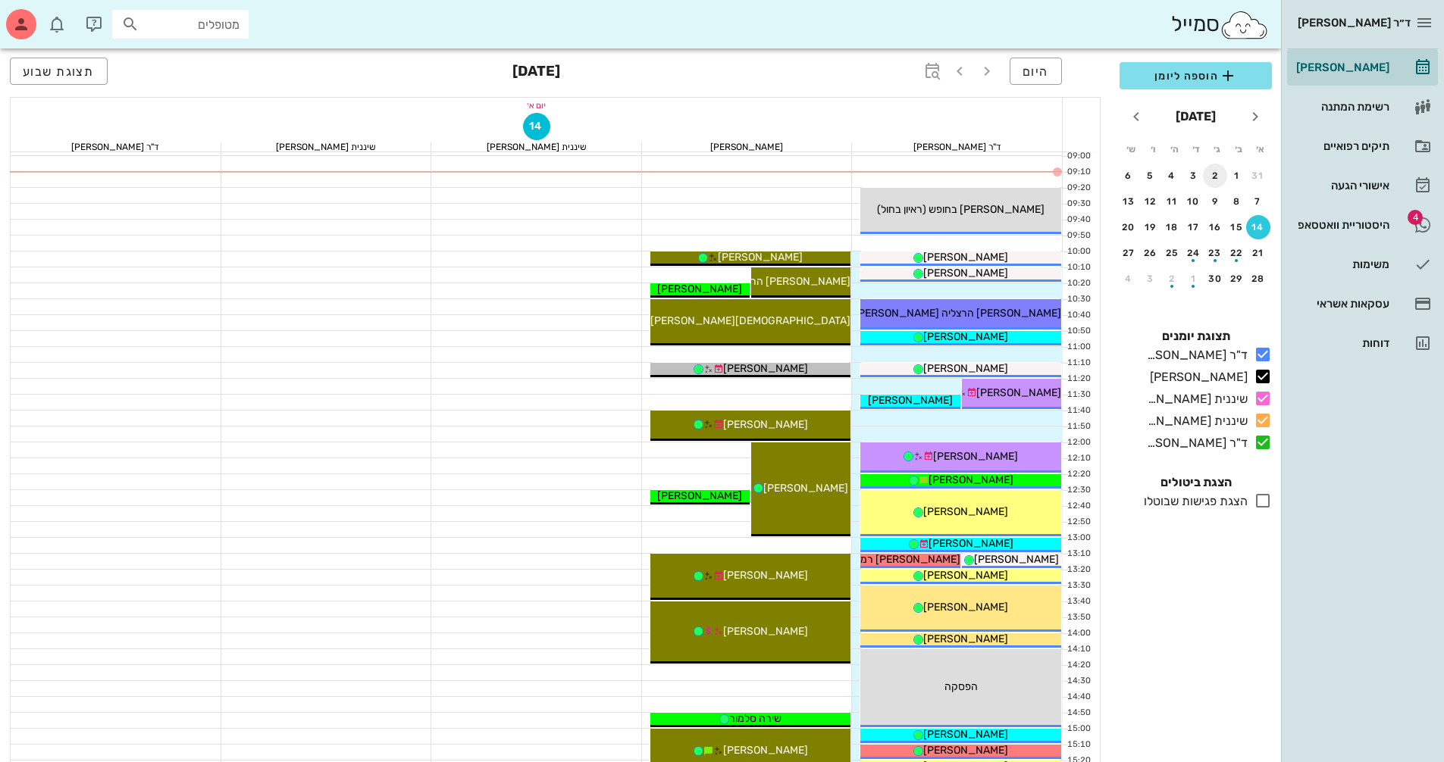
scroll to position [227, 0]
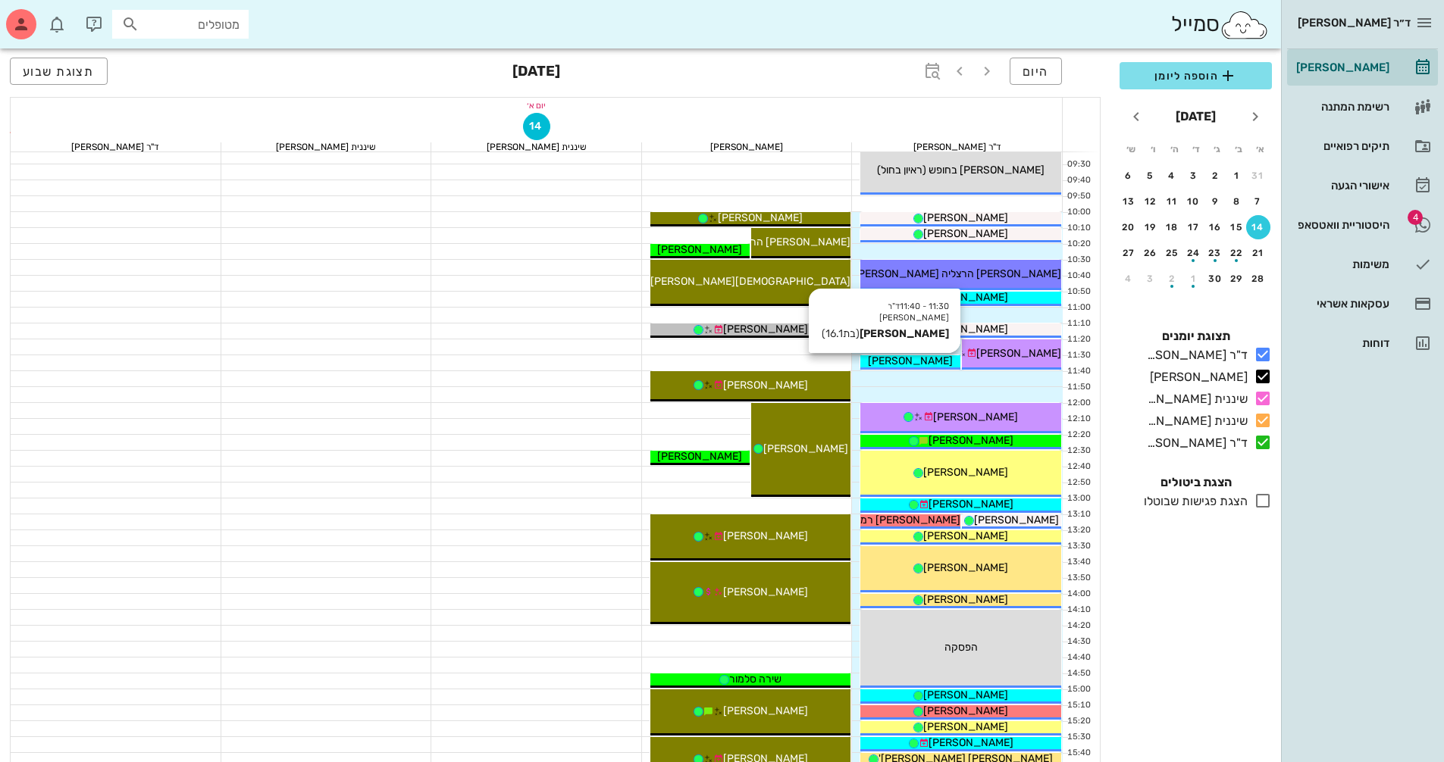
click at [940, 361] on div "[PERSON_NAME]" at bounding box center [909, 361] width 99 height 16
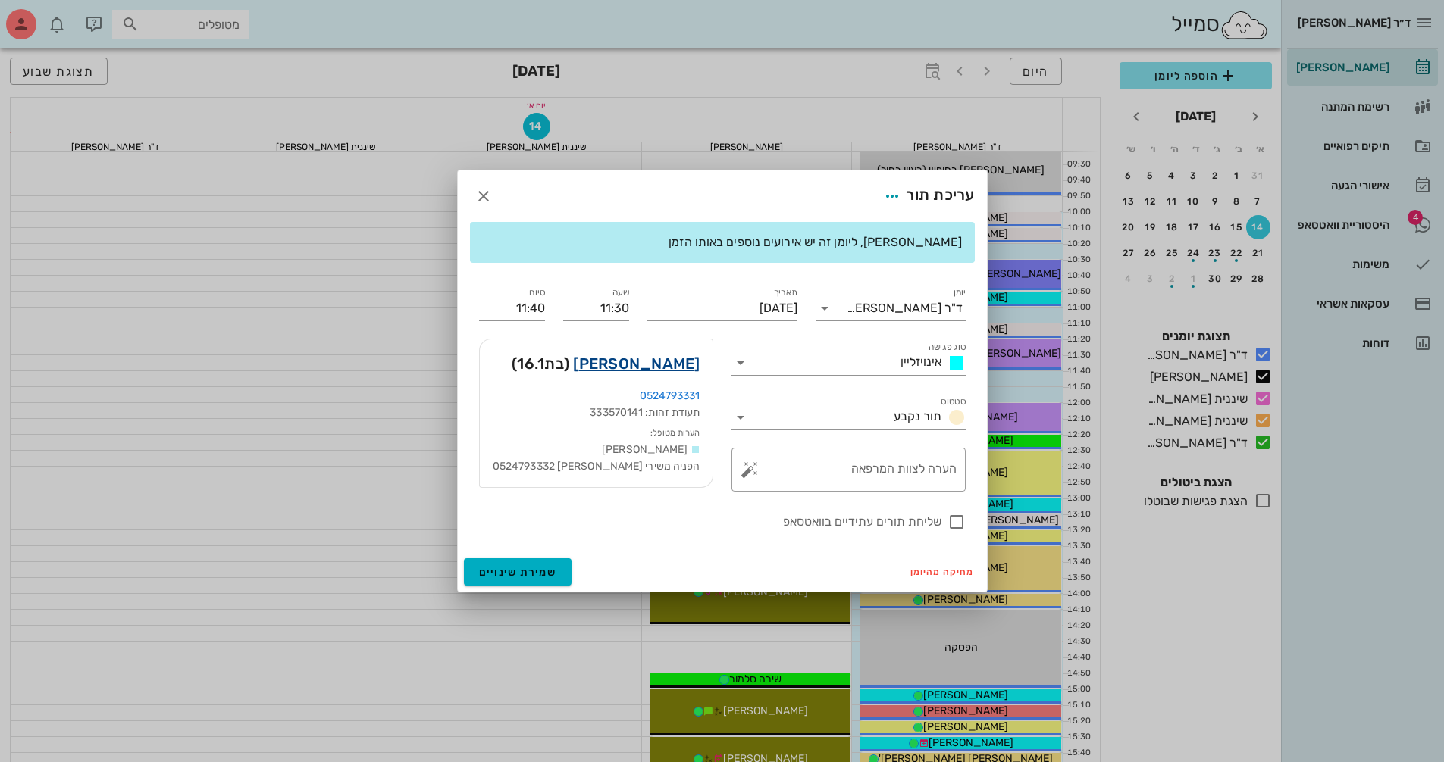
click at [682, 359] on link "[PERSON_NAME]" at bounding box center [636, 364] width 127 height 24
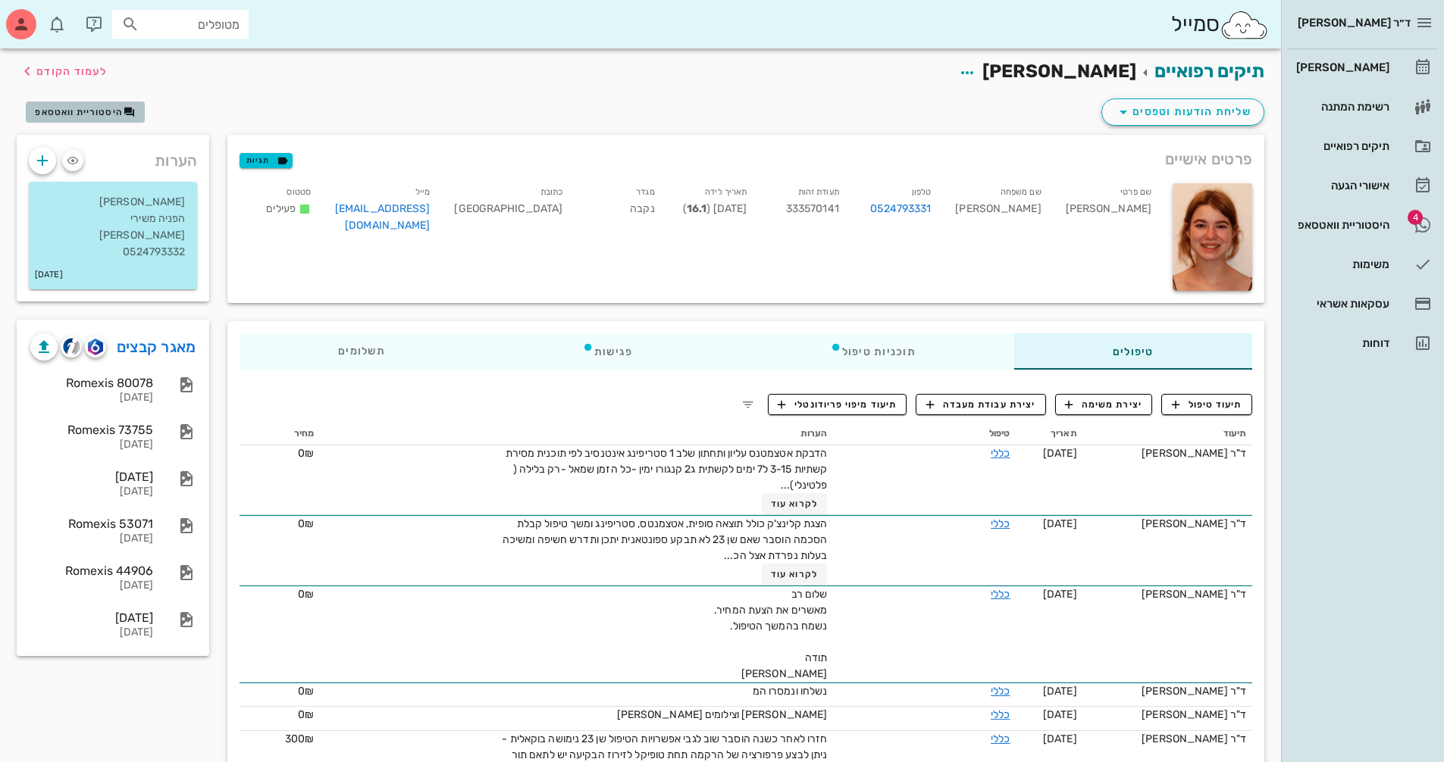
click at [100, 119] on button "היסטוריית וואטסאפ" at bounding box center [85, 112] width 119 height 21
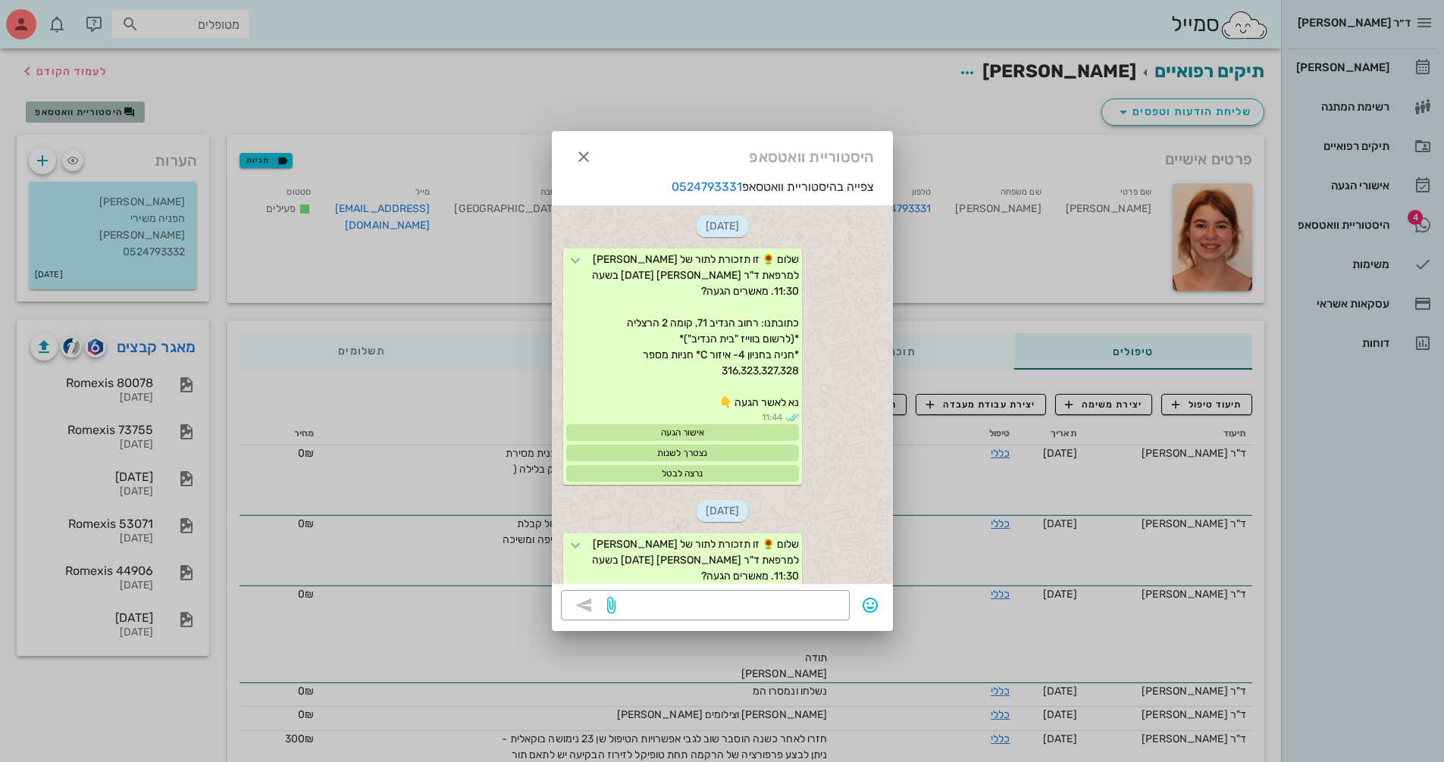
scroll to position [352, 0]
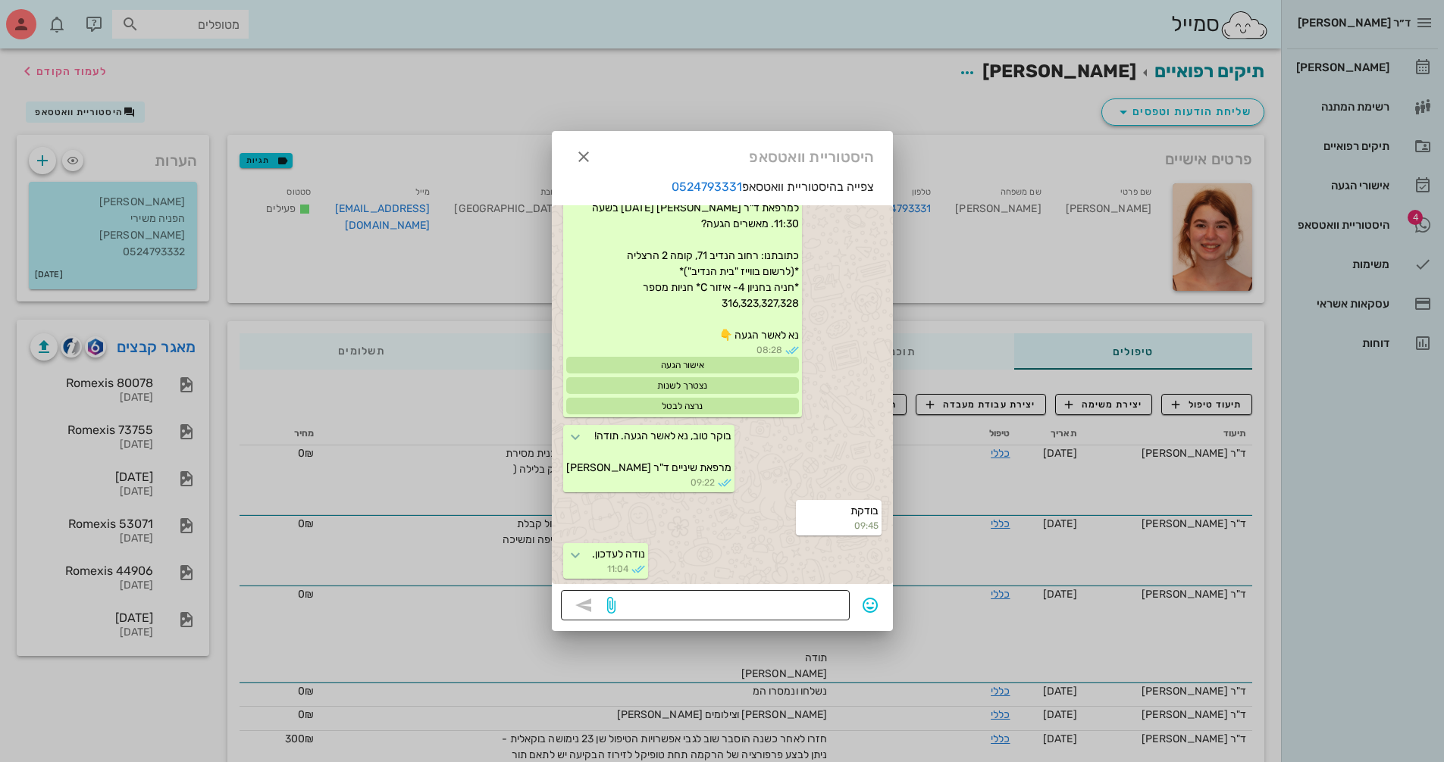
click at [805, 602] on textarea at bounding box center [729, 607] width 222 height 24
type textarea "בוקר טוב, מגיעים היום?"
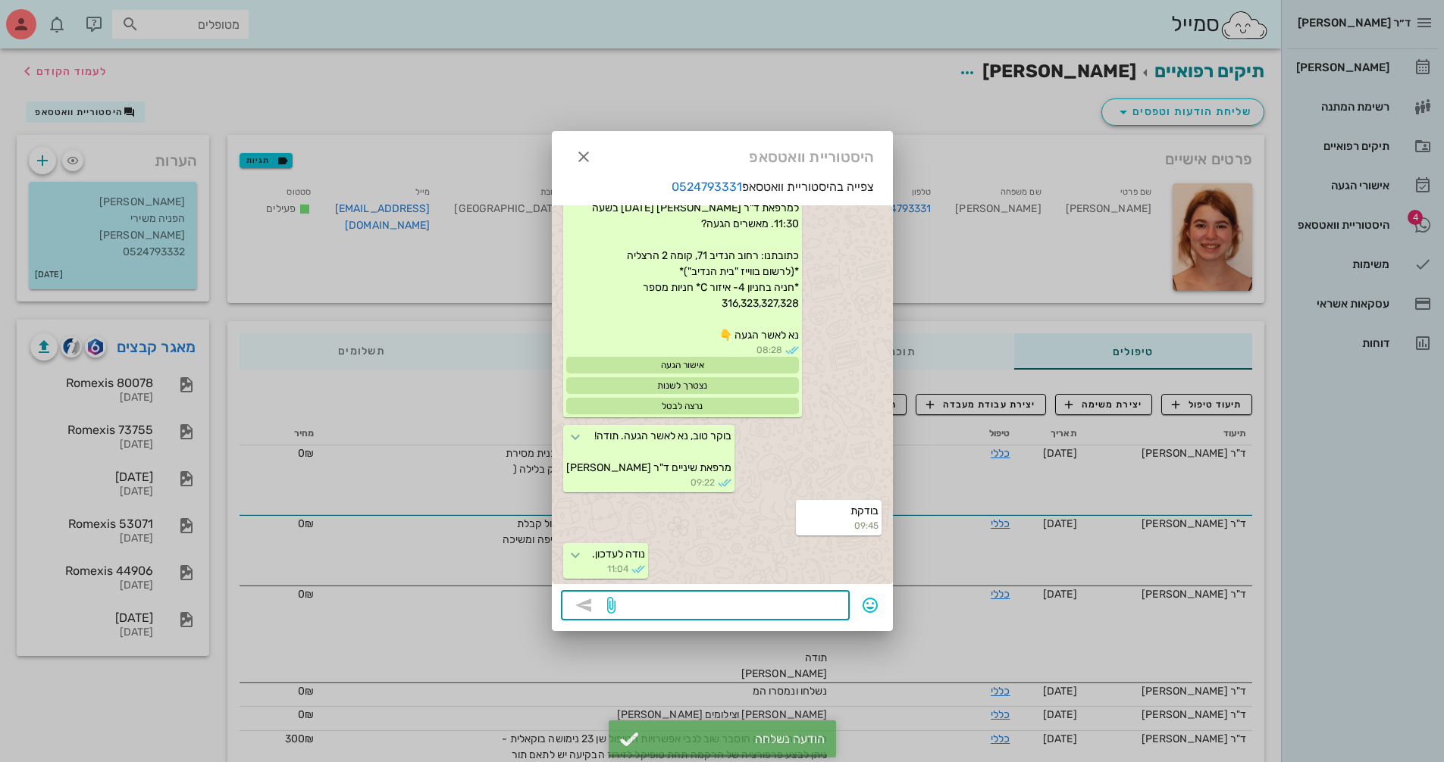
scroll to position [468, 0]
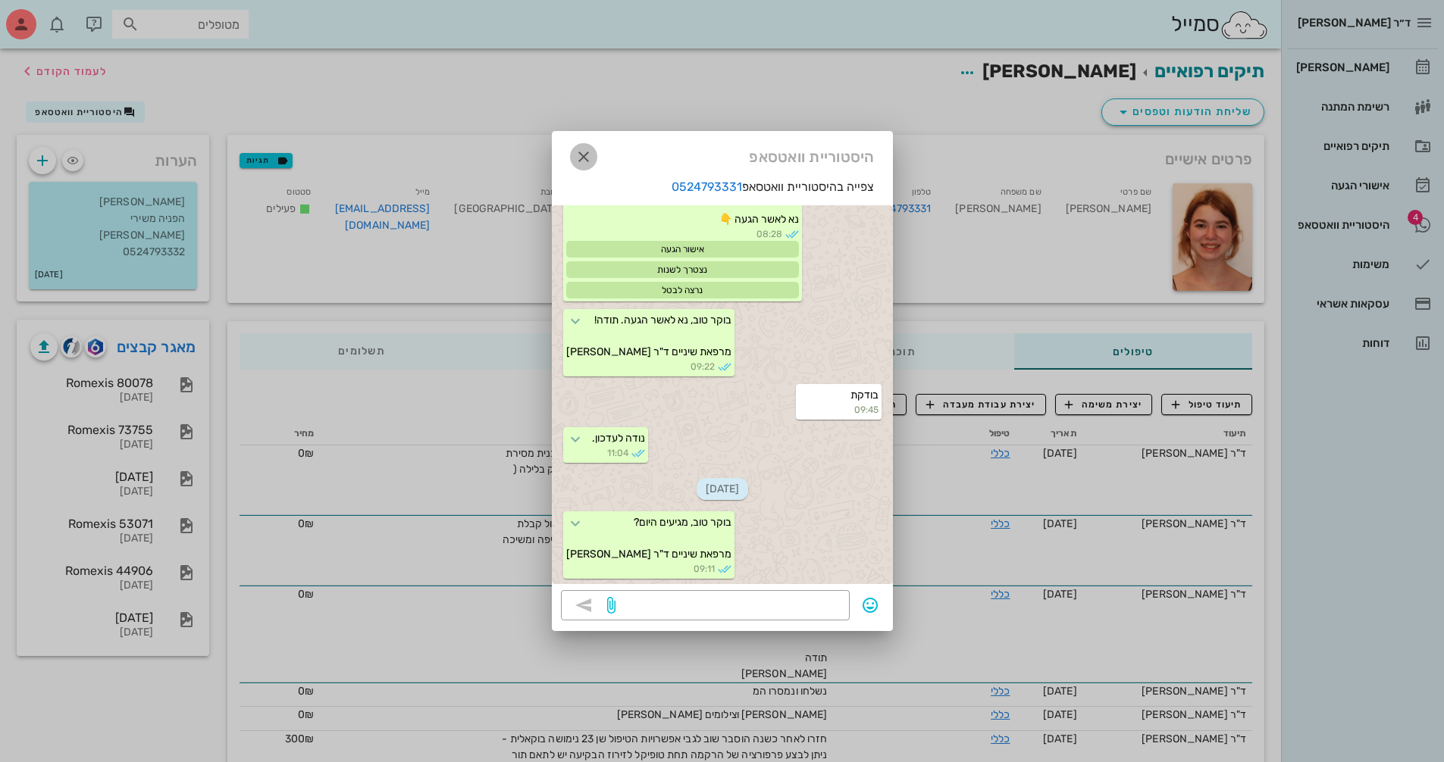
click at [579, 157] on icon "button" at bounding box center [583, 157] width 18 height 18
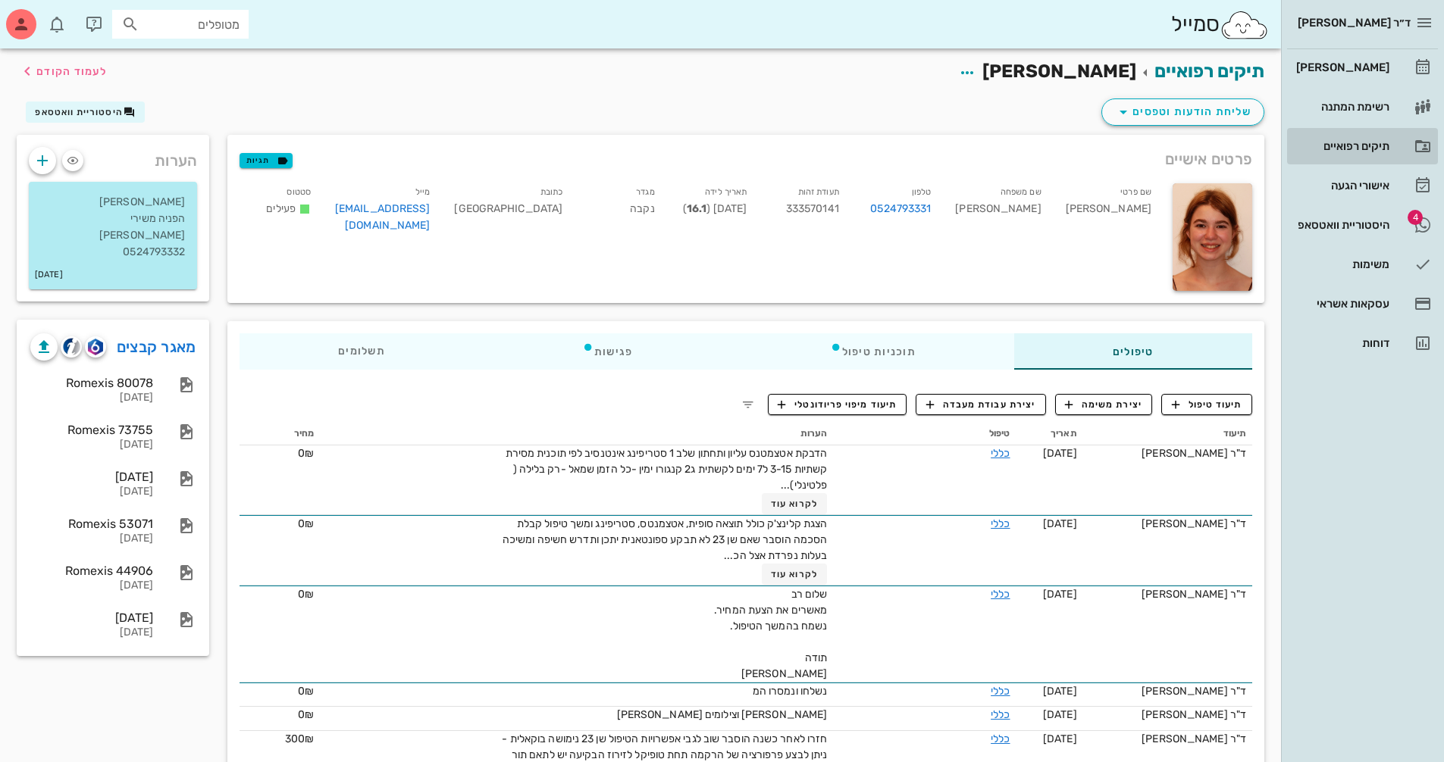
click at [1350, 142] on div "תיקים רפואיים" at bounding box center [1341, 146] width 96 height 12
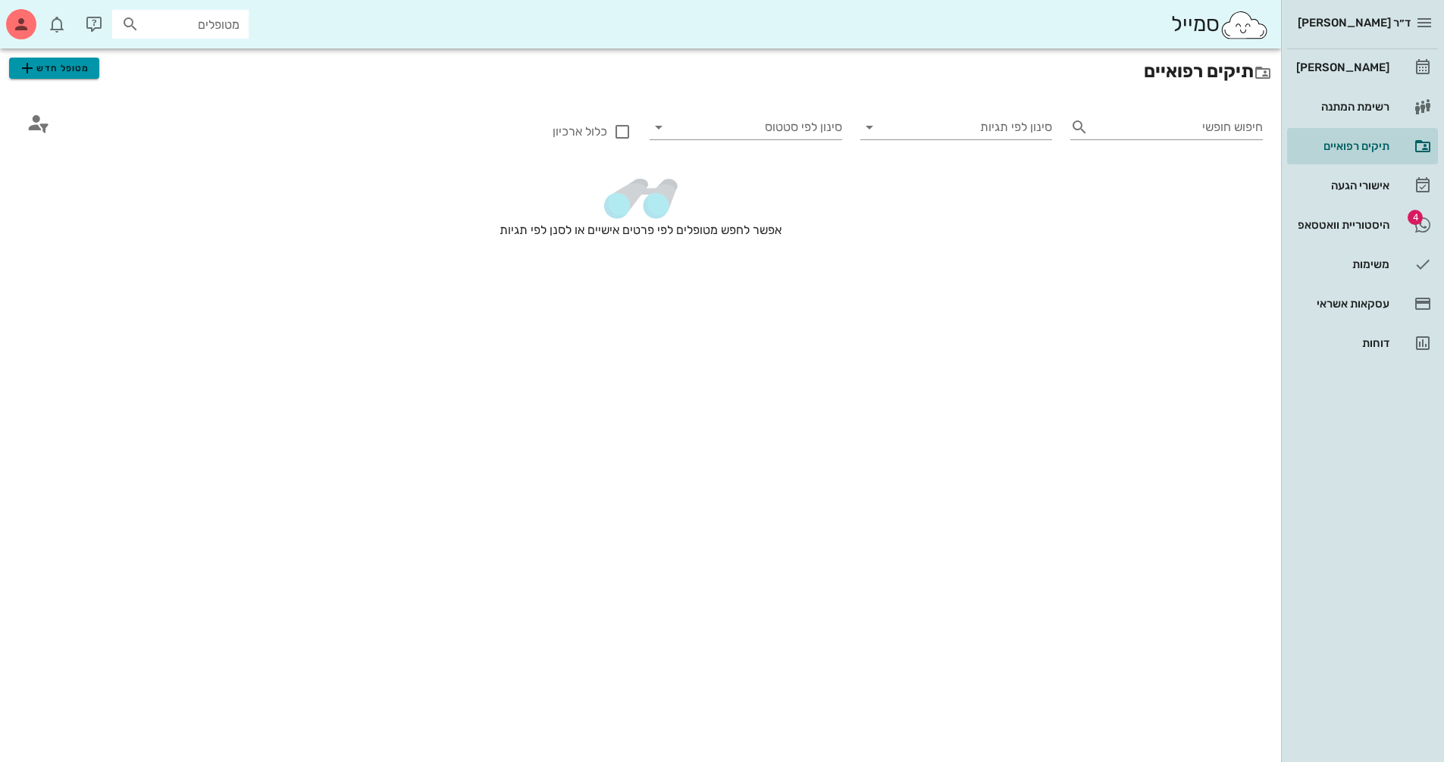
click at [67, 67] on span "מטופל חדש" at bounding box center [53, 68] width 71 height 18
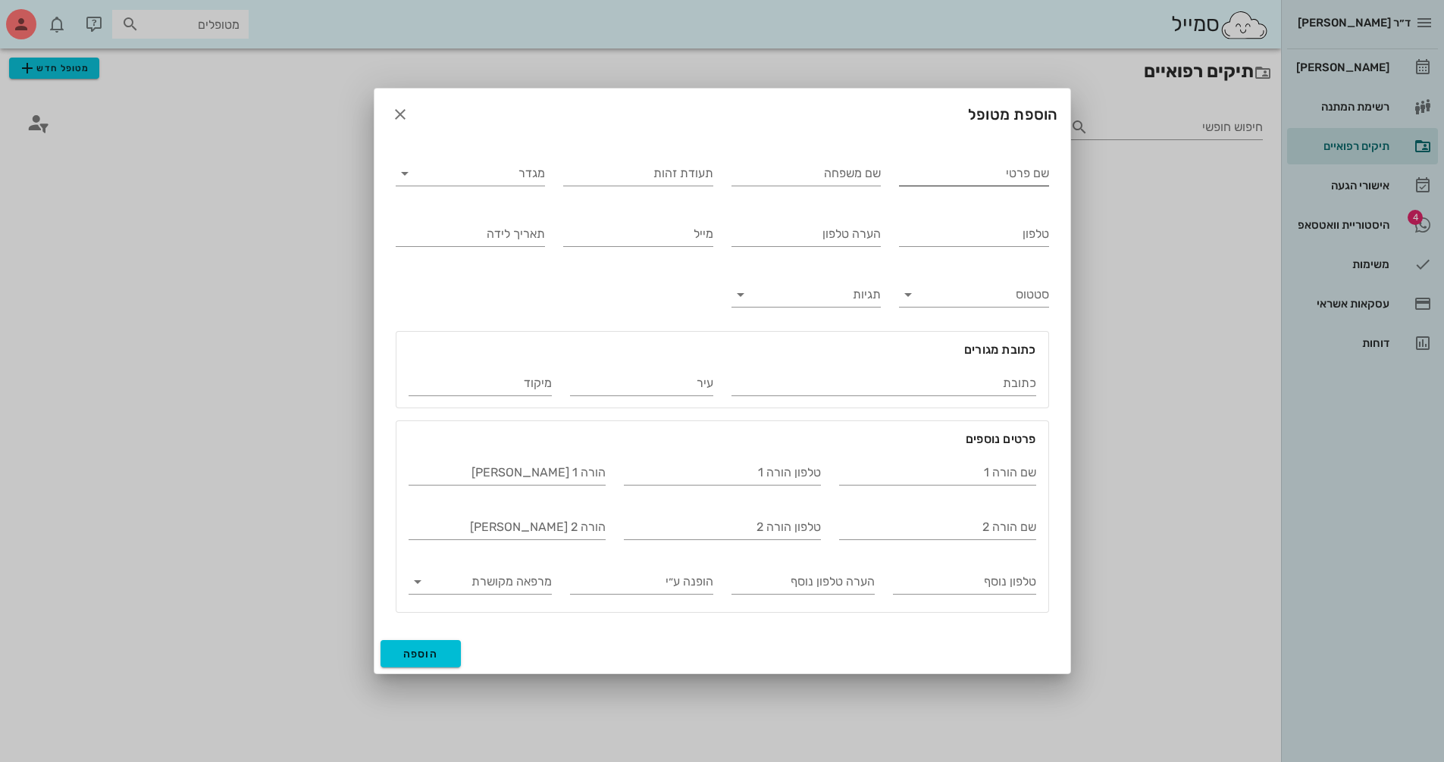
click at [1008, 184] on input "שם פרטי" at bounding box center [974, 173] width 150 height 24
type input "דין"
type input "[PERSON_NAME]"
click at [1031, 239] on input "טלפון" at bounding box center [974, 234] width 150 height 24
type input "0586761818"
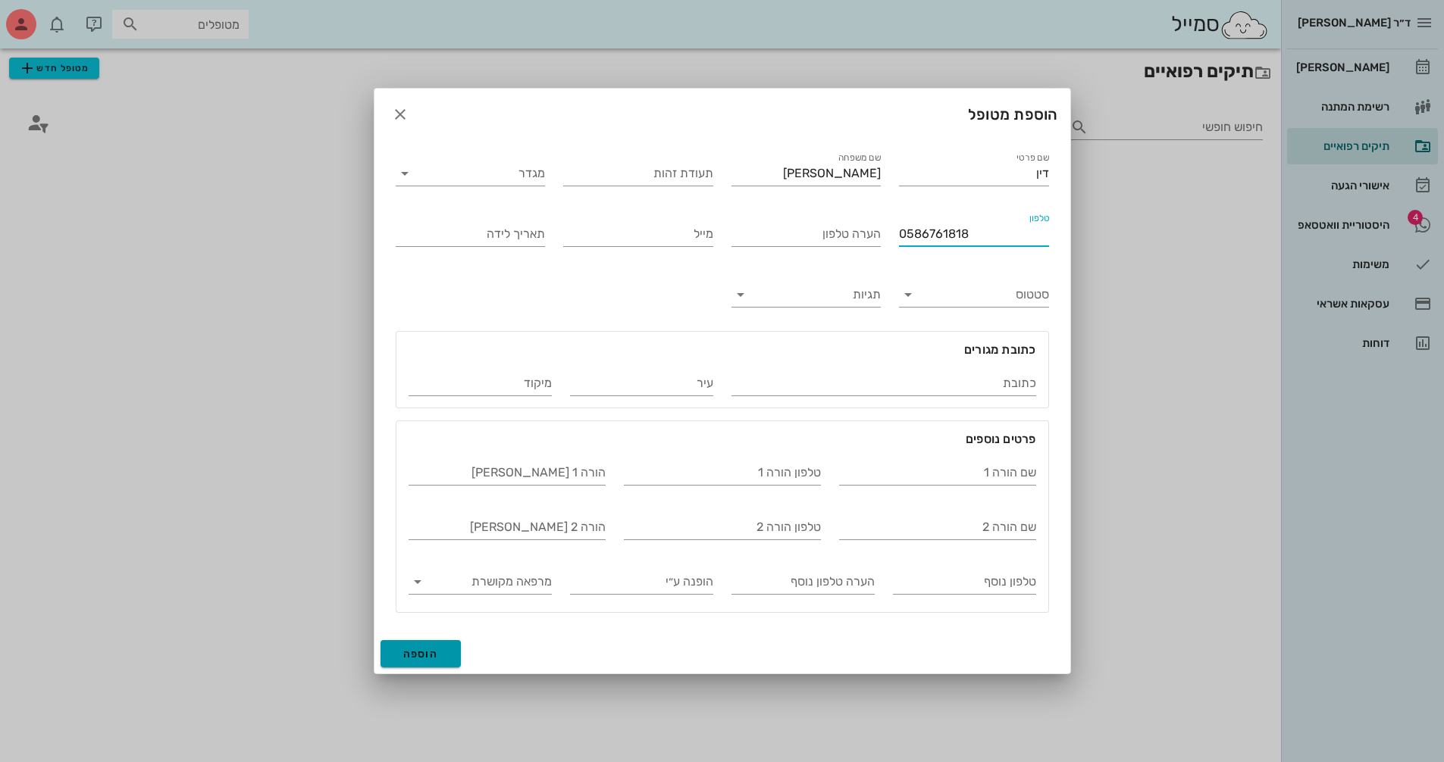
click at [416, 651] on span "הוספה" at bounding box center [421, 654] width 36 height 13
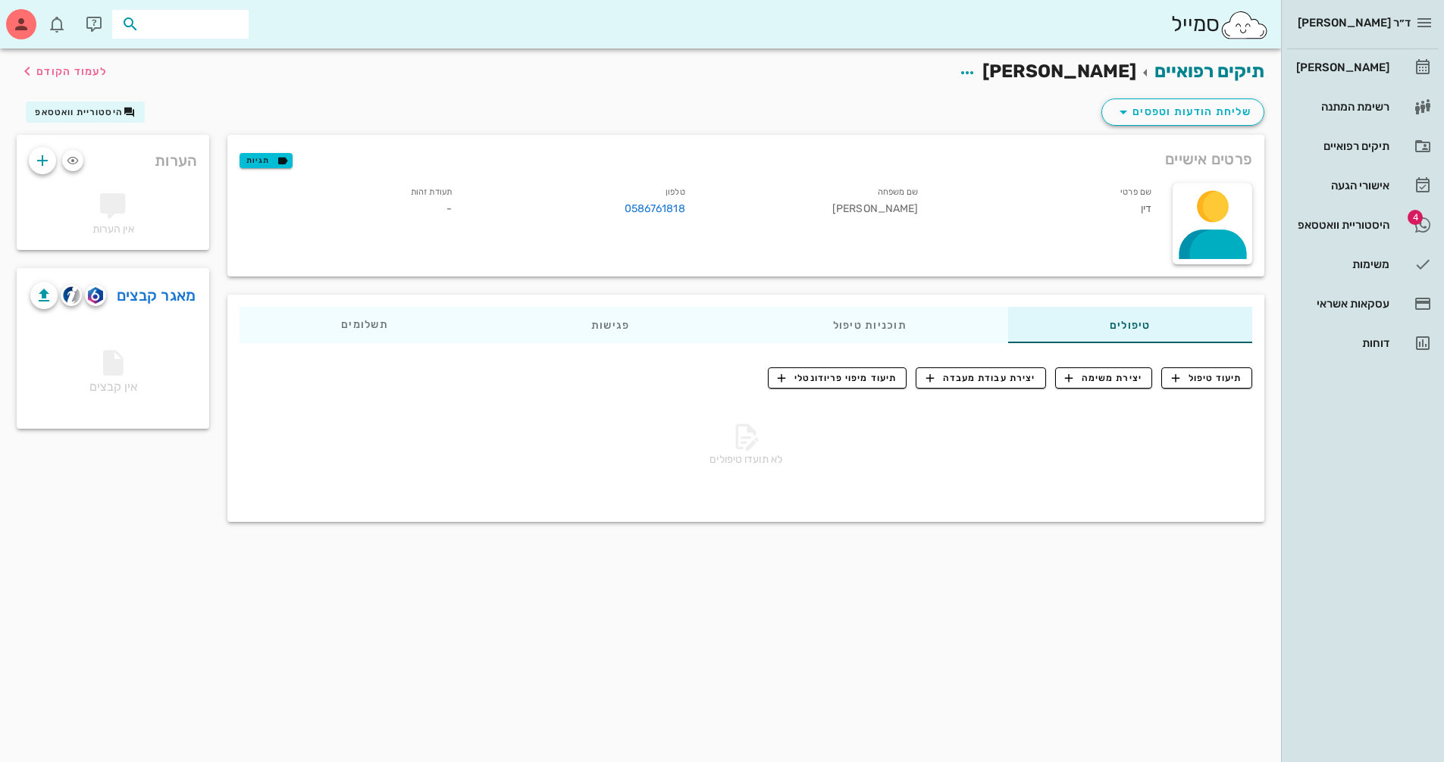
click at [227, 23] on input "text" at bounding box center [190, 24] width 97 height 20
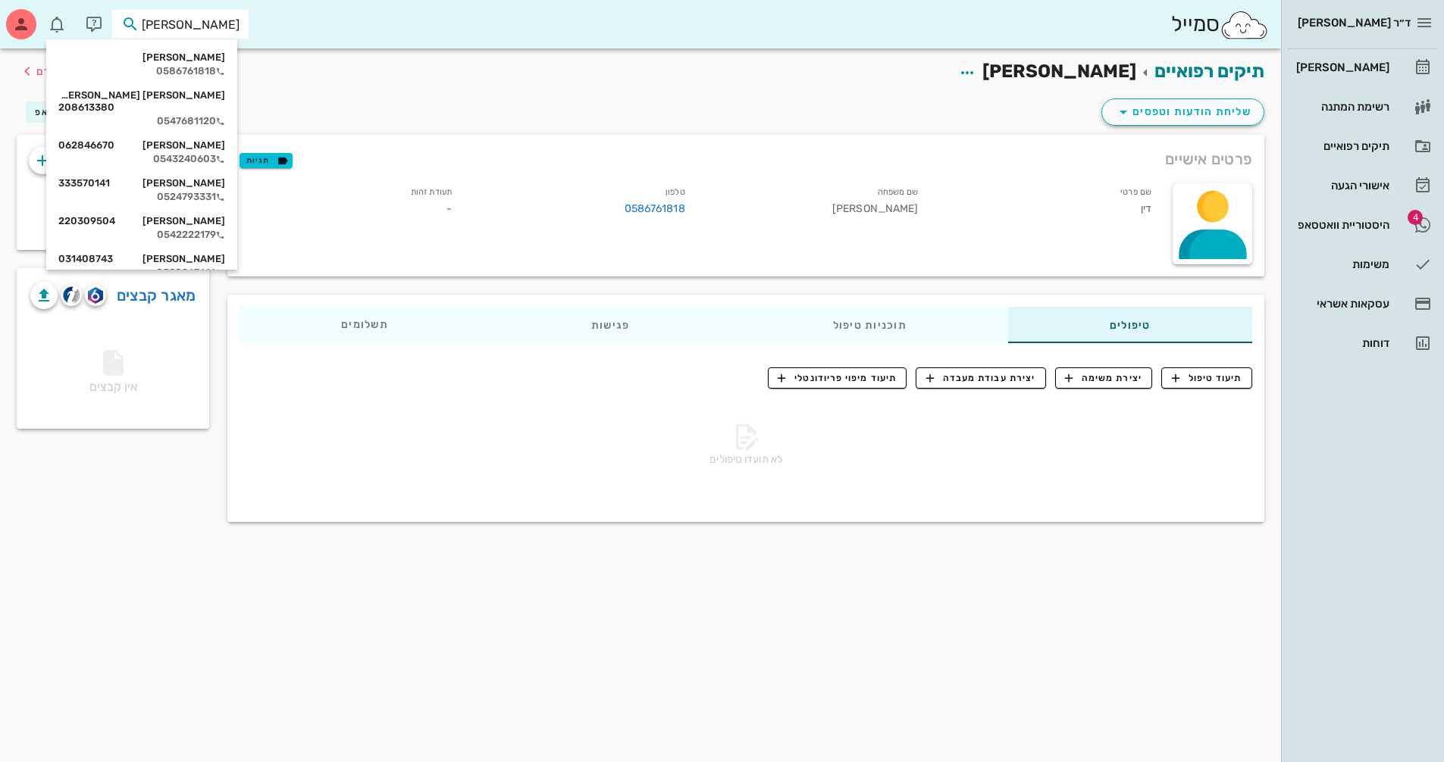
type input "[PERSON_NAME]"
click at [27, 22] on icon "button" at bounding box center [21, 24] width 18 height 18
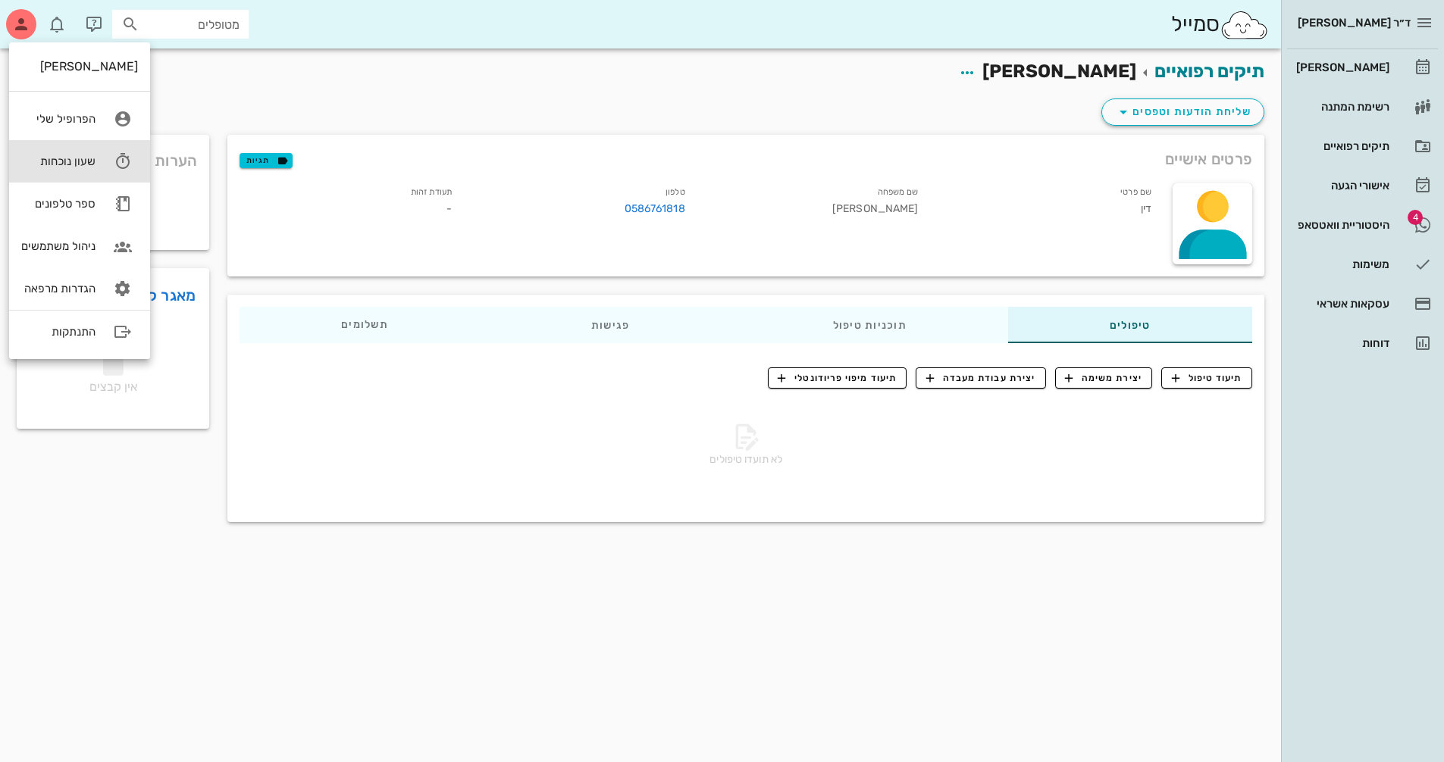
click at [89, 167] on div "שעון נוכחות" at bounding box center [58, 162] width 74 height 14
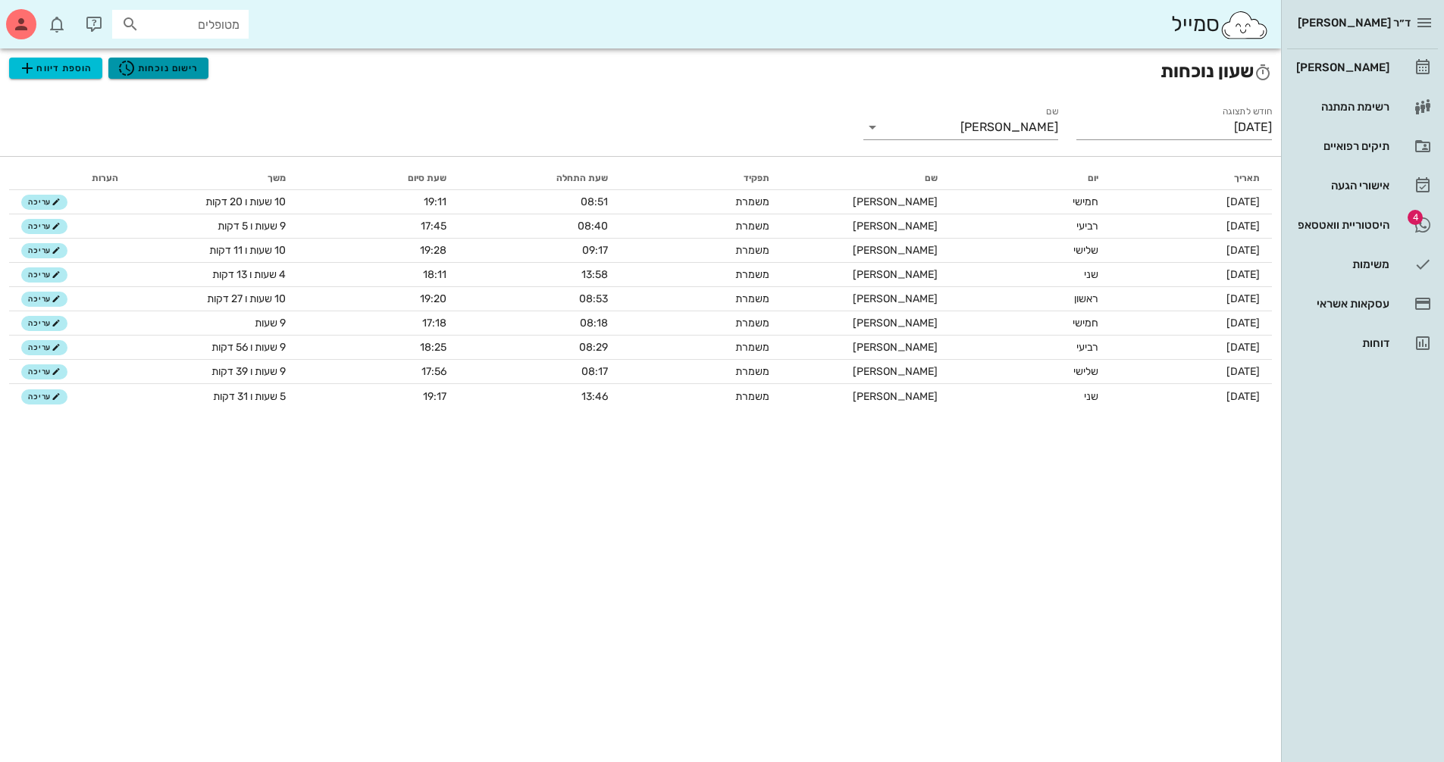
click at [160, 69] on span "רישום נוכחות" at bounding box center [157, 68] width 81 height 18
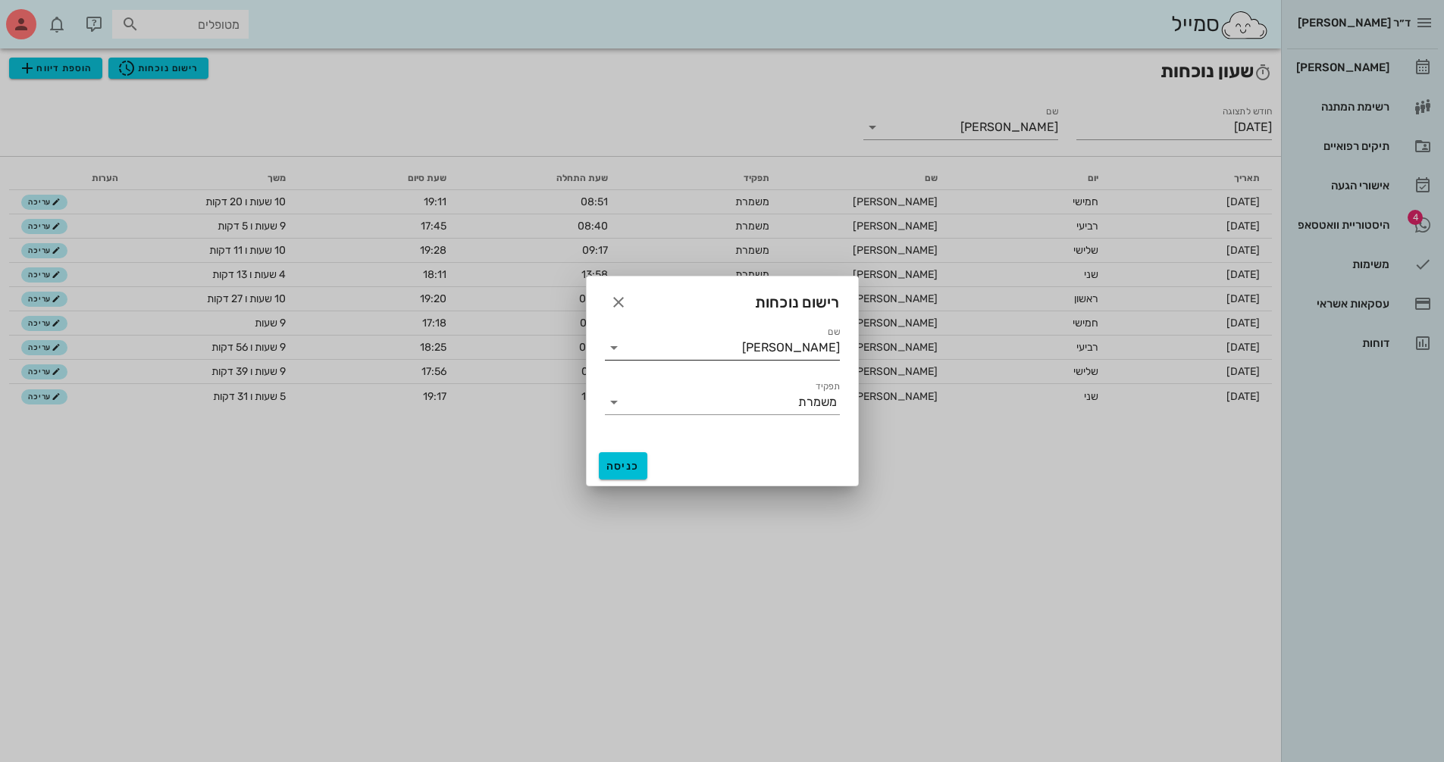
click at [605, 346] on icon at bounding box center [614, 348] width 18 height 18
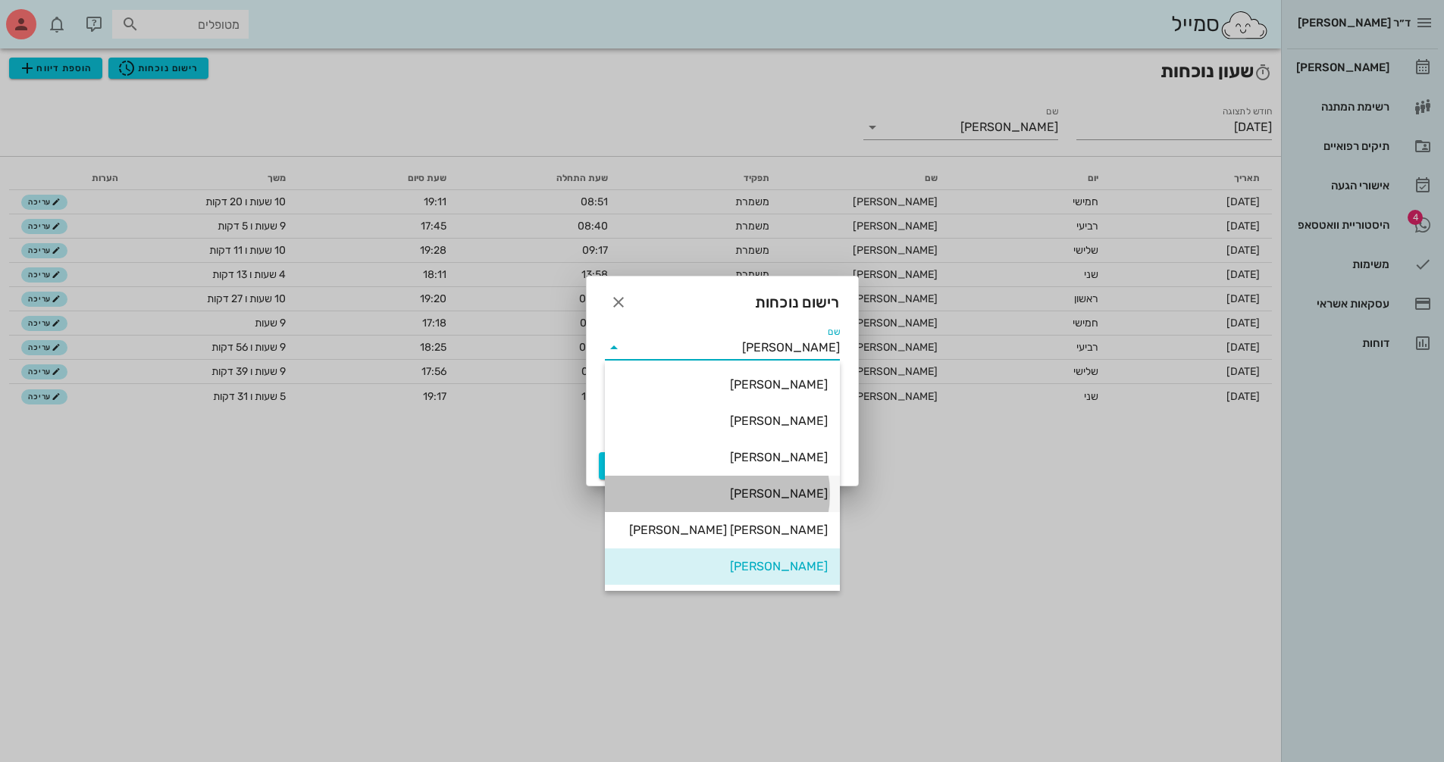
click at [821, 500] on div "[PERSON_NAME]" at bounding box center [722, 494] width 211 height 14
type input "[PERSON_NAME]"
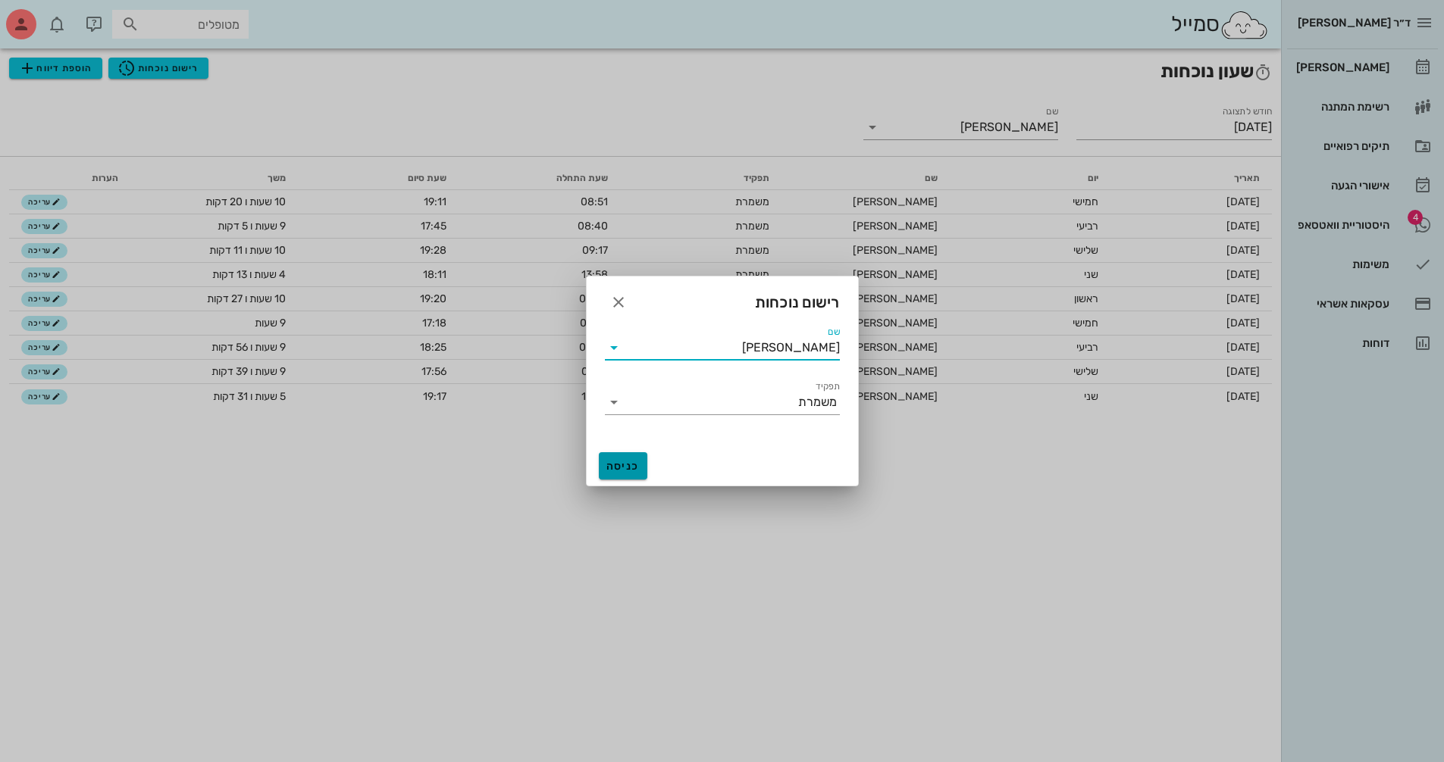
click at [637, 466] on span "כניסה" at bounding box center [623, 466] width 36 height 13
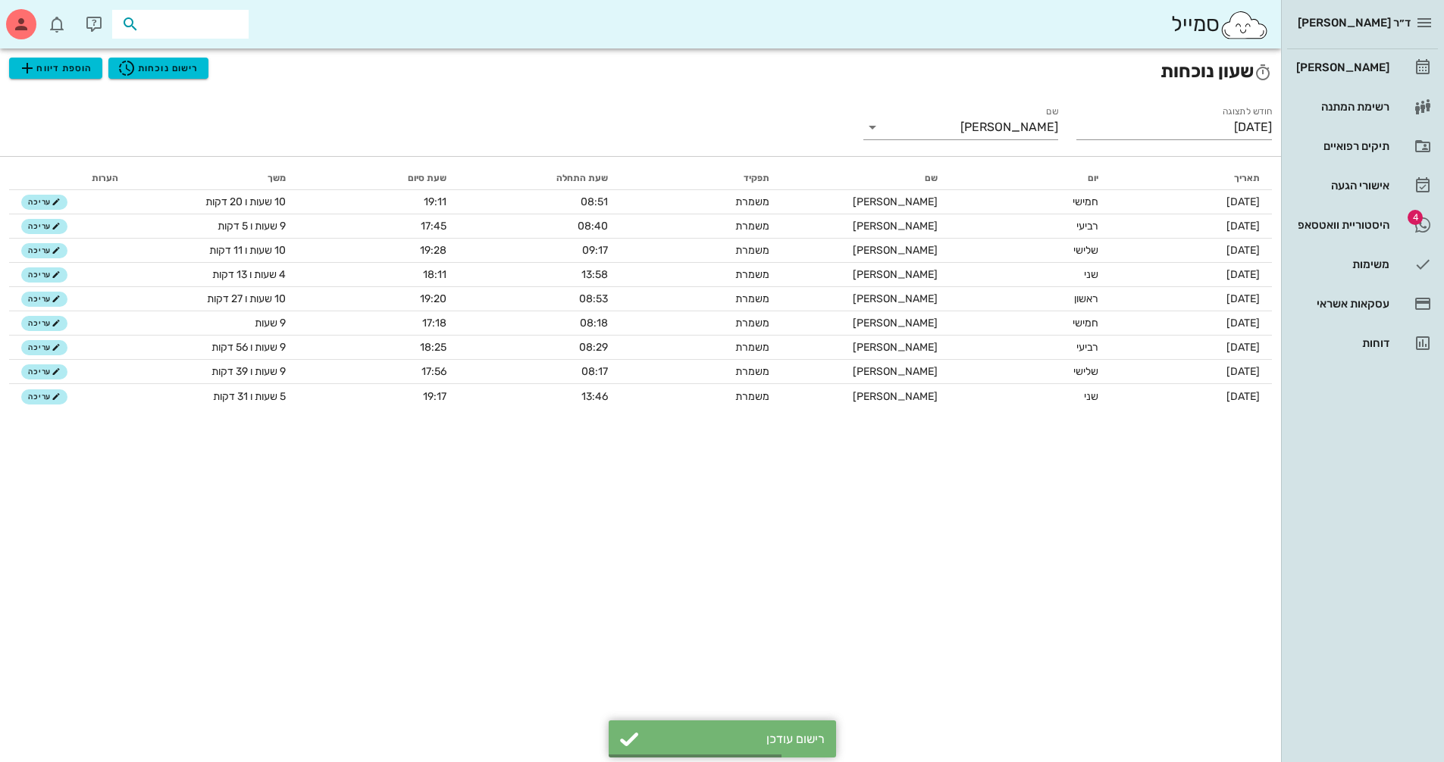
drag, startPoint x: 217, startPoint y: 27, endPoint x: 882, endPoint y: 24, distance: 665.3
click at [217, 26] on input "text" at bounding box center [190, 24] width 97 height 20
type input "[PERSON_NAME]"
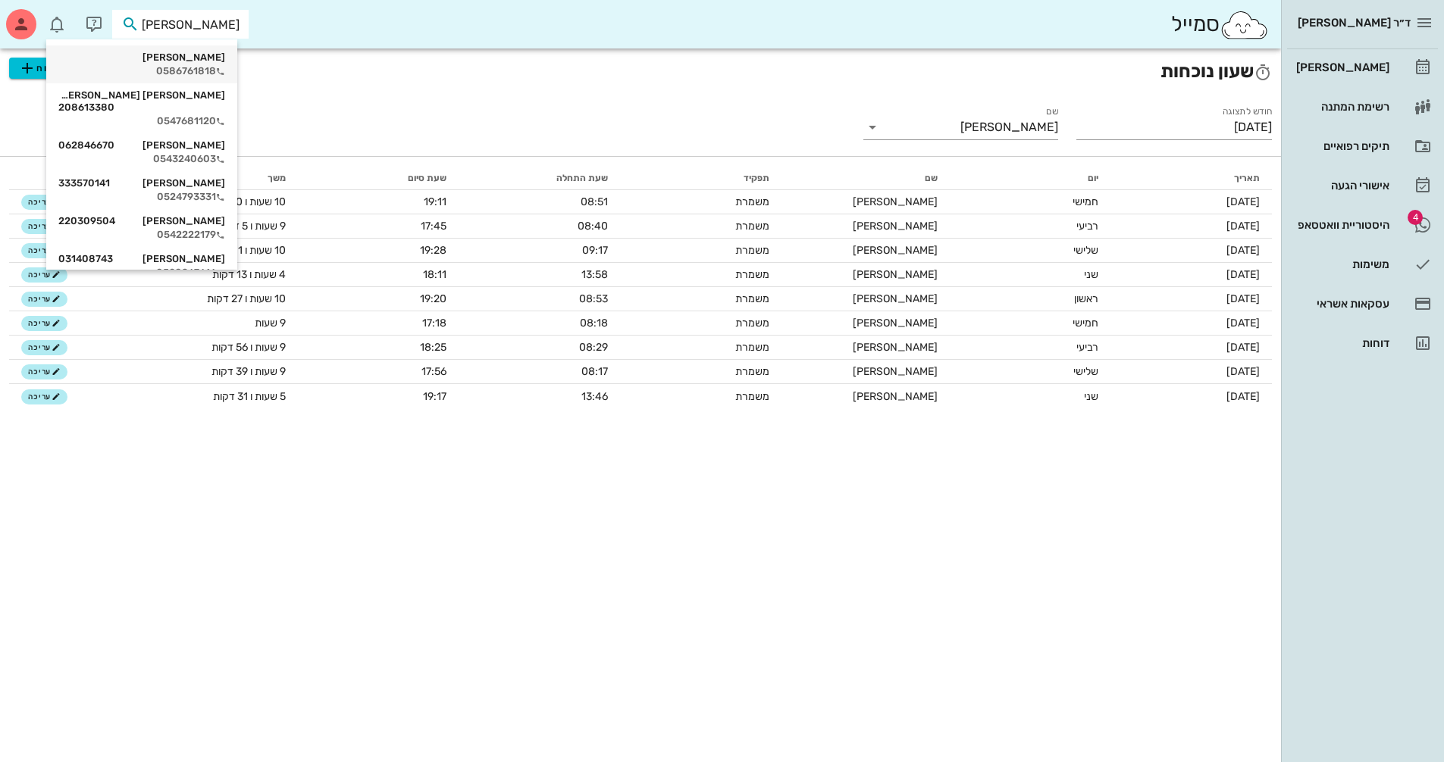
click at [171, 57] on div "[PERSON_NAME]" at bounding box center [141, 58] width 167 height 12
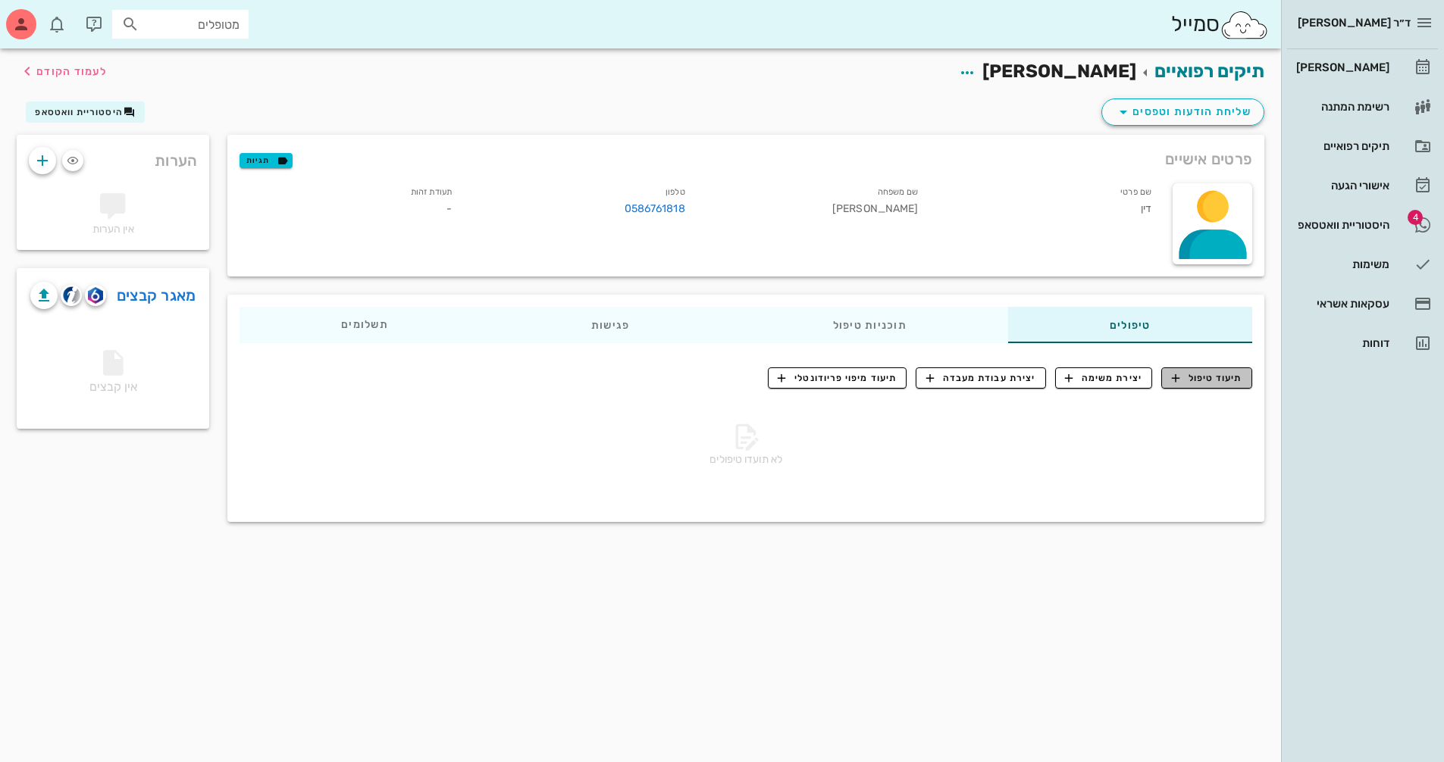
click at [1231, 378] on span "תיעוד טיפול" at bounding box center [1207, 378] width 70 height 14
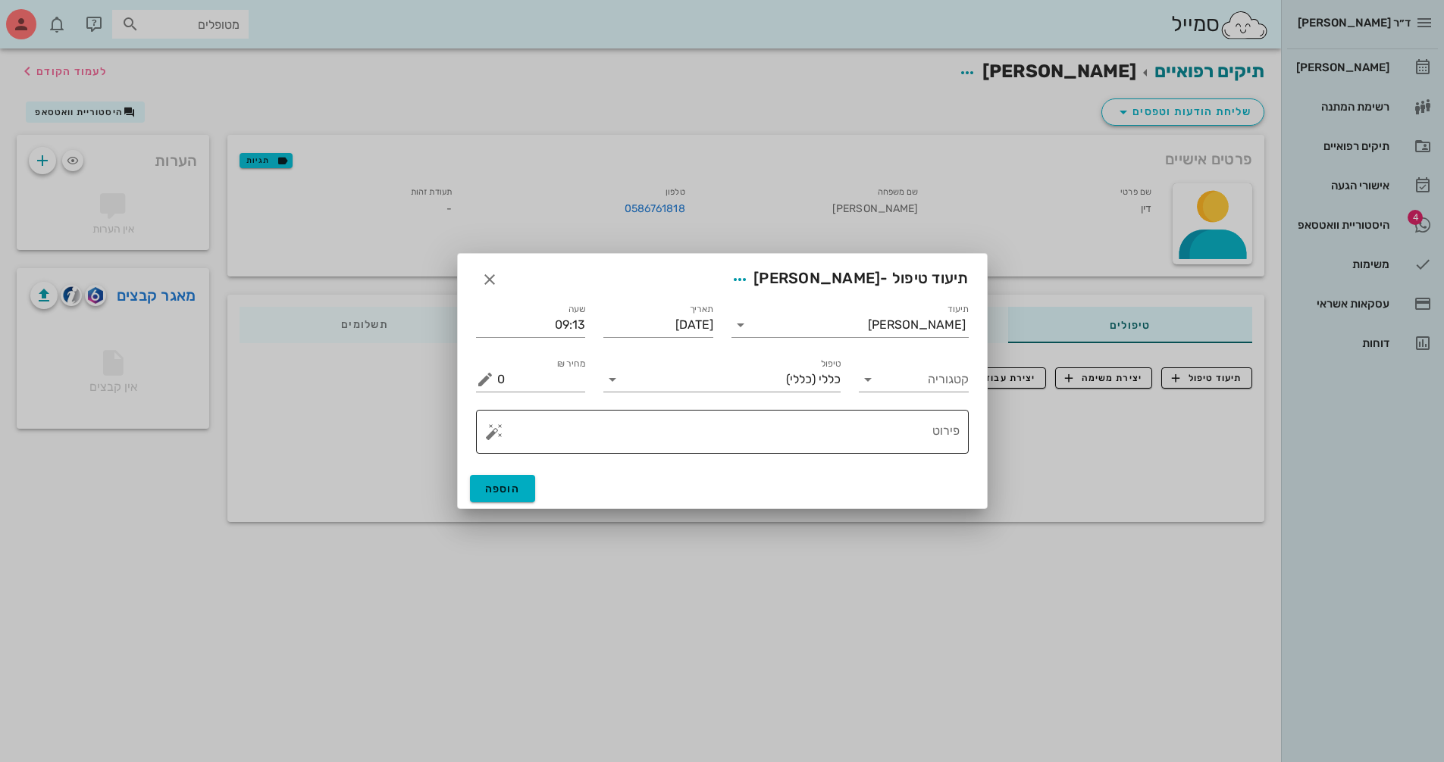
click at [860, 421] on textarea "פירוט" at bounding box center [728, 436] width 462 height 36
paste textarea "בדיקה וצילומים . ללא שינוי במצב 480.00 ג Chweidan Harry Dr בריאותי בשנה אחרונה.…"
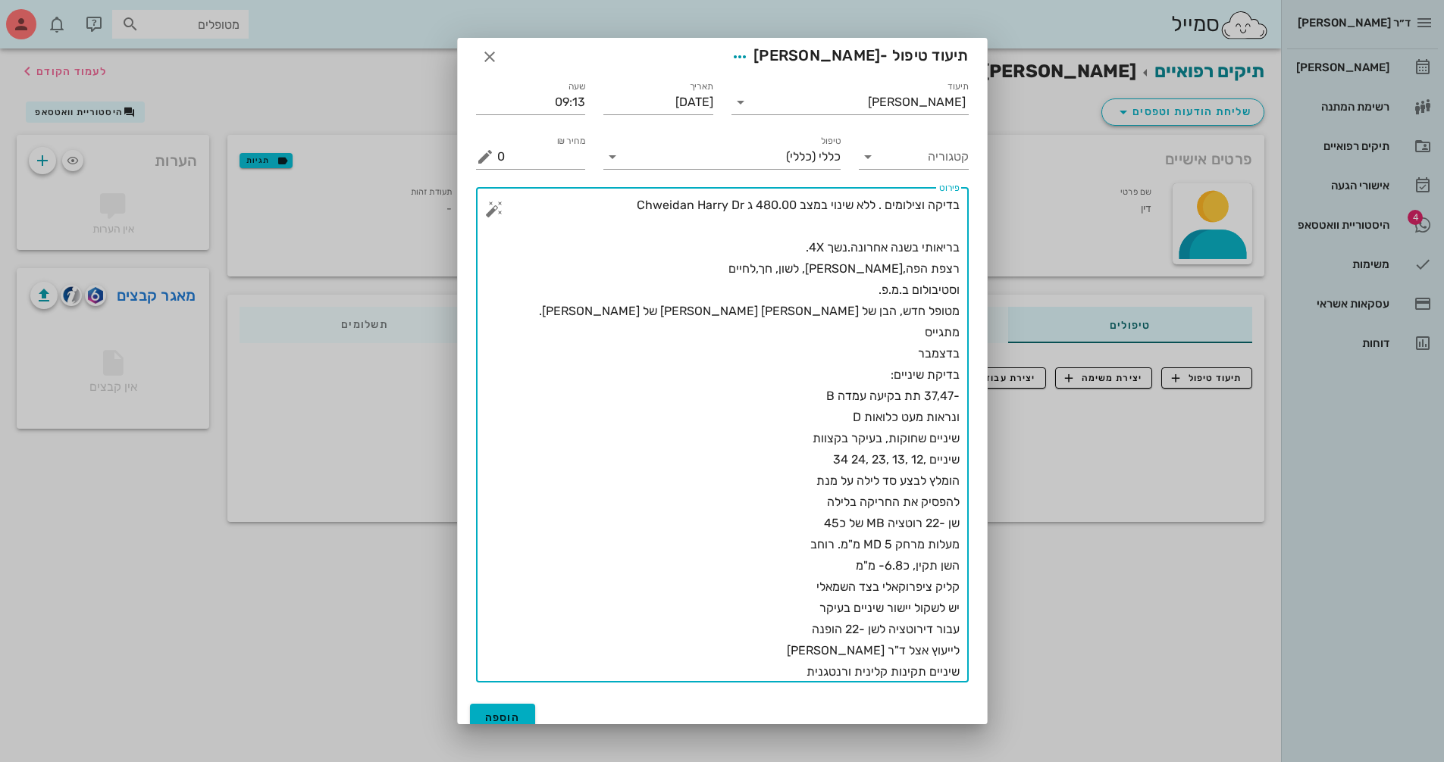
scroll to position [21, 0]
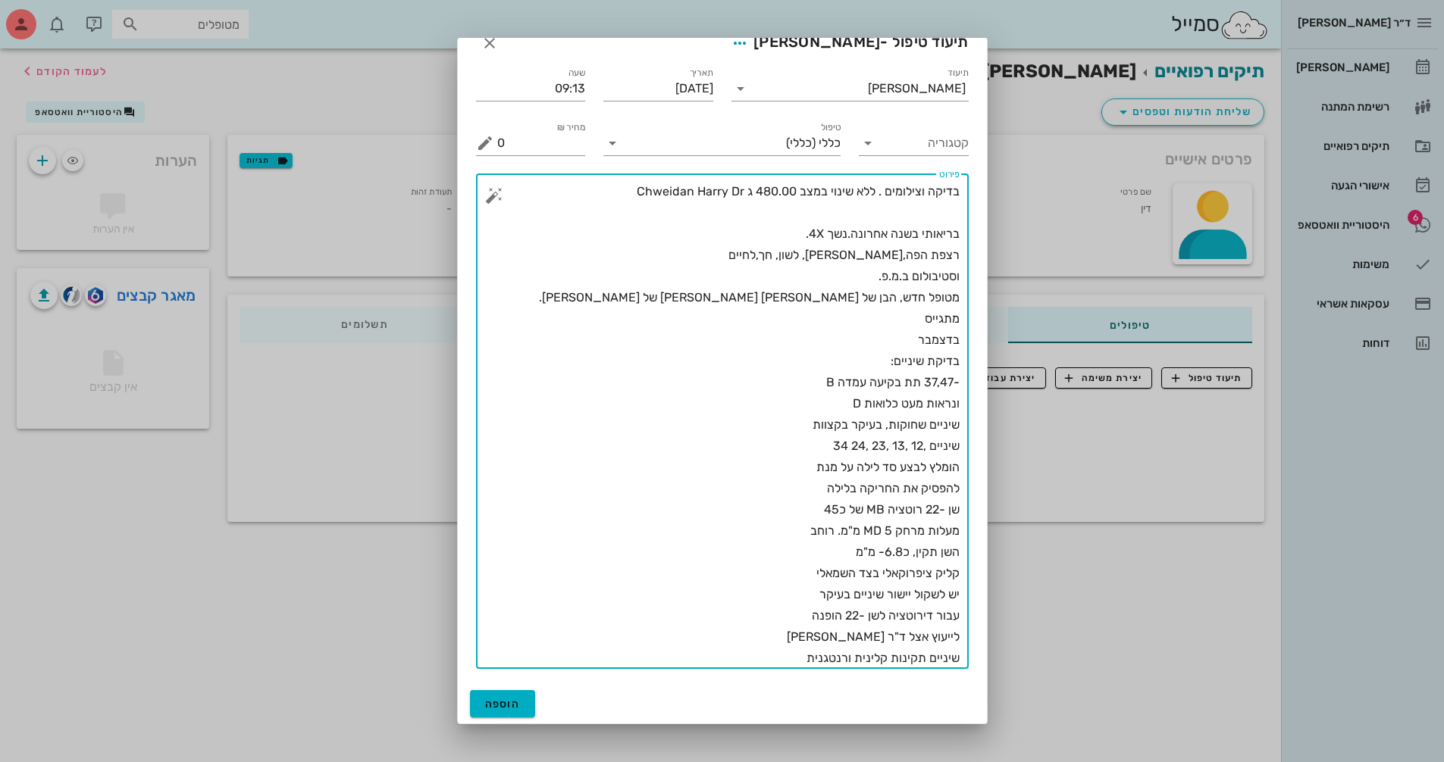
drag, startPoint x: 643, startPoint y: 192, endPoint x: 983, endPoint y: 205, distance: 340.5
click at [983, 205] on div "תיעוד [PERSON_NAME] תאריך [DATE] שעה 09:13 קטגוריה טיפול כללי (כללי) מחיר ₪ 0 %…" at bounding box center [722, 369] width 529 height 629
drag, startPoint x: 961, startPoint y: 190, endPoint x: 757, endPoint y: 194, distance: 203.9
click at [758, 194] on div "​ פירוט בדיקה וצילומים . ללא שינוי במצב 480.00 ג Chweidan Harry Dr בריאותי בשנה…" at bounding box center [722, 422] width 493 height 496
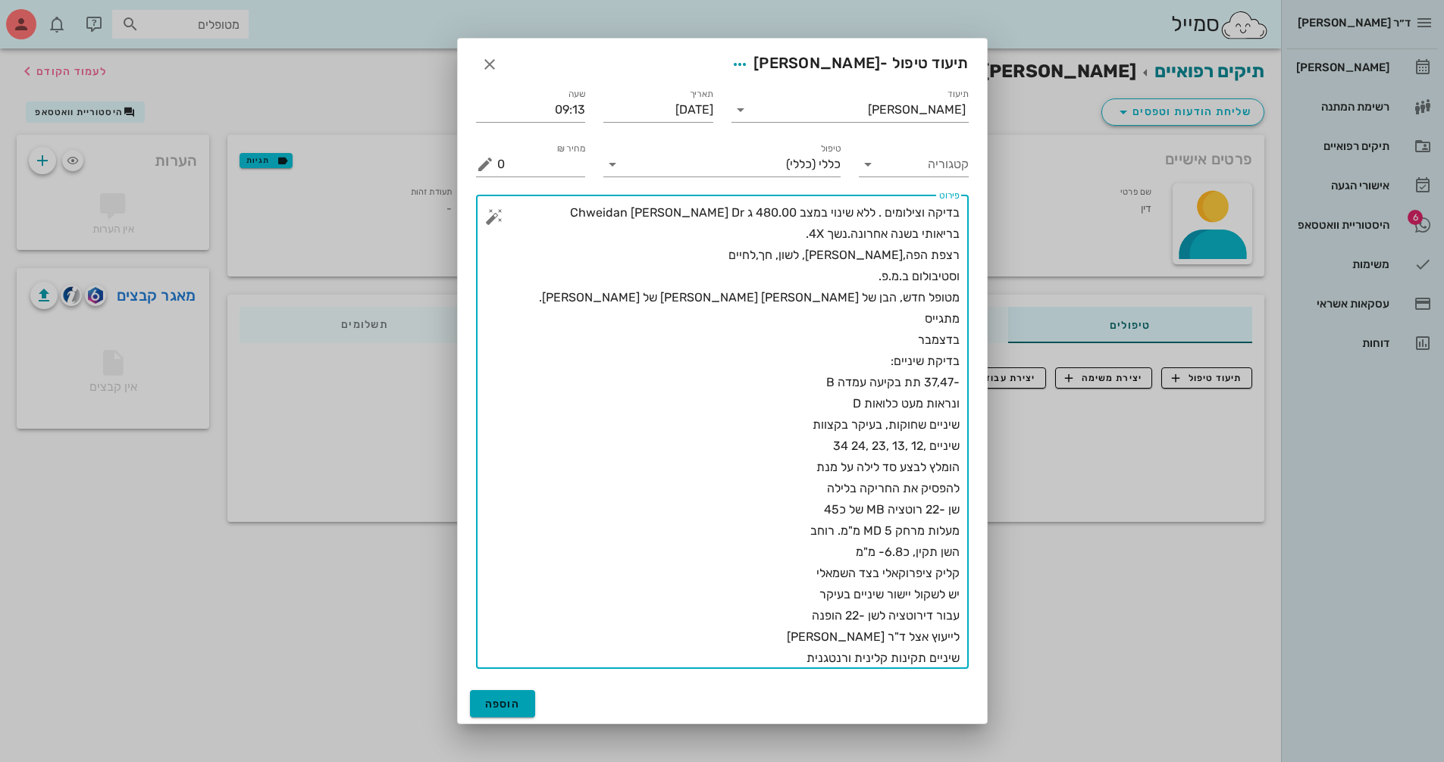
type textarea "בדיקה וצילומים . ללא שינוי במצב 480.00 ג Chweidan [PERSON_NAME] Dr בריאותי בשנה…"
click at [518, 704] on span "הוספה" at bounding box center [503, 704] width 36 height 13
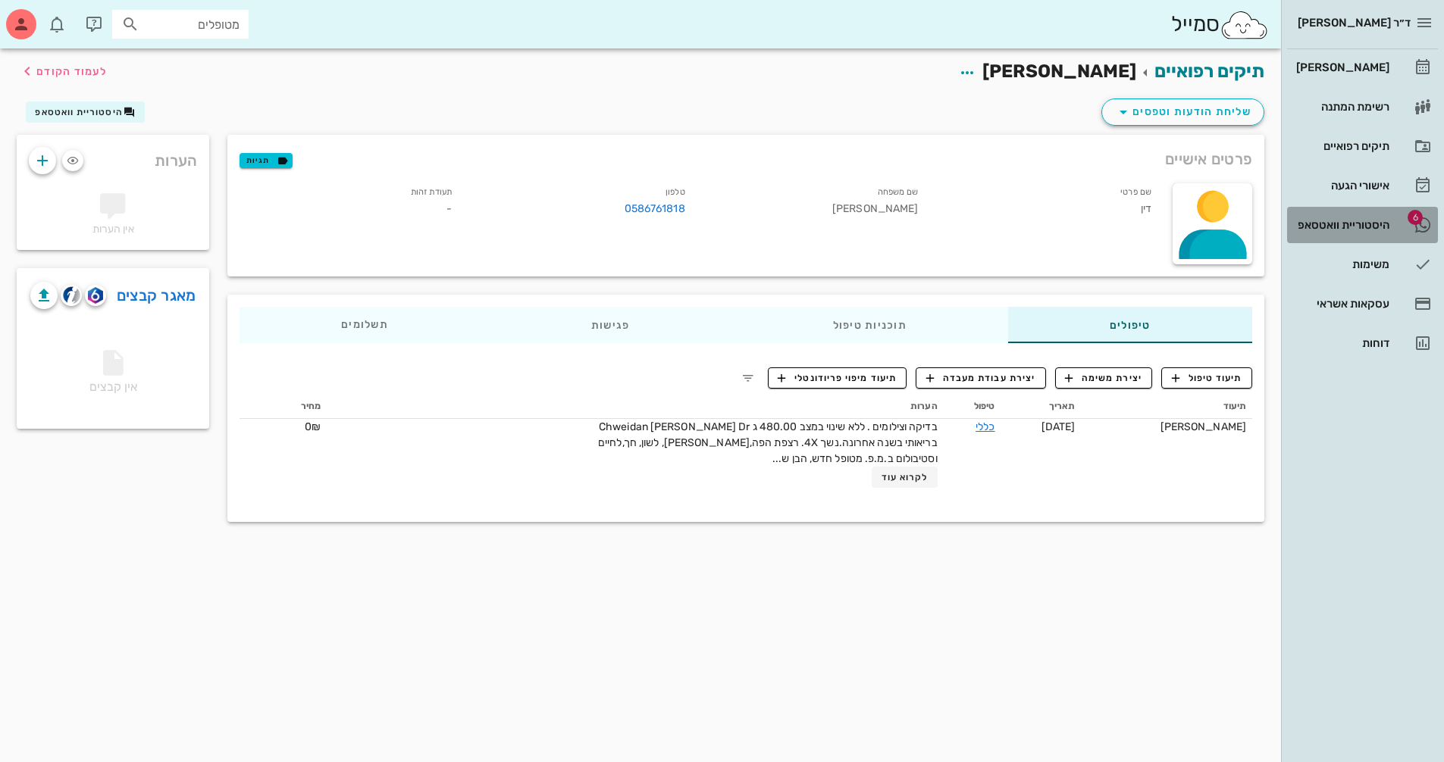
click at [1359, 230] on div "היסטוריית וואטסאפ" at bounding box center [1341, 225] width 96 height 12
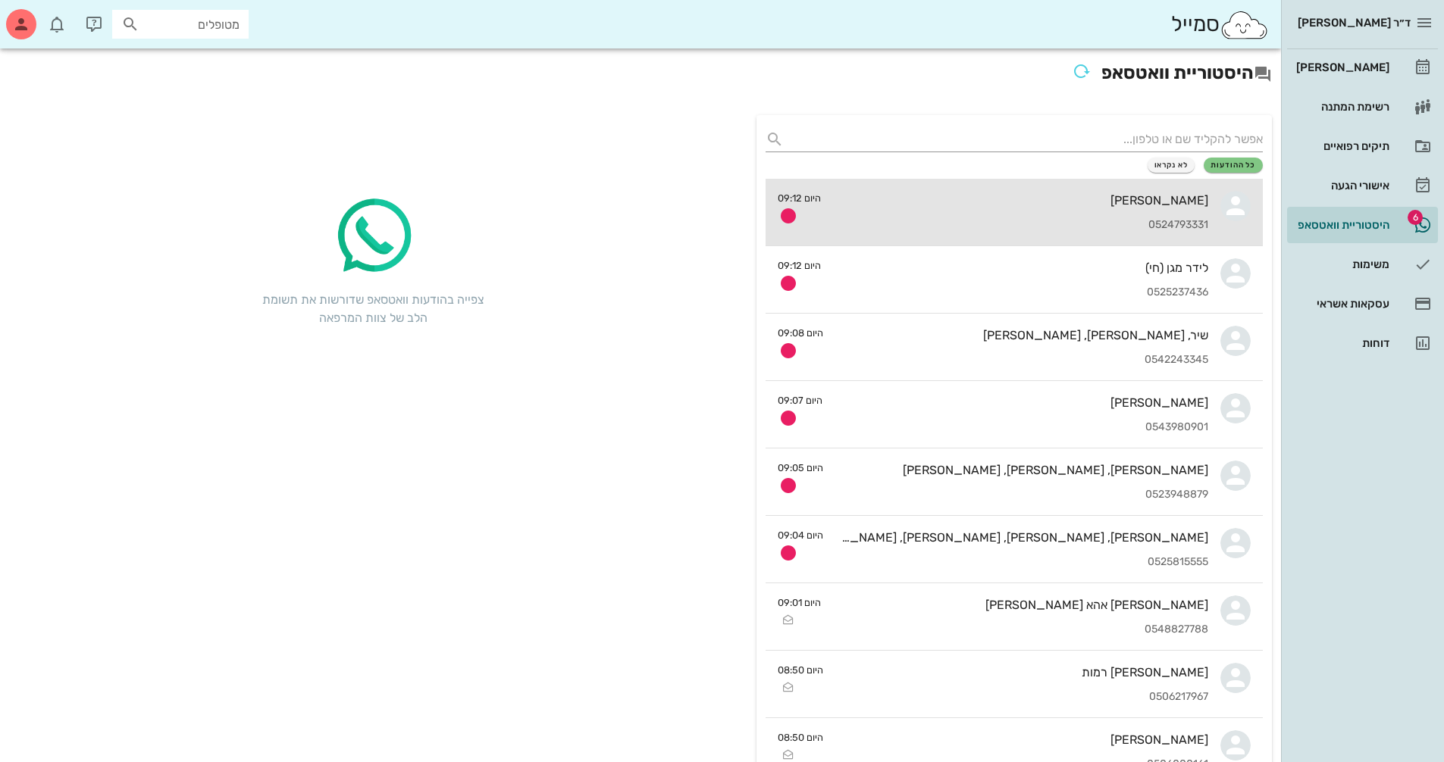
click at [1149, 214] on div "[PERSON_NAME] 0524793331" at bounding box center [1020, 212] width 375 height 67
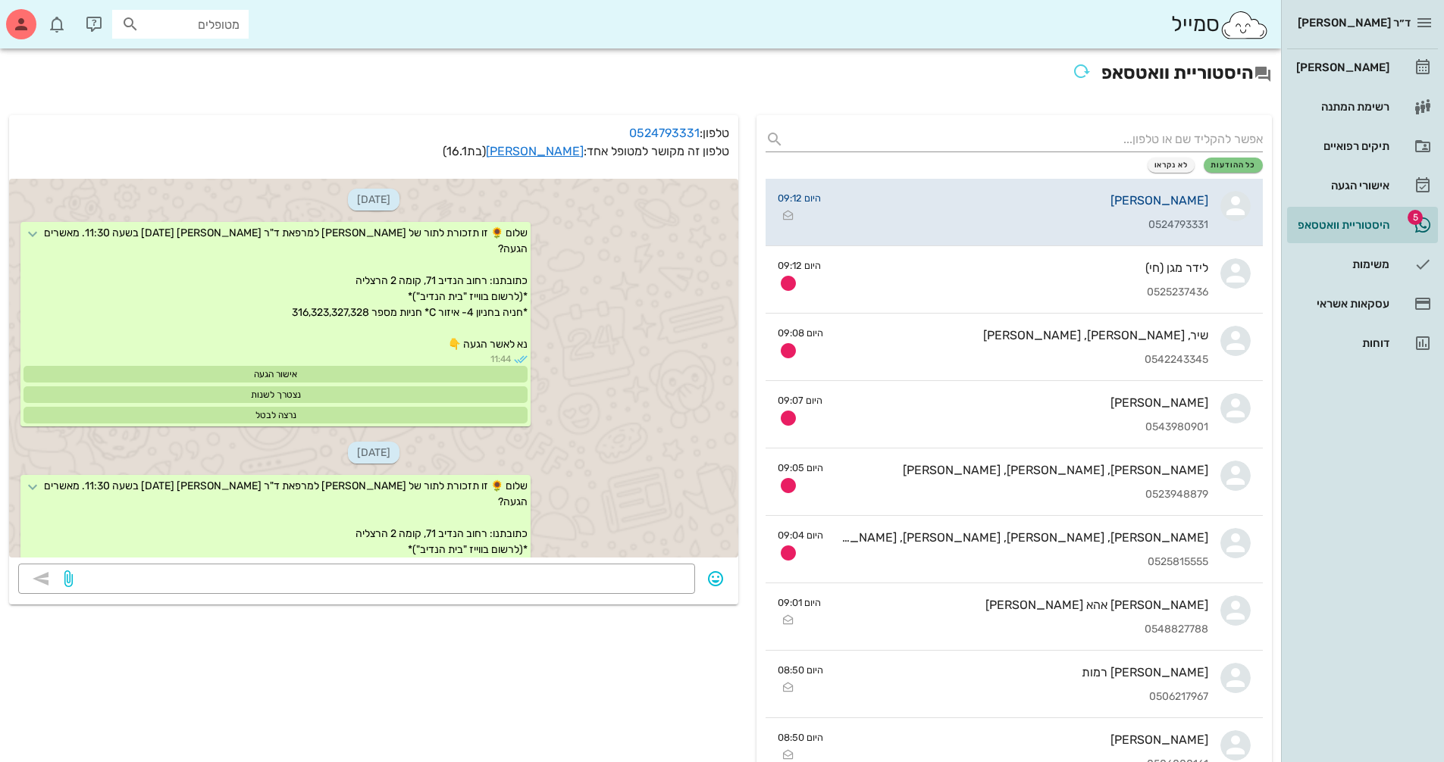
scroll to position [507, 0]
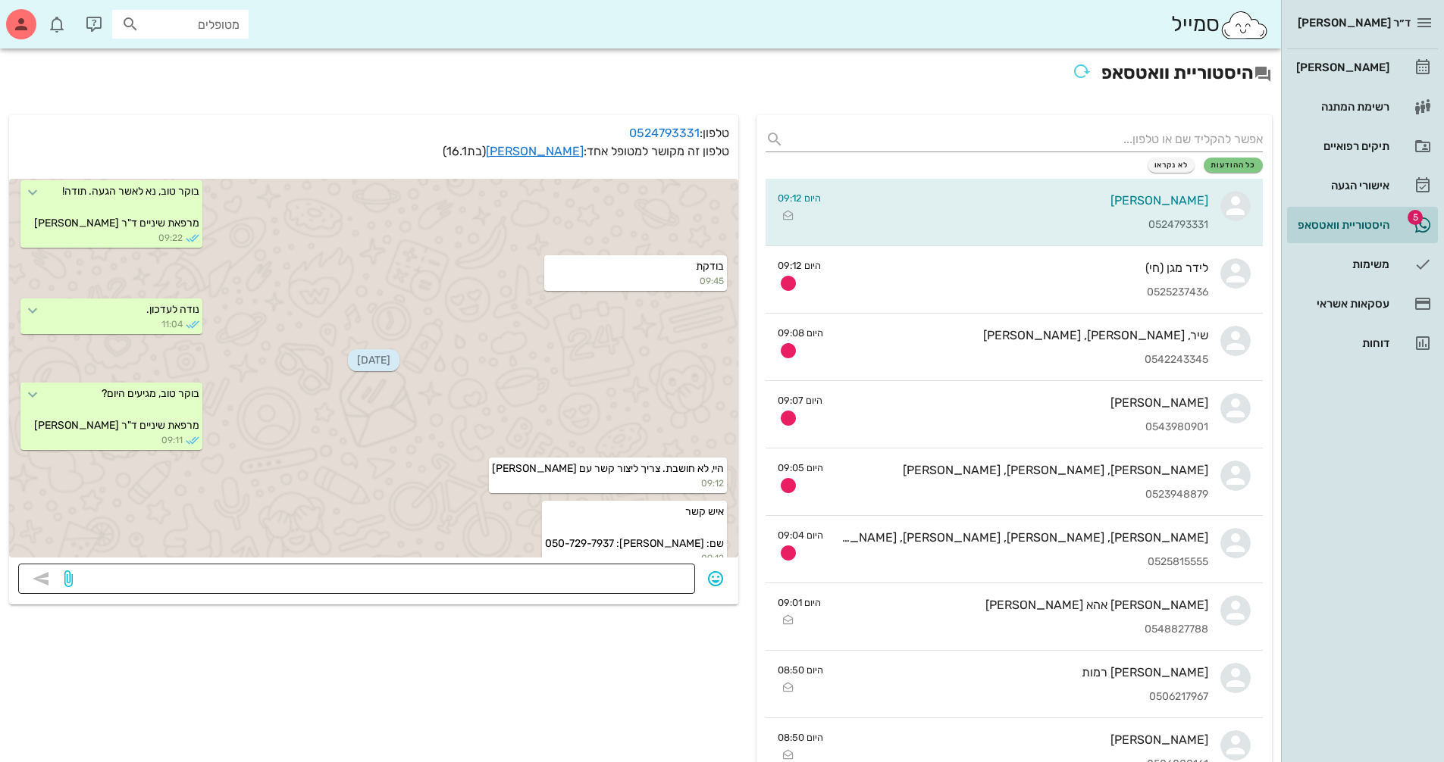
click at [672, 565] on div at bounding box center [381, 579] width 610 height 30
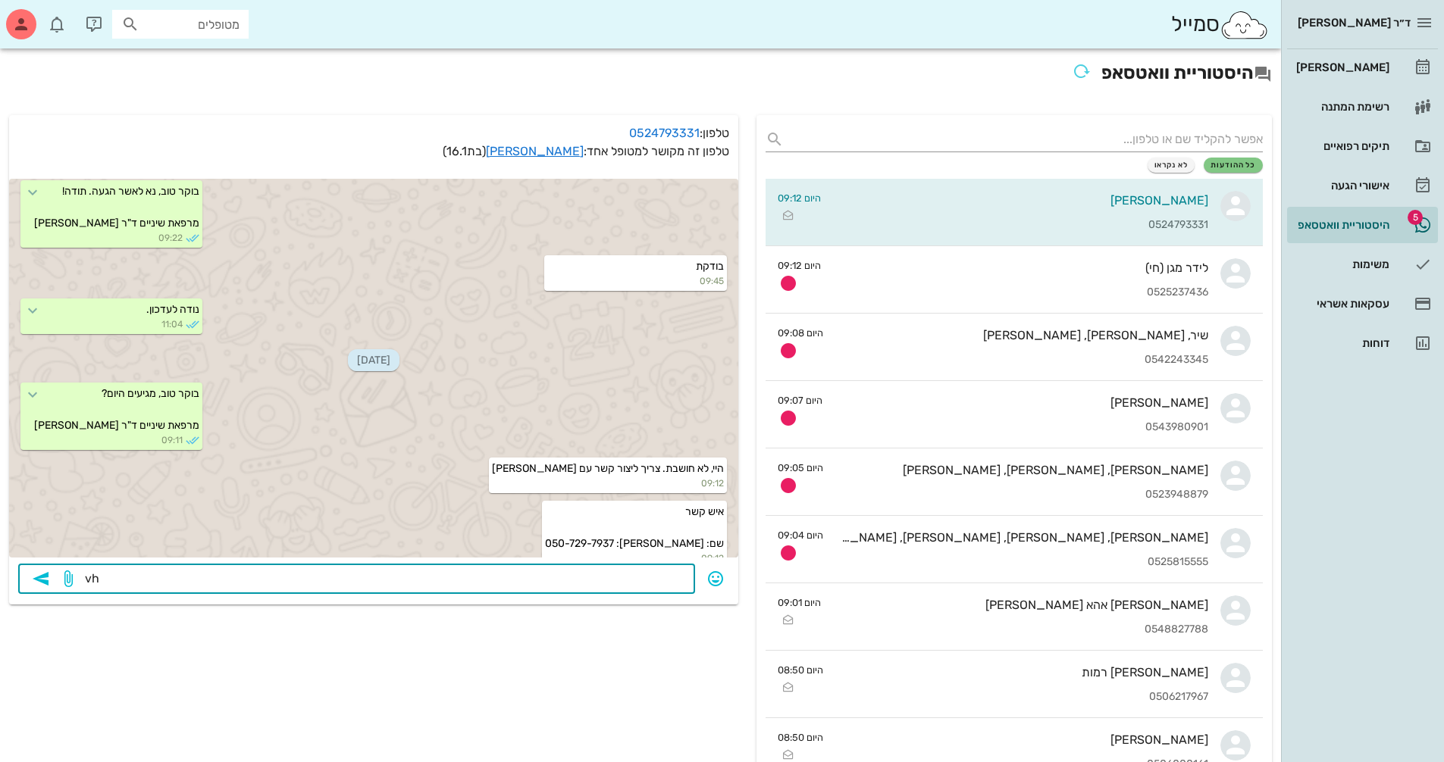
type textarea "v"
type textarea "הי, [PERSON_NAME] מתחת לגיל 18. אתם מאשרים ליצור אית קשר ישירות?"
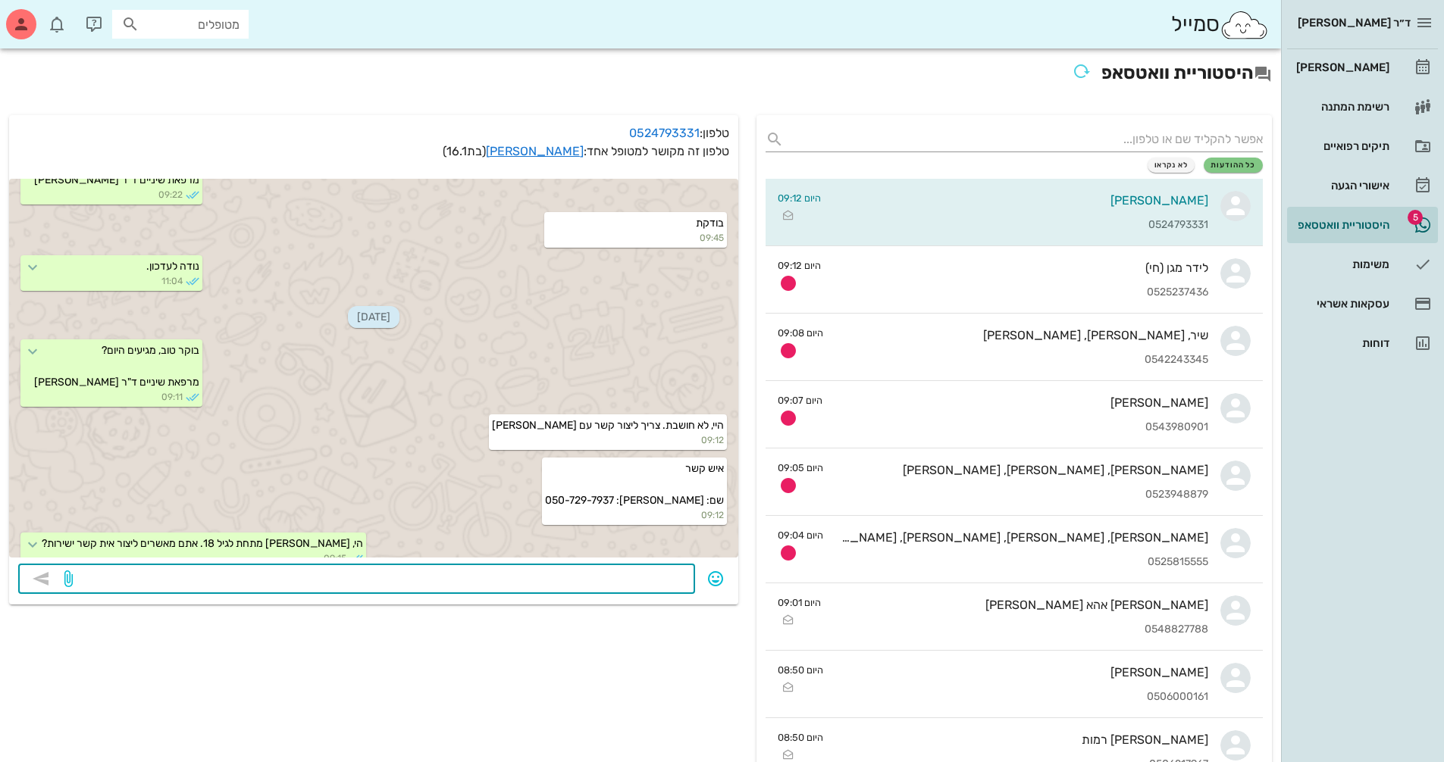
click at [618, 579] on textarea at bounding box center [381, 580] width 610 height 24
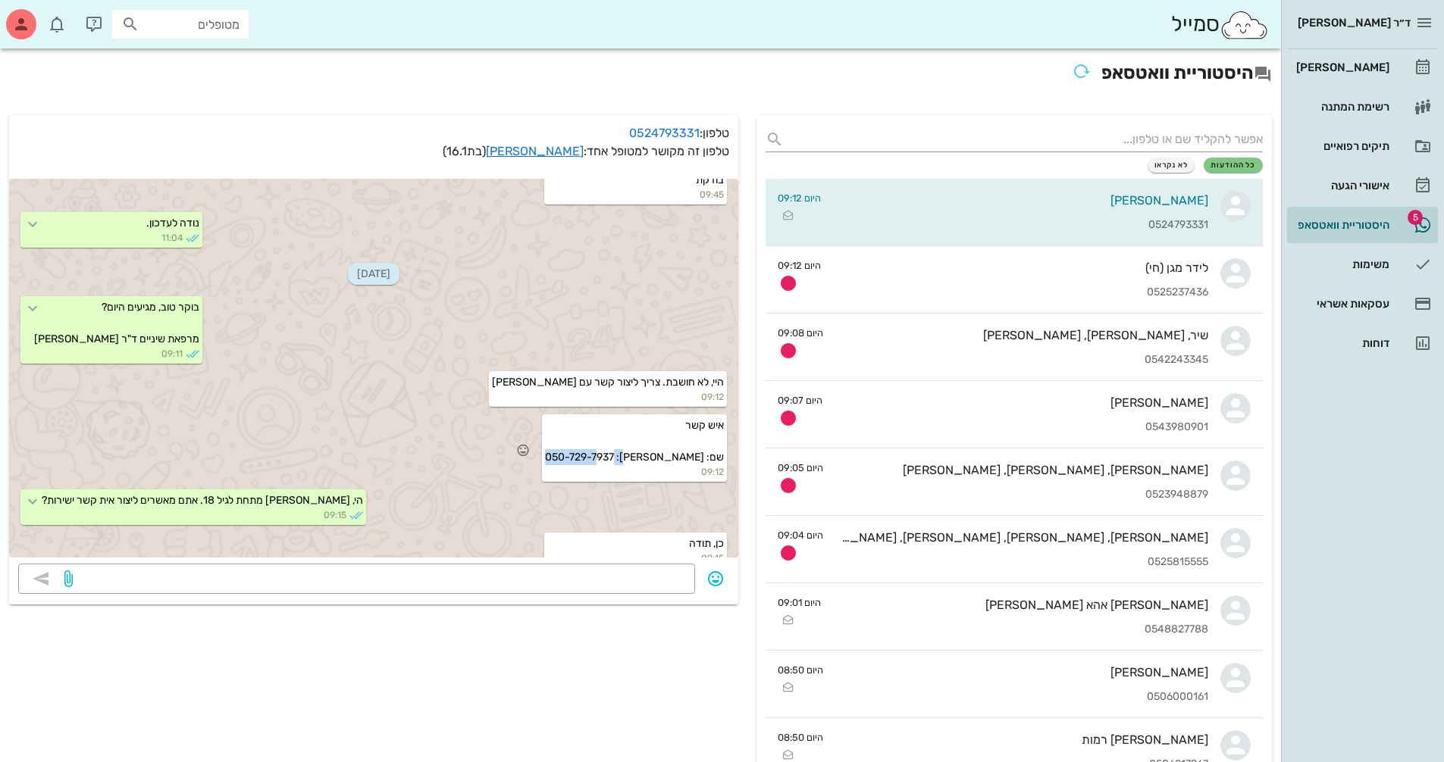
drag, startPoint x: 621, startPoint y: 440, endPoint x: 694, endPoint y: 446, distance: 73.7
click at [694, 446] on div "איש קשר שם: [PERSON_NAME]: 050-729-7937 09:12" at bounding box center [634, 448] width 185 height 67
copy span "050-729-7937"
click at [570, 152] on link "[PERSON_NAME]" at bounding box center [535, 151] width 98 height 14
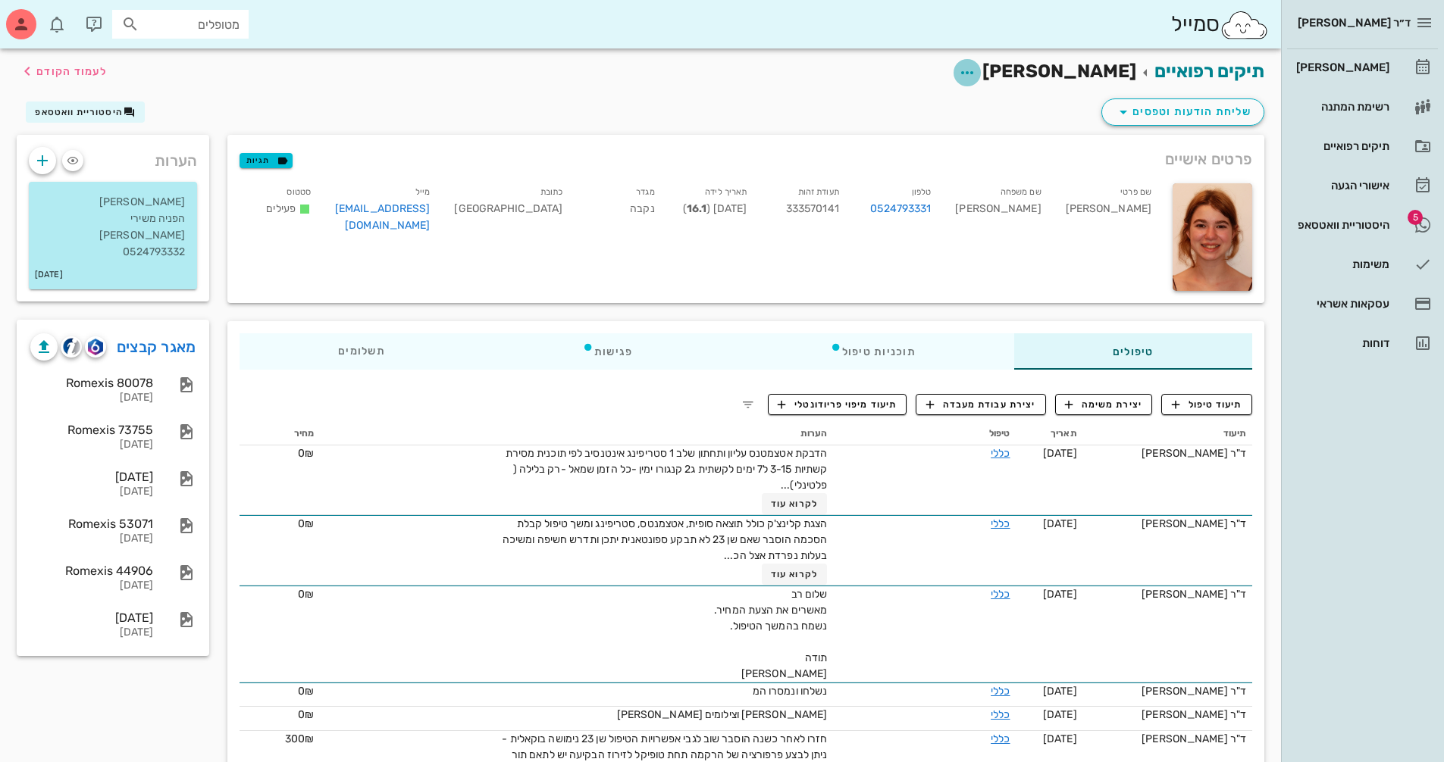
click at [976, 64] on icon "button" at bounding box center [967, 73] width 18 height 18
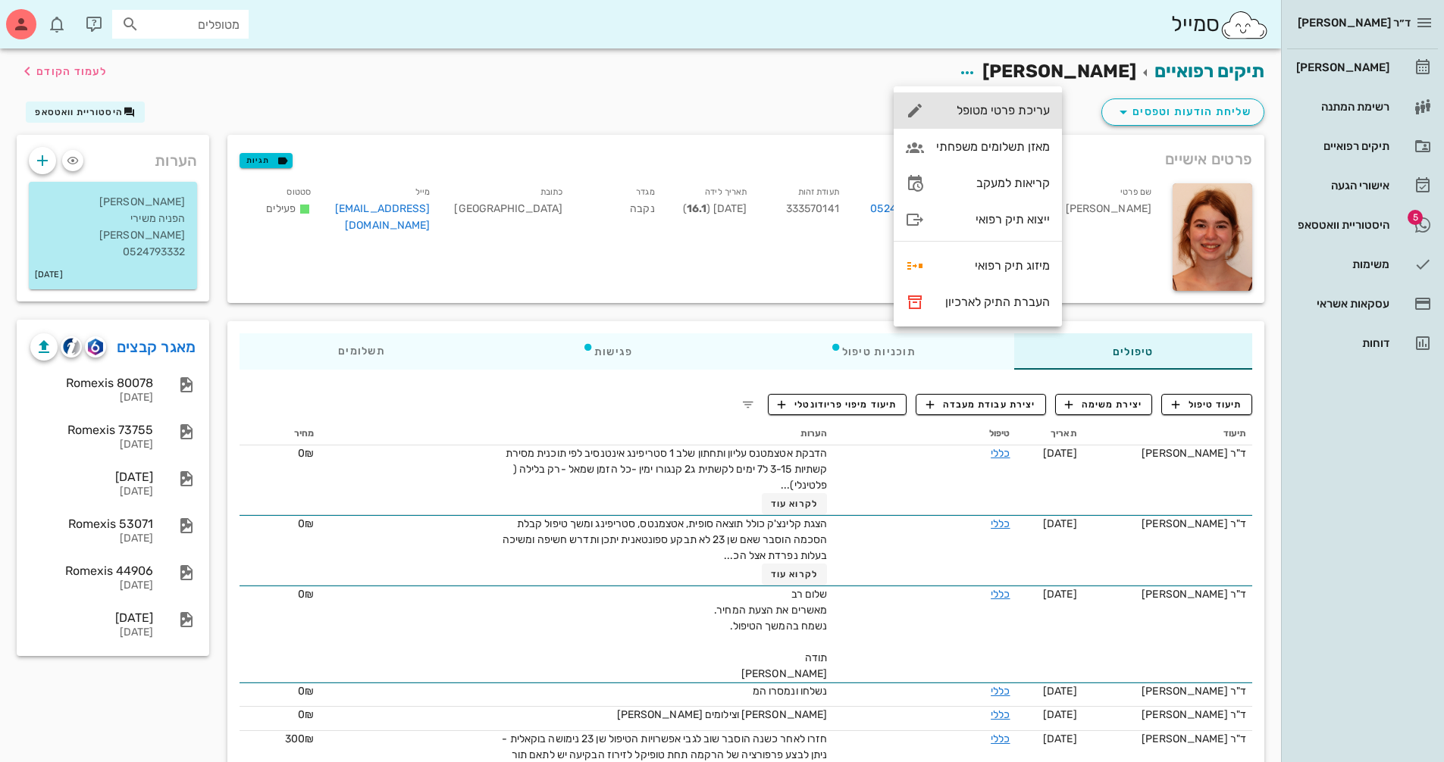
click at [1045, 104] on div "עריכת פרטי מטופל" at bounding box center [993, 110] width 114 height 14
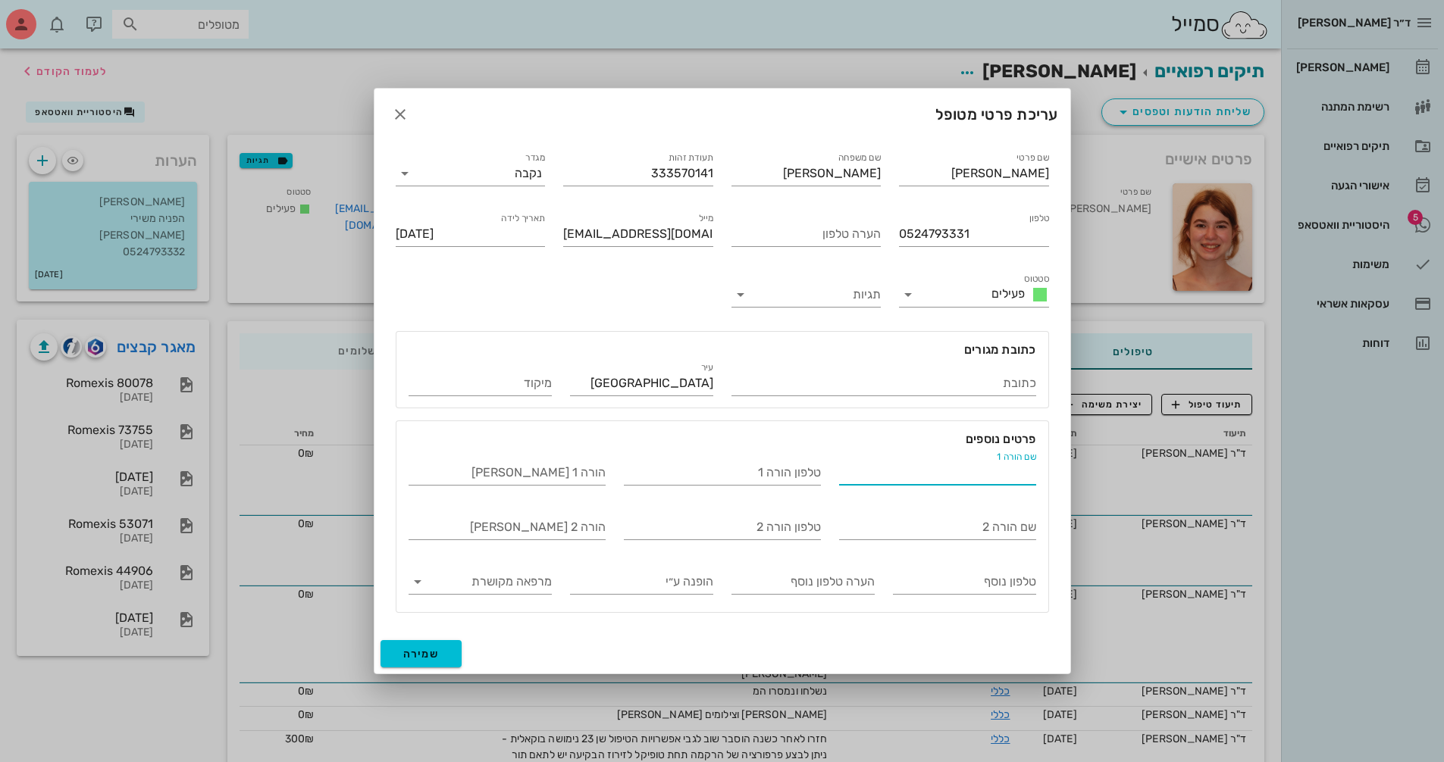
click at [1006, 478] on input "שם הורה 1" at bounding box center [937, 473] width 197 height 24
paste input "050-729-7937"
type input "050-729-7937"
drag, startPoint x: 973, startPoint y: 235, endPoint x: 894, endPoint y: 233, distance: 78.8
click at [894, 233] on div "טלפון 0524793331" at bounding box center [974, 231] width 168 height 61
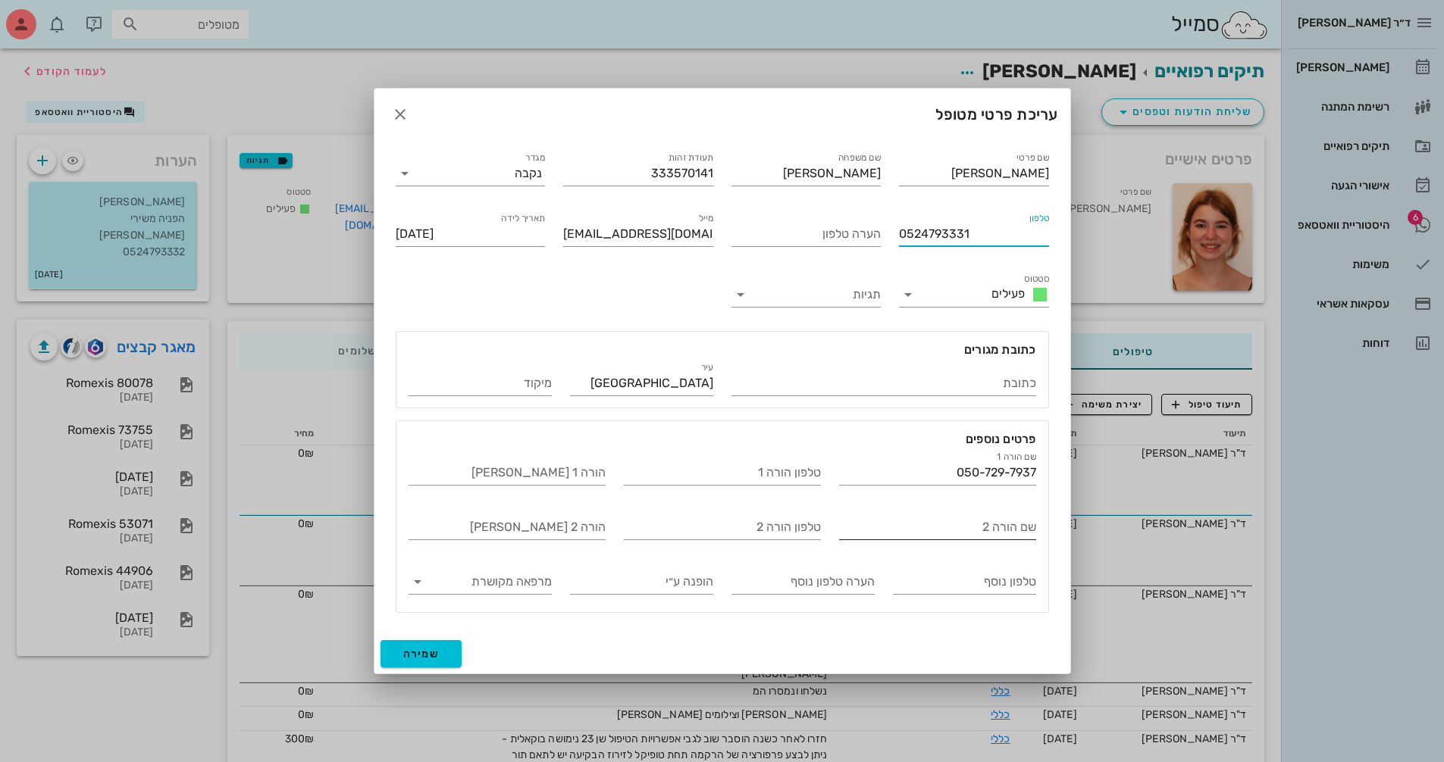
click at [1002, 530] on input "שם הורה 2" at bounding box center [937, 527] width 197 height 24
paste input "0524793331"
type input "0524793331"
click at [788, 524] on input "טלפון הורה 2" at bounding box center [722, 527] width 197 height 24
drag, startPoint x: 947, startPoint y: 527, endPoint x: 1043, endPoint y: 534, distance: 95.8
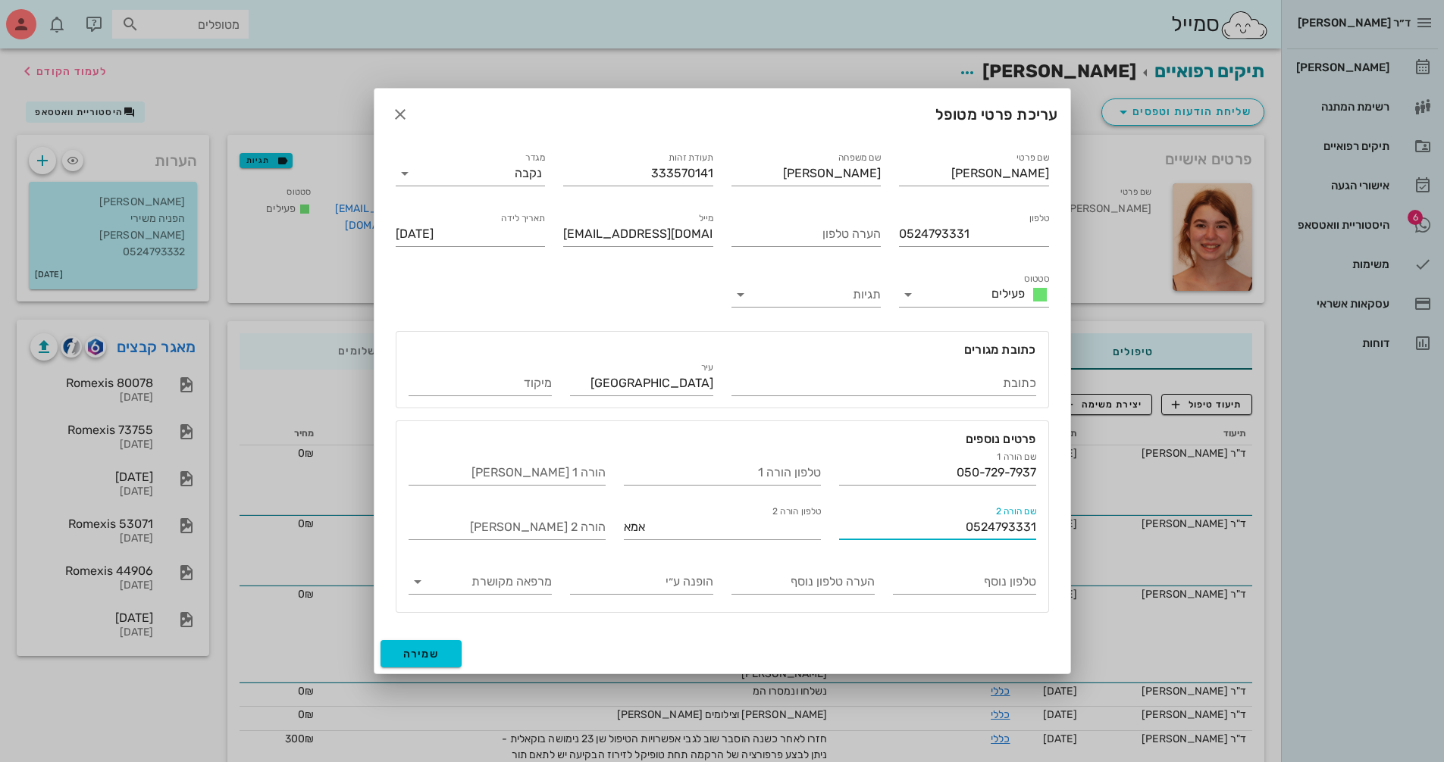
click at [1043, 534] on div "שם הורה 2 0524793331" at bounding box center [937, 521] width 215 height 55
click at [784, 530] on input "אמא" at bounding box center [722, 527] width 197 height 24
paste input "0524793331"
type input "אמא0524793331"
drag, startPoint x: 906, startPoint y: 539, endPoint x: 1106, endPoint y: 539, distance: 199.3
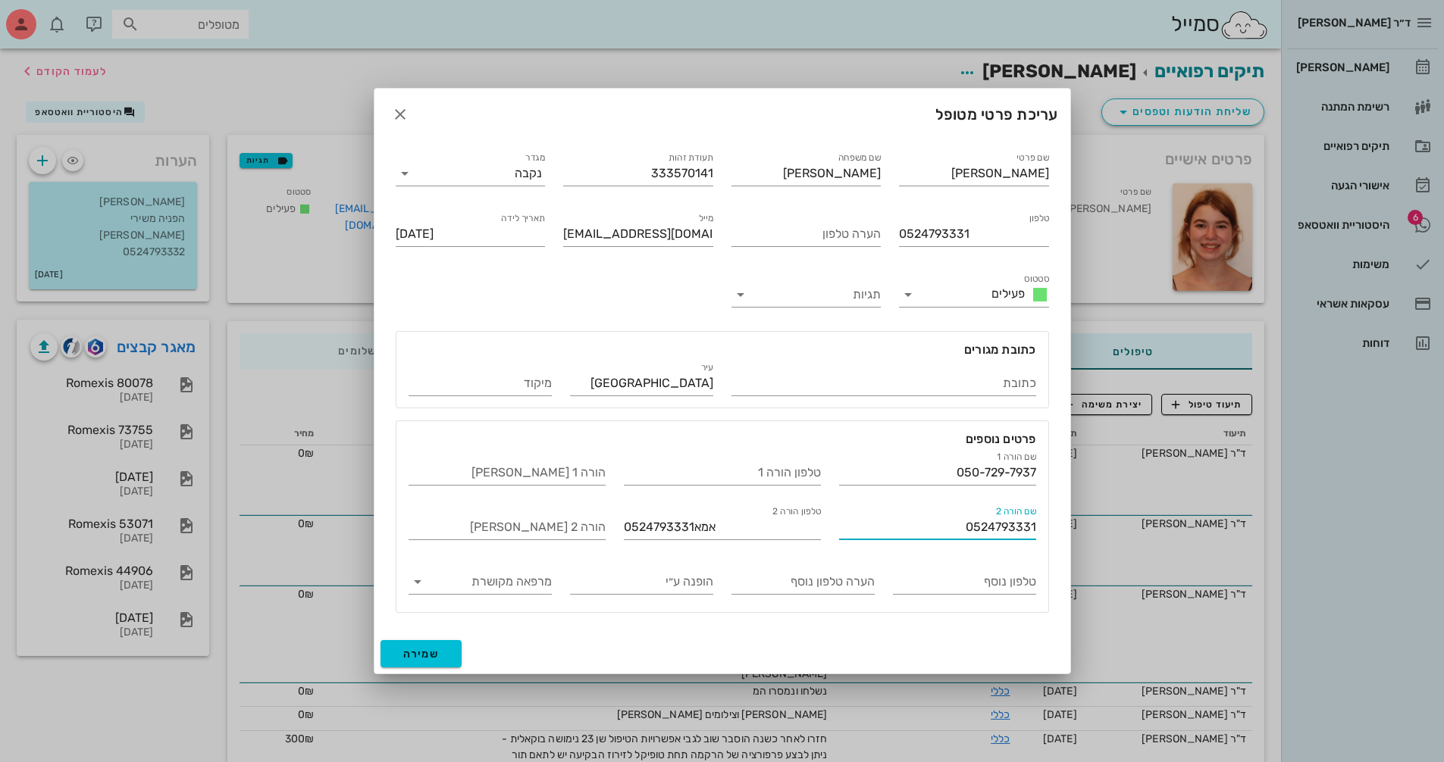
type input "אמא"
drag, startPoint x: 943, startPoint y: 471, endPoint x: 1044, endPoint y: 470, distance: 101.5
click at [1044, 470] on div "שם הורה 1 050-729-7937" at bounding box center [937, 467] width 215 height 55
drag, startPoint x: 981, startPoint y: 239, endPoint x: 896, endPoint y: 235, distance: 85.8
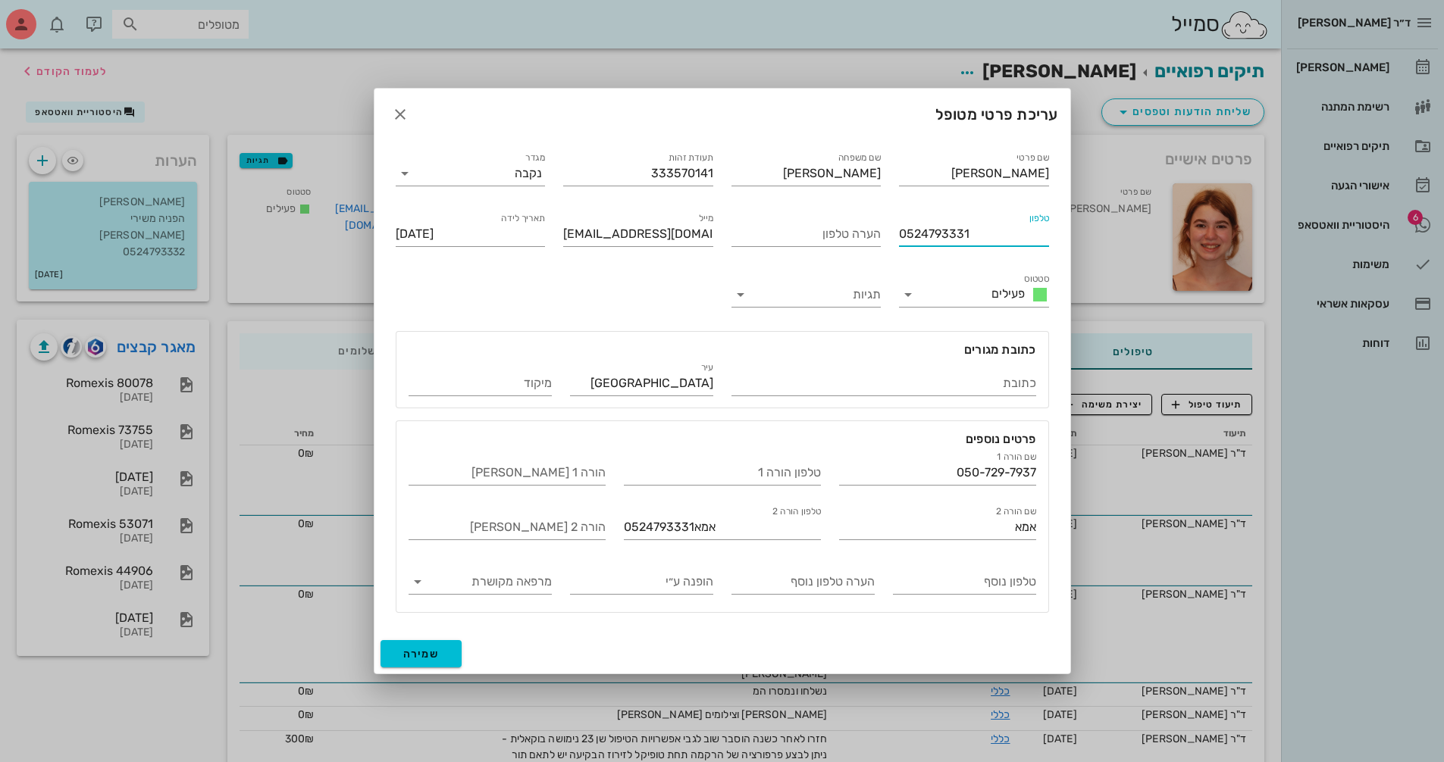
click at [896, 235] on div "טלפון 0524793331" at bounding box center [974, 231] width 168 height 61
paste input "[PHONE_NUMBER]"
type input "050-729-7937"
click at [859, 242] on input "הערה טלפון" at bounding box center [806, 234] width 150 height 24
type input "[PERSON_NAME]"
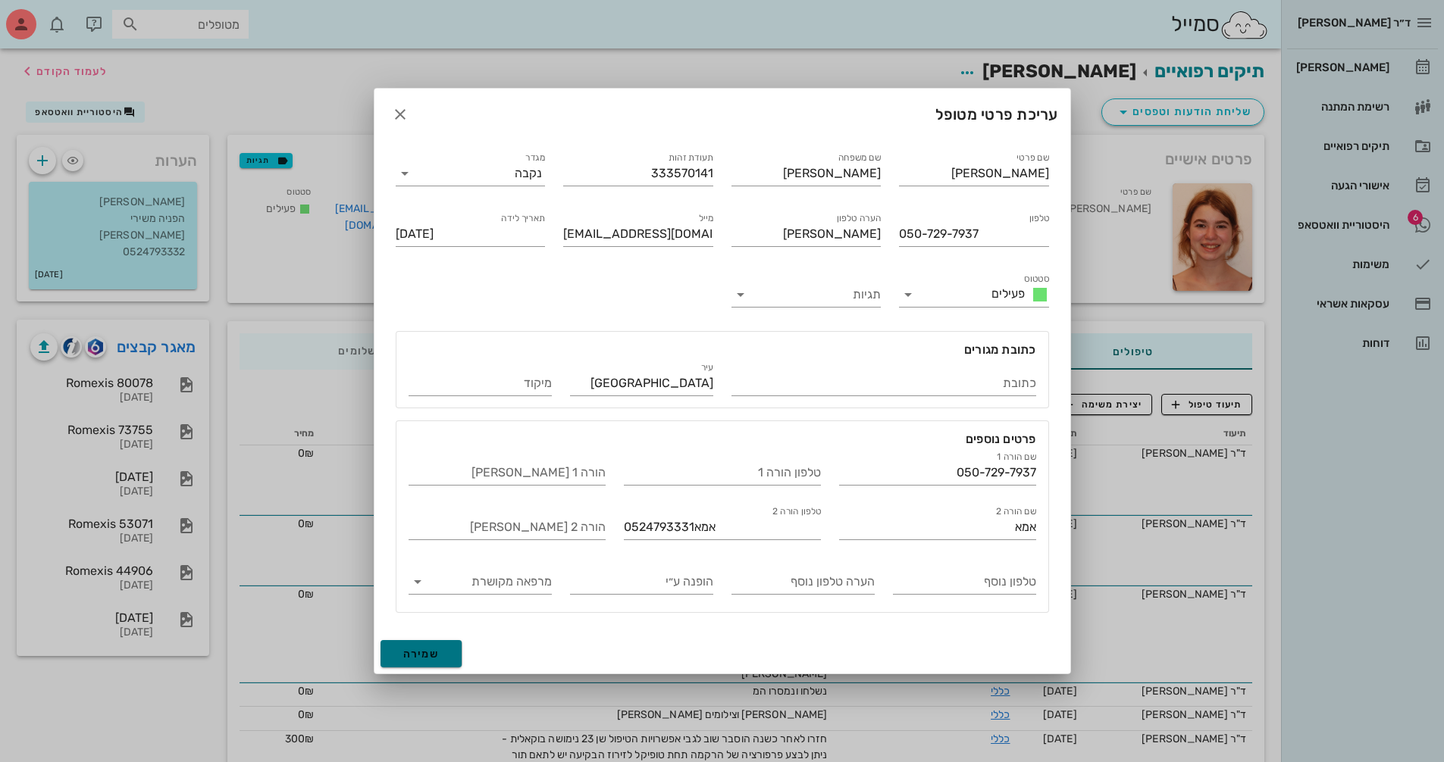
click at [422, 654] on span "שמירה" at bounding box center [421, 654] width 36 height 13
type input "[DATE]"
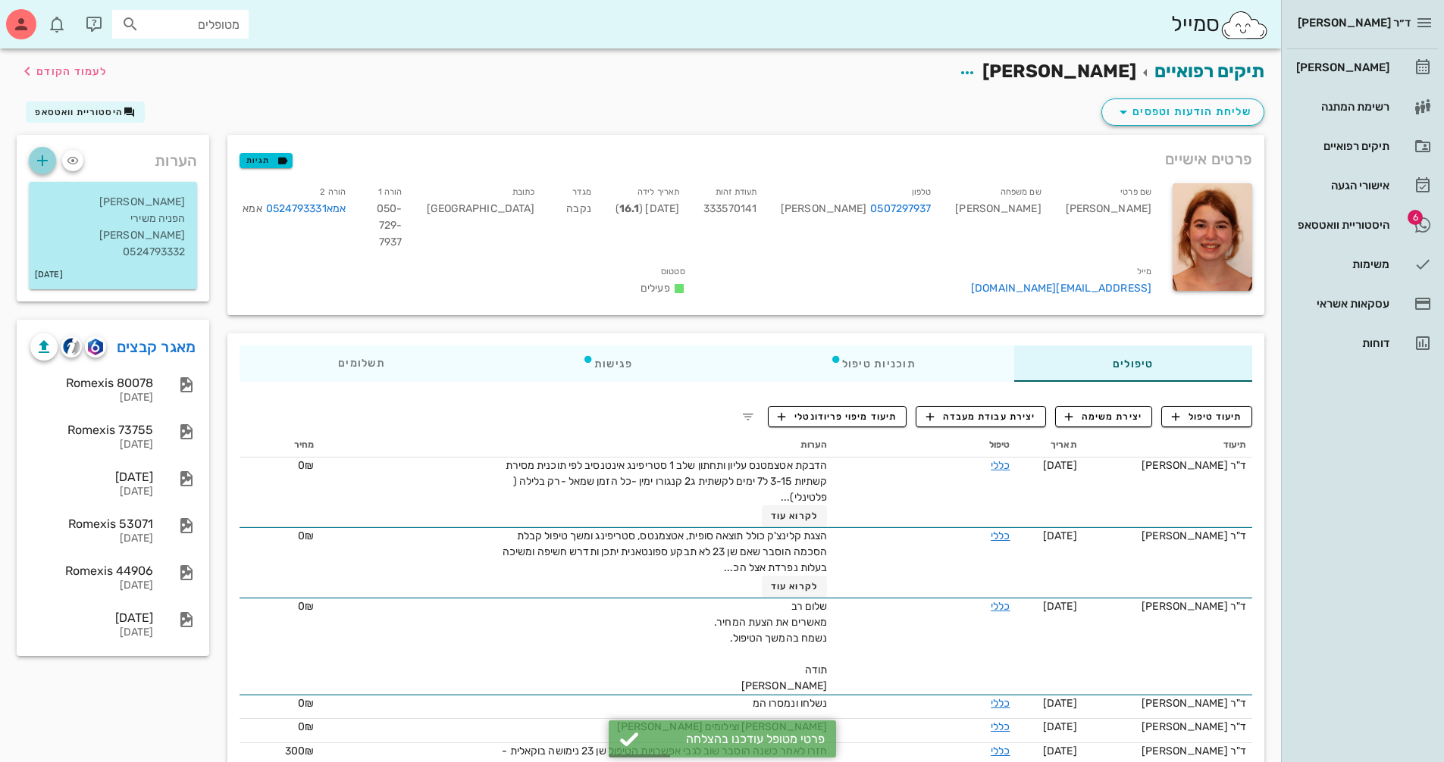
click at [53, 166] on span "button" at bounding box center [42, 161] width 27 height 18
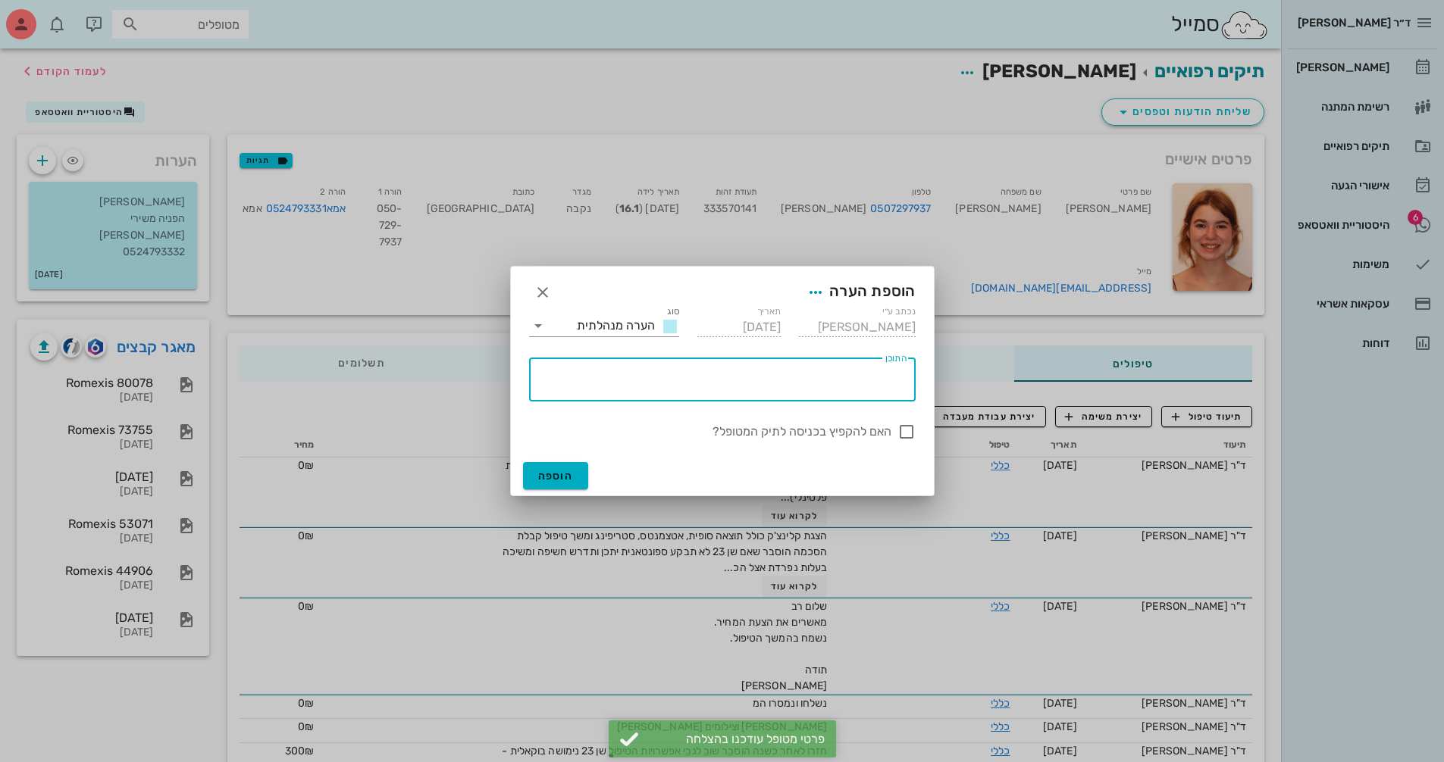
click at [849, 373] on textarea "התוכן" at bounding box center [719, 383] width 374 height 36
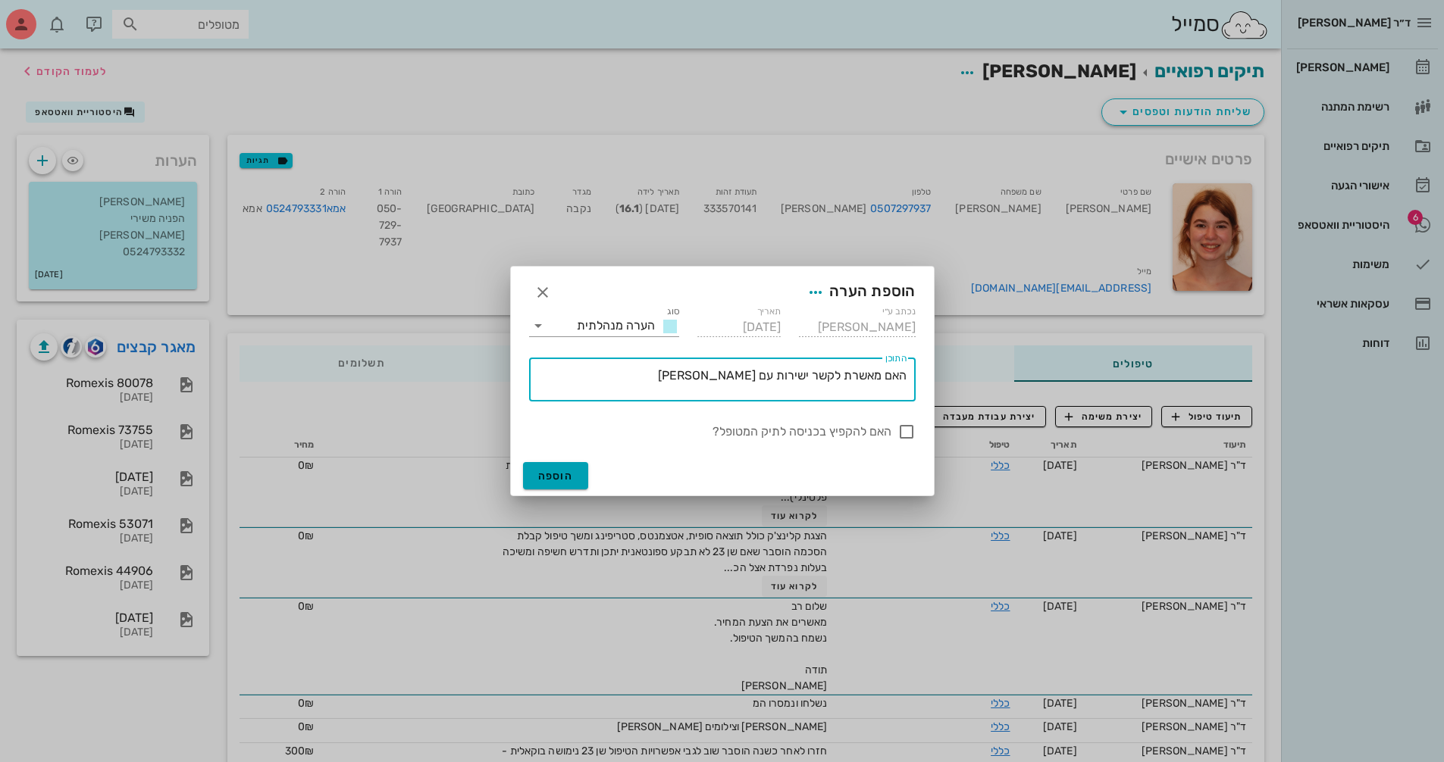
type textarea "האם מאשרת לקשר ישירות עם [PERSON_NAME]"
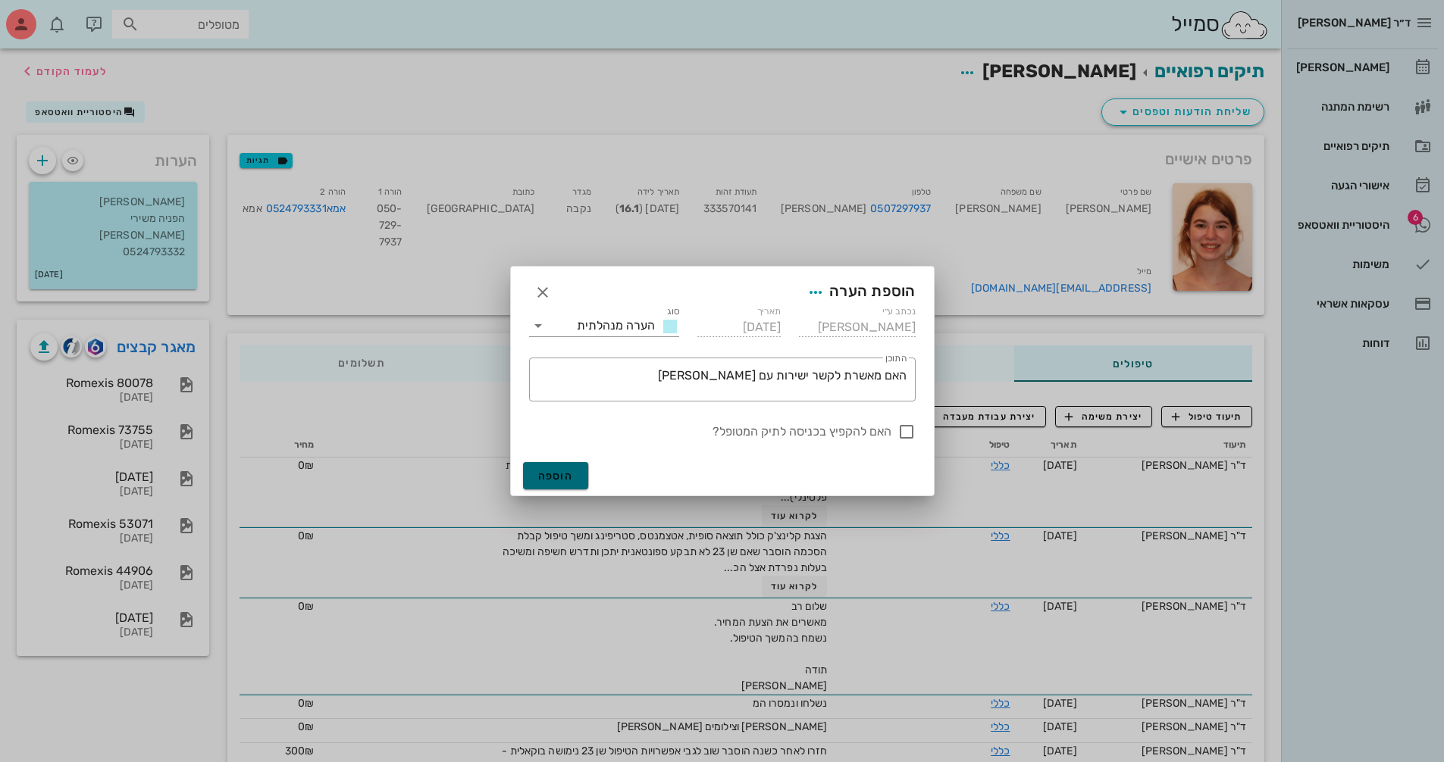
click at [587, 487] on button "הוספה" at bounding box center [556, 475] width 66 height 27
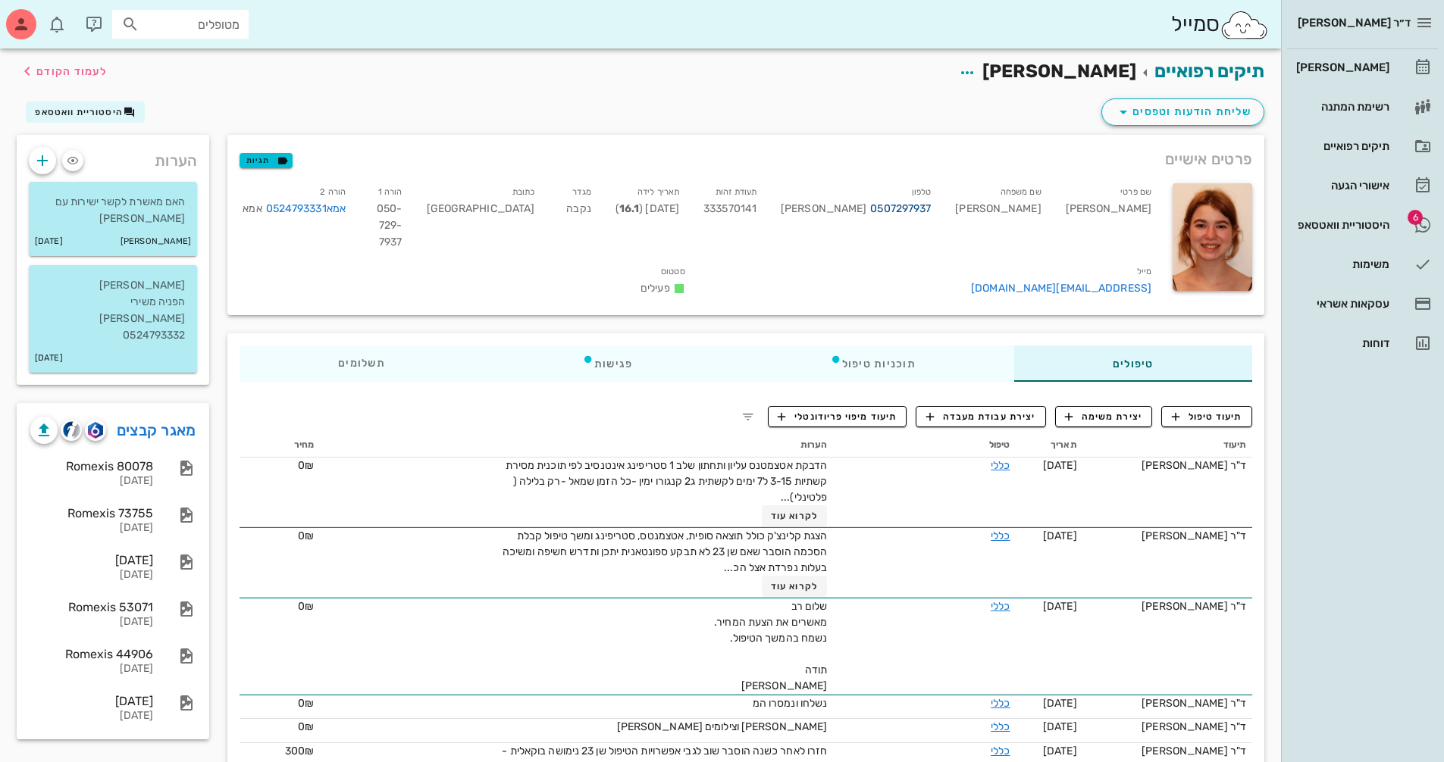
click at [931, 206] on link "0507297937" at bounding box center [900, 209] width 61 height 17
click at [74, 73] on span "לעמוד הקודם" at bounding box center [71, 71] width 70 height 13
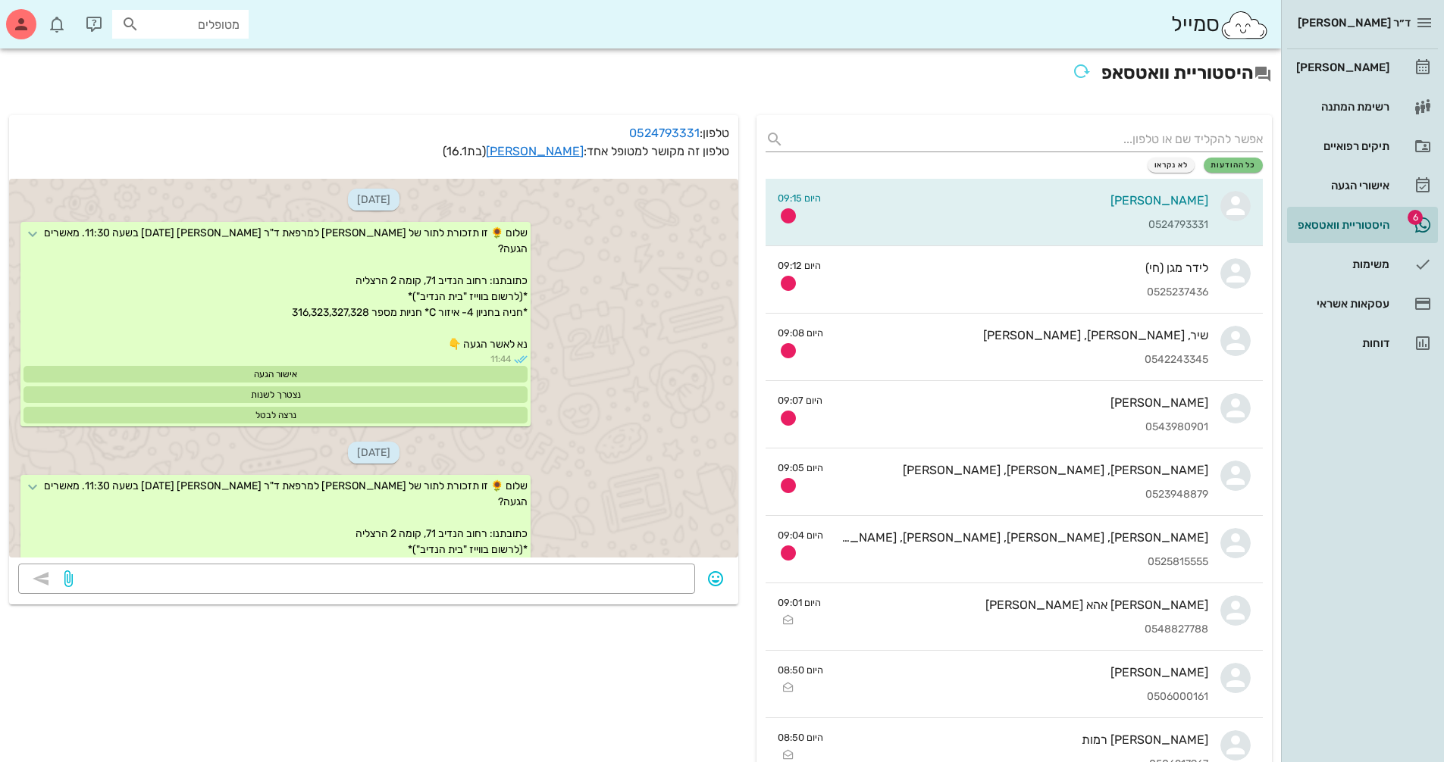
scroll to position [593, 0]
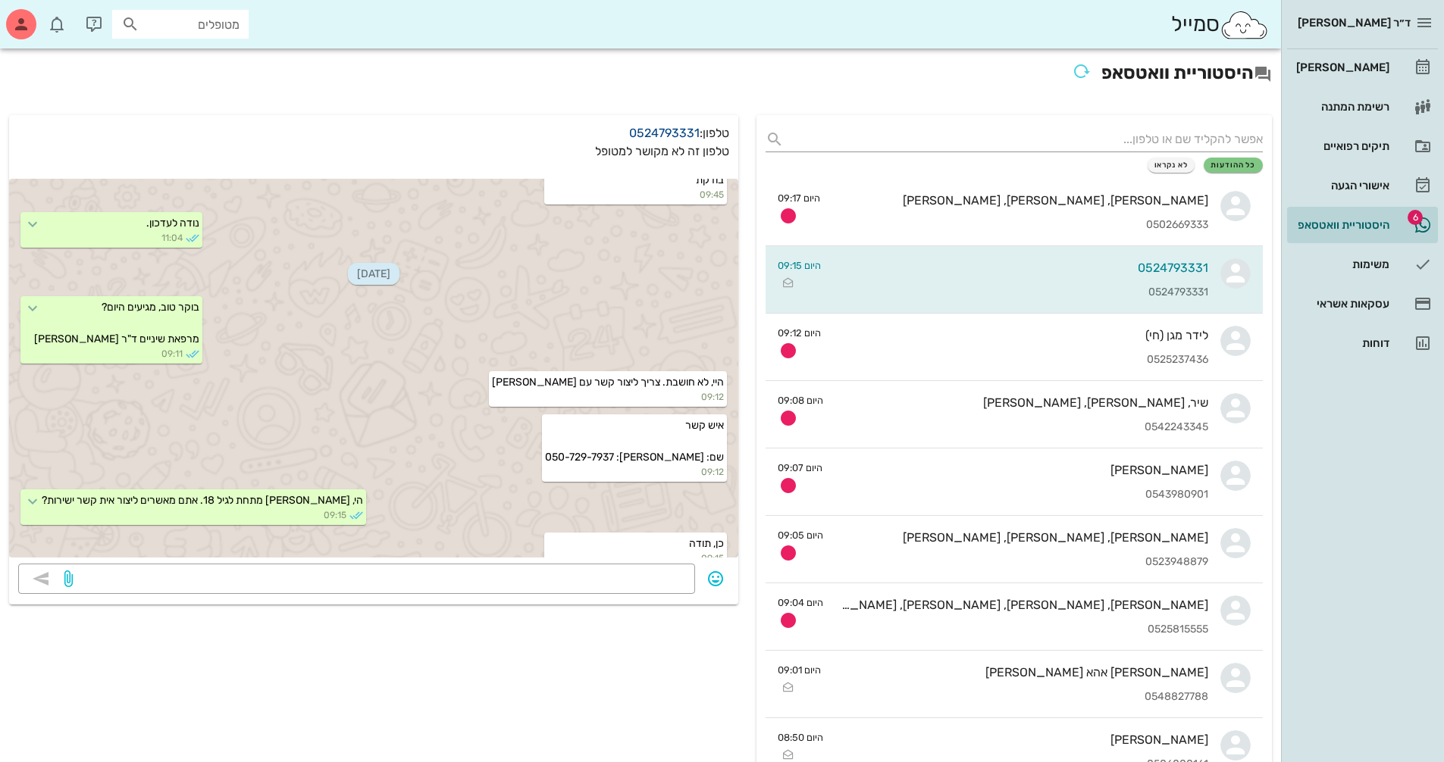
click at [673, 135] on link "0524793331" at bounding box center [664, 133] width 70 height 14
click at [1140, 139] on input "text" at bounding box center [1026, 139] width 473 height 24
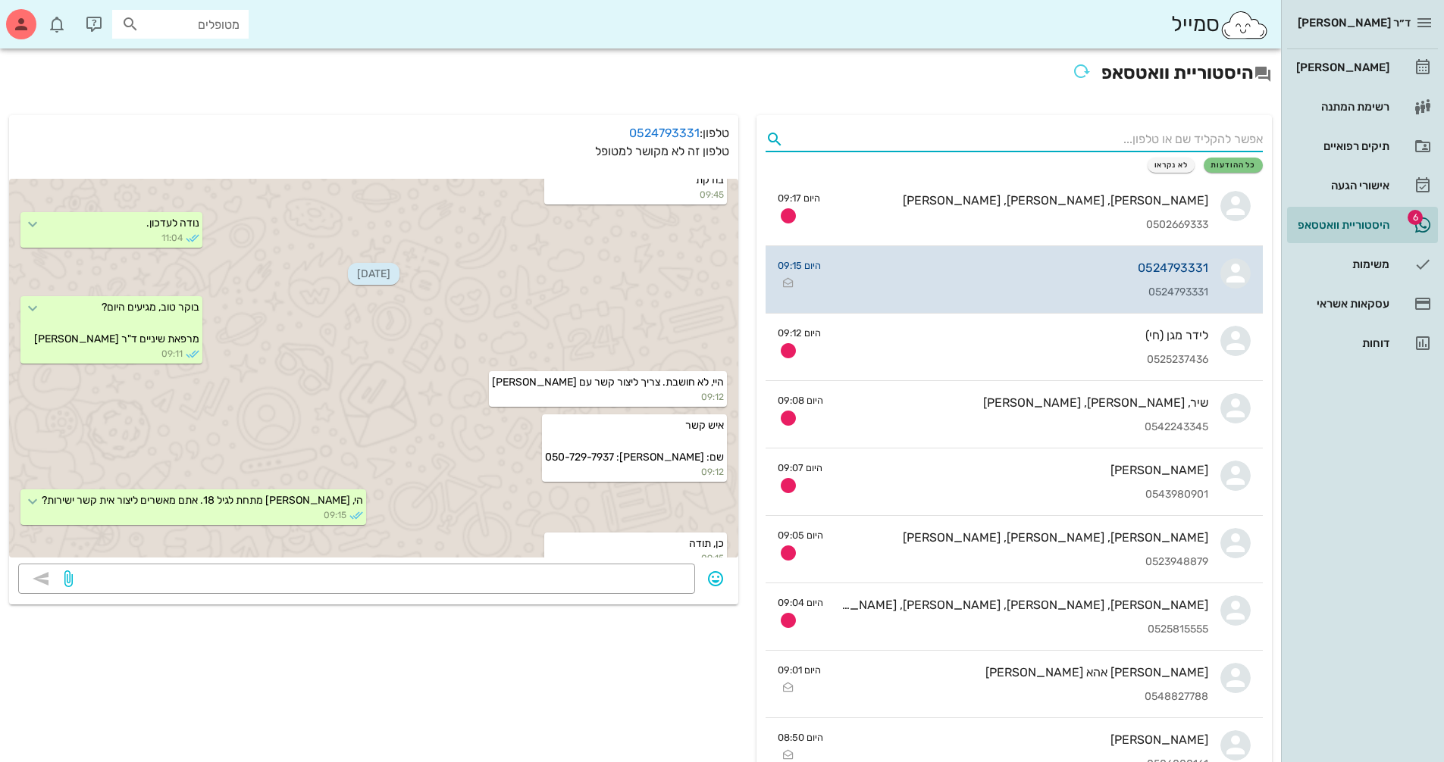
click at [1166, 283] on div "0524793331 0524793331" at bounding box center [1020, 279] width 375 height 67
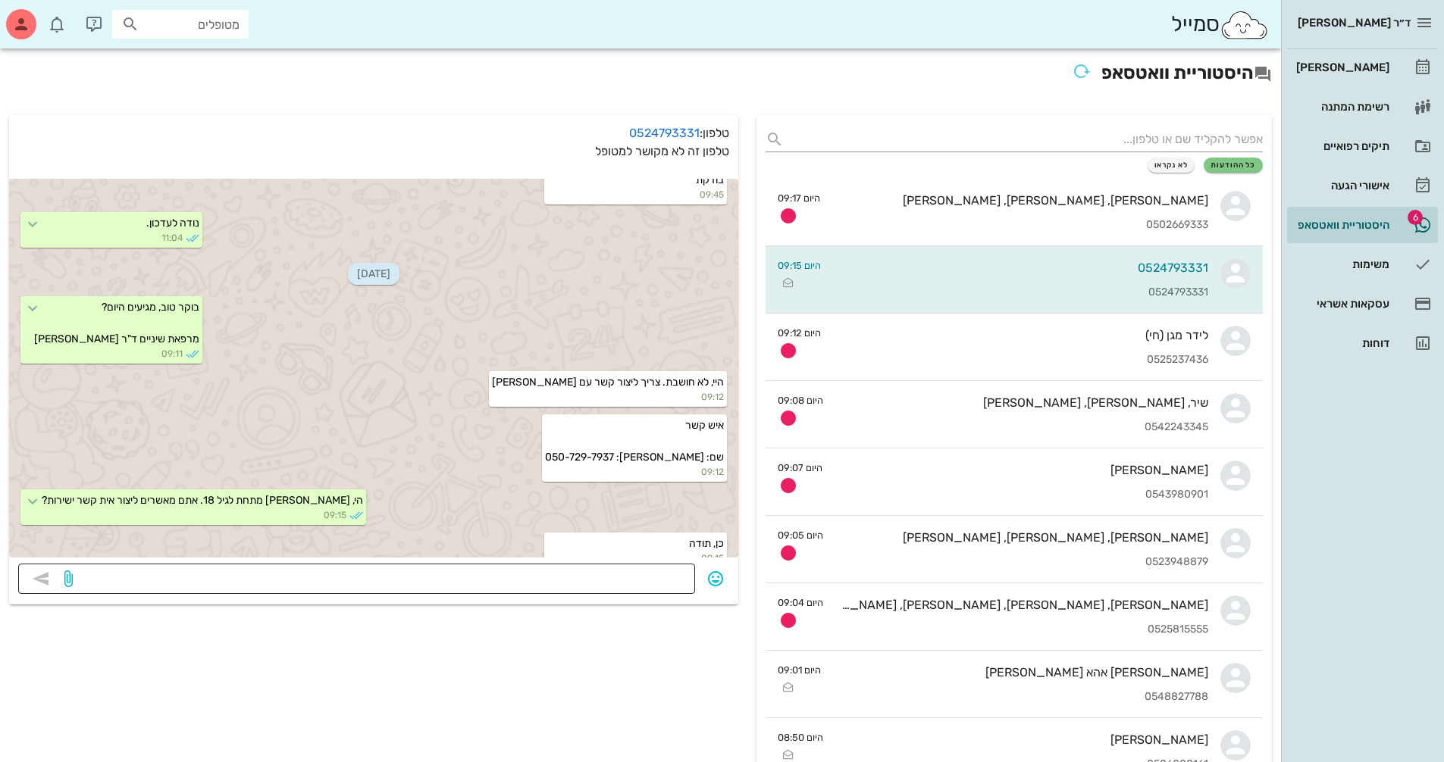
click at [605, 584] on textarea at bounding box center [381, 580] width 610 height 24
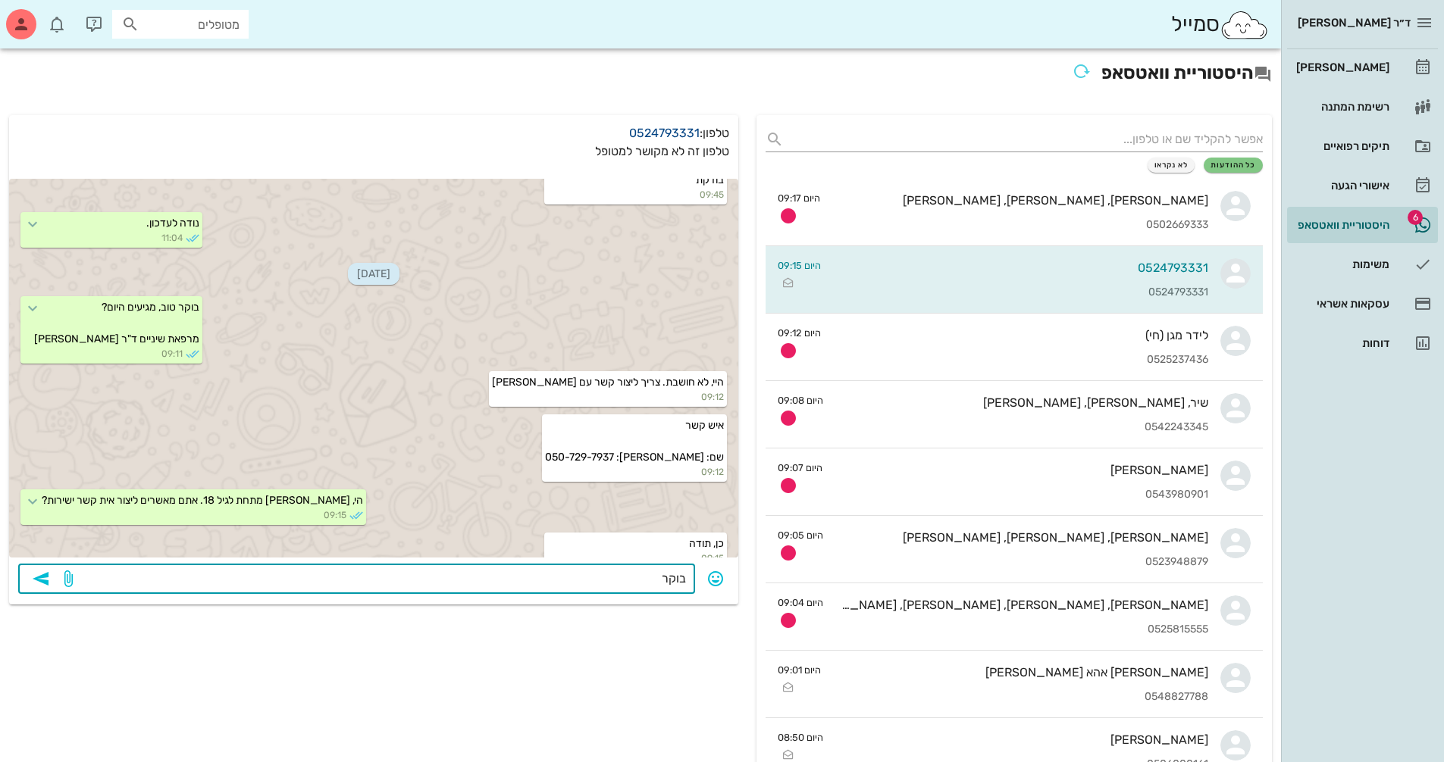
type textarea "בוקר"
click at [681, 133] on link "0524793331" at bounding box center [664, 133] width 70 height 14
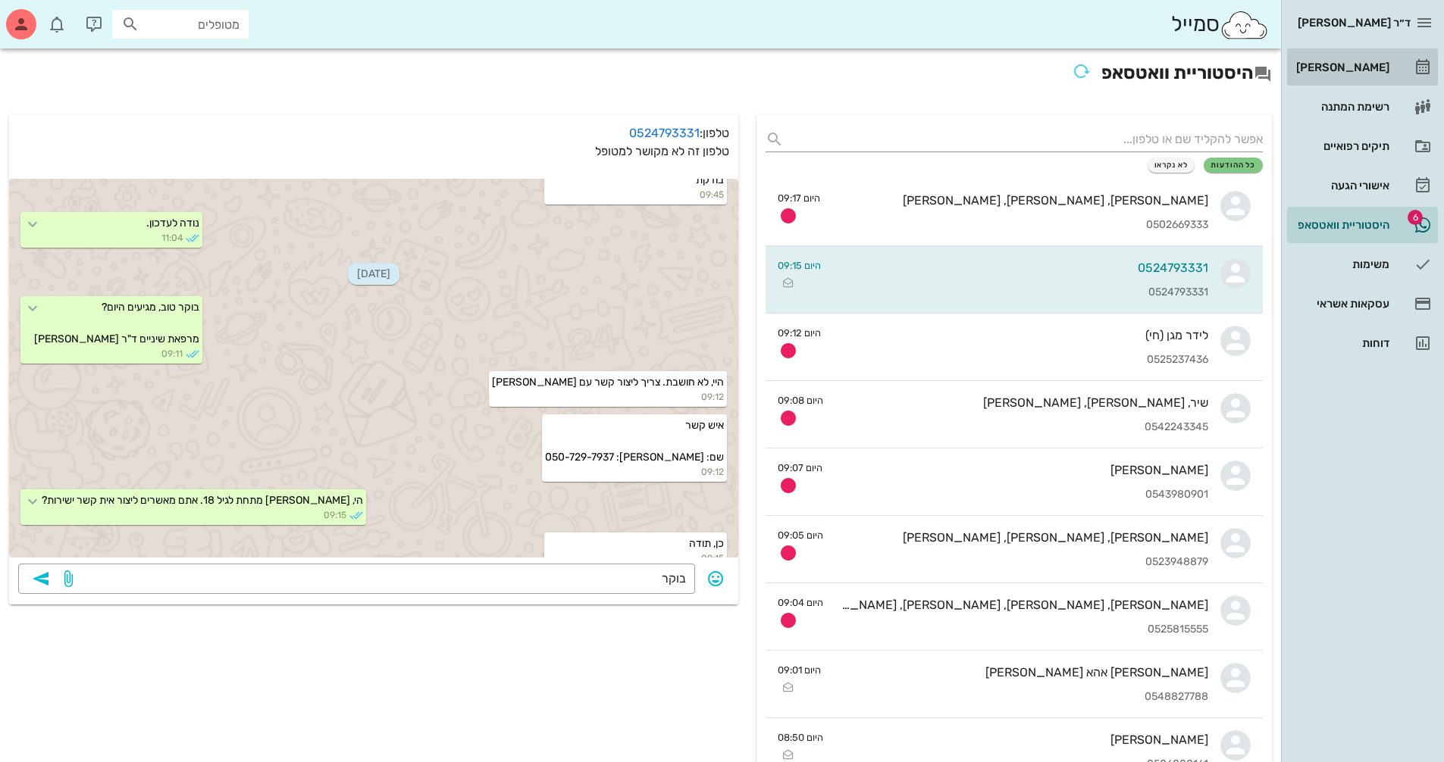
click at [1378, 60] on div "[PERSON_NAME]" at bounding box center [1341, 67] width 96 height 24
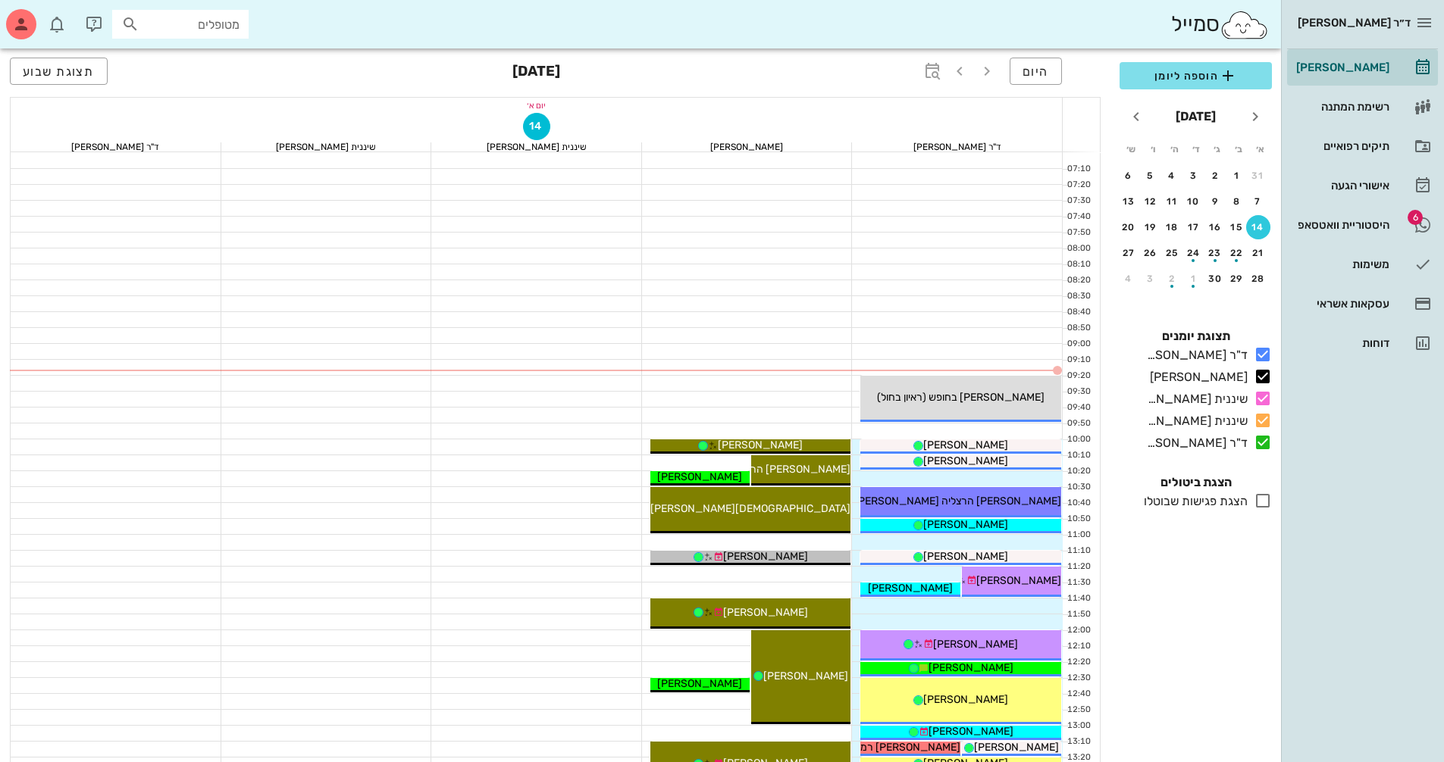
click at [220, 31] on input "מטופלים" at bounding box center [190, 24] width 97 height 20
type input "[PERSON_NAME]"
click at [221, 70] on div "0507297937" at bounding box center [160, 71] width 167 height 12
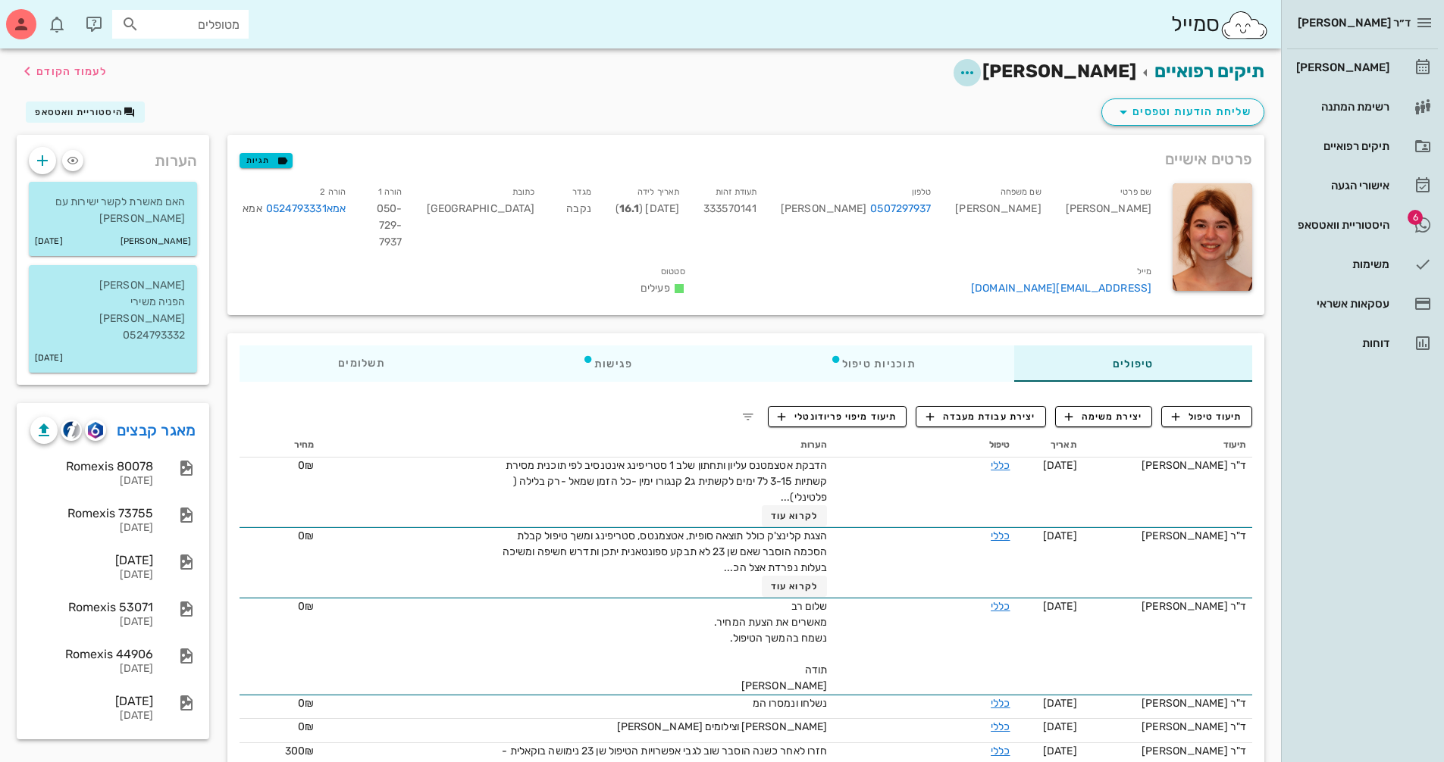
click at [976, 70] on icon "button" at bounding box center [967, 73] width 18 height 18
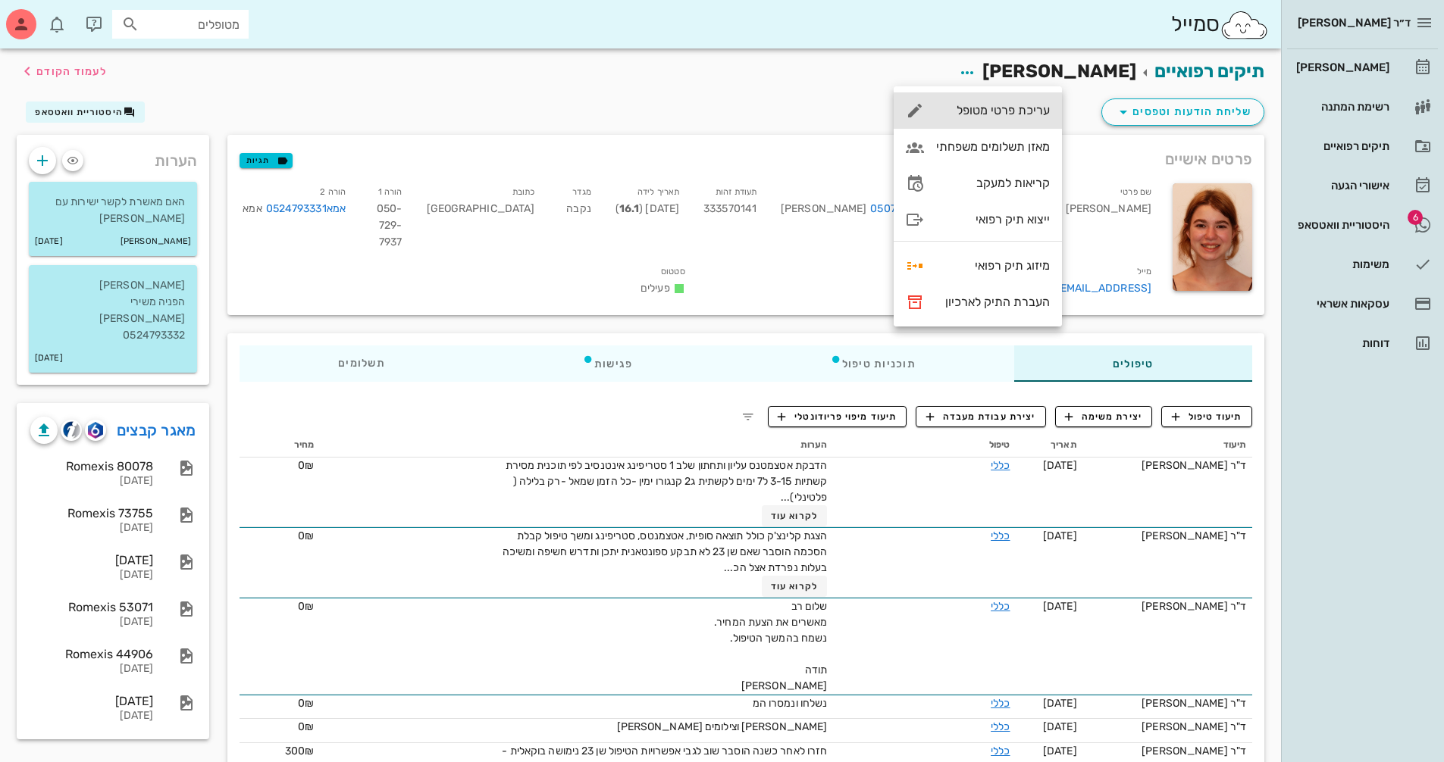
click at [1029, 104] on div "עריכת פרטי מטופל" at bounding box center [993, 110] width 114 height 14
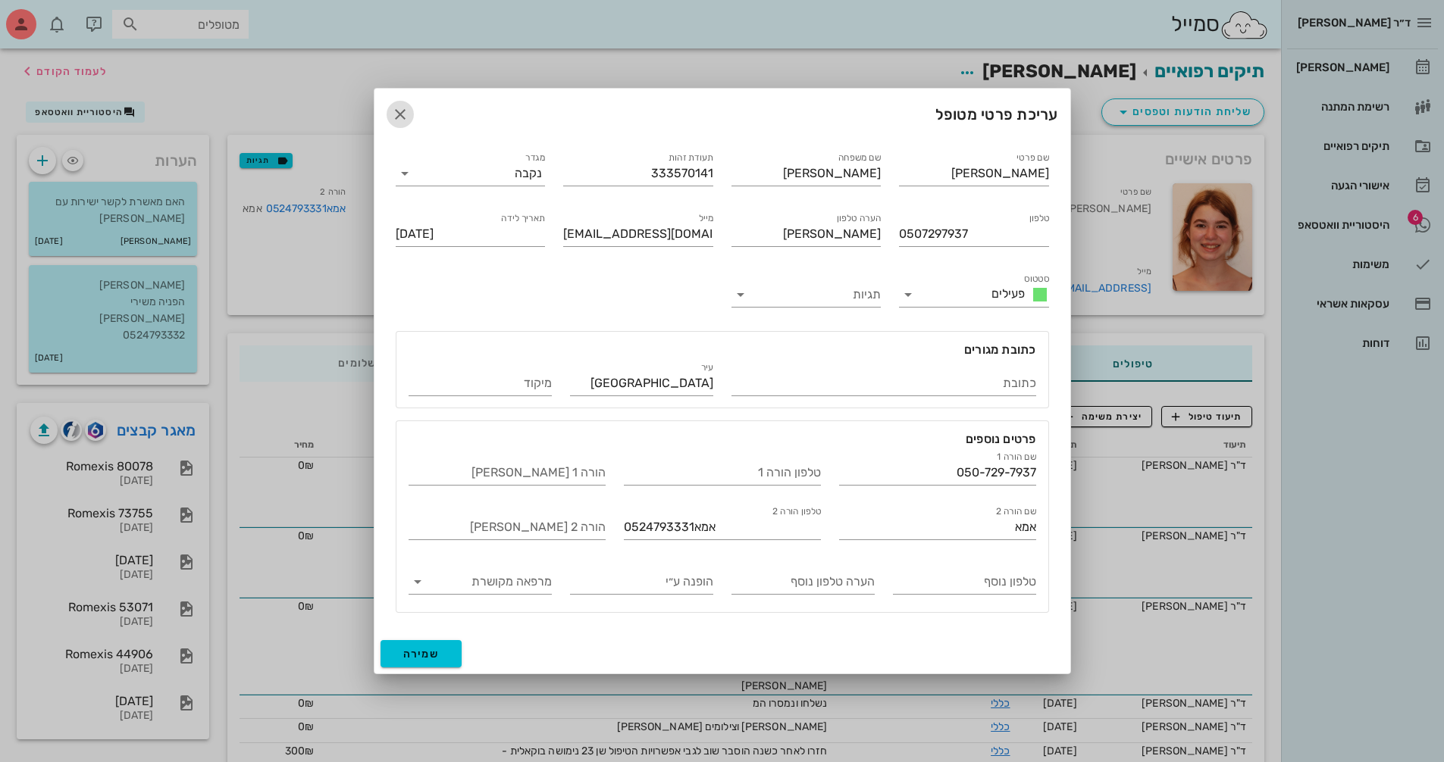
click at [405, 120] on icon "button" at bounding box center [400, 114] width 18 height 18
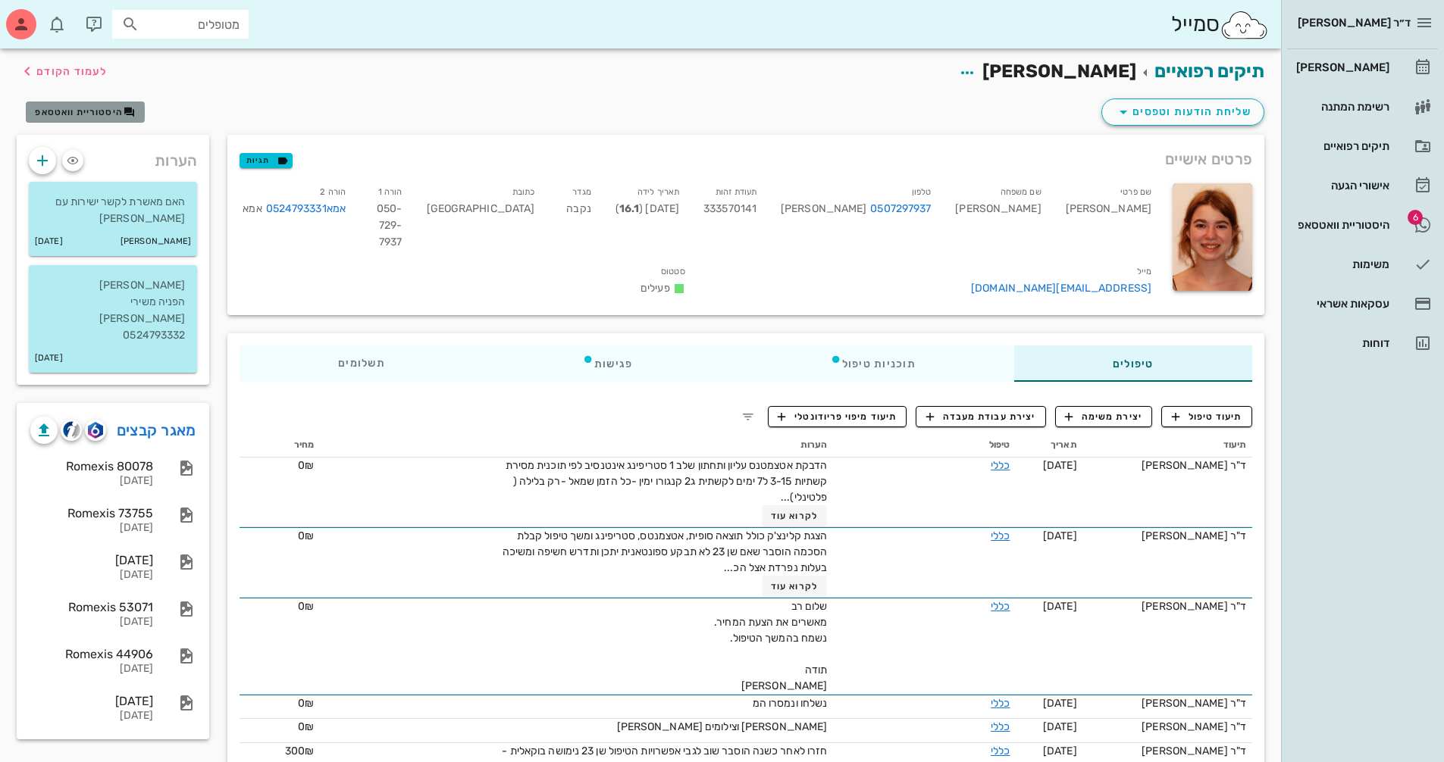
click at [96, 120] on button "היסטוריית וואטסאפ" at bounding box center [85, 112] width 119 height 21
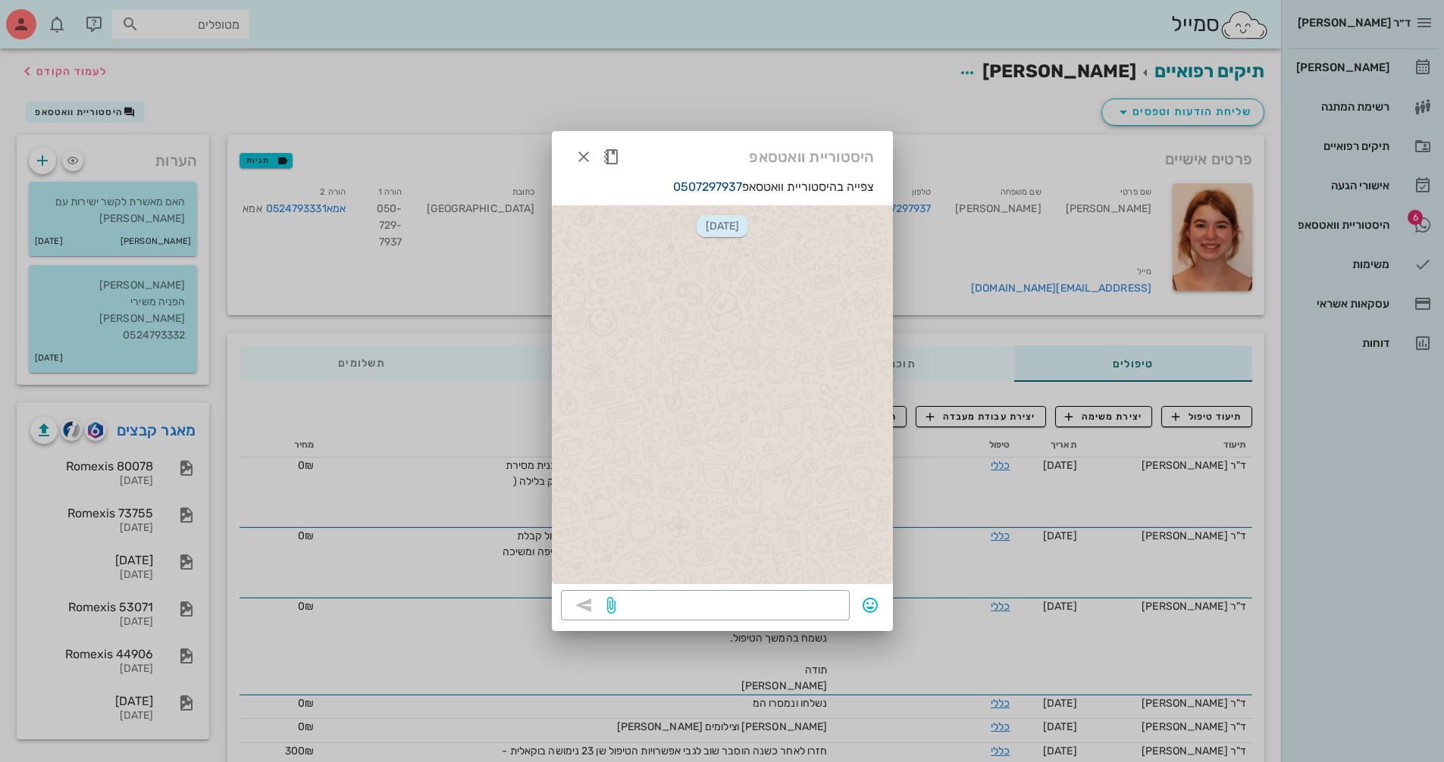
click at [703, 188] on link "0507297937" at bounding box center [707, 187] width 69 height 14
click at [805, 607] on textarea at bounding box center [729, 607] width 222 height 24
drag, startPoint x: 590, startPoint y: 160, endPoint x: 734, endPoint y: 98, distance: 156.1
click at [590, 160] on icon "button" at bounding box center [583, 157] width 18 height 18
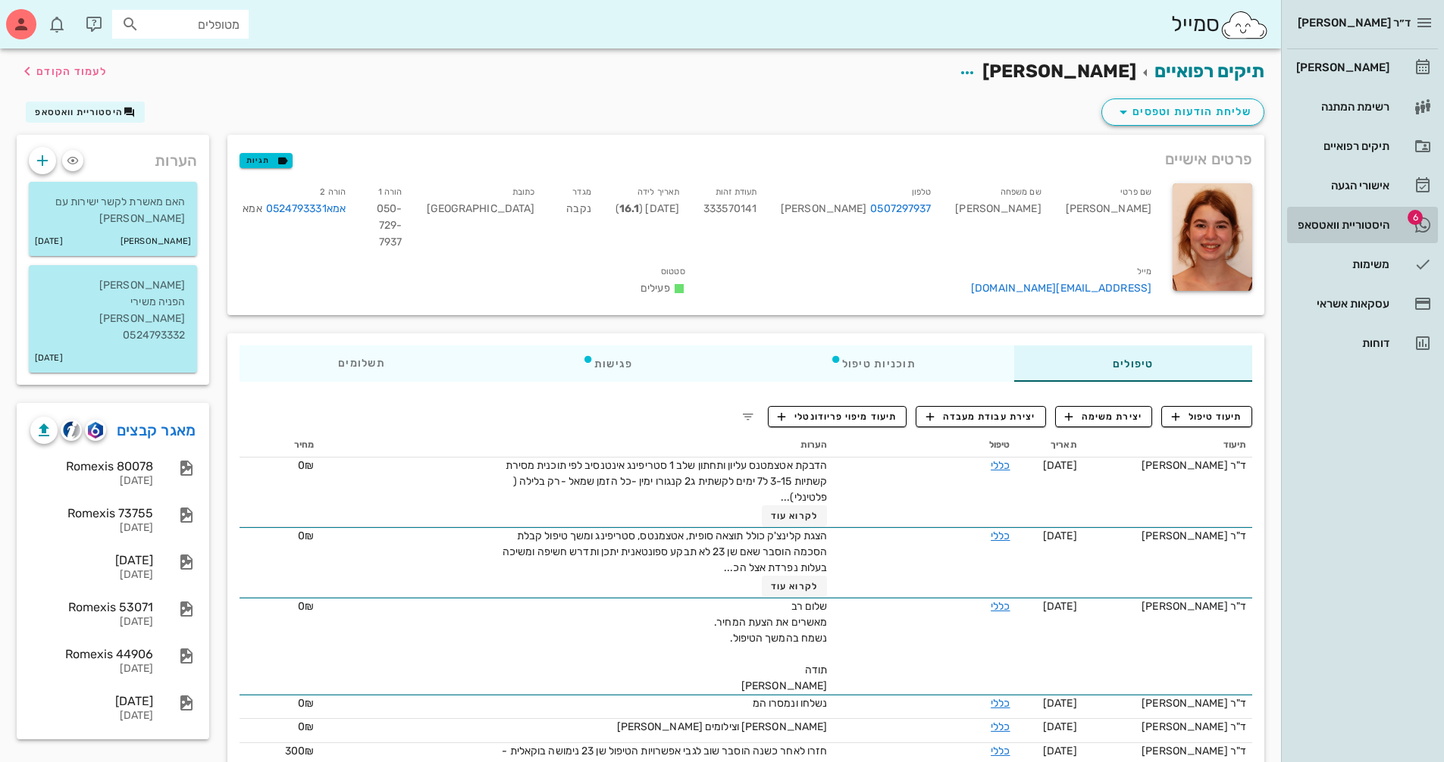
click at [1355, 221] on div "היסטוריית וואטסאפ" at bounding box center [1341, 225] width 96 height 12
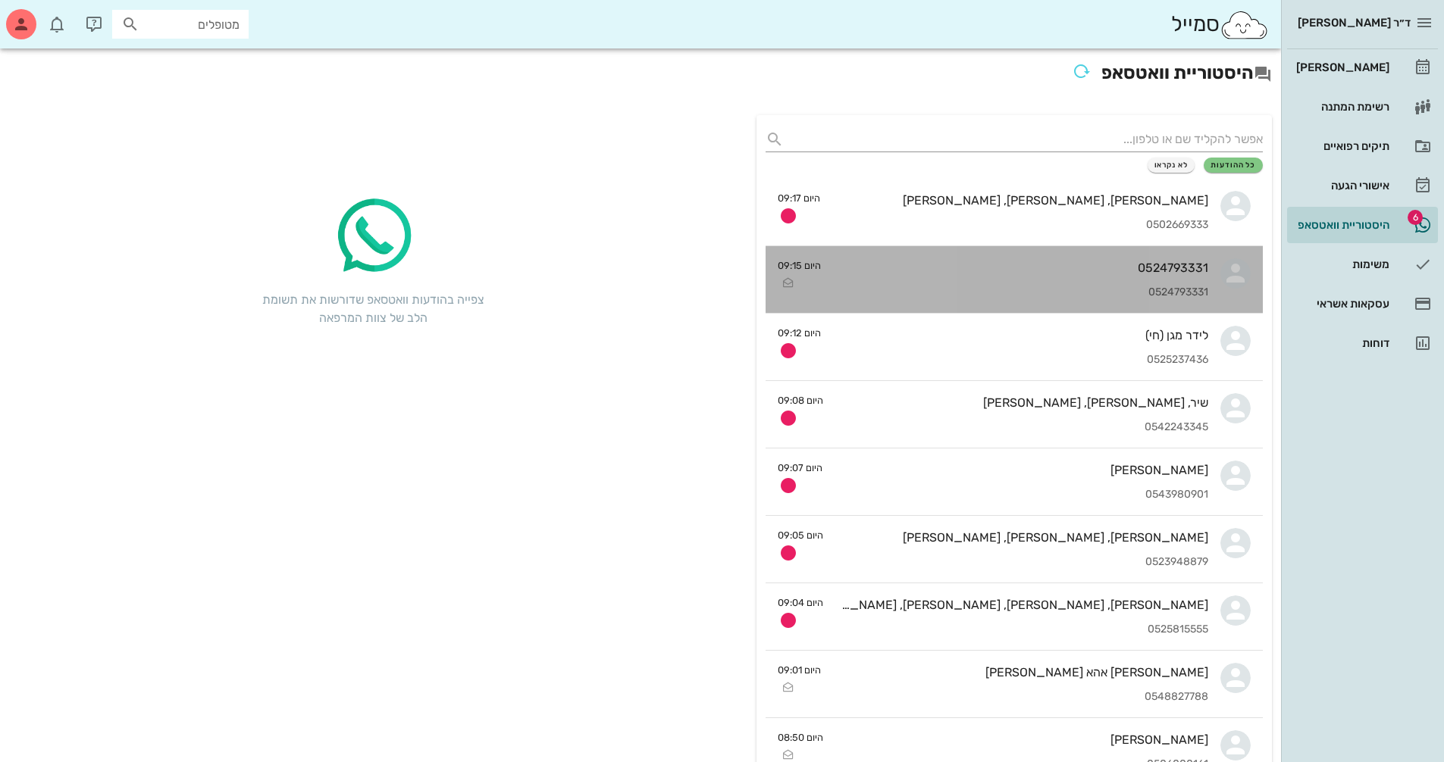
click at [1176, 271] on div "0524793331" at bounding box center [1020, 268] width 375 height 14
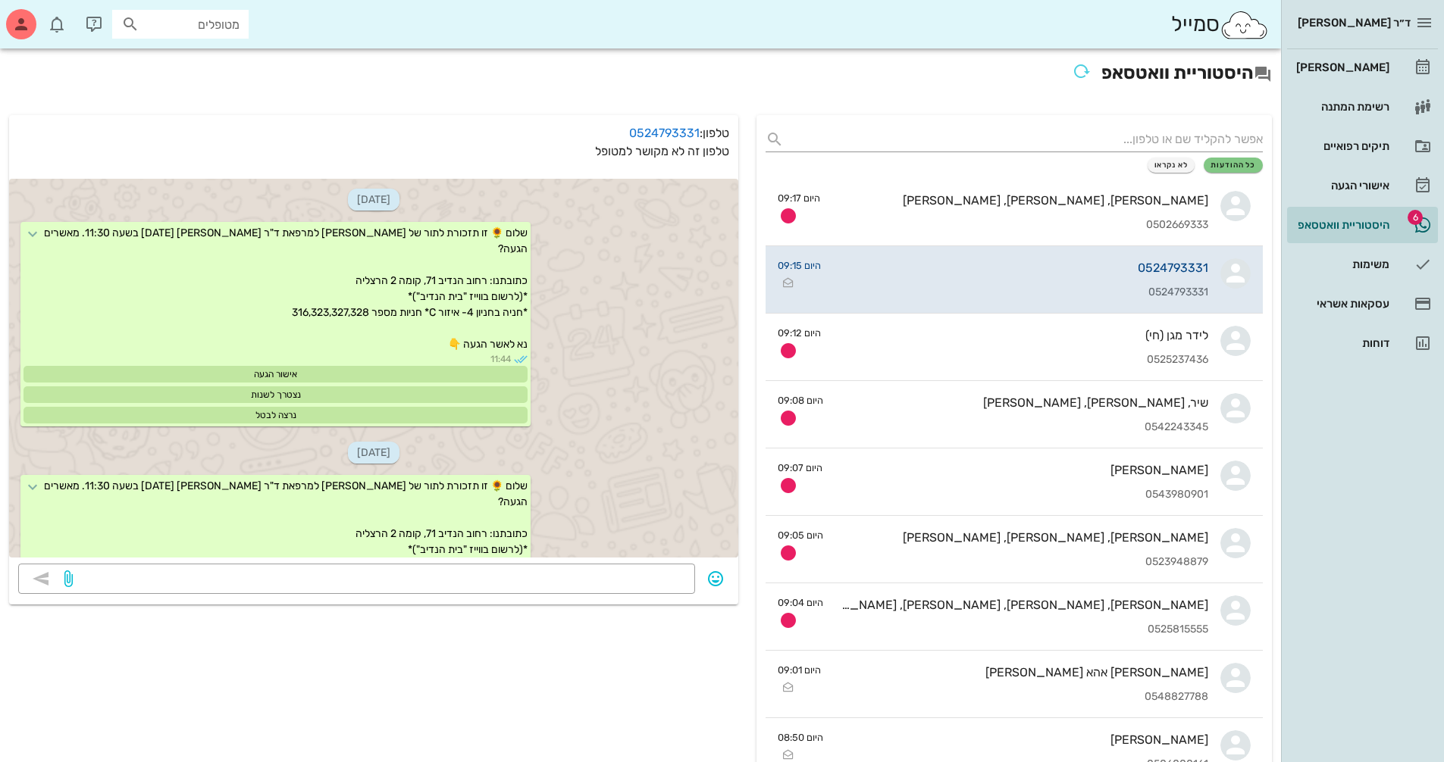
scroll to position [593, 0]
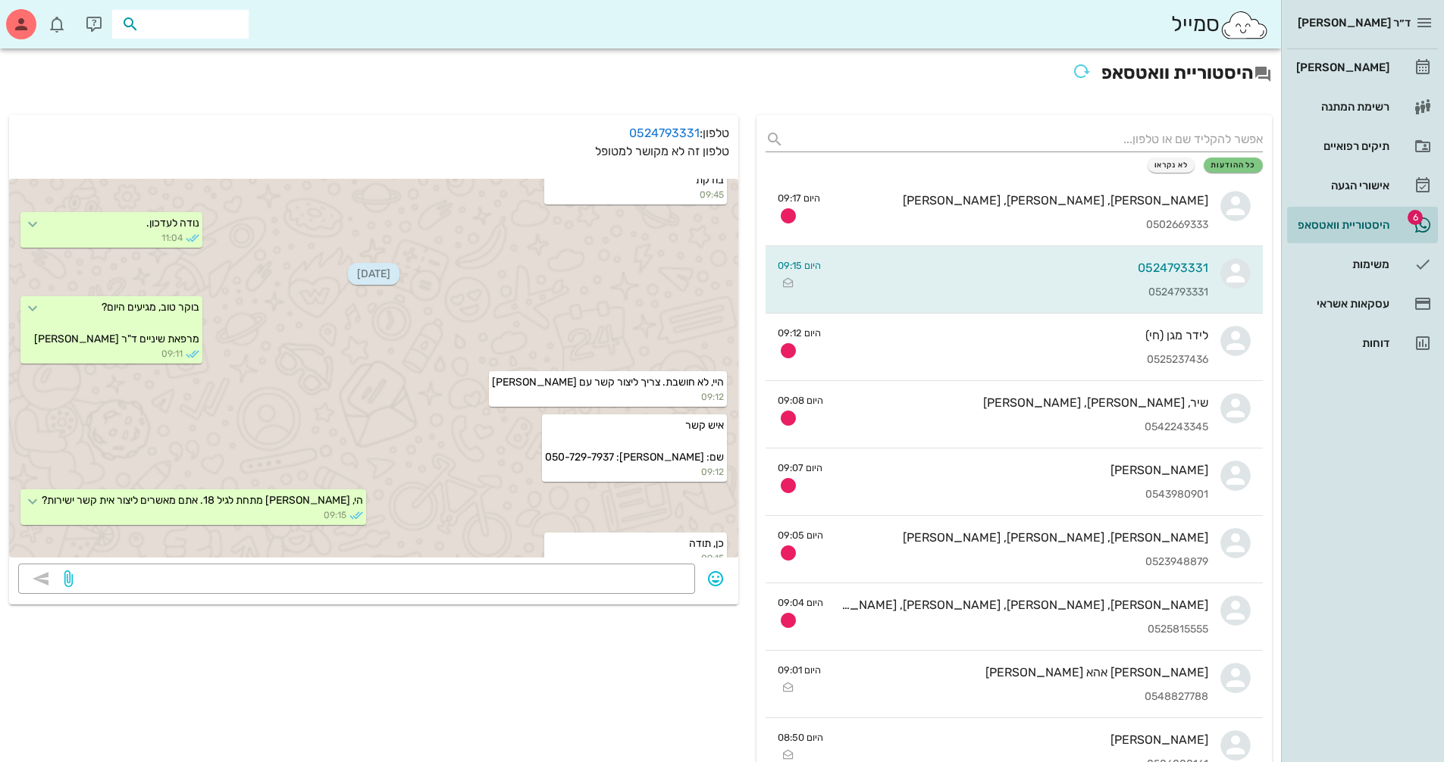
click at [214, 21] on input "text" at bounding box center [190, 24] width 97 height 20
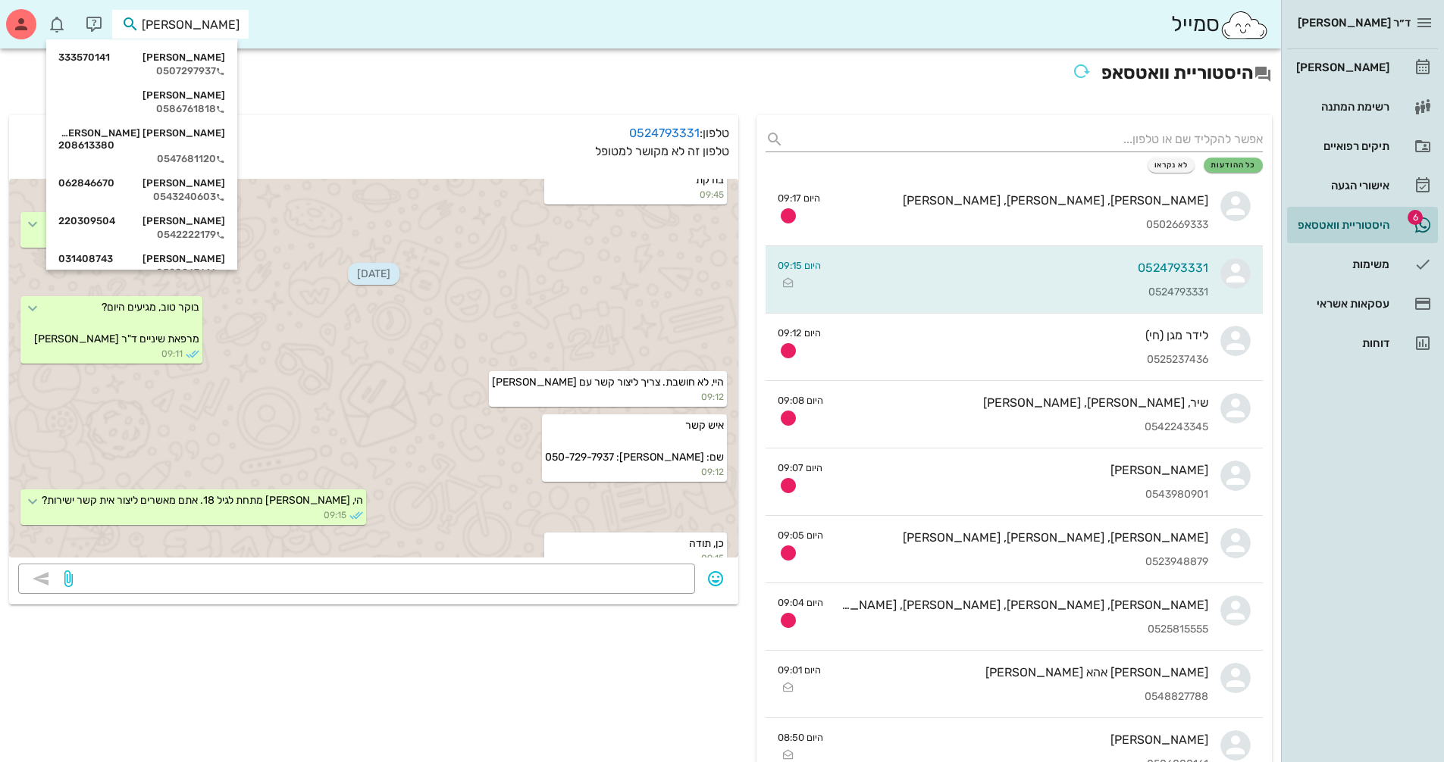
type input "[PERSON_NAME] א"
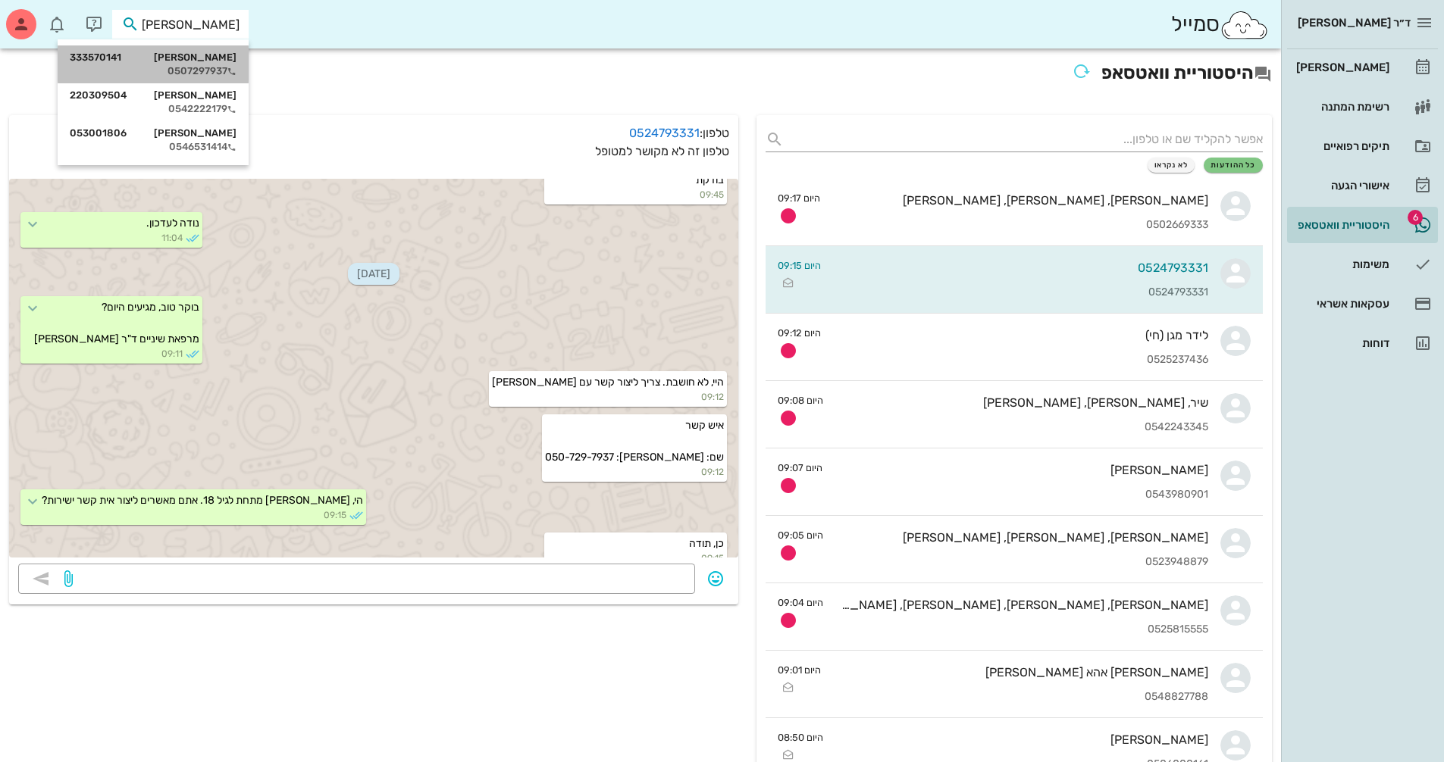
click at [209, 72] on div "0507297937" at bounding box center [153, 71] width 167 height 12
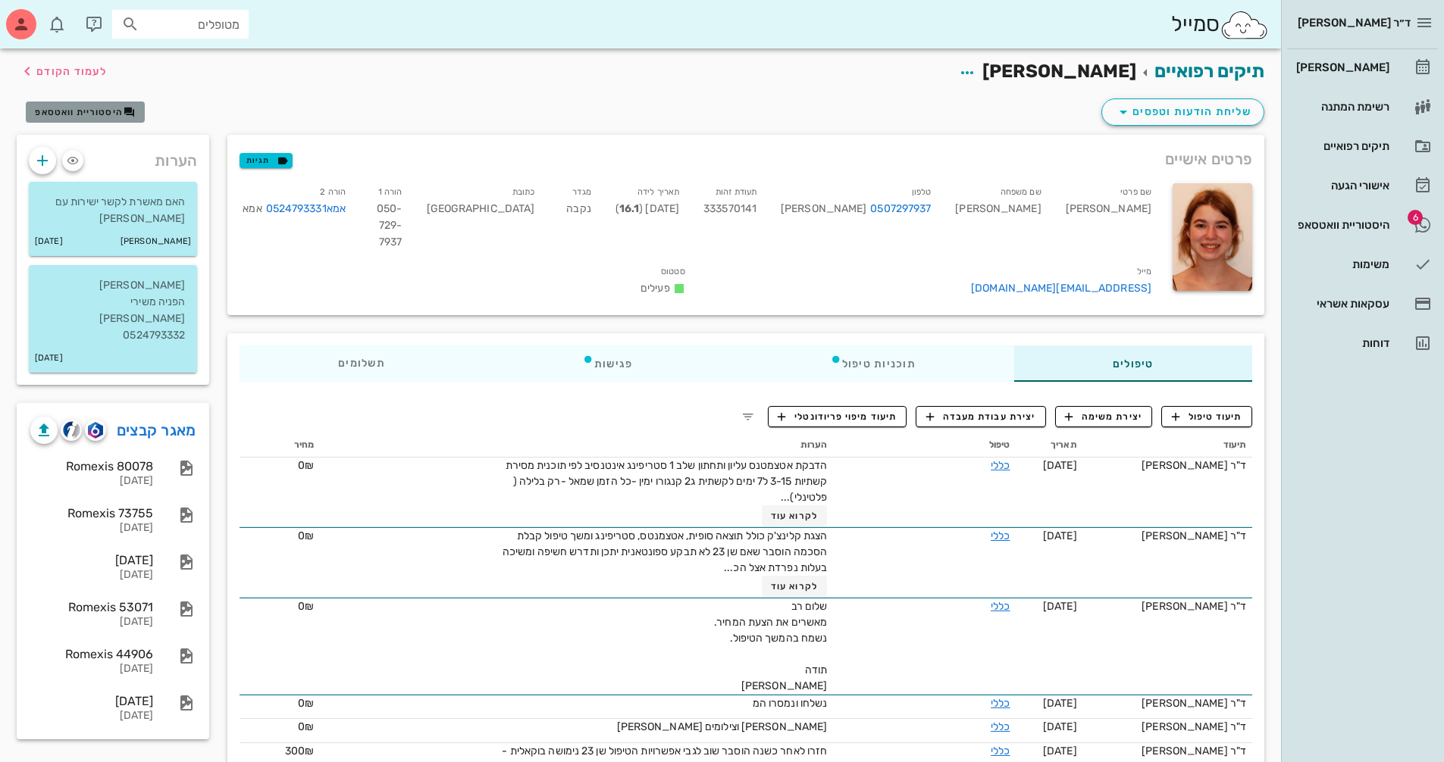
click at [95, 109] on span "היסטוריית וואטסאפ" at bounding box center [79, 112] width 88 height 11
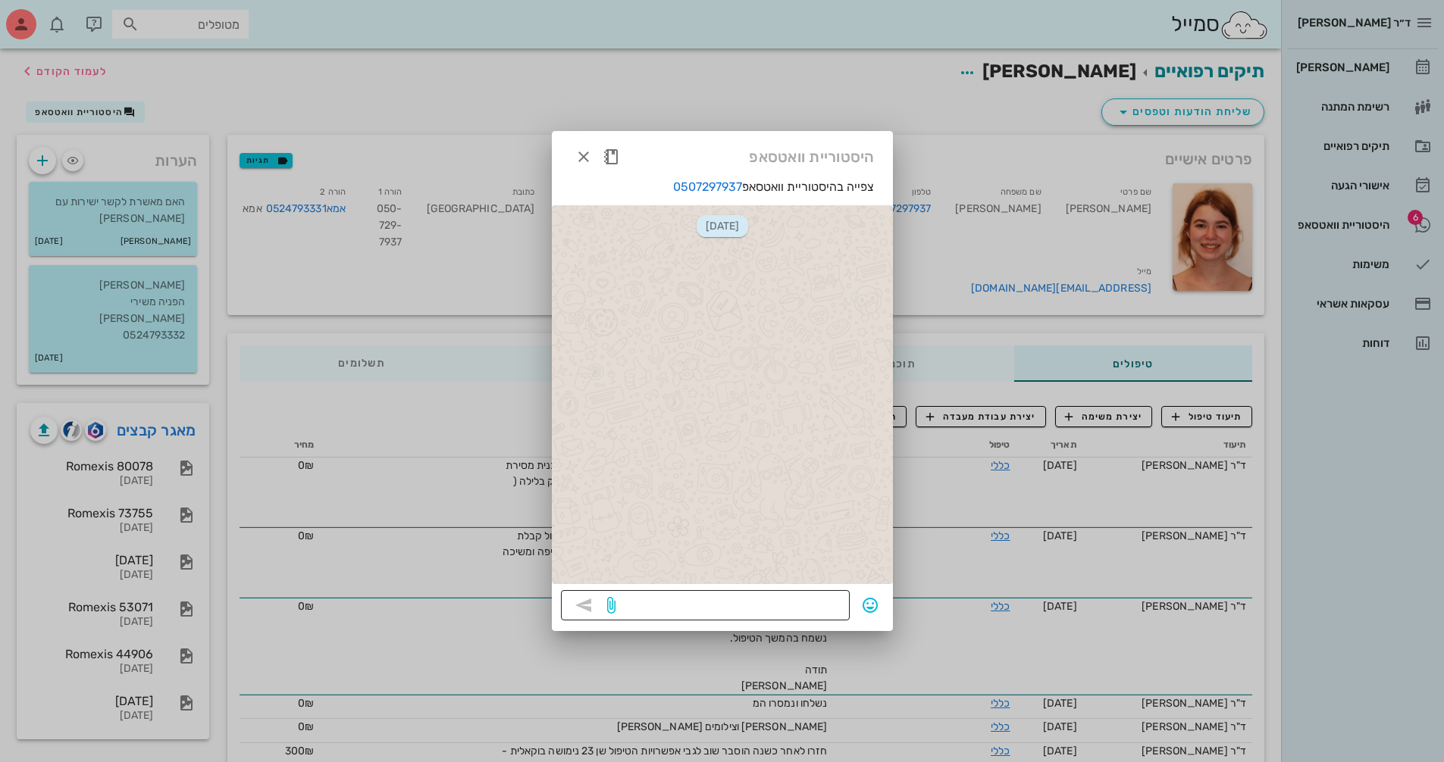
click at [724, 608] on textarea at bounding box center [729, 607] width 222 height 24
click at [583, 155] on icon "button" at bounding box center [583, 157] width 18 height 18
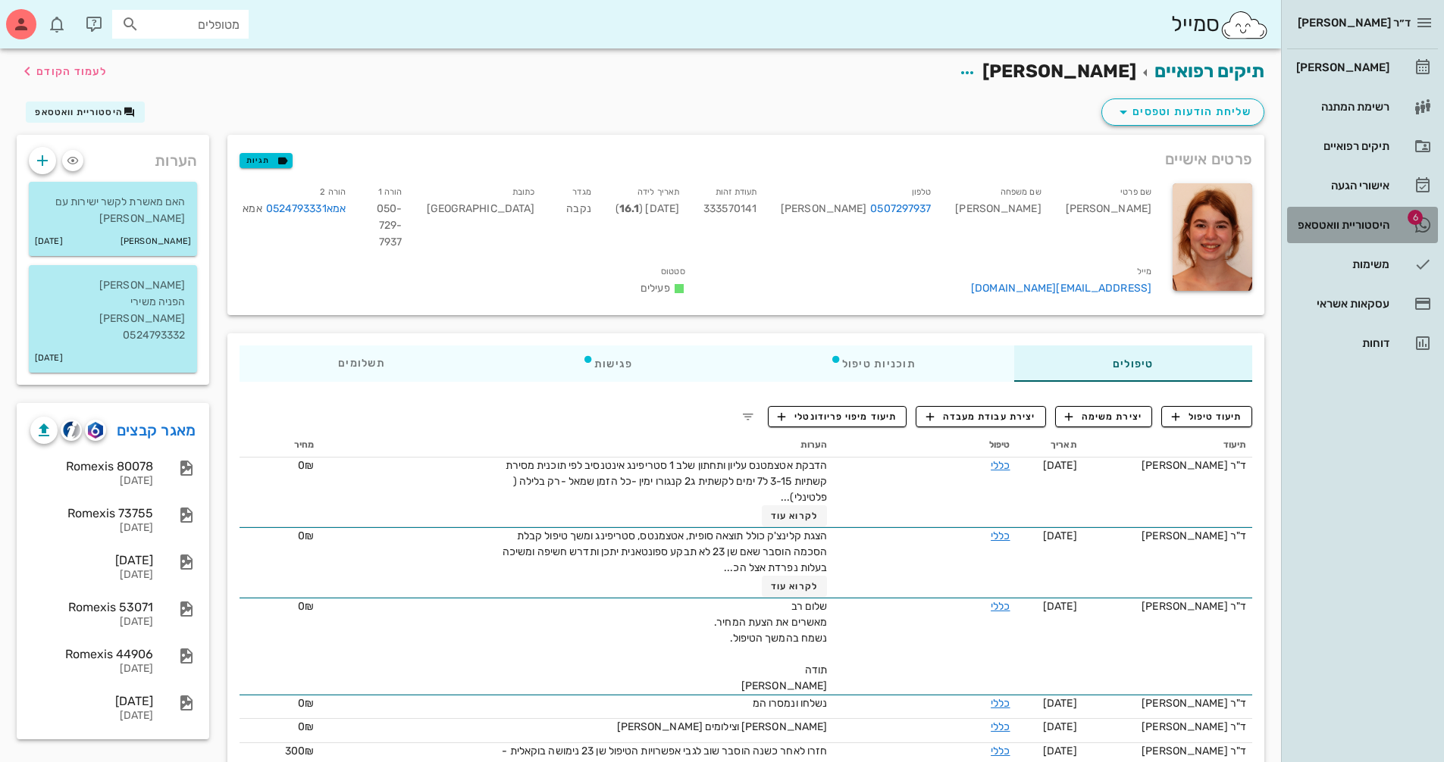
click at [1367, 235] on div "היסטוריית וואטסאפ" at bounding box center [1341, 225] width 96 height 24
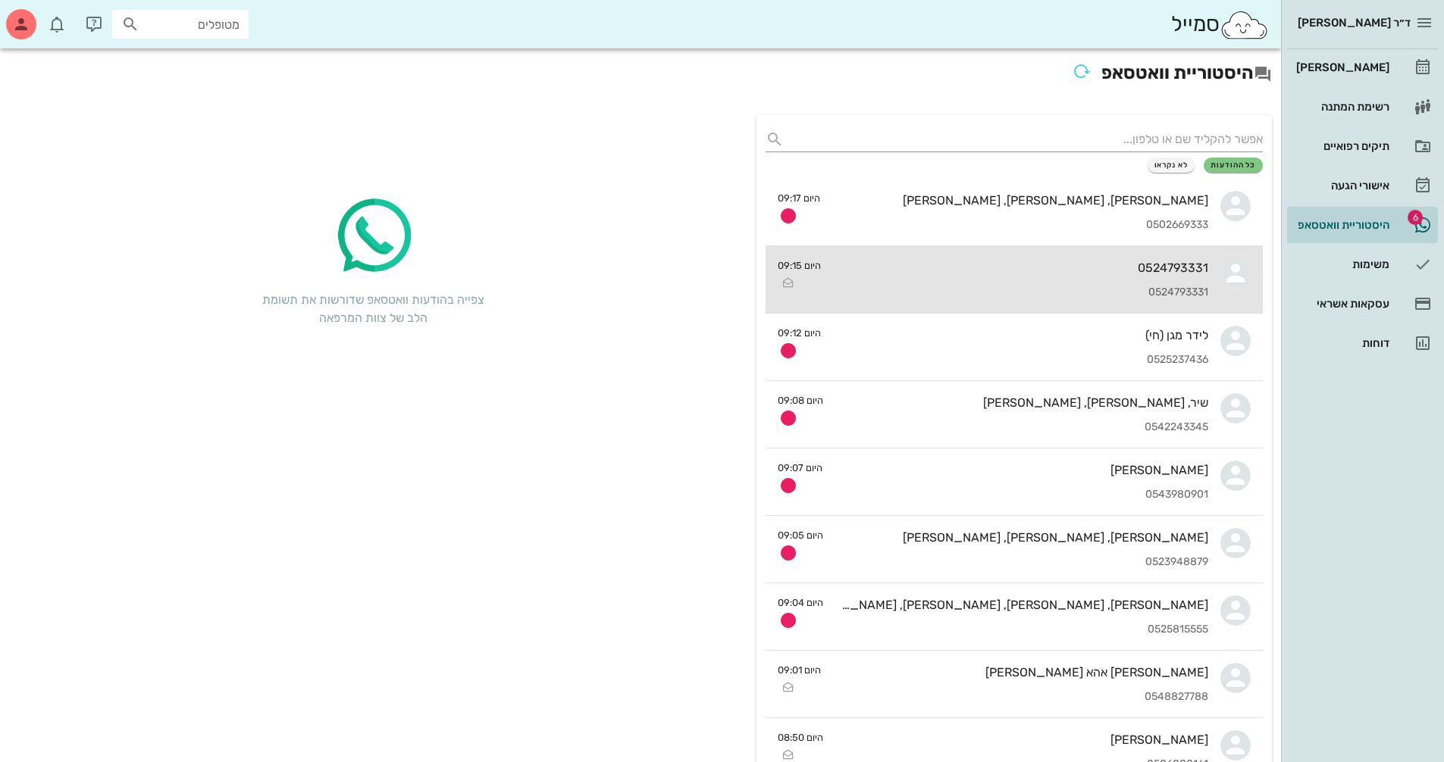
click at [1182, 286] on div "0524793331" at bounding box center [1020, 292] width 375 height 13
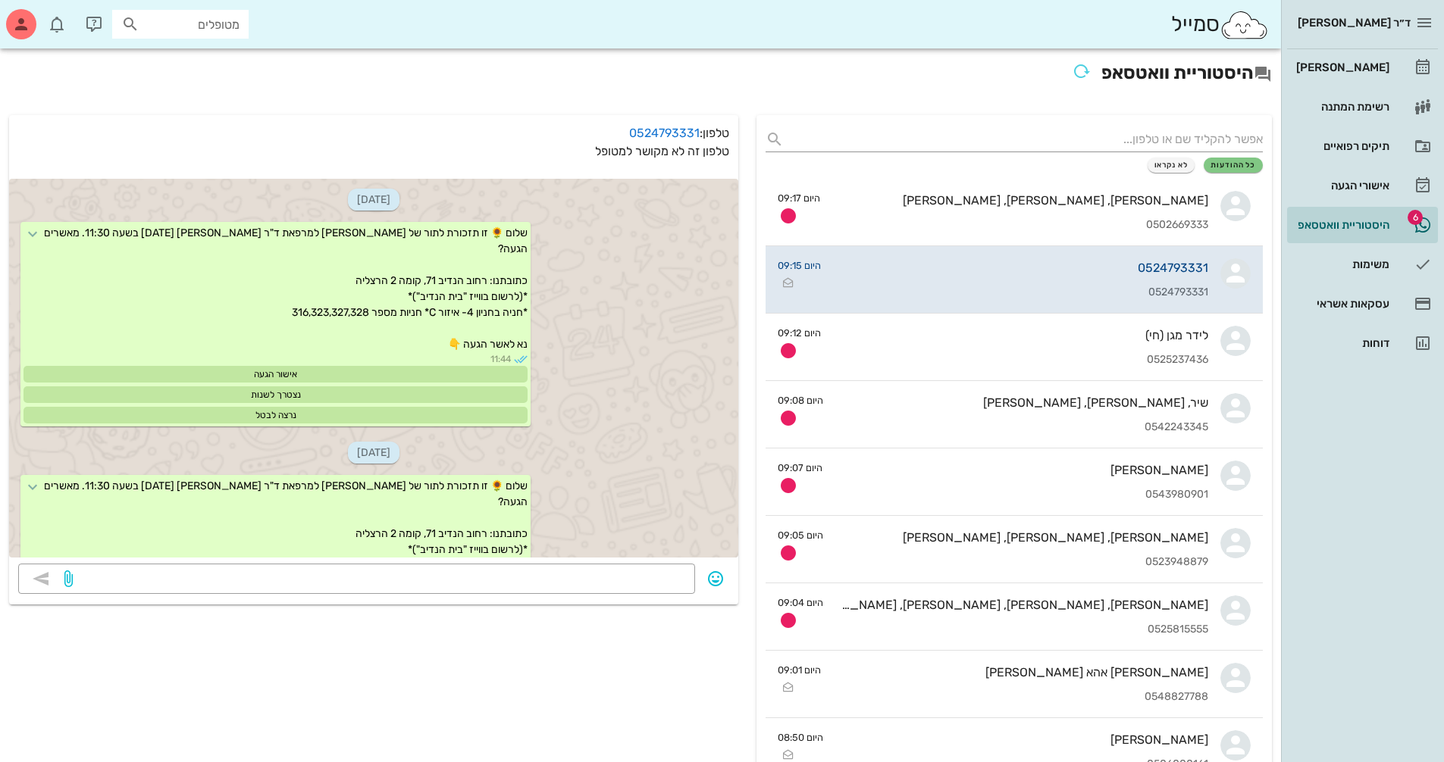
scroll to position [593, 0]
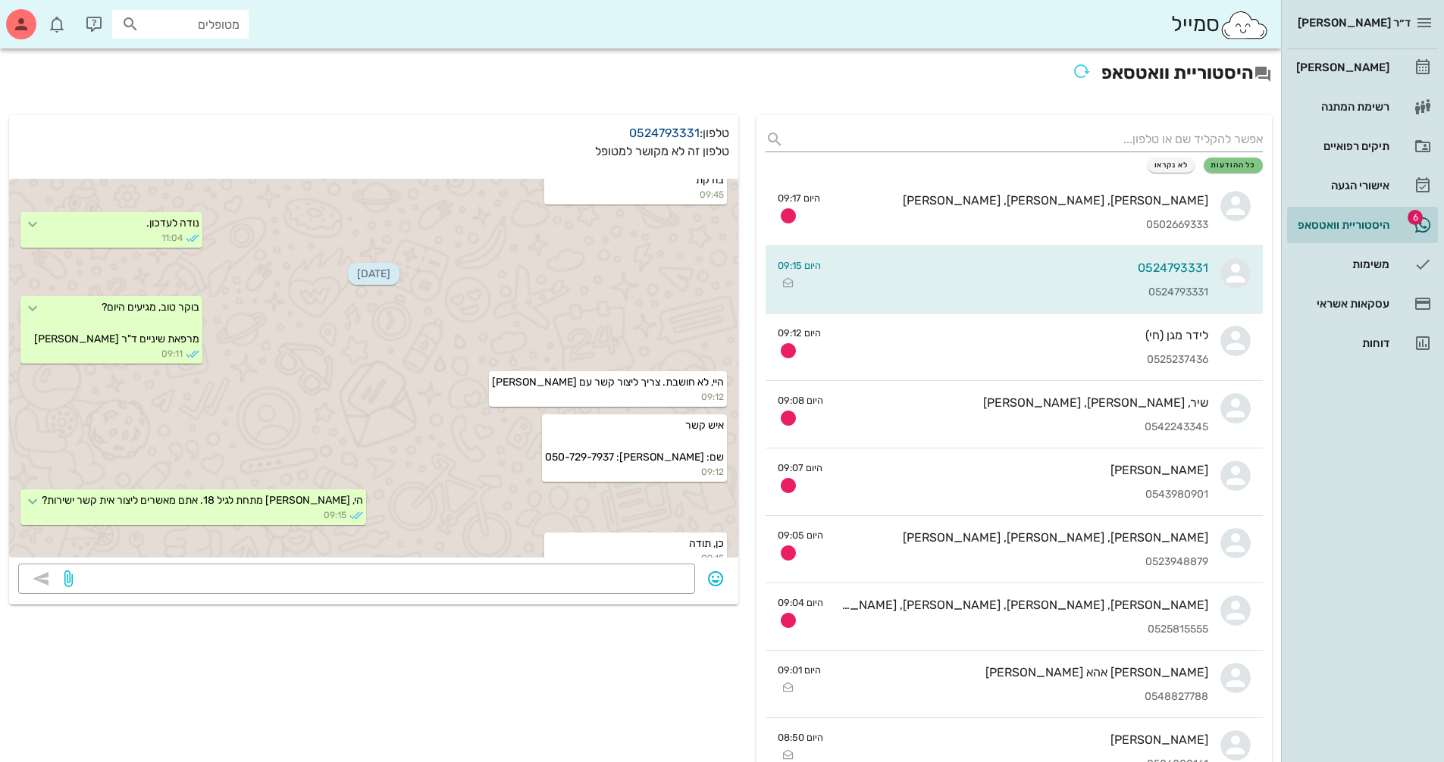
click at [655, 134] on link "0524793331" at bounding box center [664, 133] width 70 height 14
click at [201, 33] on input "text" at bounding box center [190, 24] width 97 height 20
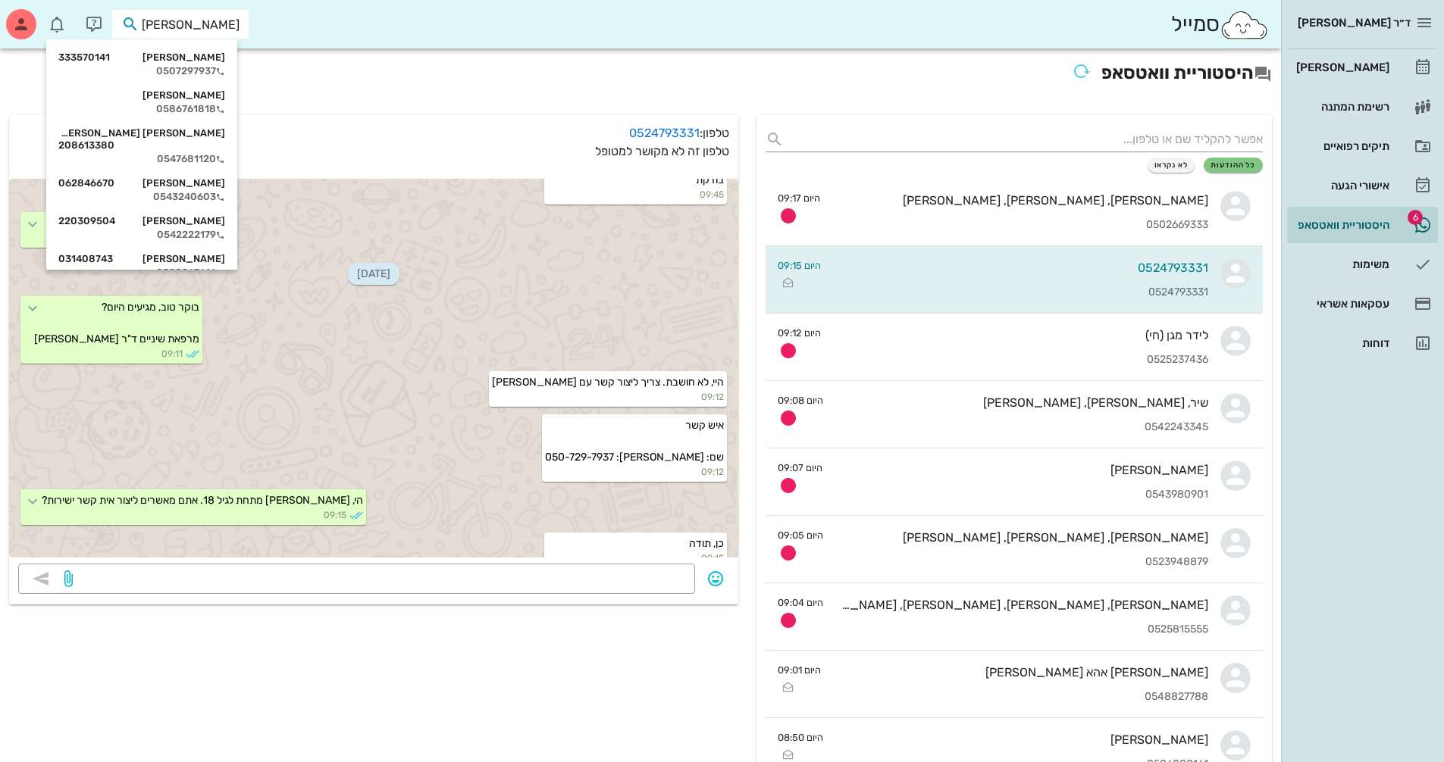
type input "[PERSON_NAME] אי"
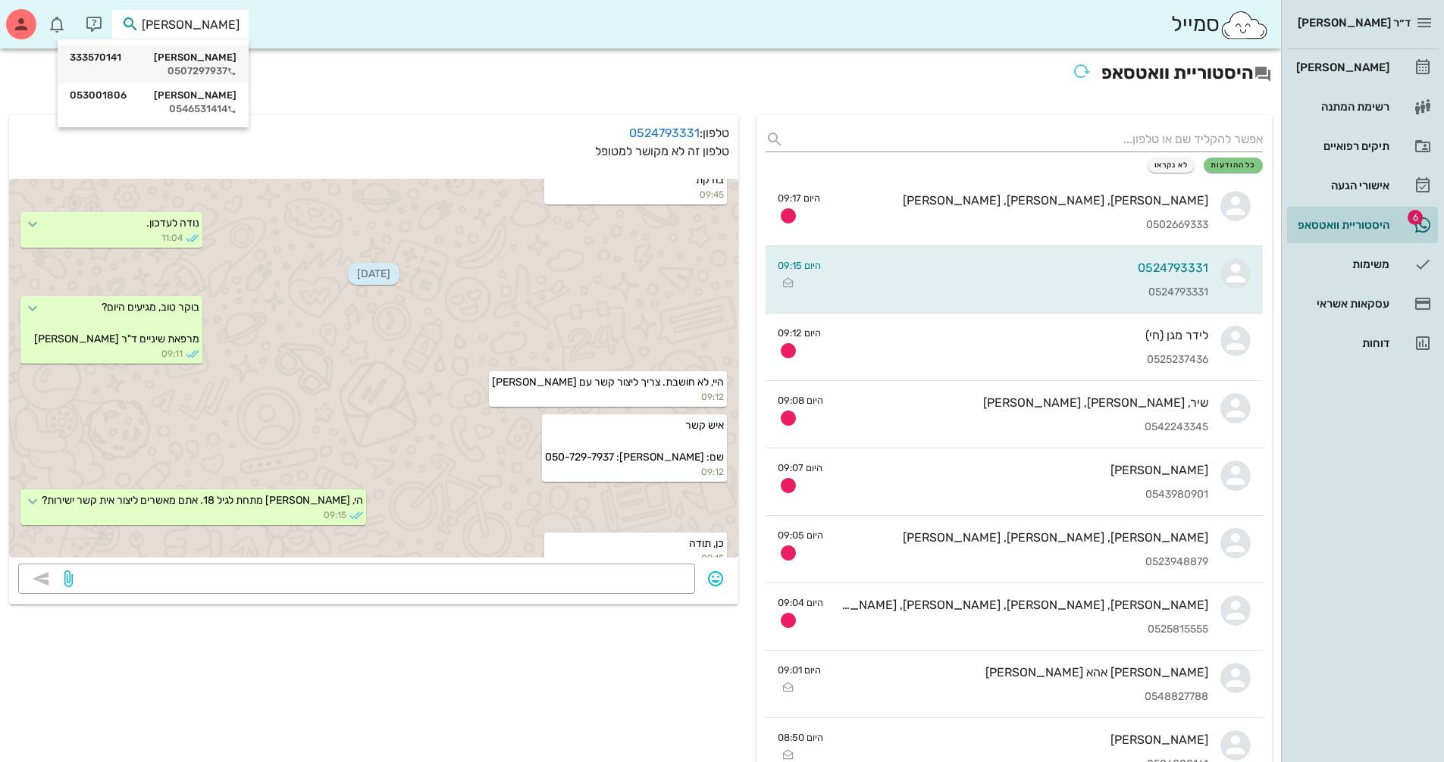
click at [239, 67] on div "[PERSON_NAME] 333570141 0507297937" at bounding box center [153, 64] width 191 height 38
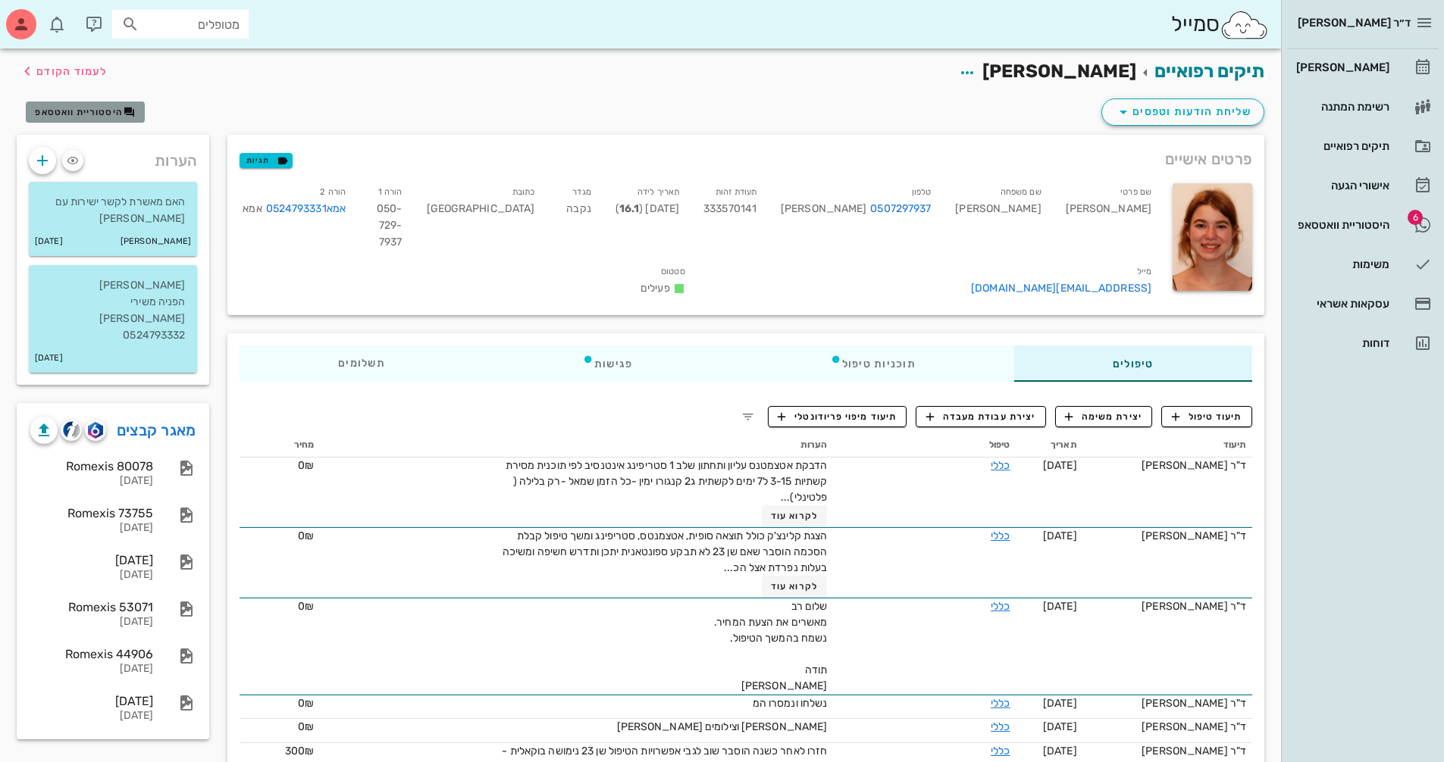
click at [86, 120] on button "היסטוריית וואטסאפ" at bounding box center [85, 112] width 119 height 21
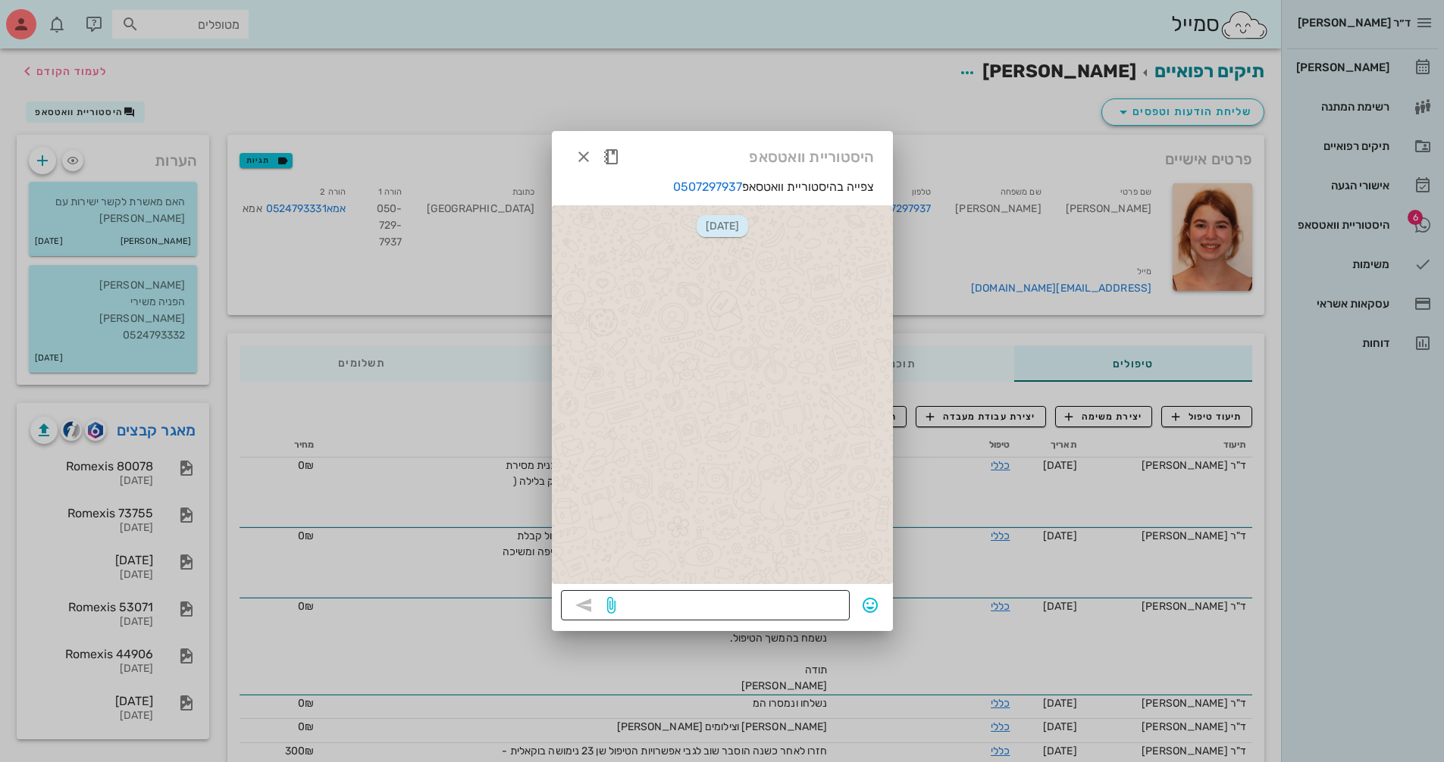
click at [768, 613] on textarea at bounding box center [729, 607] width 222 height 24
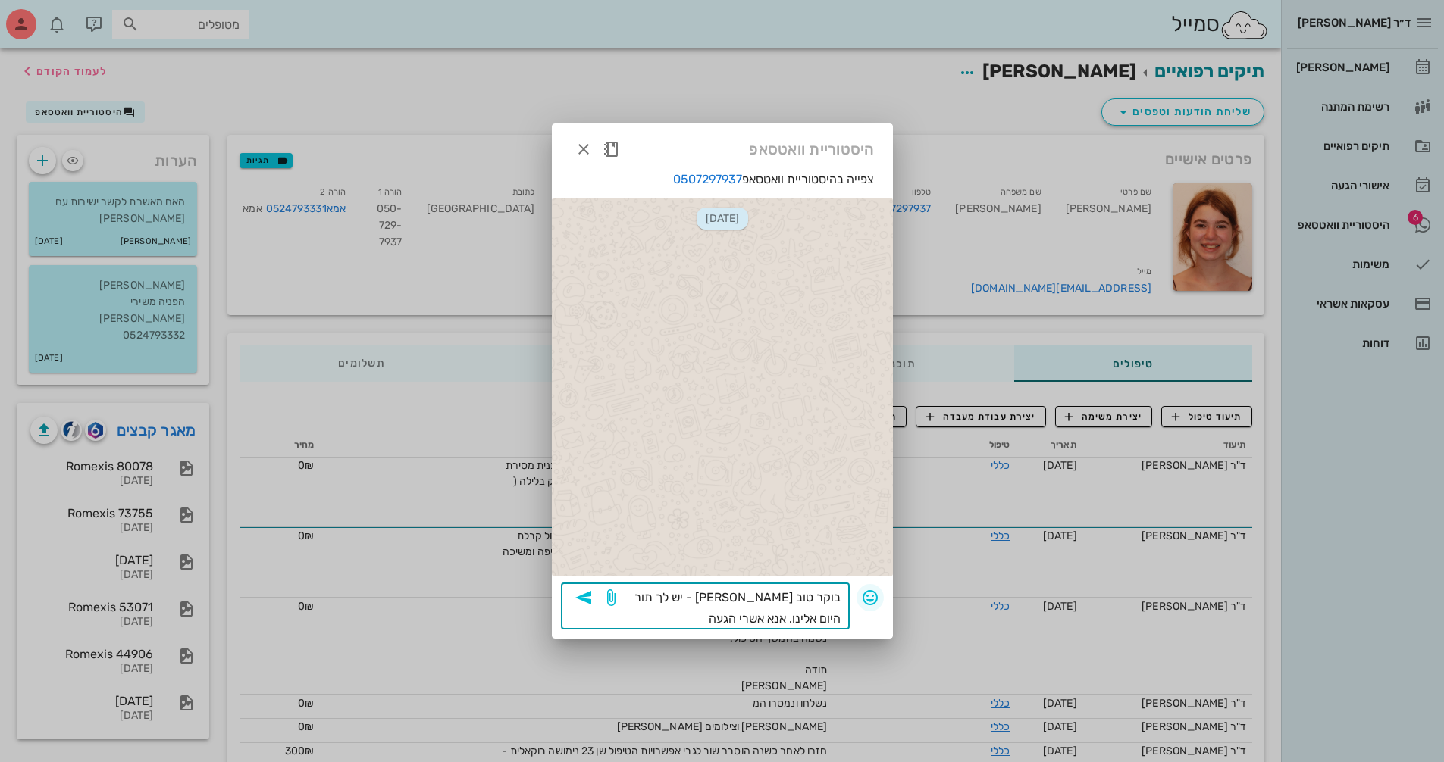
drag, startPoint x: 724, startPoint y: 619, endPoint x: 867, endPoint y: 605, distance: 143.9
click at [867, 605] on div "​ בוקר טוב [PERSON_NAME] - יש לך תור היום אלינו. אנא אשרי הגעה" at bounding box center [722, 606] width 323 height 47
type textarea "בוקר טוב [PERSON_NAME] - יש לך תור היום אלינו. אנא אשרי הגעה"
click at [571, 148] on span "button" at bounding box center [583, 149] width 27 height 18
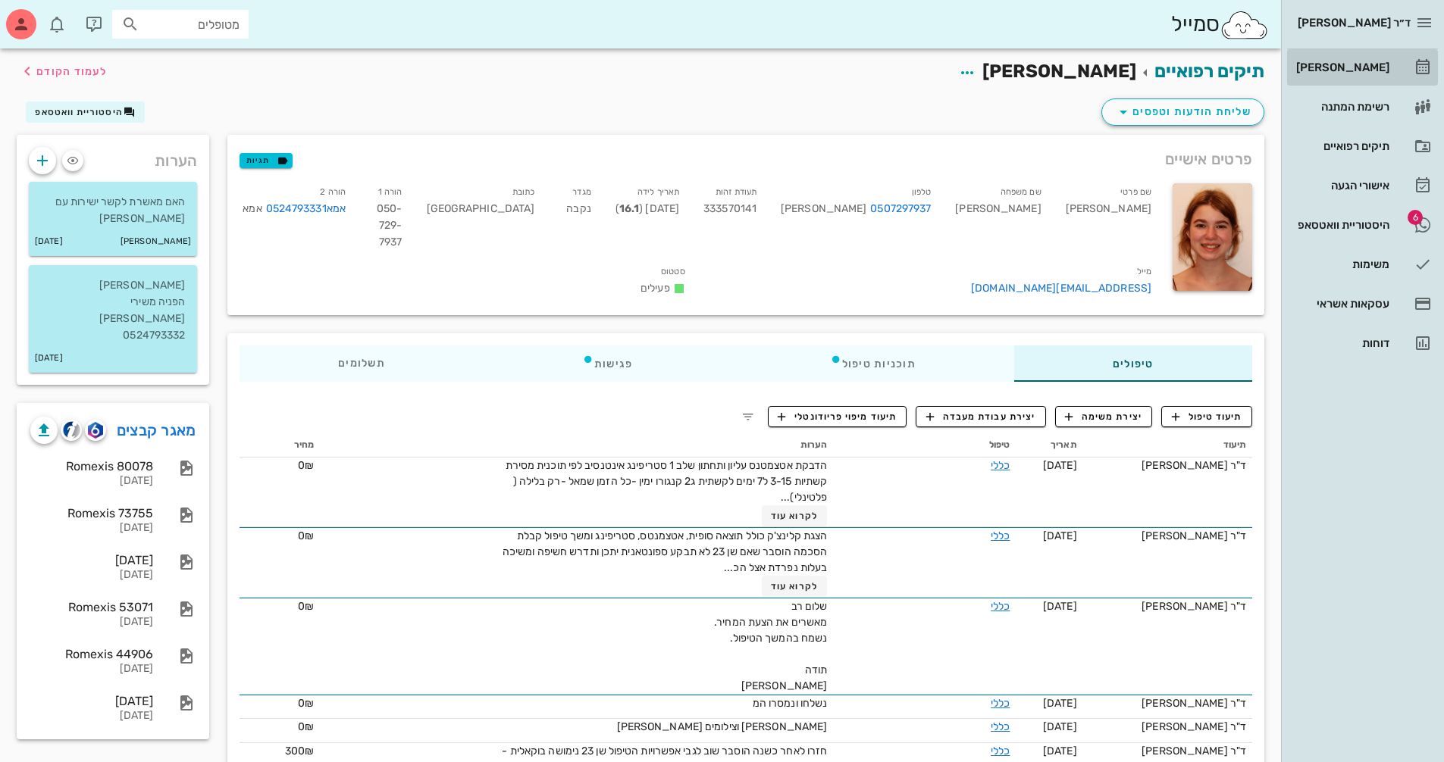
click at [1337, 71] on div "[PERSON_NAME]" at bounding box center [1341, 67] width 96 height 12
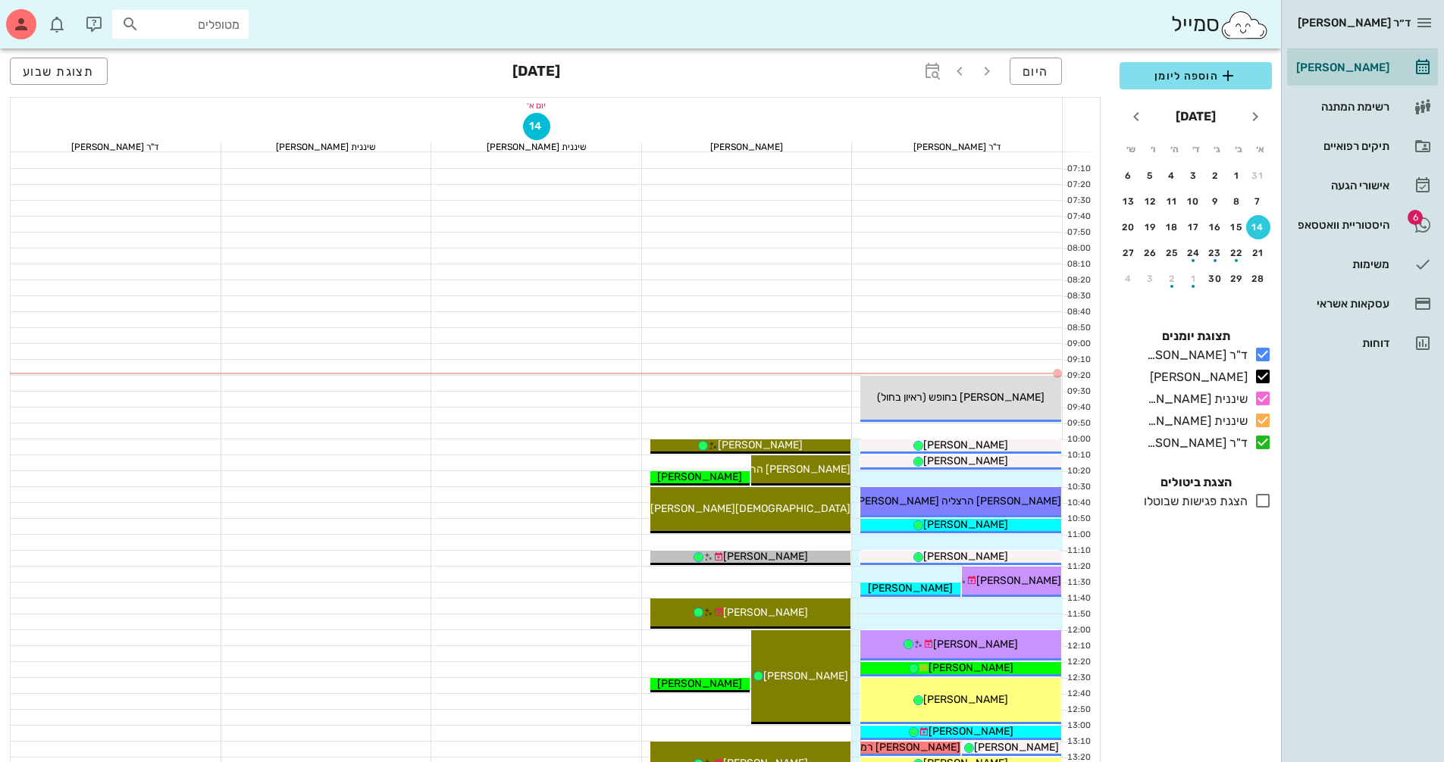
scroll to position [76, 0]
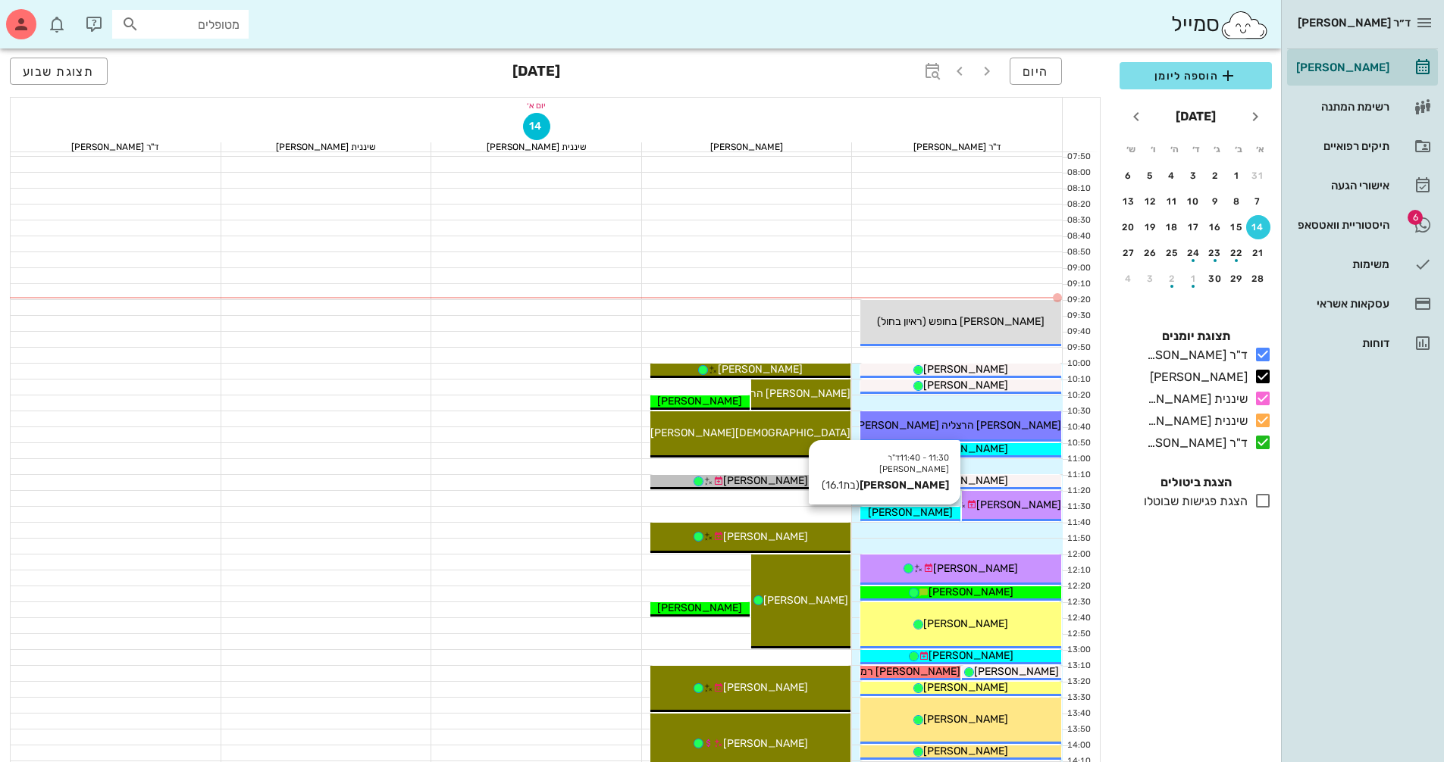
click at [934, 524] on div at bounding box center [957, 530] width 211 height 15
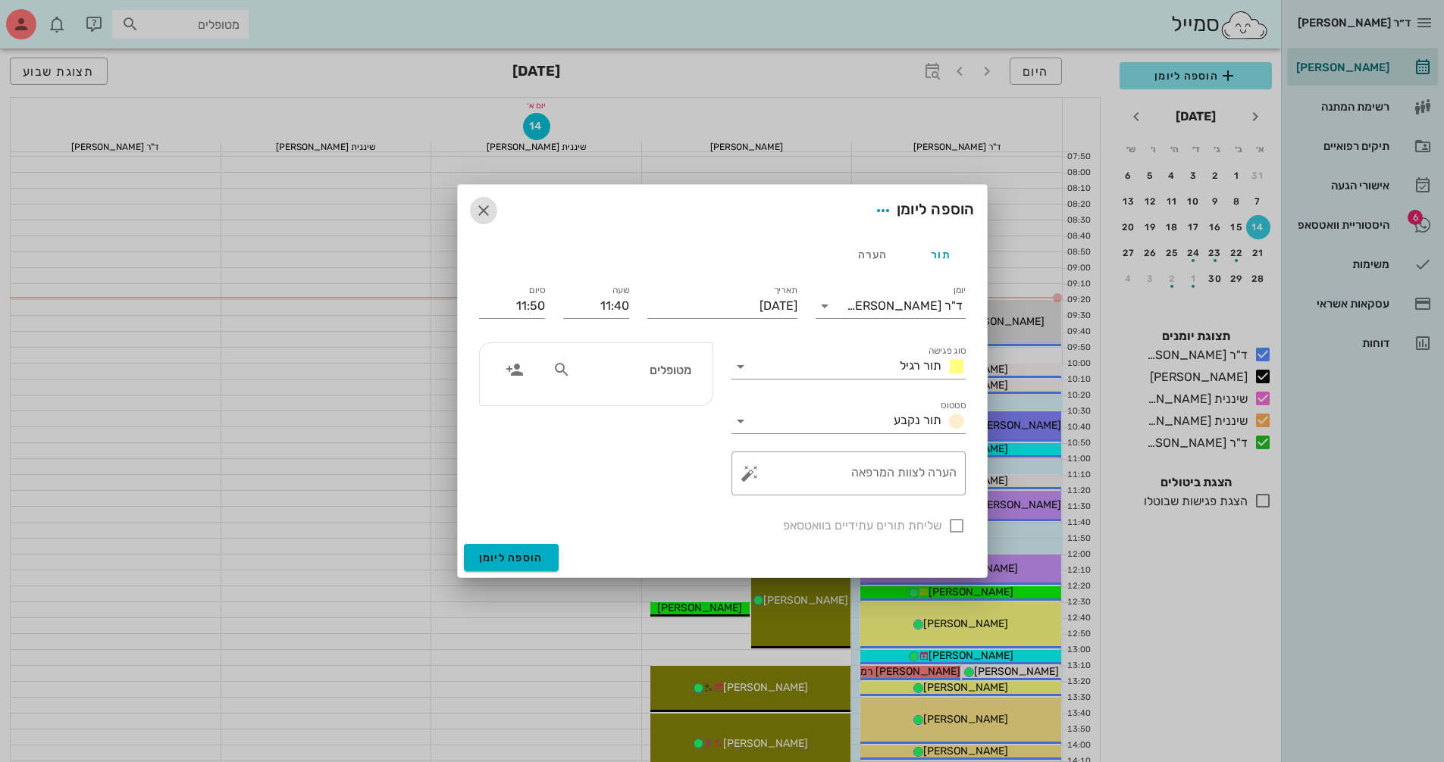
drag, startPoint x: 487, startPoint y: 208, endPoint x: 703, endPoint y: 202, distance: 216.8
click at [486, 208] on icon "button" at bounding box center [483, 211] width 18 height 18
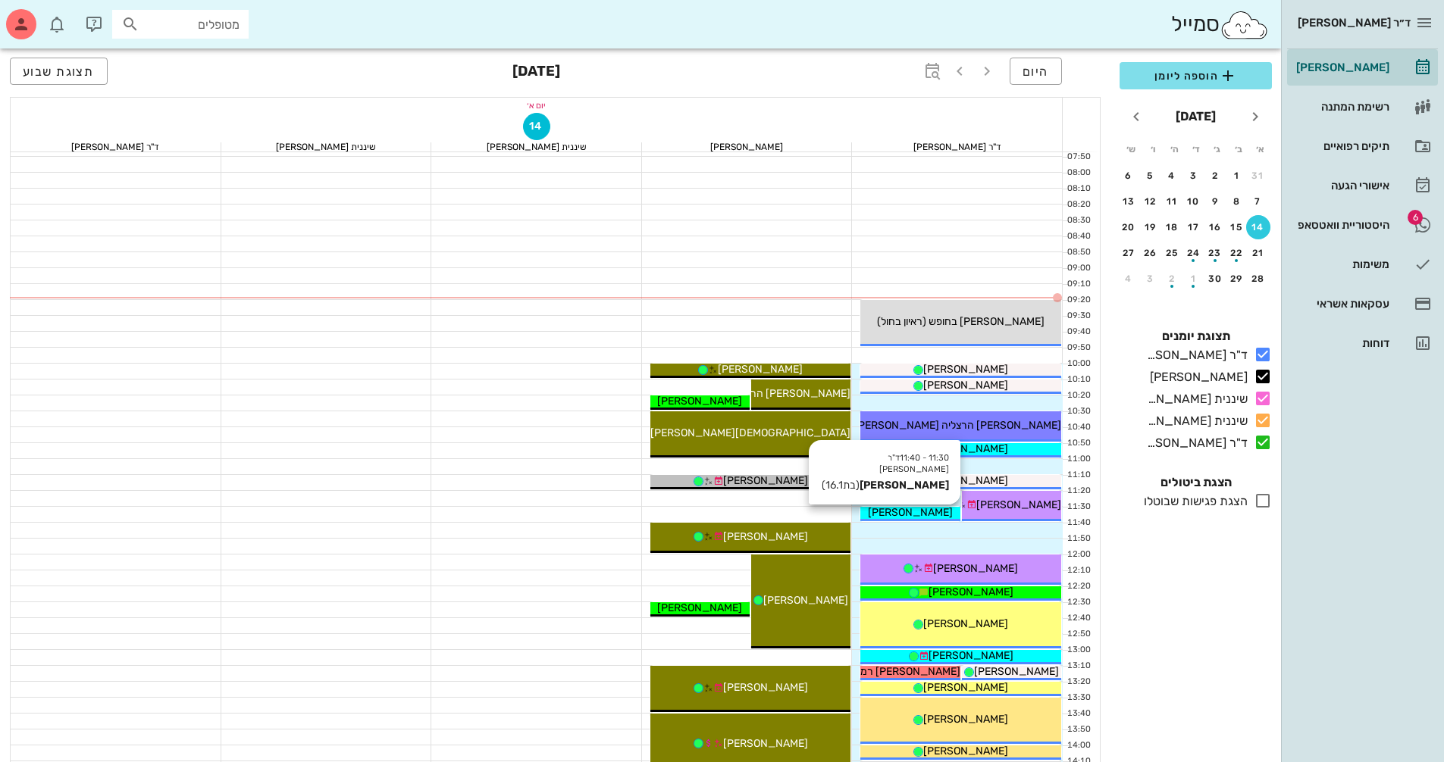
click at [879, 513] on div "[PERSON_NAME]" at bounding box center [909, 513] width 99 height 16
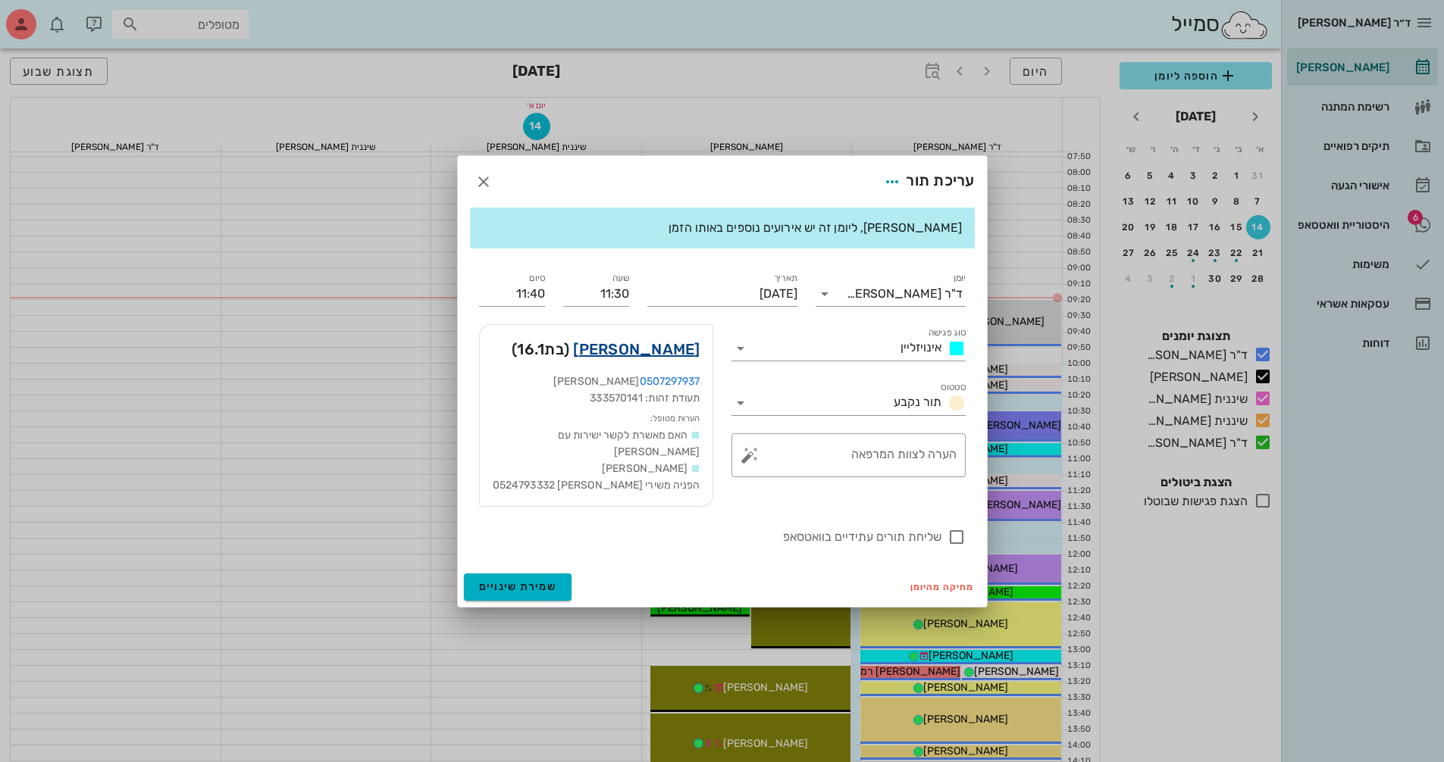
click at [674, 352] on link "[PERSON_NAME]" at bounding box center [636, 349] width 127 height 24
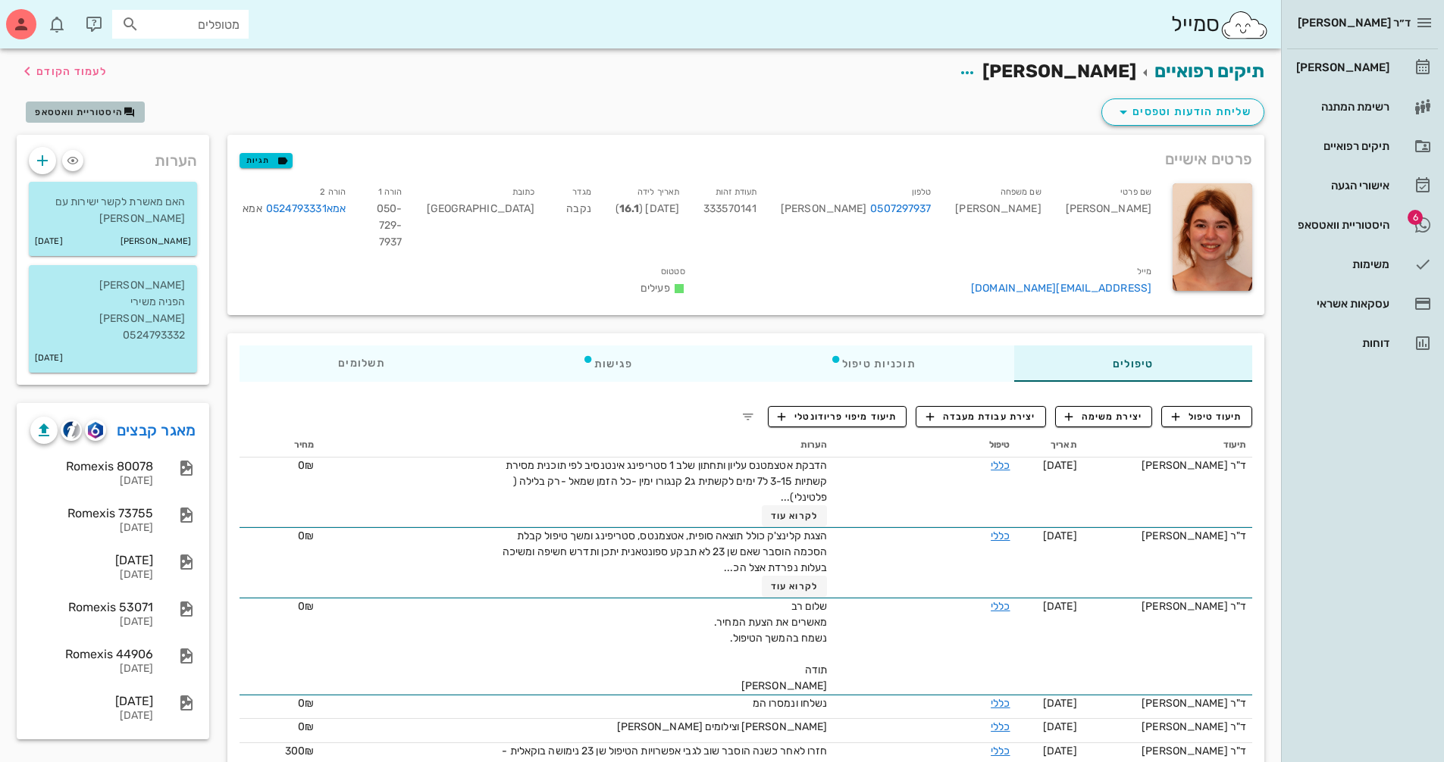
click at [108, 108] on span "היסטוריית וואטסאפ" at bounding box center [79, 112] width 88 height 11
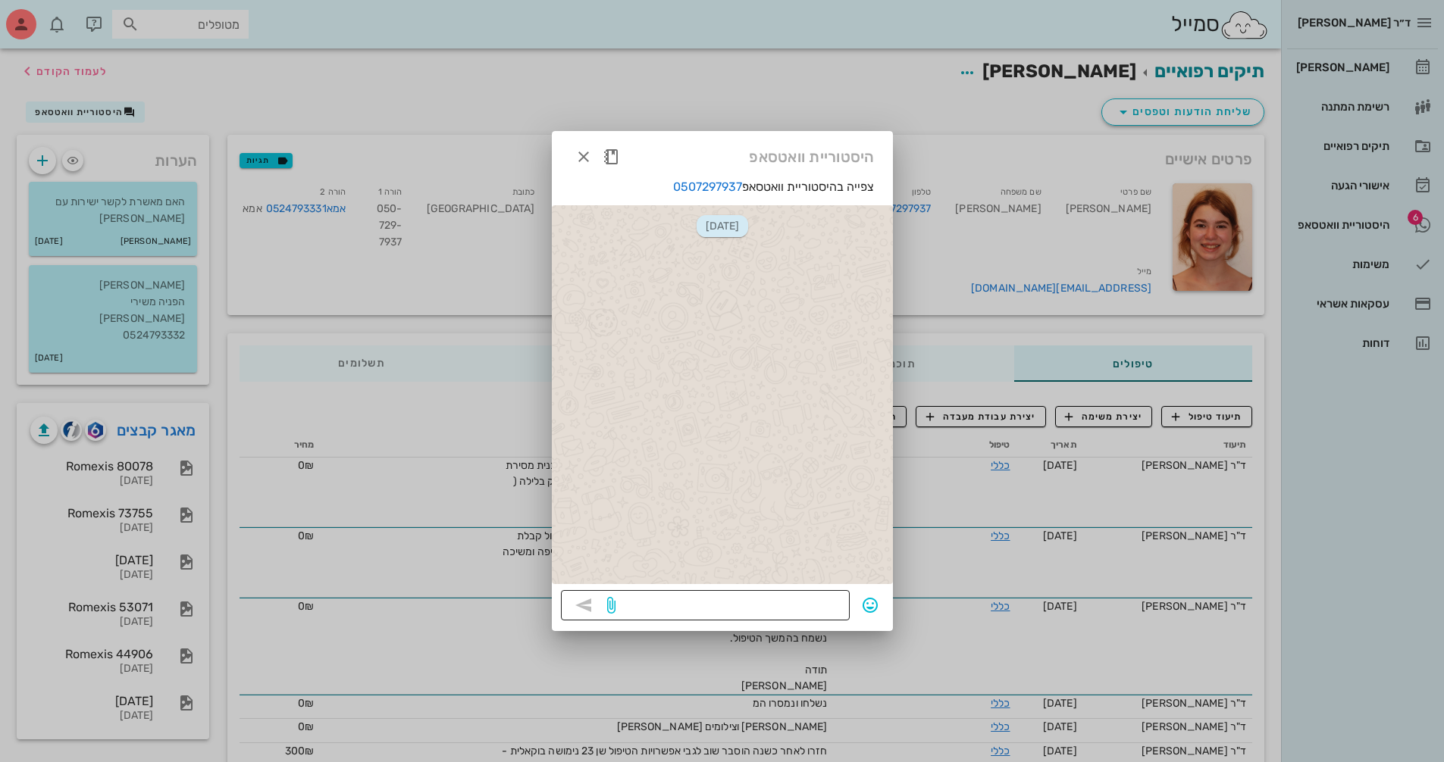
click at [756, 608] on textarea at bounding box center [729, 607] width 222 height 24
paste textarea "בוקר טוב [PERSON_NAME] - יש לך תור היום אלינו. אנא אשרי הגעה"
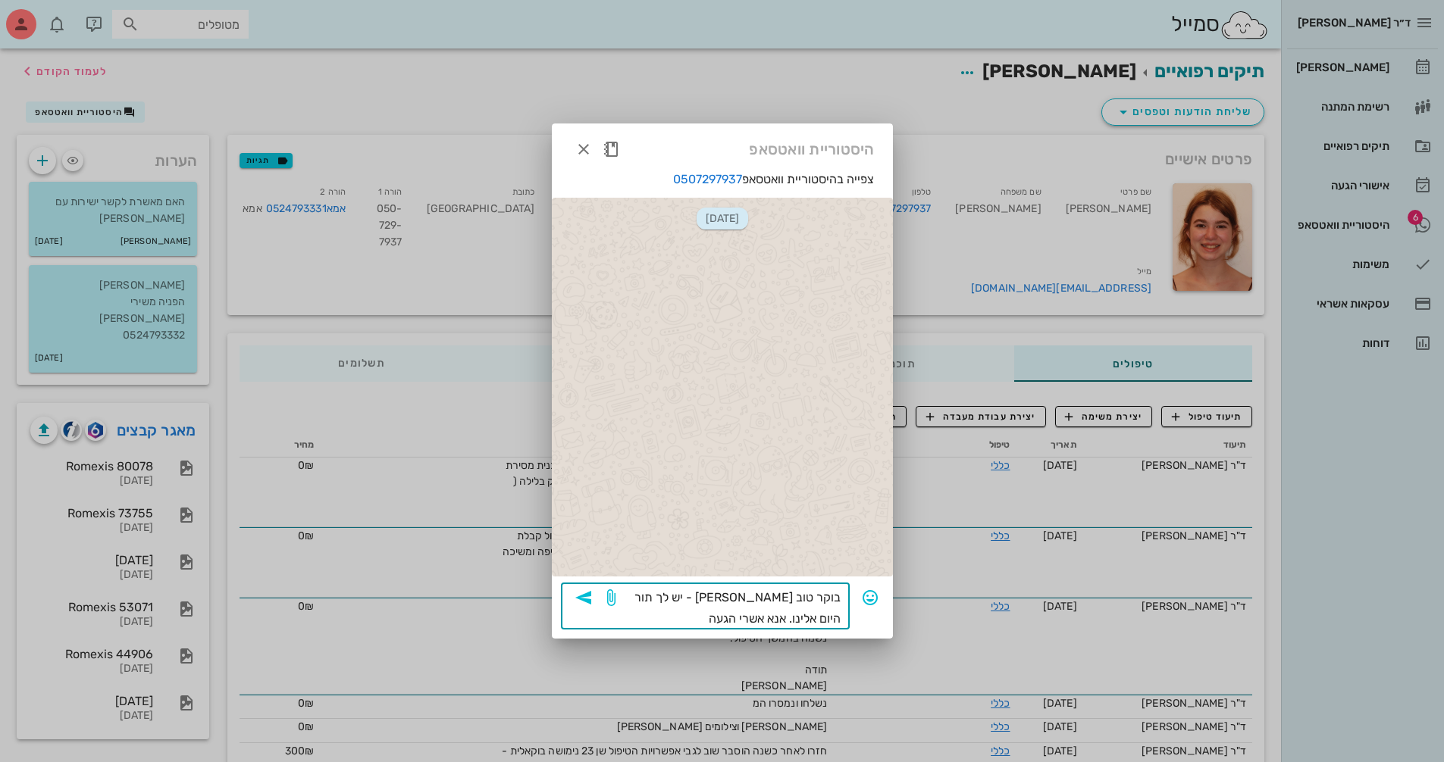
click at [712, 595] on textarea "בוקר טוב [PERSON_NAME] - יש לך תור היום אלינו. אנא אשרי הגעה" at bounding box center [729, 608] width 222 height 42
type textarea "בוקר טוב [PERSON_NAME] - יש לך תור היום אלינו בשעה 1130. אנא אשרי הגעה"
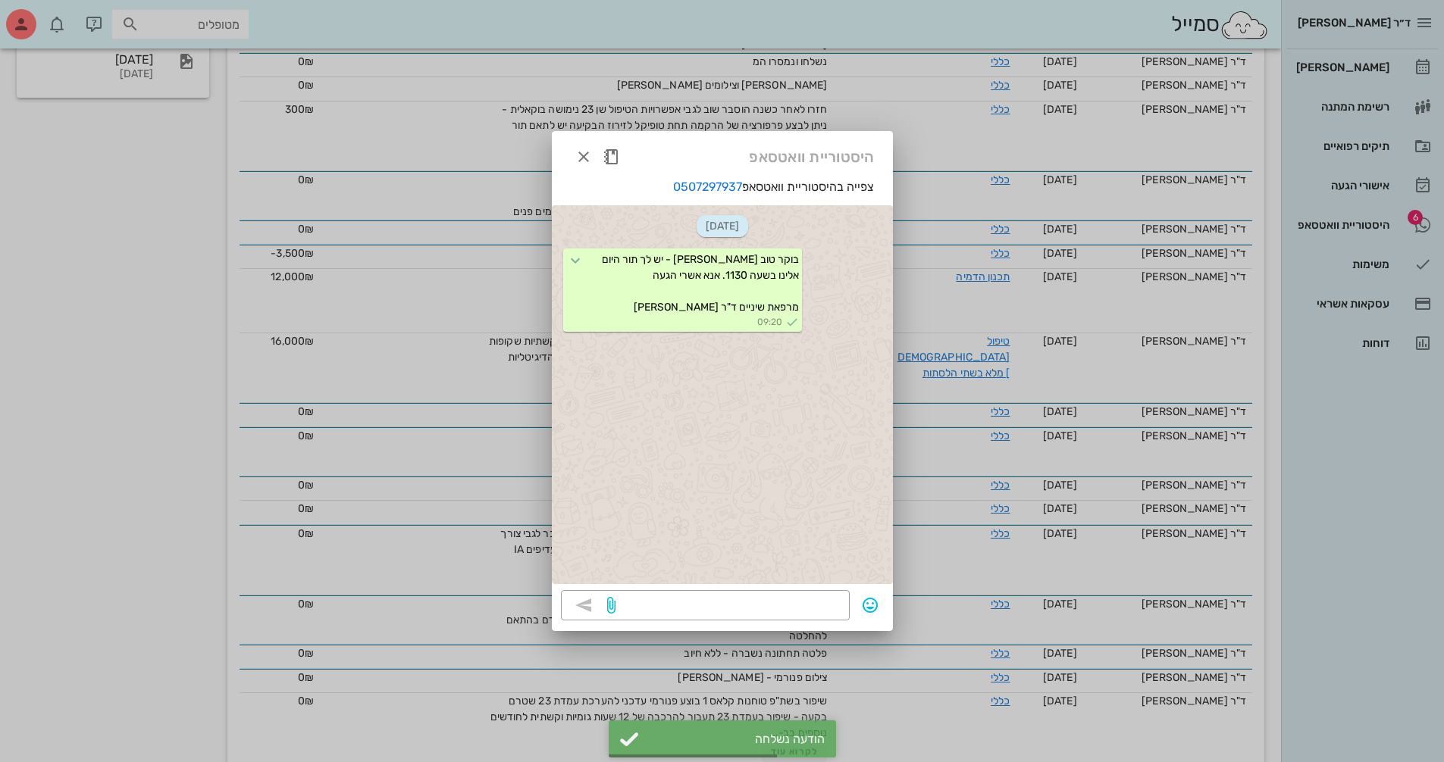
scroll to position [667, 0]
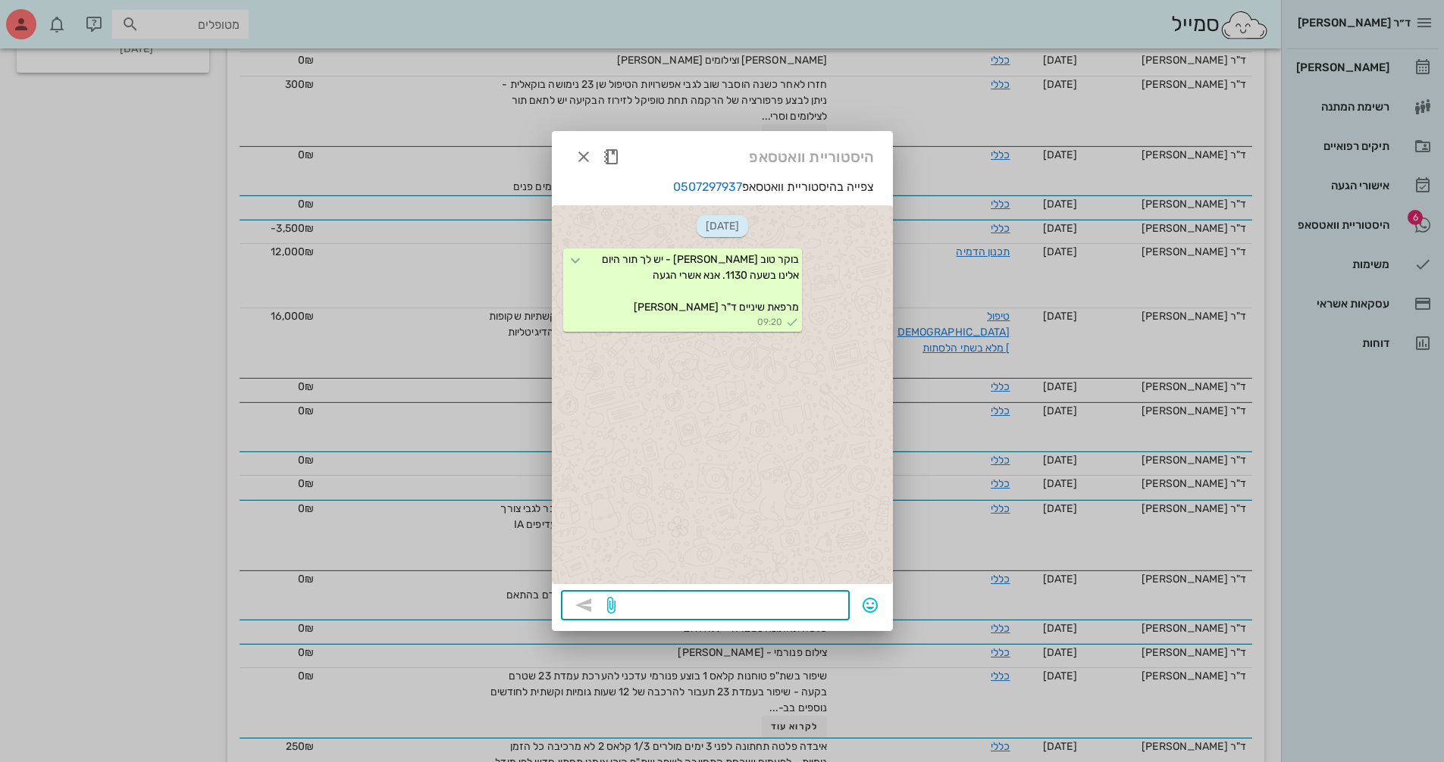
click at [830, 596] on textarea at bounding box center [729, 607] width 222 height 24
click at [586, 152] on icon "button" at bounding box center [583, 157] width 18 height 18
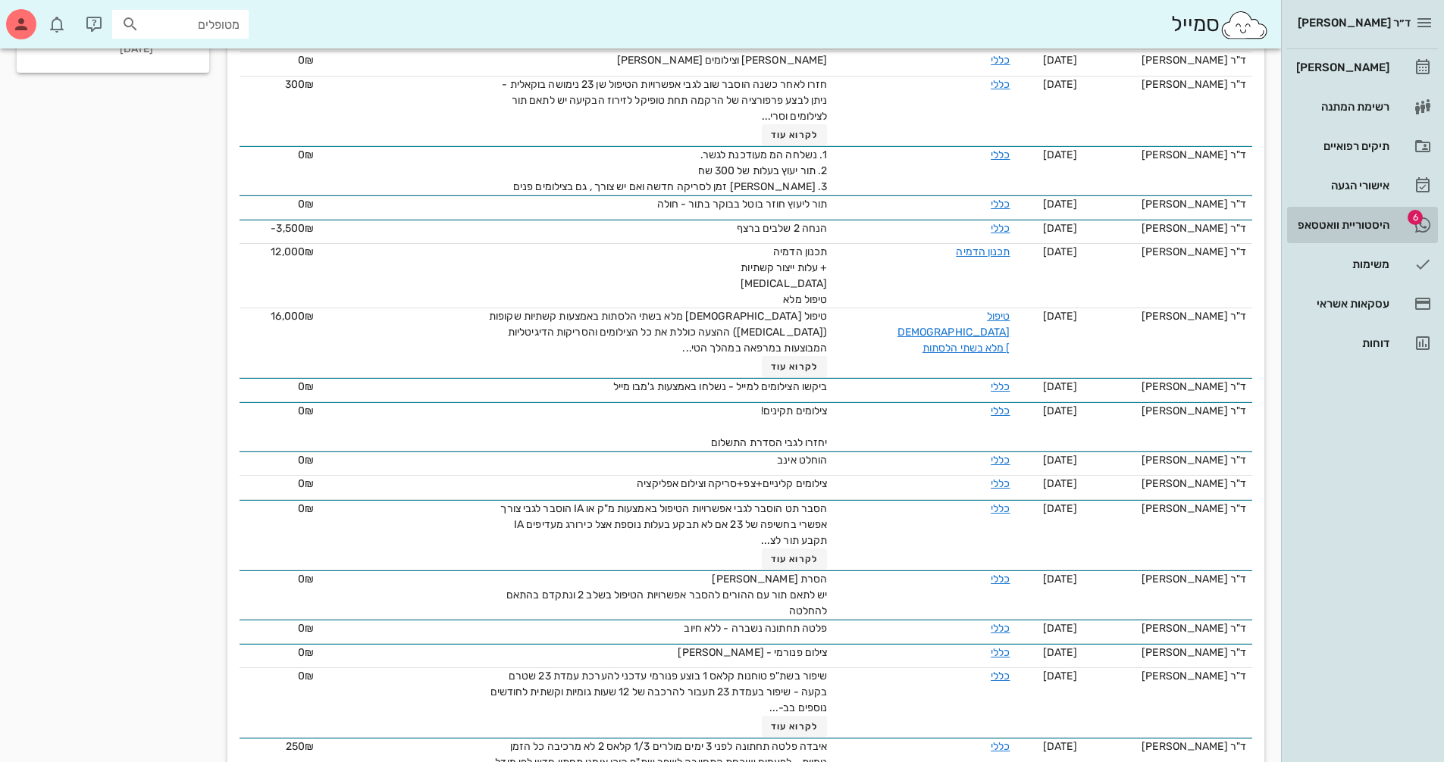
click at [1322, 220] on div "היסטוריית וואטסאפ" at bounding box center [1341, 225] width 96 height 12
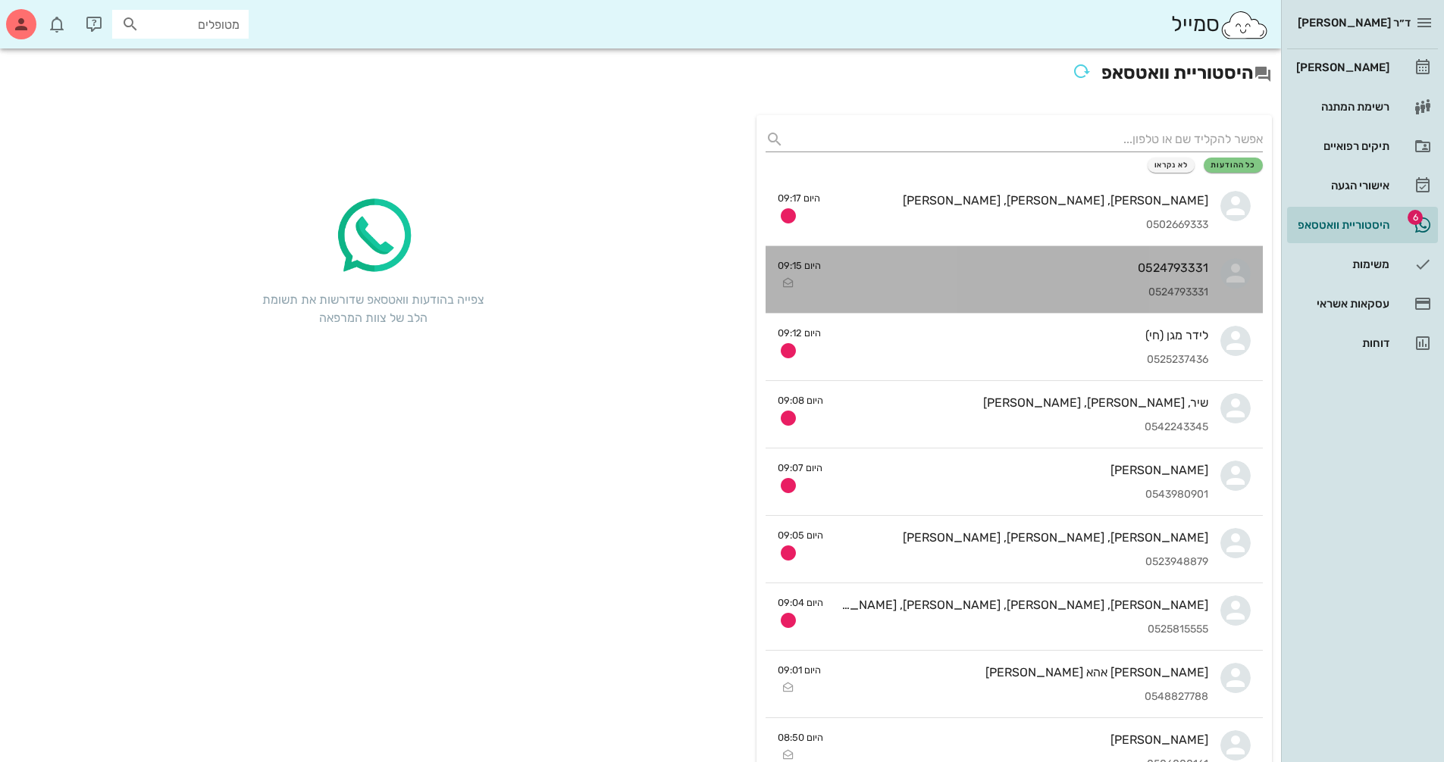
click at [1149, 271] on div "0524793331" at bounding box center [1020, 268] width 375 height 14
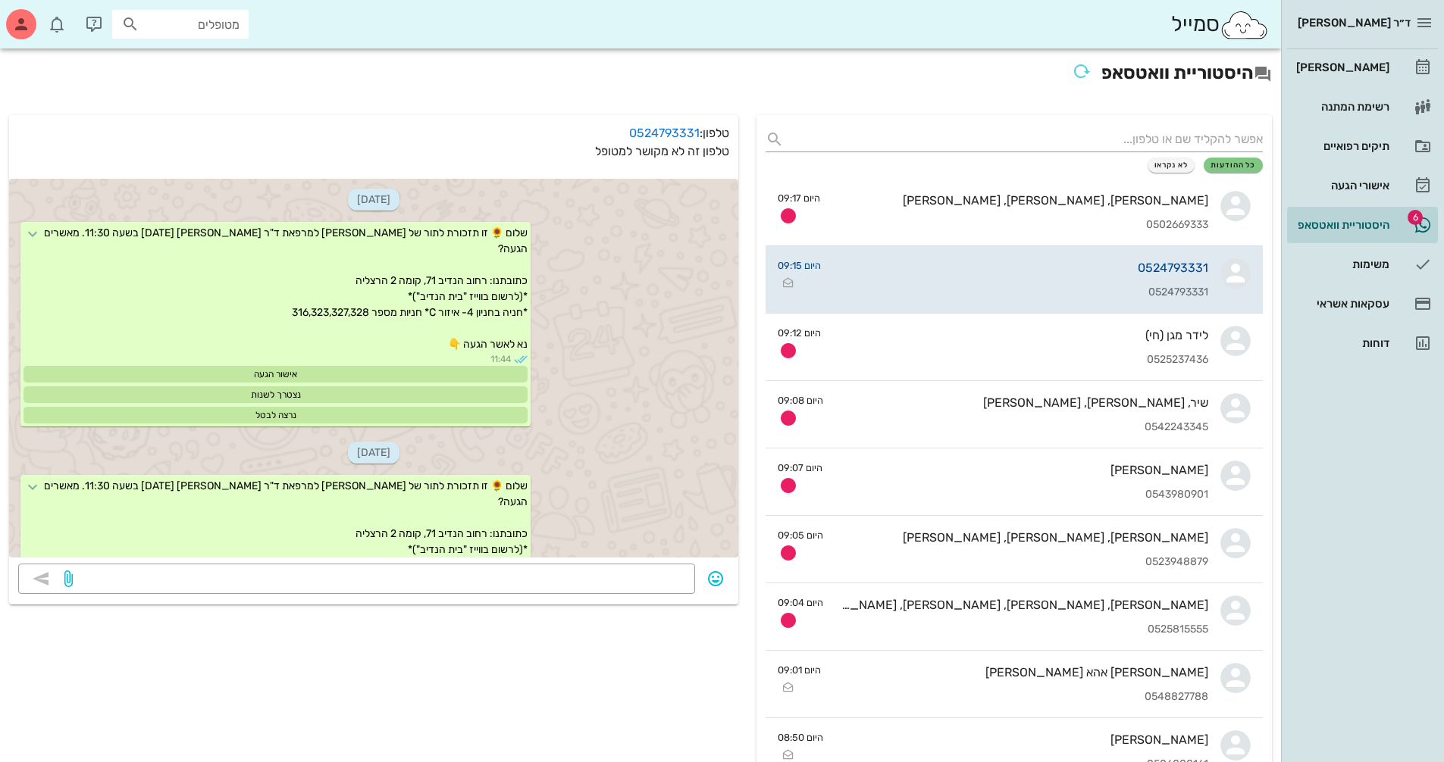
scroll to position [593, 0]
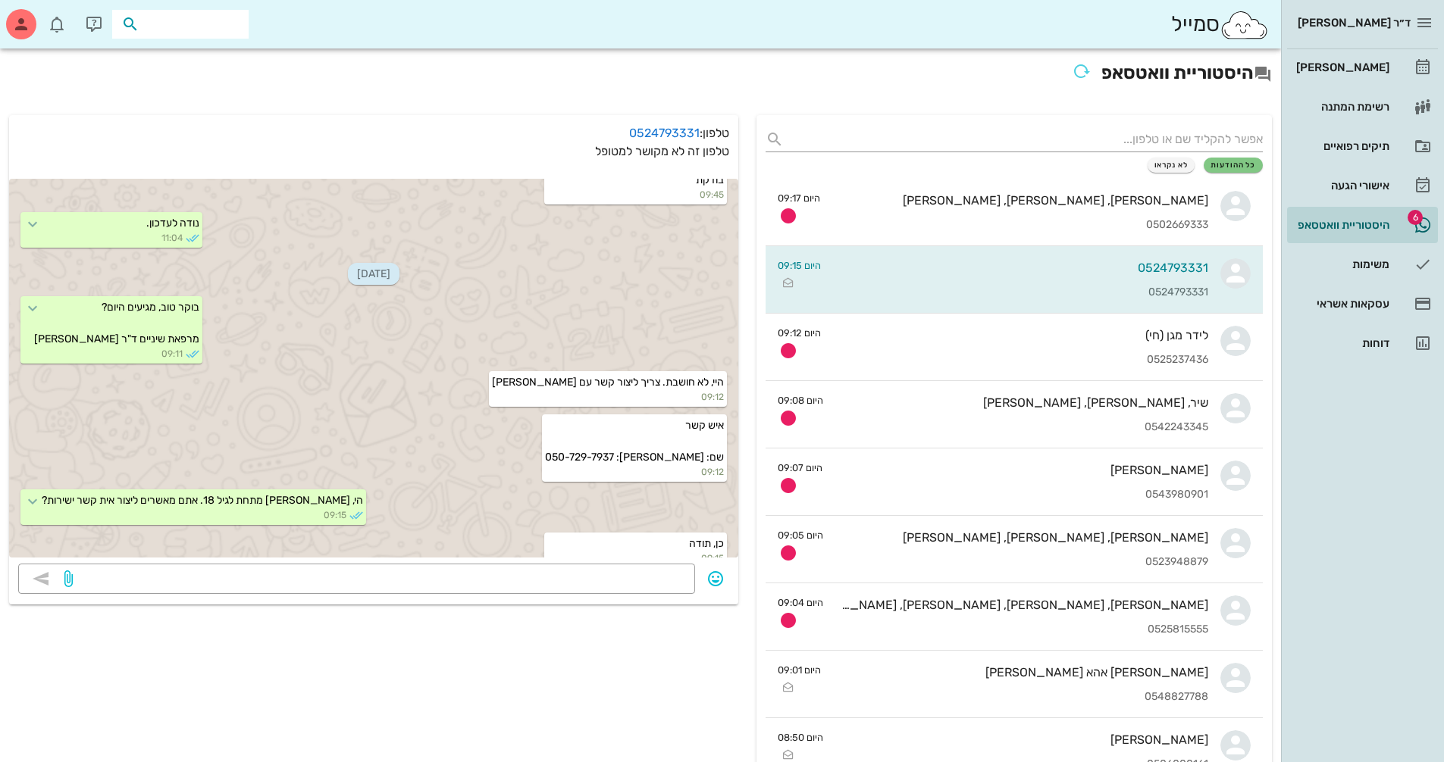
click at [217, 33] on input "text" at bounding box center [190, 24] width 97 height 20
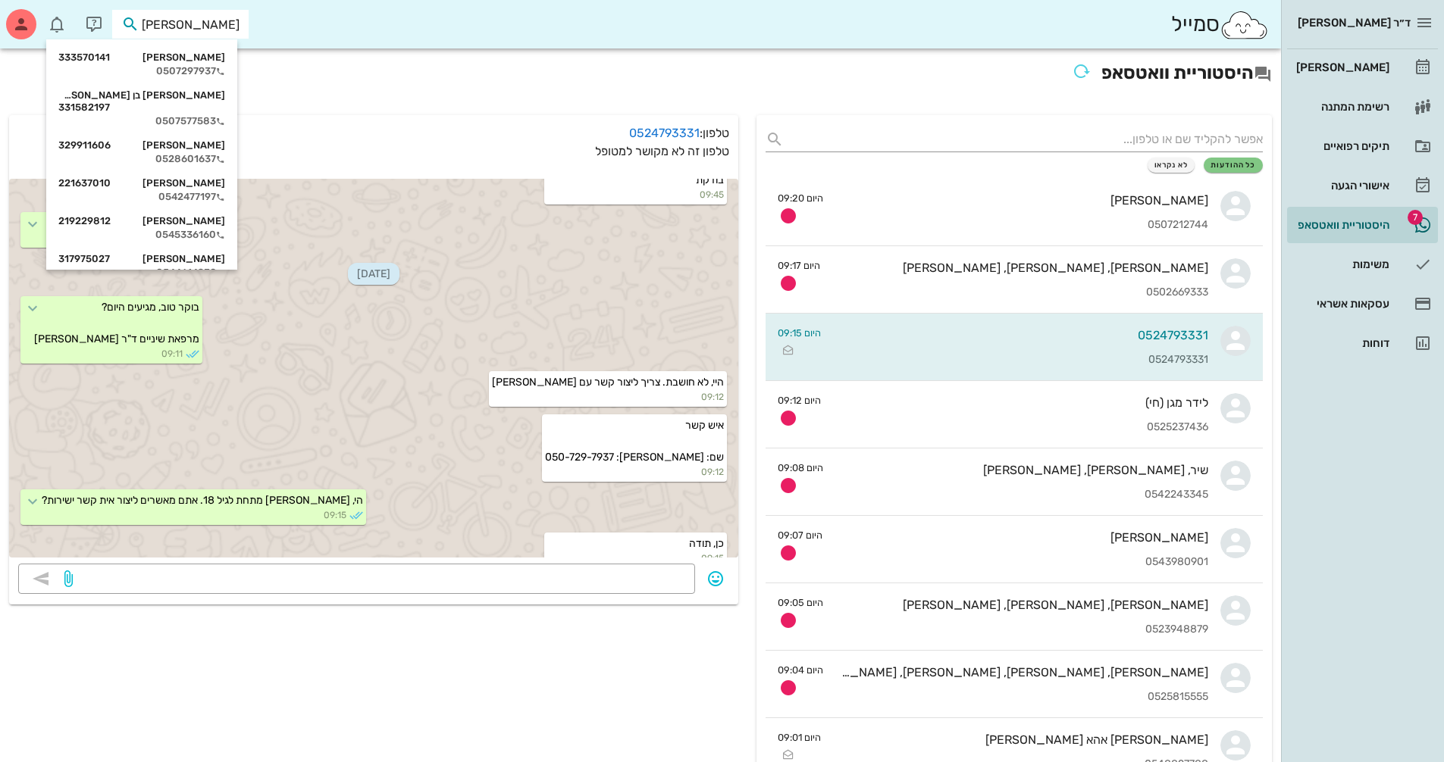
type input "[PERSON_NAME]"
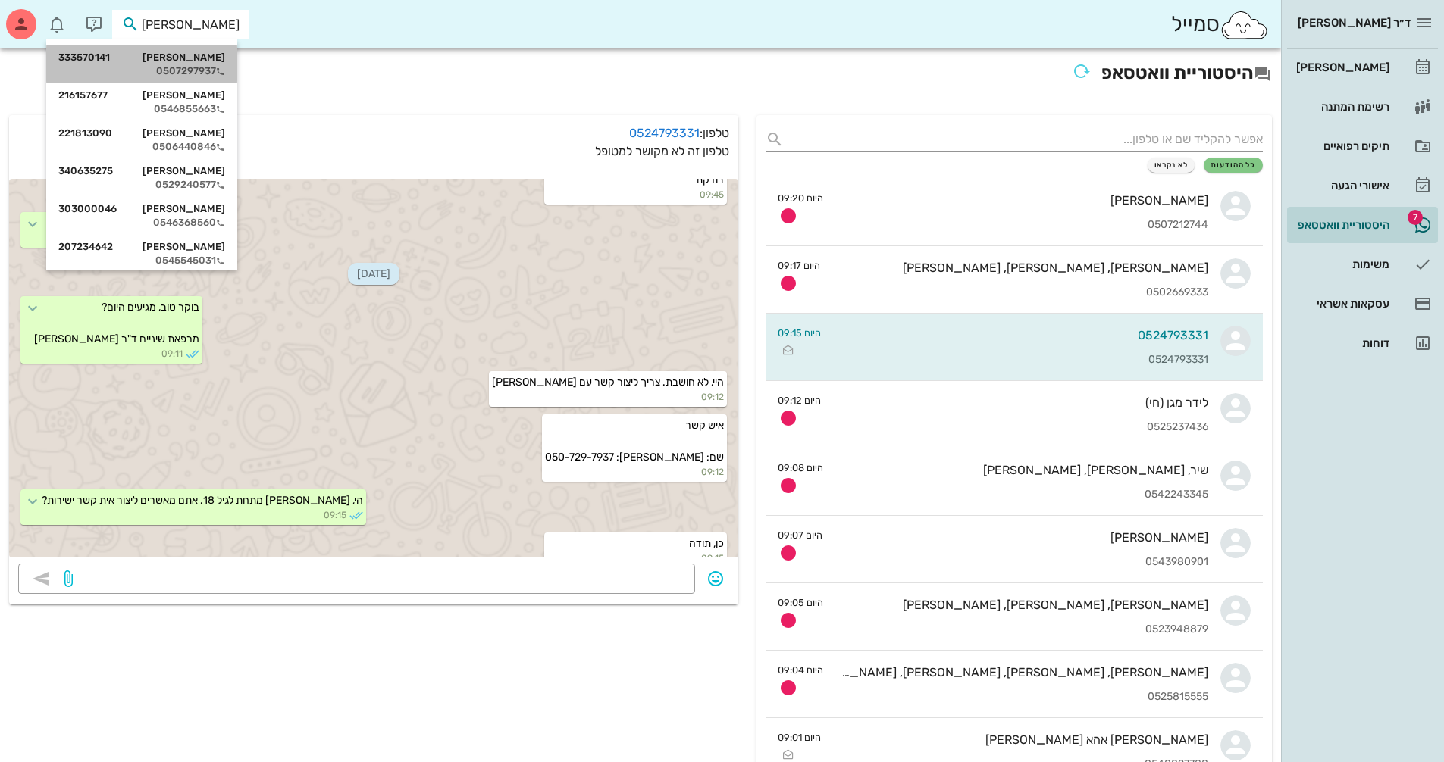
click at [225, 54] on div "[PERSON_NAME] 333570141" at bounding box center [141, 58] width 167 height 12
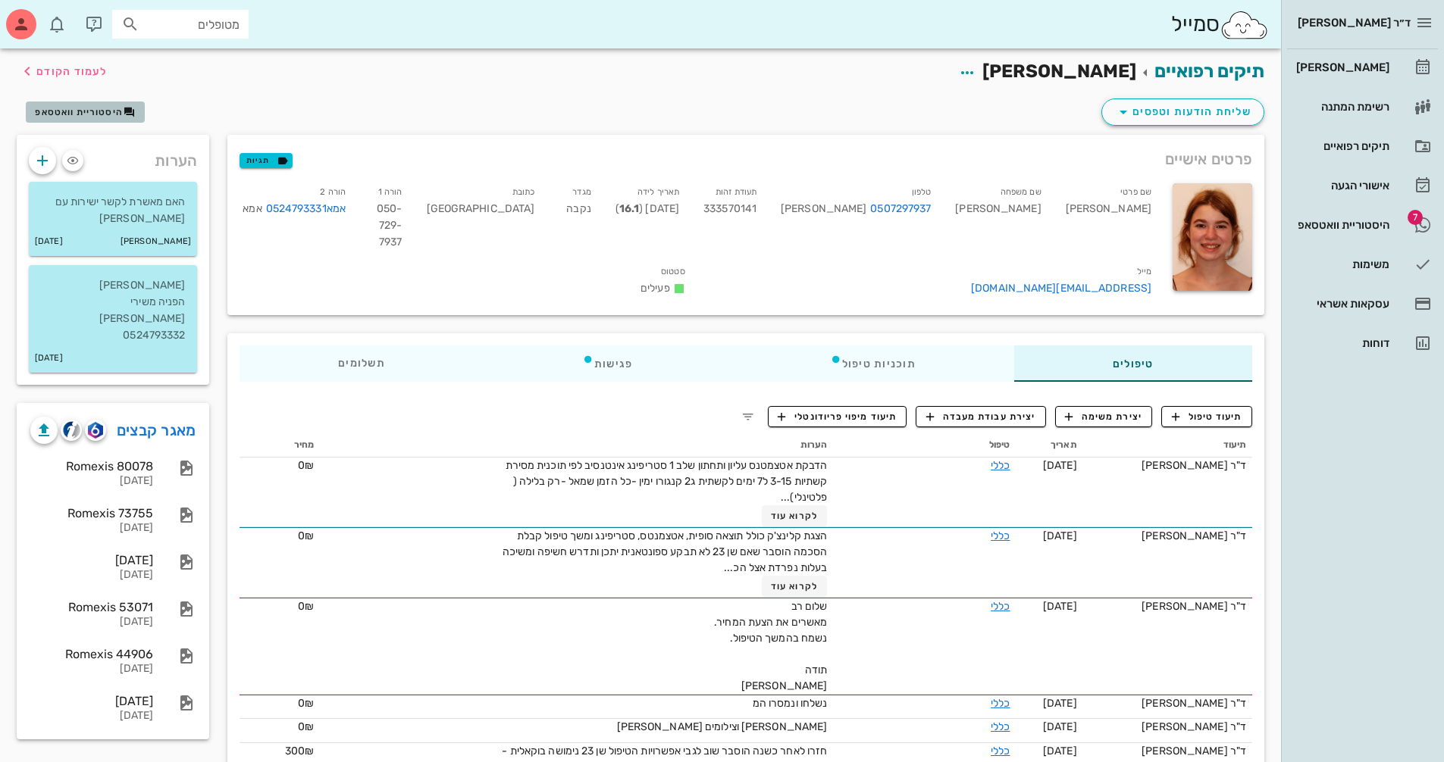
click at [102, 106] on span "היסטוריית וואטסאפ" at bounding box center [85, 112] width 100 height 12
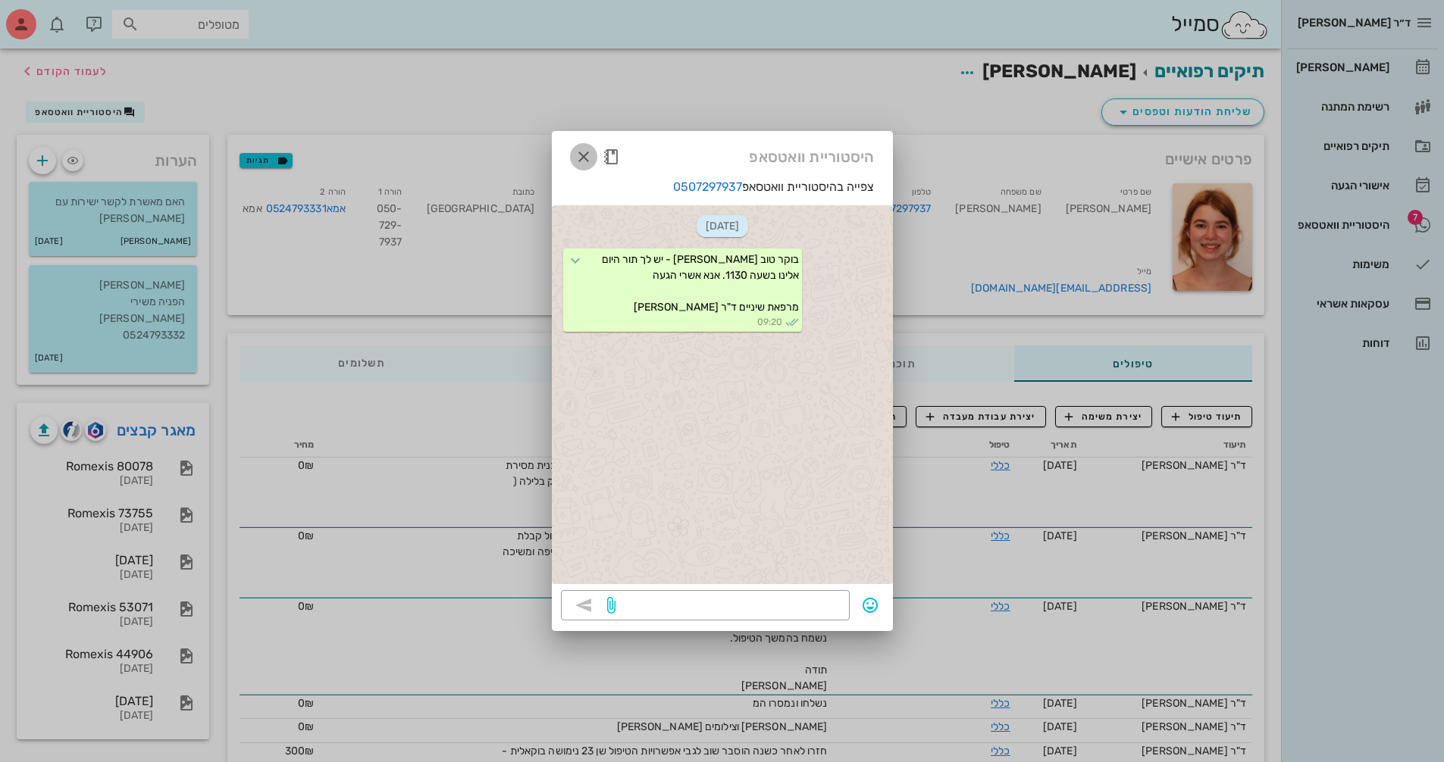
click at [580, 155] on icon "button" at bounding box center [583, 157] width 18 height 18
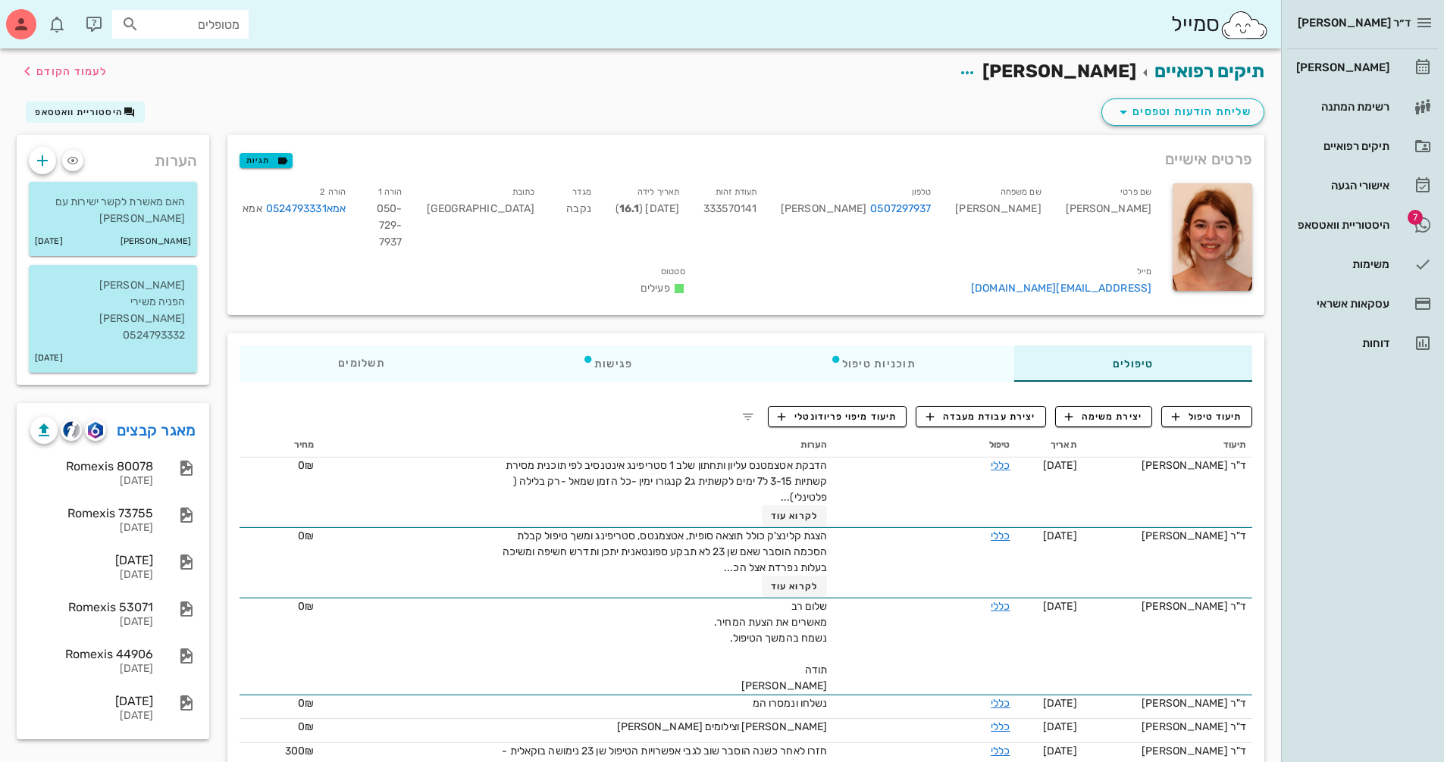
click at [1032, 72] on h2 "תיקים רפואיים [PERSON_NAME] לעמוד הקודם" at bounding box center [1086, 72] width 356 height 29
click at [981, 70] on span "button" at bounding box center [966, 73] width 27 height 18
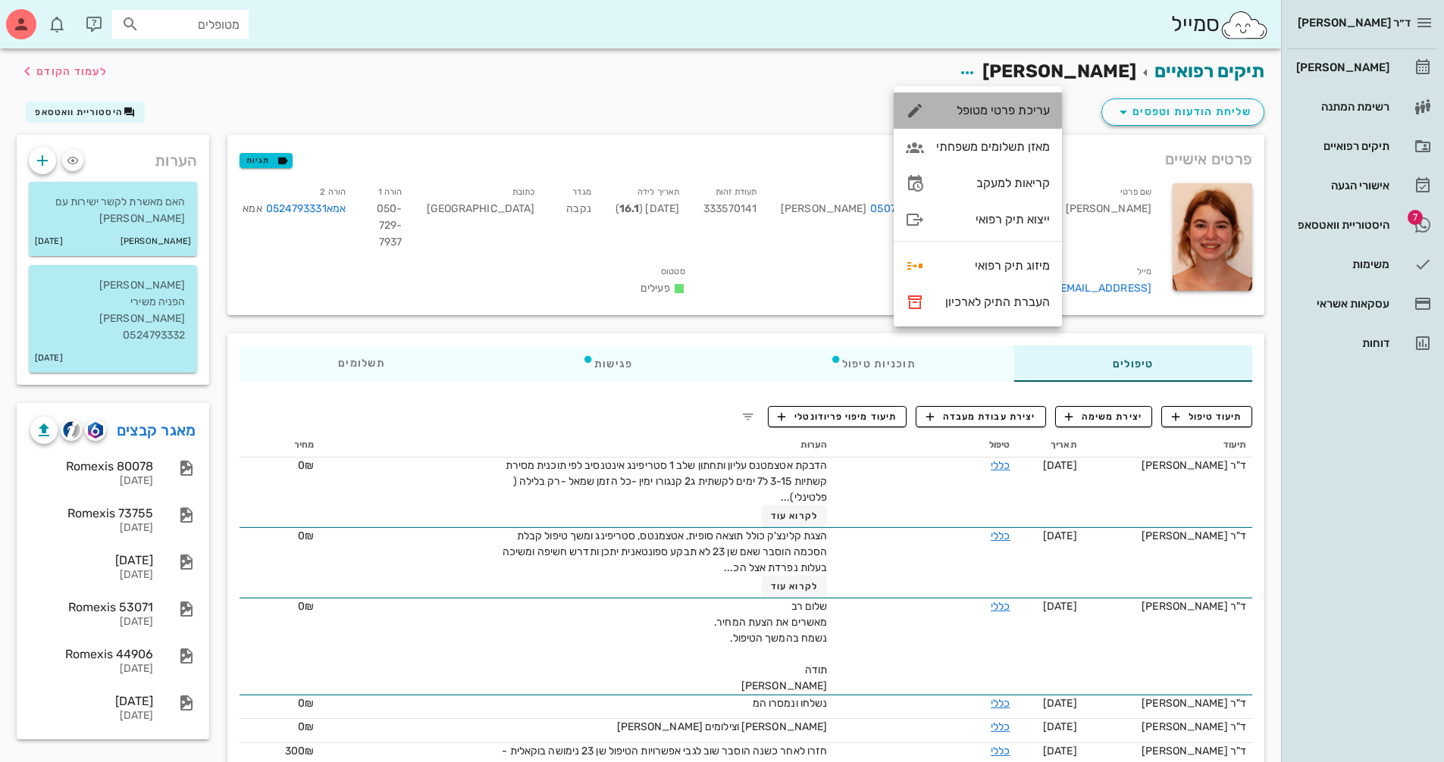
click at [1033, 101] on div "עריכת פרטי מטופל" at bounding box center [977, 110] width 168 height 36
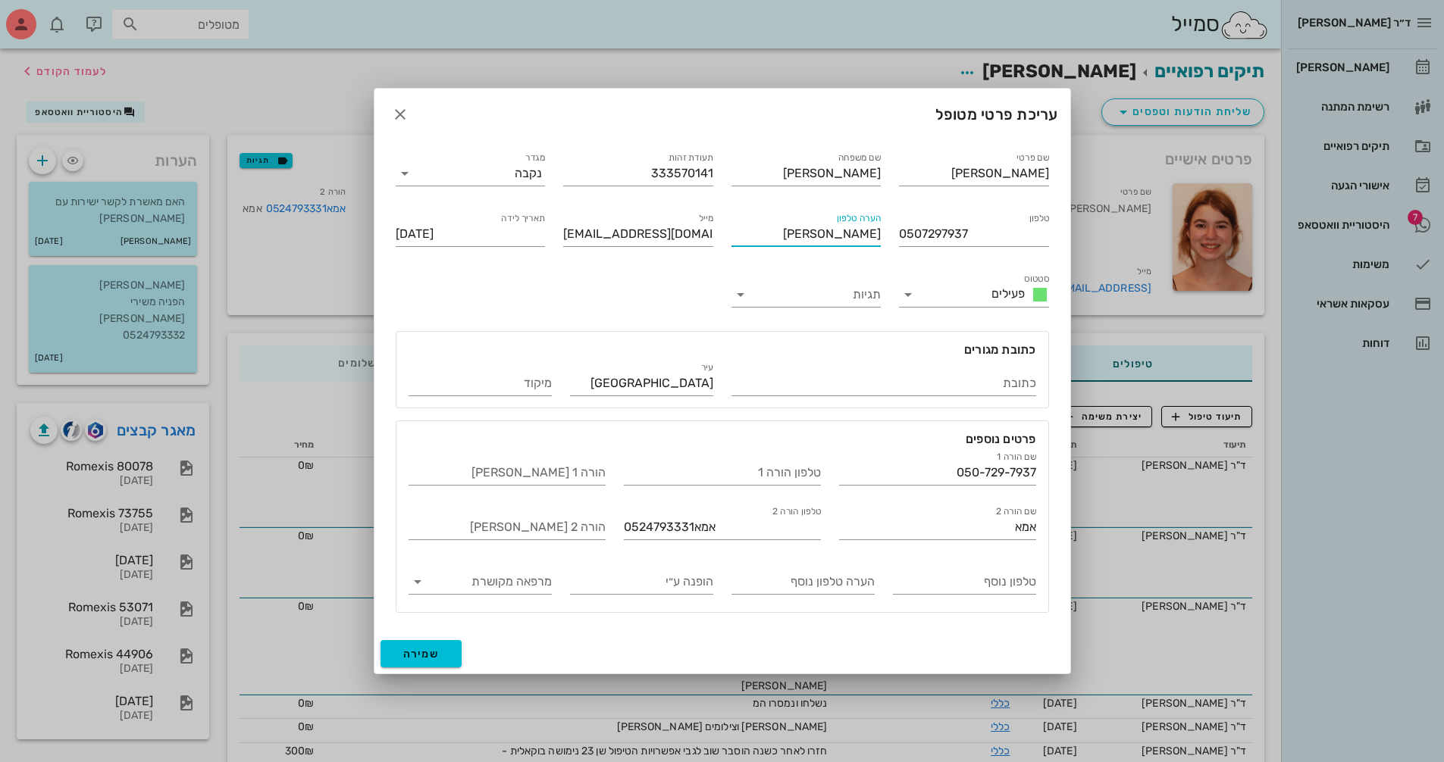
drag, startPoint x: 853, startPoint y: 233, endPoint x: 881, endPoint y: 233, distance: 28.0
click at [881, 233] on div "הערה טלפון [PERSON_NAME]" at bounding box center [806, 231] width 168 height 61
drag, startPoint x: 918, startPoint y: 472, endPoint x: 1150, endPoint y: 502, distance: 233.1
drag, startPoint x: 693, startPoint y: 529, endPoint x: 677, endPoint y: 529, distance: 16.7
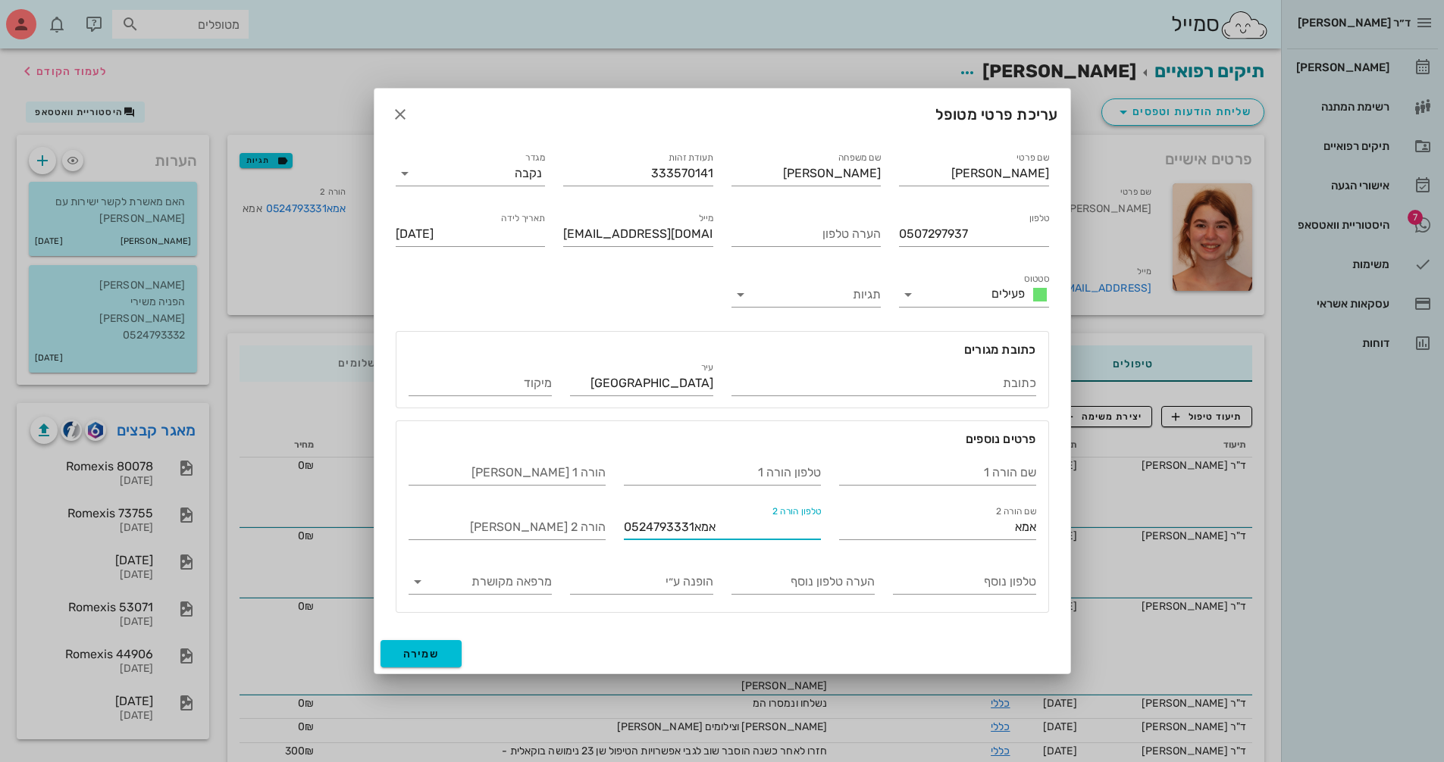
click at [677, 529] on input "אמא0524793331" at bounding box center [722, 527] width 197 height 24
click at [676, 528] on input "אמא0524793331" at bounding box center [722, 527] width 197 height 24
click at [697, 527] on input "אמא0524793331" at bounding box center [722, 527] width 197 height 24
click at [691, 527] on input "אמא0524793331" at bounding box center [722, 527] width 197 height 24
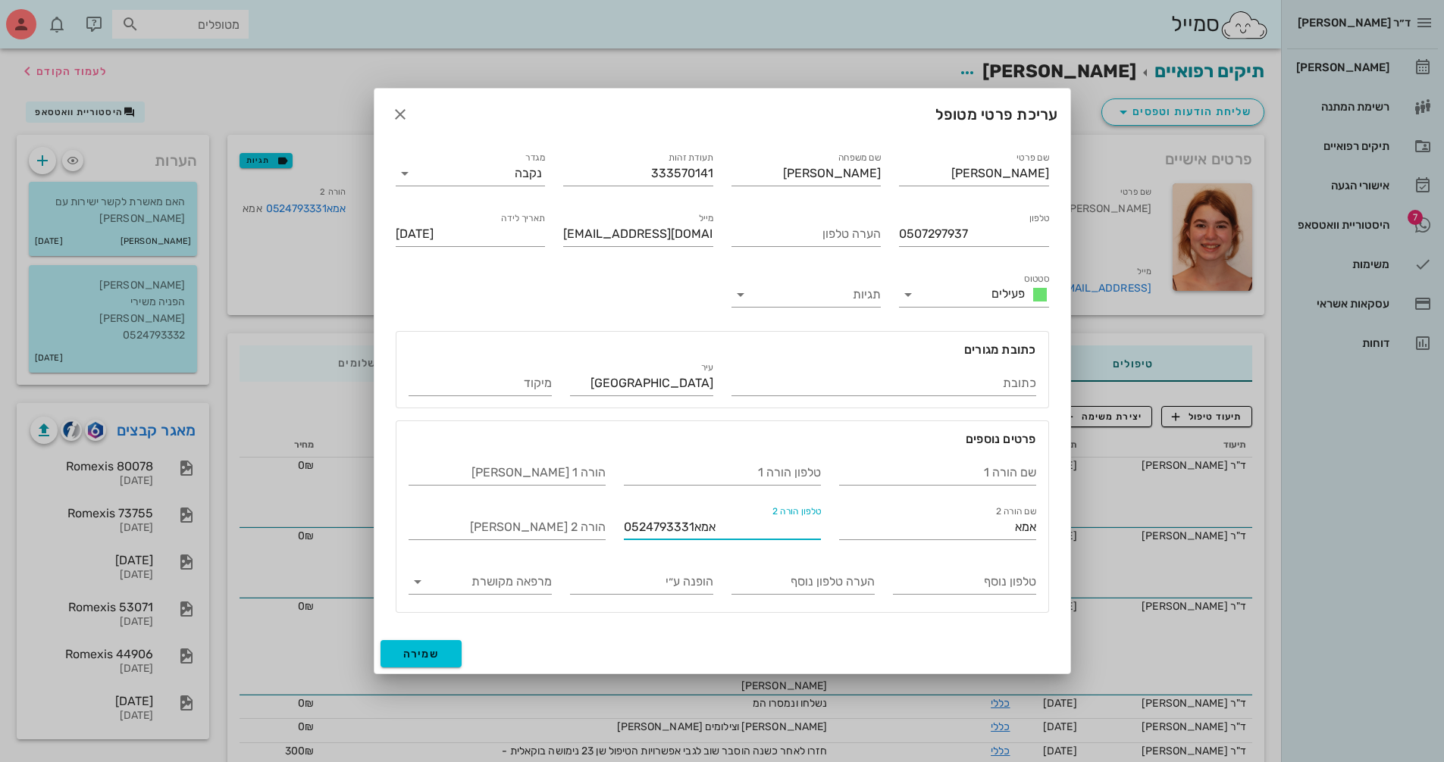
click at [691, 527] on input "אמא0524793331" at bounding box center [722, 527] width 197 height 24
click at [685, 527] on input "אמא0524793331" at bounding box center [722, 527] width 197 height 24
drag, startPoint x: 692, startPoint y: 527, endPoint x: 662, endPoint y: 532, distance: 29.9
click at [662, 532] on input "אמא0524793331" at bounding box center [722, 527] width 197 height 24
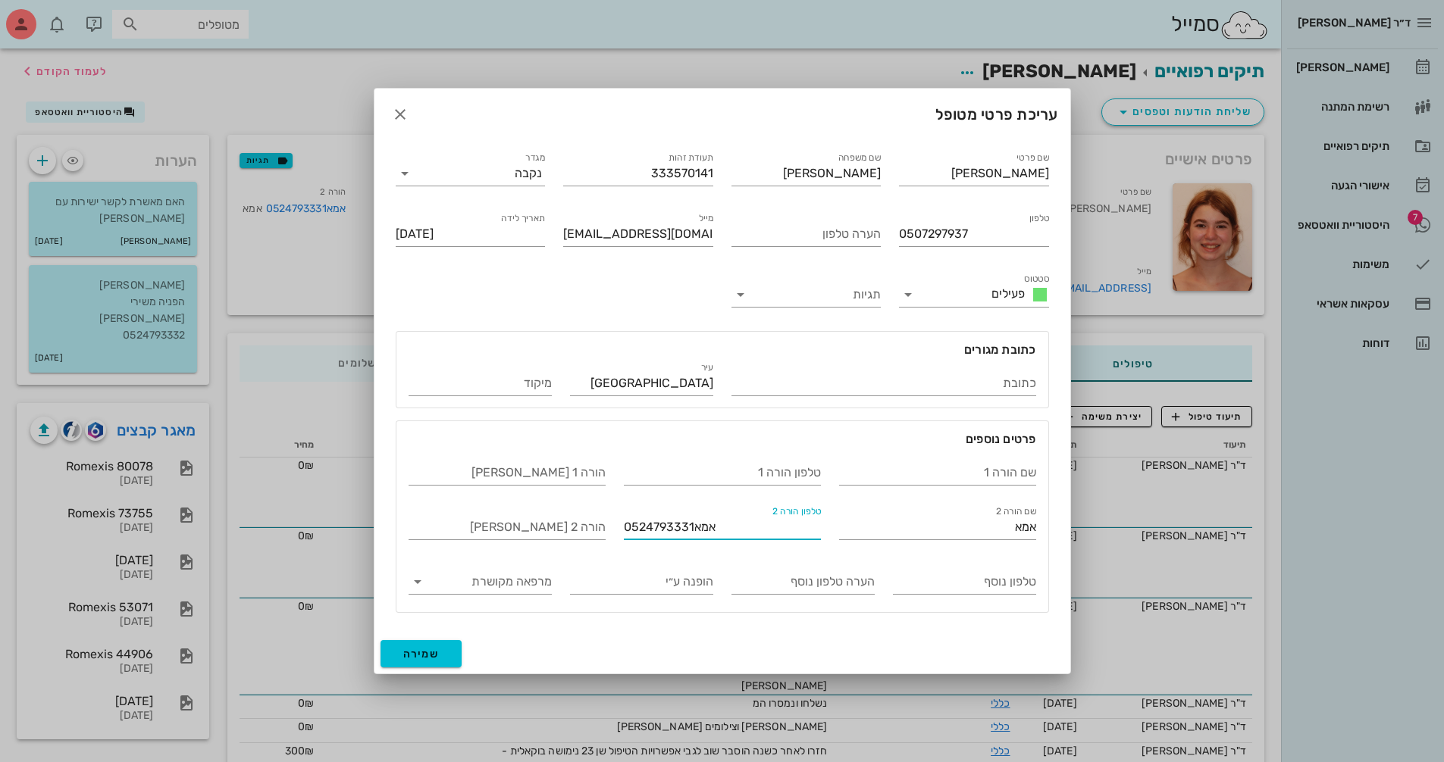
click at [693, 529] on input "אמא0524793331" at bounding box center [722, 527] width 197 height 24
click at [693, 528] on input "אמא0524793331" at bounding box center [722, 527] width 197 height 24
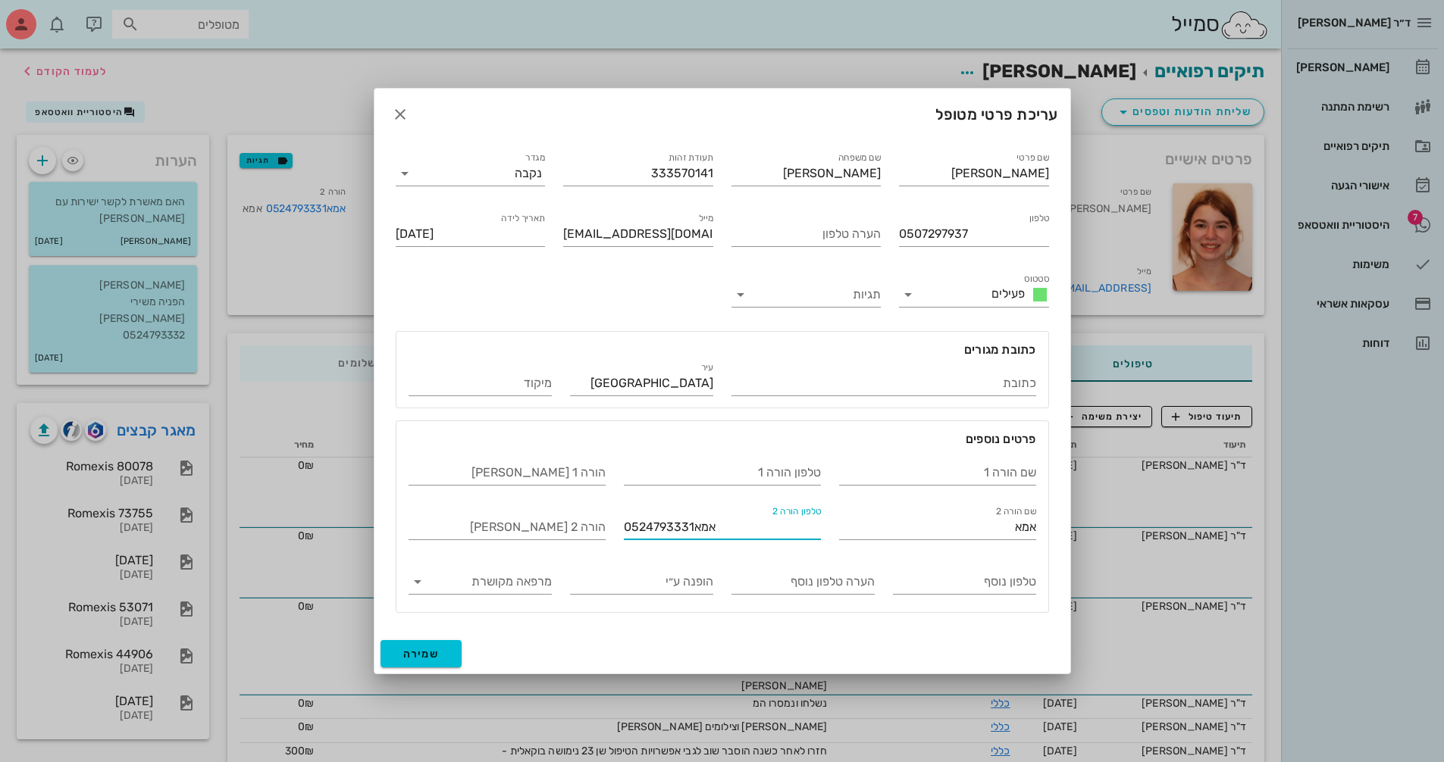
click at [693, 528] on input "אמא0524793331" at bounding box center [722, 527] width 197 height 24
click at [695, 528] on input "אמא0524793331" at bounding box center [722, 527] width 197 height 24
drag, startPoint x: 712, startPoint y: 527, endPoint x: 693, endPoint y: 528, distance: 19.0
click at [693, 528] on input "אמא0524793331" at bounding box center [722, 527] width 197 height 24
click at [905, 469] on input "שם הורה 1" at bounding box center [937, 473] width 197 height 24
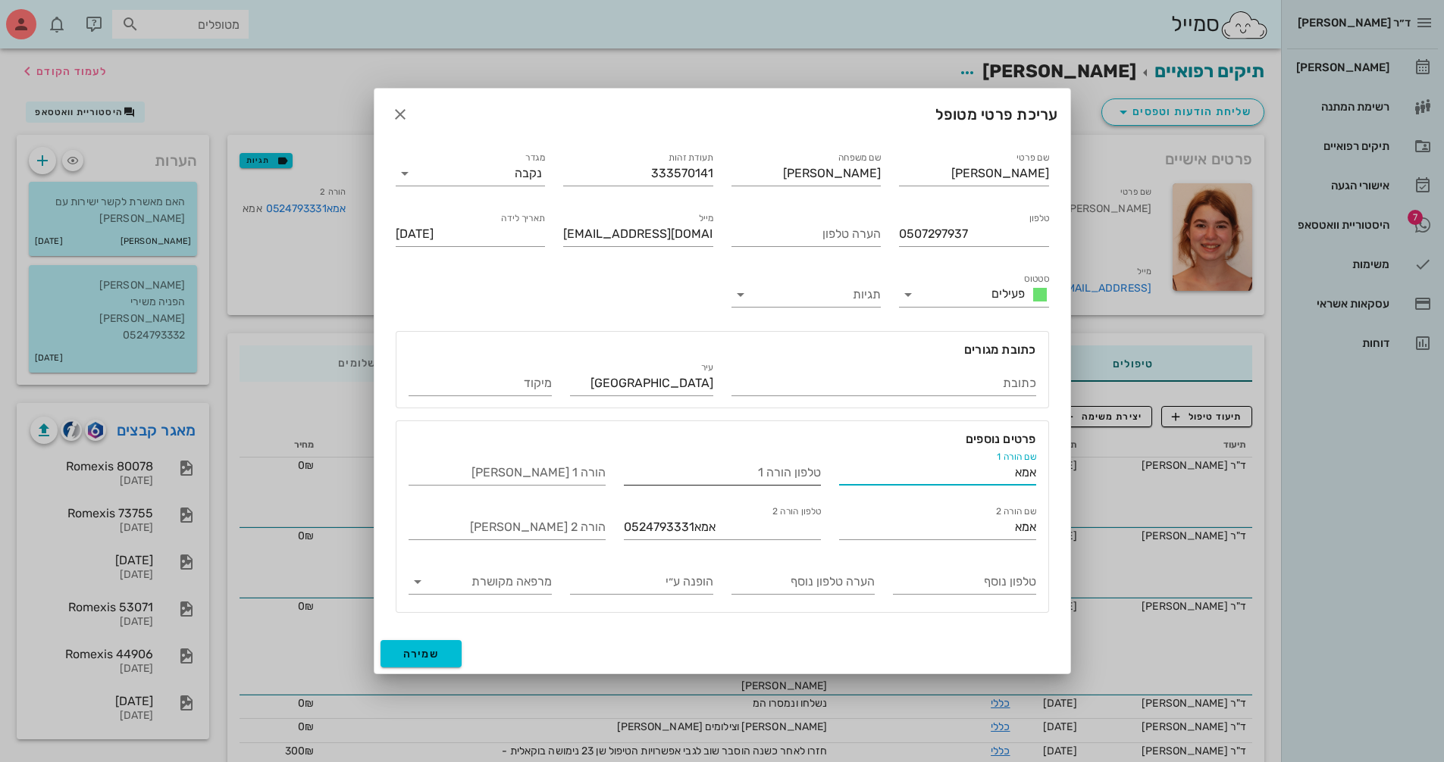
type input "אמא"
click at [747, 475] on input "טלפון הורה 1" at bounding box center [722, 473] width 197 height 24
type input "0524793331"
drag, startPoint x: 731, startPoint y: 530, endPoint x: 593, endPoint y: 543, distance: 139.3
click at [593, 543] on div "שם הורה 1 [PERSON_NAME] הורה 1 0524793331 מייל הורה 1 שם הורה 2 [PERSON_NAME] ה…" at bounding box center [722, 525] width 646 height 170
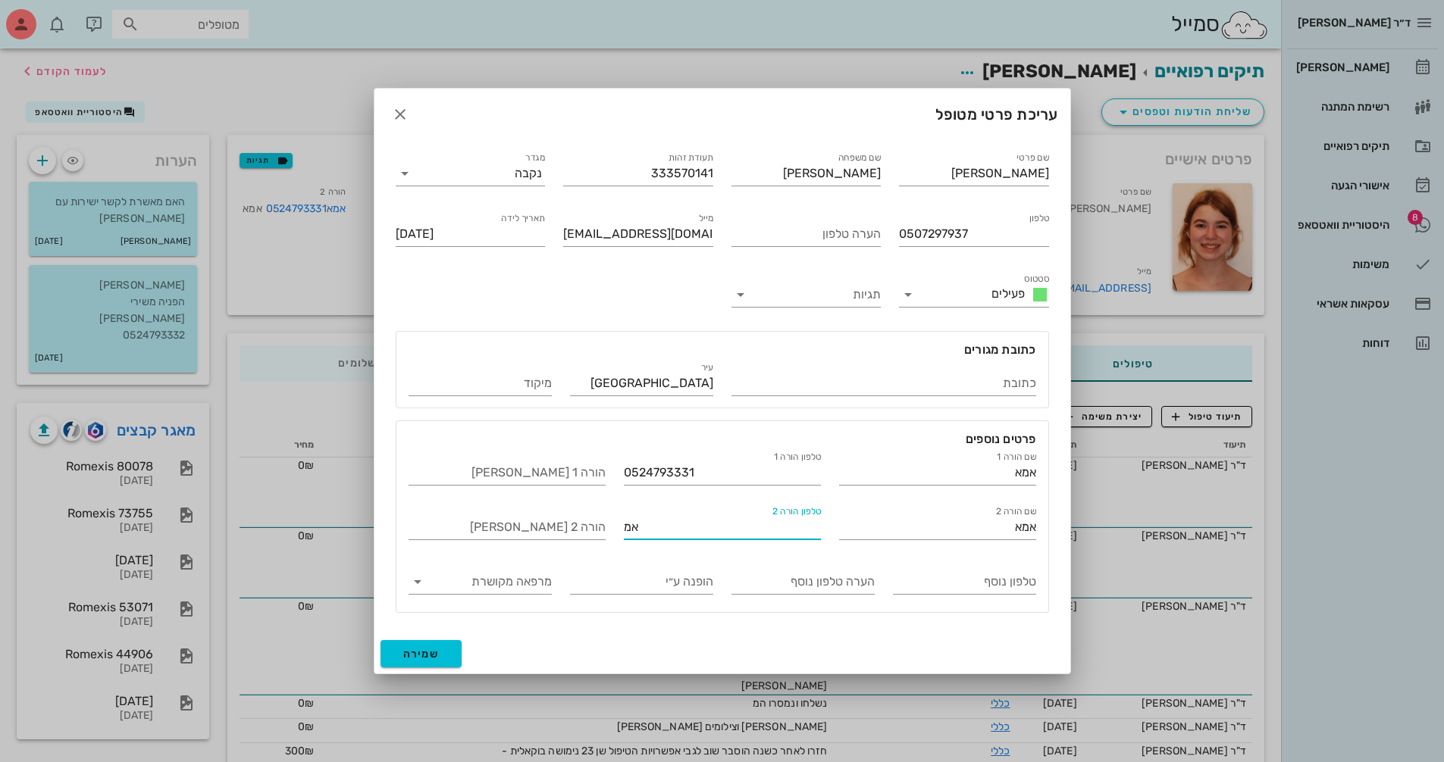
type input "א"
click at [446, 649] on button "שמירה" at bounding box center [421, 653] width 82 height 27
type input "[DATE]"
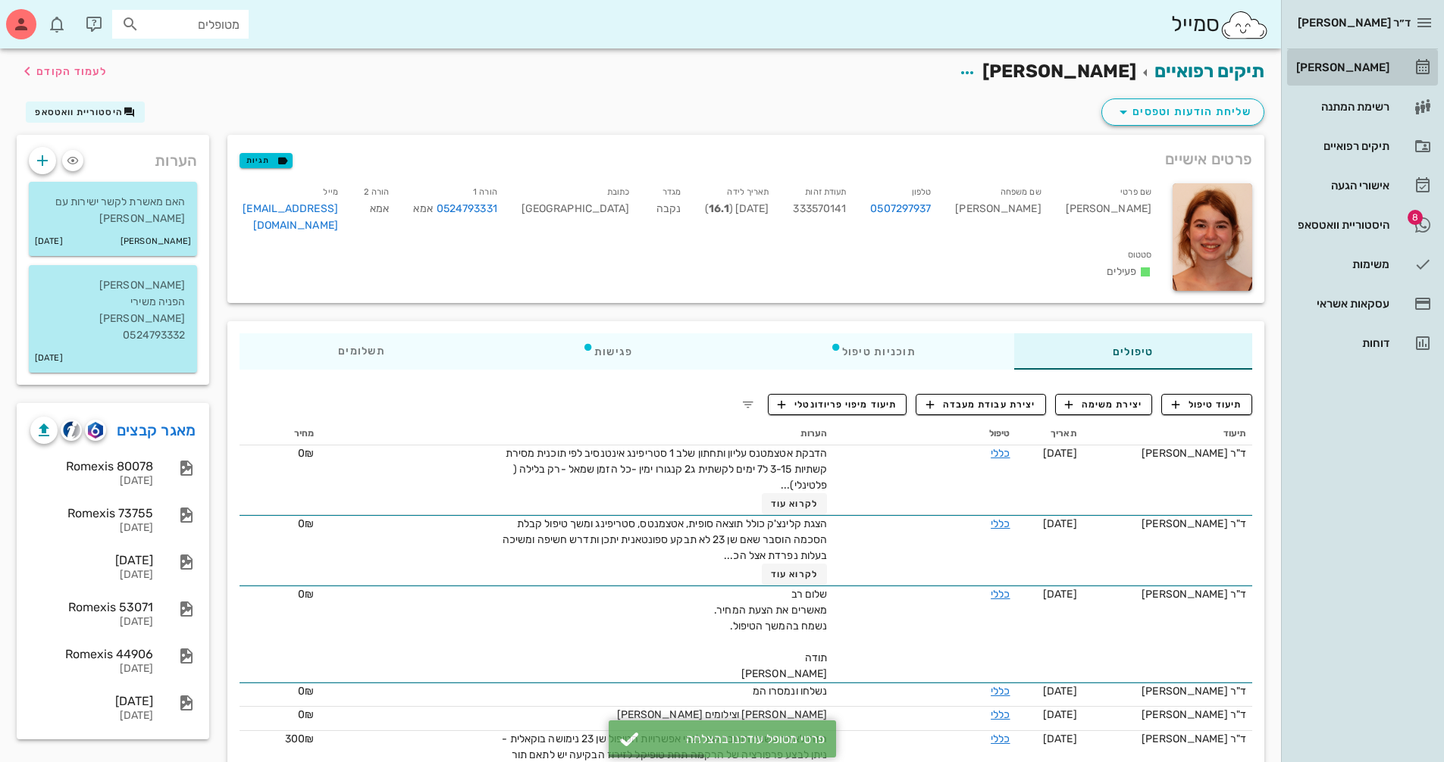
click at [1364, 67] on div "[PERSON_NAME]" at bounding box center [1341, 67] width 96 height 12
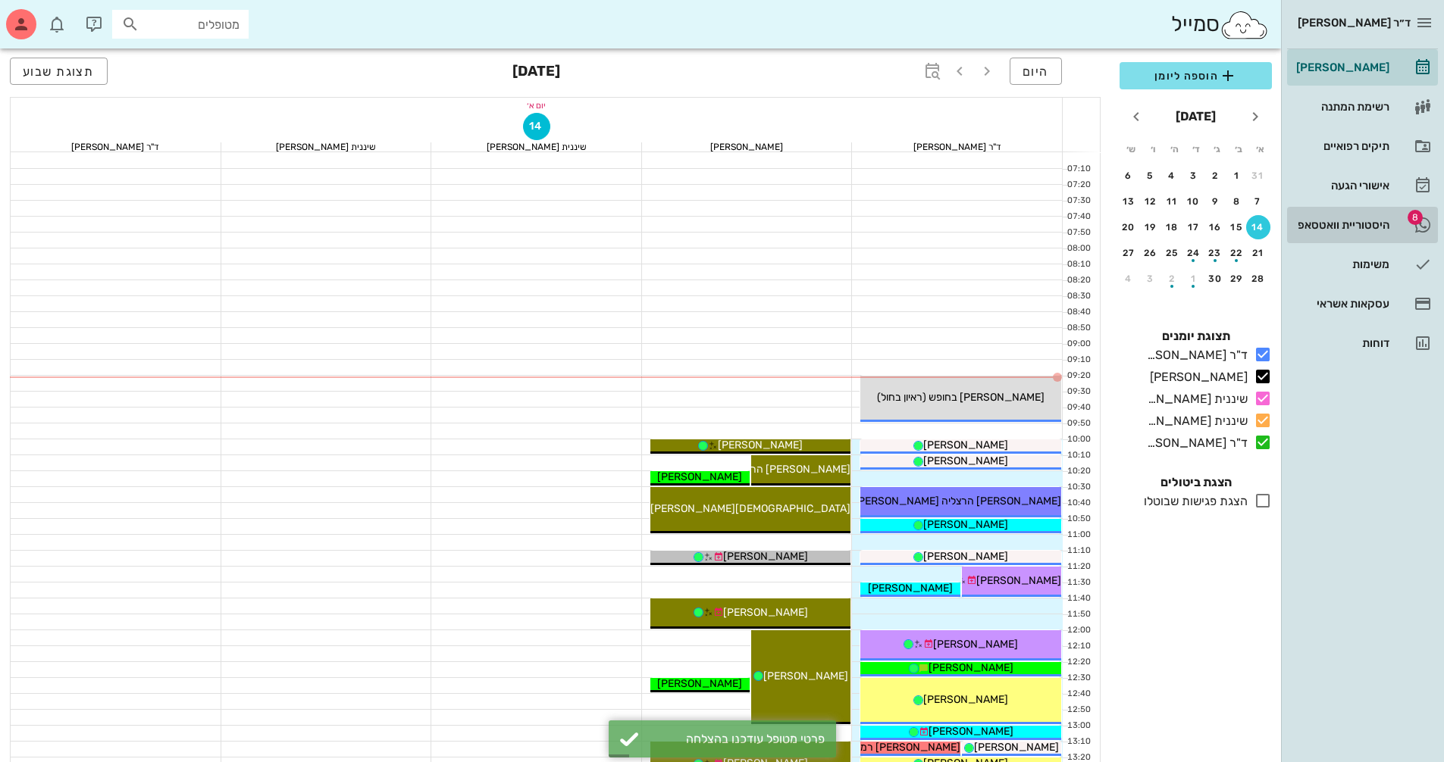
click at [1312, 216] on div "היסטוריית וואטסאפ" at bounding box center [1341, 225] width 96 height 24
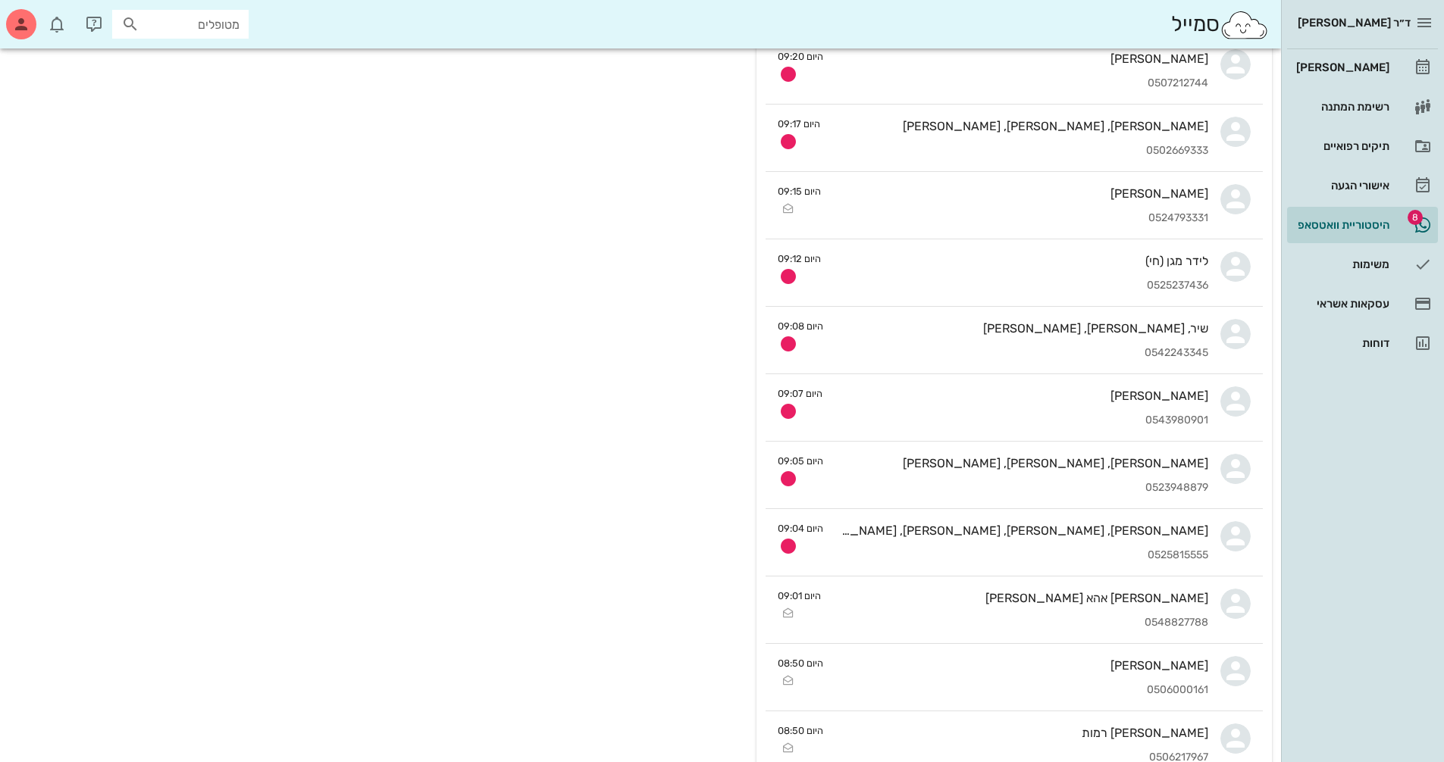
scroll to position [303, 0]
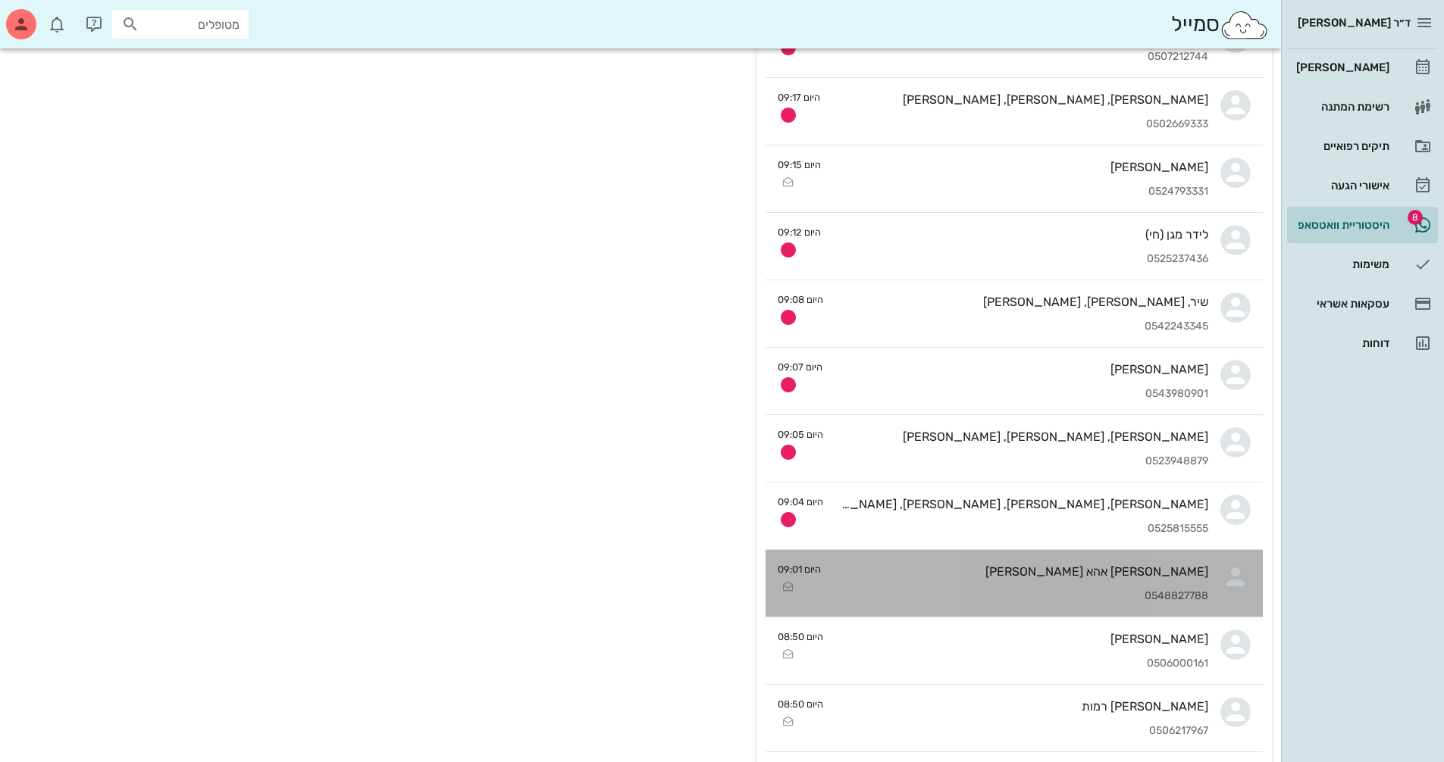
click at [1190, 595] on div "0548827788" at bounding box center [1020, 596] width 375 height 13
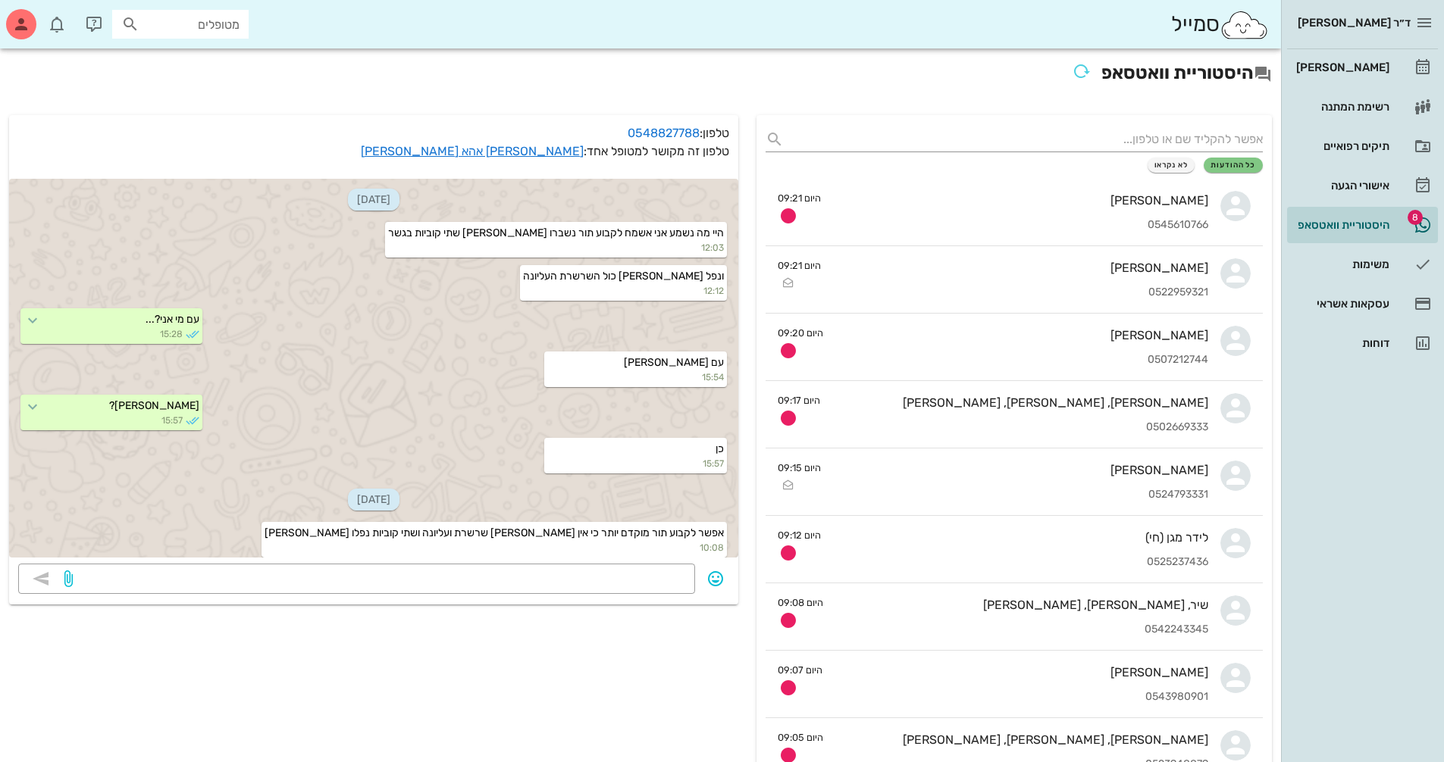
scroll to position [728, 0]
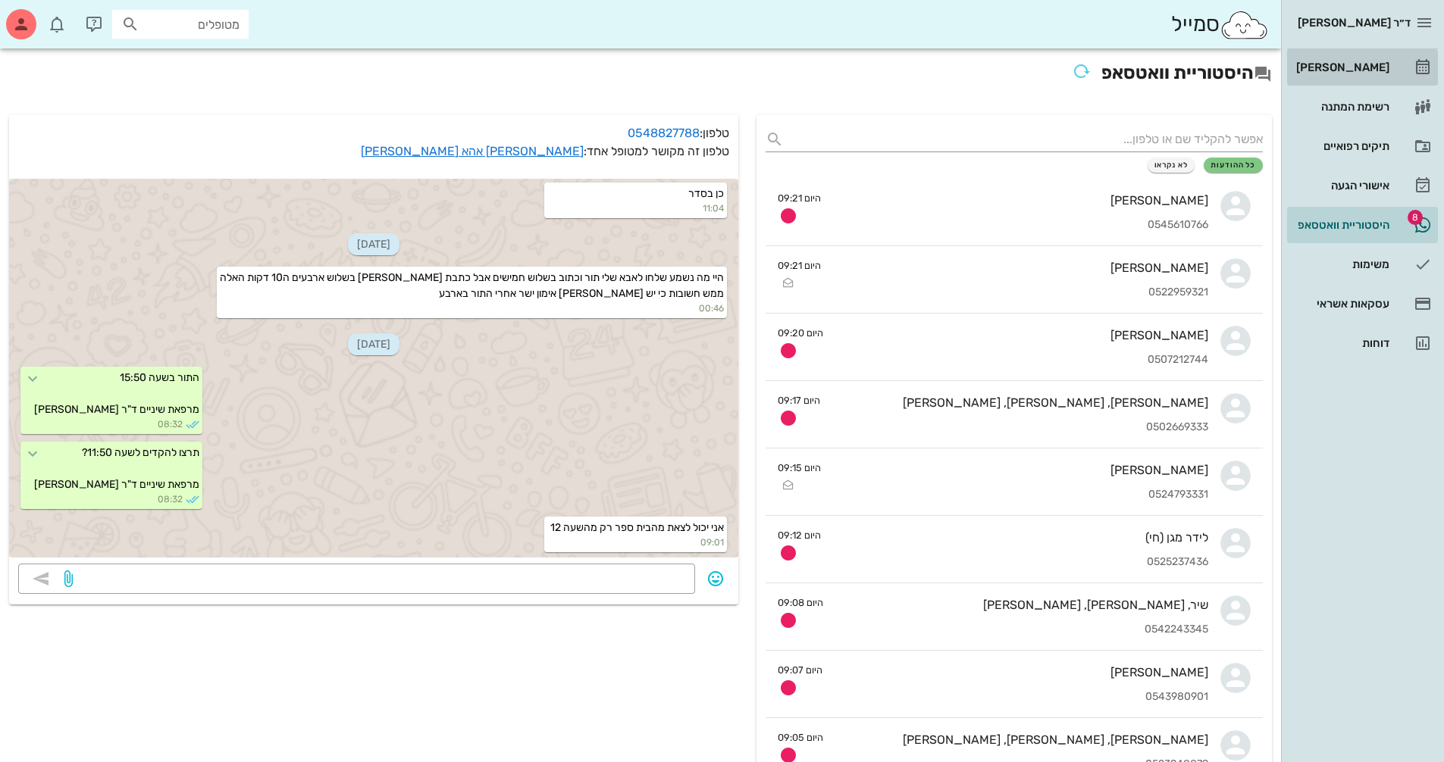
click at [1356, 63] on div "[PERSON_NAME]" at bounding box center [1341, 67] width 96 height 12
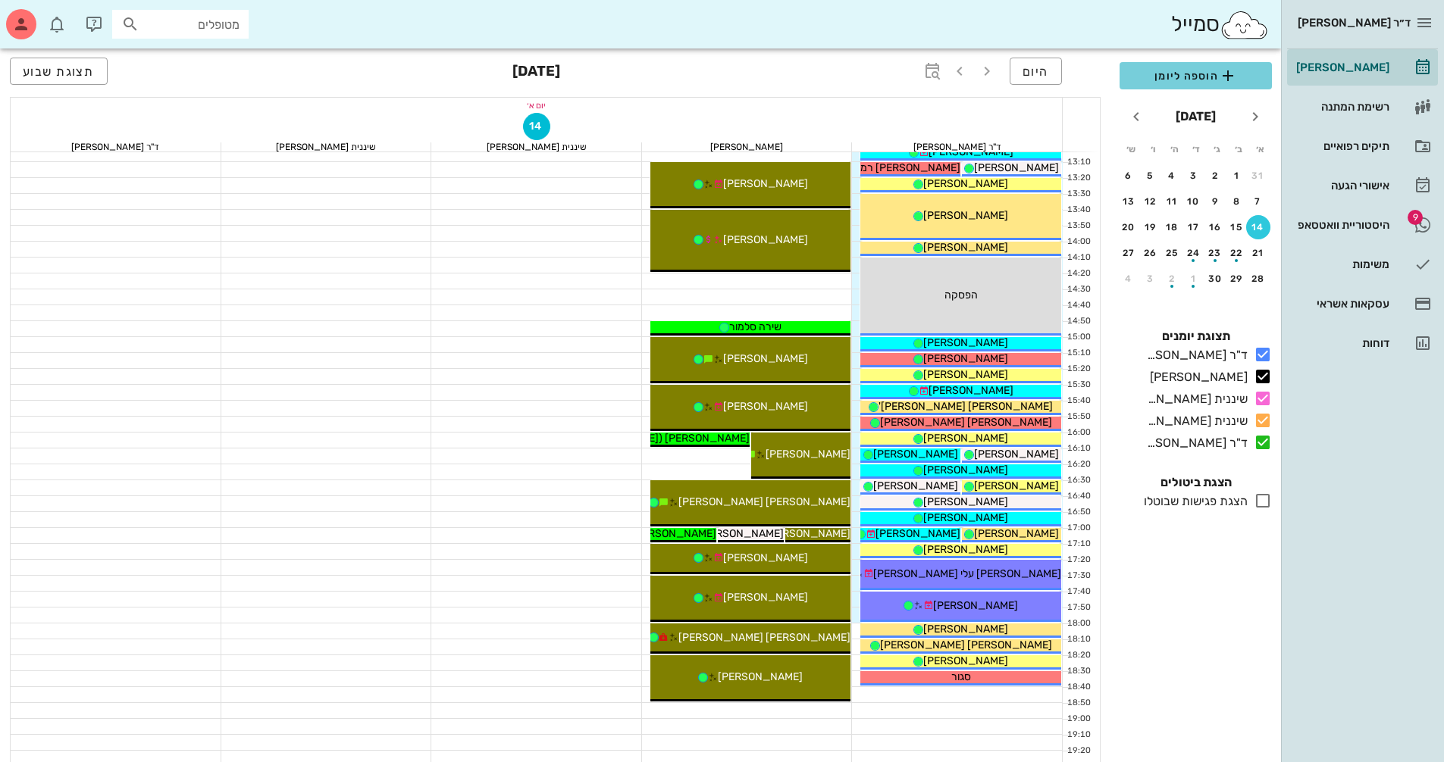
scroll to position [606, 0]
